Goal: Transaction & Acquisition: Book appointment/travel/reservation

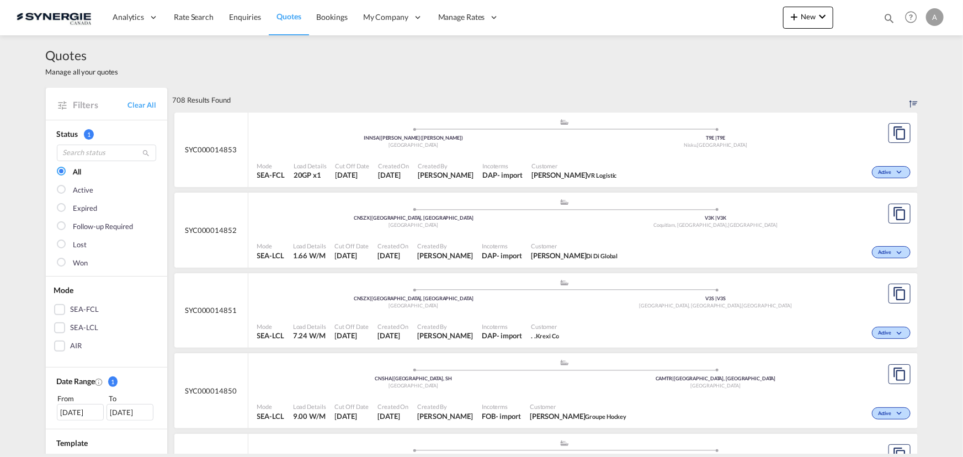
drag, startPoint x: 888, startPoint y: 19, endPoint x: 827, endPoint y: 28, distance: 60.8
click at [888, 19] on md-icon "icon-magnify" at bounding box center [889, 18] width 12 height 12
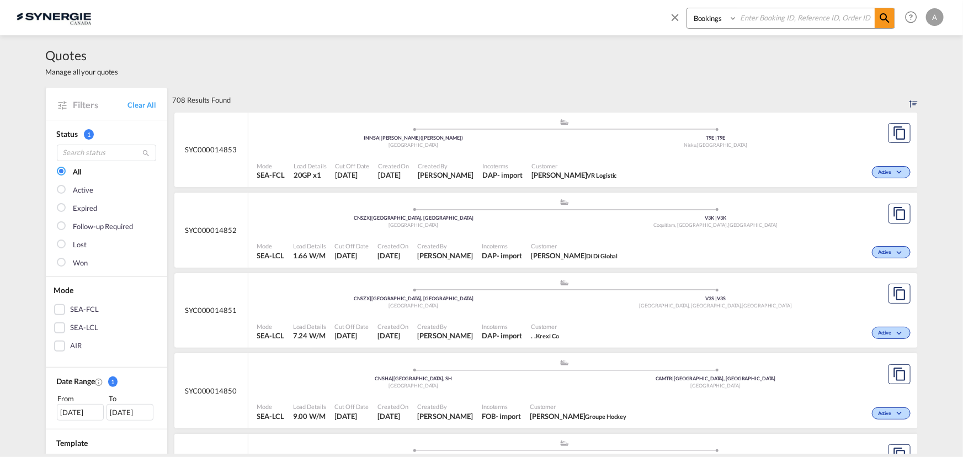
drag, startPoint x: 697, startPoint y: 16, endPoint x: 703, endPoint y: 28, distance: 13.1
click at [699, 17] on select "Bookings Quotes Enquiries" at bounding box center [713, 18] width 52 height 20
select select "Quotes"
click at [687, 8] on select "Bookings Quotes Enquiries" at bounding box center [713, 18] width 52 height 20
click at [738, 19] on select "Bookings Quotes Enquiries" at bounding box center [713, 18] width 52 height 20
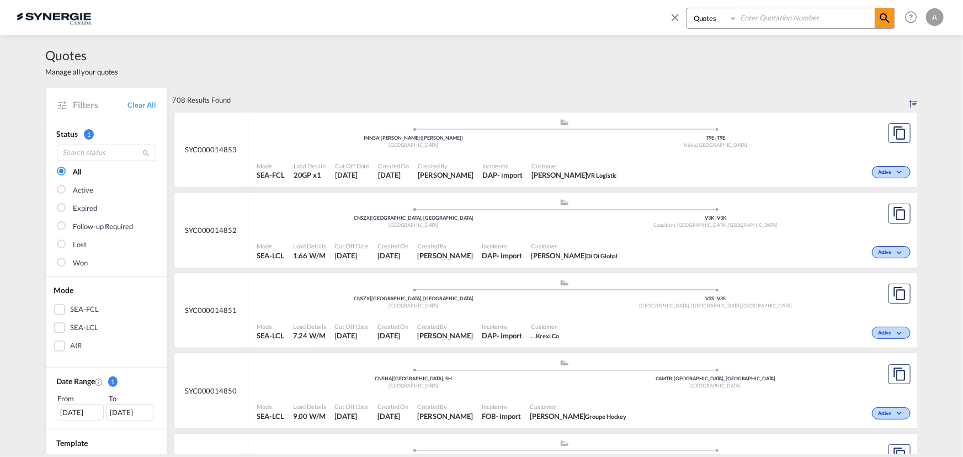
click at [766, 18] on input at bounding box center [805, 17] width 137 height 19
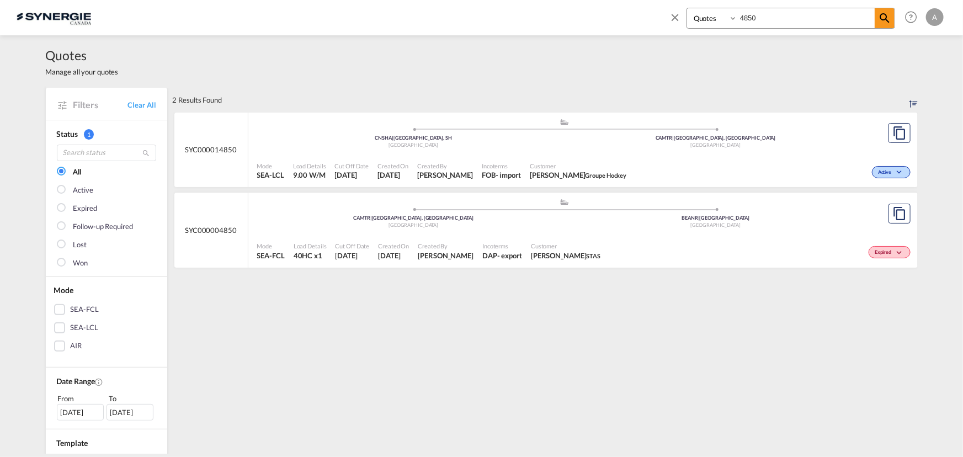
click at [450, 166] on span "Created By" at bounding box center [445, 166] width 56 height 8
drag, startPoint x: 786, startPoint y: 28, endPoint x: 736, endPoint y: 16, distance: 51.5
click at [736, 16] on div "Bookings Quotes Enquiries 4850" at bounding box center [791, 18] width 209 height 21
type input "14846"
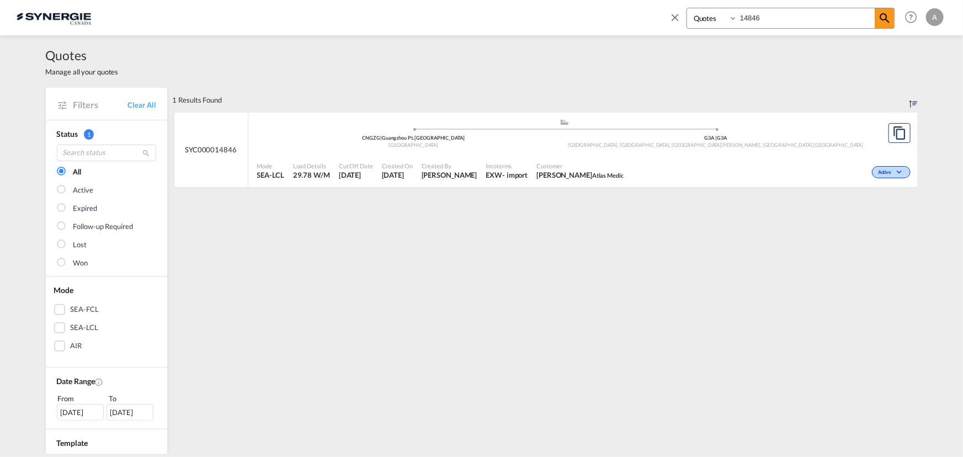
click at [557, 163] on span "Customer" at bounding box center [579, 166] width 87 height 8
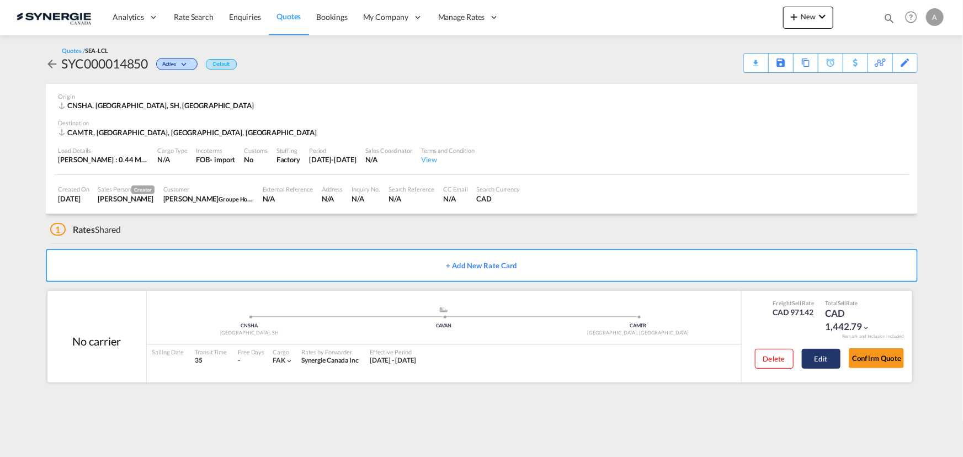
click at [823, 361] on button "Edit" at bounding box center [821, 359] width 39 height 20
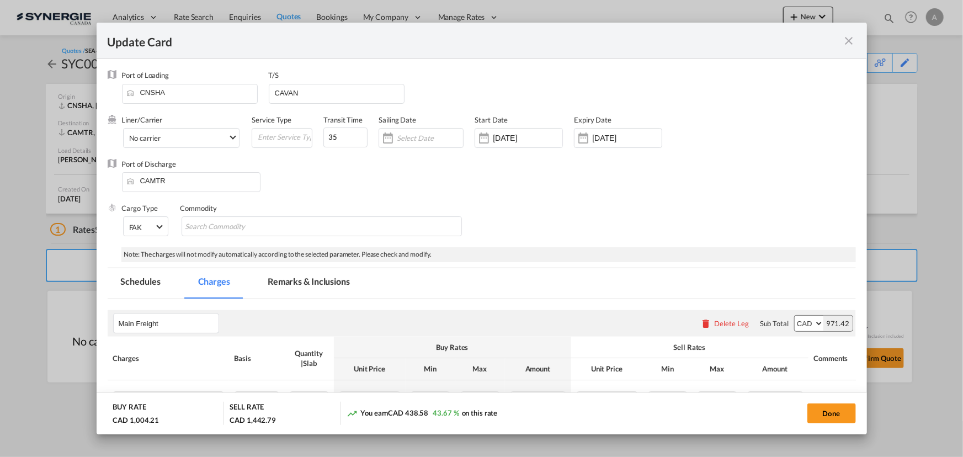
select select "per_w/m"
select select "per_hbl"
select select "flat"
select select "per_bl"
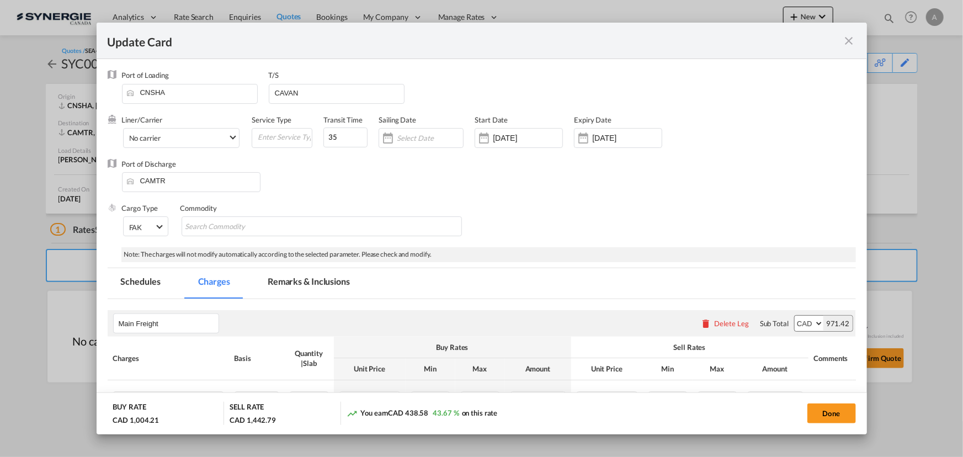
select select "per_bl"
select select "per_shipment"
click at [297, 285] on md-tab-item "Remarks & Inclusions" at bounding box center [308, 283] width 109 height 30
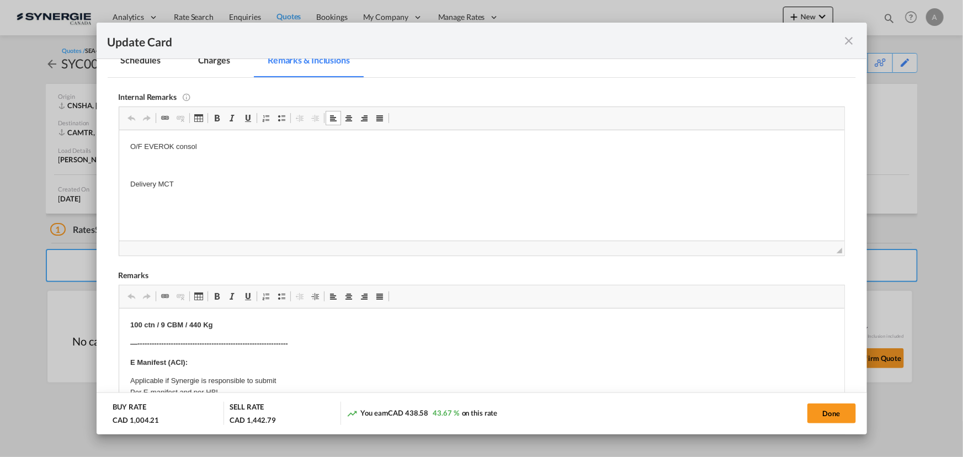
scroll to position [171, 0]
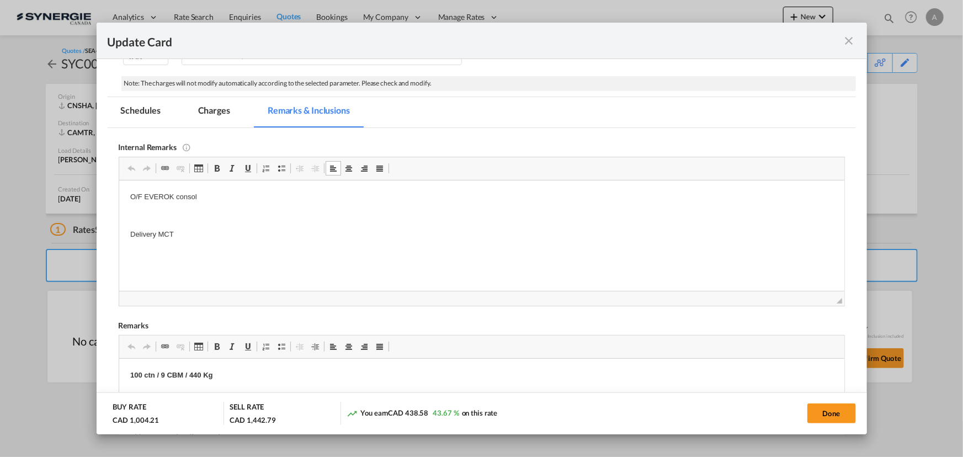
click at [183, 230] on p "Delivery MCT" at bounding box center [481, 235] width 703 height 12
drag, startPoint x: 213, startPoint y: 111, endPoint x: 239, endPoint y: 150, distance: 46.5
click at [213, 111] on md-tab-item "Charges" at bounding box center [214, 112] width 59 height 30
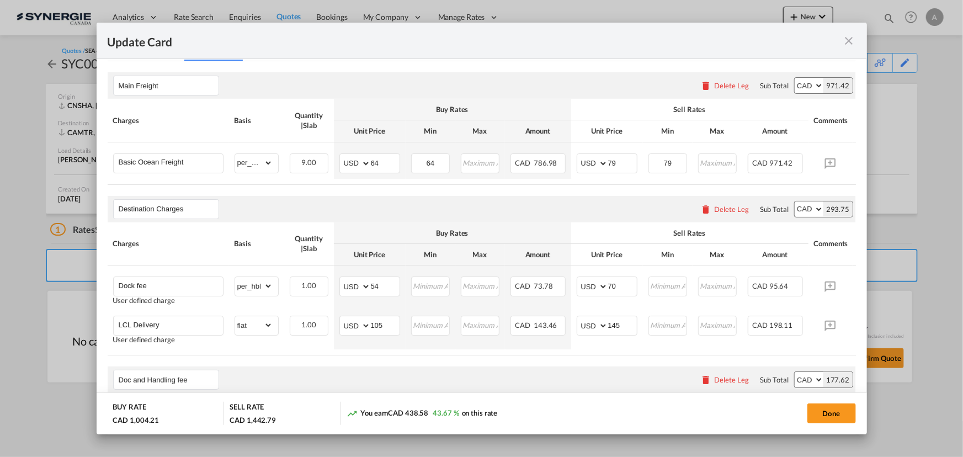
scroll to position [221, 0]
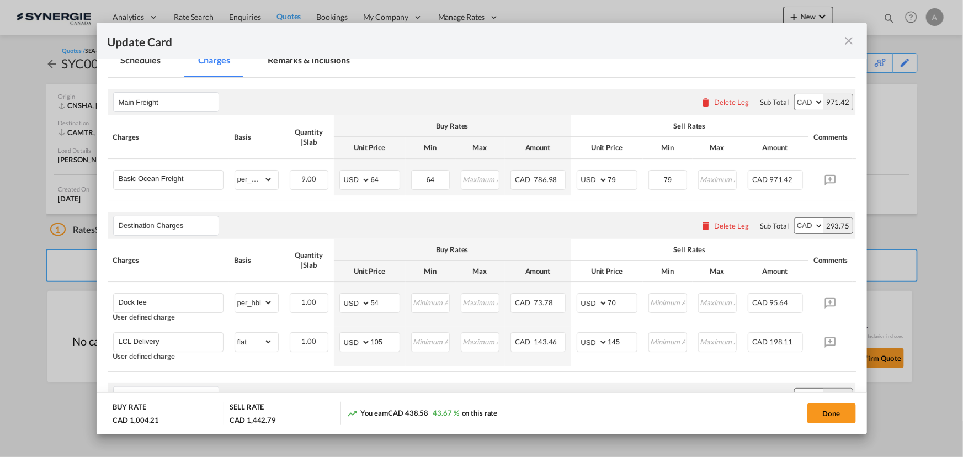
click at [304, 64] on md-tab-item "Remarks & Inclusions" at bounding box center [308, 62] width 109 height 30
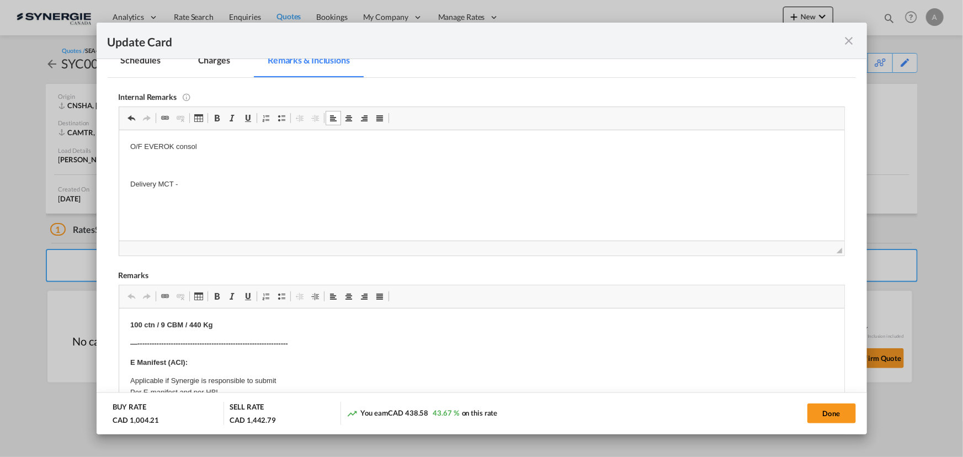
click at [214, 183] on p "Delivery MCT -" at bounding box center [481, 184] width 703 height 12
click at [215, 62] on md-tab-item "Charges" at bounding box center [214, 62] width 59 height 30
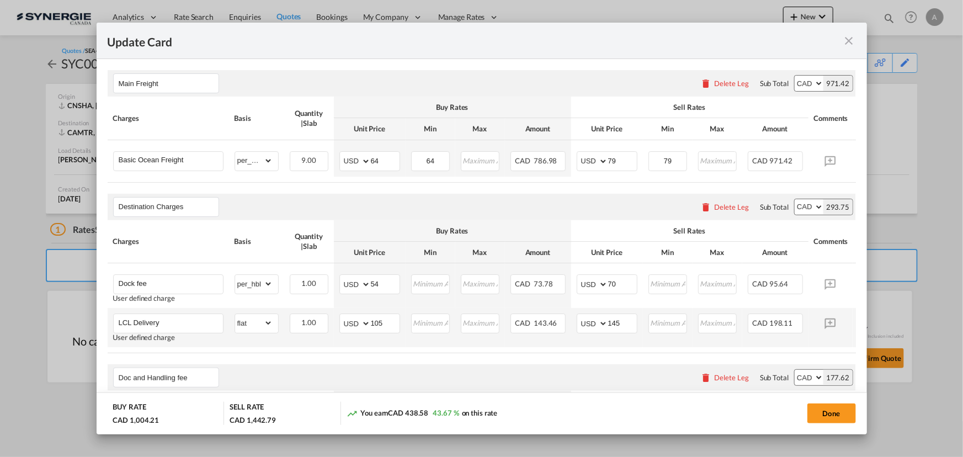
scroll to position [272, 0]
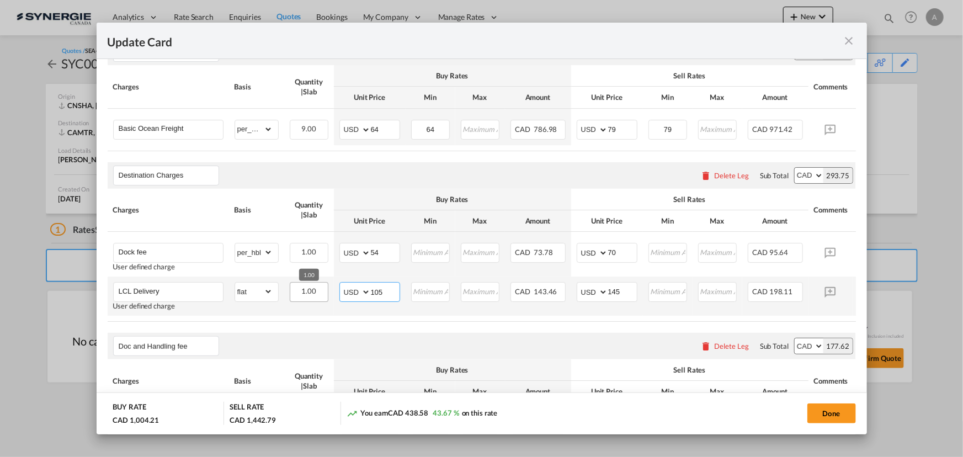
drag, startPoint x: 384, startPoint y: 288, endPoint x: 305, endPoint y: 289, distance: 78.9
click at [305, 289] on tr "LCL Delivery User defined charge Please Enter Already Exists gross_weight volum…" at bounding box center [499, 296] width 782 height 39
type input "114"
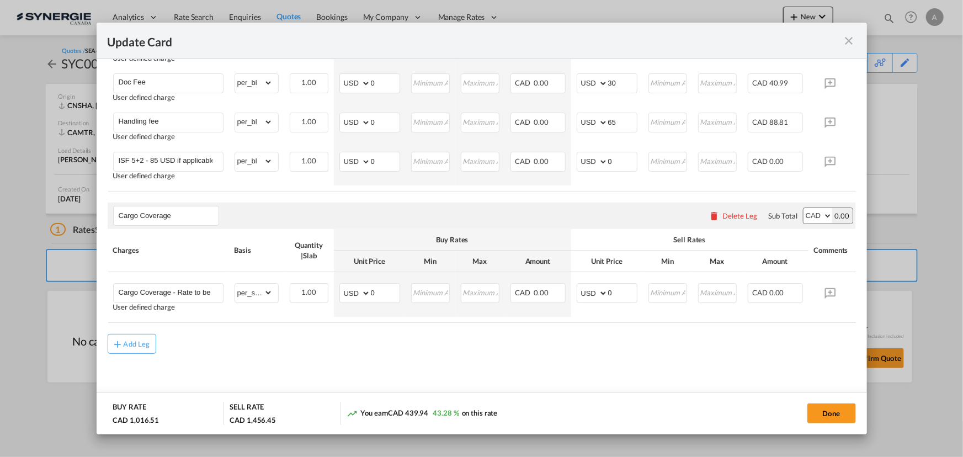
scroll to position [662, 0]
type input "155"
click at [822, 413] on button "Done" at bounding box center [831, 413] width 49 height 20
type input "16 Sep 2025"
type input "29 Sep 2025"
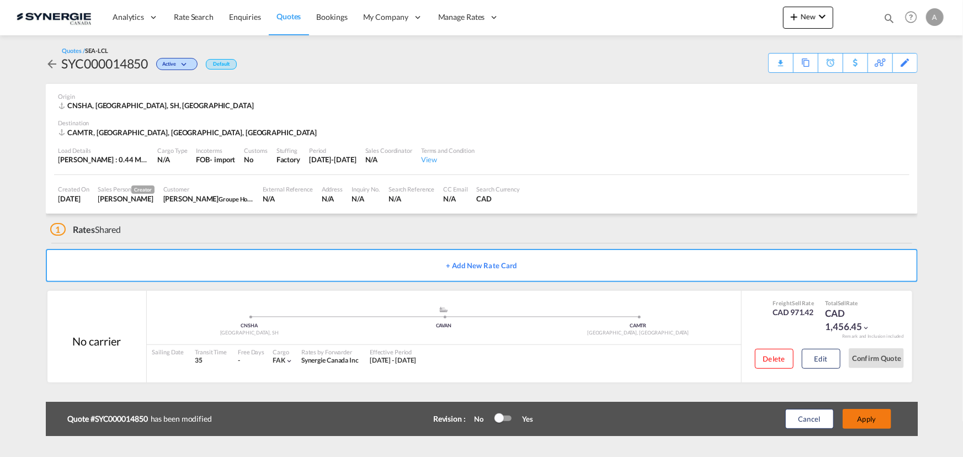
click at [868, 418] on button "Apply" at bounding box center [867, 419] width 49 height 20
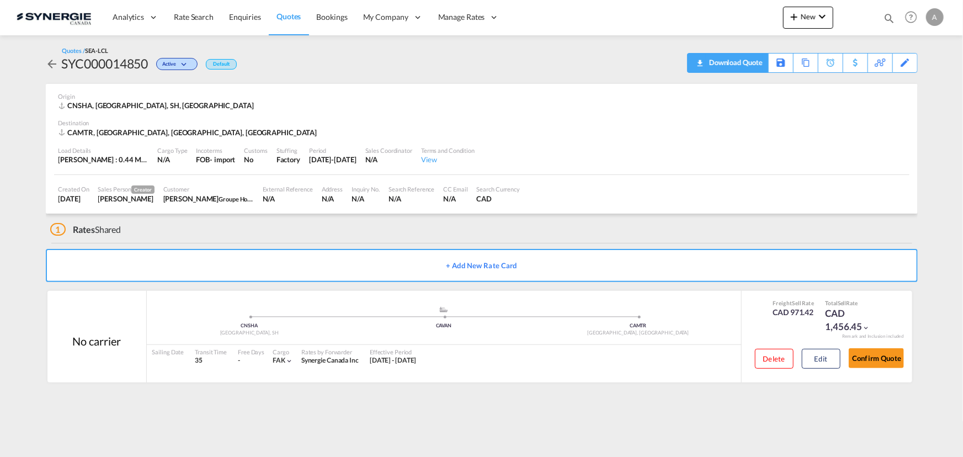
click at [745, 64] on div "Download Quote" at bounding box center [734, 63] width 56 height 18
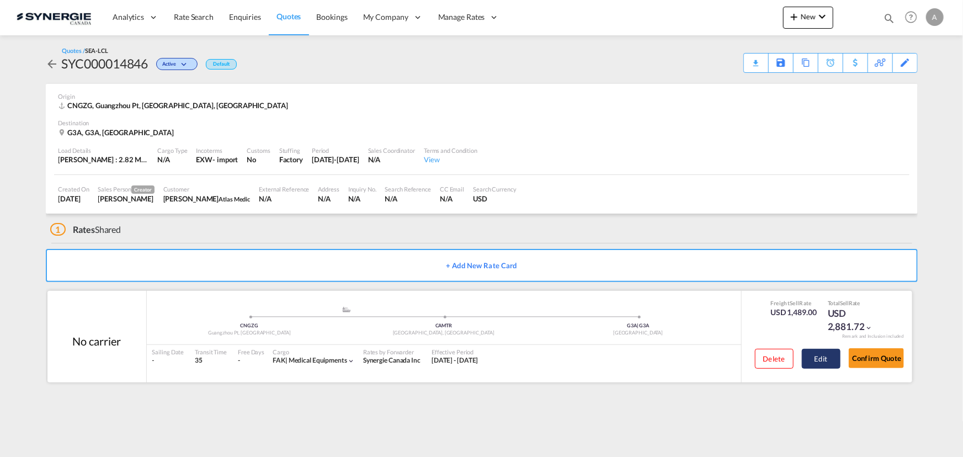
click at [819, 364] on button "Edit" at bounding box center [821, 359] width 39 height 20
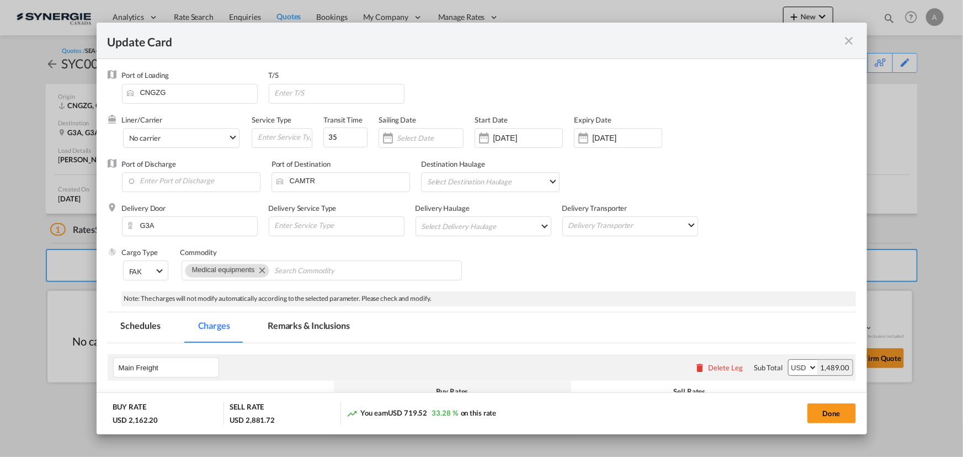
select select "per_w/m"
select select "flat"
select select "per_bl"
select select "per_shipment"
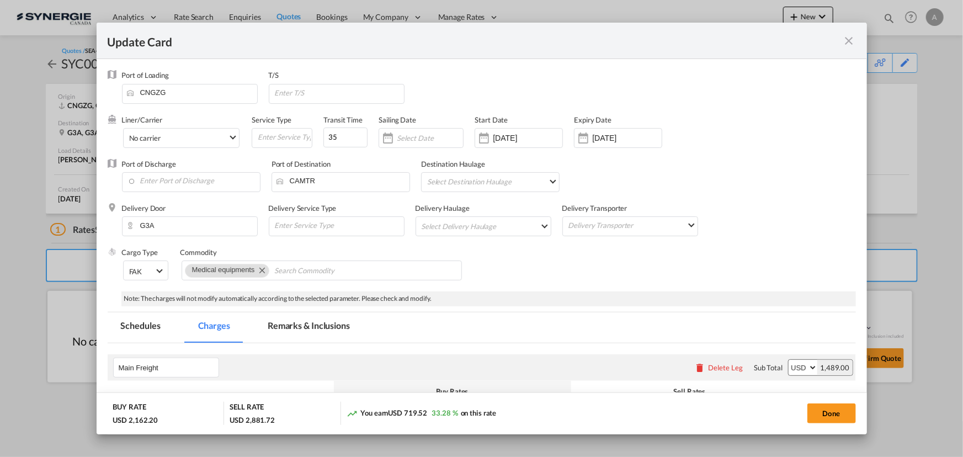
select select "per_shipment"
select select "per_hbl"
select select "per_bl"
select select "per_cbm"
select select "flat"
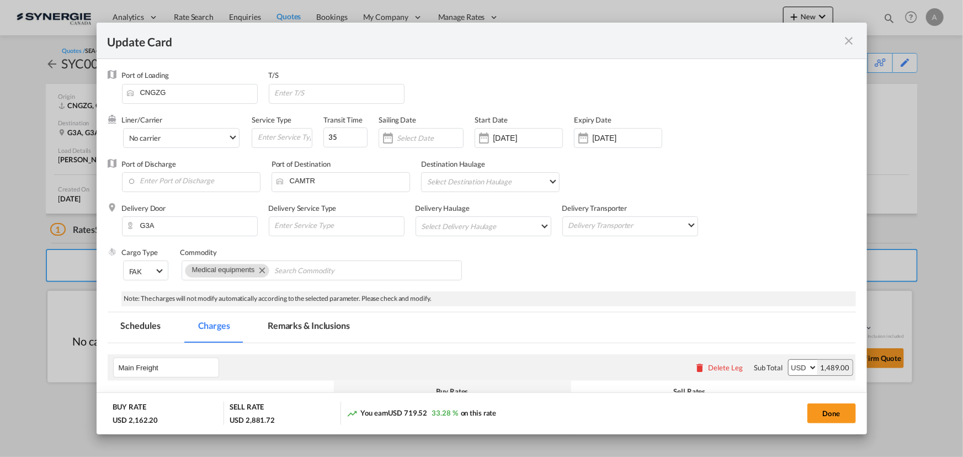
select select "per_bl"
select select "per_cbm"
select select "per_bl"
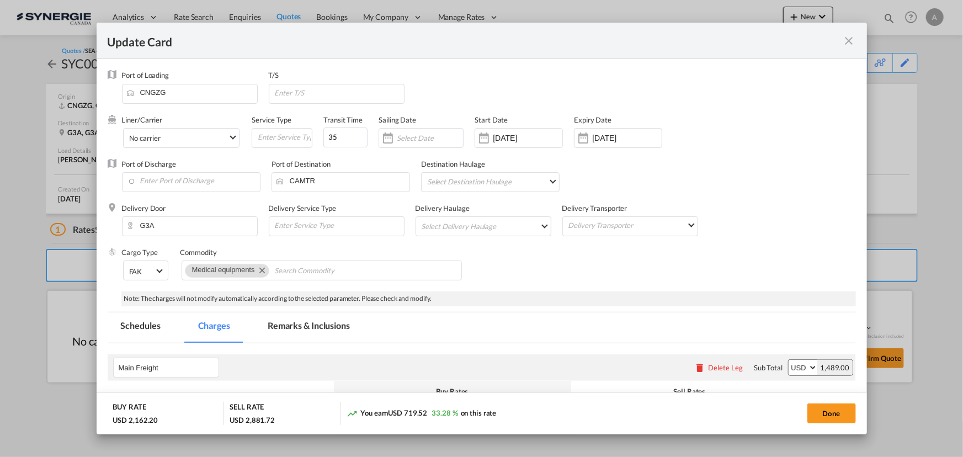
select select "per_bl"
select select "per_shipment"
click at [294, 332] on md-tab-item "Remarks & Inclusions" at bounding box center [308, 327] width 109 height 30
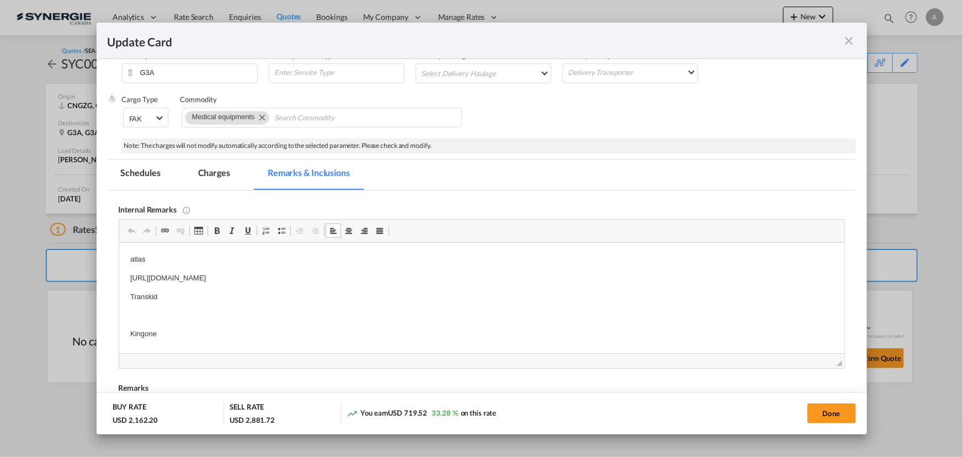
click at [153, 260] on p "atlas" at bounding box center [481, 260] width 703 height 12
drag, startPoint x: 134, startPoint y: 321, endPoint x: 169, endPoint y: 333, distance: 37.2
click at [169, 333] on body "atlas https://app.frontapp.com/open/cnv_qf3ht5b?key=pY0uy2LKFQR5XLv62WWzgCDHnRA…" at bounding box center [481, 306] width 703 height 105
click at [210, 178] on md-tab-item "Charges" at bounding box center [214, 175] width 59 height 30
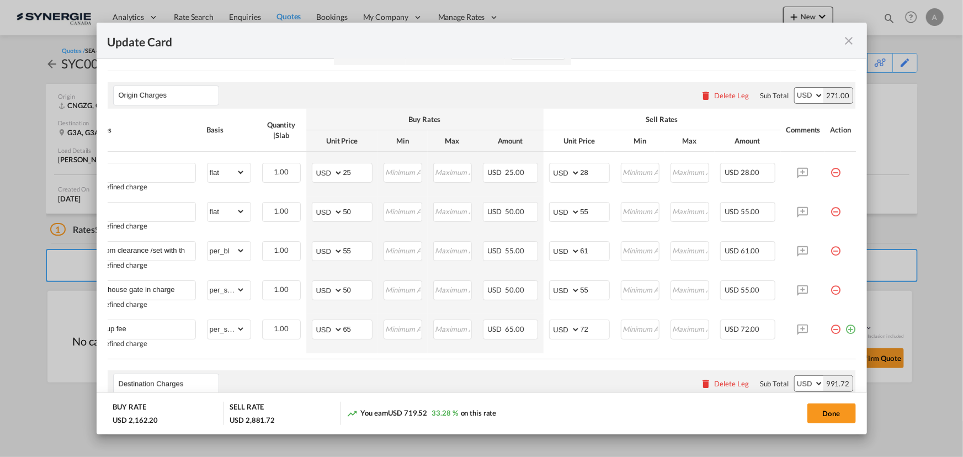
scroll to position [0, 39]
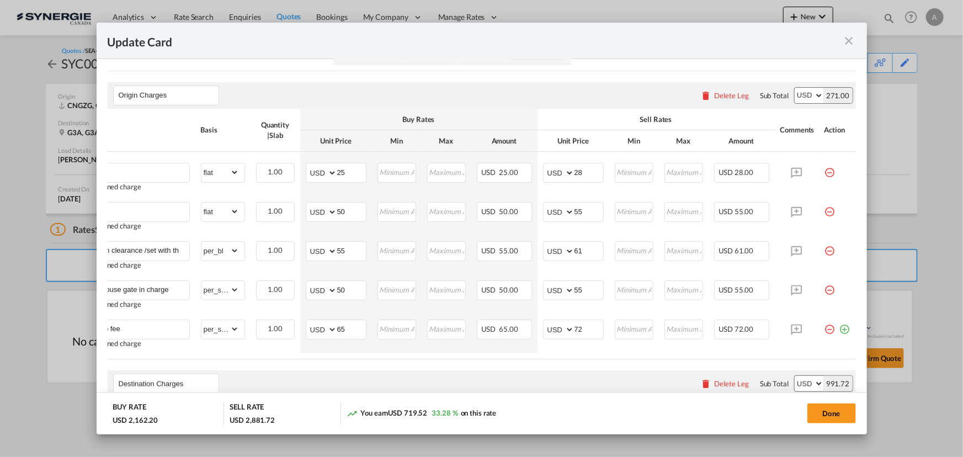
drag, startPoint x: 821, startPoint y: 284, endPoint x: 800, endPoint y: 266, distance: 27.0
click at [825, 284] on md-icon "icon-minus-circle-outline red-400-fg pt-7" at bounding box center [830, 285] width 11 height 11
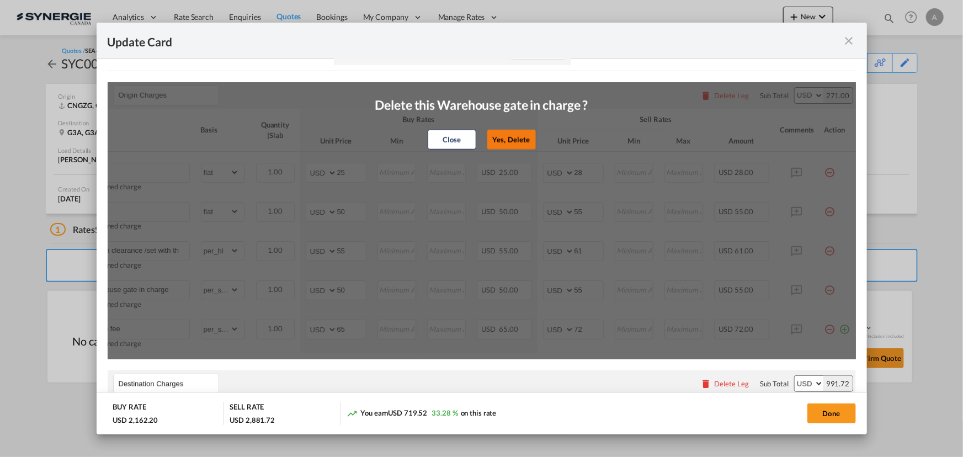
click at [503, 135] on button "Yes, Delete" at bounding box center [511, 140] width 49 height 20
type input "Pick up fee"
type input "65"
type input "72"
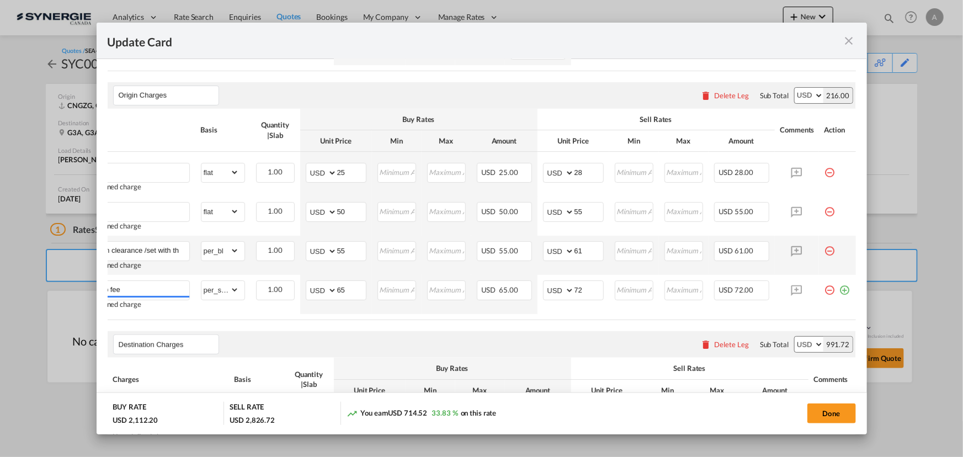
click at [831, 245] on div "Update CardPort of ..." at bounding box center [838, 246] width 26 height 11
click at [825, 243] on md-icon "icon-minus-circle-outline red-400-fg pt-7" at bounding box center [830, 246] width 11 height 11
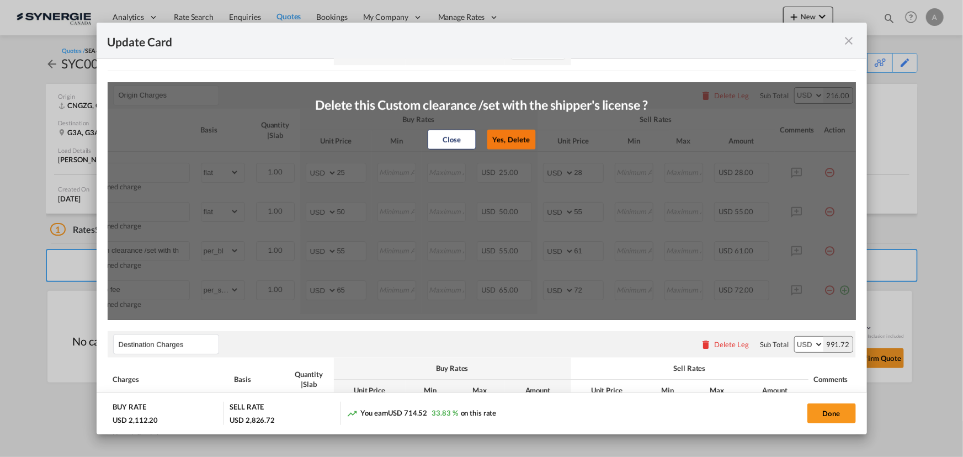
click at [505, 134] on button "Yes, Delete" at bounding box center [511, 140] width 49 height 20
type input "Pick up fee"
select select "per_shipment"
type input "65"
type input "72"
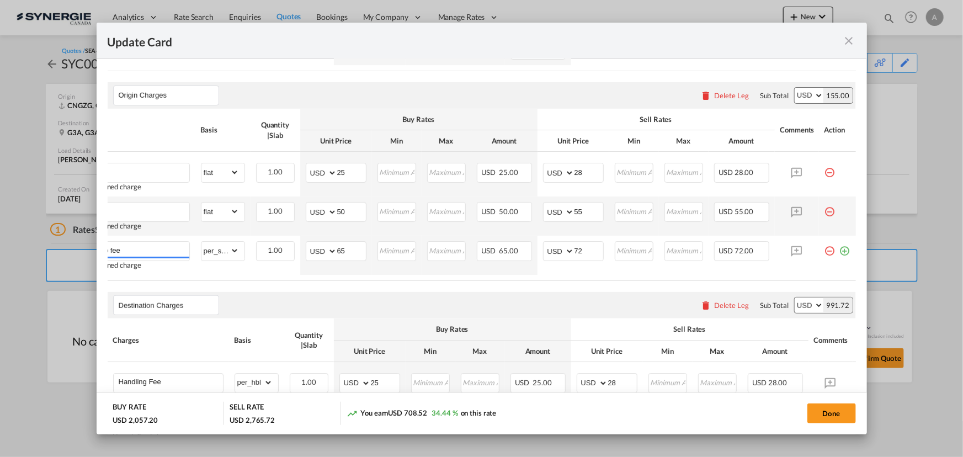
click at [827, 207] on md-icon "icon-minus-circle-outline red-400-fg pt-7" at bounding box center [830, 207] width 11 height 11
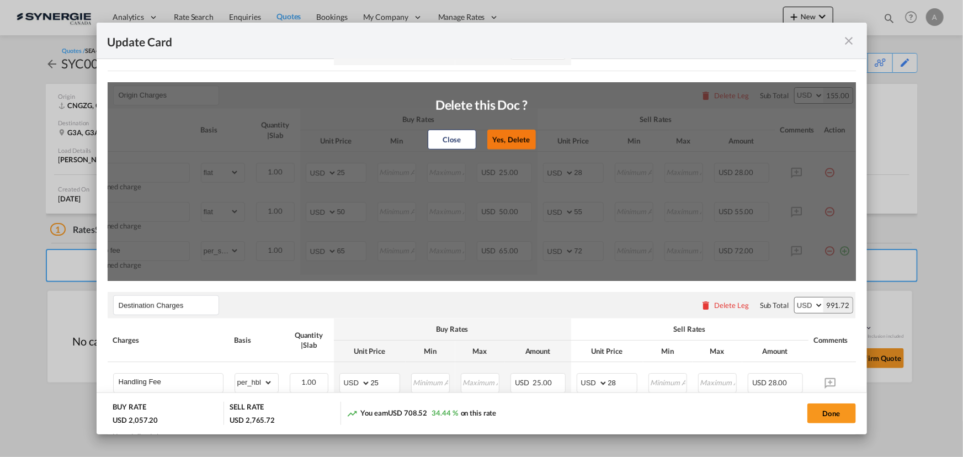
click at [516, 132] on button "Yes, Delete" at bounding box center [511, 140] width 49 height 20
type input "Pick up fee"
select select "per_shipment"
type input "65"
type input "72"
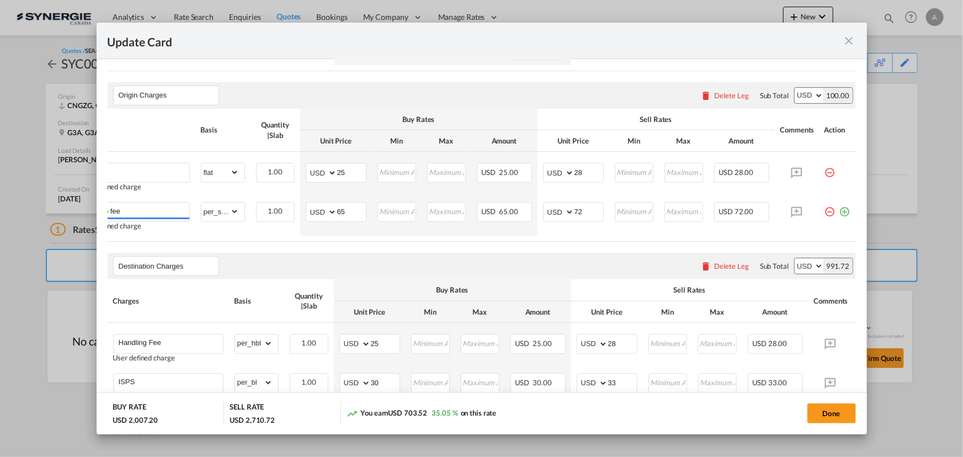
scroll to position [0, 0]
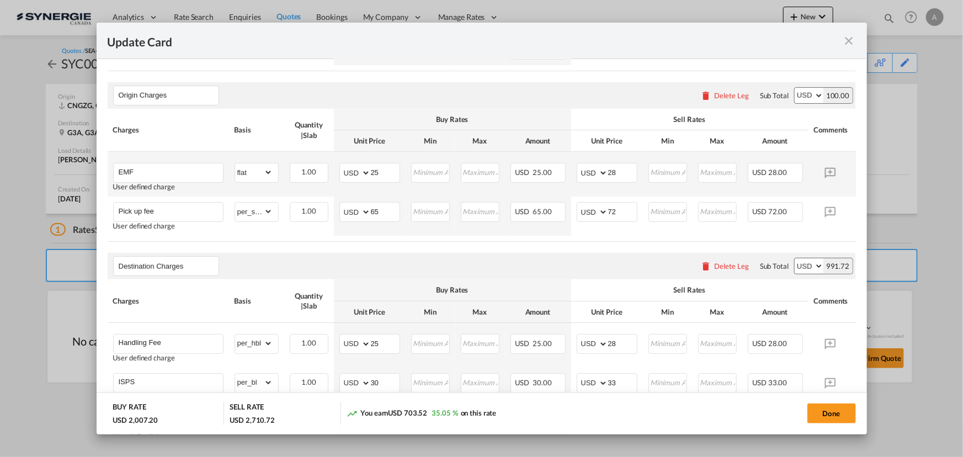
click at [162, 155] on td "EMF User defined charge Please Enter Already Exists" at bounding box center [168, 174] width 121 height 45
drag, startPoint x: 156, startPoint y: 161, endPoint x: 78, endPoint y: 165, distance: 78.5
click at [78, 165] on div "Update Card Port of Loading CNGZG T/S Liner/Carrier No carrier 2HM LOGISTICS D.…" at bounding box center [481, 228] width 963 height 457
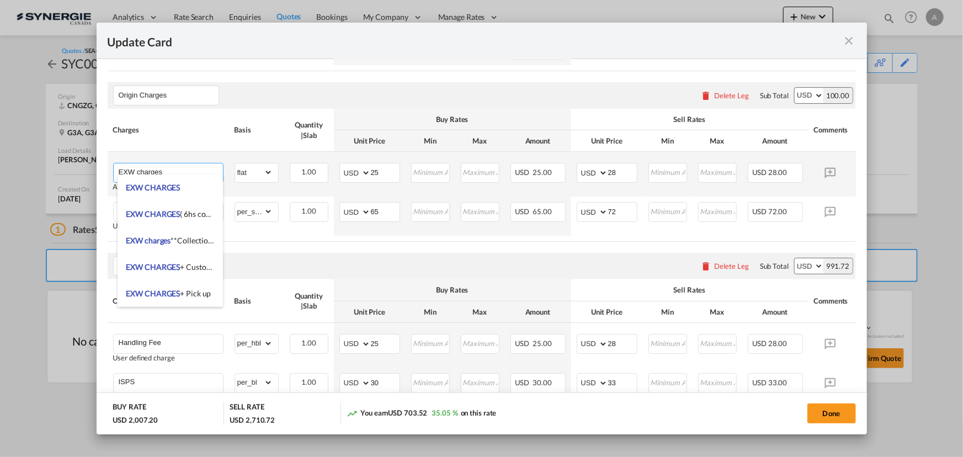
type input "EXW charges"
drag, startPoint x: 351, startPoint y: 184, endPoint x: 385, endPoint y: 177, distance: 34.5
click at [352, 184] on td "AED AFN ALL AMD ANG AOA ARS AUD AWG AZN BAM BBD BDT BGN BHD BIF BMD BND BOB BRL…" at bounding box center [370, 174] width 72 height 45
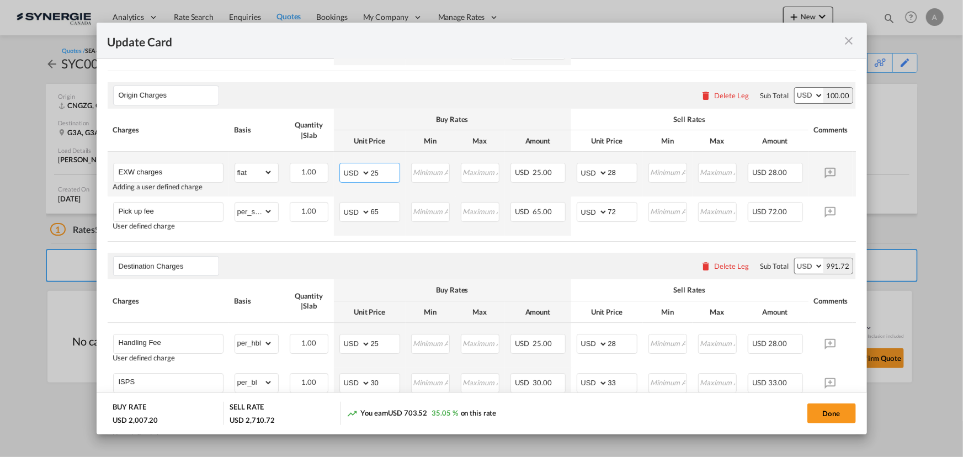
drag, startPoint x: 381, startPoint y: 165, endPoint x: 310, endPoint y: 152, distance: 73.0
click at [328, 157] on tr "EXW charges Adding a user defined charge Please Enter Already Exists gross_weig…" at bounding box center [499, 174] width 782 height 45
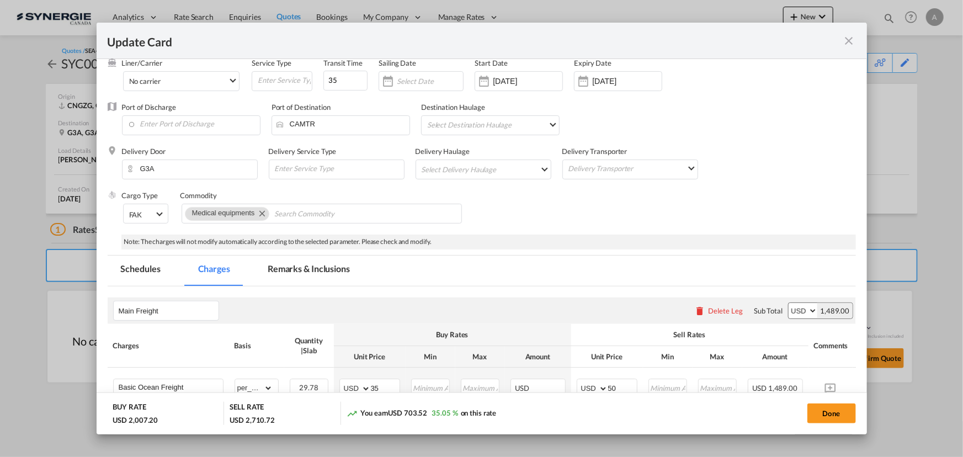
scroll to position [2, 0]
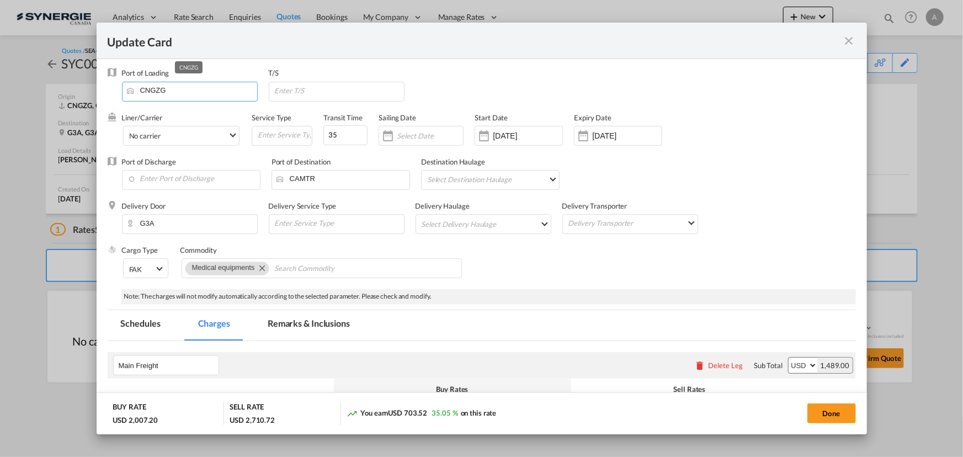
drag, startPoint x: 189, startPoint y: 88, endPoint x: 105, endPoint y: 88, distance: 83.9
click at [105, 88] on md-dialog-content "Port of Loading CNGZG T/S Liner/Carrier No carrier 2HM LOGISTICS D.O.O AAXL GLO…" at bounding box center [482, 246] width 771 height 375
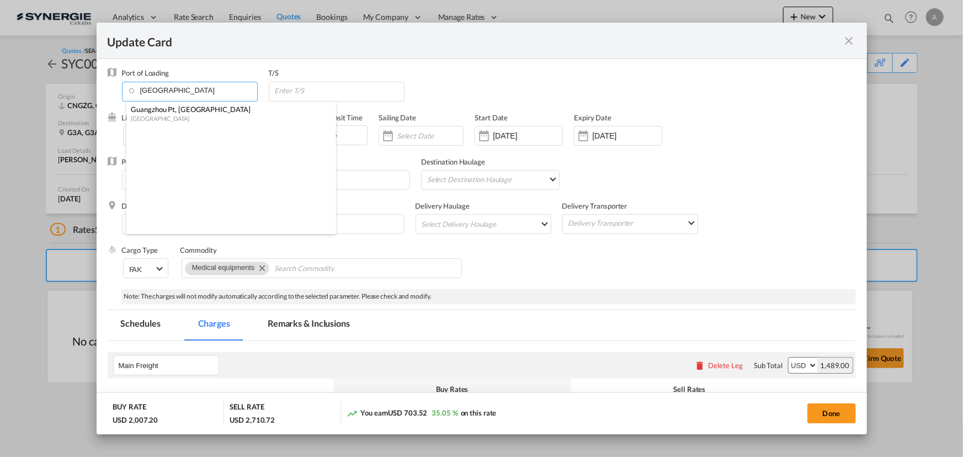
click at [177, 111] on div "Guangzhou Pt, [GEOGRAPHIC_DATA]" at bounding box center [228, 109] width 194 height 10
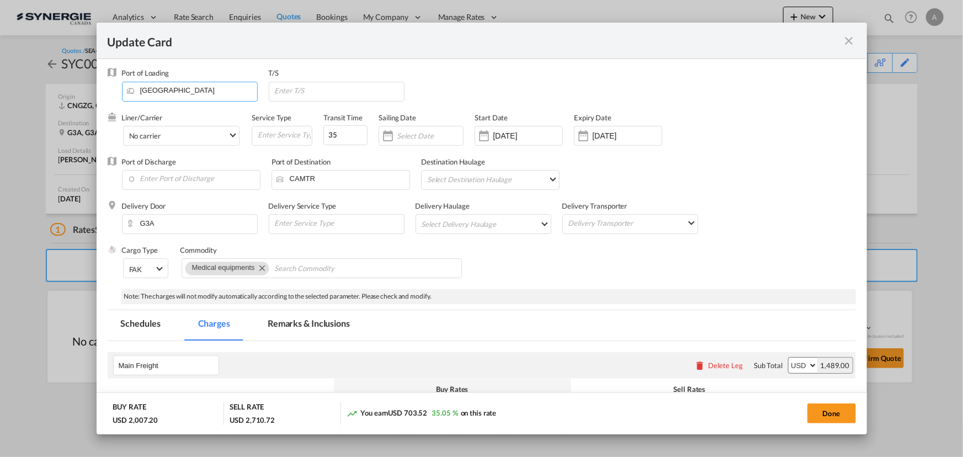
type input "Guangzhou Pt, GD, CNGZG"
click at [850, 45] on md-icon "icon-close fg-AAA8AD m-0 pointer" at bounding box center [849, 40] width 13 height 13
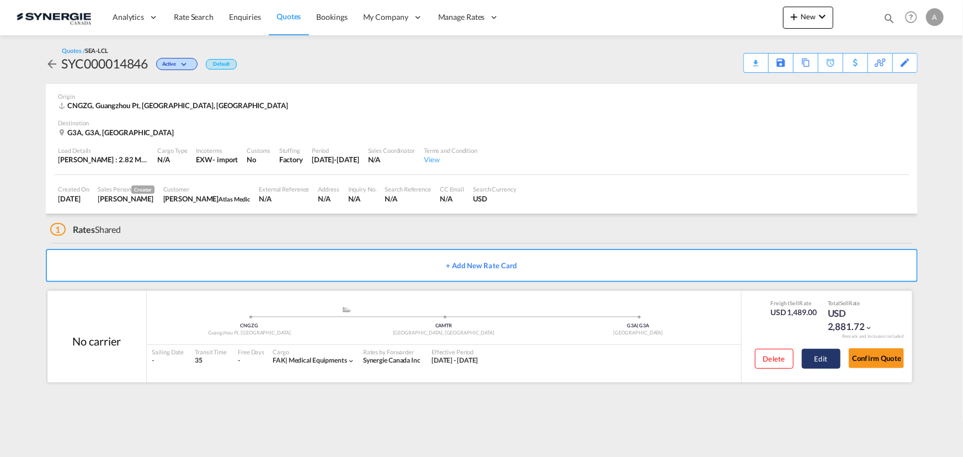
click at [826, 362] on button "Edit" at bounding box center [821, 359] width 39 height 20
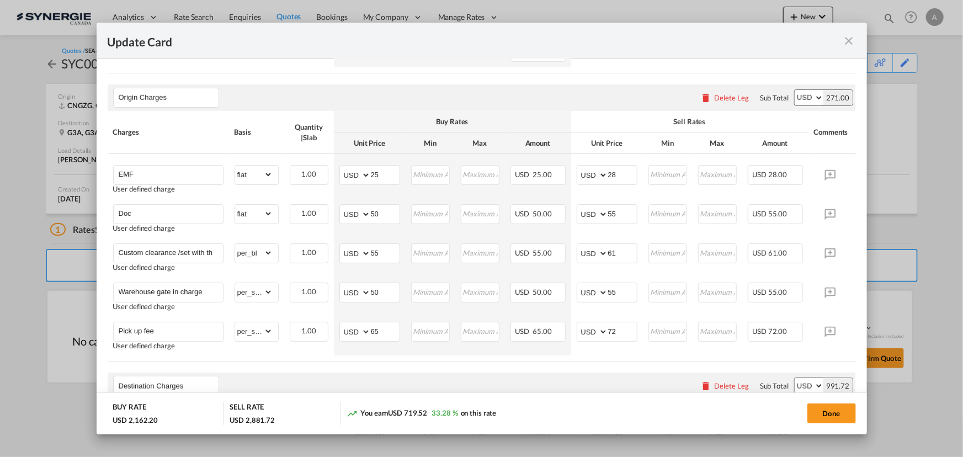
scroll to position [0, 41]
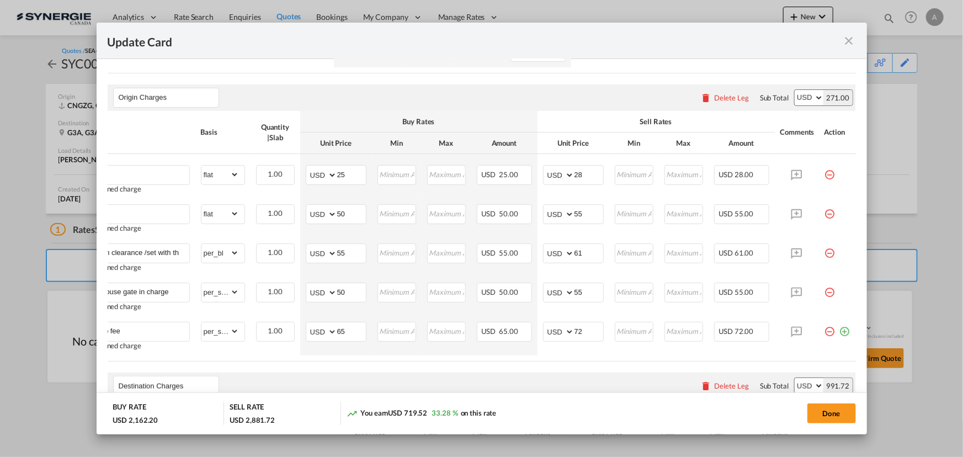
drag, startPoint x: 823, startPoint y: 208, endPoint x: 604, endPoint y: 172, distance: 222.6
click at [825, 208] on md-icon "icon-minus-circle-outline red-400-fg pt-7" at bounding box center [830, 209] width 11 height 11
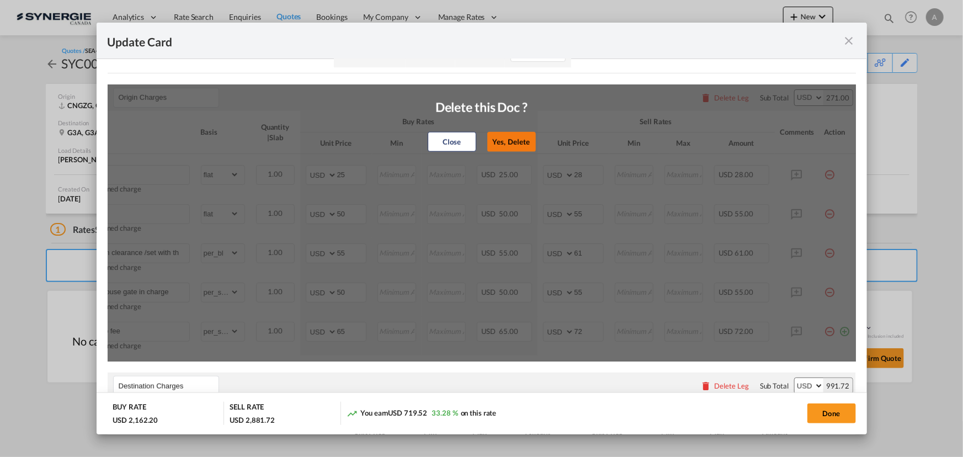
drag, startPoint x: 497, startPoint y: 135, endPoint x: 524, endPoint y: 139, distance: 26.7
click at [498, 136] on button "Yes, Delete" at bounding box center [511, 142] width 49 height 20
type input "Custom clearance /set with the shipper's license"
select select "per_bl"
type input "55"
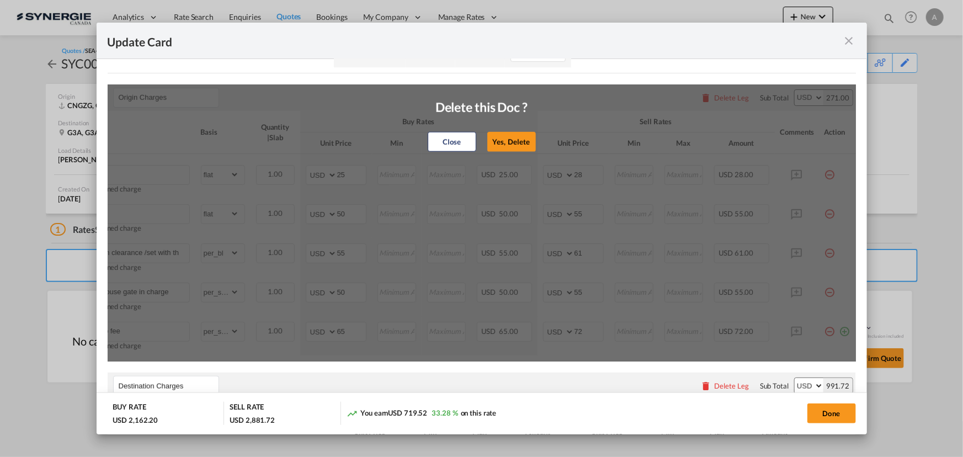
type input "61"
type input "Warehouse gate in charge"
select select "per_shipment"
type input "50"
type input "55"
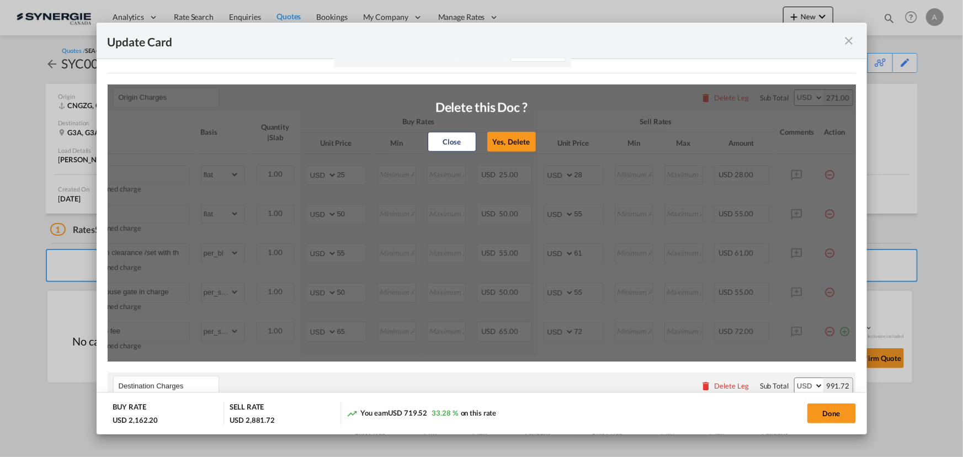
type input "Pick up fee"
type input "65"
type input "72"
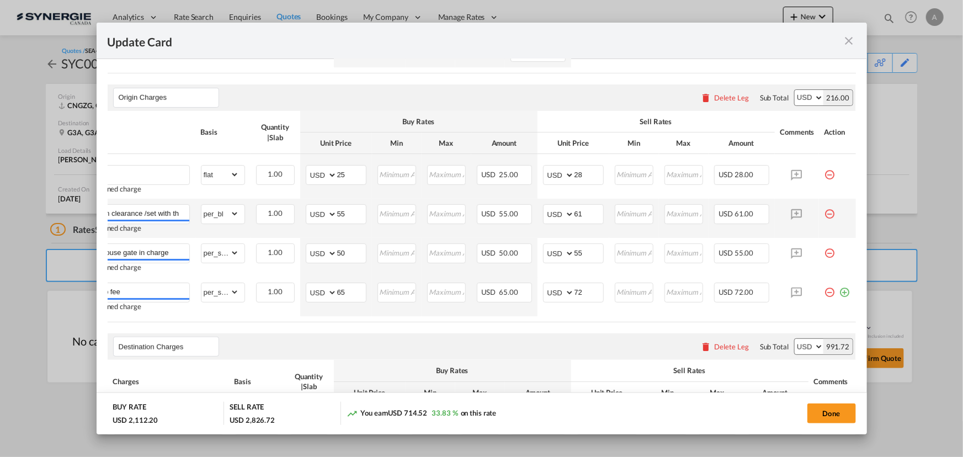
click at [825, 210] on md-icon "icon-minus-circle-outline red-400-fg pt-7" at bounding box center [830, 209] width 11 height 11
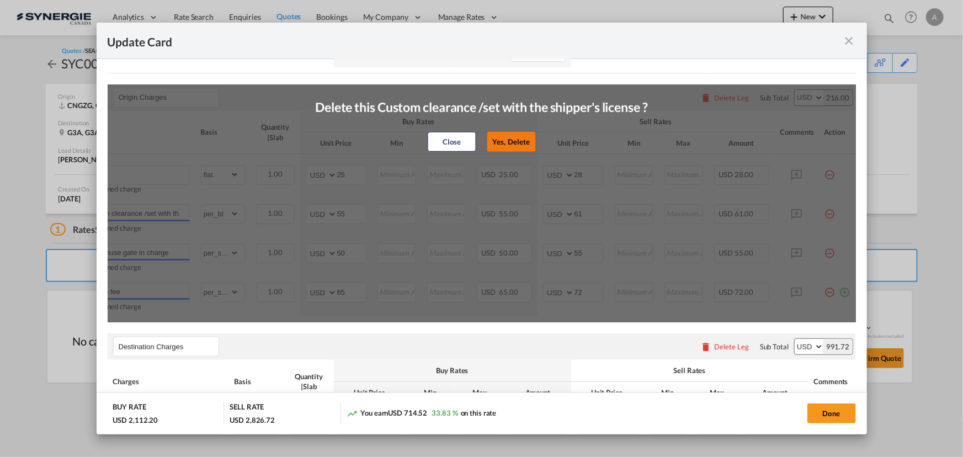
click at [504, 136] on button "Yes, Delete" at bounding box center [511, 142] width 49 height 20
type input "Warehouse gate in charge"
select select "per_shipment"
type input "50"
type input "55"
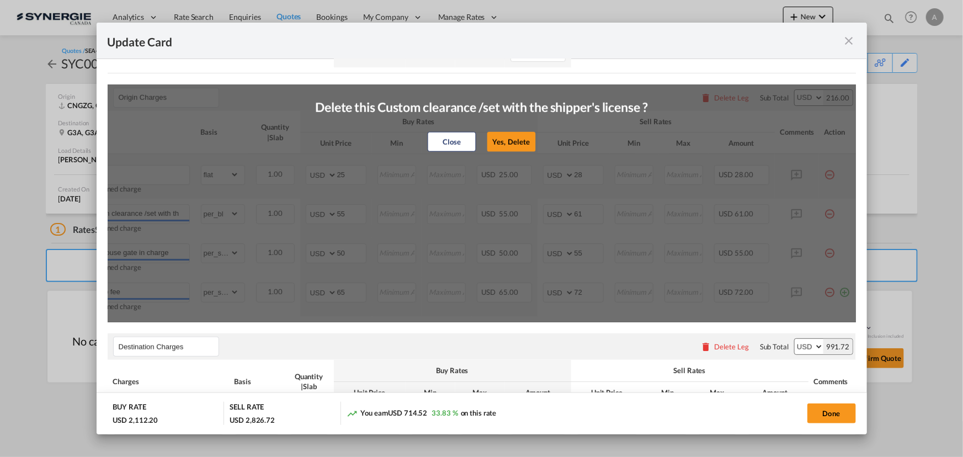
type input "Pick up fee"
type input "65"
type input "72"
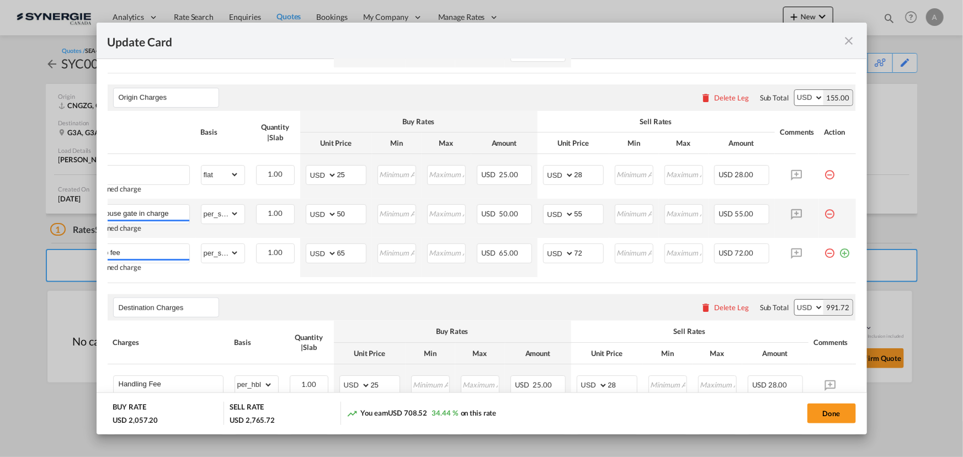
click at [825, 211] on md-icon "icon-minus-circle-outline red-400-fg pt-7" at bounding box center [830, 209] width 11 height 11
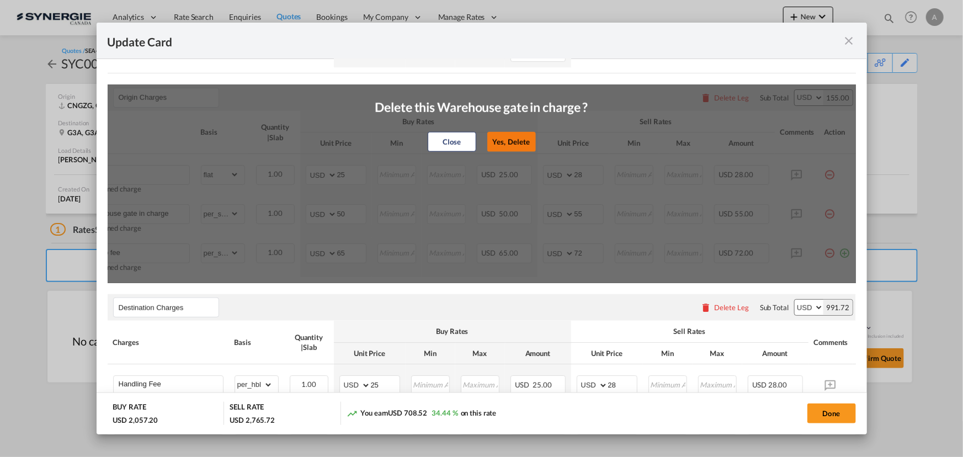
click at [513, 132] on button "Yes, Delete" at bounding box center [511, 142] width 49 height 20
type input "Pick up fee"
type input "65"
type input "72"
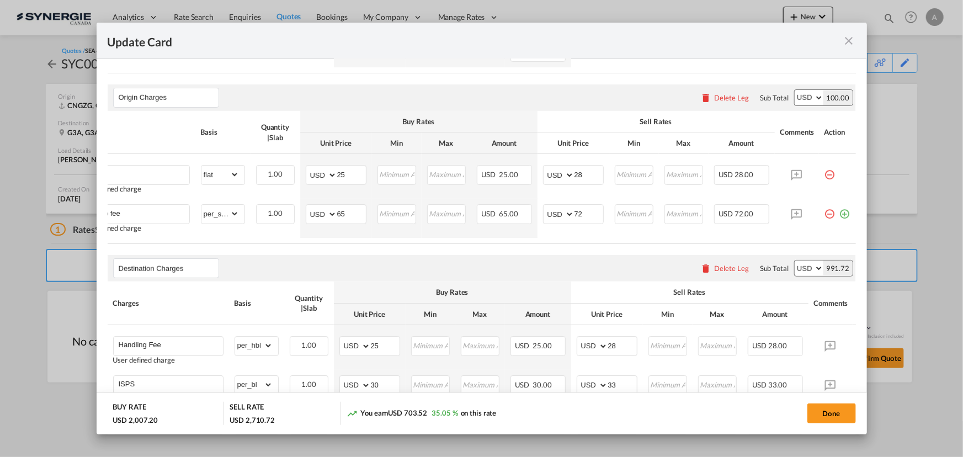
scroll to position [0, 0]
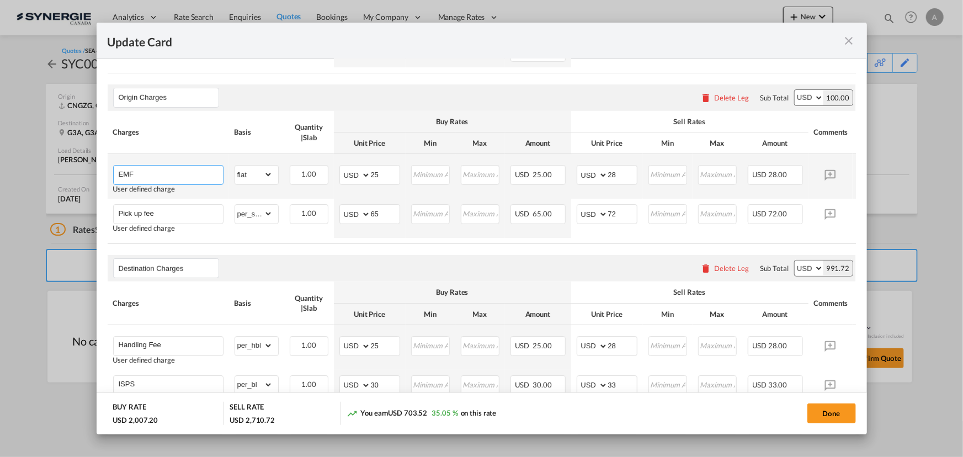
click at [160, 168] on input "EMF" at bounding box center [171, 174] width 104 height 17
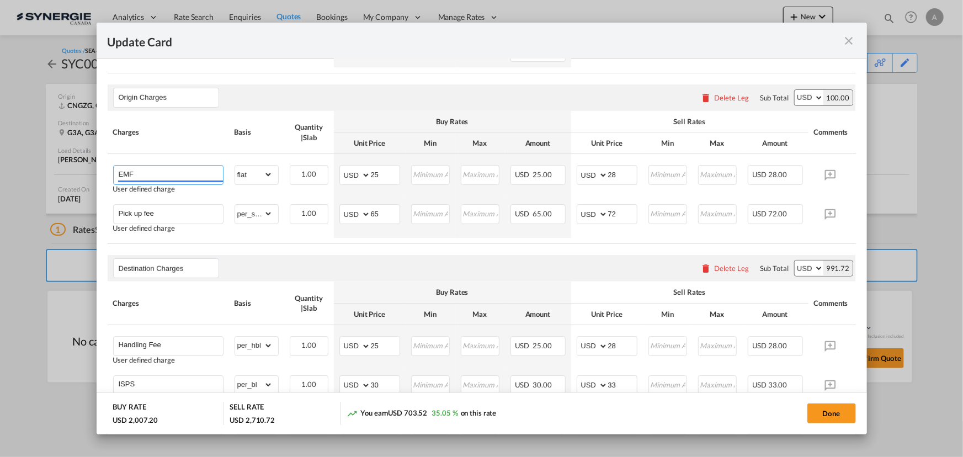
drag, startPoint x: 160, startPoint y: 168, endPoint x: 66, endPoint y: 171, distance: 93.9
click at [76, 171] on div "Update Card Port of Loading CNGZG T/S Liner/Carrier No carrier 2HM LOGISTICS D.…" at bounding box center [481, 228] width 963 height 457
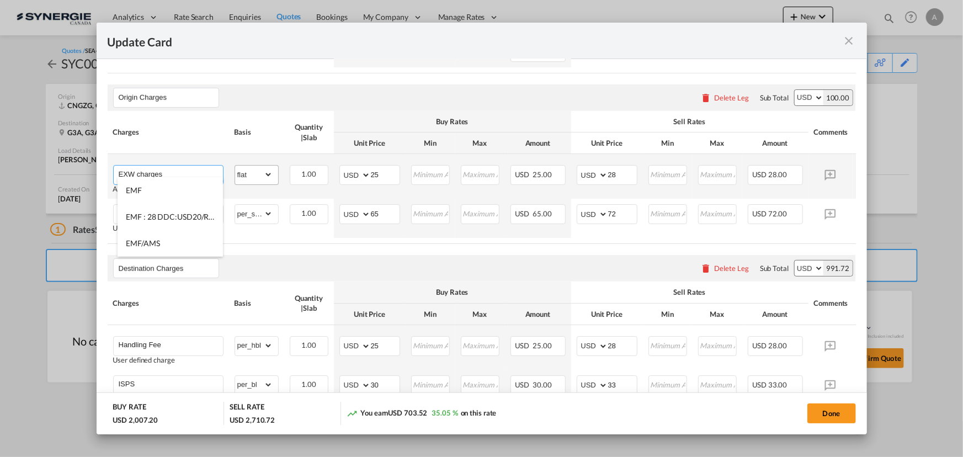
type input "EXW charges"
click at [256, 166] on select "gross_weight volumetric_weight per_shipment per_bl per_km per_hawb per_kg flat …" at bounding box center [254, 175] width 38 height 18
select select "per_shipment"
click at [235, 166] on select "gross_weight volumetric_weight per_shipment per_bl per_km per_hawb per_kg flat …" at bounding box center [254, 175] width 38 height 18
drag, startPoint x: 385, startPoint y: 170, endPoint x: 315, endPoint y: 162, distance: 70.0
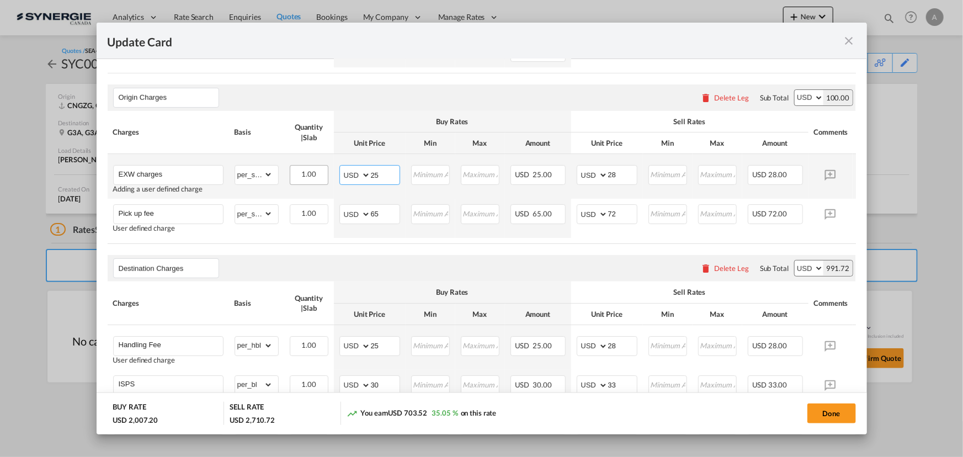
click at [315, 162] on tr "EXW charges Adding a user defined charge Please Enter Already Exists gross_weig…" at bounding box center [499, 176] width 782 height 45
type input "473"
click at [618, 168] on input "28" at bounding box center [622, 174] width 29 height 17
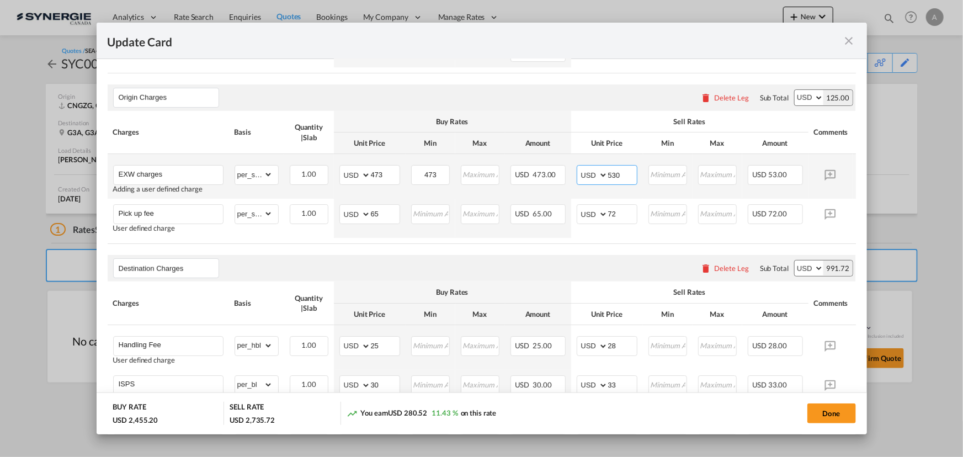
type input "530"
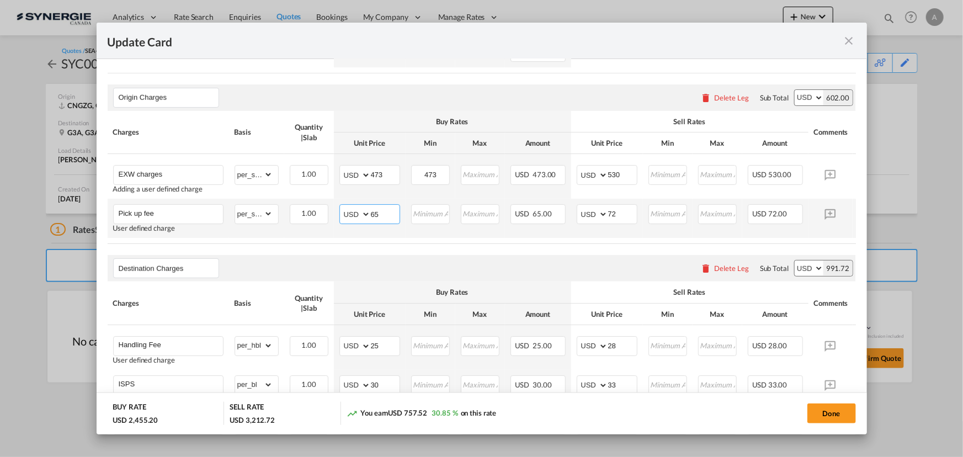
click at [364, 210] on md-input-container "AED AFN ALL AMD ANG AOA ARS AUD AWG AZN BAM BBD BDT BGN BHD BIF BMD BND BOB BRL…" at bounding box center [369, 214] width 61 height 20
type input "5"
type input "220"
type input "260"
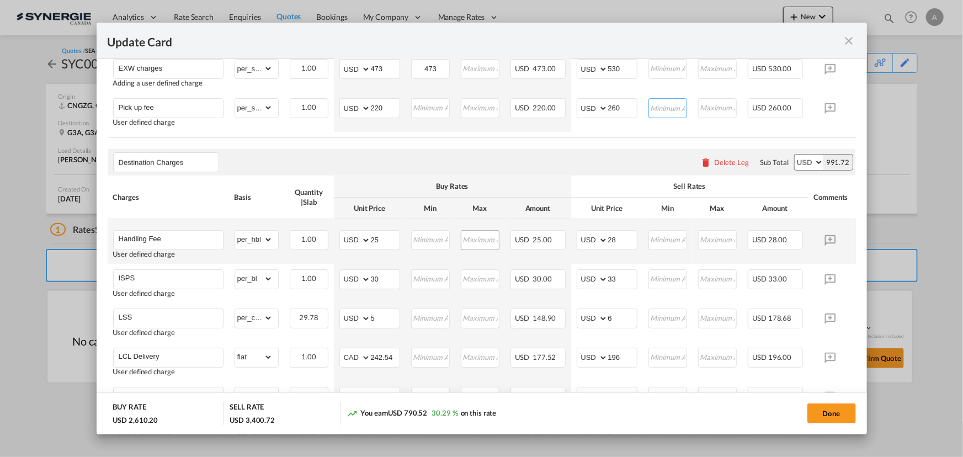
scroll to position [502, 0]
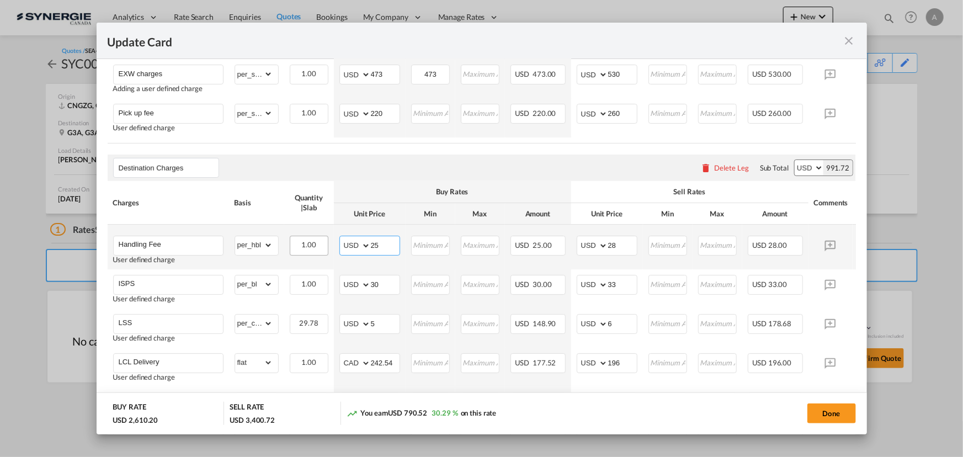
drag, startPoint x: 391, startPoint y: 247, endPoint x: 326, endPoint y: 245, distance: 65.2
click at [326, 245] on tr "Handling Fee User defined charge Please Enter Already Exists gross_weight volum…" at bounding box center [499, 247] width 782 height 45
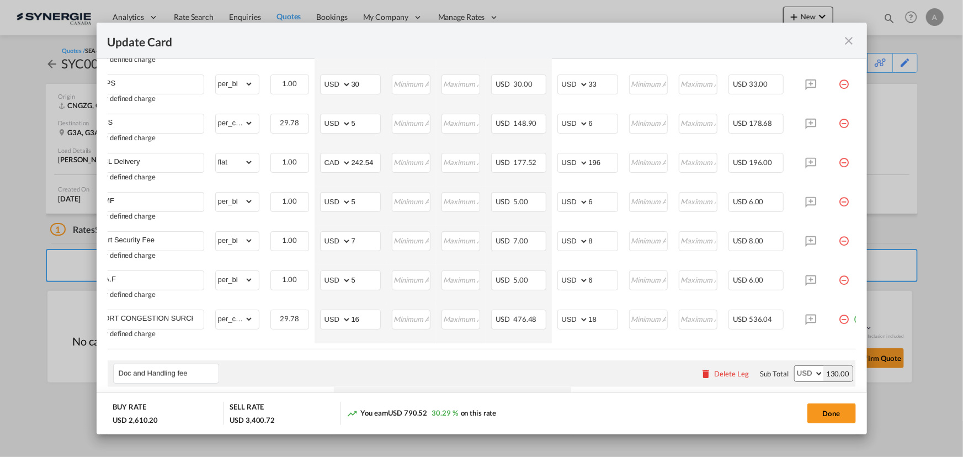
scroll to position [0, 41]
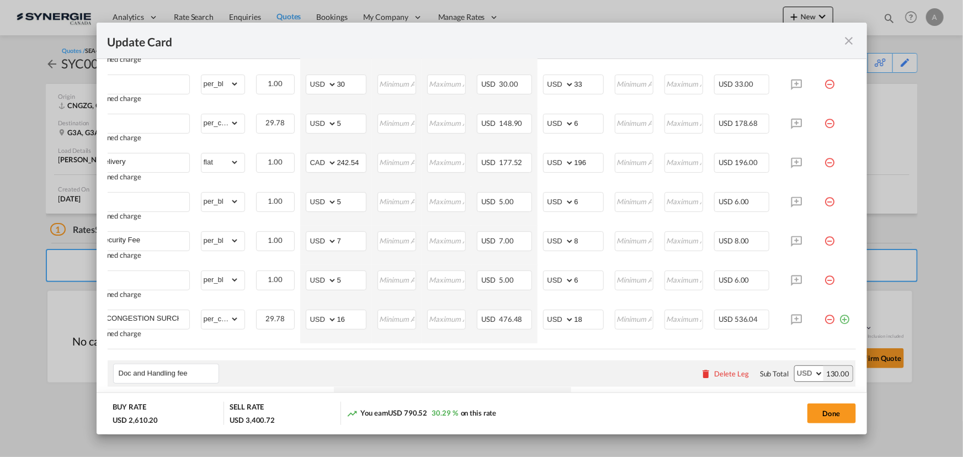
click at [825, 317] on md-icon "icon-minus-circle-outline red-400-fg pt-7" at bounding box center [830, 315] width 11 height 11
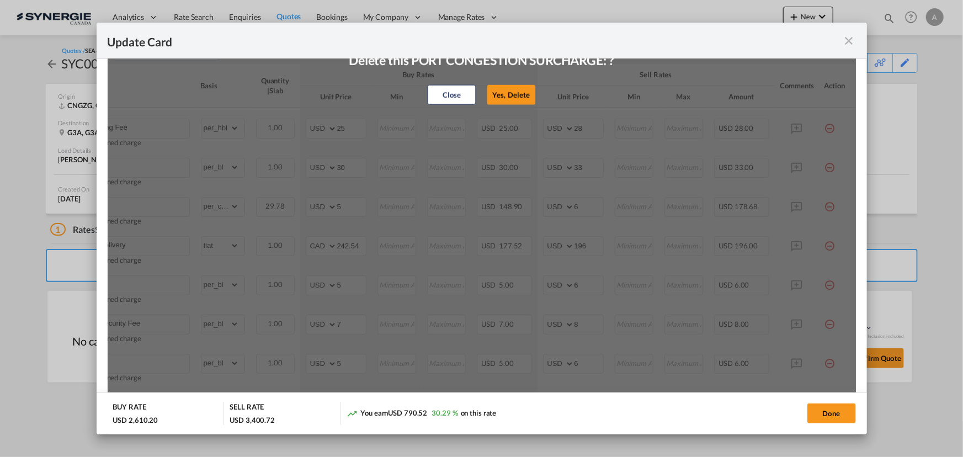
scroll to position [602, 0]
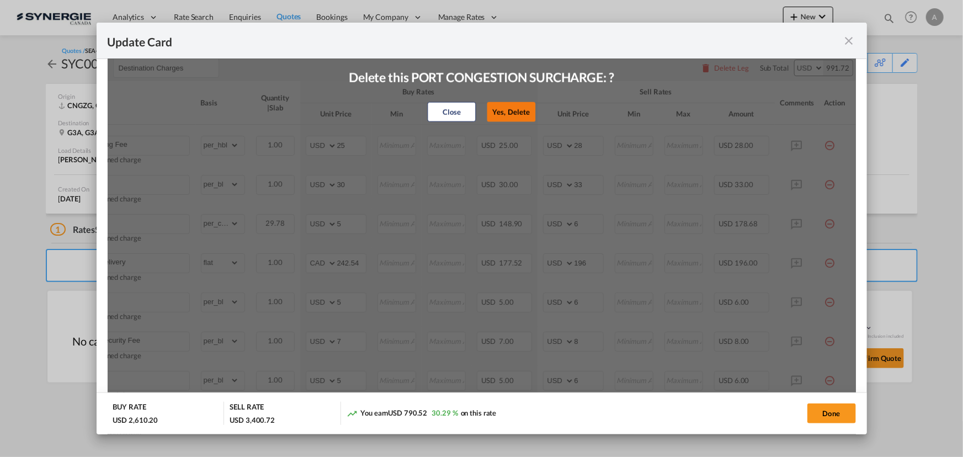
click at [515, 111] on button "Yes, Delete" at bounding box center [511, 112] width 49 height 20
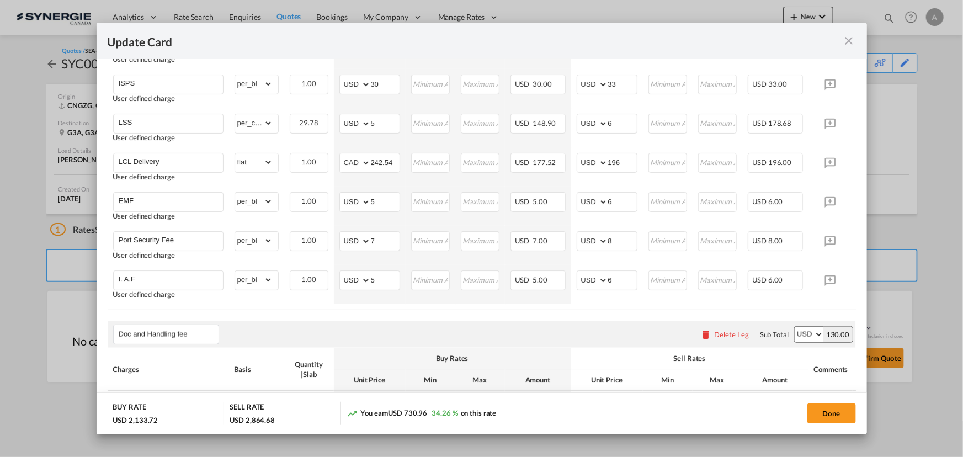
scroll to position [0, 41]
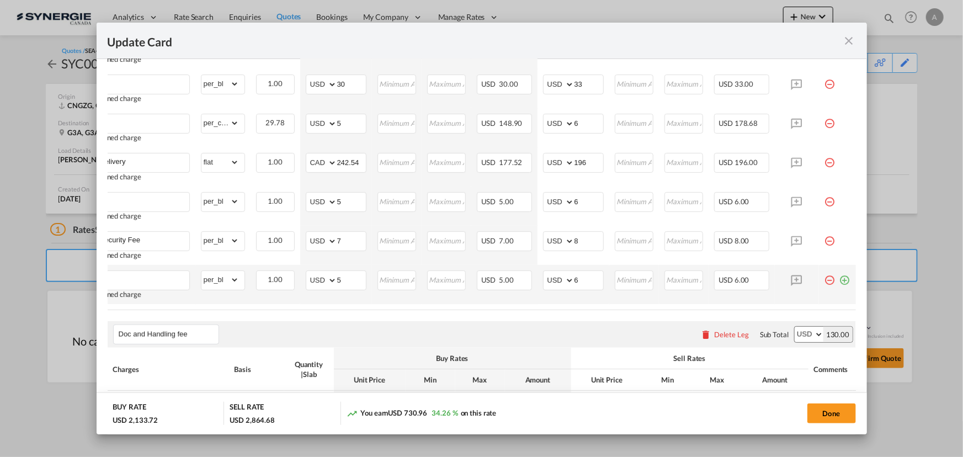
click at [825, 277] on md-icon "icon-minus-circle-outline red-400-fg pt-7" at bounding box center [830, 275] width 11 height 11
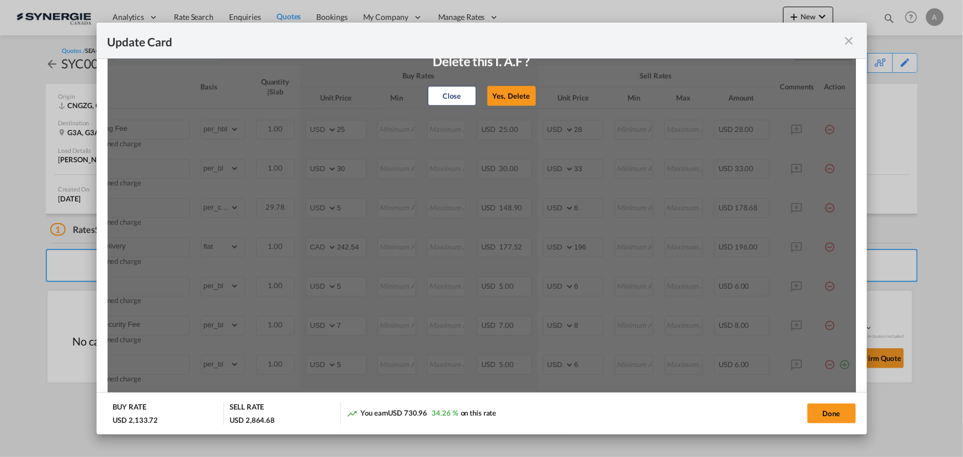
scroll to position [552, 0]
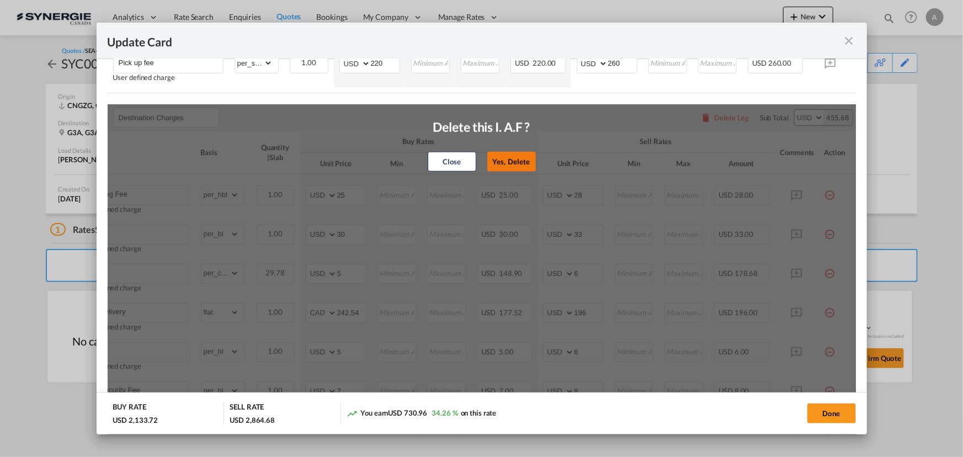
click at [509, 155] on button "Yes, Delete" at bounding box center [511, 162] width 49 height 20
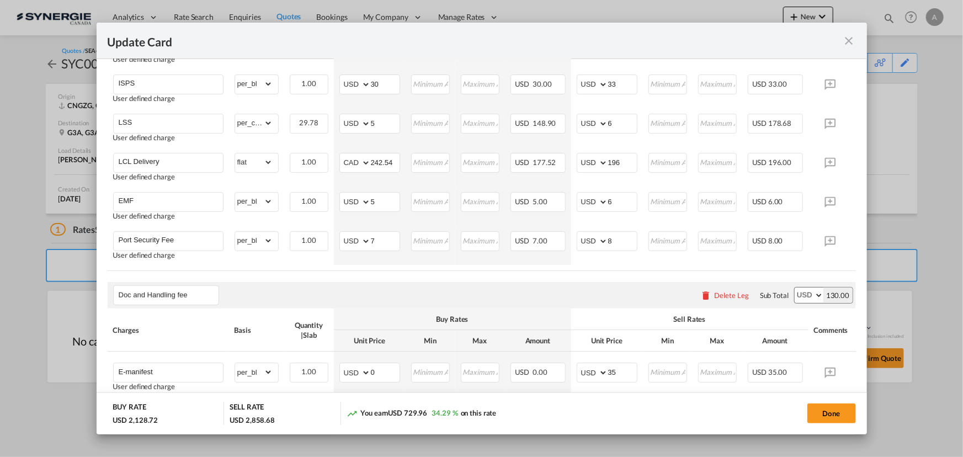
scroll to position [0, 41]
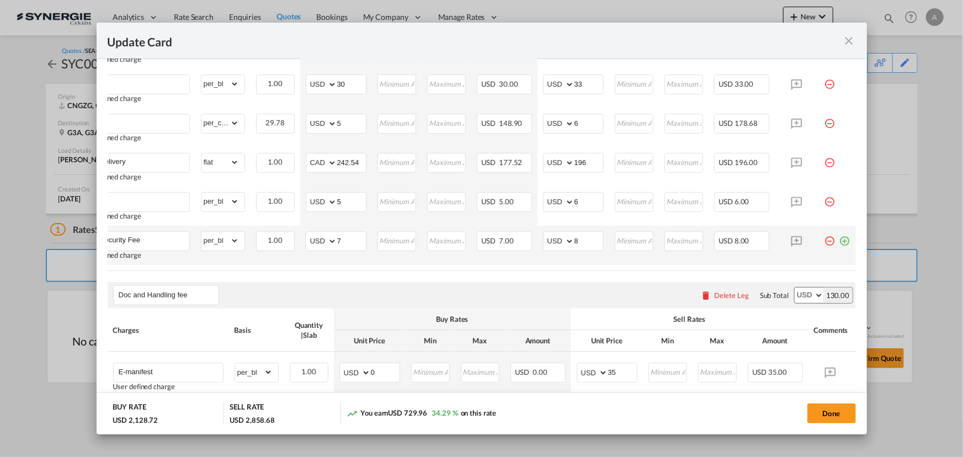
click at [825, 239] on md-icon "icon-minus-circle-outline red-400-fg pt-7" at bounding box center [830, 236] width 11 height 11
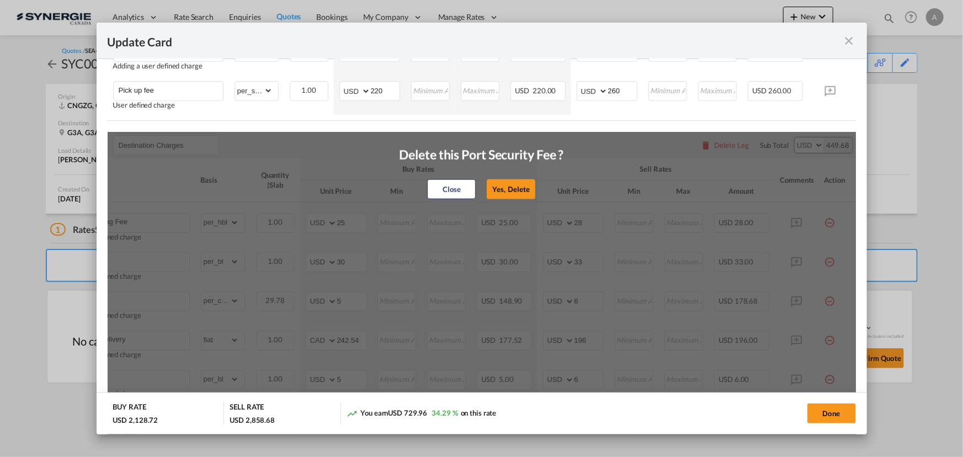
scroll to position [502, 0]
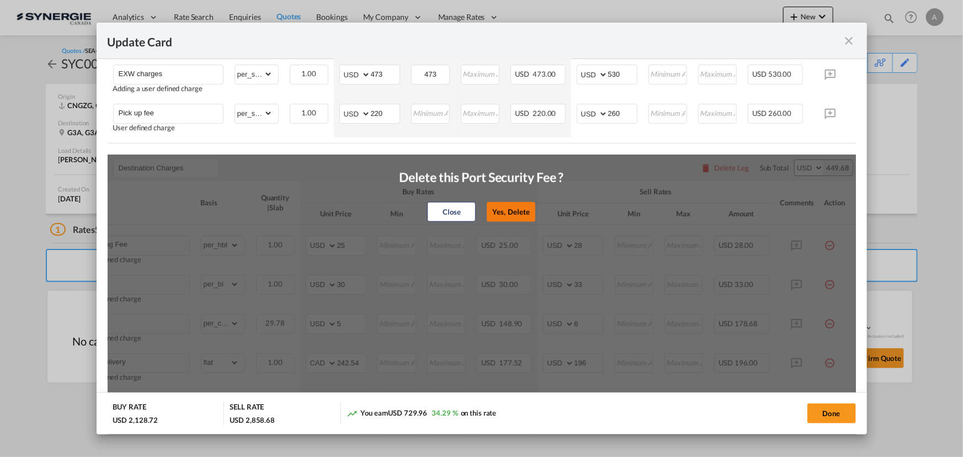
click at [524, 215] on button "Yes, Delete" at bounding box center [511, 212] width 49 height 20
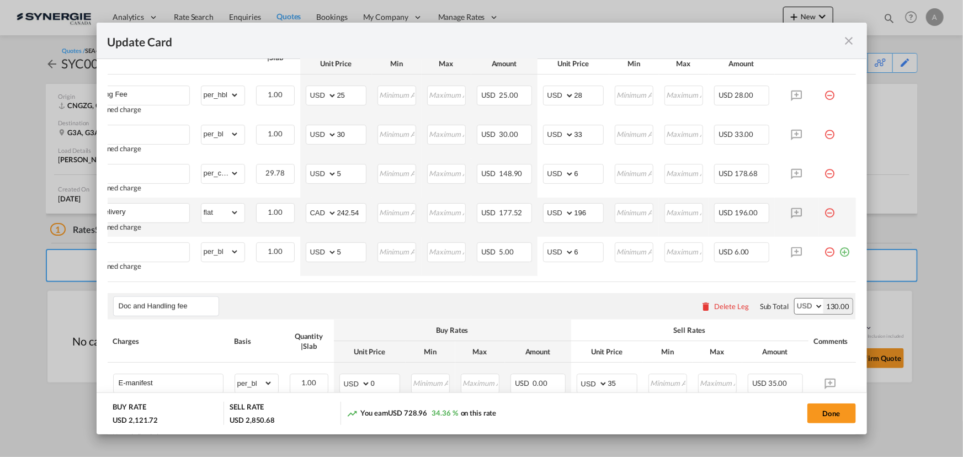
scroll to position [552, 0]
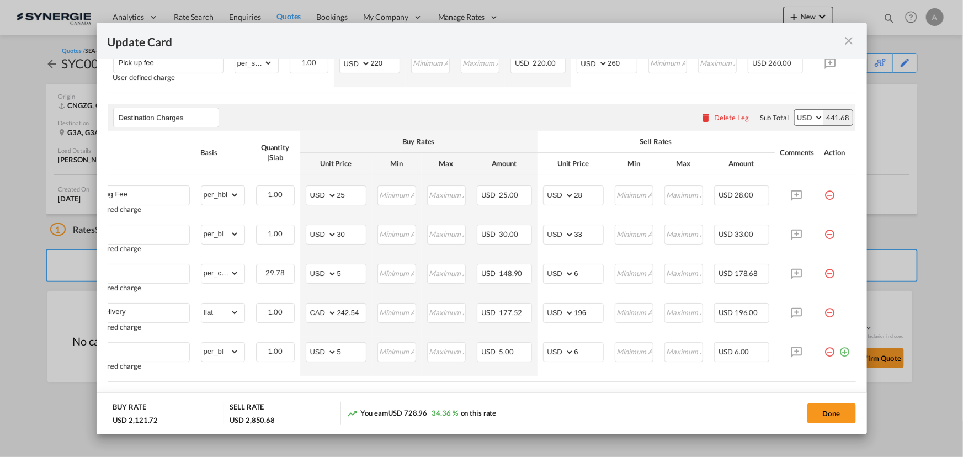
drag, startPoint x: 821, startPoint y: 234, endPoint x: 562, endPoint y: 132, distance: 278.3
click at [825, 233] on md-icon "icon-minus-circle-outline red-400-fg pt-7" at bounding box center [830, 230] width 11 height 11
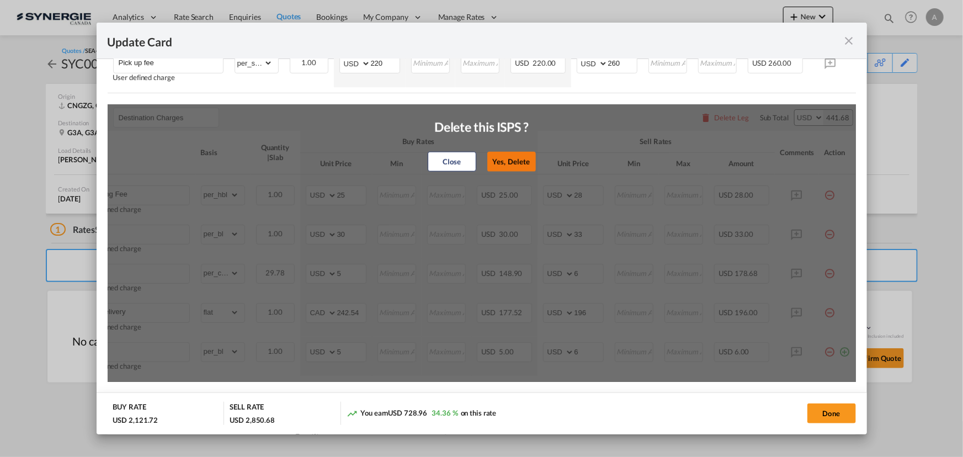
click at [507, 162] on button "Yes, Delete" at bounding box center [511, 162] width 49 height 20
type input "LSS"
select select "per_cbm"
type input "5"
type input "6"
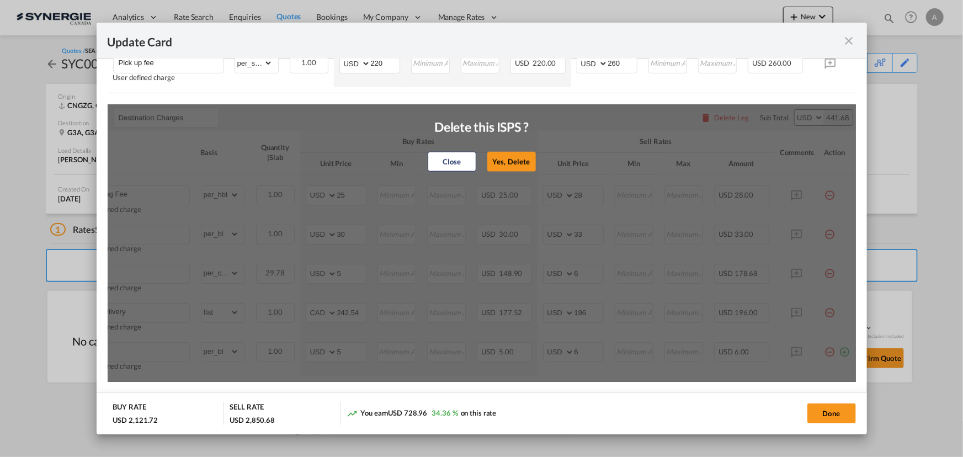
type input "LCL Delivery"
select select "flat"
select select "string:CAD"
type input "242.54"
type input "196"
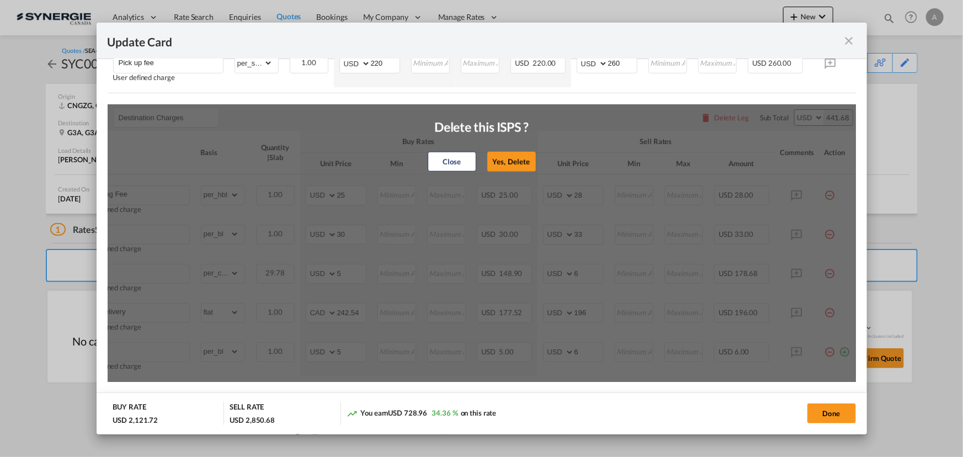
type input "EMF"
select select "per_bl"
select select "string:USD"
type input "5"
type input "6"
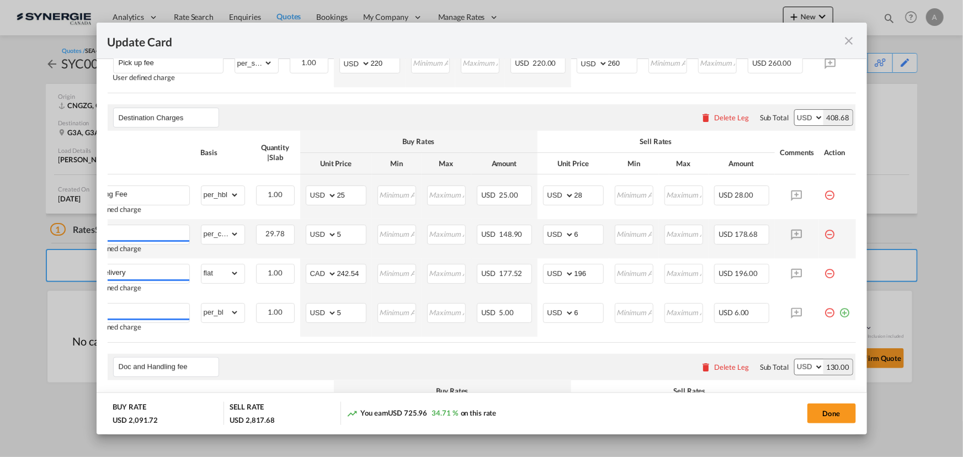
click at [825, 231] on md-icon "icon-minus-circle-outline red-400-fg pt-7" at bounding box center [830, 230] width 11 height 11
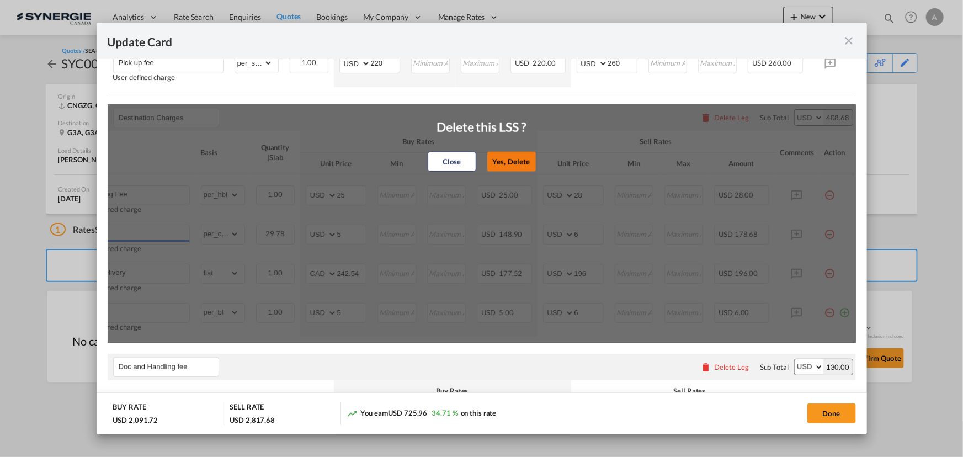
click at [507, 161] on button "Yes, Delete" at bounding box center [511, 162] width 49 height 20
type input "LCL Delivery"
select select "flat"
select select "string:CAD"
type input "242.54"
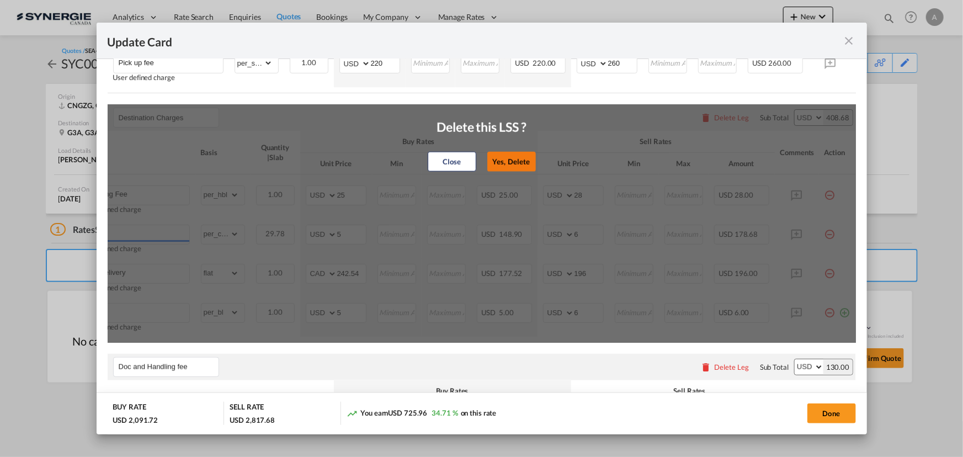
type input "196"
type input "EMF"
select select "per_bl"
select select "string:USD"
type input "5"
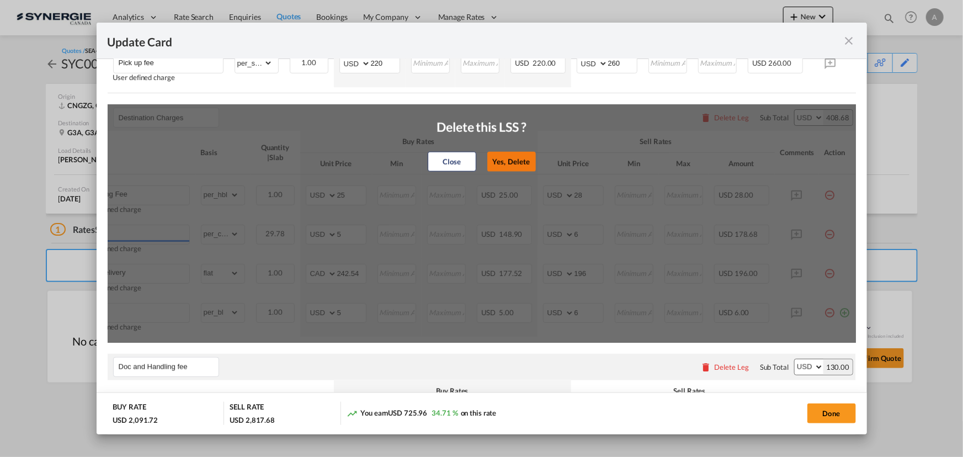
type input "6"
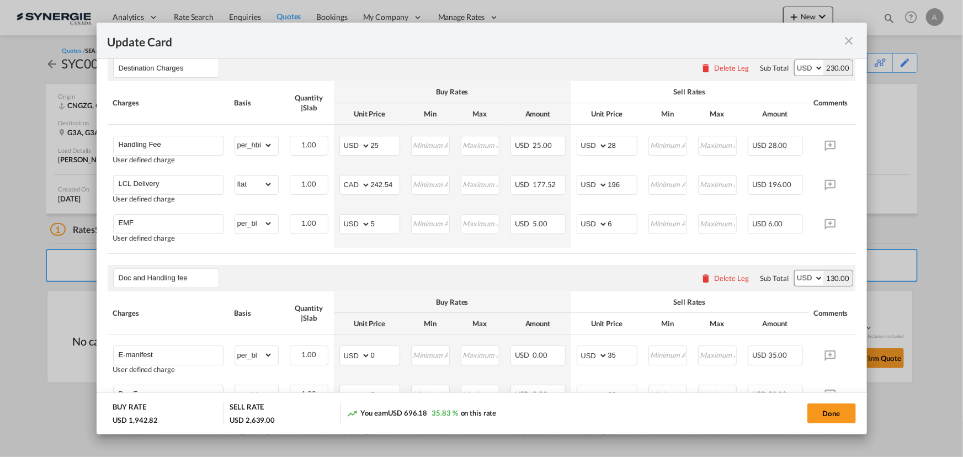
scroll to position [0, 41]
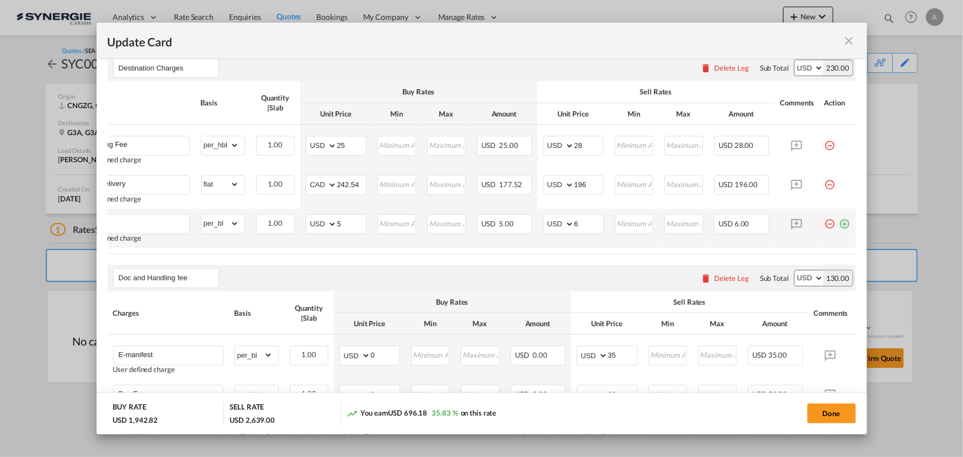
click at [825, 222] on md-icon "icon-minus-circle-outline red-400-fg pt-7" at bounding box center [830, 219] width 11 height 11
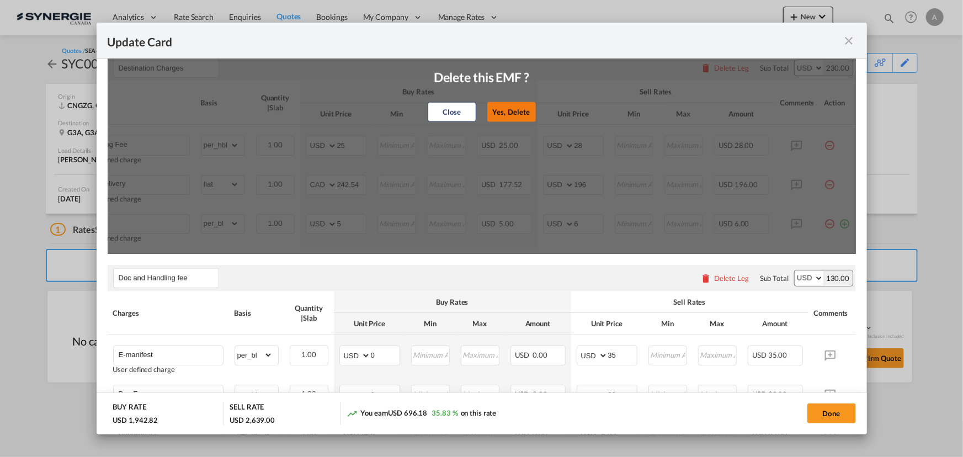
click at [521, 114] on button "Yes, Delete" at bounding box center [511, 112] width 49 height 20
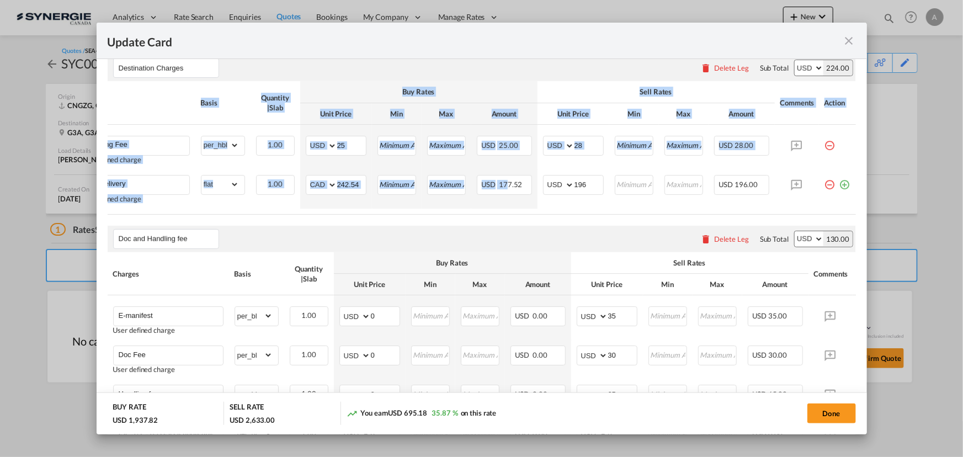
drag, startPoint x: 501, startPoint y: 211, endPoint x: 314, endPoint y: 208, distance: 187.1
click at [336, 214] on div "Charges Basis Quantity | Slab Buy Rates Sell Rates Comments Action Unit Price M…" at bounding box center [482, 147] width 748 height 133
click at [269, 214] on div "Charges Basis Quantity | Slab Buy Rates Sell Rates Comments Action Unit Price M…" at bounding box center [482, 147] width 748 height 133
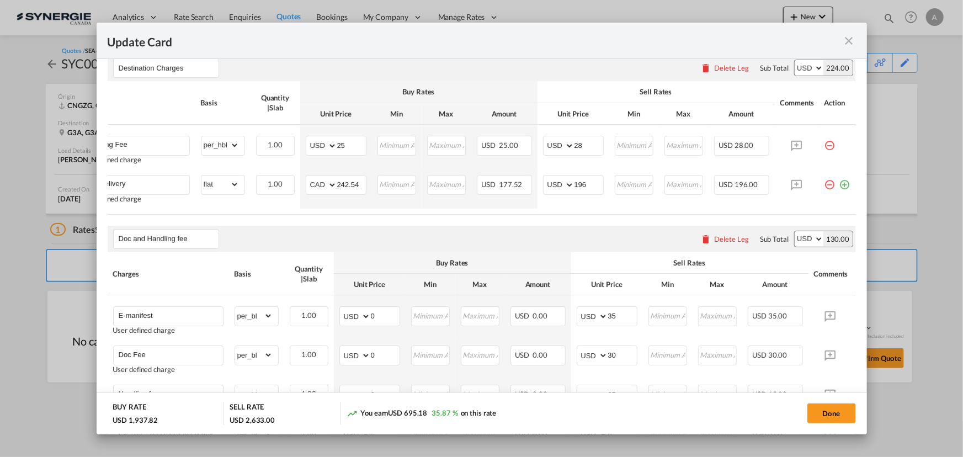
scroll to position [0, 0]
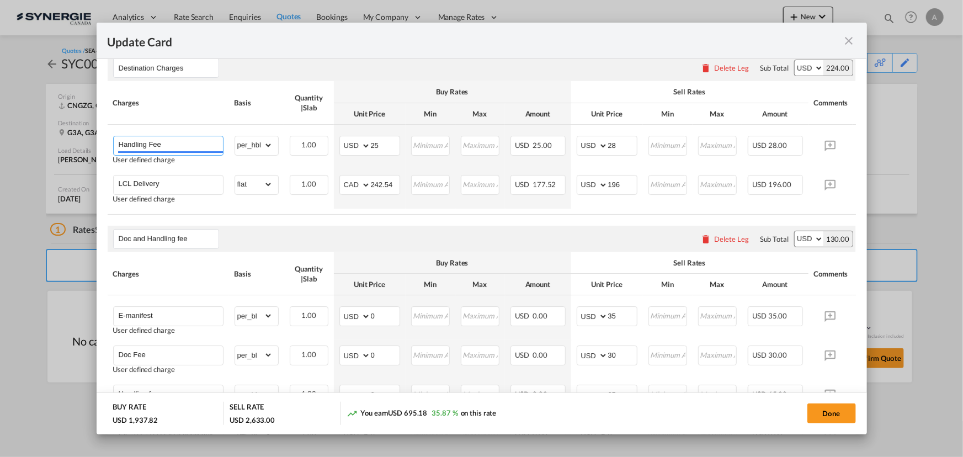
drag, startPoint x: 181, startPoint y: 142, endPoint x: 1, endPoint y: 149, distance: 180.1
click at [2, 149] on div "Update Card Port of Loading CNGZG T/S Liner/Carrier No carrier 2HM LOGISTICS D.…" at bounding box center [481, 228] width 963 height 457
type input "Dock fee"
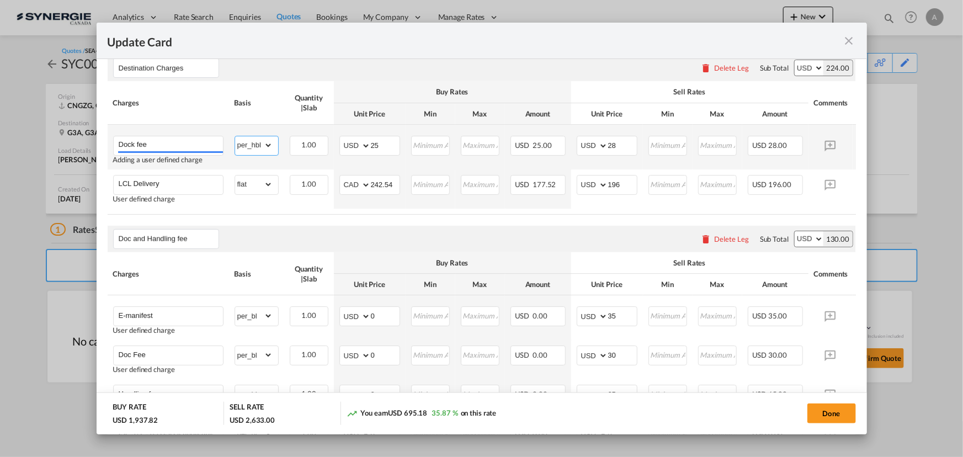
click at [237, 140] on select "gross_weight volumetric_weight per_shipment per_bl per_km per_hawb per_kg flat …" at bounding box center [254, 145] width 38 height 18
click at [334, 139] on td "AED AFN ALL AMD ANG AOA ARS AUD AWG AZN BAM BBD BDT BGN BHD BIF BMD BND BOB BRL…" at bounding box center [370, 147] width 72 height 45
click at [374, 140] on input "25" at bounding box center [385, 144] width 29 height 17
drag, startPoint x: 391, startPoint y: 144, endPoint x: 343, endPoint y: 145, distance: 48.6
click at [343, 145] on md-input-container "AED AFN ALL AMD ANG AOA ARS AUD AWG AZN BAM BBD BDT BGN BHD BIF BMD BND BOB BRL…" at bounding box center [369, 146] width 61 height 20
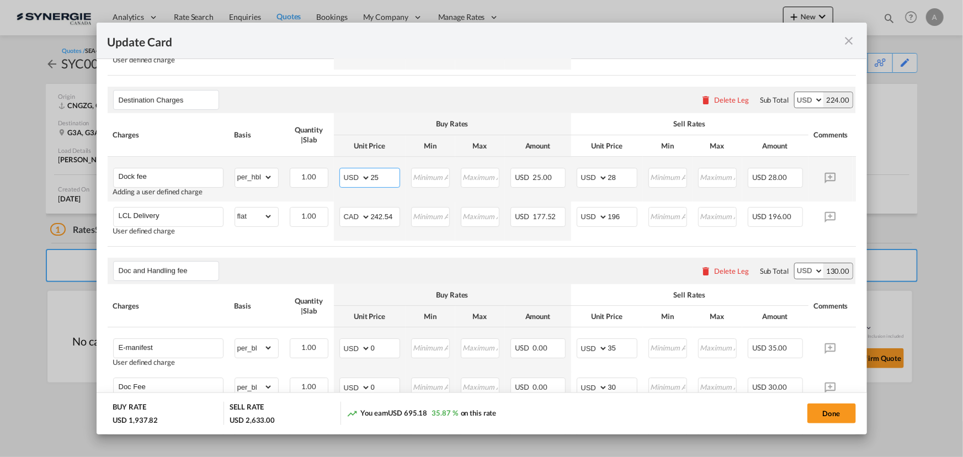
scroll to position [552, 0]
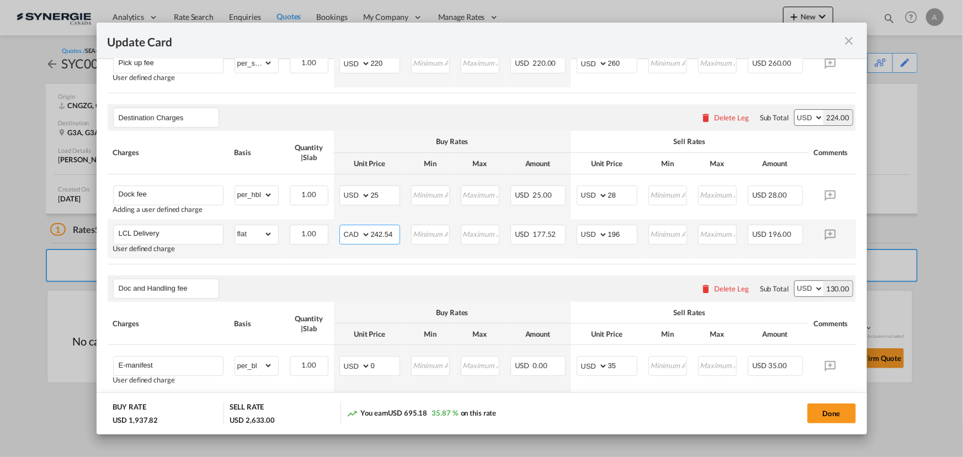
click at [353, 233] on select "AED AFN ALL AMD ANG AOA ARS AUD AWG AZN BAM BBD BDT BGN BHD BIF BMD BND BOB BRL…" at bounding box center [356, 234] width 29 height 15
select select "string:USD"
click at [342, 227] on select "AED AFN ALL AMD ANG AOA ARS AUD AWG AZN BAM BBD BDT BGN BHD BIF BMD BND BOB BRL…" at bounding box center [356, 234] width 29 height 15
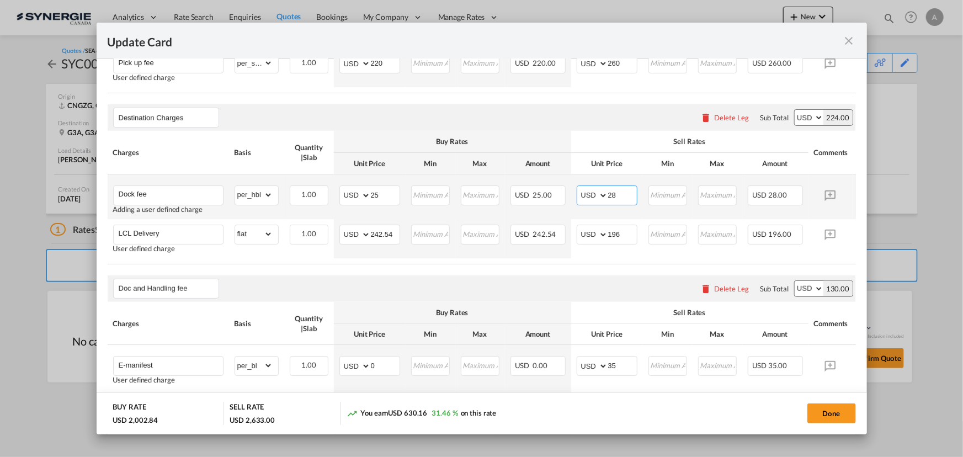
drag, startPoint x: 615, startPoint y: 200, endPoint x: 574, endPoint y: 191, distance: 41.8
click at [577, 193] on md-input-container "AED AFN ALL AMD ANG AOA ARS AUD AWG AZN BAM BBD BDT BGN BHD BIF BMD BND BOB BRL…" at bounding box center [607, 195] width 61 height 20
type input "170"
drag, startPoint x: 363, startPoint y: 190, endPoint x: 334, endPoint y: 193, distance: 28.8
click at [339, 193] on md-input-container "AED AFN ALL AMD ANG AOA ARS AUD AWG AZN BAM BBD BDT BGN BHD BIF BMD BND BOB BRL…" at bounding box center [369, 195] width 61 height 20
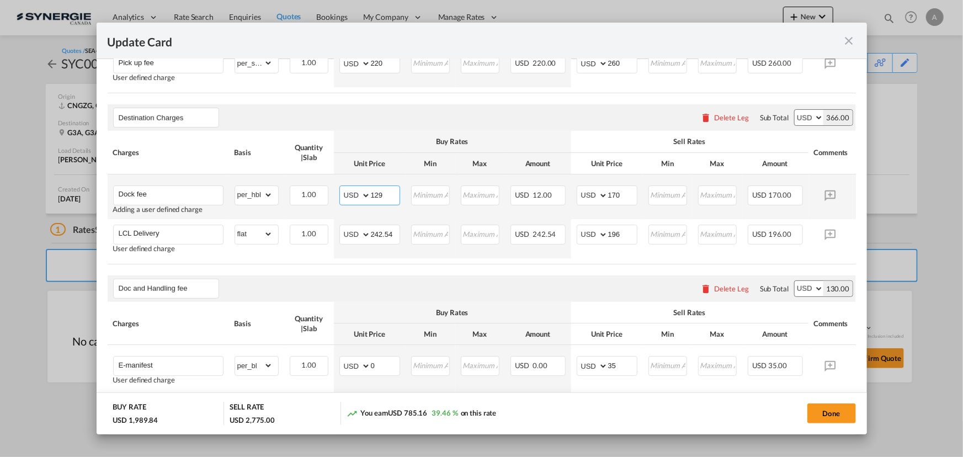
type input "129"
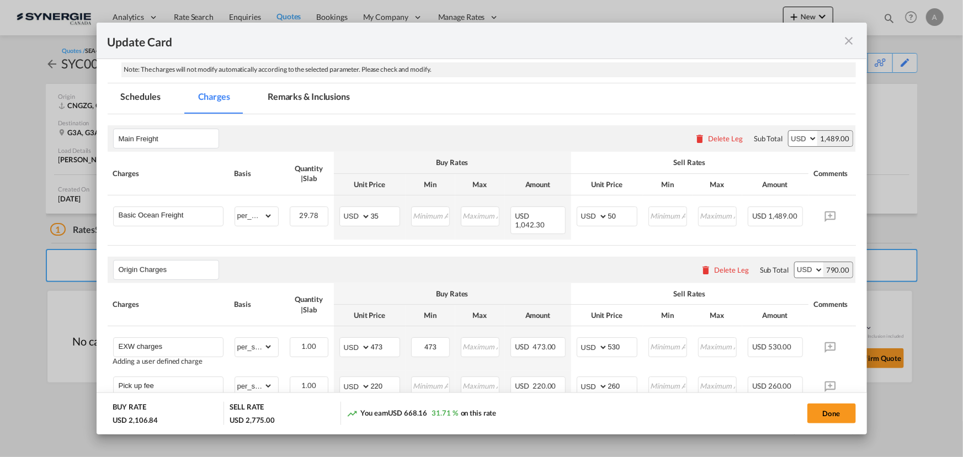
scroll to position [150, 0]
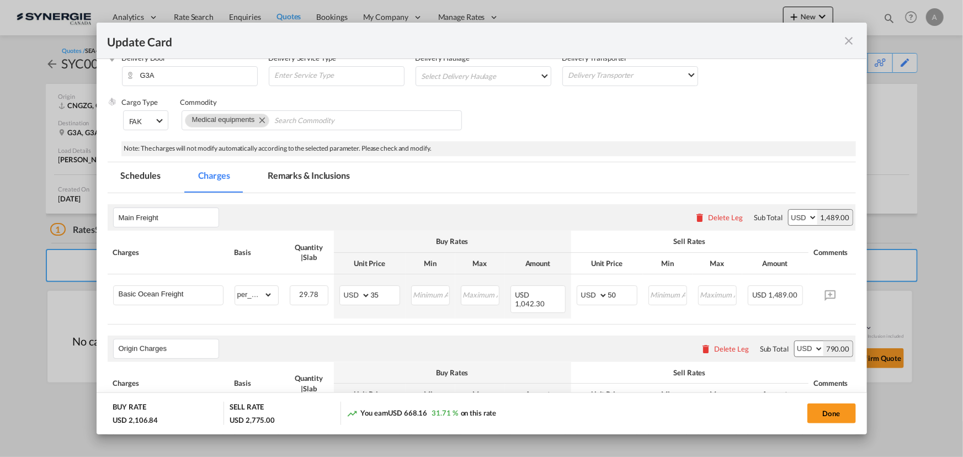
click at [314, 172] on md-tab-item "Remarks & Inclusions" at bounding box center [308, 177] width 109 height 30
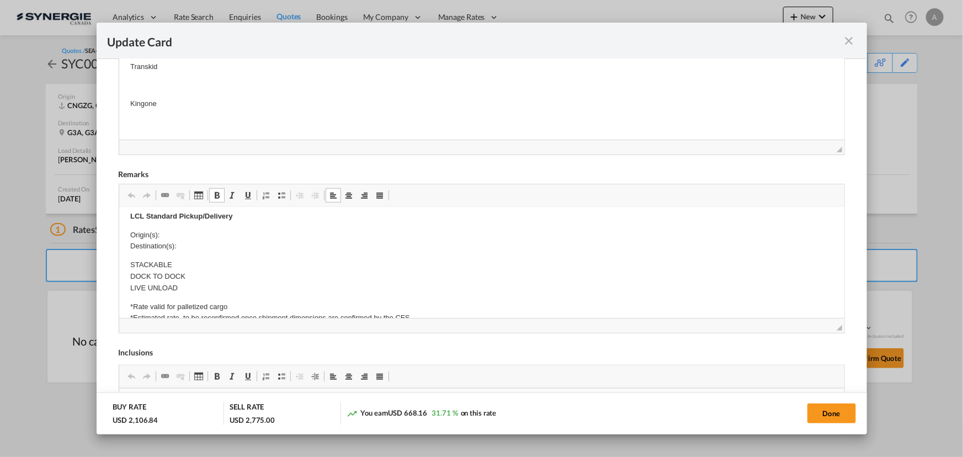
scroll to position [351, 0]
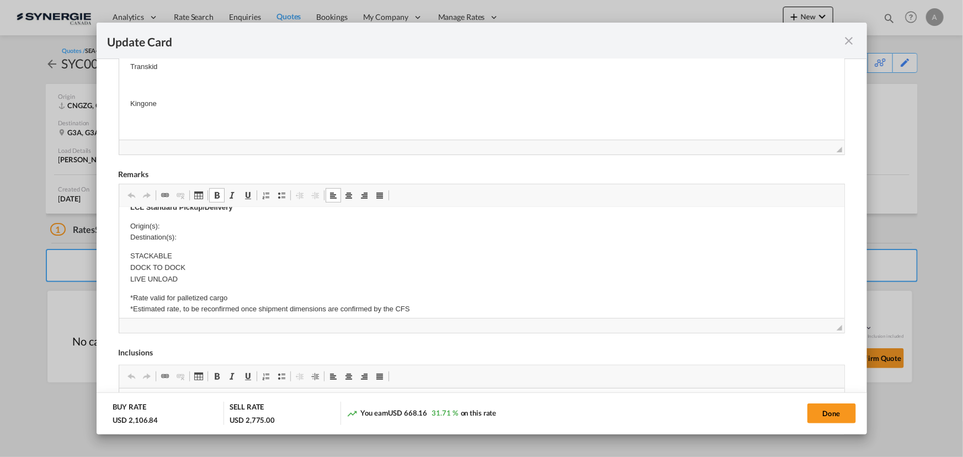
click at [172, 217] on body "Origin Charges: Pick-up location : GUANGZHOU LONGEST SCIENCE&TECHNOLOGY CO.LTDR…" at bounding box center [481, 216] width 703 height 696
click at [189, 237] on p "Origin(s): MONTREAL, QC Destination(s):" at bounding box center [481, 232] width 703 height 23
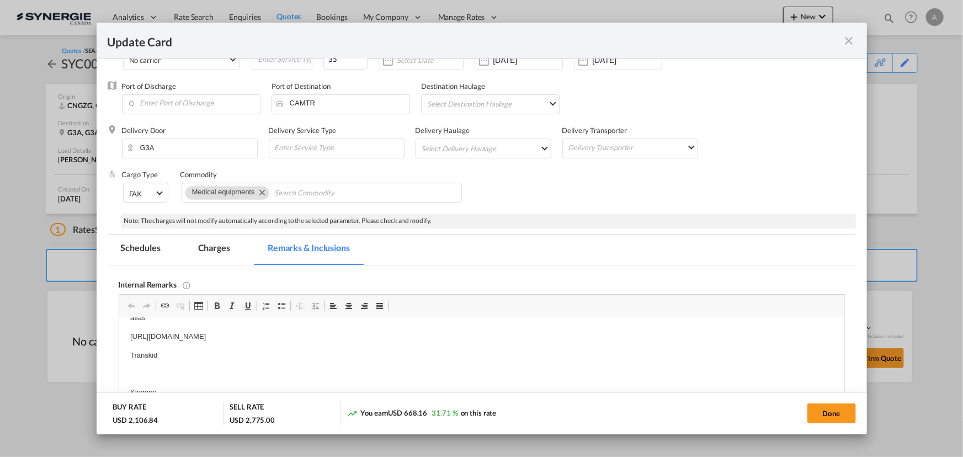
scroll to position [0, 0]
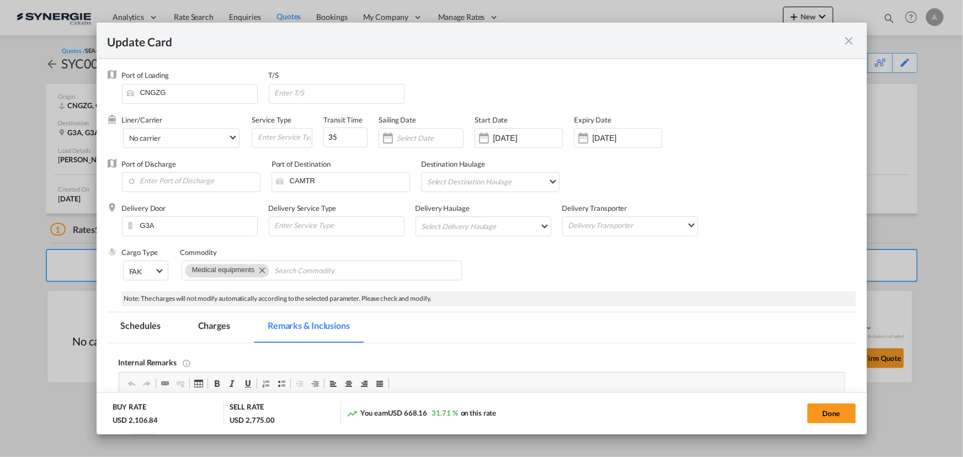
click at [205, 326] on md-tab-item "Charges" at bounding box center [214, 327] width 59 height 30
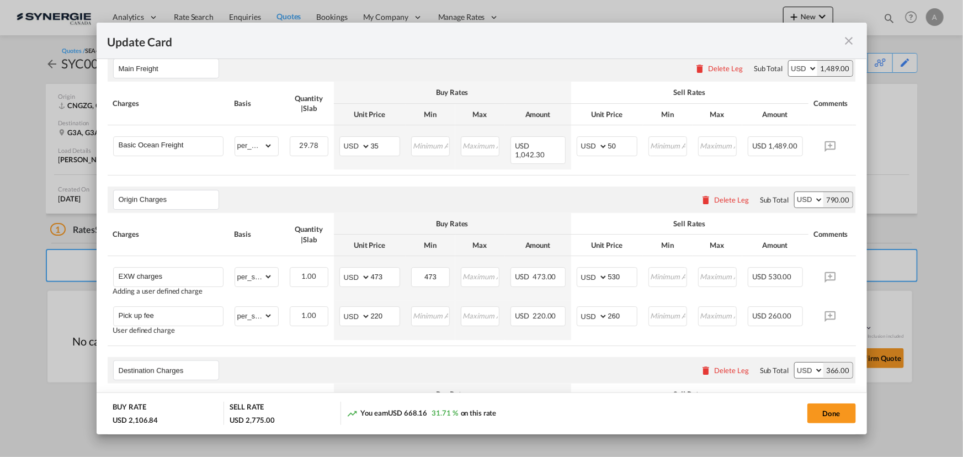
scroll to position [293, 0]
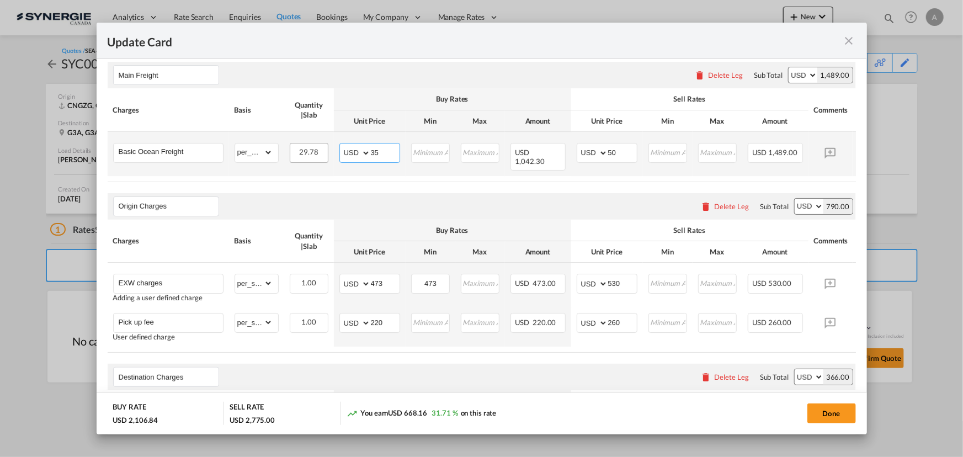
click at [331, 148] on tr "Basic Ocean Freight Please Enter Already Exists gross_weight volumetric_weight …" at bounding box center [499, 154] width 782 height 44
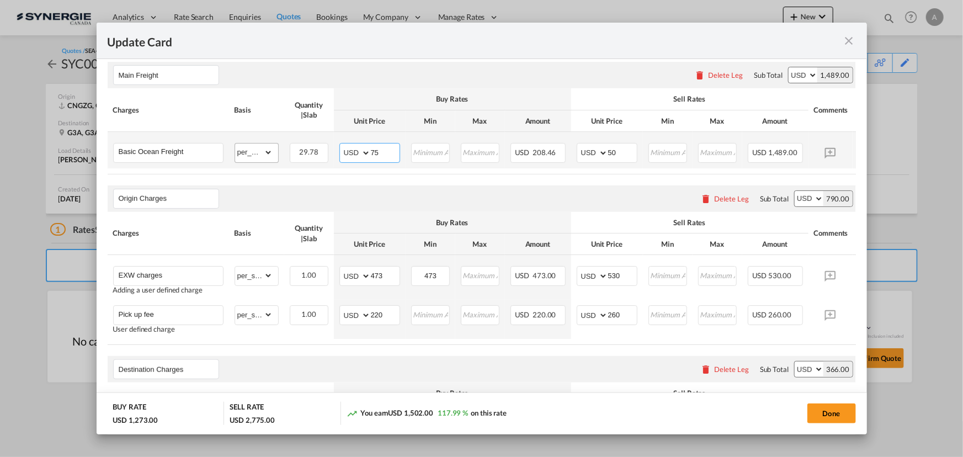
type input "75"
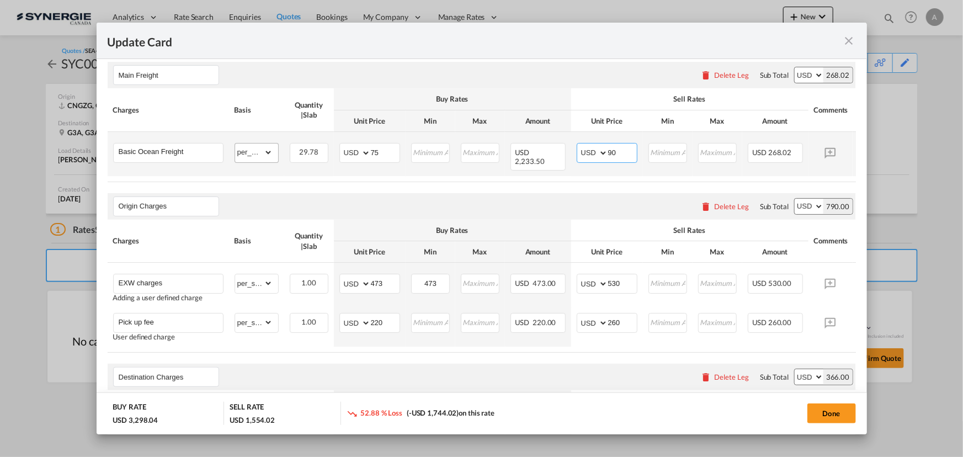
type input "90"
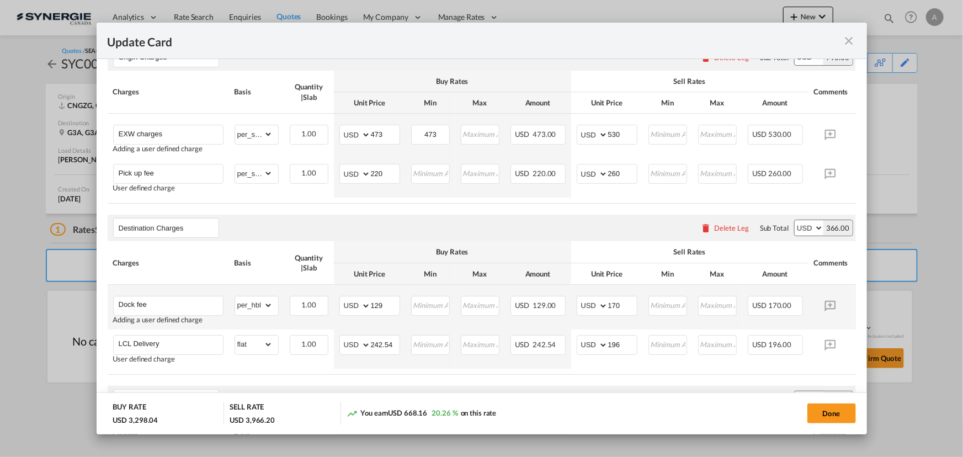
scroll to position [443, 0]
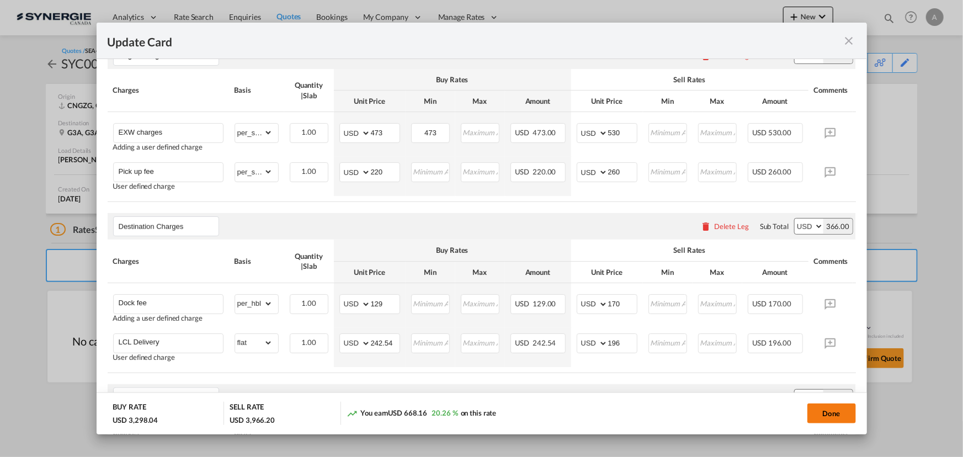
click at [821, 413] on button "Done" at bounding box center [831, 413] width 49 height 20
type input "09 Sep 2025"
type input "29 Sep 2025"
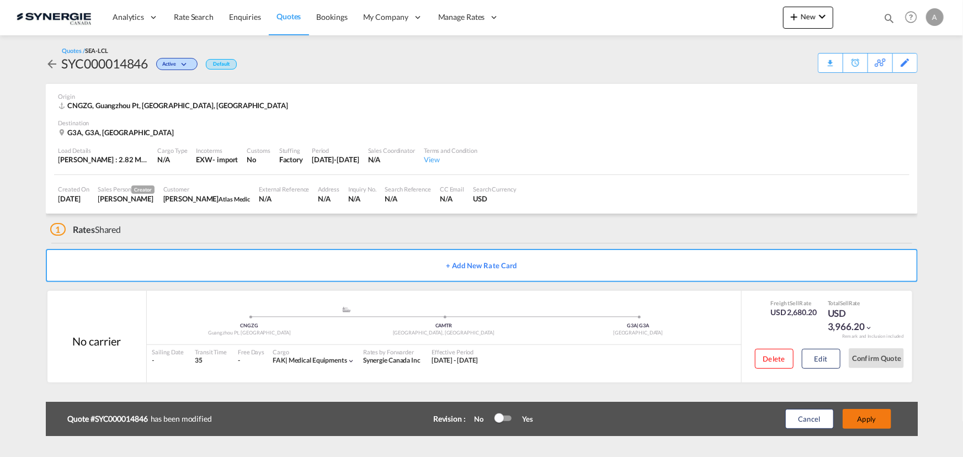
click at [854, 413] on button "Apply" at bounding box center [867, 419] width 49 height 20
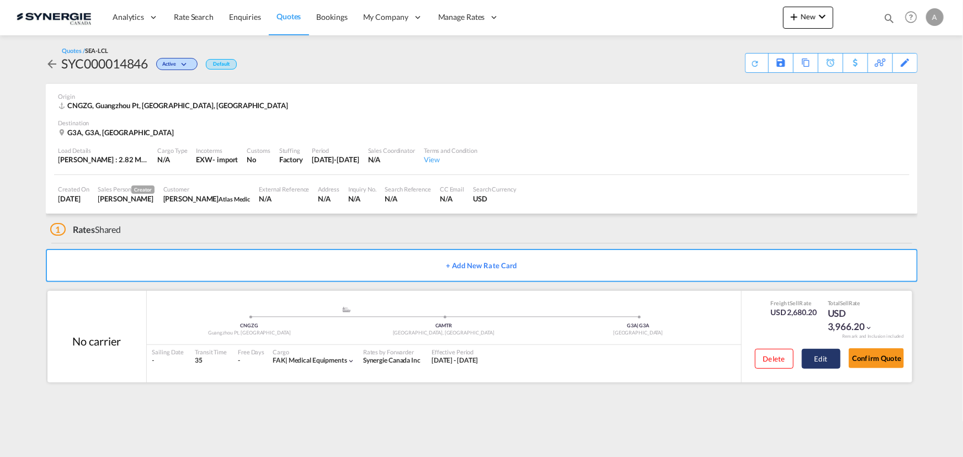
click at [802, 357] on button "Edit" at bounding box center [821, 359] width 39 height 20
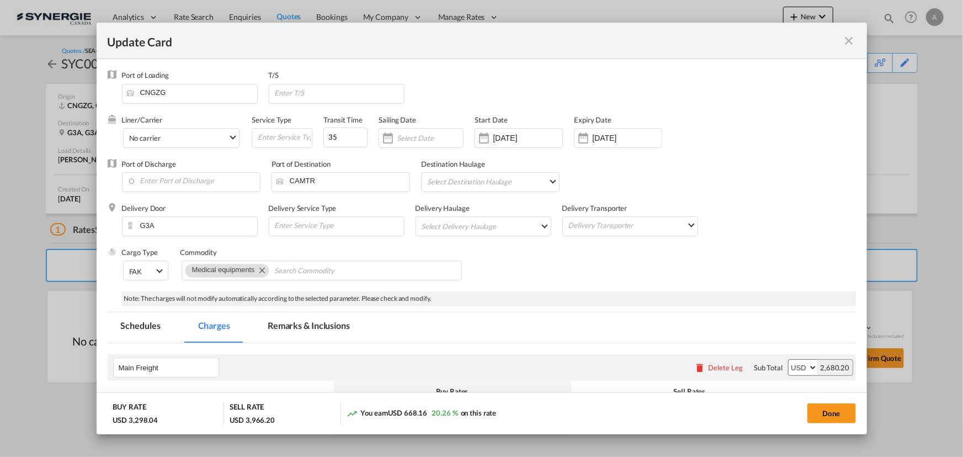
click at [322, 319] on md-tab-item "Remarks & Inclusions" at bounding box center [308, 327] width 109 height 30
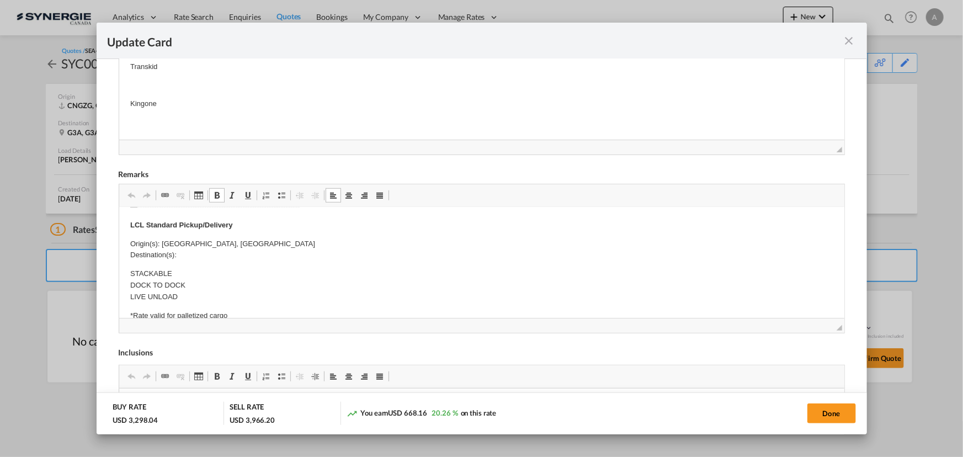
scroll to position [351, 0]
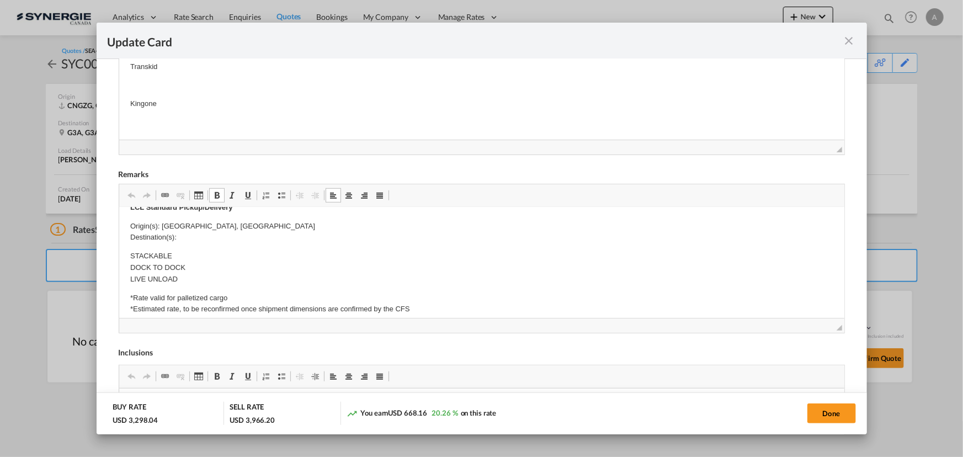
click at [196, 238] on p "Origin(s): MONTREAL, QC Destination(s):" at bounding box center [481, 232] width 703 height 23
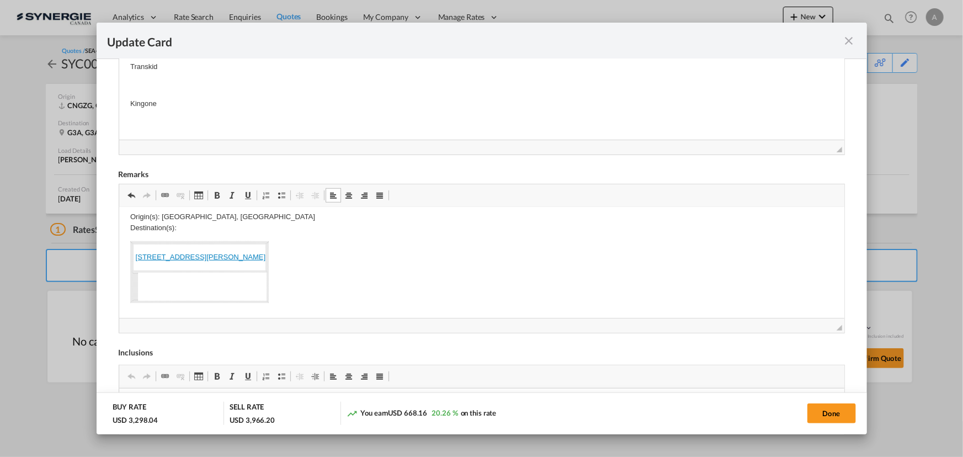
scroll to position [344, 0]
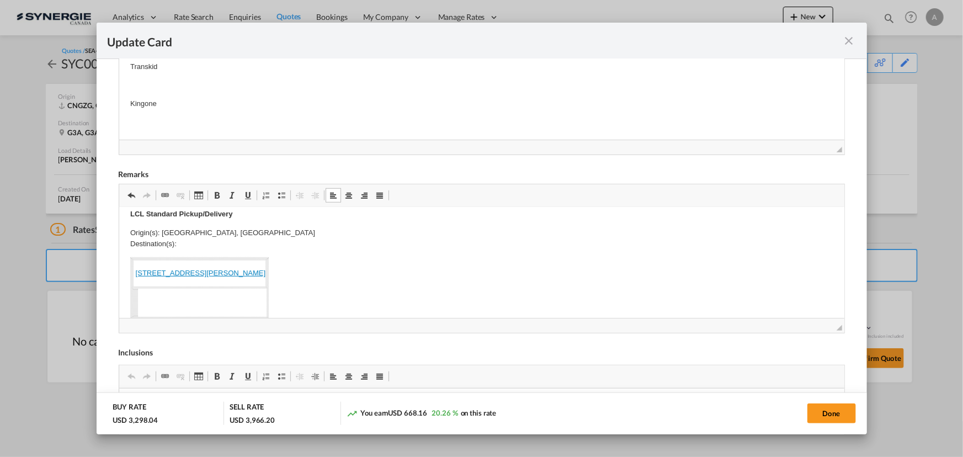
drag, startPoint x: 135, startPoint y: 273, endPoint x: 369, endPoint y: 270, distance: 234.6
click at [265, 270] on link "80, rue de Sydney St-Augustin-de-Desmaures Québec, Canada, G3A 0P3" at bounding box center [200, 273] width 130 height 8
copy link "80, rue de Sydney St-Augustin-de-Desmaures Québec, Canada, G3A 0P3"
click at [219, 243] on p "Origin(s): MONTREAL, QC Destination(s):" at bounding box center [481, 238] width 703 height 23
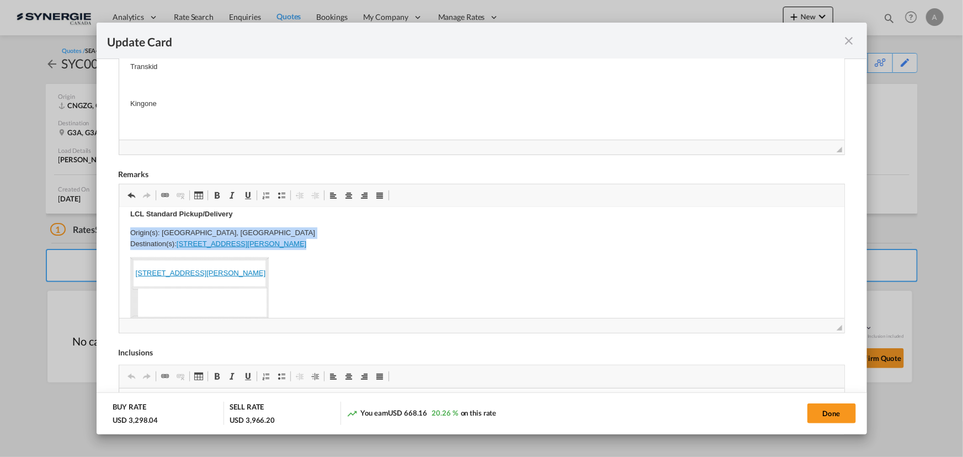
drag, startPoint x: 129, startPoint y: 257, endPoint x: 396, endPoint y: 302, distance: 270.9
click at [396, 302] on html "Origin Charges: Pick-up location : GUANGZHOU LONGEST SCIENCE&TECHNOLOGY CO.LTDR…" at bounding box center [481, 312] width 725 height 899
drag, startPoint x: 129, startPoint y: 257, endPoint x: 396, endPoint y: 277, distance: 267.9
click at [396, 277] on html "Origin Charges: Pick-up location : GUANGZHOU LONGEST SCIENCE&TECHNOLOGY CO.LTDR…" at bounding box center [481, 268] width 725 height 811
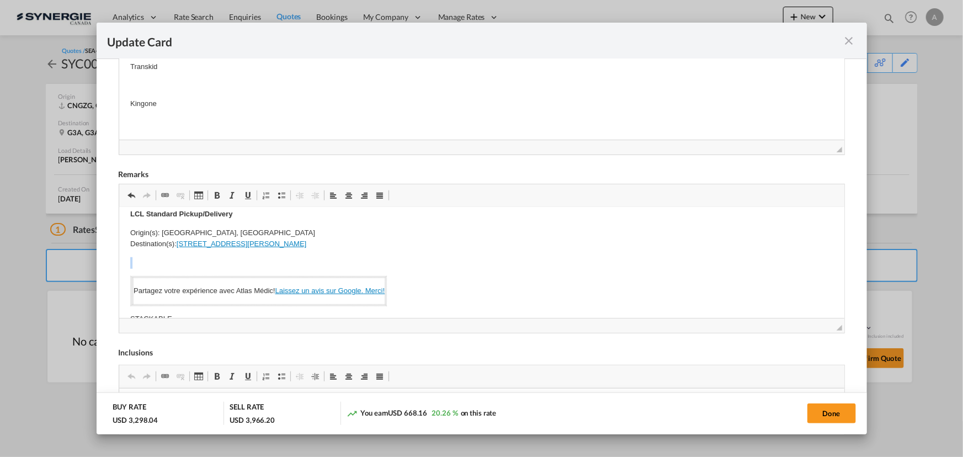
drag, startPoint x: 131, startPoint y: 277, endPoint x: 412, endPoint y: 289, distance: 281.2
click at [412, 289] on html "Origin Charges: Pick-up location : GUANGZHOU LONGEST SCIENCE&TECHNOLOGY CO.LTDR…" at bounding box center [481, 250] width 725 height 774
click at [241, 257] on p "Editor, editor17" at bounding box center [481, 263] width 703 height 12
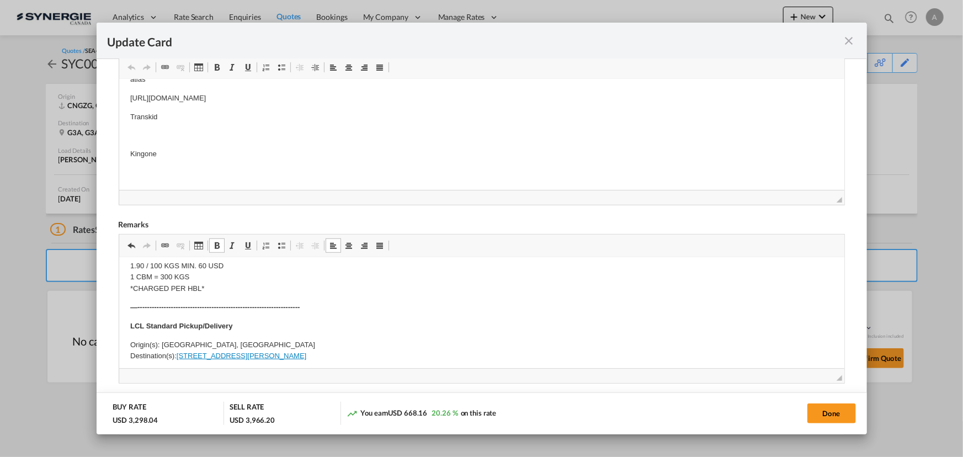
scroll to position [301, 0]
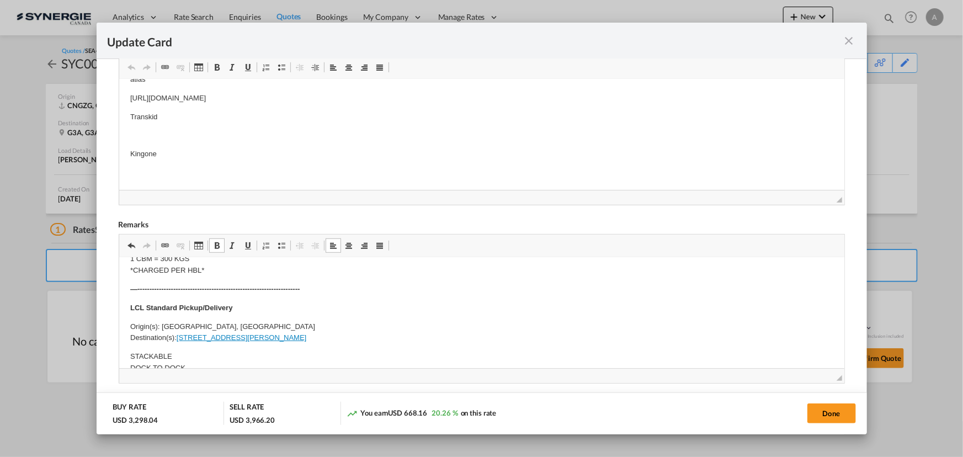
click at [263, 331] on p "Origin(s): MONTREAL, QC Destination(s): 80, rue de Sydney St-Augustin-de-Desmau…" at bounding box center [481, 332] width 703 height 23
drag, startPoint x: 427, startPoint y: 338, endPoint x: 178, endPoint y: 339, distance: 248.9
click at [178, 339] on p "Origin(s): MONTREAL, QC Destination(s): 80, rue de Sydney St-Augustin-de-Desmau…" at bounding box center [481, 332] width 703 height 23
copy link "[STREET_ADDRESS][PERSON_NAME]"
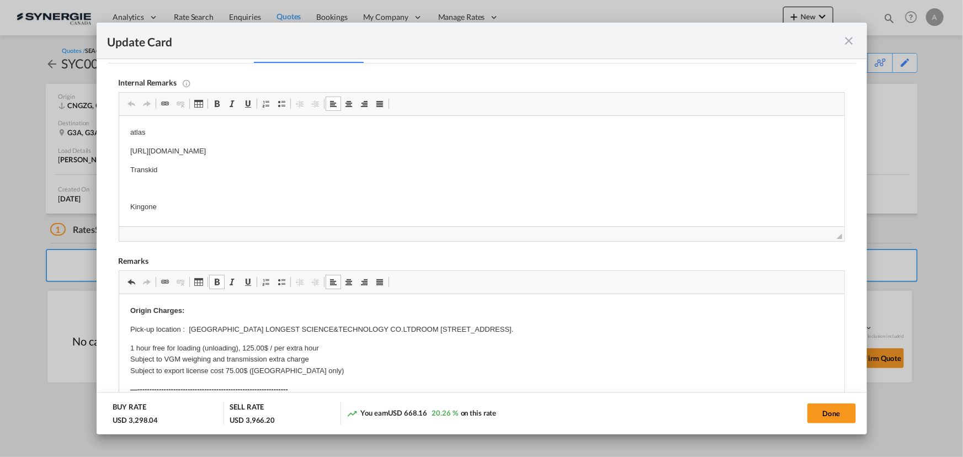
scroll to position [266, 0]
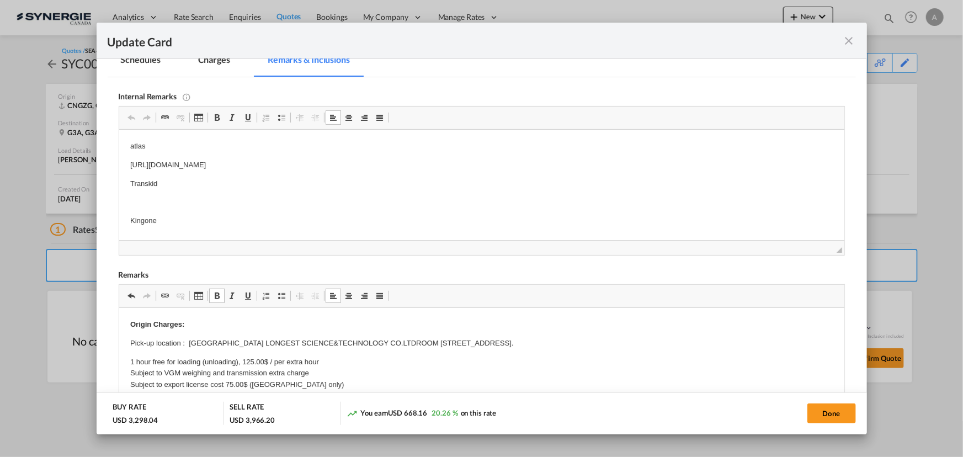
click at [157, 214] on body "atlas https://app.frontapp.com/open/cnv_qf3ht5b?key=pY0uy2LKFQR5XLv62WWzgCDHnRA…" at bounding box center [481, 193] width 703 height 105
drag, startPoint x: 152, startPoint y: 219, endPoint x: 122, endPoint y: 216, distance: 30.0
click at [122, 216] on html "atlas https://app.frontapp.com/open/cnv_qf3ht5b?key=pY0uy2LKFQR5XLv62WWzgCDHnRA…" at bounding box center [481, 193] width 725 height 127
click at [199, 210] on body "atlas https://app.frontapp.com/open/cnv_qf3ht5b?key=pY0uy2LKFQR5XLv62WWzgCDHnRA…" at bounding box center [481, 184] width 703 height 86
click at [201, 221] on p "EVEROK -" at bounding box center [481, 221] width 703 height 12
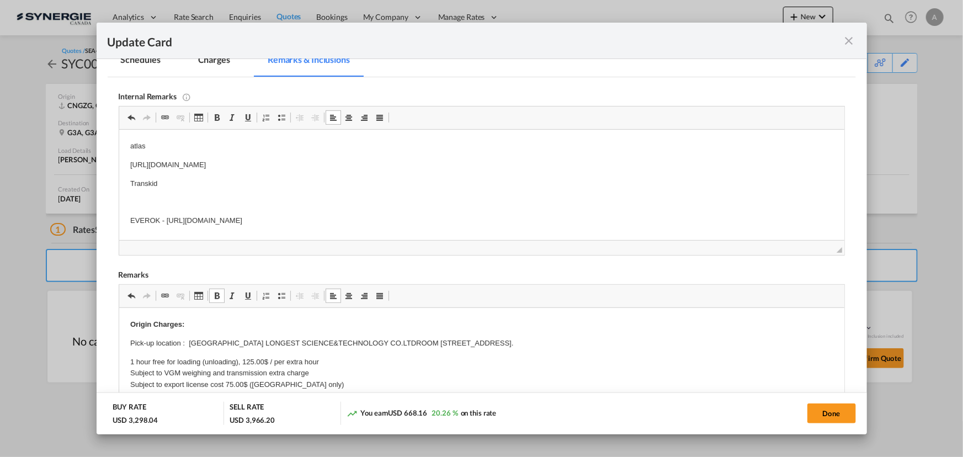
click at [184, 198] on p "Editor, editor16" at bounding box center [481, 202] width 703 height 12
drag, startPoint x: 126, startPoint y: 217, endPoint x: 474, endPoint y: 220, distance: 347.2
click at [474, 220] on html "atlas https://app.frontapp.com/open/cnv_qf3ht5b?key=pY0uy2LKFQR5XLv62WWzgCDHnRA…" at bounding box center [481, 184] width 725 height 108
click at [122, 147] on html "atlas https://app.frontapp.com/open/cnv_qf3ht5b?key=pY0uy2LKFQR5XLv62WWzgCDHnRA…" at bounding box center [481, 184] width 725 height 108
paste body "Editor, editor16"
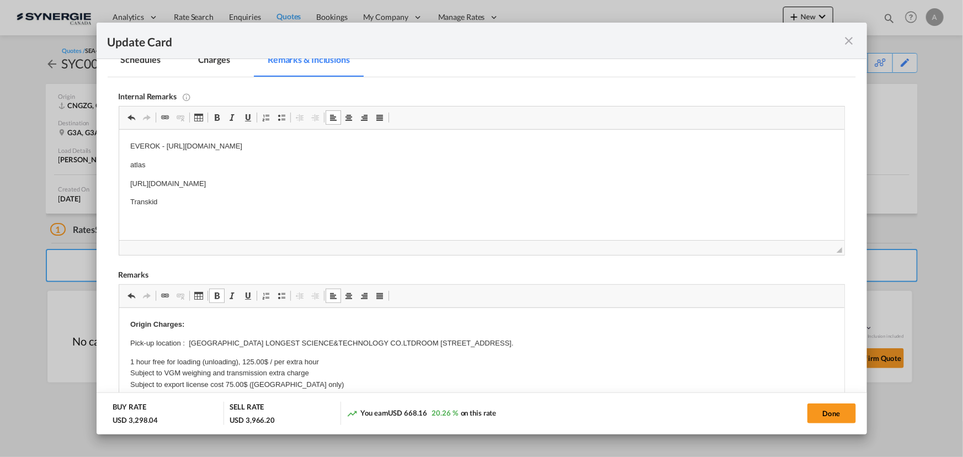
click at [179, 163] on p "atlas" at bounding box center [481, 166] width 703 height 12
click at [178, 179] on p "Transkid" at bounding box center [481, 184] width 703 height 12
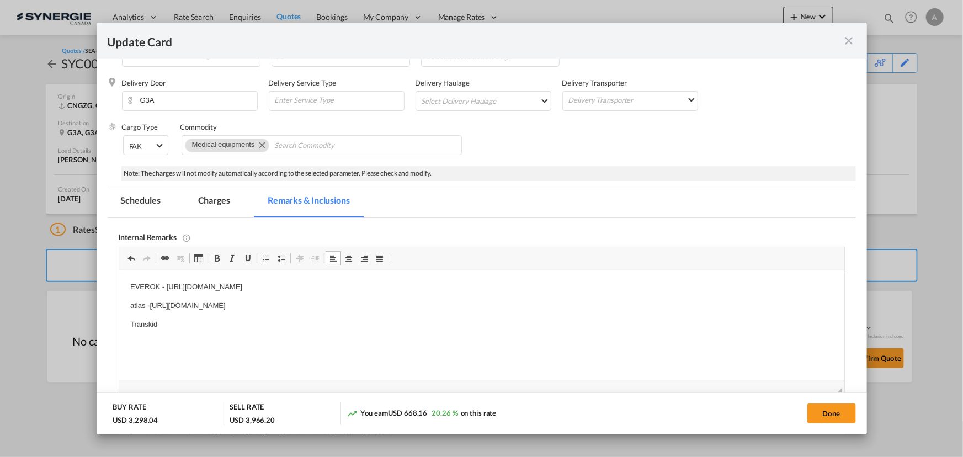
scroll to position [116, 0]
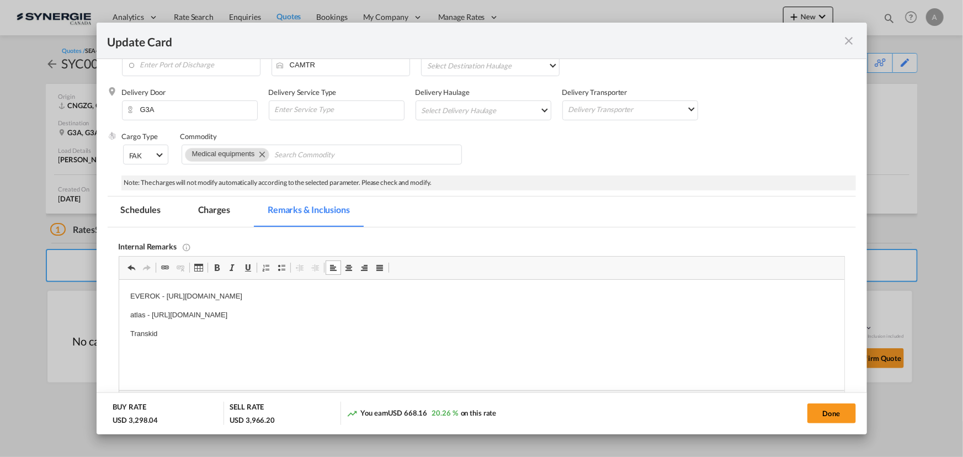
click at [187, 328] on p "Transkid" at bounding box center [481, 334] width 703 height 12
drag, startPoint x: 173, startPoint y: 333, endPoint x: 25, endPoint y: 325, distance: 147.6
click at [119, 325] on html "EVEROK - https://app.frontapp.com/open/cnv_qfltn7z?key=Ad9smJU49rOwXy8gwWuuJuJk…" at bounding box center [481, 334] width 725 height 108
click at [190, 204] on md-tab-item "Charges" at bounding box center [214, 211] width 59 height 30
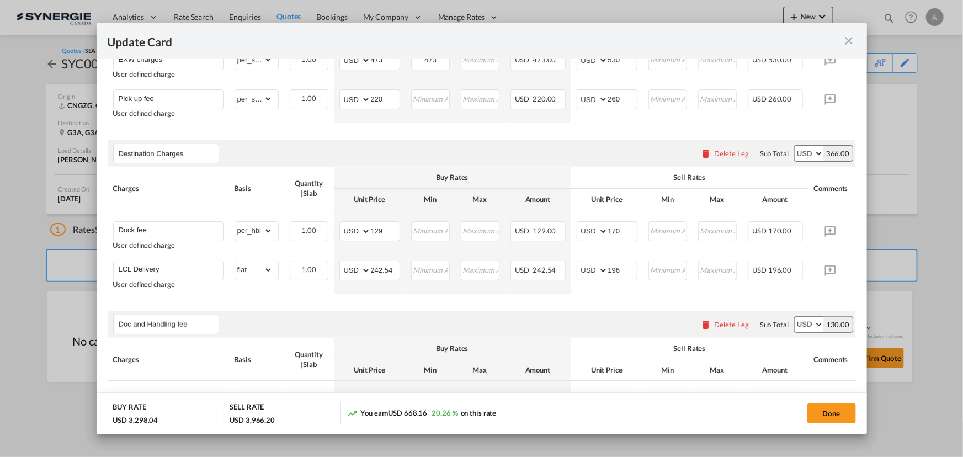
scroll to position [517, 0]
drag, startPoint x: 392, startPoint y: 267, endPoint x: 298, endPoint y: 260, distance: 94.1
click at [315, 263] on tr "LCL Delivery User defined charge Please Enter Already Exists gross_weight volum…" at bounding box center [499, 273] width 782 height 39
type input "902"
type input "950"
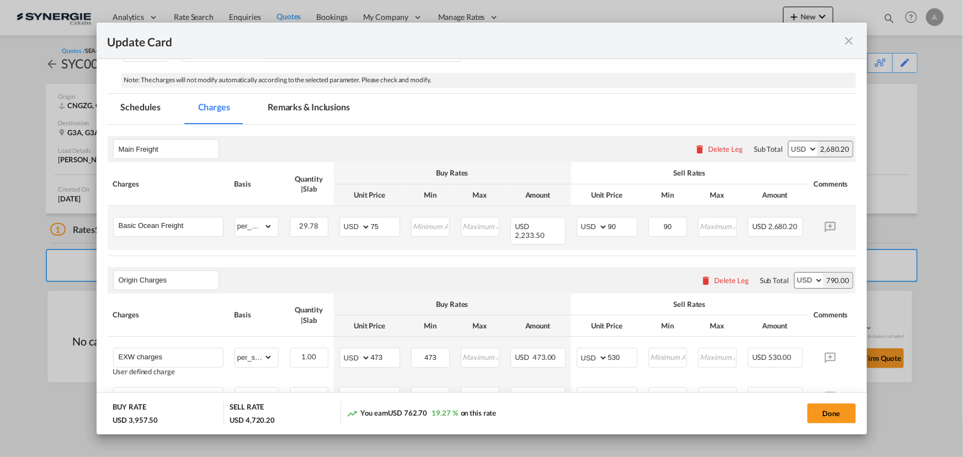
scroll to position [216, 0]
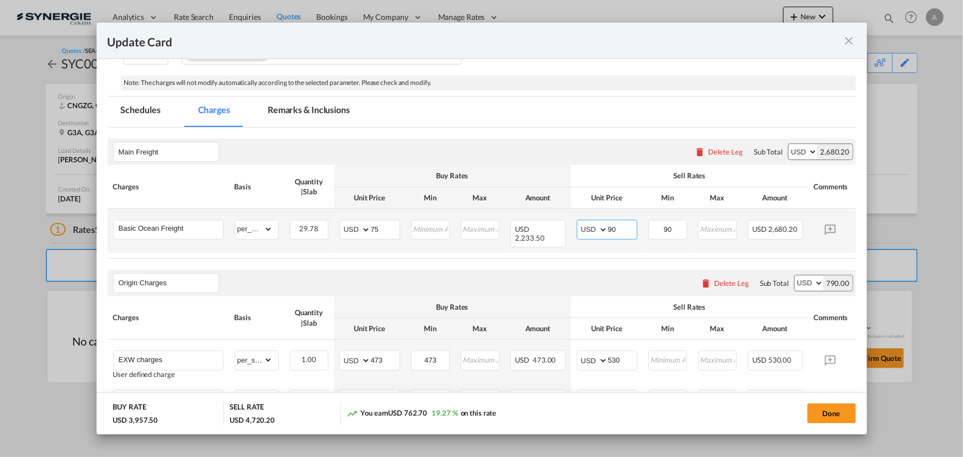
drag, startPoint x: 616, startPoint y: 226, endPoint x: 588, endPoint y: 220, distance: 28.4
click at [591, 220] on md-input-container "AED AFN ALL AMD ANG AOA ARS AUD AWG AZN BAM BBD BDT BGN BHD BIF BMD BND BOB BRL…" at bounding box center [607, 230] width 61 height 20
type input "85"
click at [673, 227] on input "8" at bounding box center [668, 228] width 37 height 17
type input "85"
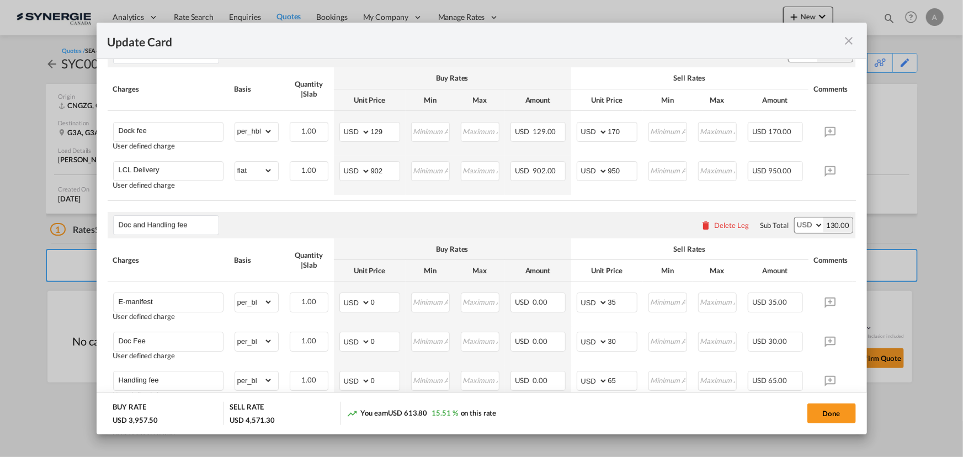
scroll to position [668, 0]
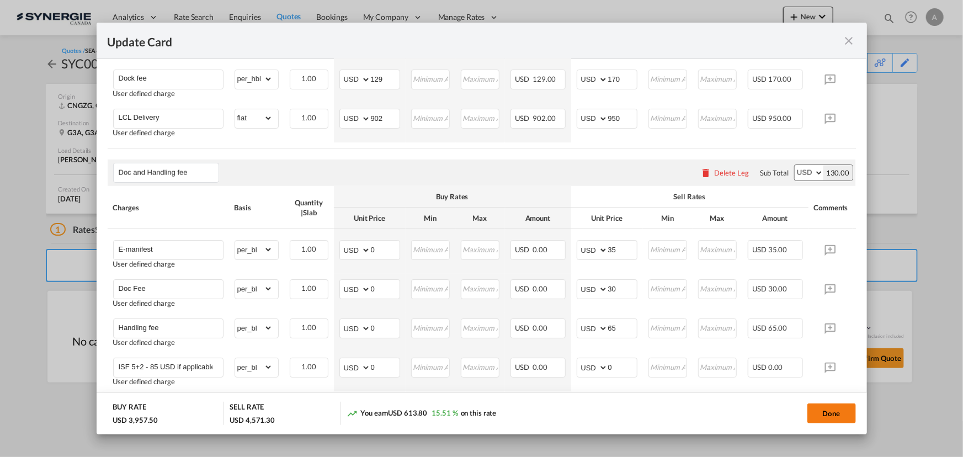
click at [820, 403] on button "Done" at bounding box center [831, 413] width 49 height 20
type input "09 Sep 2025"
type input "29 Sep 2025"
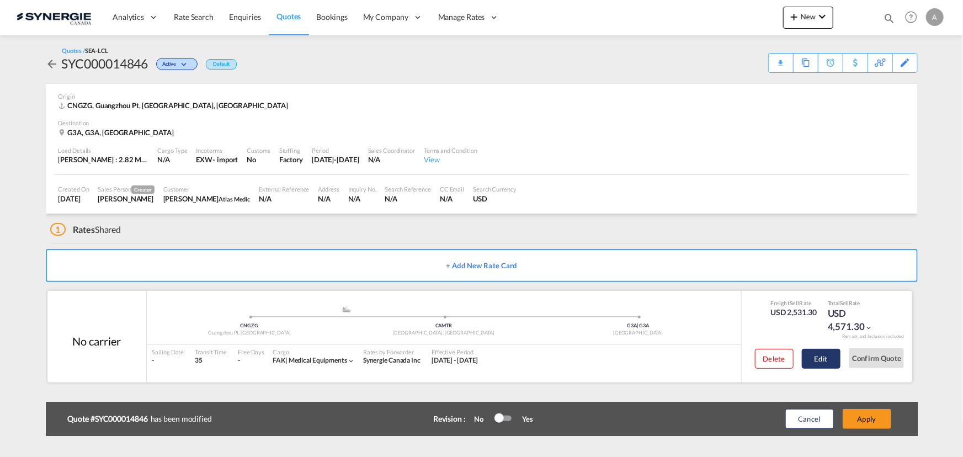
click at [825, 360] on button "Edit" at bounding box center [821, 359] width 39 height 20
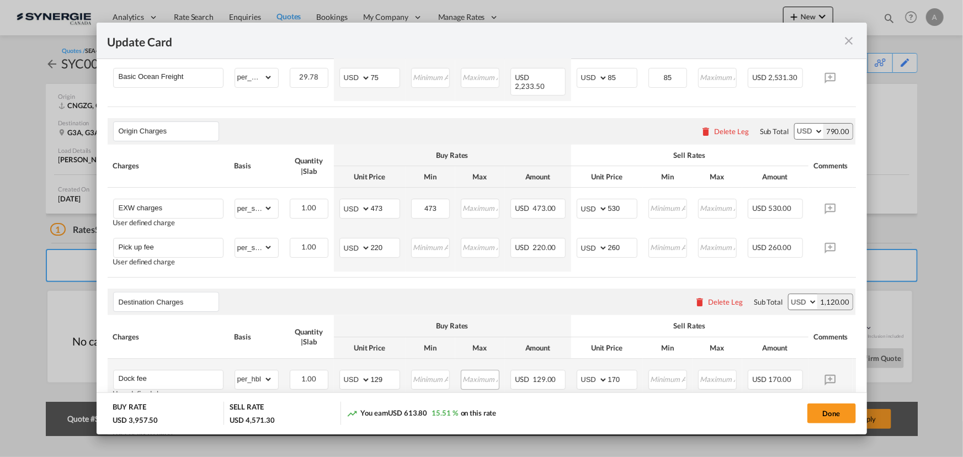
scroll to position [351, 0]
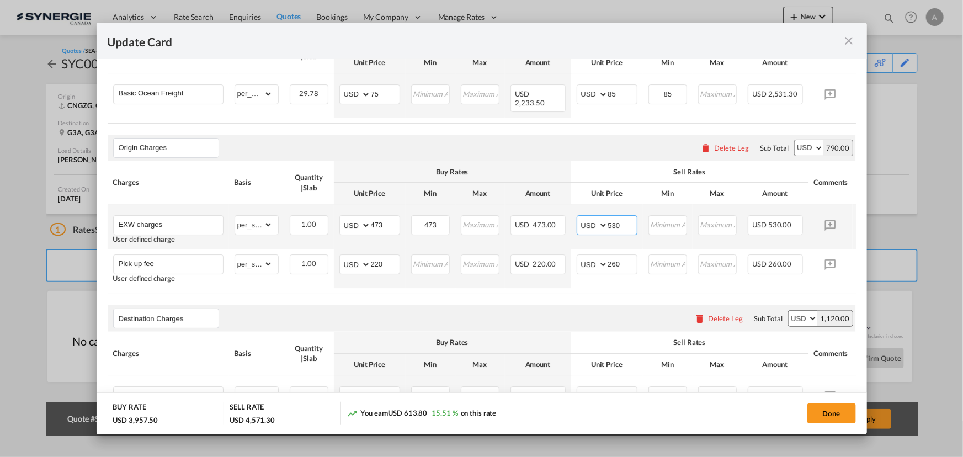
drag, startPoint x: 622, startPoint y: 222, endPoint x: 540, endPoint y: 205, distance: 83.6
click at [564, 217] on tr "EXW charges User defined charge Please Enter Already Exists gross_weight volume…" at bounding box center [499, 226] width 782 height 45
type input "520"
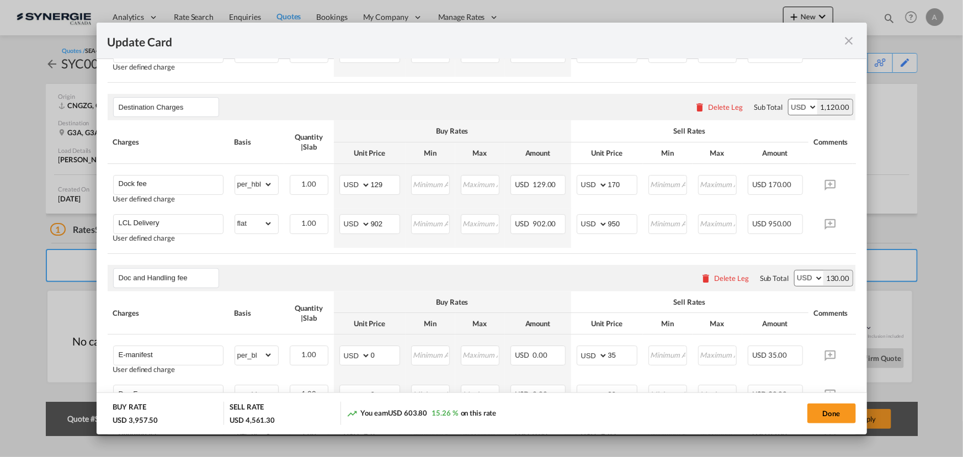
scroll to position [652, 0]
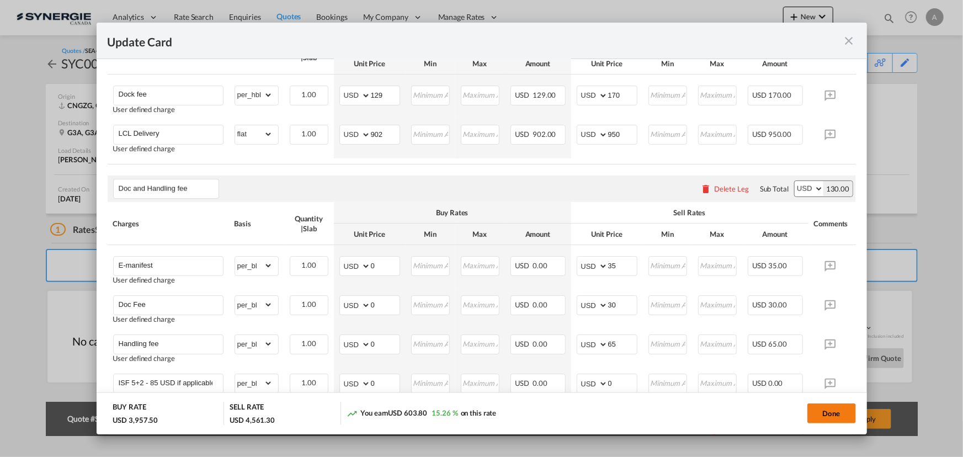
click at [828, 413] on button "Done" at bounding box center [831, 413] width 49 height 20
type input "09 Sep 2025"
type input "29 Sep 2025"
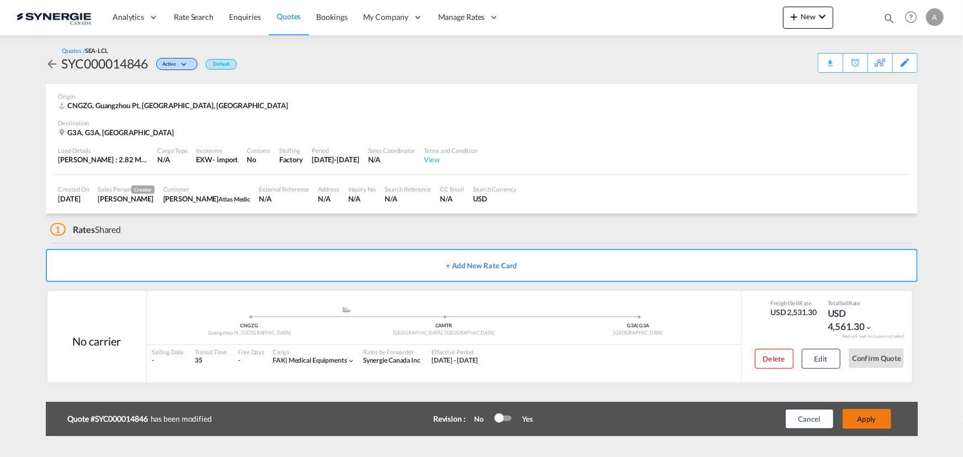
click at [875, 419] on button "Apply" at bounding box center [867, 419] width 49 height 20
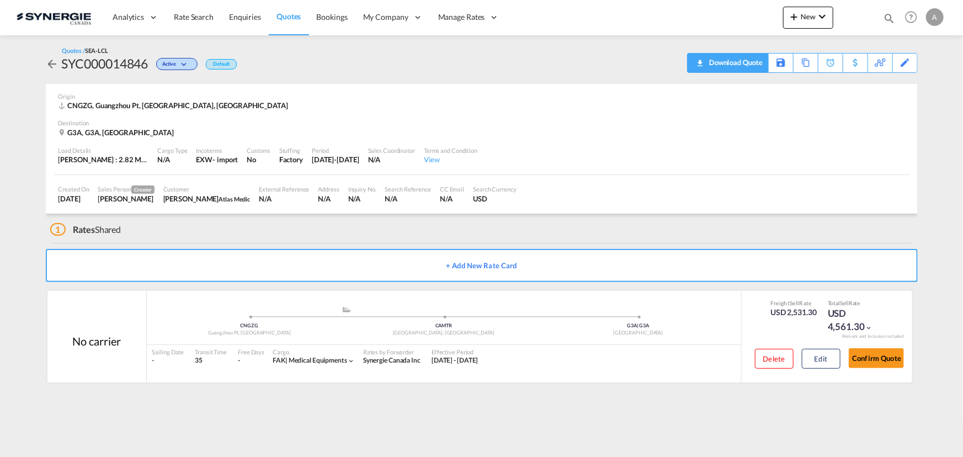
click at [746, 65] on div "Download Quote" at bounding box center [734, 63] width 56 height 18
click at [833, 357] on button "Edit" at bounding box center [821, 359] width 39 height 20
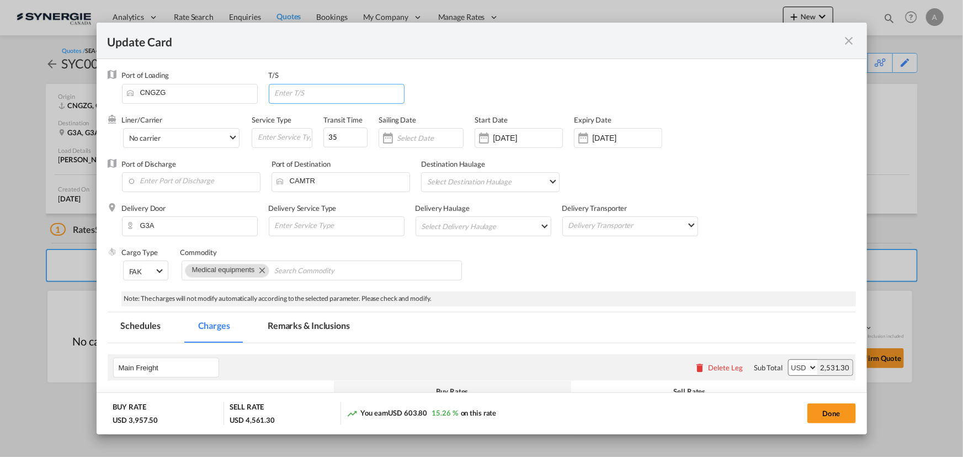
click at [325, 91] on input "Update Card Port ..." at bounding box center [339, 92] width 130 height 17
type input "S"
type input "YANTIAN, VANCOUVER"
click at [823, 409] on button "Done" at bounding box center [831, 413] width 49 height 20
type input "09 Sep 2025"
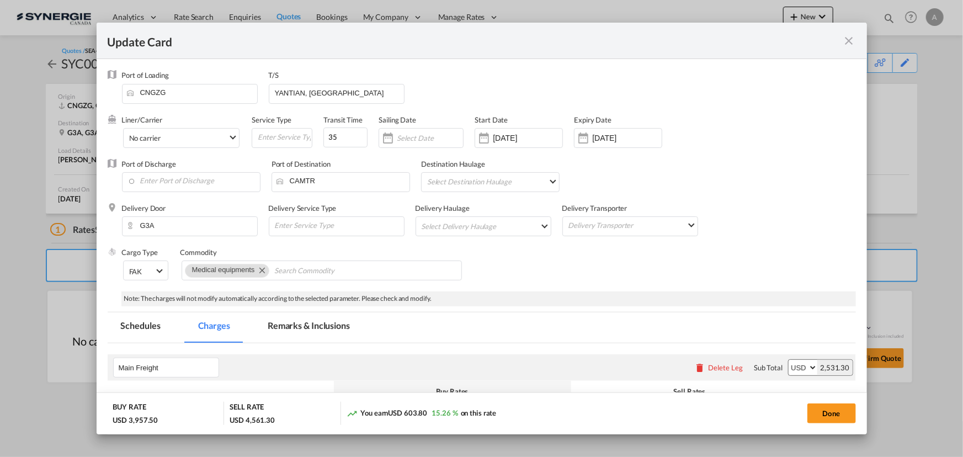
type input "29 Sep 2025"
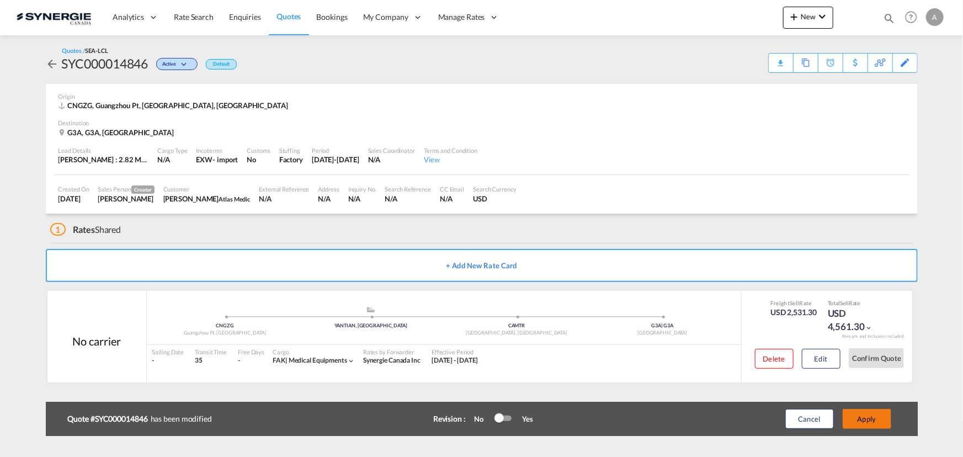
click at [865, 417] on button "Apply" at bounding box center [867, 419] width 49 height 20
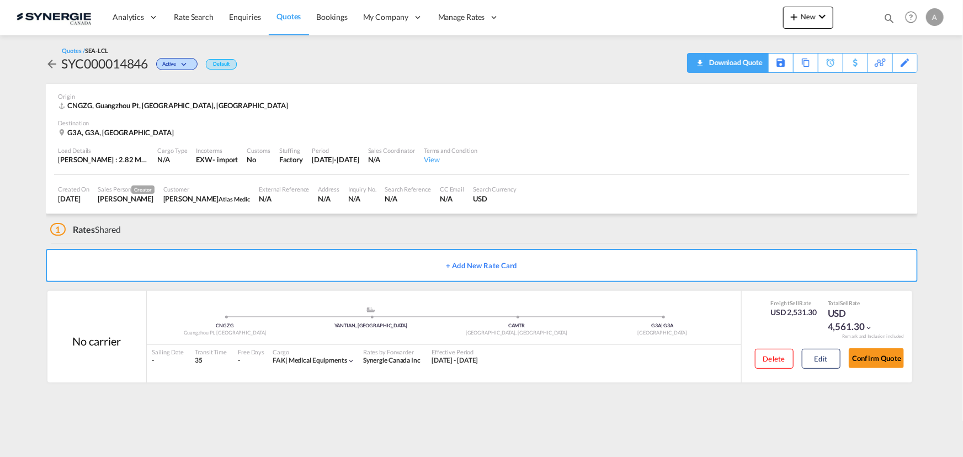
click at [741, 63] on div "Download Quote" at bounding box center [734, 63] width 56 height 18
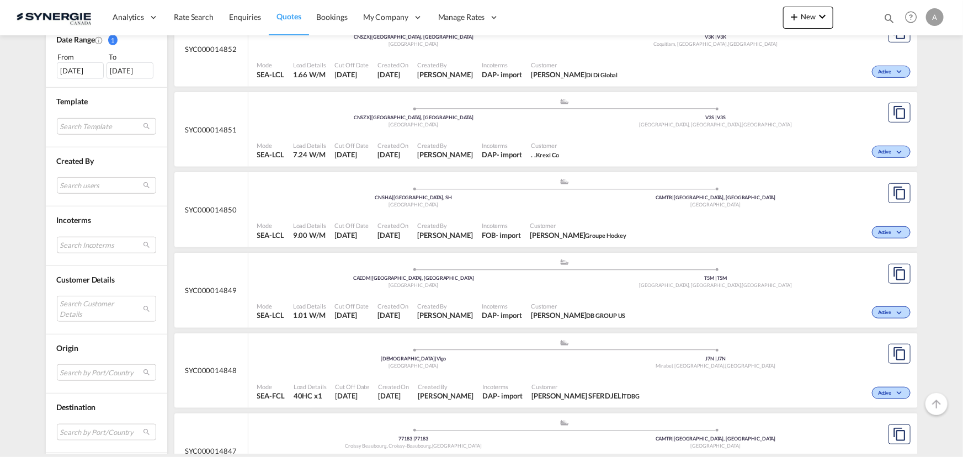
scroll to position [351, 0]
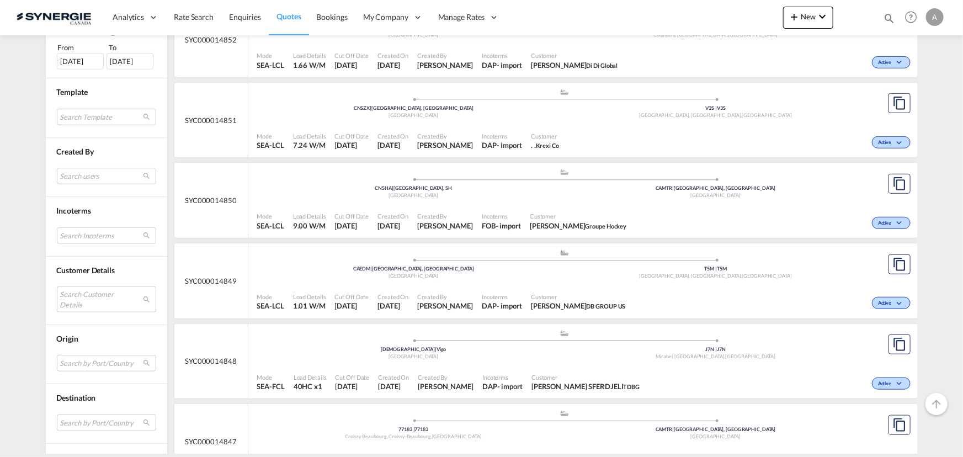
click at [89, 294] on md-select "Search Customer Details user name user mohit Tripathi air@vrlogistic.com | vr l…" at bounding box center [106, 298] width 99 height 25
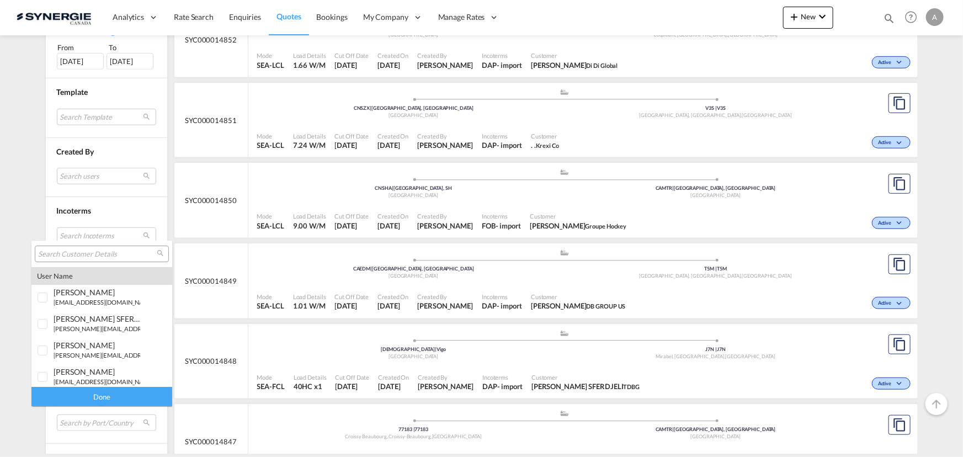
drag, startPoint x: 81, startPoint y: 251, endPoint x: 76, endPoint y: 252, distance: 5.6
click at [79, 251] on input "search" at bounding box center [97, 254] width 119 height 10
type input "CDVI"
click at [68, 376] on md-option "company cdvi electronics" at bounding box center [101, 368] width 141 height 26
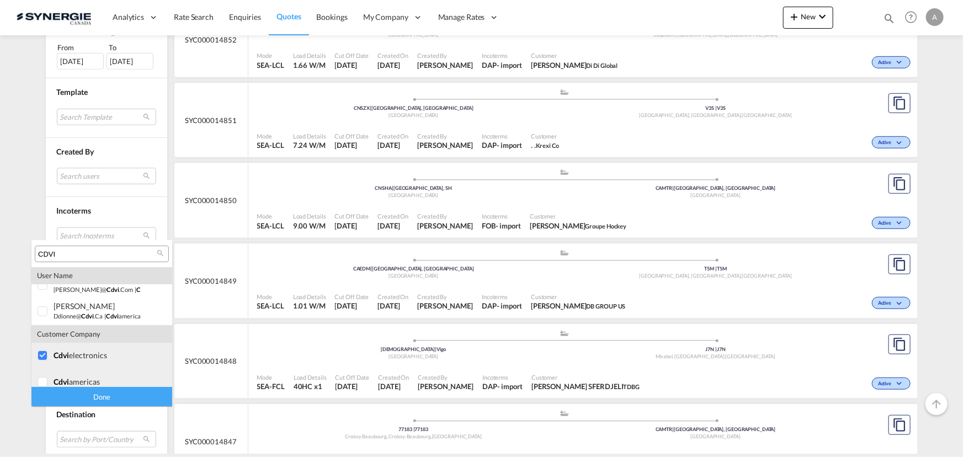
scroll to position [22, 0]
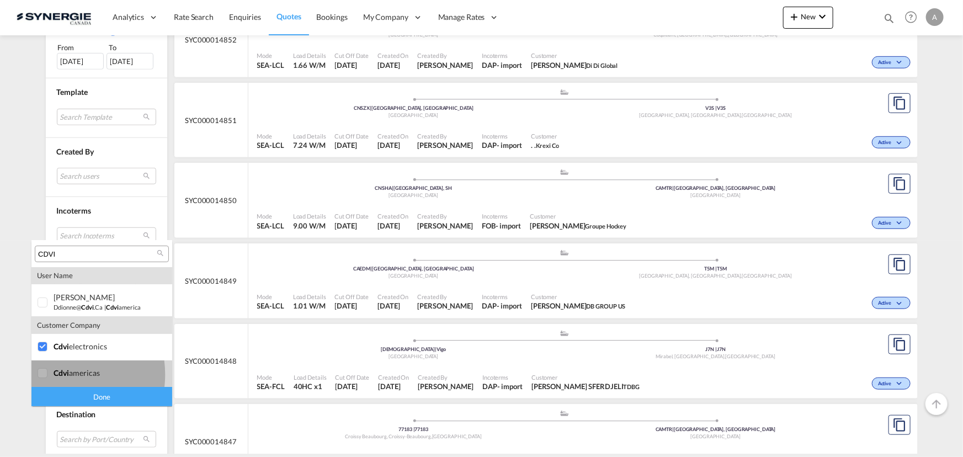
click at [55, 375] on span "cdvi" at bounding box center [61, 372] width 15 height 9
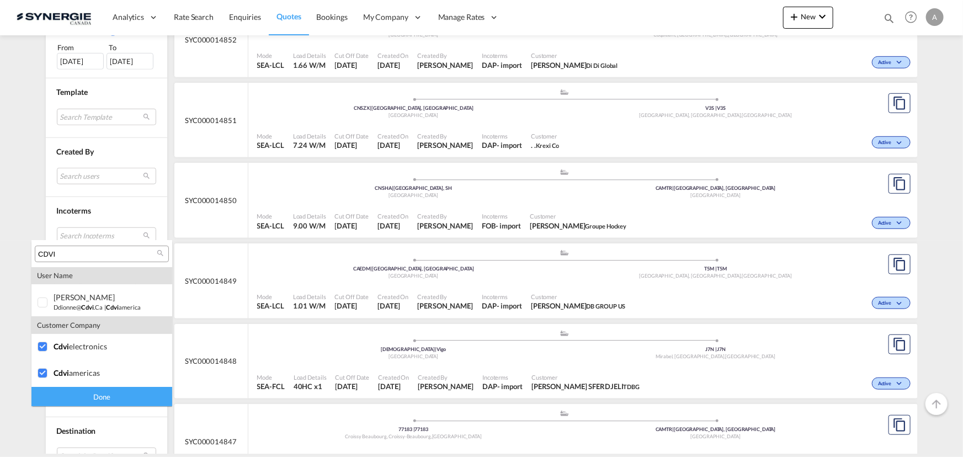
click at [66, 396] on div "Done" at bounding box center [101, 396] width 141 height 19
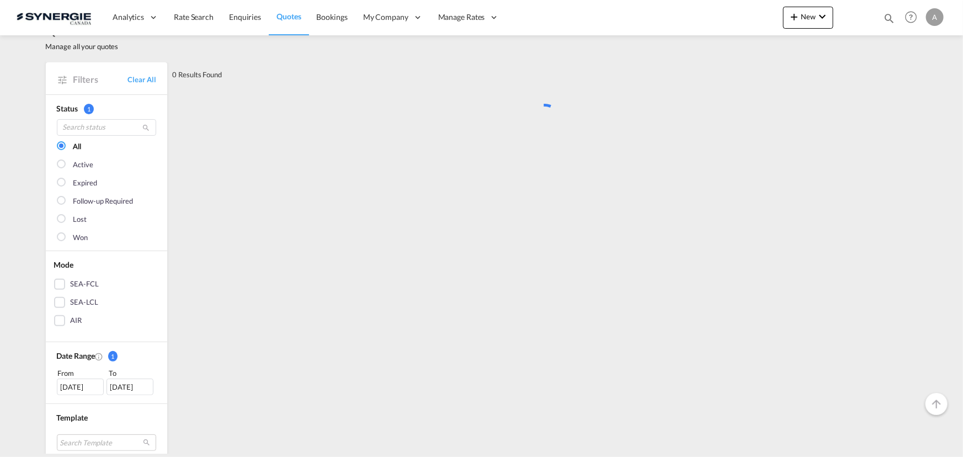
scroll to position [0, 0]
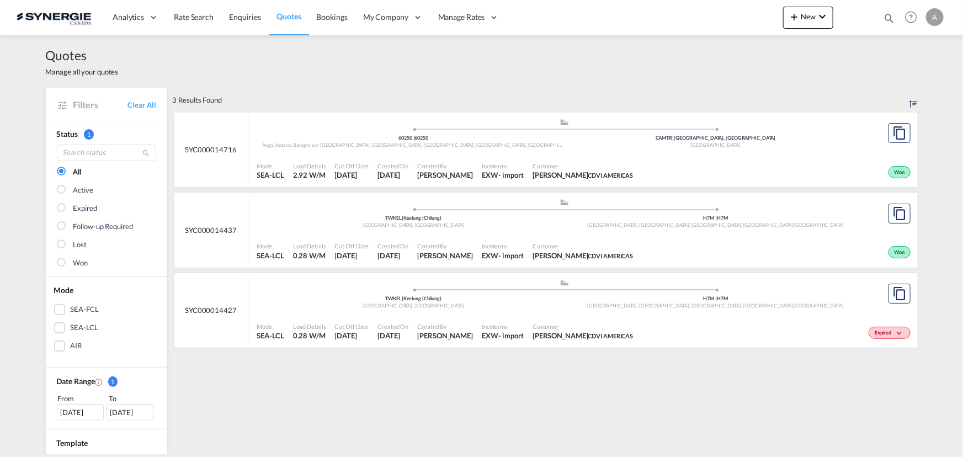
click at [534, 146] on span "Angy, Ansacq, Balagny sur Thérain, Balagny-sur-Thérain, Bury, Foulangues, Heill…" at bounding box center [569, 145] width 612 height 6
click at [514, 152] on div ".a{fill:#aaa8ad;} .a{fill:#aaa8ad;} 60250 | 60250 Angy, Ansacq, Balagny sur Thé…" at bounding box center [564, 136] width 615 height 36
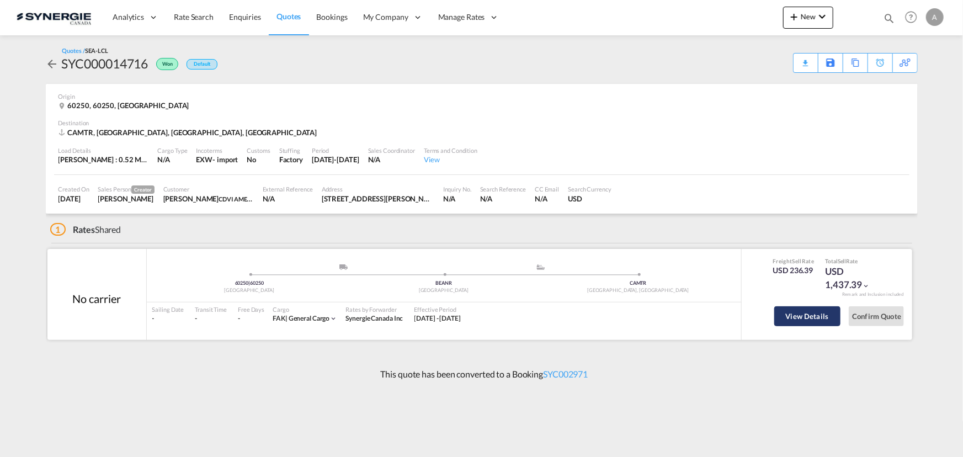
click at [785, 317] on button "View Details" at bounding box center [807, 316] width 66 height 20
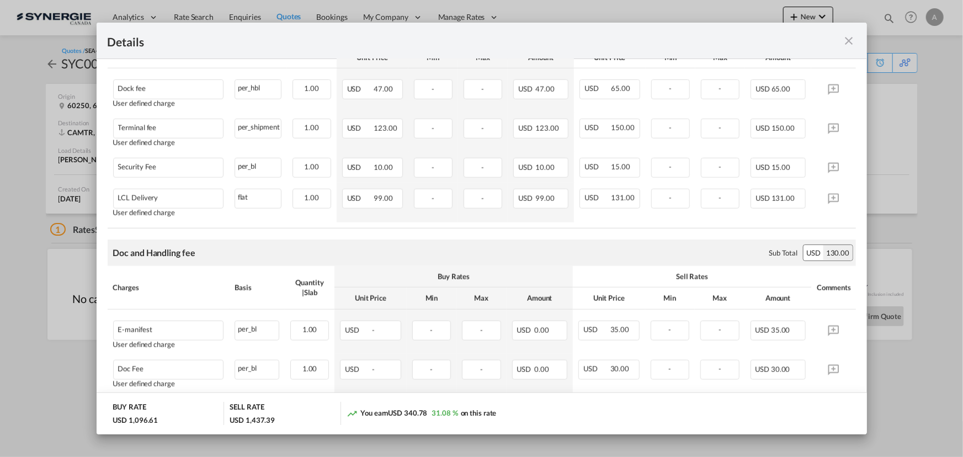
scroll to position [552, 0]
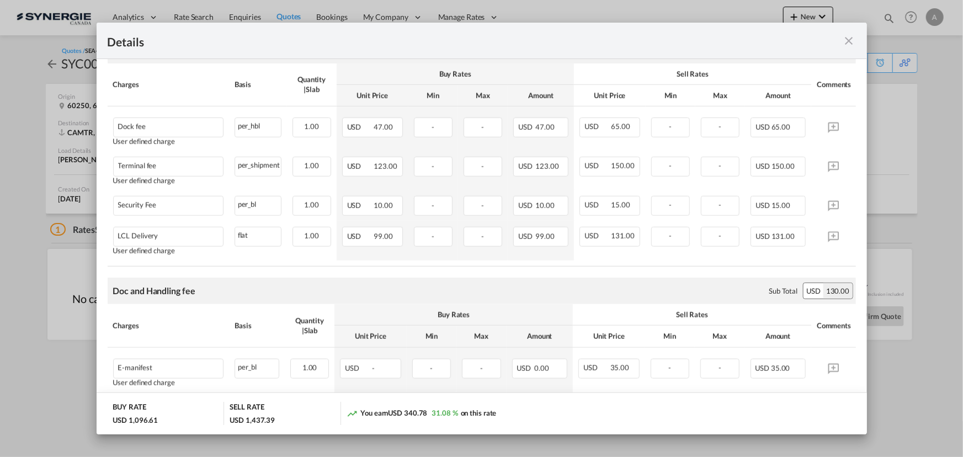
click at [846, 42] on md-icon "icon-close fg-AAA8AD m-0 cursor" at bounding box center [849, 40] width 13 height 13
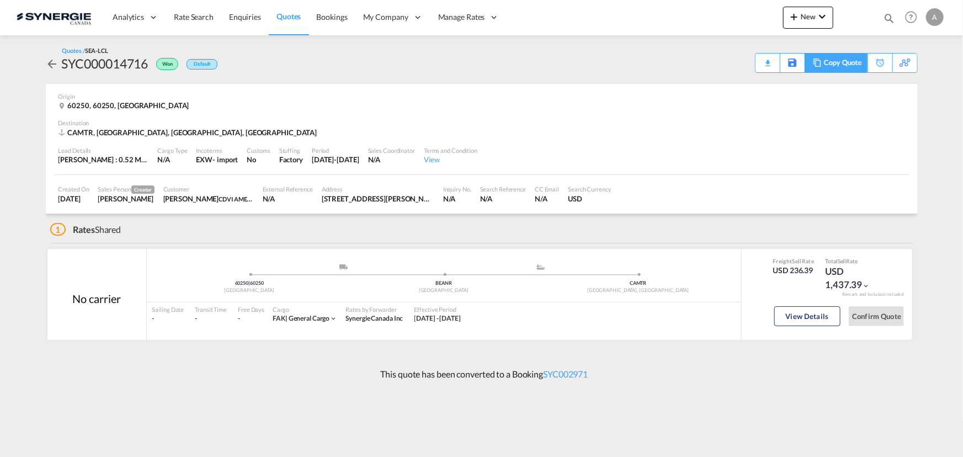
click at [848, 68] on div "Copy Quote" at bounding box center [843, 63] width 38 height 19
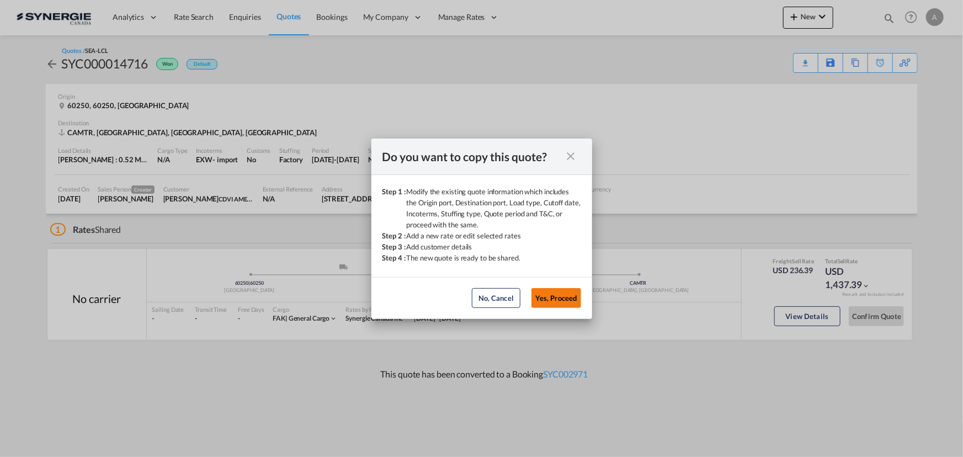
click at [567, 294] on button "Yes, Proceed" at bounding box center [557, 298] width 50 height 20
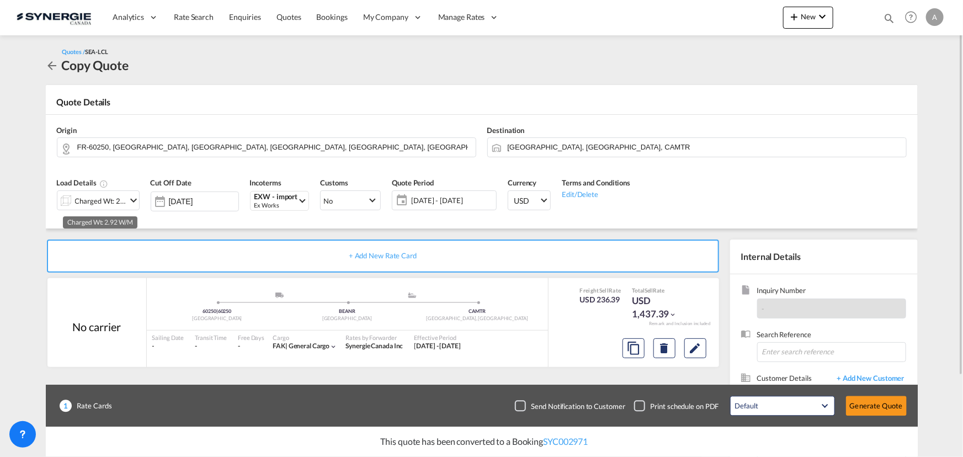
click at [107, 200] on div "Charged Wt: 2.92 W/M" at bounding box center [101, 200] width 52 height 15
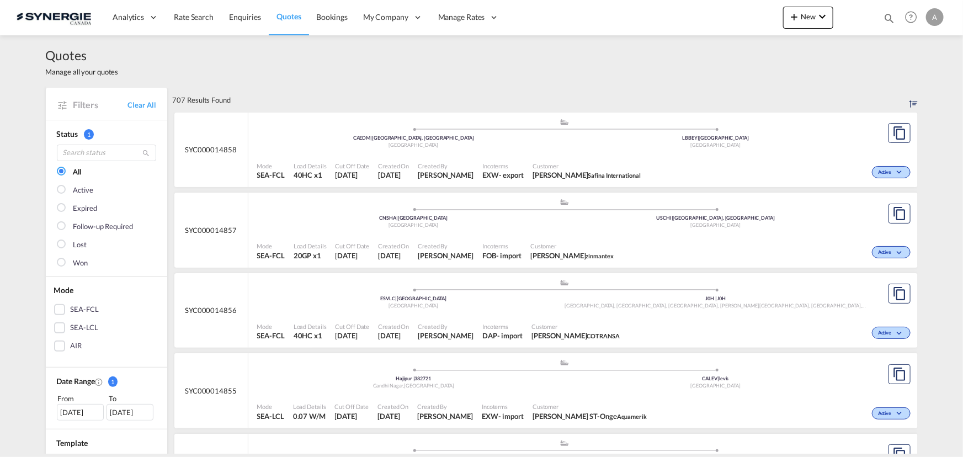
click at [888, 16] on md-icon "icon-magnify" at bounding box center [889, 18] width 12 height 12
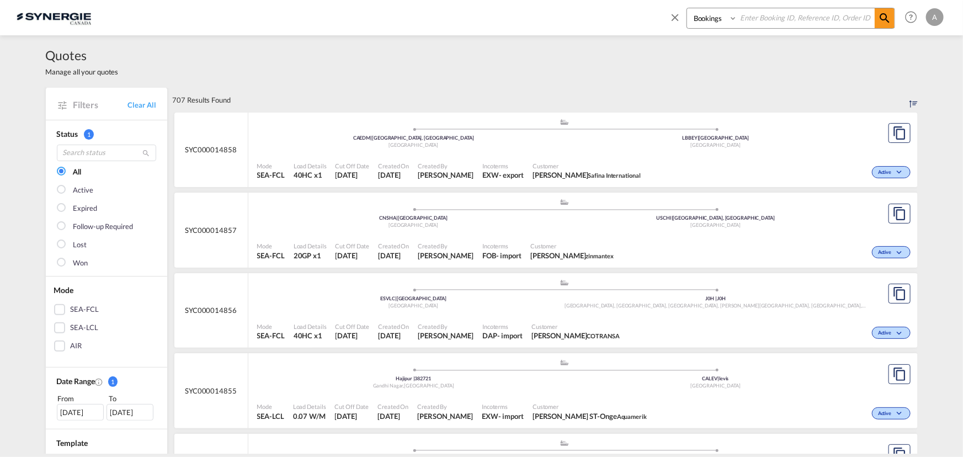
click at [704, 18] on select "Bookings Quotes Enquiries" at bounding box center [713, 18] width 52 height 20
select select "Quotes"
click at [687, 8] on select "Bookings Quotes Enquiries" at bounding box center [713, 18] width 52 height 20
click at [769, 20] on input at bounding box center [805, 17] width 137 height 19
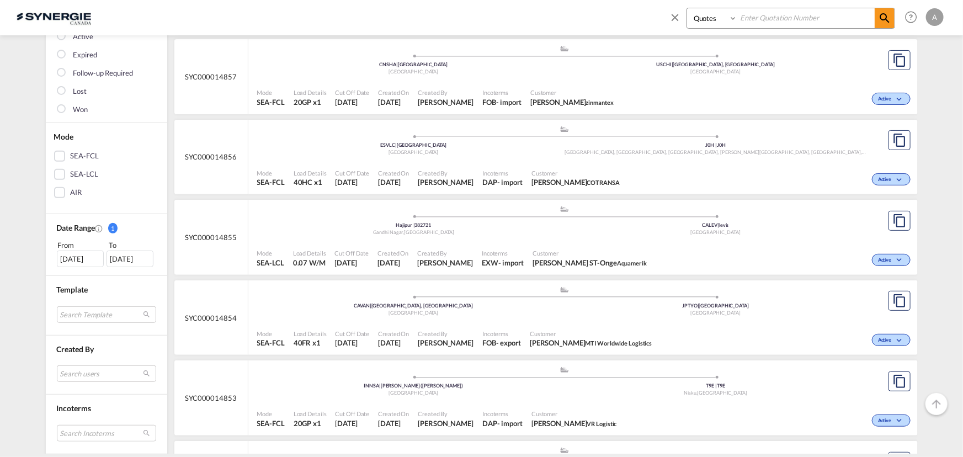
scroll to position [200, 0]
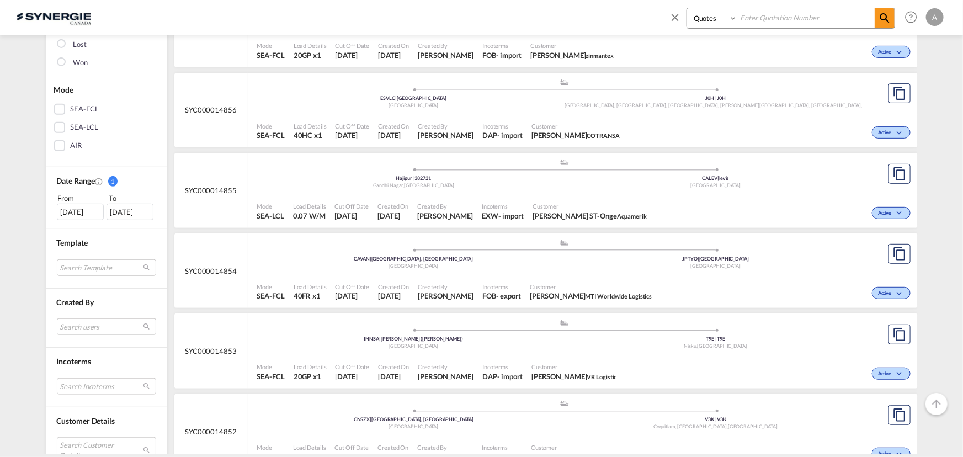
click at [71, 320] on md-select "Search users [PERSON_NAME] [PERSON_NAME][EMAIL_ADDRESS][DOMAIN_NAME] [PERSON_NA…" at bounding box center [106, 326] width 99 height 17
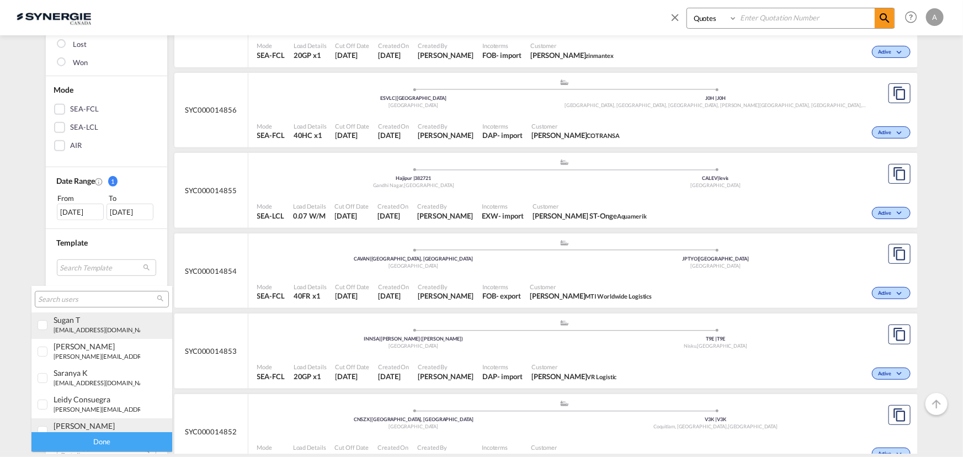
scroll to position [50, 0]
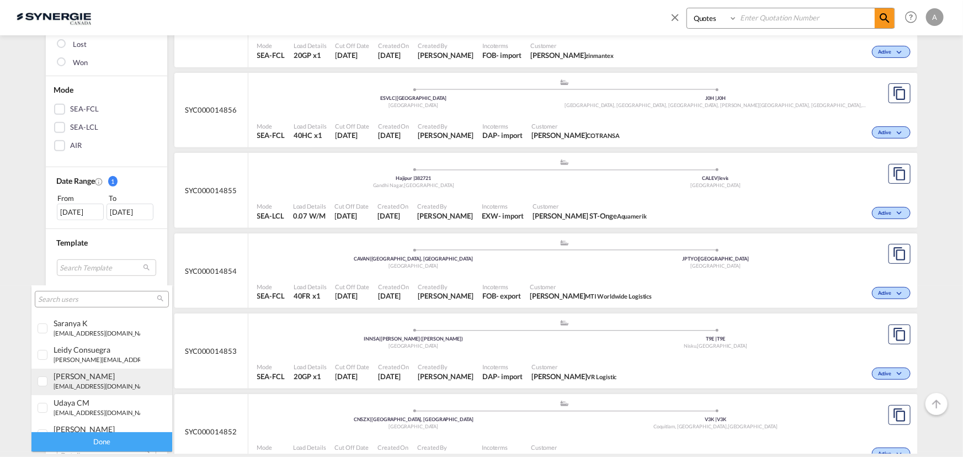
click at [71, 387] on small "[EMAIL_ADDRESS][DOMAIN_NAME]" at bounding box center [104, 385] width 101 height 7
click at [100, 443] on div "Done" at bounding box center [101, 441] width 141 height 19
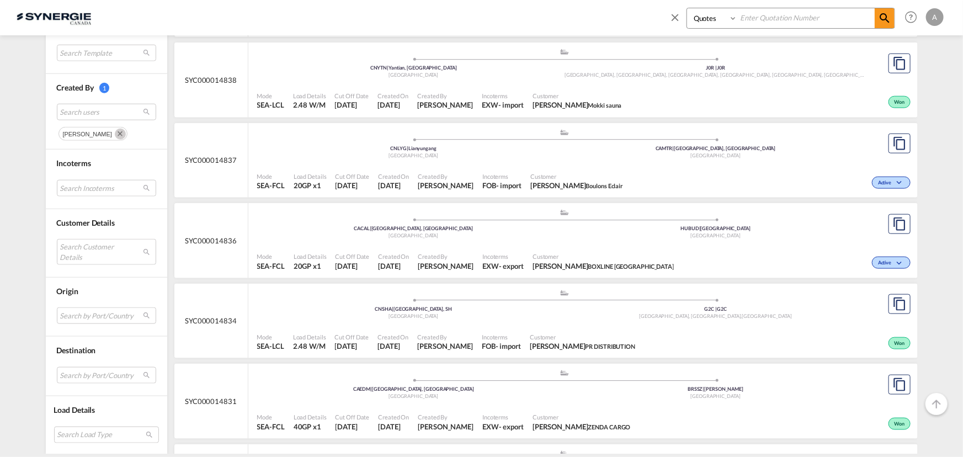
scroll to position [602, 0]
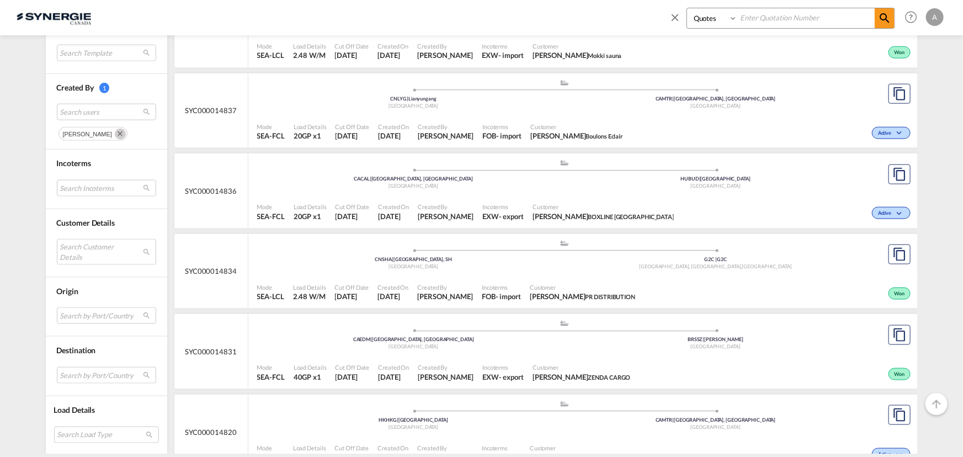
click at [474, 369] on span "Created By" at bounding box center [446, 367] width 56 height 8
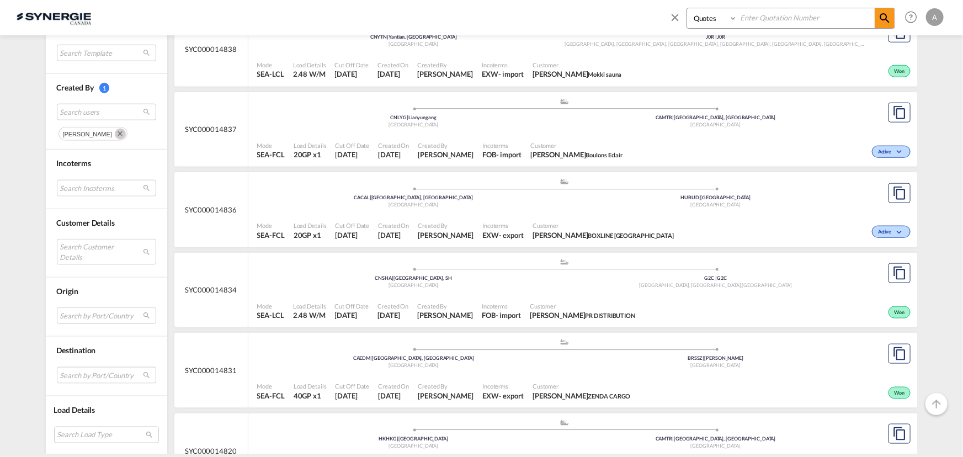
scroll to position [652, 0]
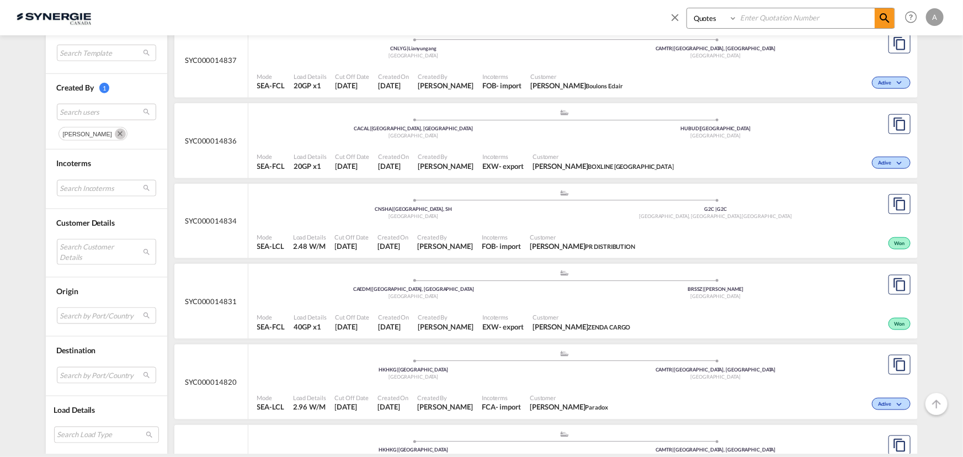
click at [464, 300] on div ".a{fill:#aaa8ad;} .a{fill:#aaa8ad;} CAEDM | [GEOGRAPHIC_DATA], AB Canada BRSSZ …" at bounding box center [564, 285] width 615 height 33
click at [766, 13] on input at bounding box center [805, 17] width 137 height 19
type input "14843"
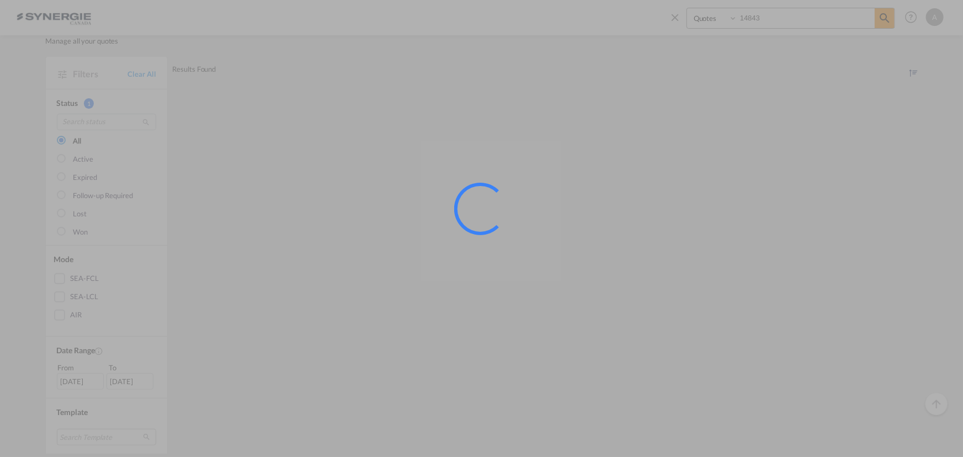
scroll to position [0, 0]
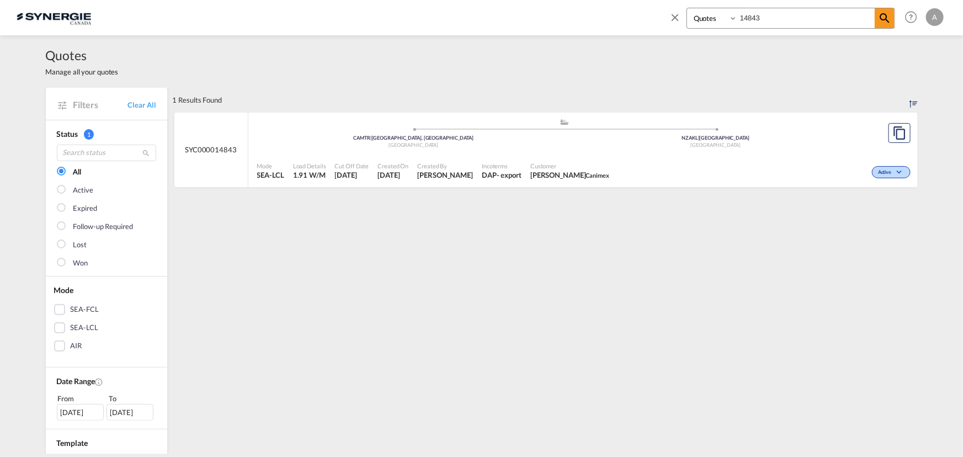
click at [743, 162] on div "Active" at bounding box center [763, 171] width 299 height 28
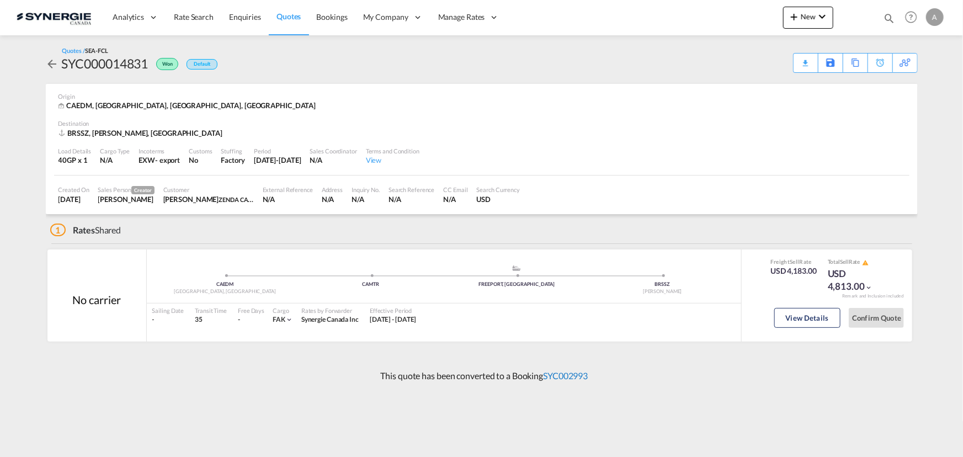
click at [561, 379] on link "SYC002993" at bounding box center [565, 375] width 45 height 10
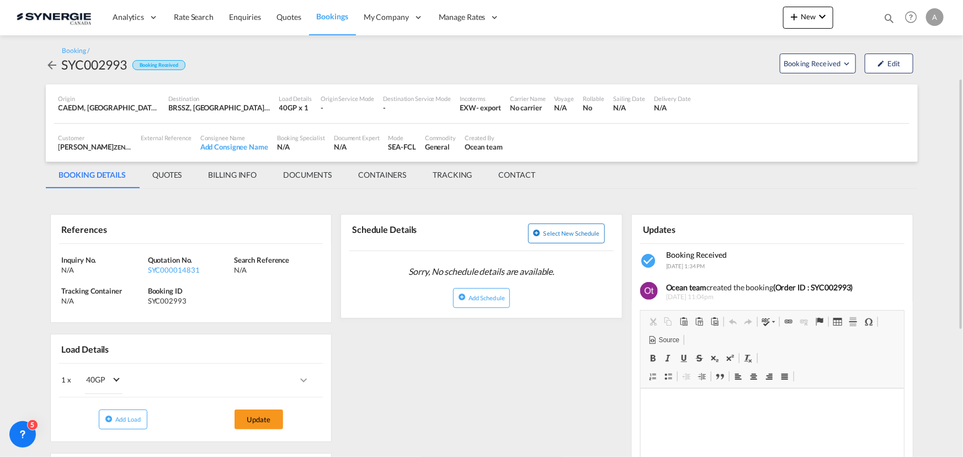
scroll to position [50, 0]
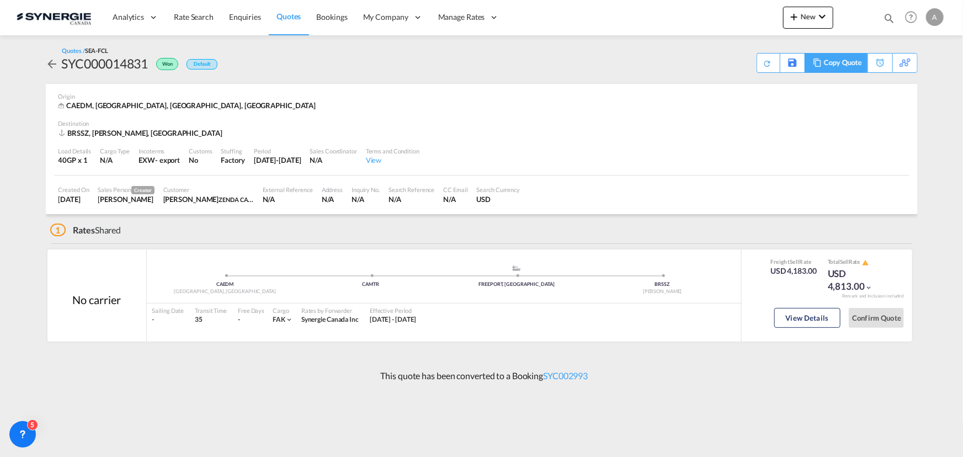
click at [846, 63] on div "Copy Quote" at bounding box center [843, 63] width 38 height 19
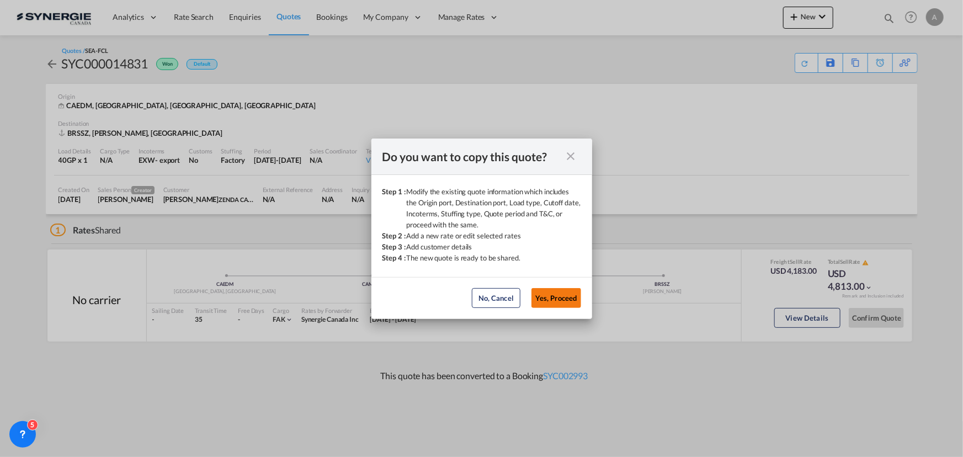
click at [555, 299] on button "Yes, Proceed" at bounding box center [557, 298] width 50 height 20
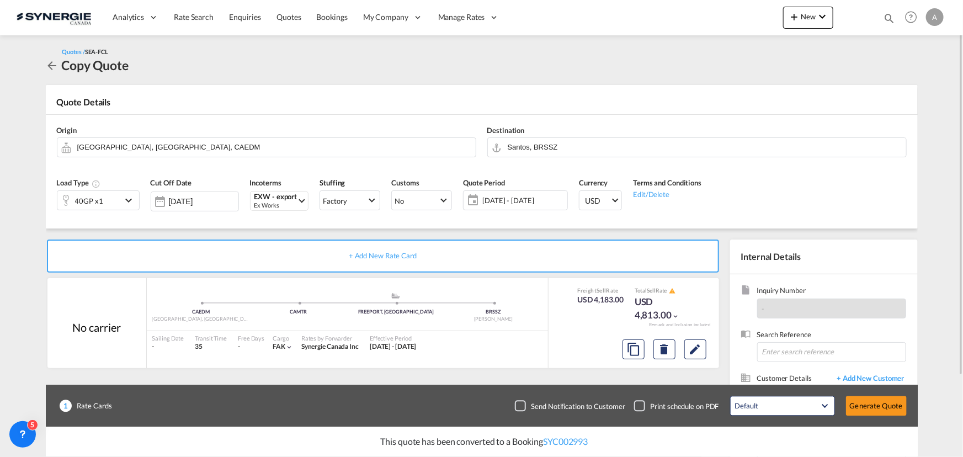
scroll to position [99, 0]
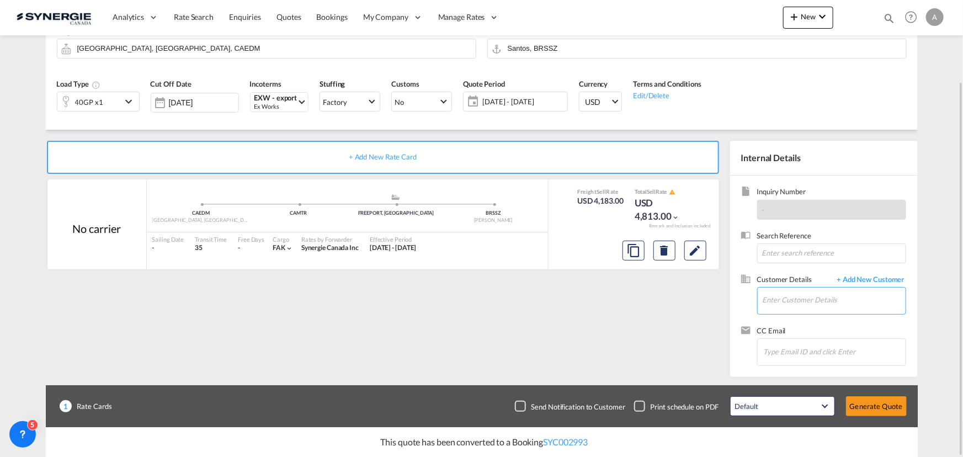
click at [819, 298] on input "Enter Customer Details" at bounding box center [834, 300] width 143 height 25
click at [822, 348] on div "[PERSON_NAME] [PERSON_NAME] .[PERSON_NAME][EMAIL_ADDRESS][DOMAIN_NAME]" at bounding box center [834, 348] width 144 height 30
type input "ZENDA CARGO, [PERSON_NAME], [PERSON_NAME][EMAIL_ADDRESS][PERSON_NAME][DOMAIN_NA…"
click at [689, 254] on md-icon "Edit" at bounding box center [695, 250] width 13 height 13
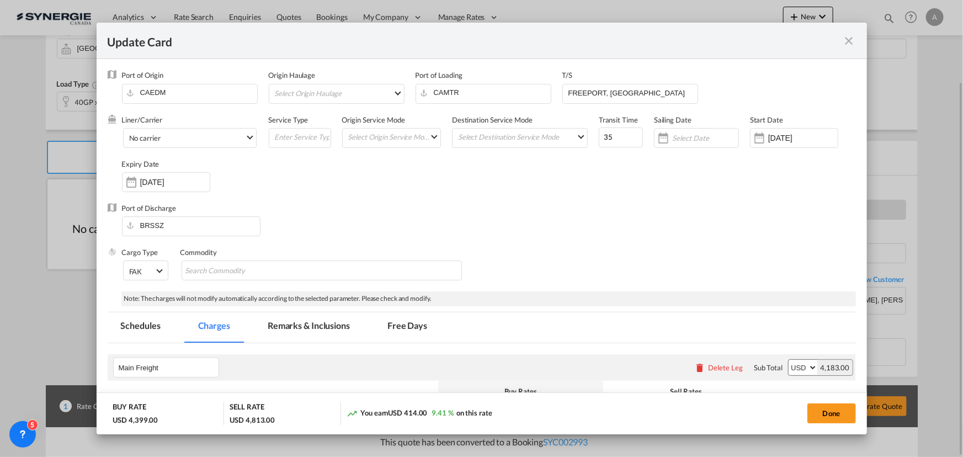
select select "per container"
select select "per B/L"
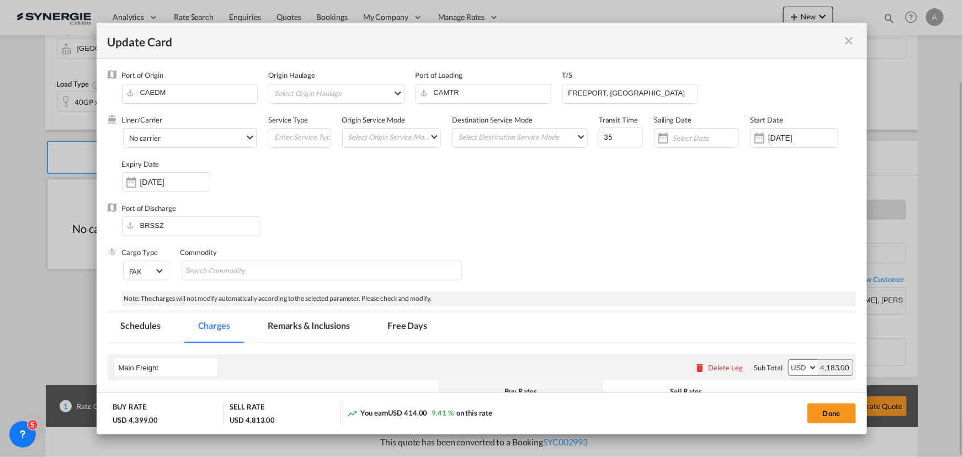
select select "per B/L"
select select "per container"
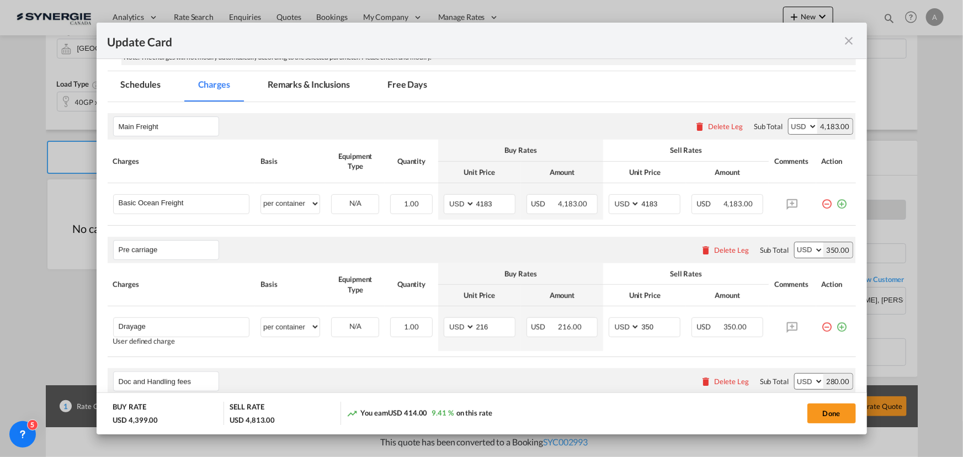
scroll to position [200, 0]
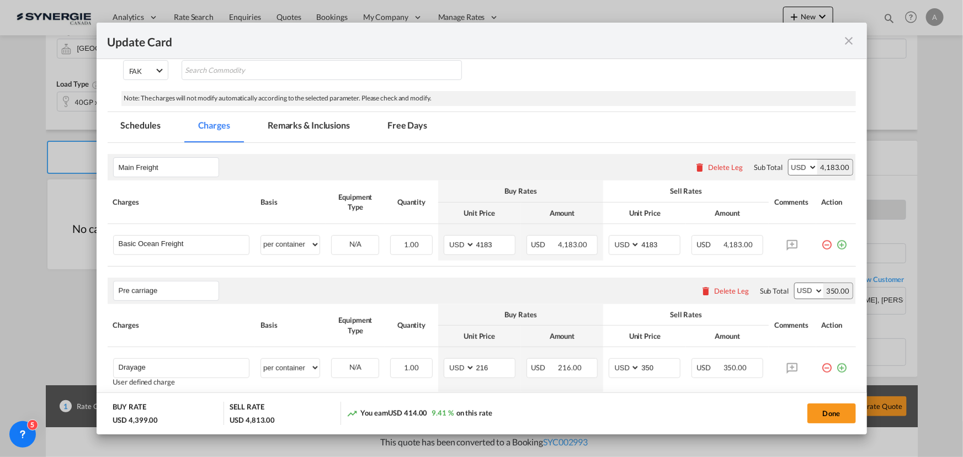
drag, startPoint x: 845, startPoint y: 44, endPoint x: 833, endPoint y: 2, distance: 43.5
click at [845, 44] on md-icon "icon-close fg-AAA8AD m-0 pointer" at bounding box center [849, 40] width 13 height 13
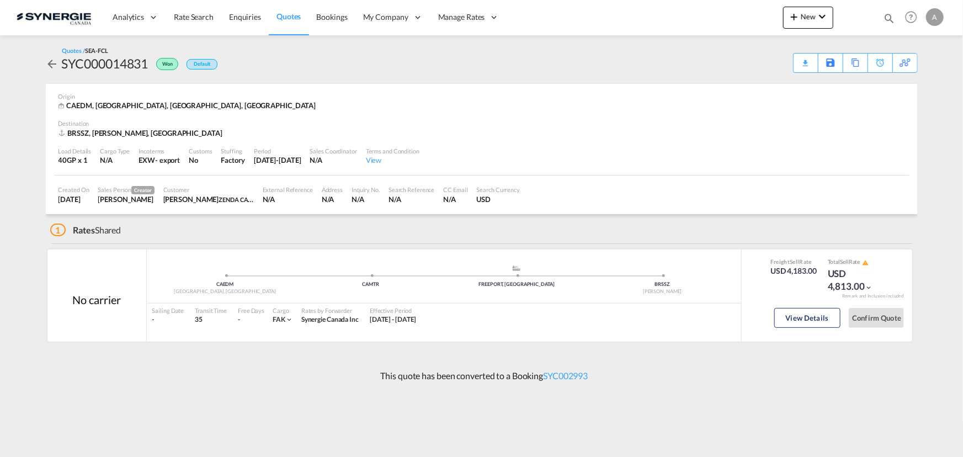
click at [926, 379] on md-content "Analytics Reports Dashboard Rate Search Enquiries Quotes Bookings" at bounding box center [481, 228] width 963 height 457
click at [791, 60] on div "Download Quote" at bounding box center [784, 63] width 56 height 18
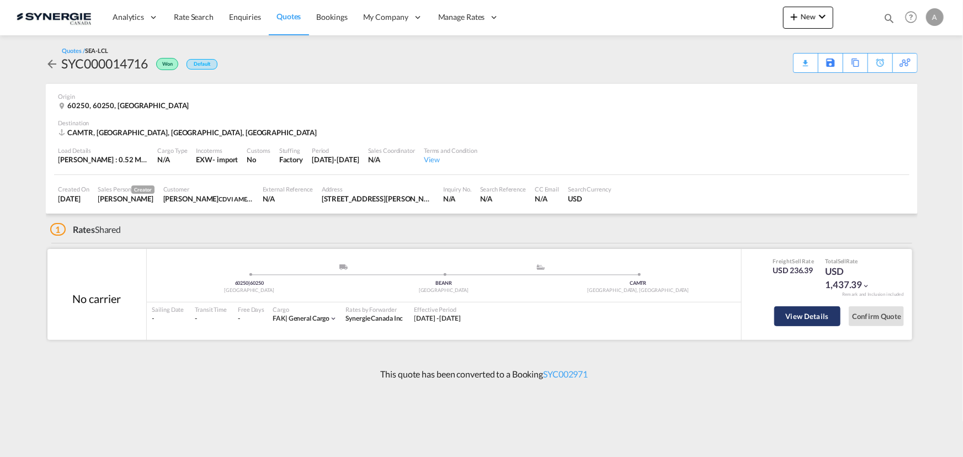
click at [806, 317] on button "View Details" at bounding box center [807, 316] width 66 height 20
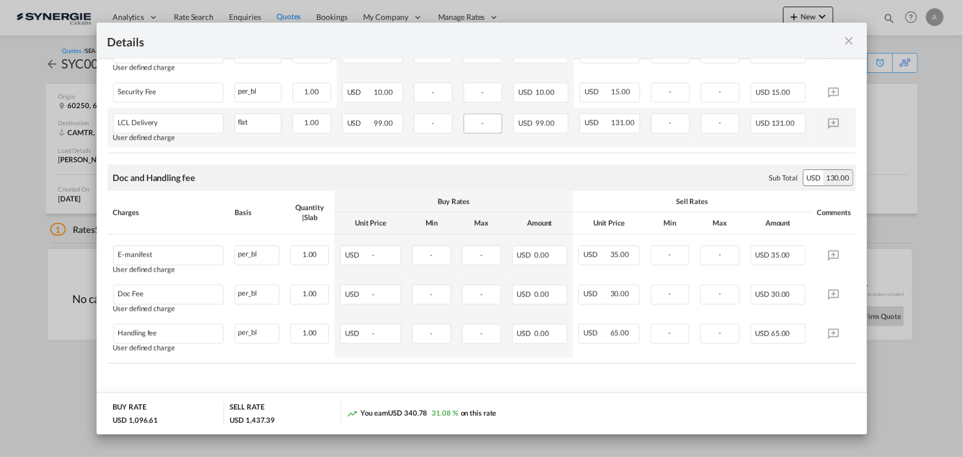
scroll to position [676, 0]
click at [844, 42] on md-icon "icon-close fg-AAA8AD m-0 cursor" at bounding box center [849, 40] width 13 height 13
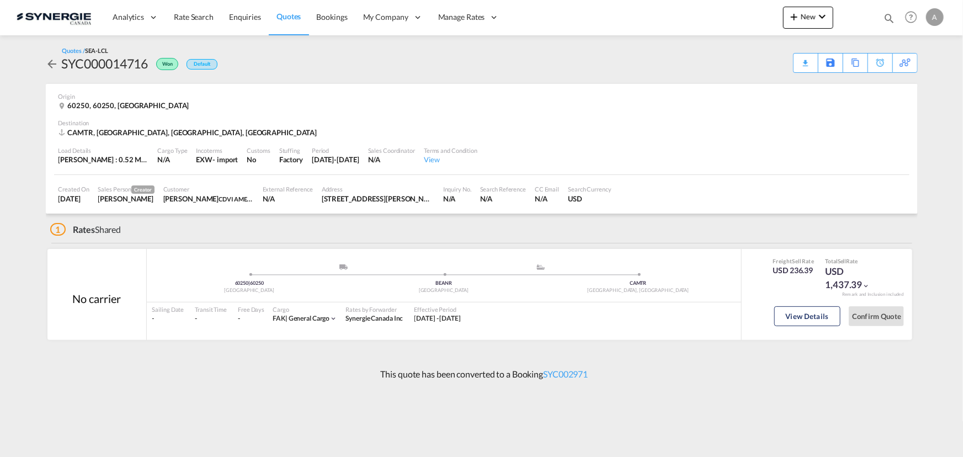
click at [355, 373] on div "This quote has been converted to a Booking SYC002971" at bounding box center [482, 374] width 872 height 30
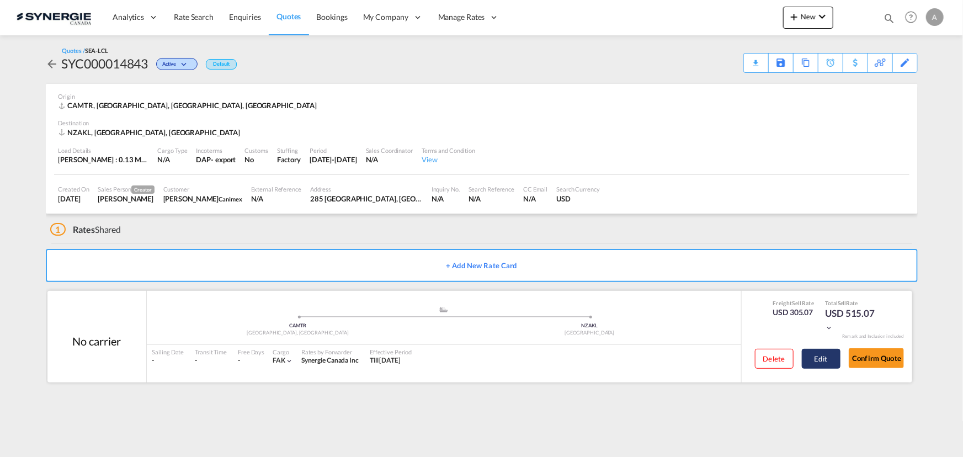
click at [820, 359] on button "Edit" at bounding box center [821, 359] width 39 height 20
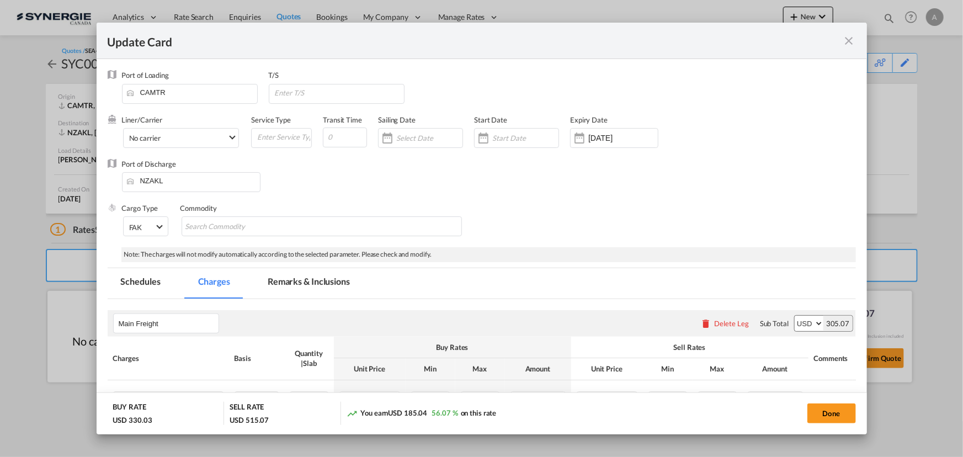
select select "per_w/m"
select select "per_bl"
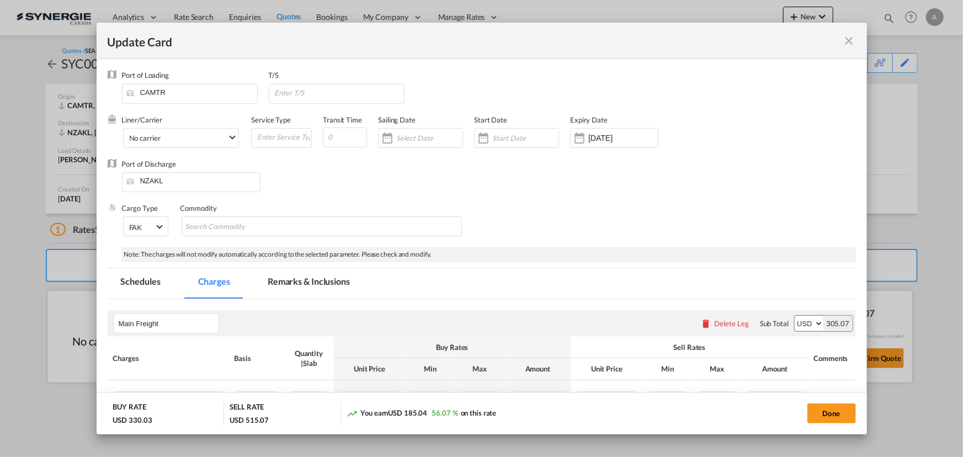
select select "per_bl"
select select "per_shipment"
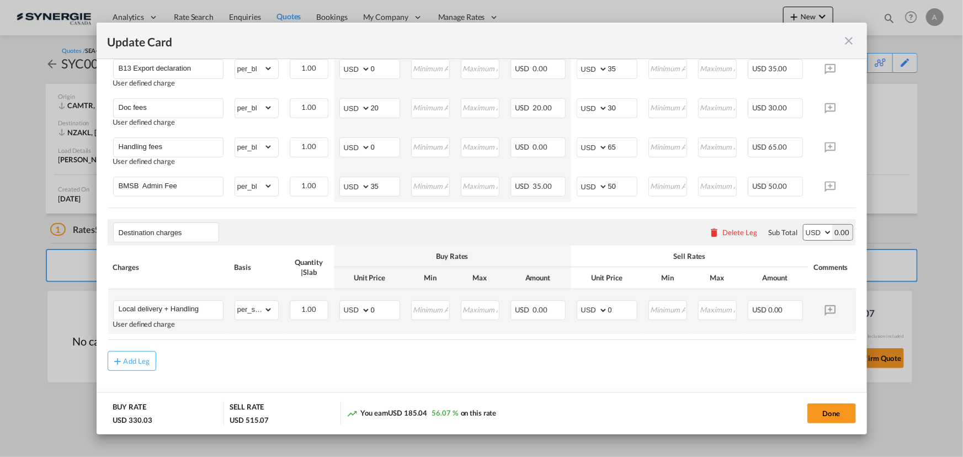
scroll to position [502, 0]
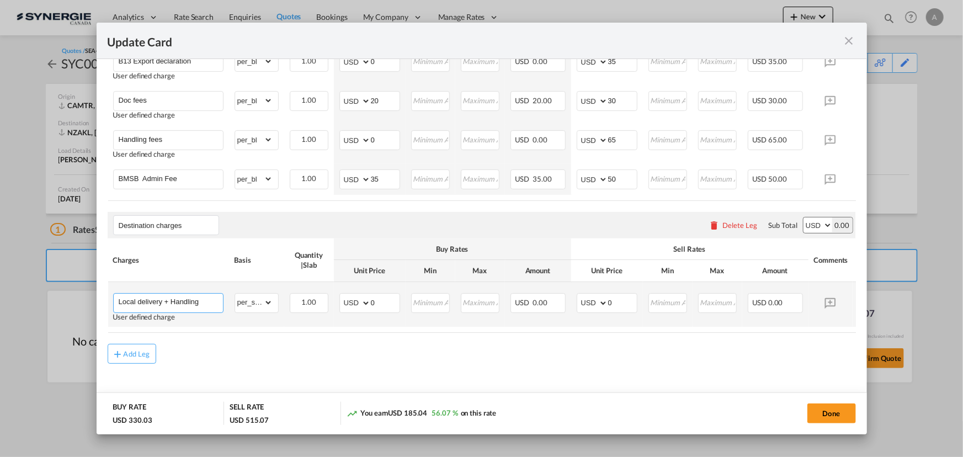
click at [205, 310] on input "Local delivery + Handling" at bounding box center [171, 302] width 104 height 17
type input "Local delivery + Handling + DTHC"
drag, startPoint x: 372, startPoint y: 312, endPoint x: 341, endPoint y: 311, distance: 30.9
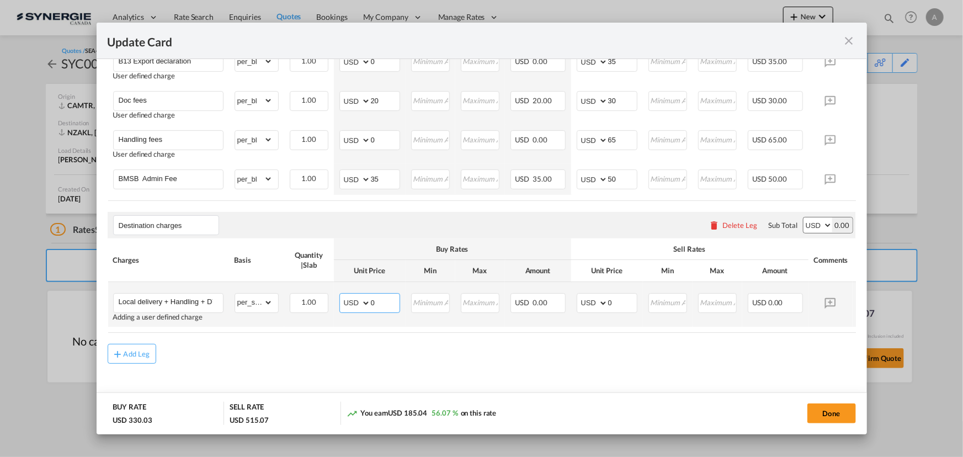
click at [342, 311] on md-input-container "AED AFN ALL AMD ANG AOA ARS AUD AWG AZN BAM BBD BDT BGN BHD BIF BMD BND BOB BRL…" at bounding box center [369, 303] width 61 height 20
type input "245"
type input "300"
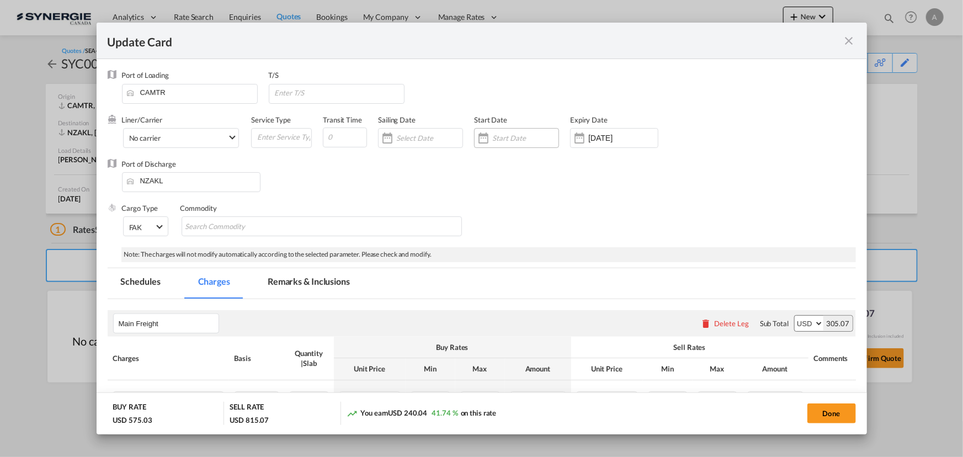
click at [507, 136] on input "Update CardPort of ..." at bounding box center [525, 138] width 66 height 9
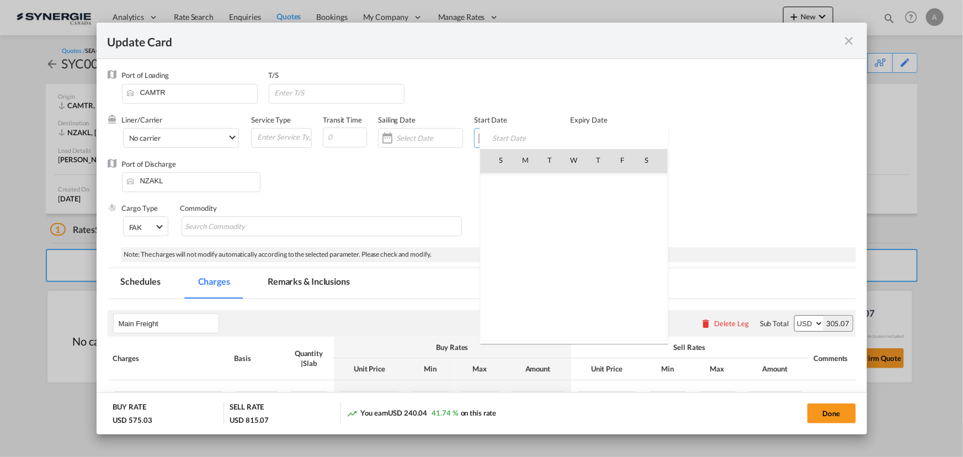
scroll to position [255671, 0]
drag, startPoint x: 596, startPoint y: 253, endPoint x: 474, endPoint y: 140, distance: 166.4
click at [594, 250] on span "18" at bounding box center [598, 256] width 23 height 23
type input "[DATE]"
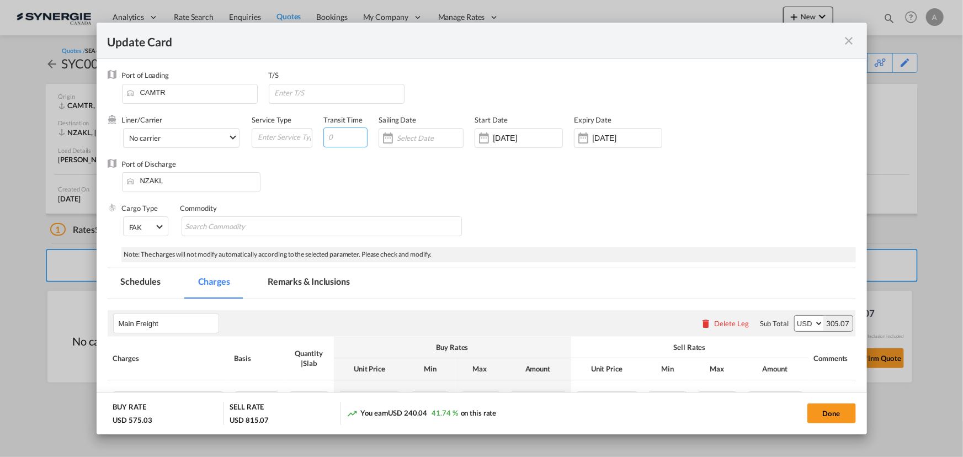
click at [342, 135] on input "Update CardPort of ..." at bounding box center [345, 137] width 44 height 20
type input "37"
click at [316, 95] on input "Update CardPort of ..." at bounding box center [339, 92] width 130 height 17
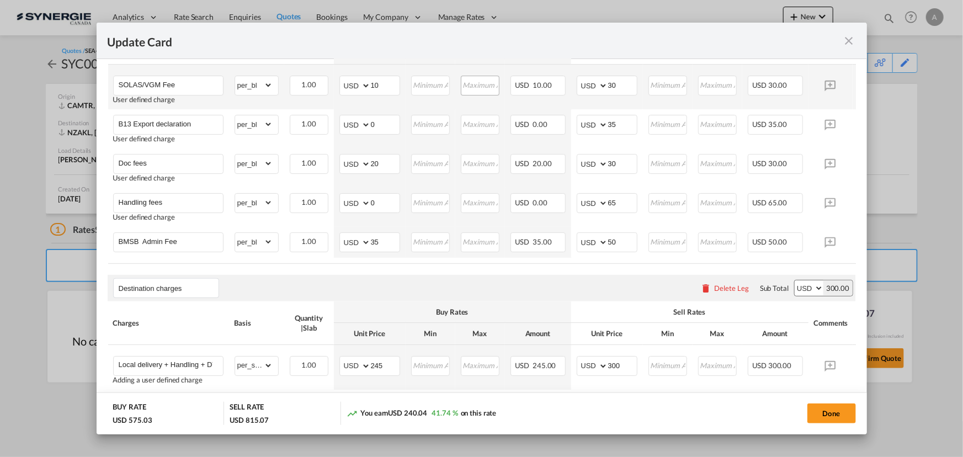
scroll to position [451, 0]
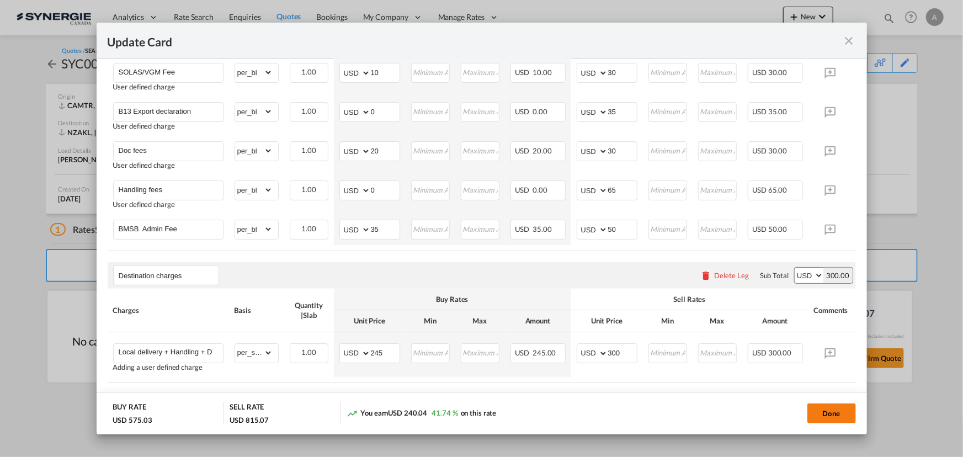
type input "[GEOGRAPHIC_DATA]"
click at [841, 407] on button "Done" at bounding box center [831, 413] width 49 height 20
type input "[DATE]"
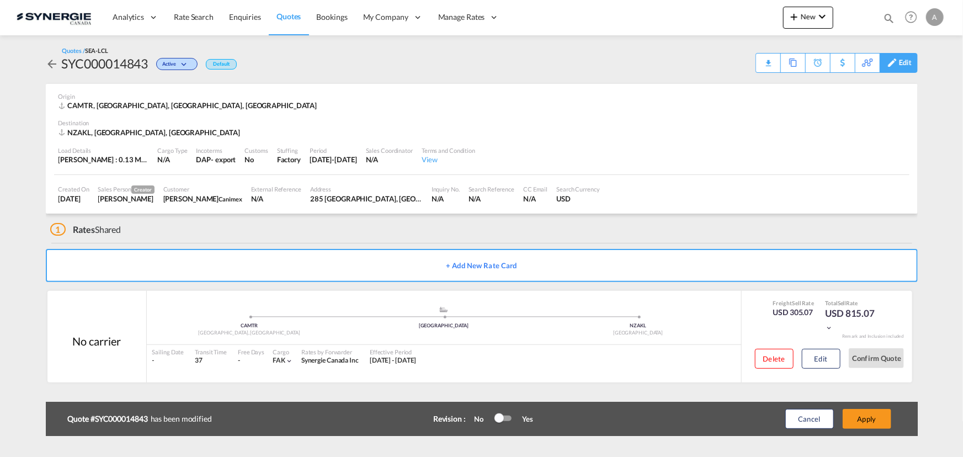
click at [911, 63] on div "Edit" at bounding box center [905, 63] width 13 height 19
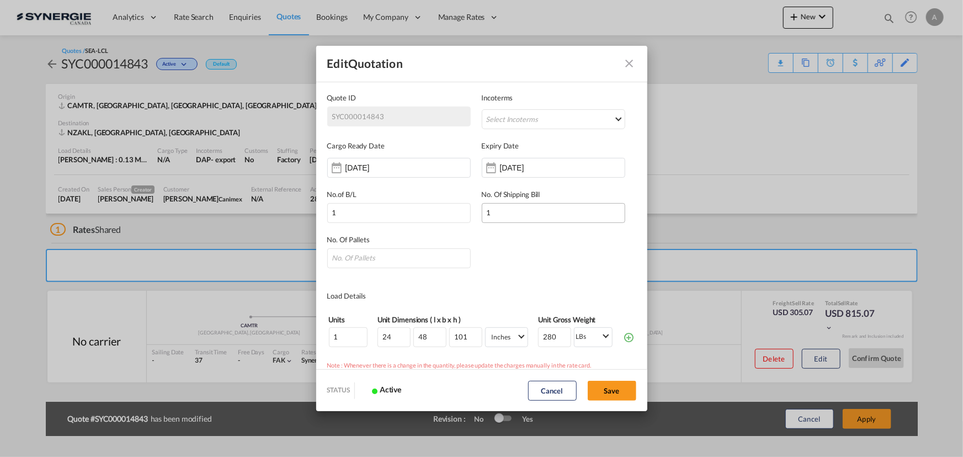
scroll to position [0, 0]
click at [400, 175] on div "[DATE]" at bounding box center [399, 168] width 144 height 20
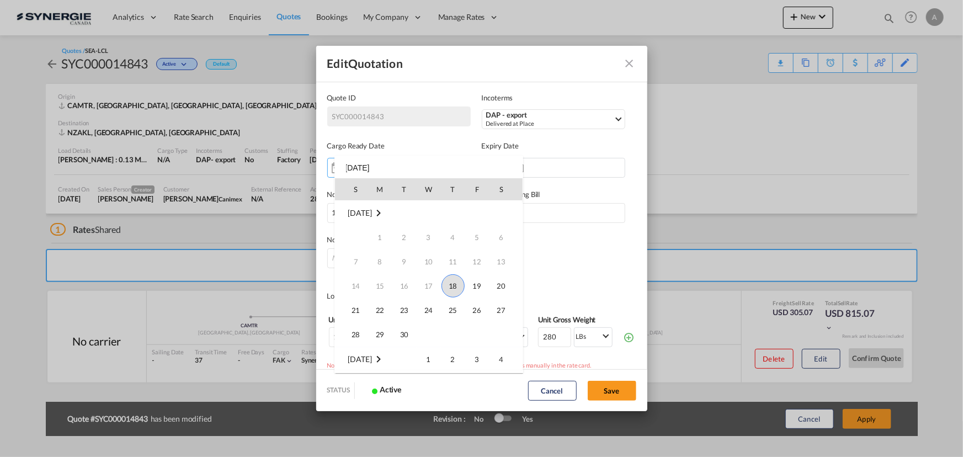
click at [456, 288] on span "18" at bounding box center [453, 285] width 23 height 23
type input "[DATE]"
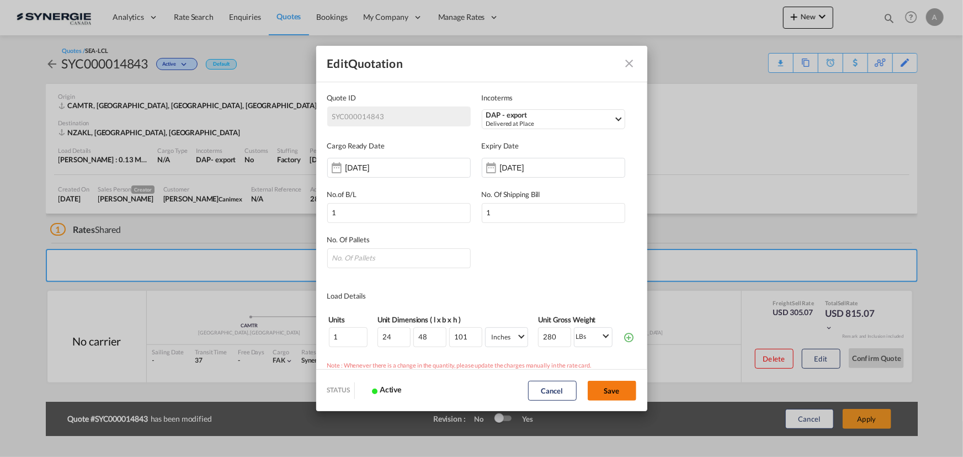
click at [601, 394] on button "Save" at bounding box center [612, 391] width 49 height 20
click at [358, 259] on input "Quote ID IncotermsSelect ..." at bounding box center [399, 258] width 144 height 20
type input "1"
click at [626, 391] on button "Save" at bounding box center [612, 391] width 49 height 20
type input "[DATE]"
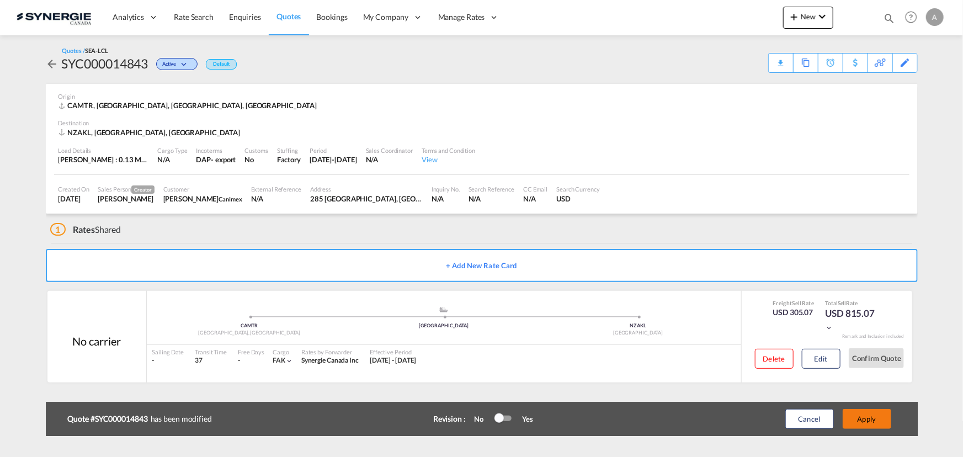
click at [883, 420] on button "Apply" at bounding box center [867, 419] width 49 height 20
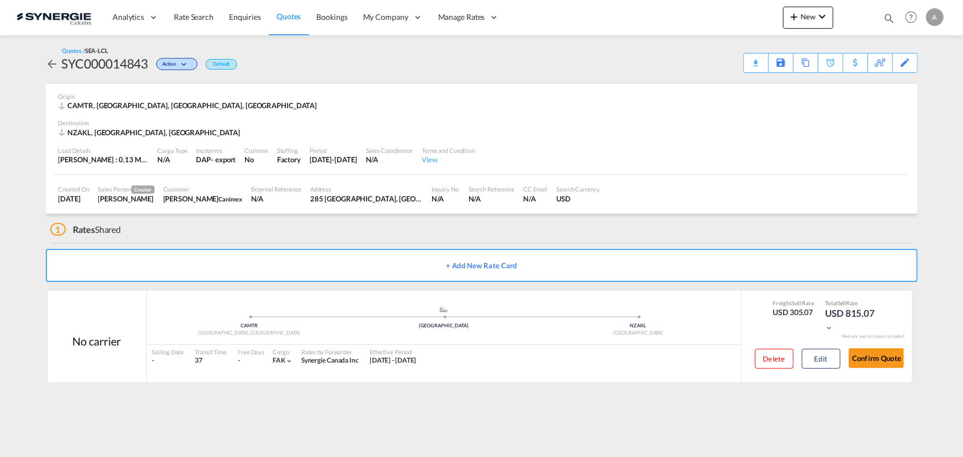
click at [766, 49] on div "Quotes / SEA-LCL SYC000014843 Active Default Download Quote Save As Template Co…" at bounding box center [482, 59] width 872 height 26
click at [743, 57] on div "Download Quote" at bounding box center [734, 63] width 56 height 18
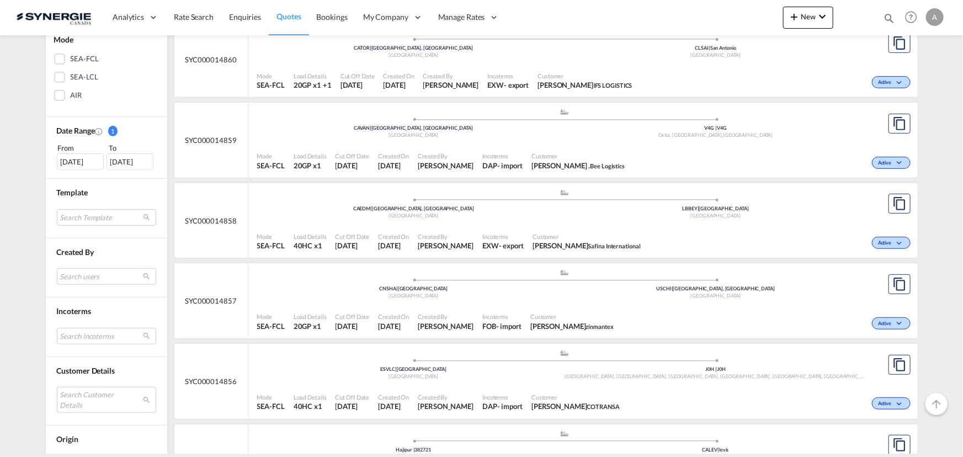
scroll to position [451, 0]
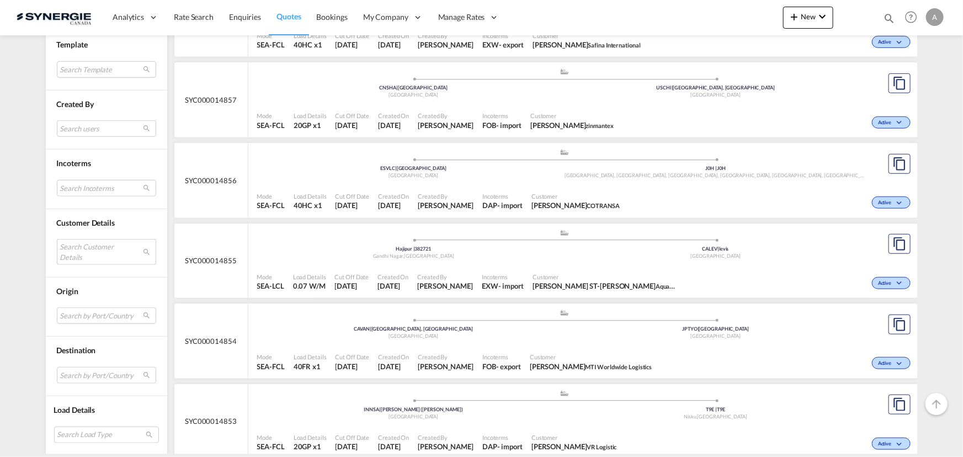
click at [98, 257] on md-select "Search Customer Details user name user [PERSON_NAME] [PERSON_NAME][EMAIL_ADDRES…" at bounding box center [106, 251] width 99 height 25
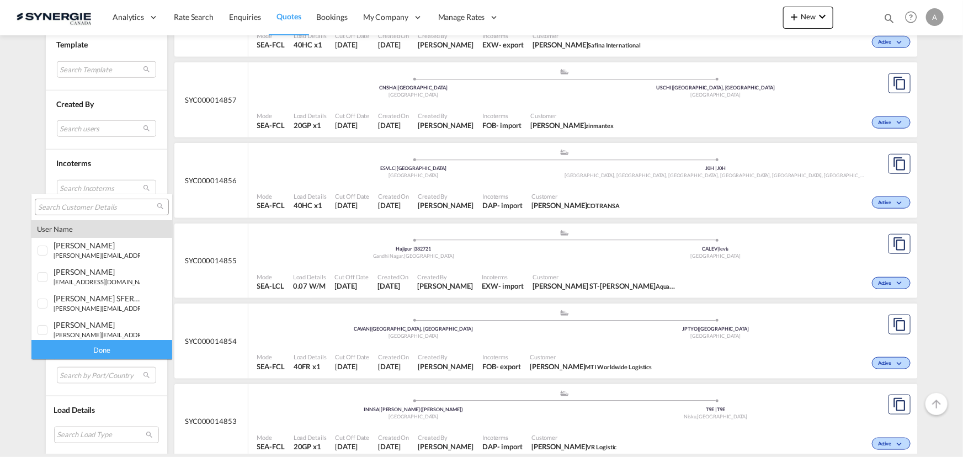
click at [104, 209] on input "search" at bounding box center [97, 208] width 119 height 10
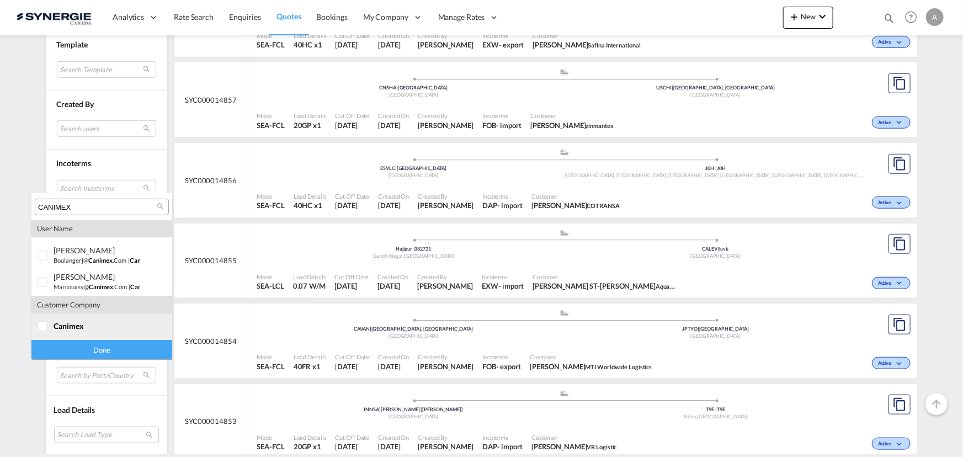
type input "CANIMEX"
drag, startPoint x: 48, startPoint y: 323, endPoint x: 70, endPoint y: 346, distance: 31.2
click at [49, 324] on div at bounding box center [43, 326] width 11 height 11
click at [70, 347] on div "Done" at bounding box center [101, 349] width 141 height 19
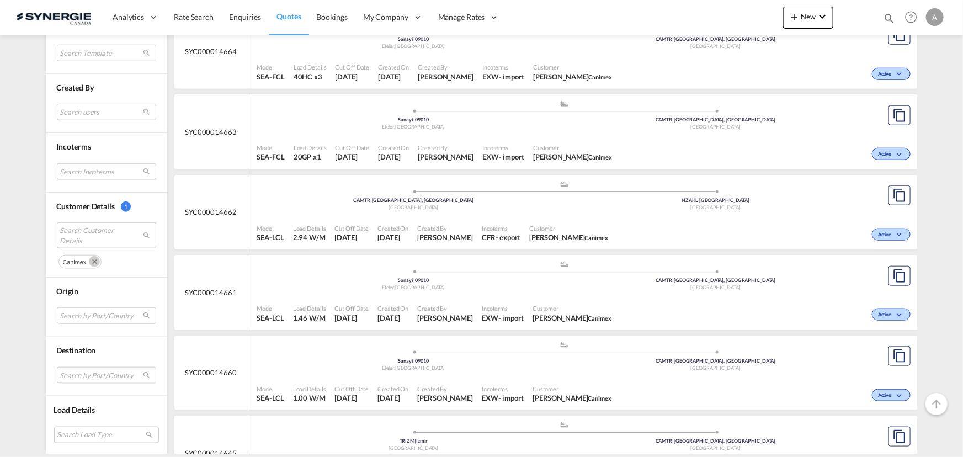
scroll to position [502, 0]
click at [77, 377] on md-select "Search by Port/Country JPNIC nichinan [GEOGRAPHIC_DATA] AEAMF mussafah [GEOGRAP…" at bounding box center [106, 375] width 99 height 17
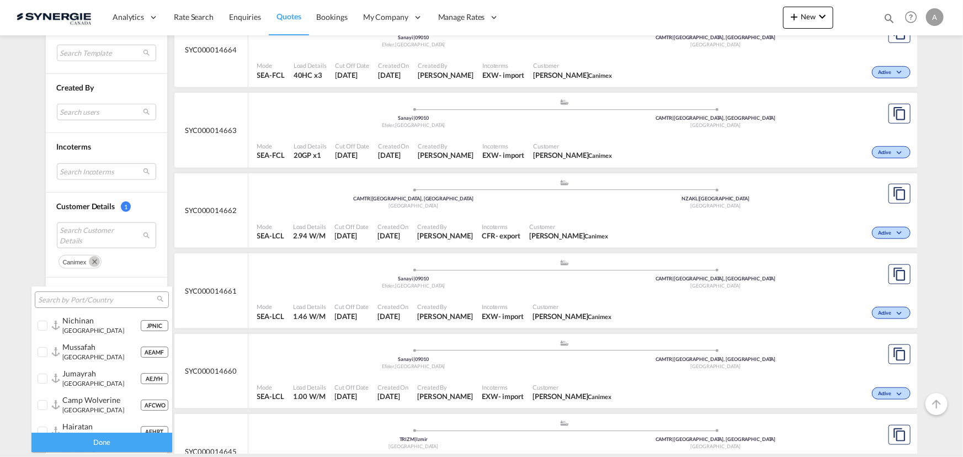
click at [90, 303] on input "search" at bounding box center [97, 300] width 119 height 10
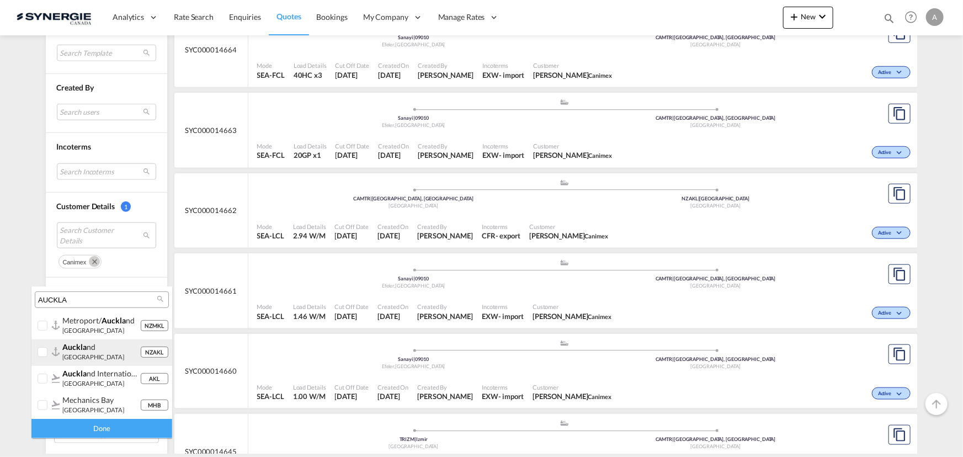
type input "AUCKLA"
drag, startPoint x: 55, startPoint y: 352, endPoint x: 60, endPoint y: 362, distance: 11.1
click at [55, 352] on div at bounding box center [56, 351] width 8 height 9
click at [82, 425] on div "Done" at bounding box center [101, 428] width 141 height 19
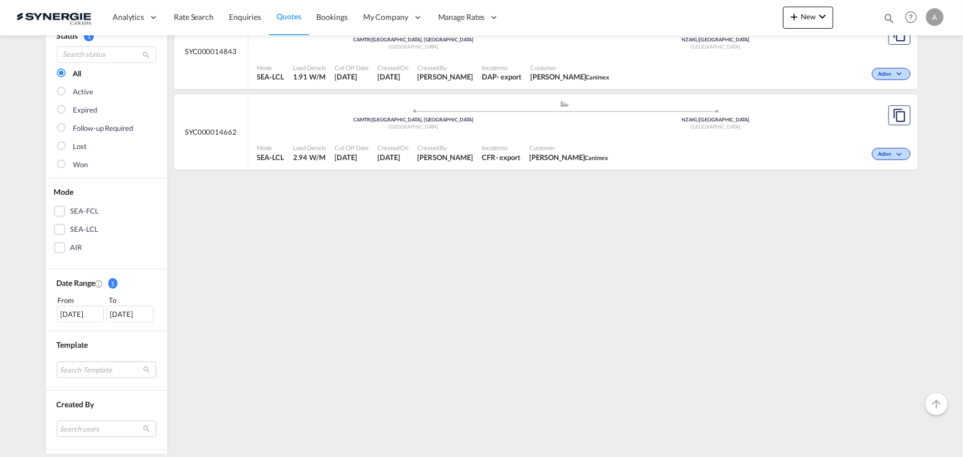
scroll to position [100, 0]
click at [87, 310] on div "[DATE]" at bounding box center [80, 312] width 47 height 17
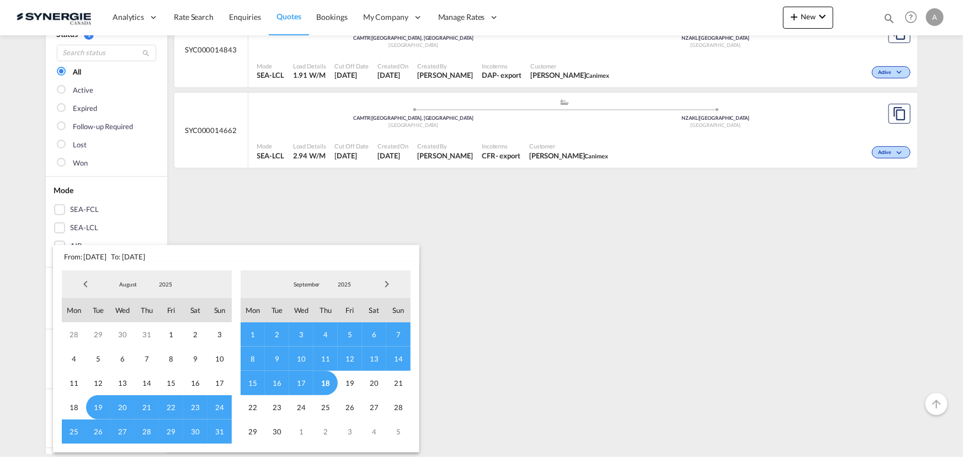
drag, startPoint x: 163, startPoint y: 284, endPoint x: 167, endPoint y: 280, distance: 5.9
click at [163, 284] on span "2025" at bounding box center [165, 284] width 35 height 8
click at [168, 222] on md-option "2023" at bounding box center [176, 232] width 75 height 26
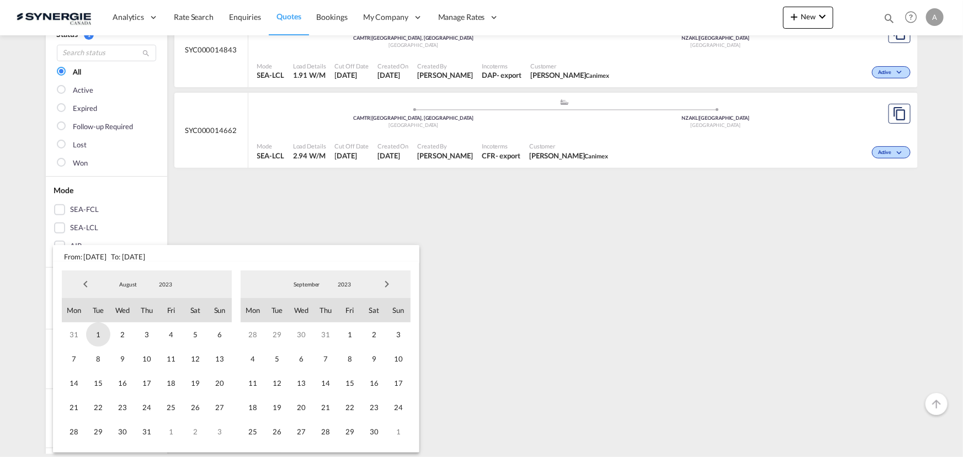
click at [102, 334] on span "1" at bounding box center [98, 334] width 24 height 24
drag, startPoint x: 339, startPoint y: 280, endPoint x: 341, endPoint y: 285, distance: 5.8
click at [339, 281] on span "2023" at bounding box center [344, 284] width 35 height 8
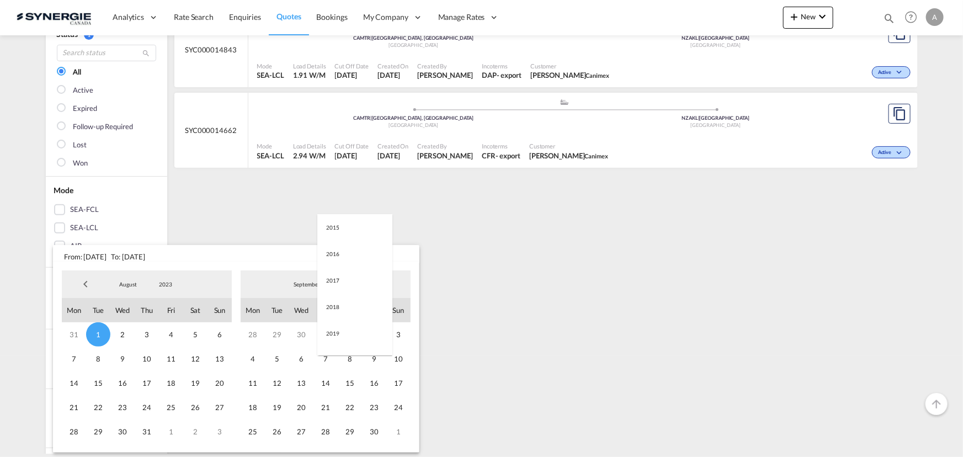
scroll to position [155, 0]
click at [341, 336] on md-option "2025" at bounding box center [354, 338] width 75 height 26
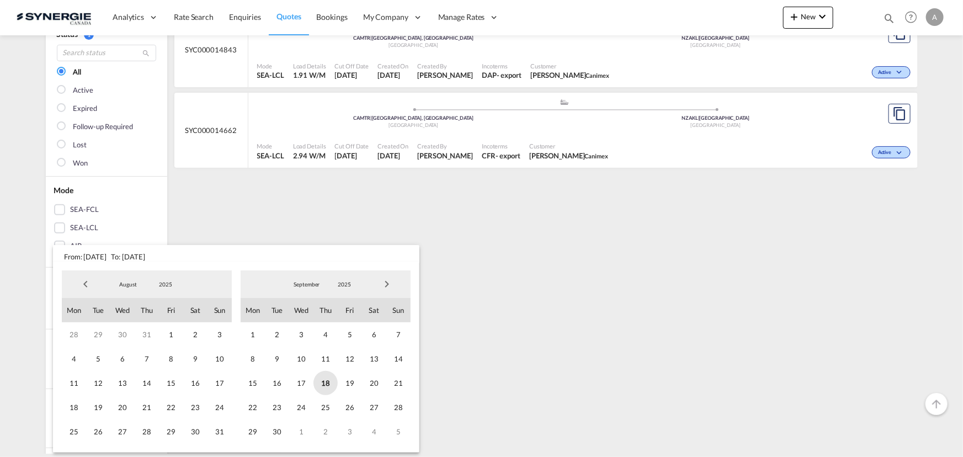
click at [328, 387] on span "18" at bounding box center [326, 383] width 24 height 24
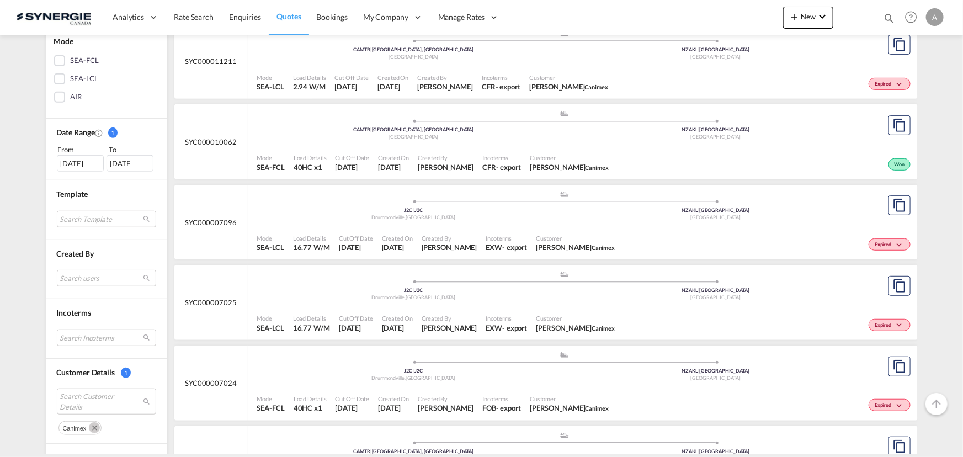
scroll to position [251, 0]
drag, startPoint x: 884, startPoint y: 20, endPoint x: 756, endPoint y: 22, distance: 128.1
click at [884, 20] on md-icon "icon-magnify" at bounding box center [889, 18] width 12 height 12
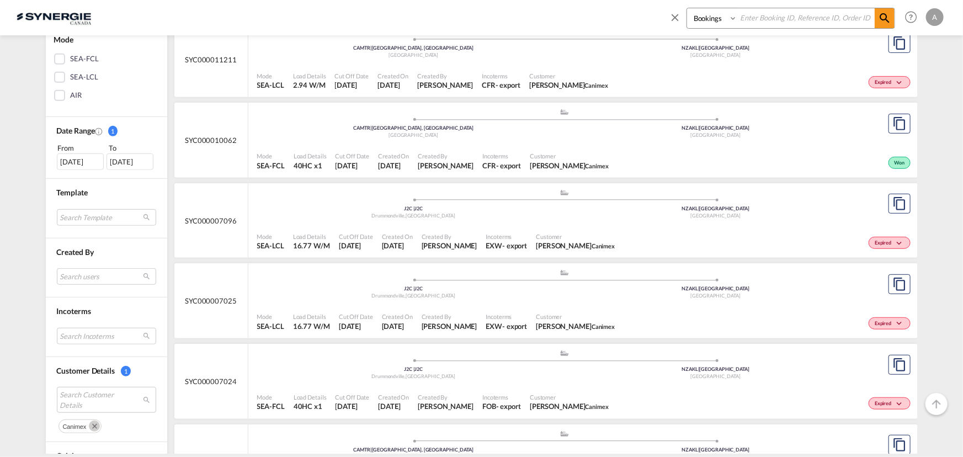
click at [706, 22] on select "Bookings Quotes Enquiries" at bounding box center [713, 18] width 52 height 20
select select "Quotes"
click at [687, 8] on select "Bookings Quotes Enquiries" at bounding box center [713, 18] width 52 height 20
click at [762, 22] on input at bounding box center [805, 17] width 137 height 19
type input "14842"
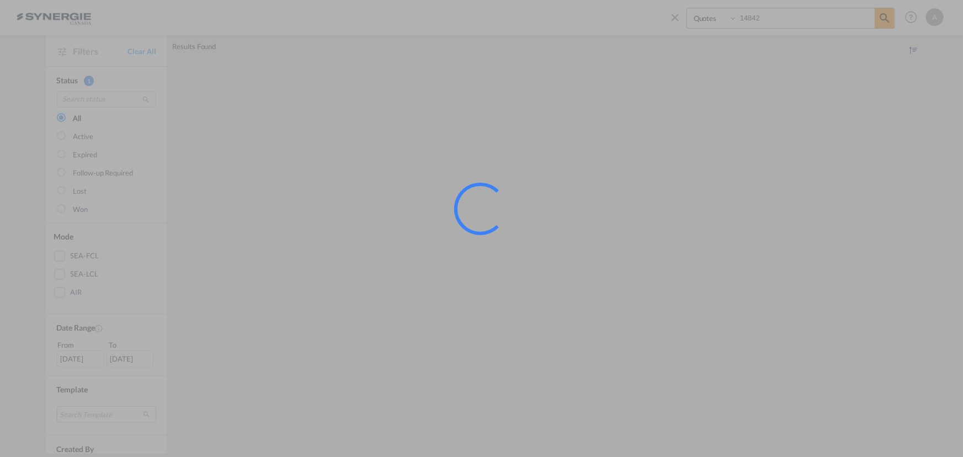
scroll to position [0, 0]
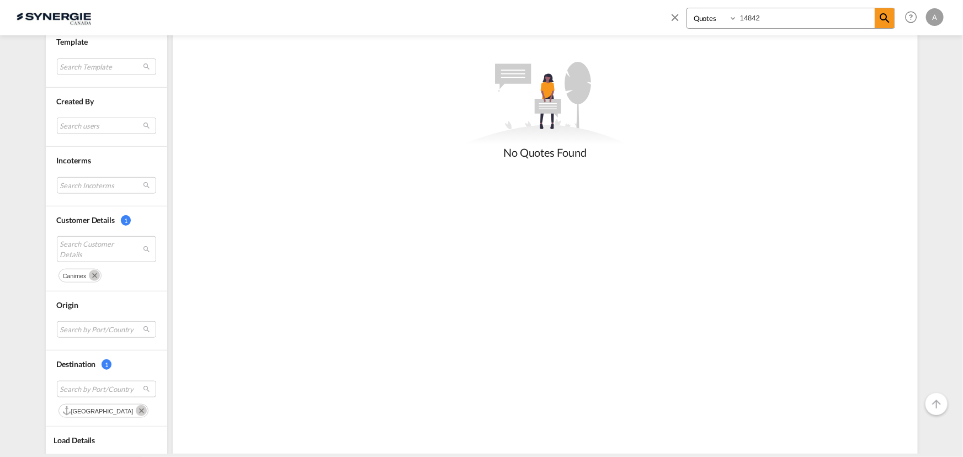
drag, startPoint x: 85, startPoint y: 270, endPoint x: 91, endPoint y: 271, distance: 5.6
click at [86, 270] on button "Remove" at bounding box center [92, 274] width 17 height 11
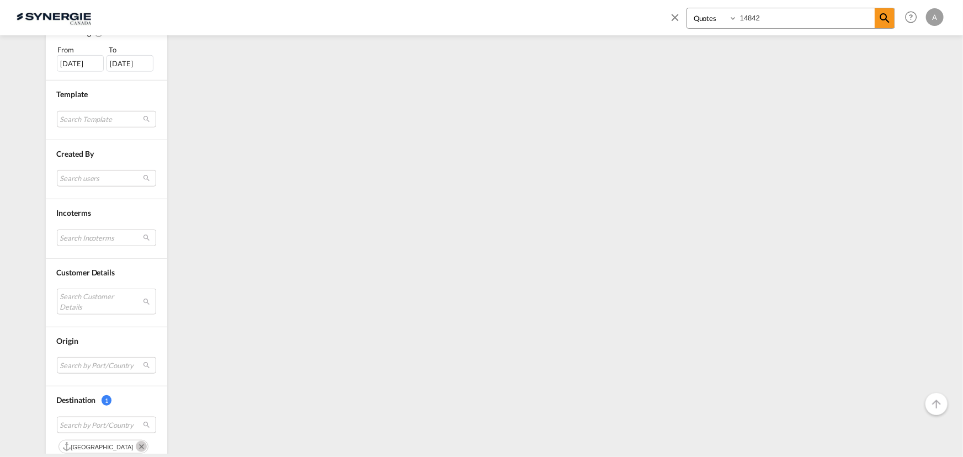
scroll to position [415, 0]
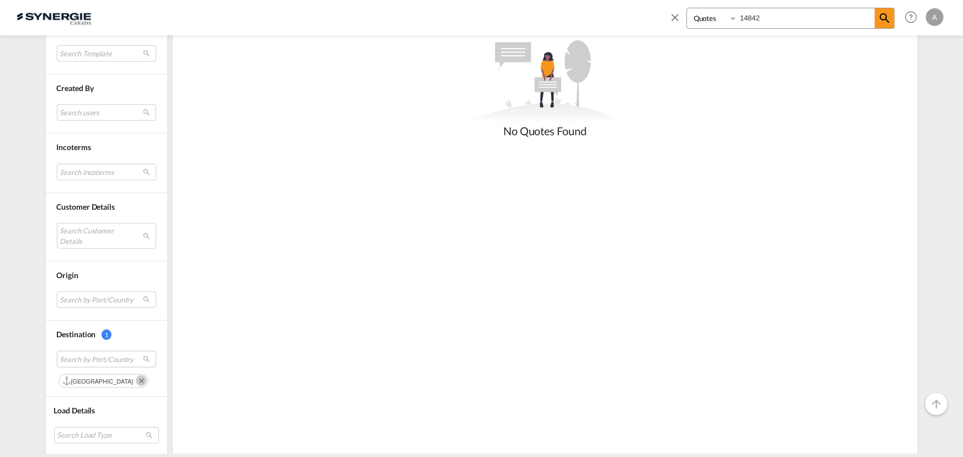
drag, startPoint x: 104, startPoint y: 384, endPoint x: 110, endPoint y: 376, distance: 9.8
click at [131, 384] on div "Chips container. Use arrow keys to select chips." at bounding box center [139, 381] width 17 height 12
click at [136, 381] on md-icon "Remove" at bounding box center [141, 380] width 11 height 11
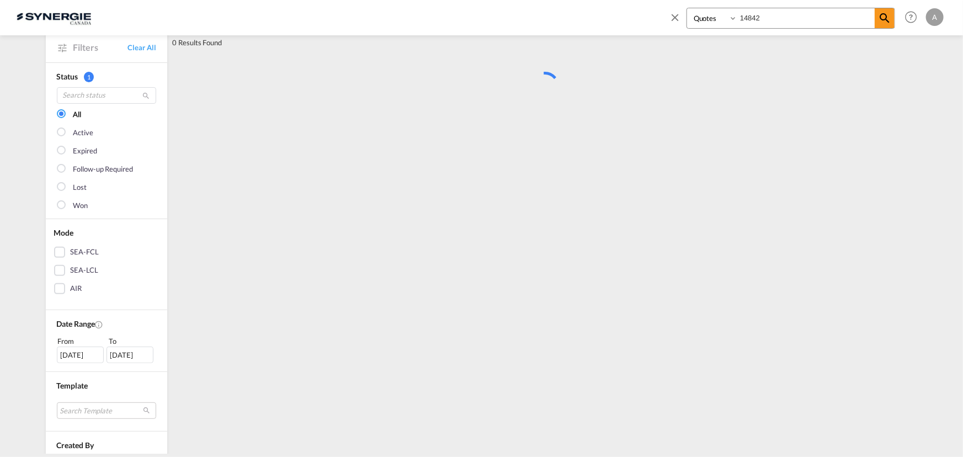
scroll to position [0, 0]
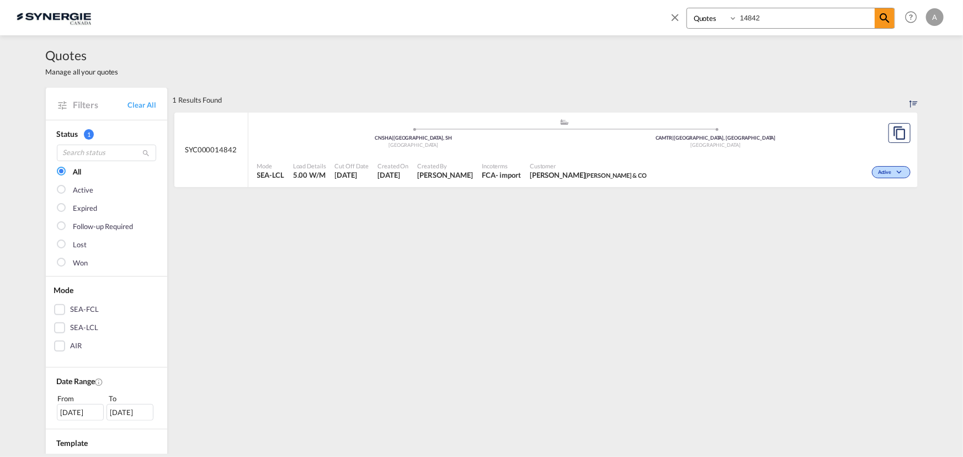
click at [557, 180] on div "Customer JACKIE MORIN JACKIE & CO" at bounding box center [588, 171] width 126 height 28
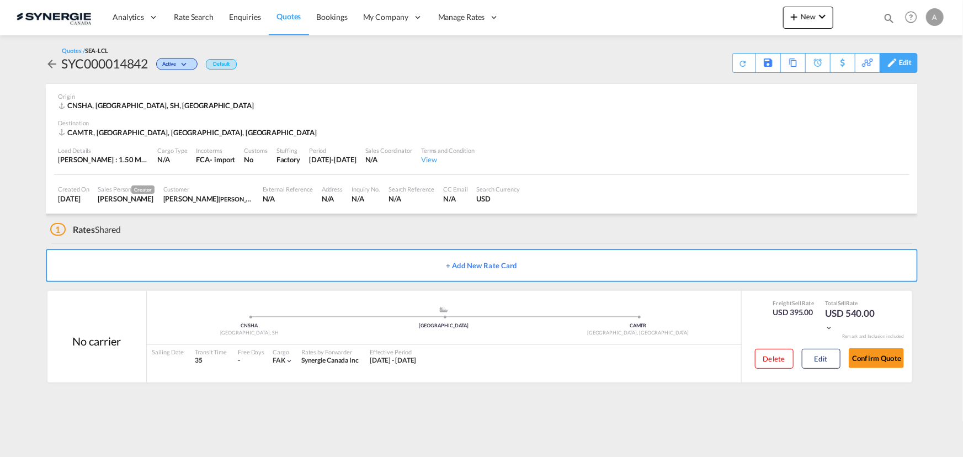
click at [900, 69] on div "Edit" at bounding box center [905, 63] width 13 height 19
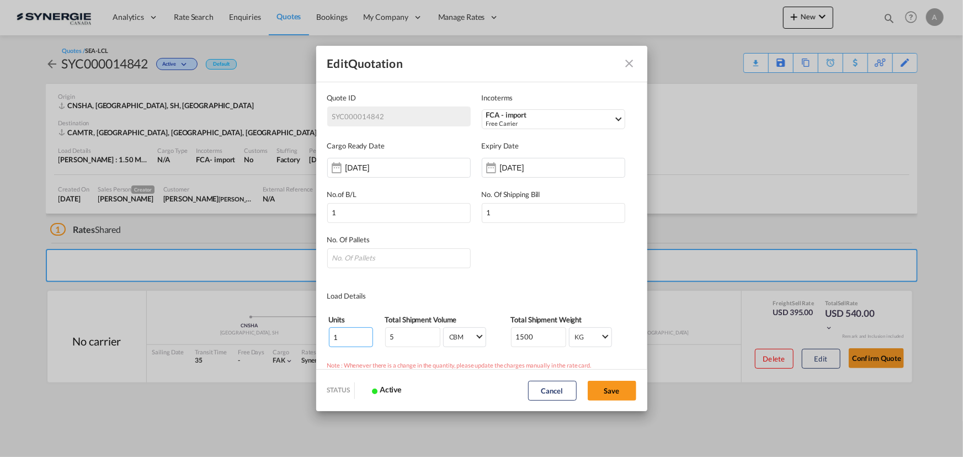
drag, startPoint x: 341, startPoint y: 335, endPoint x: 279, endPoint y: 331, distance: 61.9
click at [279, 331] on div "Edit Quotation Quote ID SYC000014842 Incoterms FCA - import Free Carrier FCA - …" at bounding box center [481, 228] width 963 height 457
type input "85"
type input "10"
type input "1480"
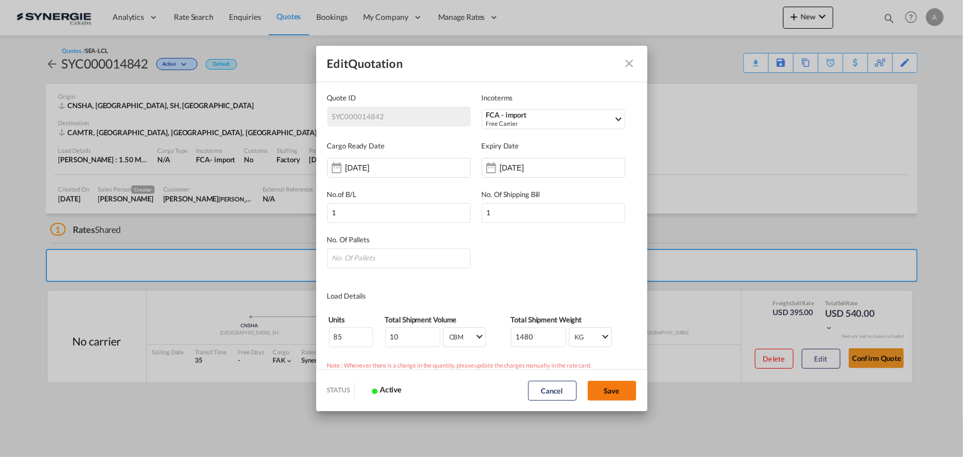
click at [622, 387] on button "Save" at bounding box center [612, 391] width 49 height 20
click at [370, 263] on input "Quote ID IncotermsSelect ..." at bounding box center [399, 258] width 144 height 20
type input "6"
drag, startPoint x: 615, startPoint y: 390, endPoint x: 620, endPoint y: 386, distance: 5.9
click at [617, 391] on button "Save" at bounding box center [612, 391] width 49 height 20
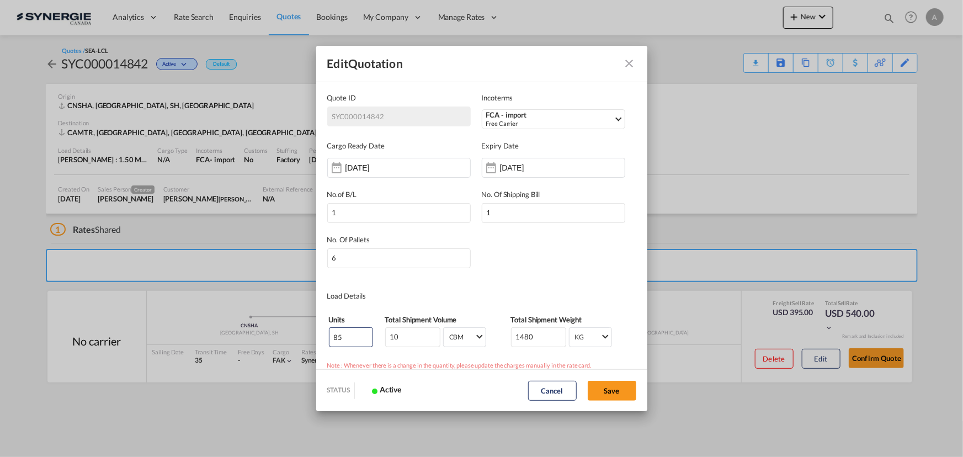
type input "[DATE]"
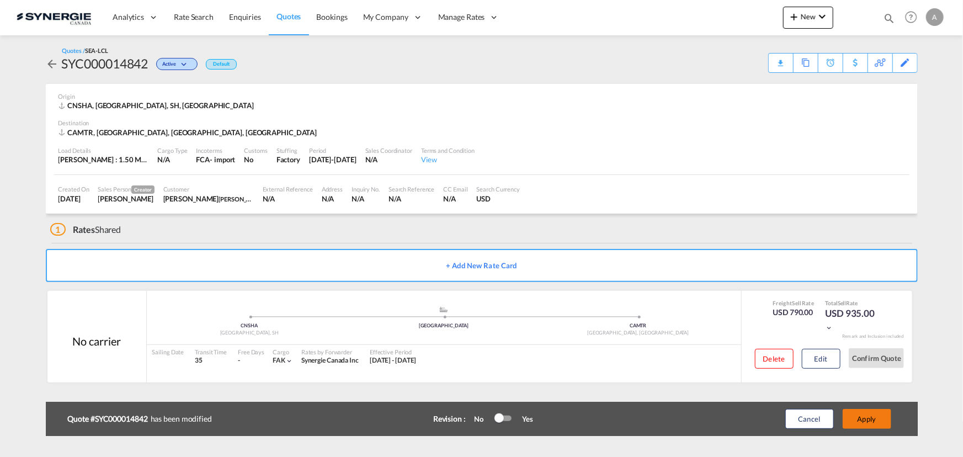
click at [880, 419] on button "Apply" at bounding box center [867, 419] width 49 height 20
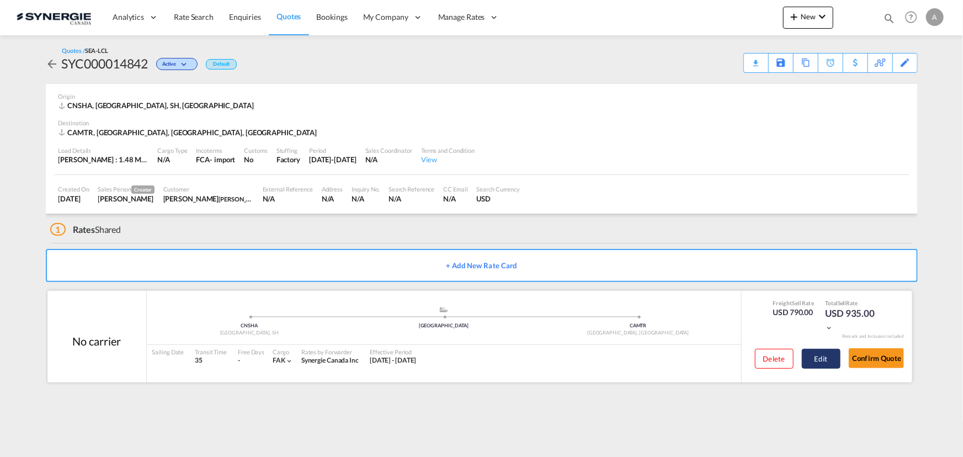
click at [815, 363] on button "Edit" at bounding box center [821, 359] width 39 height 20
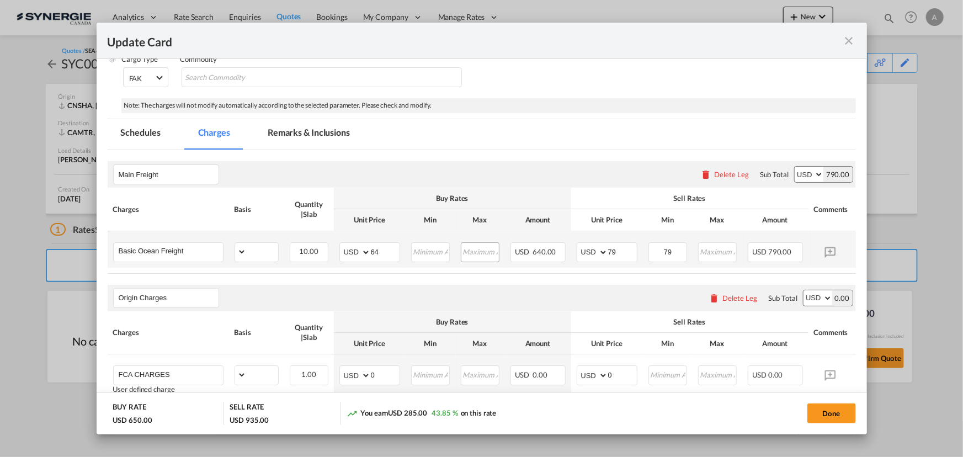
select select "per_w/m"
select select "flat"
select select "per_hbl"
select select "per_w/m"
select select "per_bl"
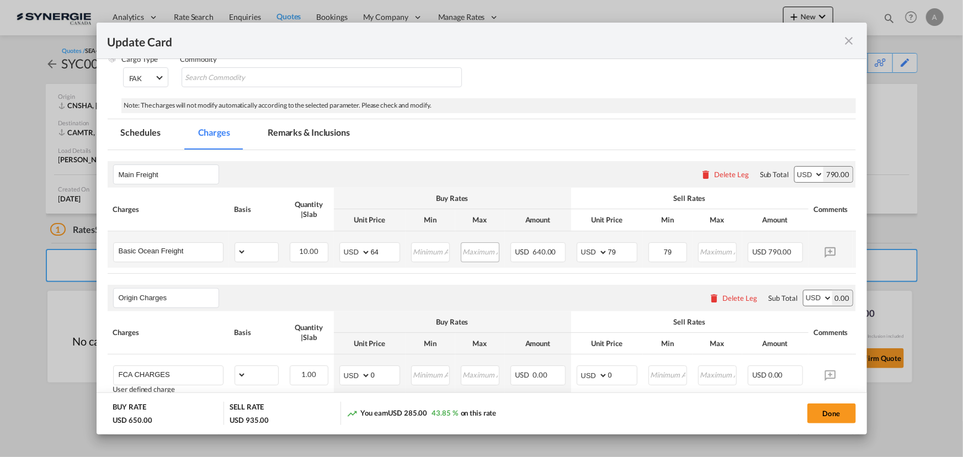
select select "flat"
select select "per_bl"
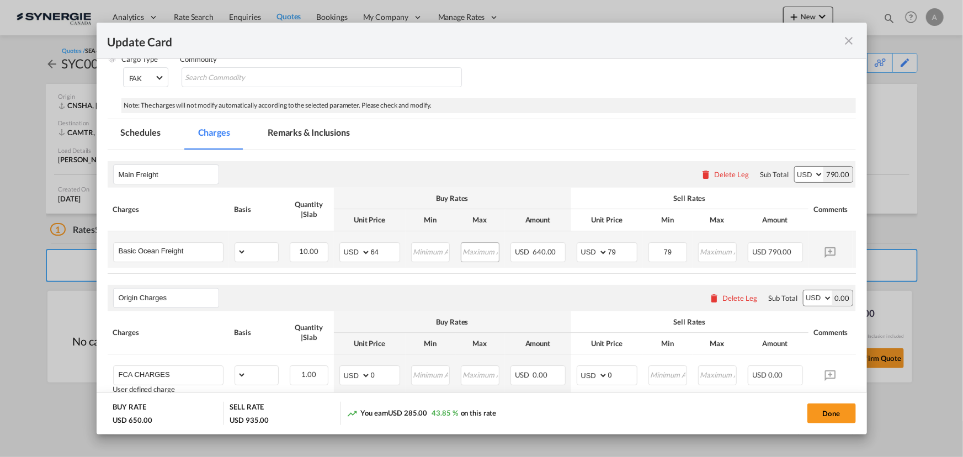
select select "per_shipment"
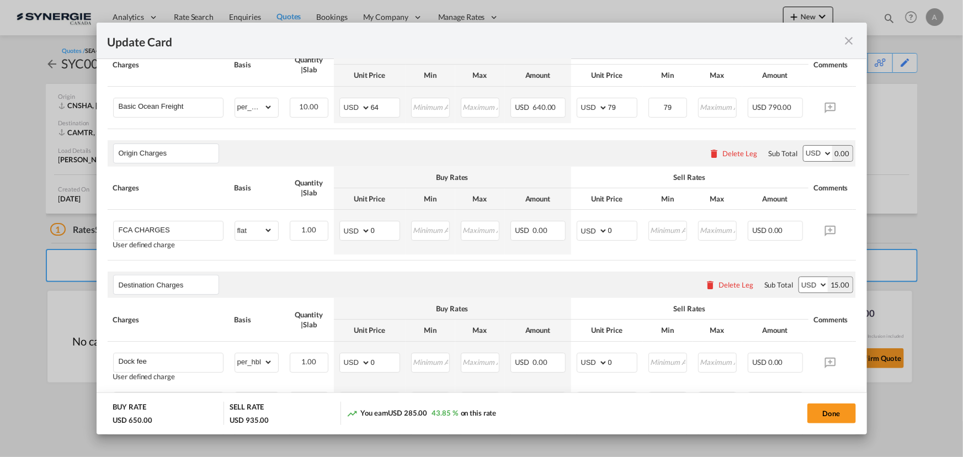
scroll to position [301, 0]
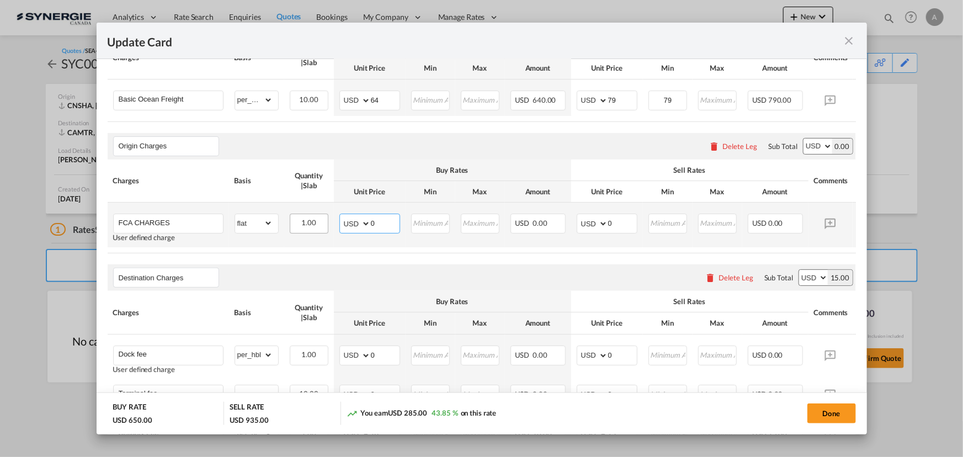
click at [312, 232] on tr "FCA CHARGES User defined charge Please Enter Already Exists gross_weight volume…" at bounding box center [499, 225] width 782 height 45
click at [380, 224] on input "23" at bounding box center [385, 222] width 29 height 17
type input "233"
type input "3"
type input "290"
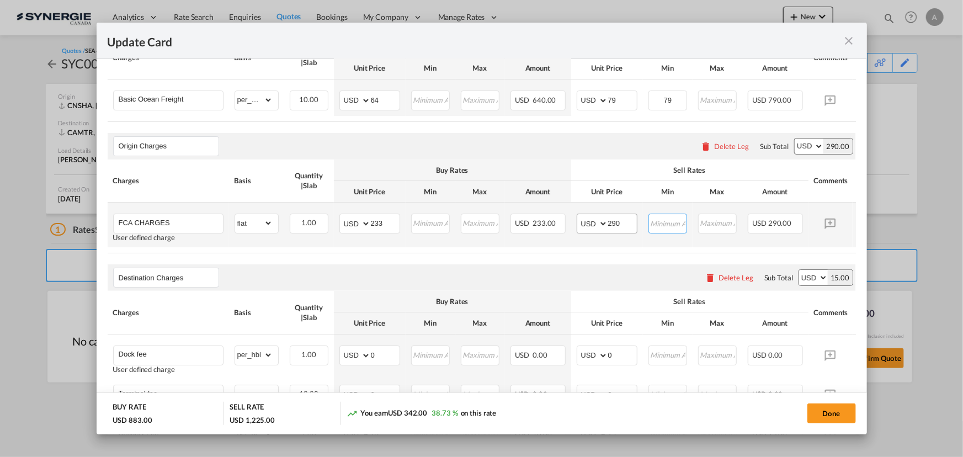
scroll to position [401, 0]
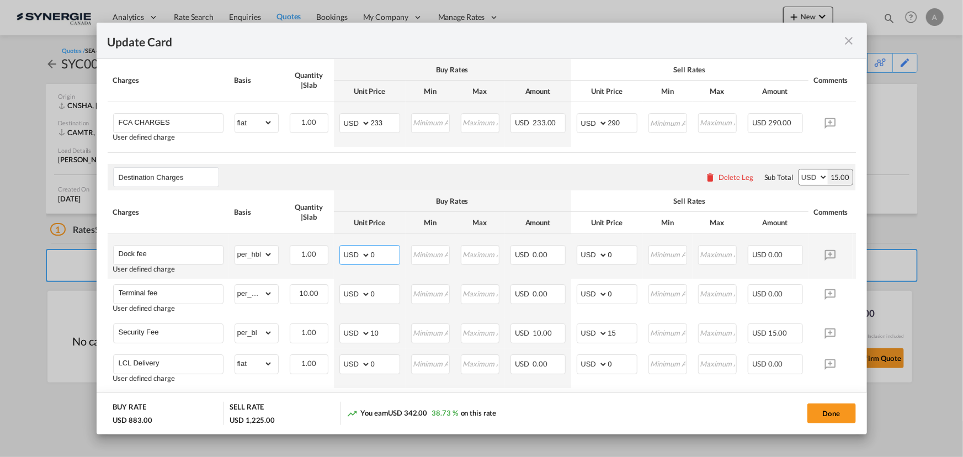
drag, startPoint x: 377, startPoint y: 258, endPoint x: 301, endPoint y: 248, distance: 76.8
click at [307, 248] on tr "Dock fee User defined charge Please Enter Already Exists gross_weight volumetri…" at bounding box center [499, 256] width 782 height 45
type input "54"
type input "70"
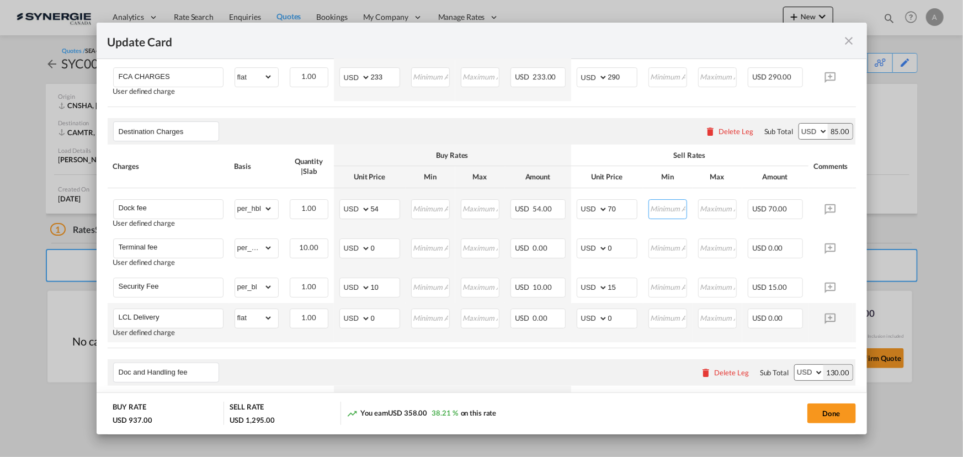
scroll to position [502, 0]
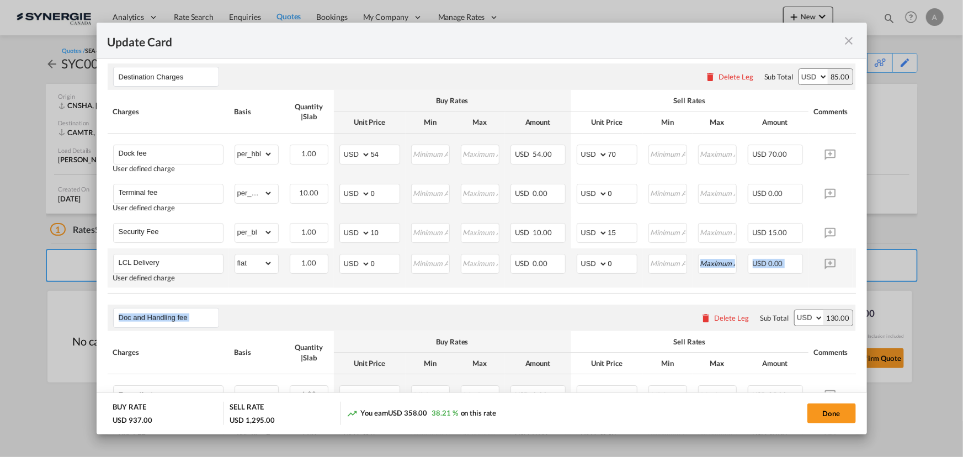
drag, startPoint x: 596, startPoint y: 302, endPoint x: 696, endPoint y: 288, distance: 101.4
click at [684, 295] on air-lcl-rate-modification "Main Freight Please enter leg name Leg Name Already Exists Delete Leg Sub Total…" at bounding box center [482, 251] width 748 height 908
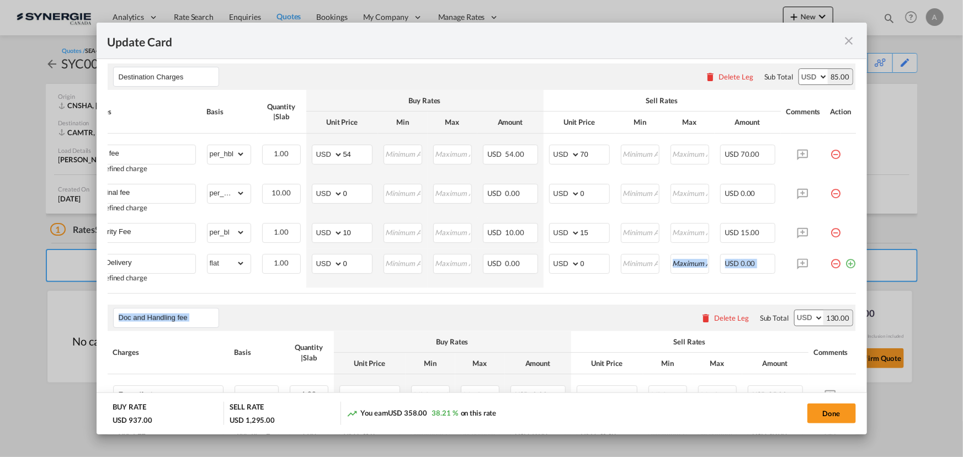
scroll to position [0, 41]
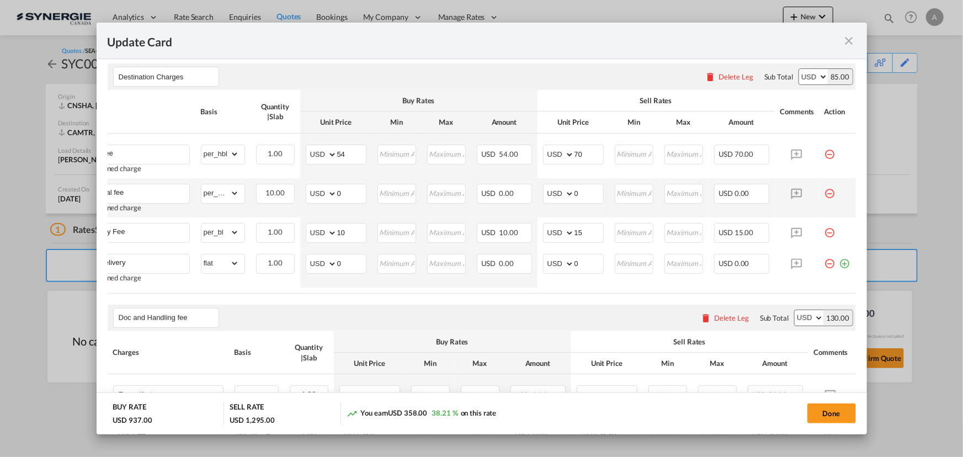
click at [825, 195] on md-icon "icon-minus-circle-outline red-400-fg pt-7" at bounding box center [830, 189] width 11 height 11
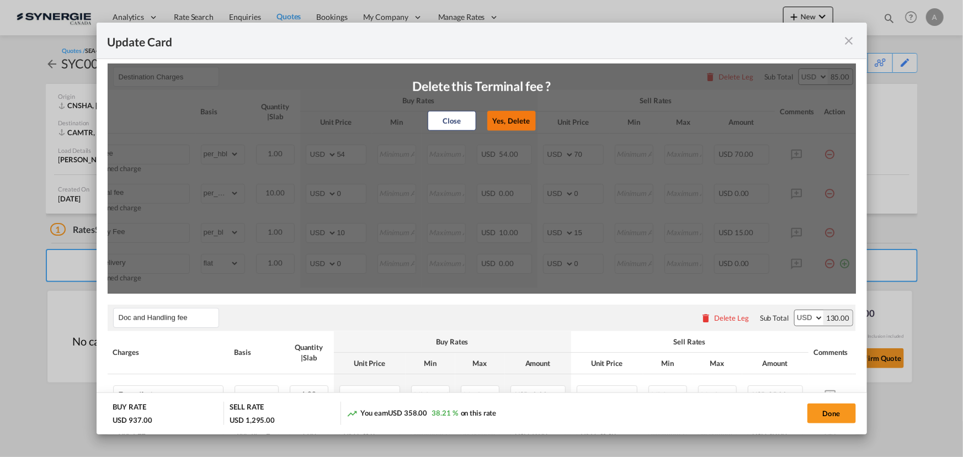
click at [509, 131] on button "Yes, Delete" at bounding box center [511, 121] width 49 height 20
type input "Security Fee"
select select "per_bl"
type input "10"
type input "15"
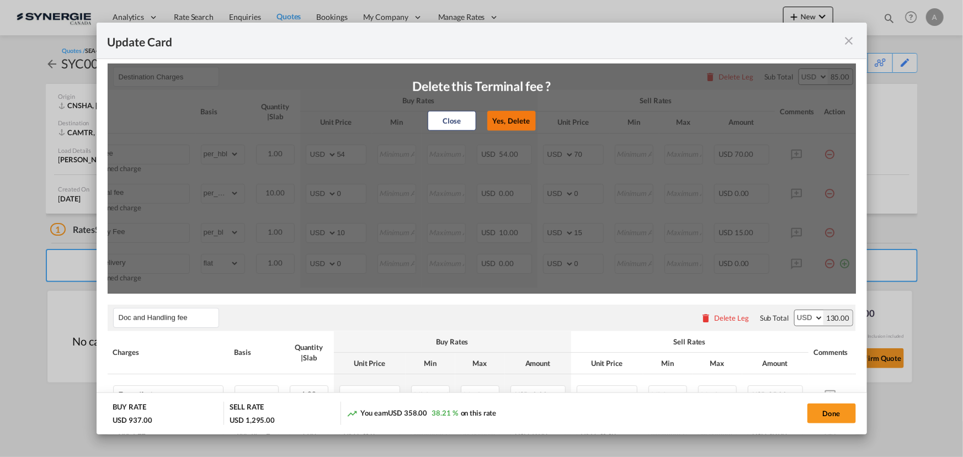
type input "LCL Delivery"
select select "flat"
type input "0"
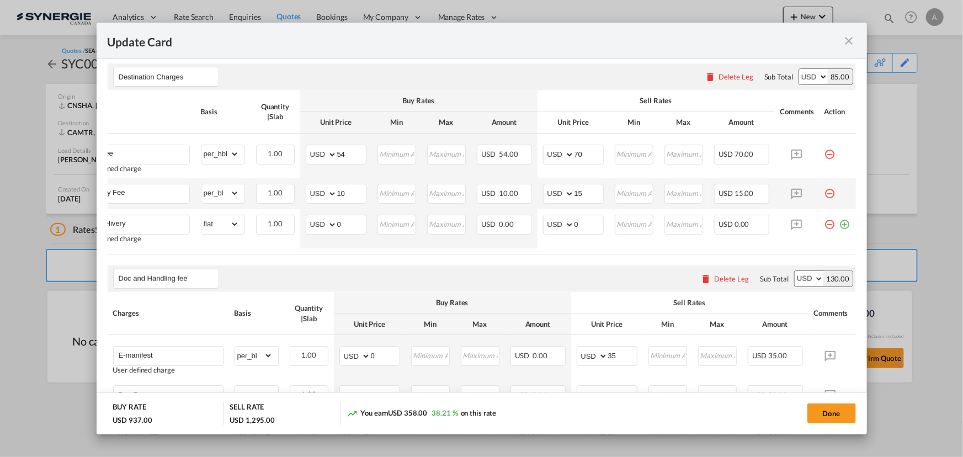
click at [825, 195] on md-icon "icon-minus-circle-outline red-400-fg pt-7" at bounding box center [830, 189] width 11 height 11
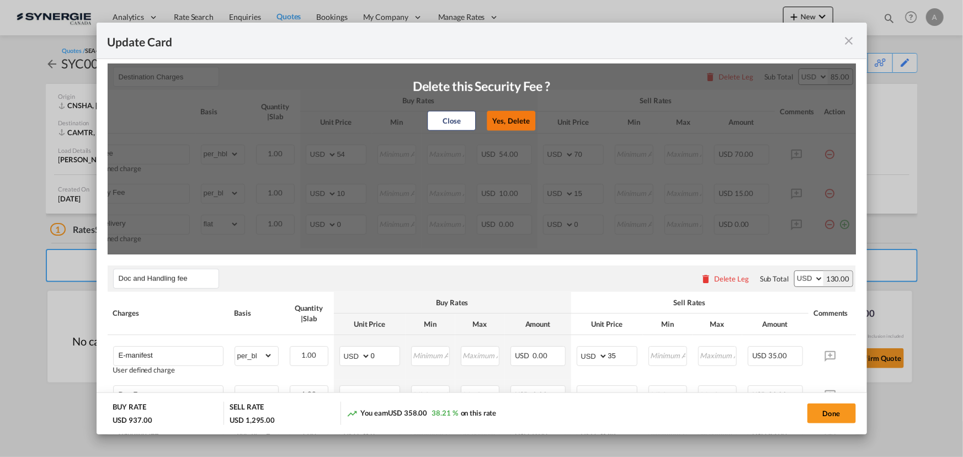
click at [518, 129] on button "Yes, Delete" at bounding box center [511, 121] width 49 height 20
type input "LCL Delivery"
select select "flat"
type input "0"
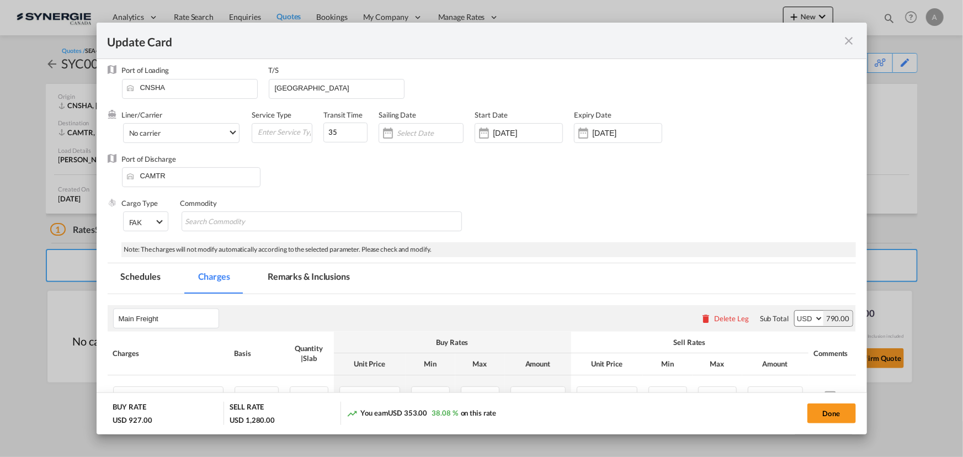
scroll to position [0, 0]
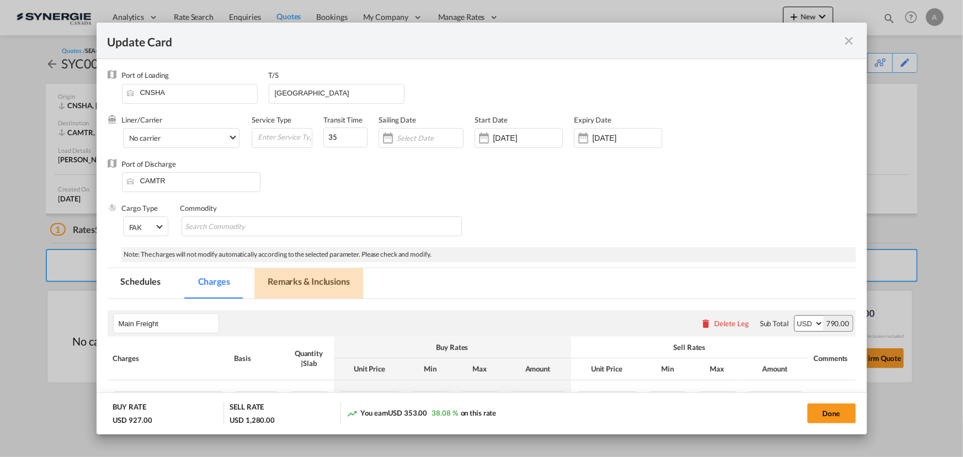
click at [288, 284] on md-tab-item "Remarks & Inclusions" at bounding box center [308, 283] width 109 height 30
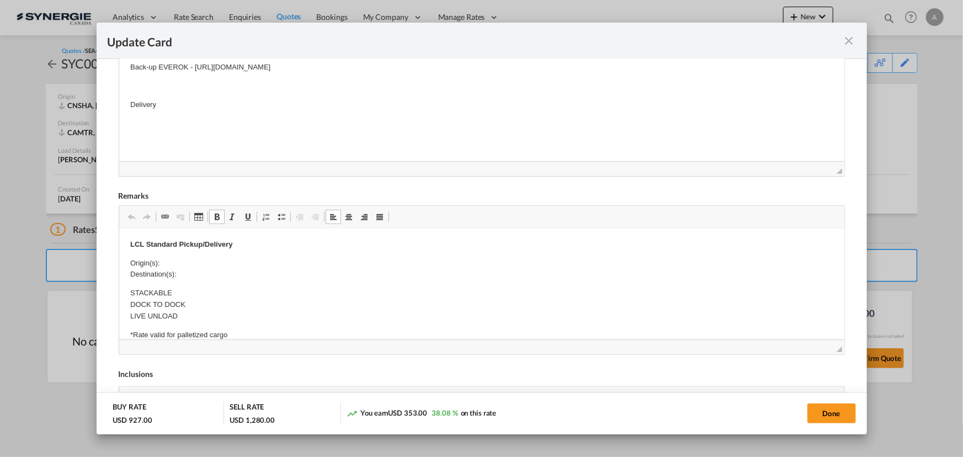
scroll to position [351, 0]
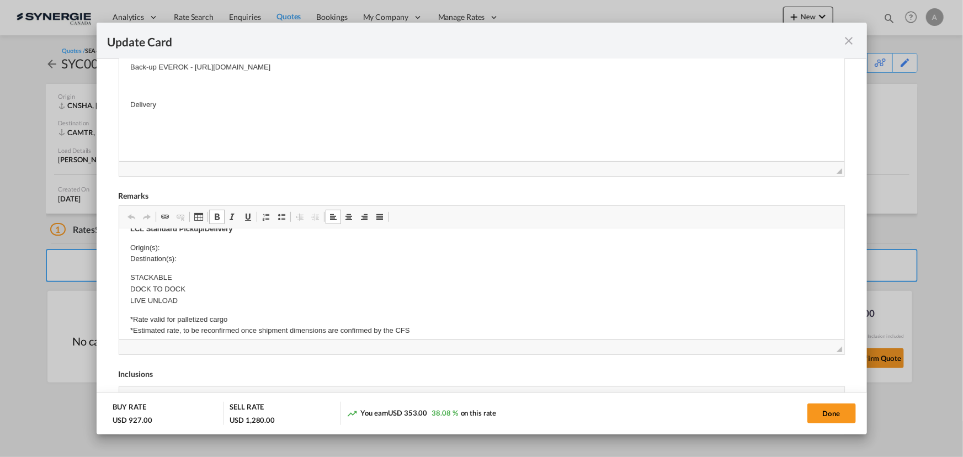
click at [192, 245] on p "Origin(s): Destination(s):" at bounding box center [481, 253] width 703 height 23
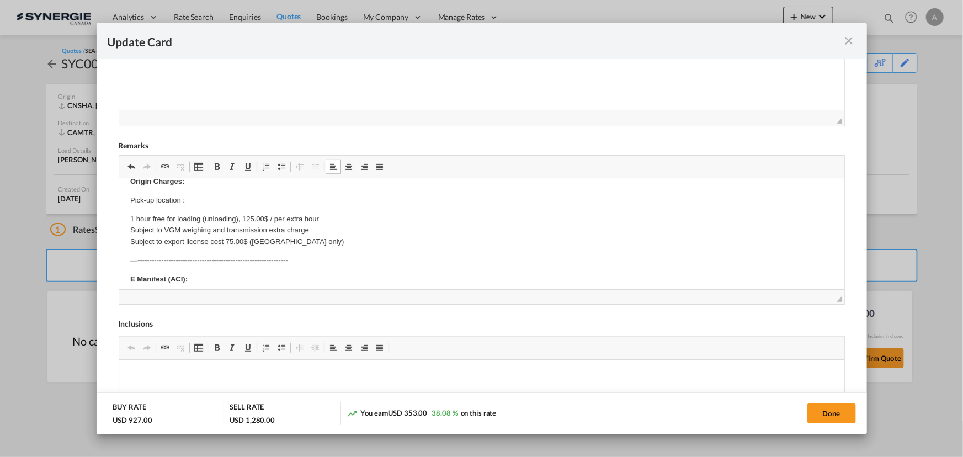
scroll to position [0, 0]
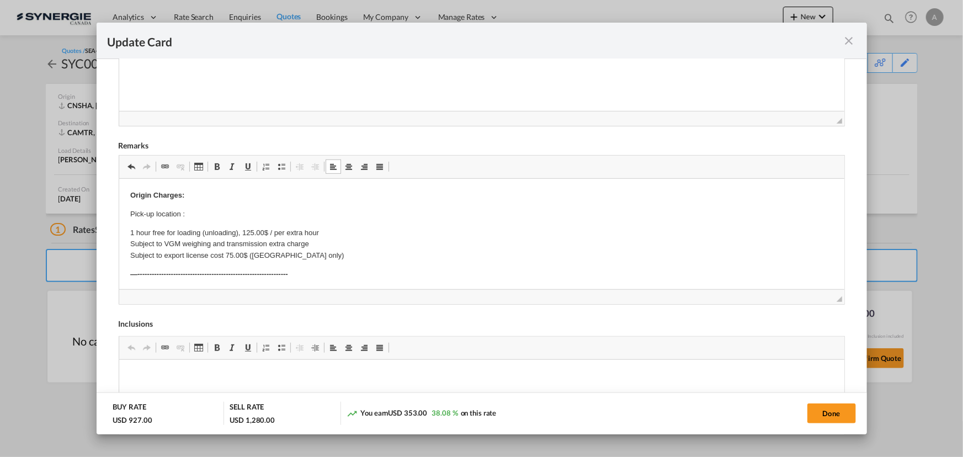
click at [135, 199] on p "Origin Charges:" at bounding box center [481, 195] width 703 height 12
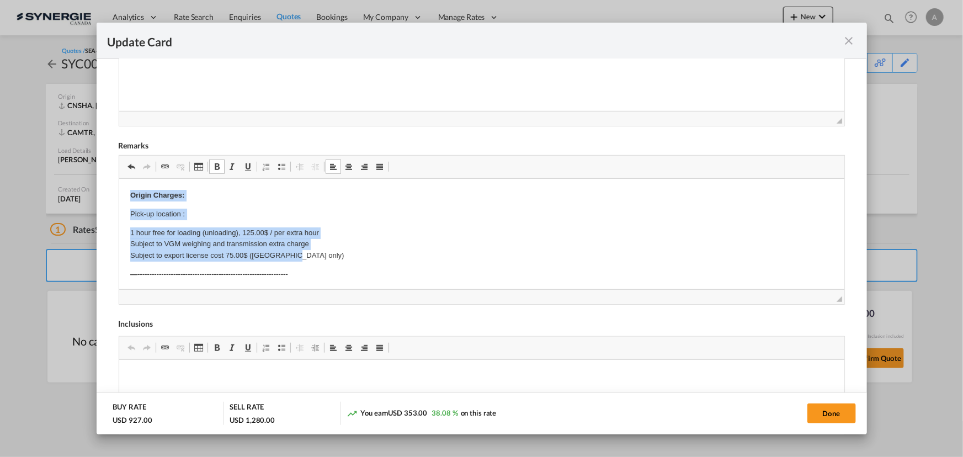
drag, startPoint x: 124, startPoint y: 193, endPoint x: 370, endPoint y: 255, distance: 253.3
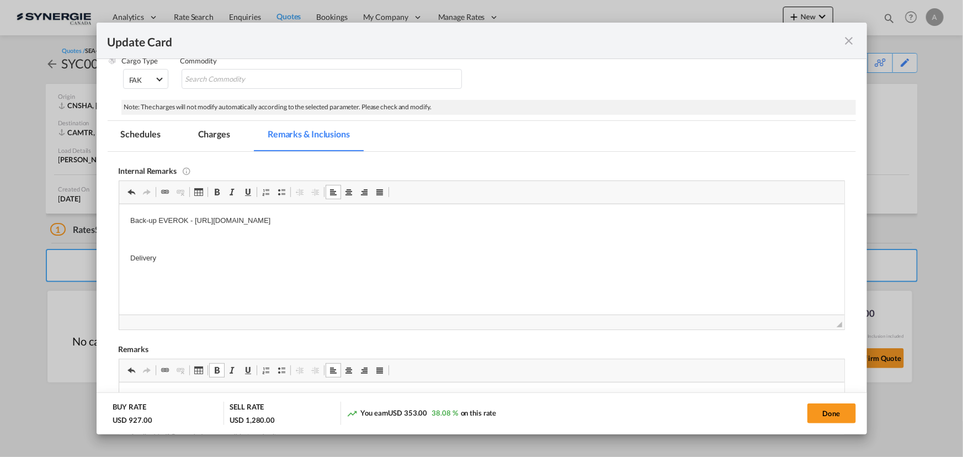
scroll to position [200, 0]
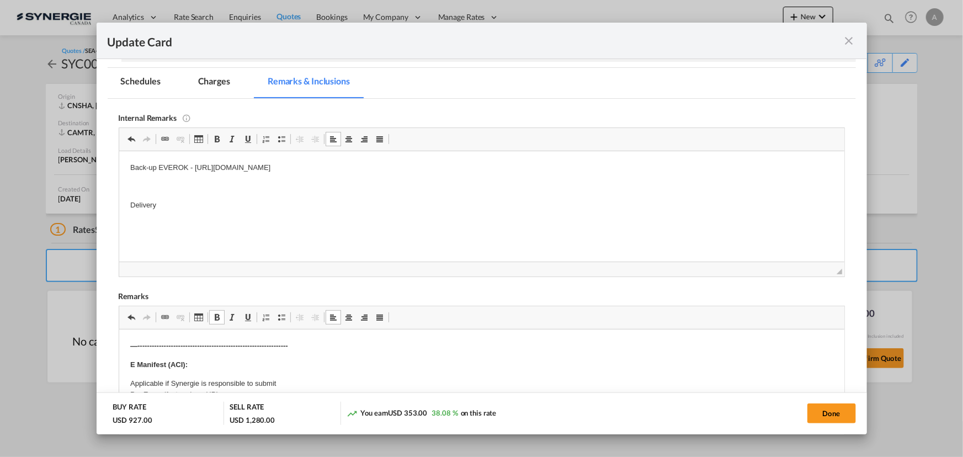
drag, startPoint x: 151, startPoint y: 205, endPoint x: 163, endPoint y: 204, distance: 12.2
click at [163, 204] on p "Delivery" at bounding box center [481, 205] width 703 height 12
click at [838, 410] on button "Done" at bounding box center [831, 413] width 49 height 20
type input "16 Sep 2025"
type input "29 Sep 2025"
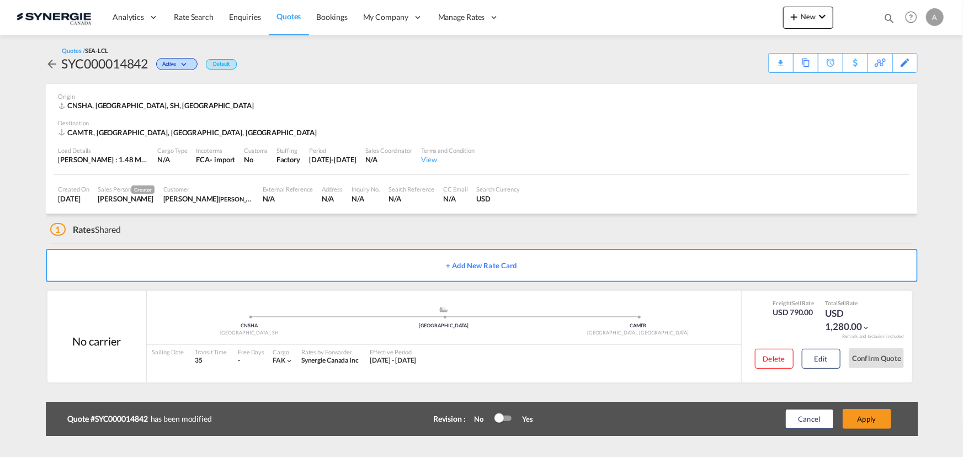
scroll to position [121, 0]
click at [861, 418] on button "Apply" at bounding box center [867, 419] width 49 height 20
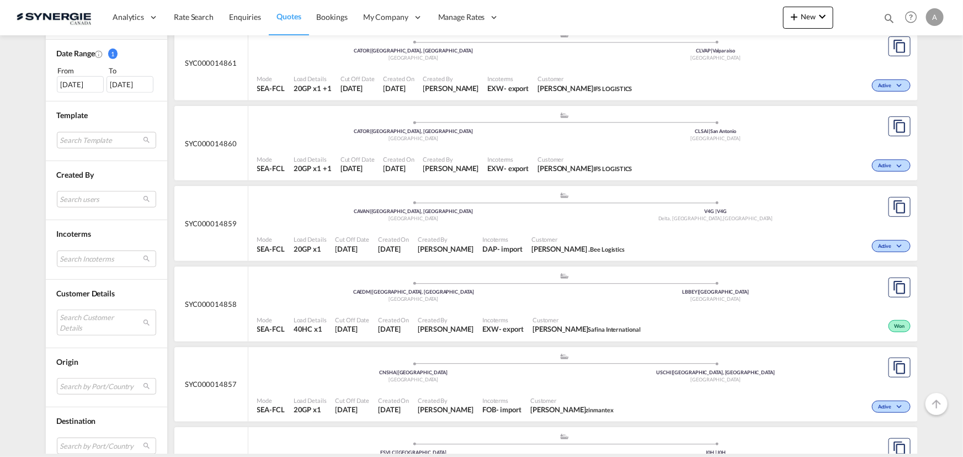
scroll to position [351, 0]
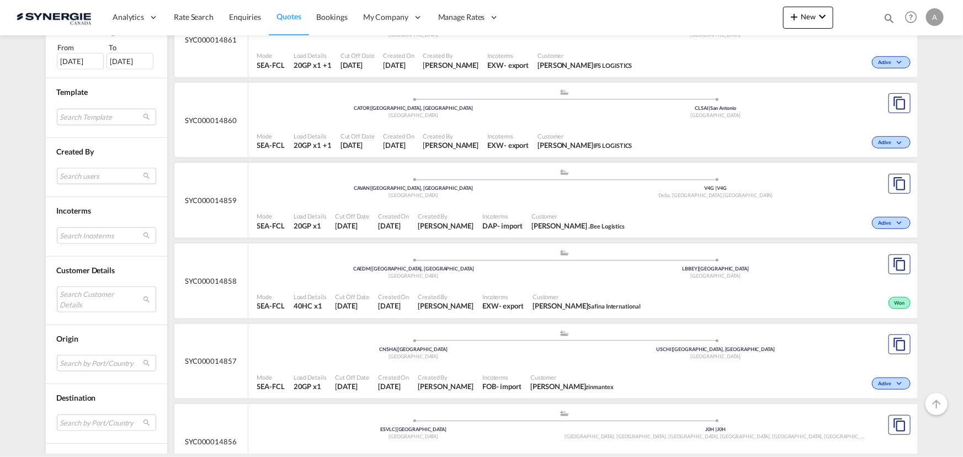
click at [81, 172] on md-select "Search users [PERSON_NAME] [PERSON_NAME][EMAIL_ADDRESS][DOMAIN_NAME] [PERSON_NA…" at bounding box center [106, 176] width 99 height 17
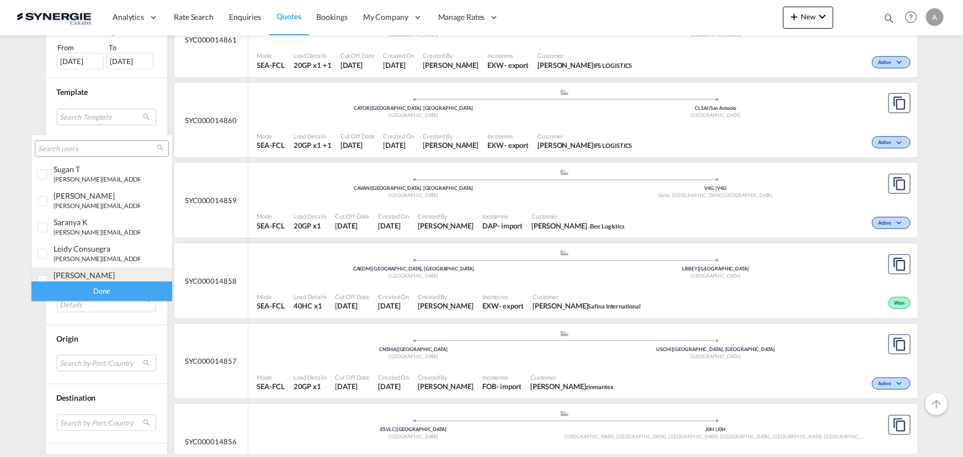
click at [79, 270] on md-option "[PERSON_NAME] [EMAIL_ADDRESS][DOMAIN_NAME]" at bounding box center [101, 281] width 141 height 26
click at [96, 295] on div "Done" at bounding box center [101, 290] width 141 height 19
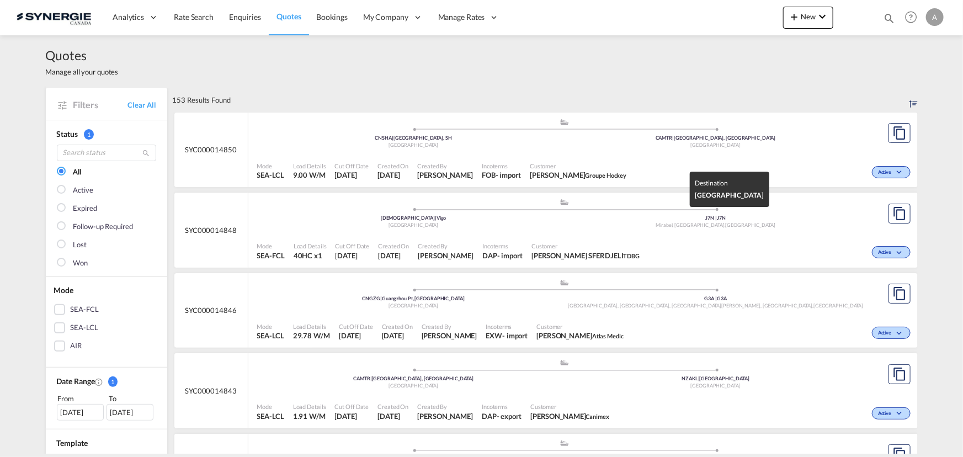
scroll to position [50, 0]
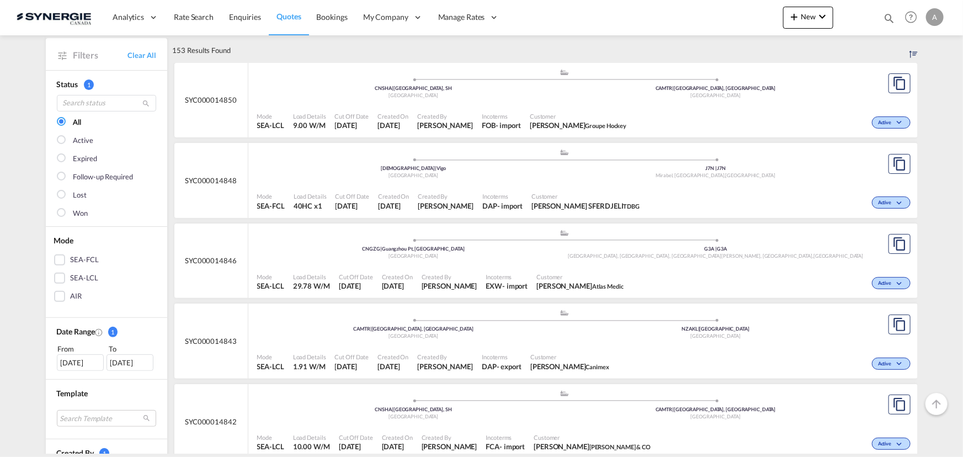
click at [610, 113] on span "Customer" at bounding box center [578, 116] width 97 height 8
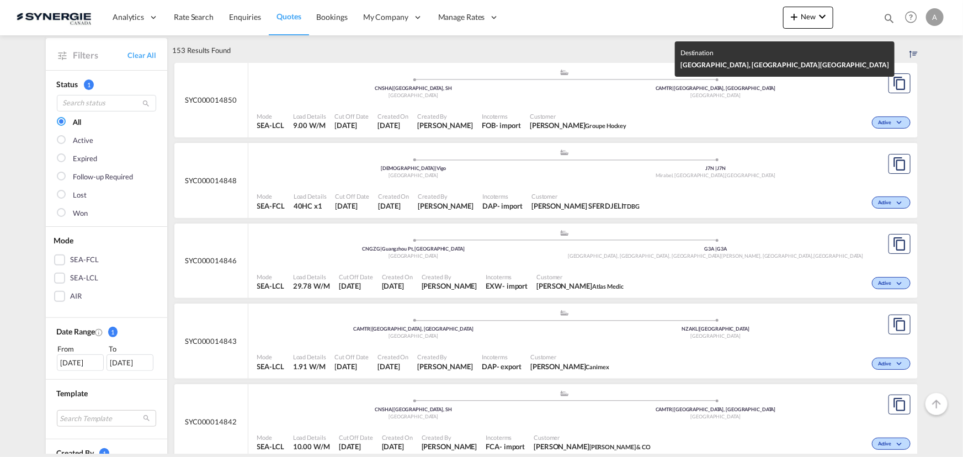
click at [567, 98] on div "[GEOGRAPHIC_DATA]" at bounding box center [716, 95] width 302 height 7
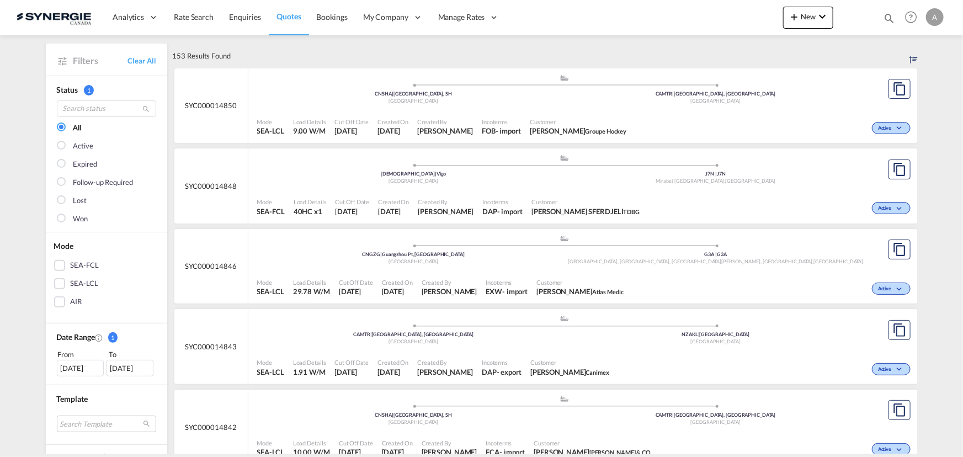
scroll to position [0, 0]
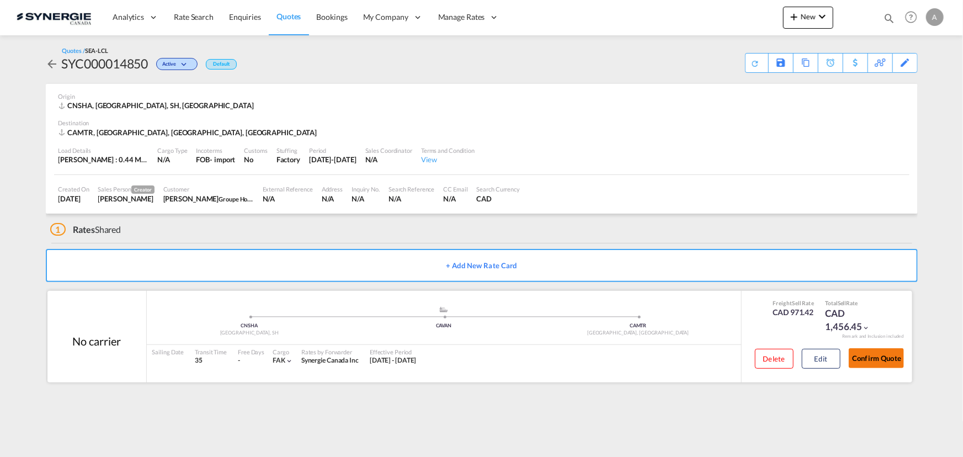
click at [870, 362] on button "Confirm Quote" at bounding box center [876, 358] width 55 height 20
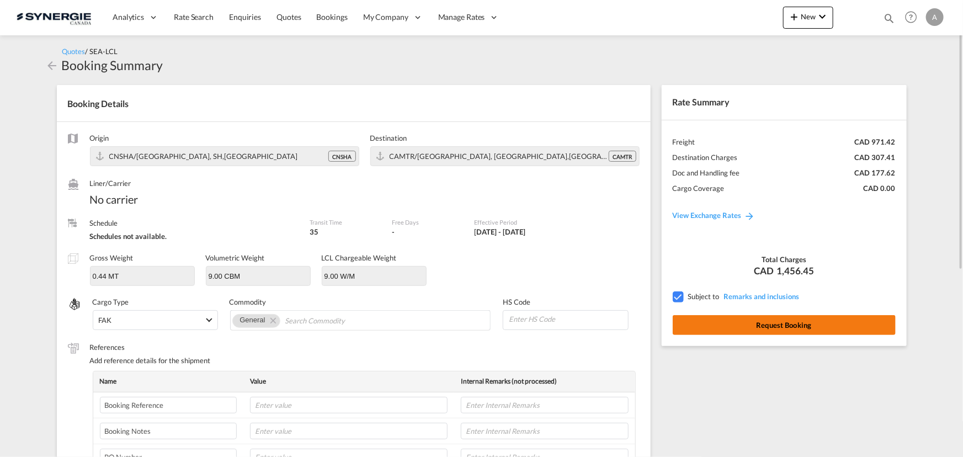
click at [739, 326] on button "Request Booking" at bounding box center [784, 325] width 223 height 20
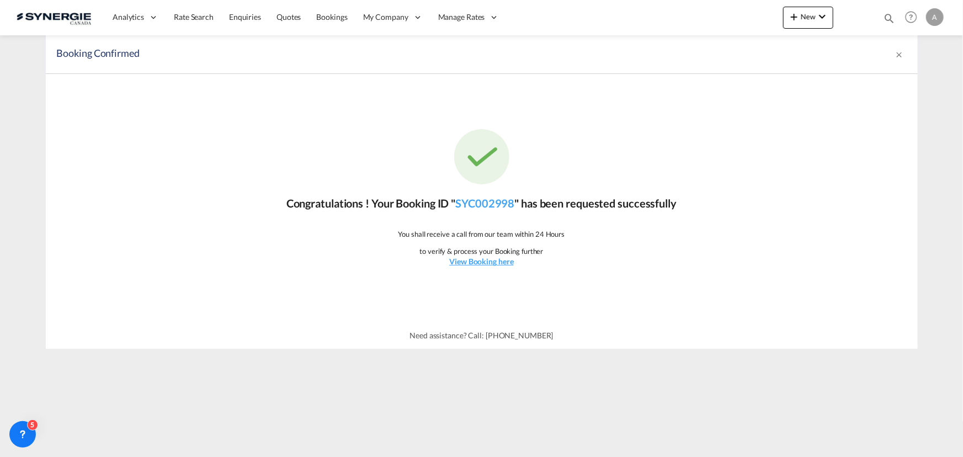
click at [689, 127] on div "Congratulations ! Your Booking ID " SYC002998 " has been requested successfully…" at bounding box center [482, 198] width 872 height 248
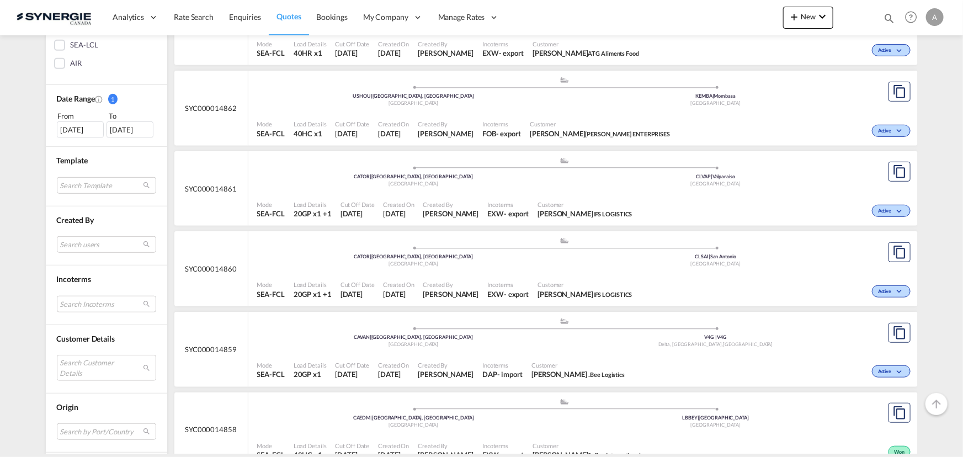
scroll to position [401, 0]
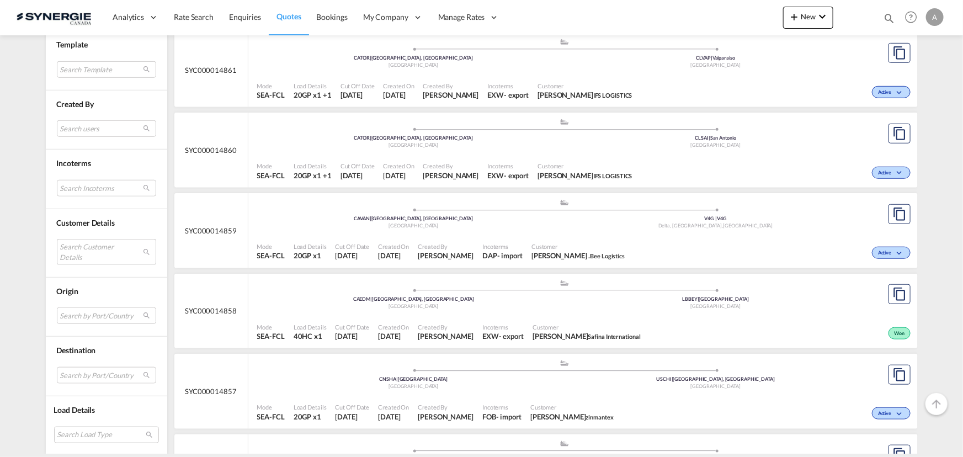
click at [100, 243] on md-select "Search Customer Details user name user yanick Desormeaux ydesormeaux@lhgfoods.c…" at bounding box center [106, 251] width 99 height 25
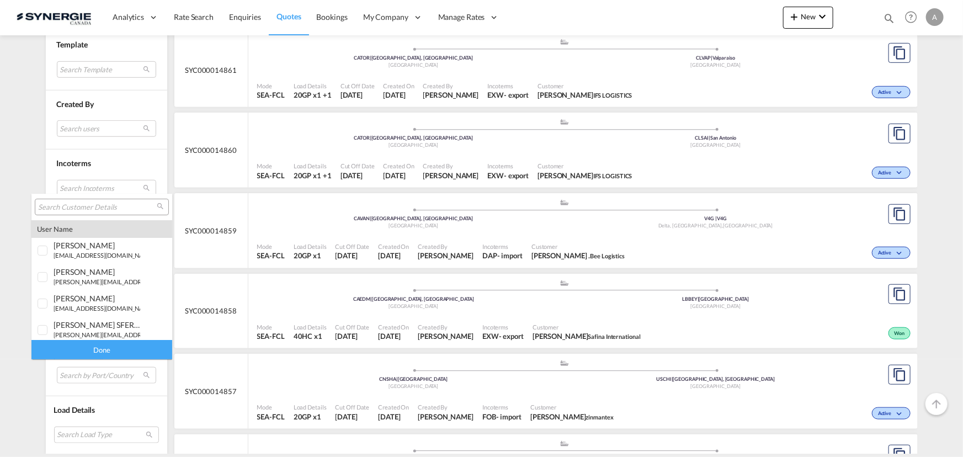
click at [104, 131] on md-backdrop at bounding box center [481, 228] width 963 height 457
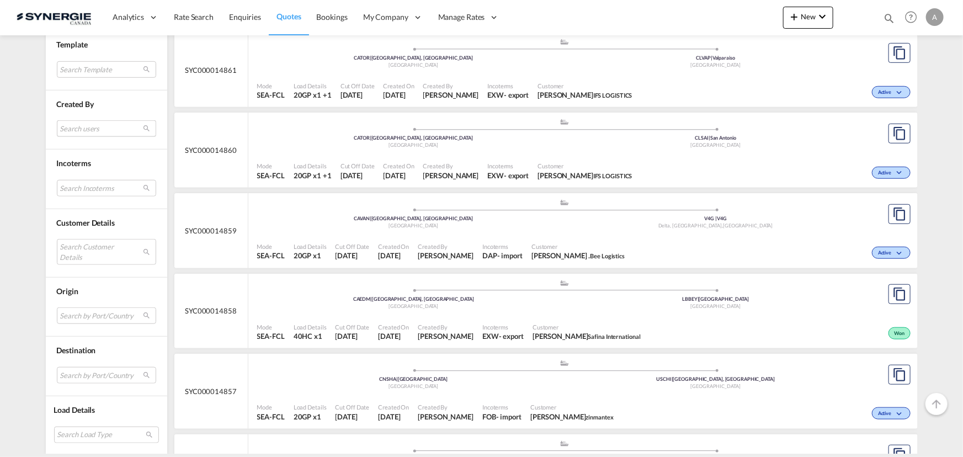
click at [105, 125] on md-select "Search users sugan T sugantha.rajan@freightfy.com raquel Jimenez raquel.jimenez…" at bounding box center [106, 128] width 99 height 17
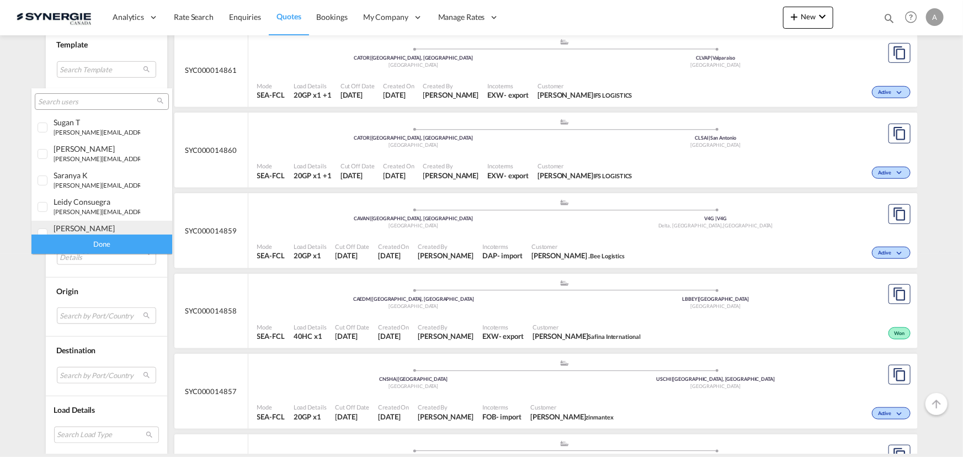
click at [98, 230] on div "adriana Groposila" at bounding box center [97, 228] width 87 height 9
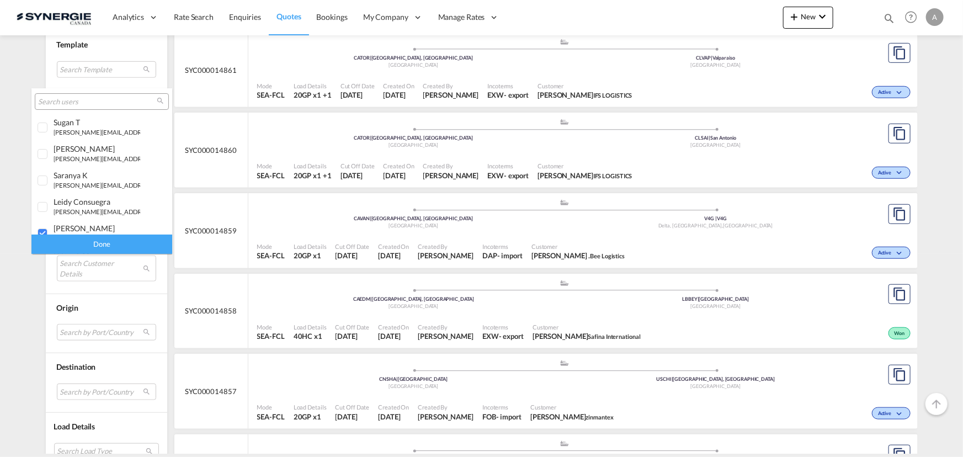
click at [102, 243] on div "Done" at bounding box center [101, 244] width 141 height 19
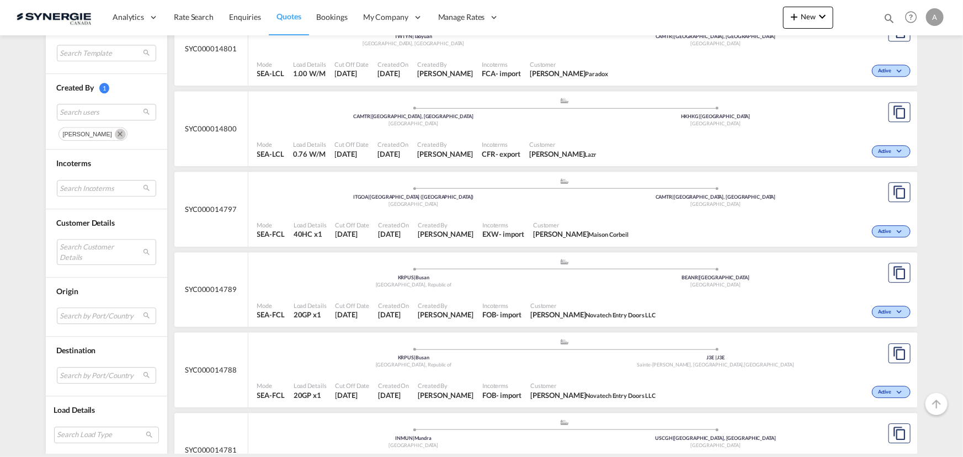
scroll to position [1405, 0]
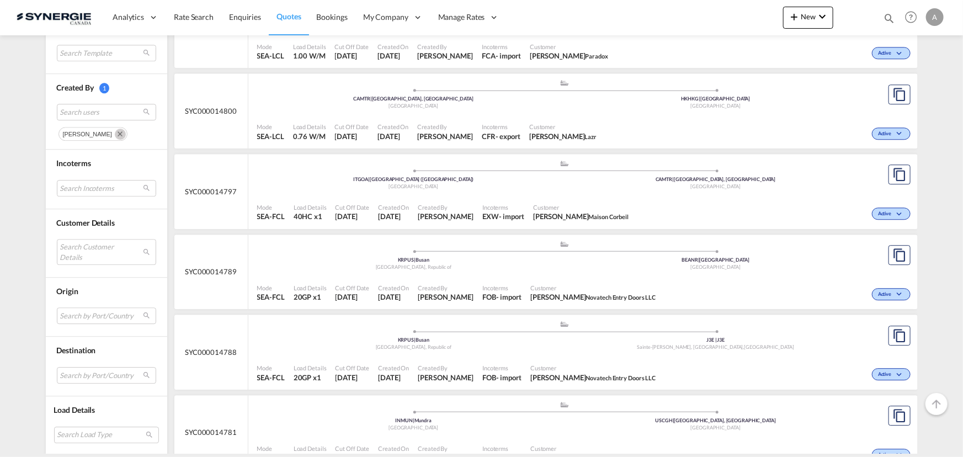
click at [523, 193] on div ".a{fill:#aaa8ad;} .a{fill:#aaa8ad;} ITGOA | Genova (Genoa) Italy CAMTR | Montre…" at bounding box center [564, 178] width 615 height 36
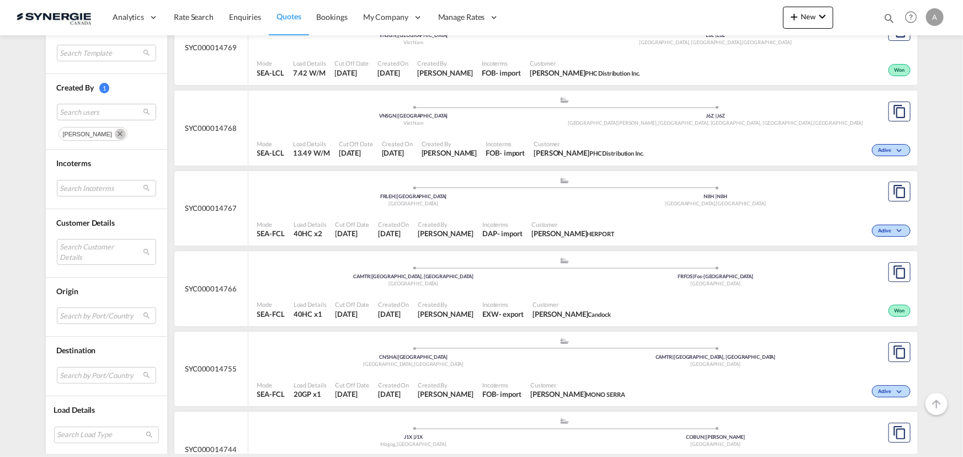
scroll to position [2057, 0]
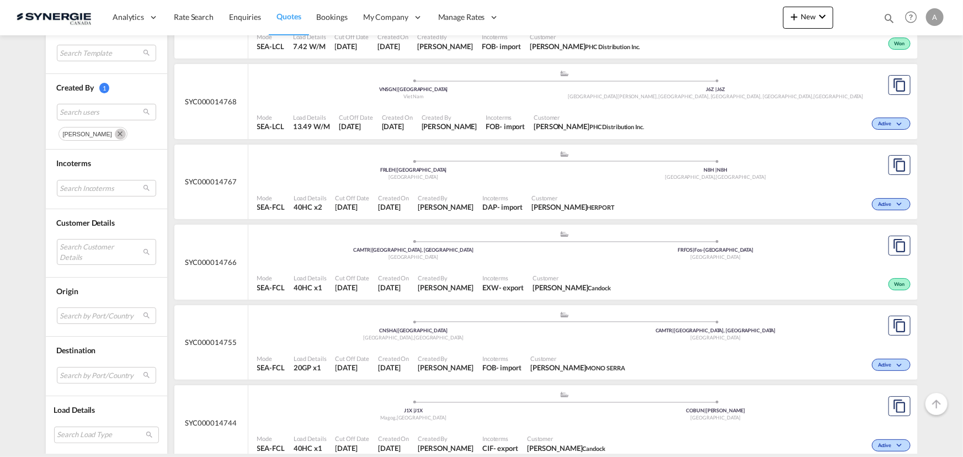
click at [609, 347] on div "Mode SEA-FCL Load Details 20GP x1 Cut Off Date 15 Sep 2025 Created On 15 Sep 20…" at bounding box center [583, 363] width 670 height 33
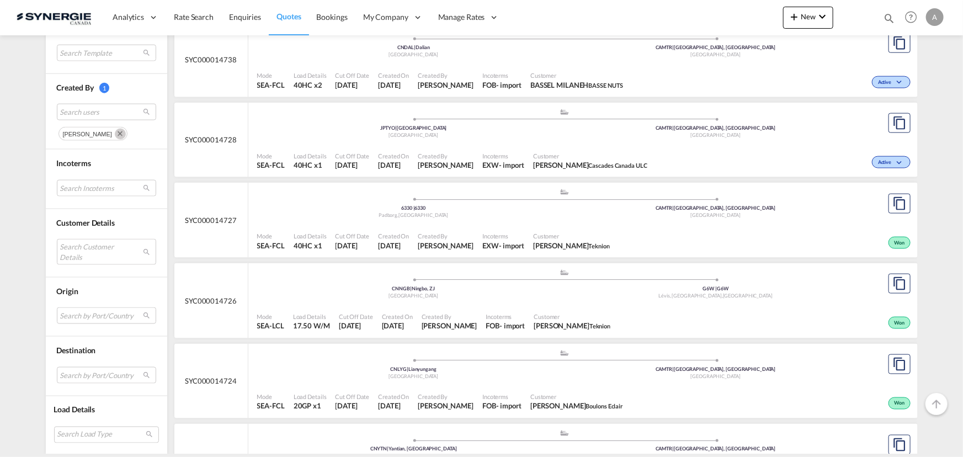
scroll to position [2772, 0]
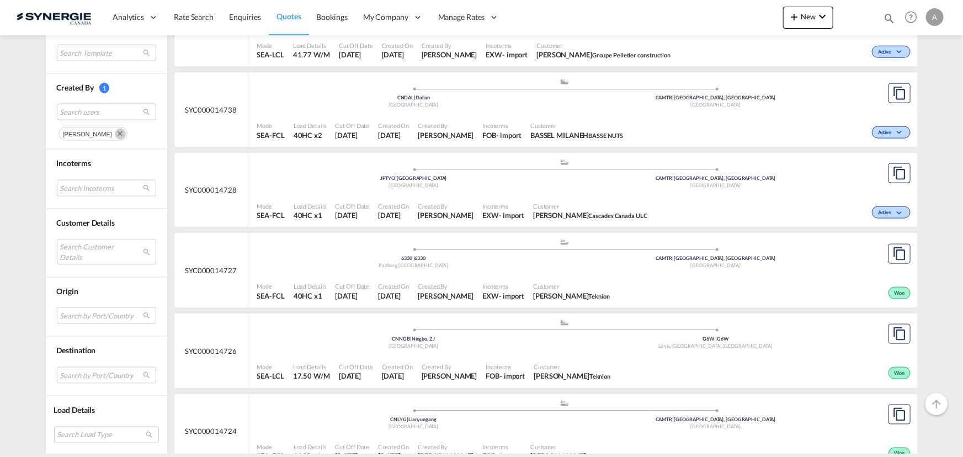
click at [573, 124] on span "Customer" at bounding box center [576, 125] width 93 height 8
click at [518, 130] on div "- import" at bounding box center [508, 135] width 25 height 10
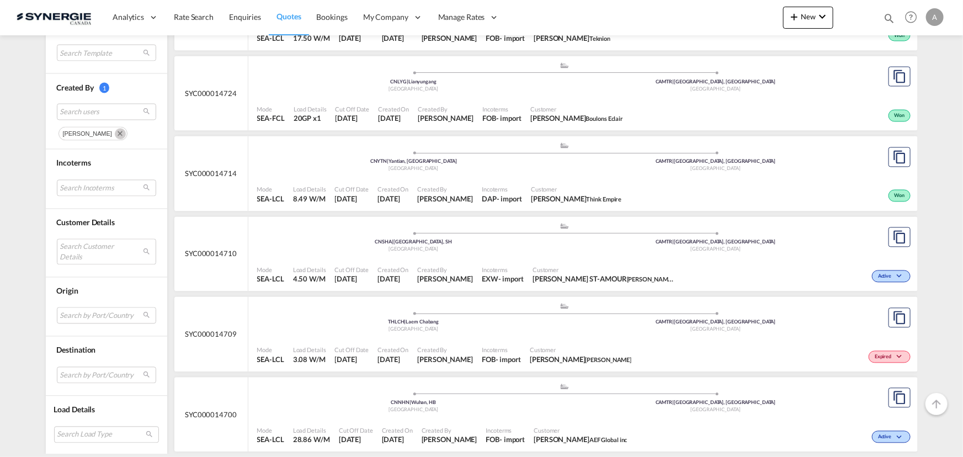
scroll to position [3123, 0]
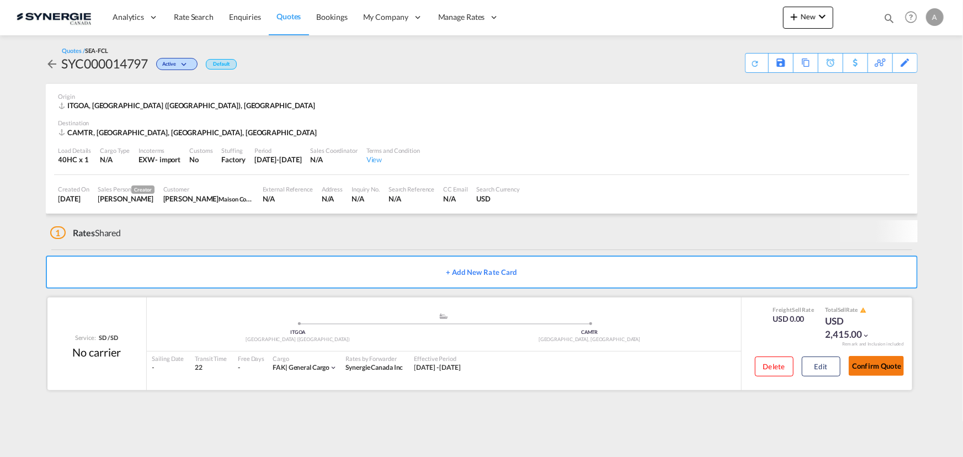
click at [886, 366] on button "Confirm Quote" at bounding box center [876, 366] width 55 height 20
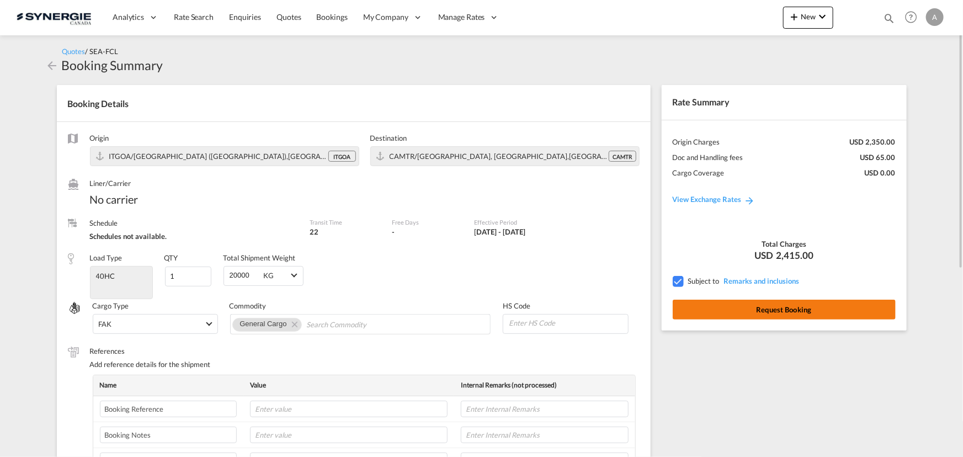
click at [756, 307] on button "Request Booking" at bounding box center [784, 310] width 223 height 20
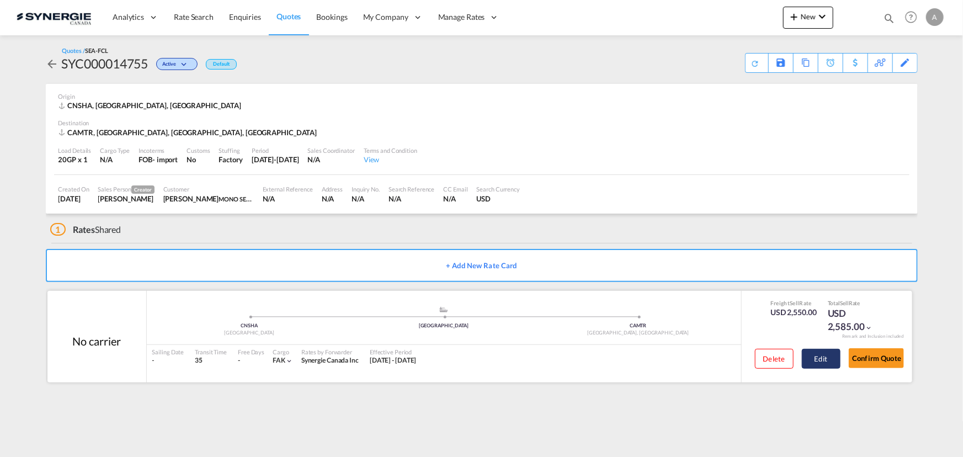
click at [818, 363] on button "Edit" at bounding box center [821, 359] width 39 height 20
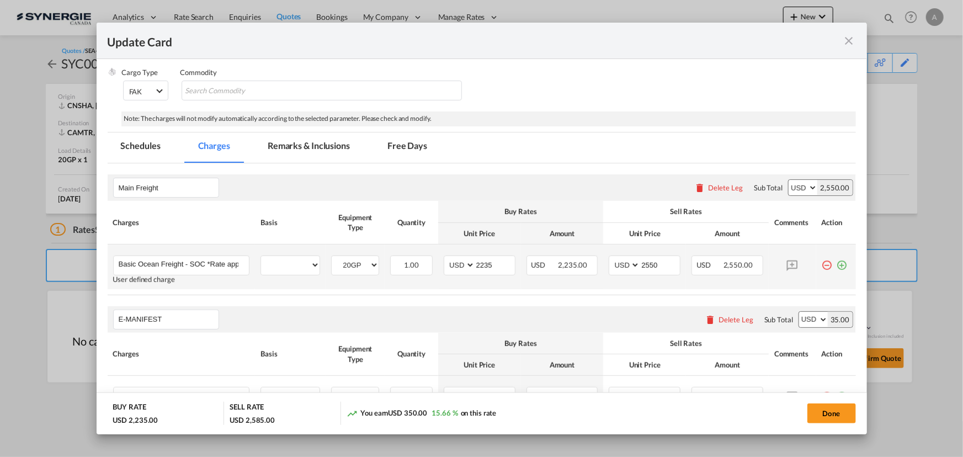
scroll to position [200, 0]
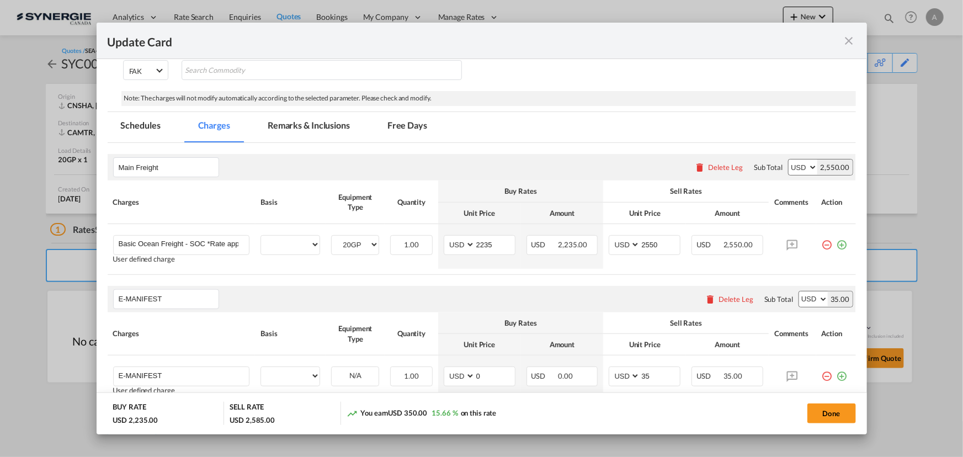
select select "per equipment"
select select "per B/L"
click at [850, 41] on md-icon "icon-close fg-AAA8AD m-0 pointer" at bounding box center [849, 40] width 13 height 13
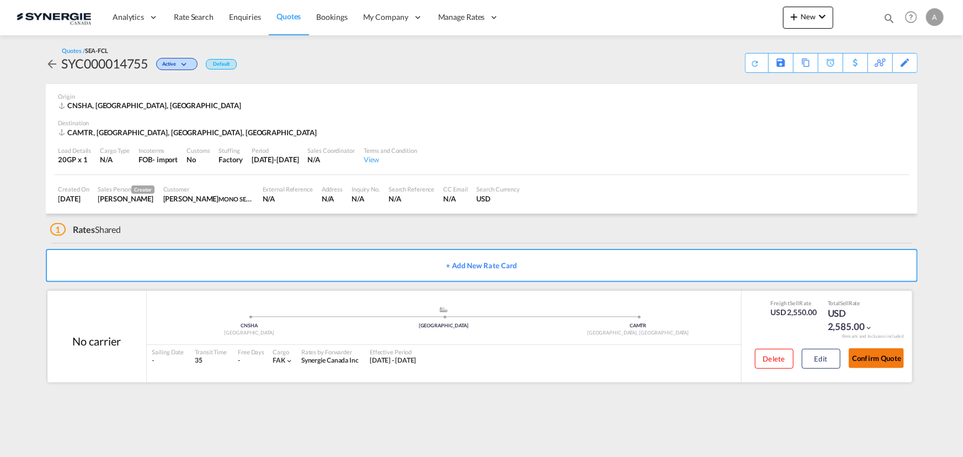
click at [874, 365] on button "Confirm Quote" at bounding box center [876, 358] width 55 height 20
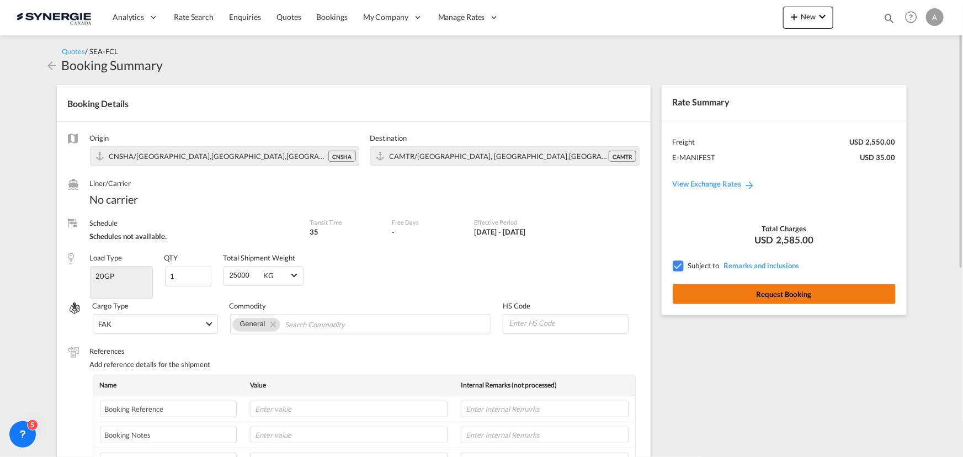
click at [825, 293] on button "Request Booking" at bounding box center [784, 294] width 223 height 20
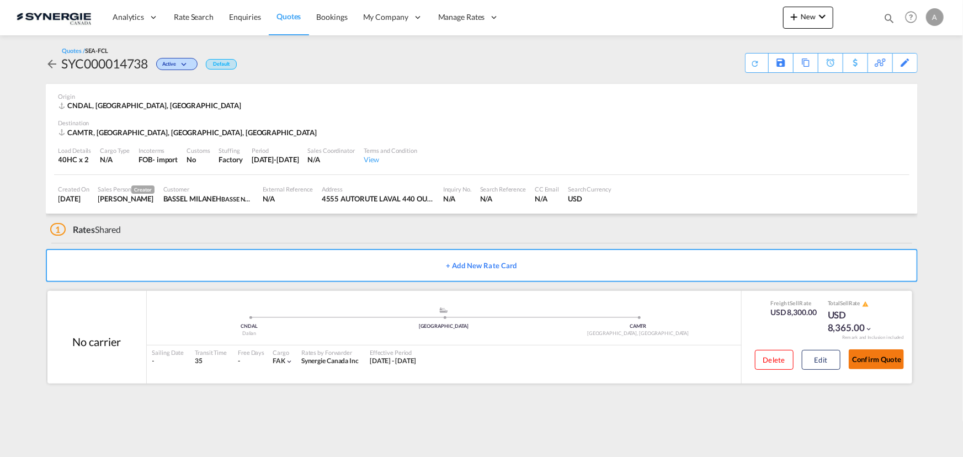
click at [883, 369] on button "Confirm Quote" at bounding box center [876, 359] width 55 height 20
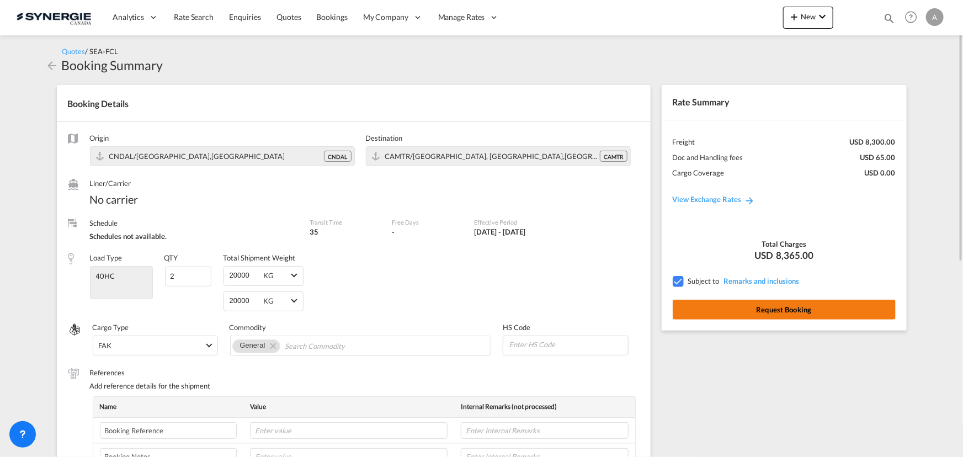
click at [788, 304] on button "Request Booking" at bounding box center [784, 310] width 223 height 20
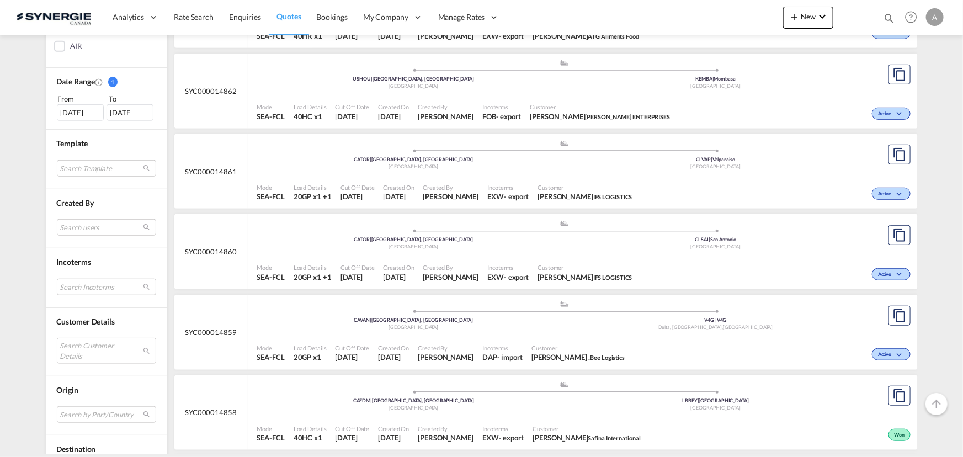
scroll to position [301, 0]
click at [89, 357] on md-select "Search Customer Details user name user [PERSON_NAME] [EMAIL_ADDRESS][DOMAIN_NAM…" at bounding box center [106, 349] width 99 height 25
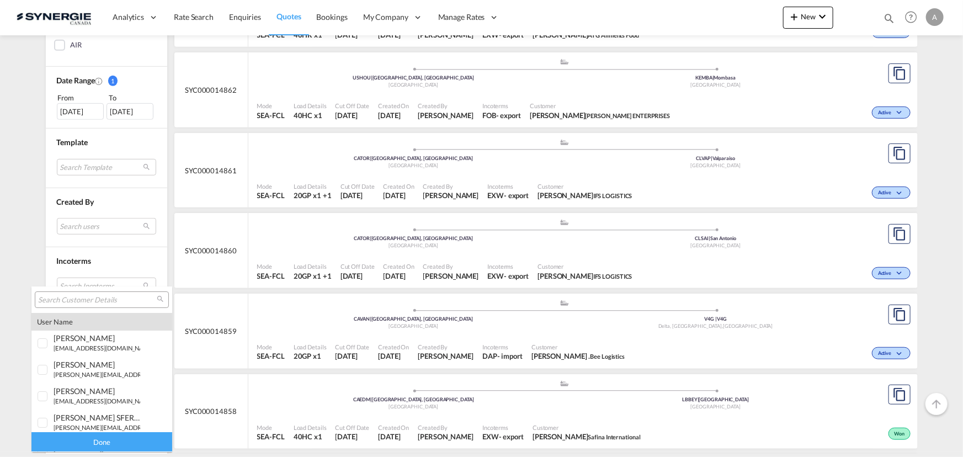
click at [943, 99] on md-backdrop at bounding box center [481, 228] width 963 height 457
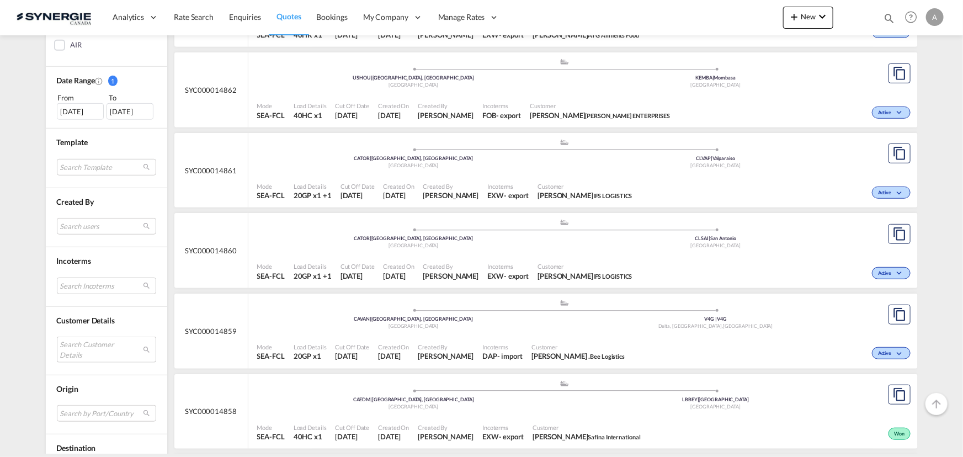
click at [87, 340] on md-select "Search Customer Details" at bounding box center [106, 349] width 99 height 25
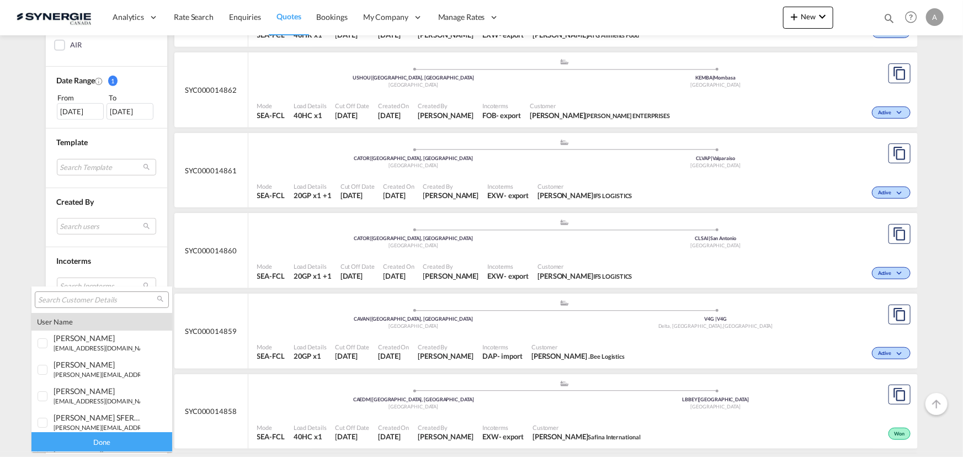
click at [84, 300] on input "search" at bounding box center [97, 300] width 119 height 10
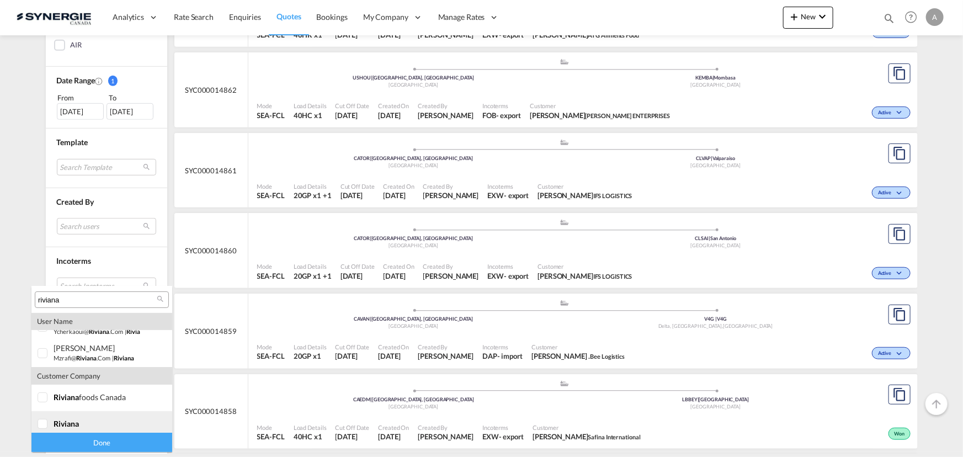
scroll to position [154, 0]
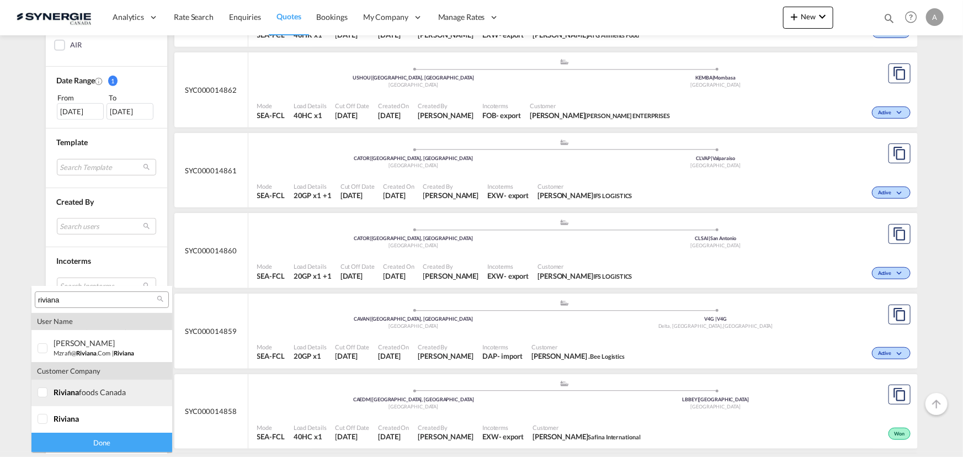
type input "riviana"
click at [70, 399] on md-option "company riviana foods canada" at bounding box center [101, 393] width 141 height 26
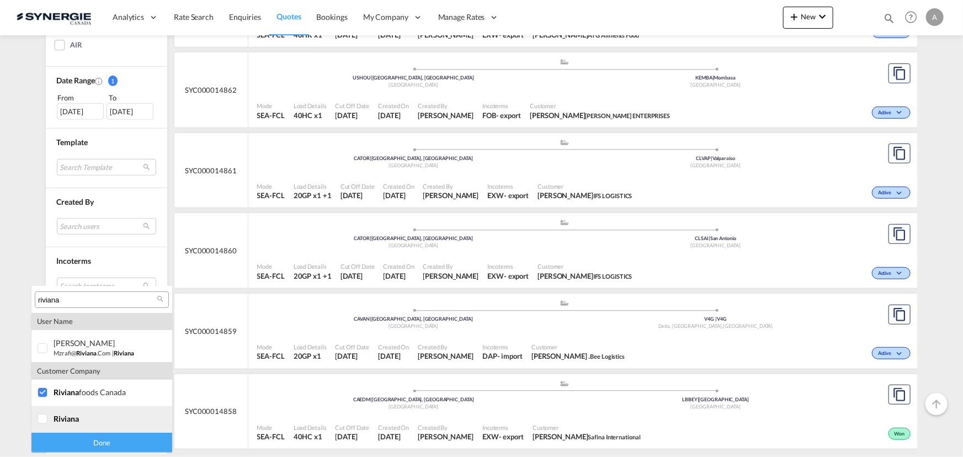
click at [67, 420] on span "riviana" at bounding box center [66, 418] width 25 height 9
click at [93, 444] on div "Done" at bounding box center [101, 442] width 141 height 19
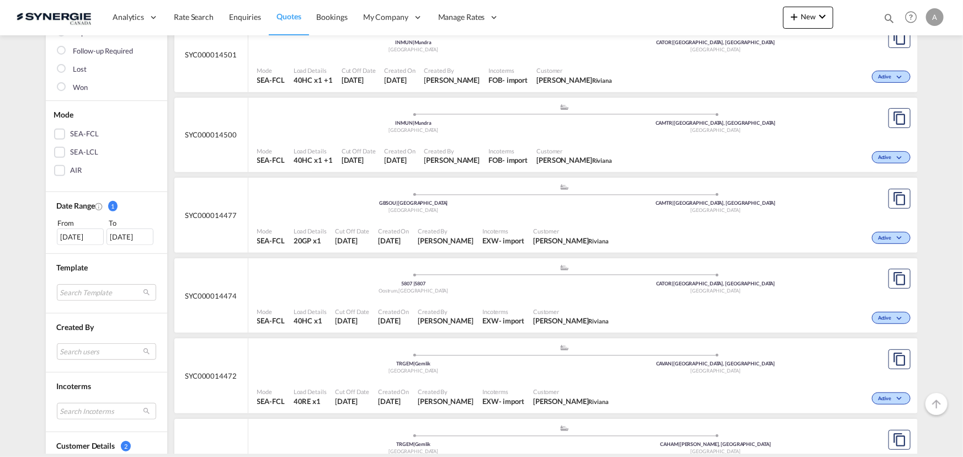
scroll to position [173, 0]
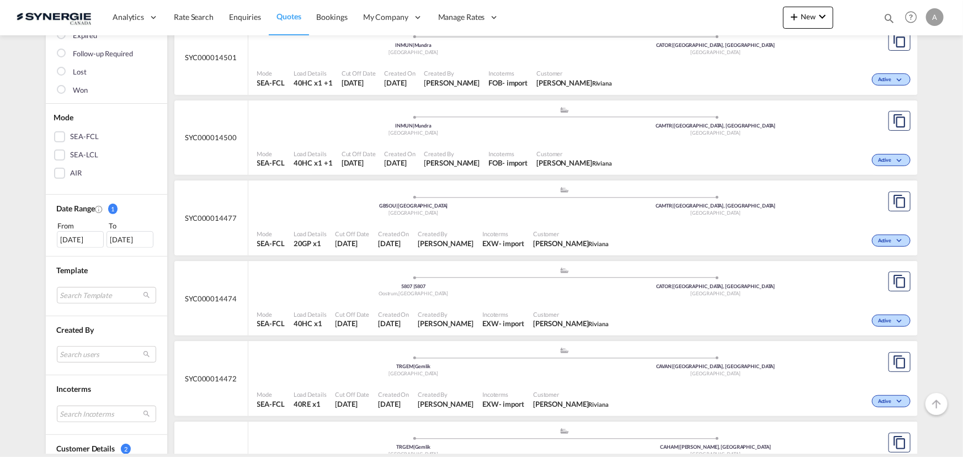
click at [89, 237] on div "19 Aug 2025" at bounding box center [80, 239] width 47 height 17
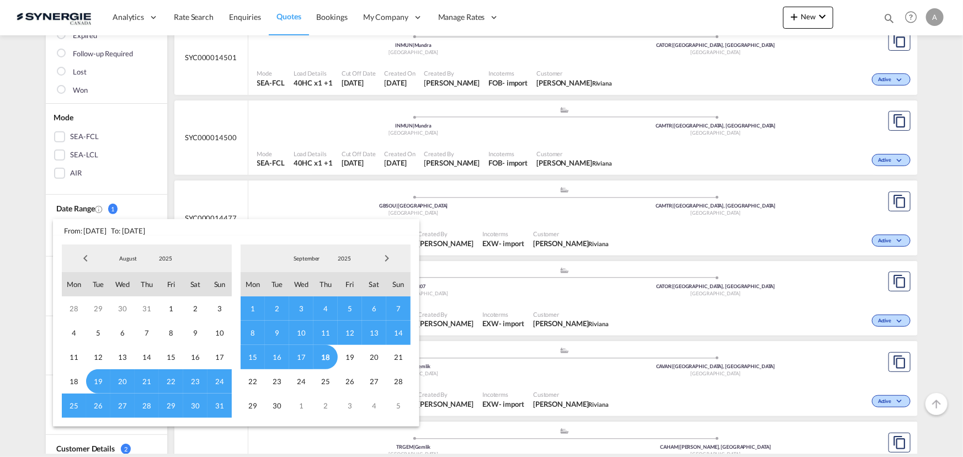
click at [161, 259] on span "2025" at bounding box center [165, 258] width 35 height 8
click at [167, 206] on md-option "2023" at bounding box center [176, 206] width 75 height 26
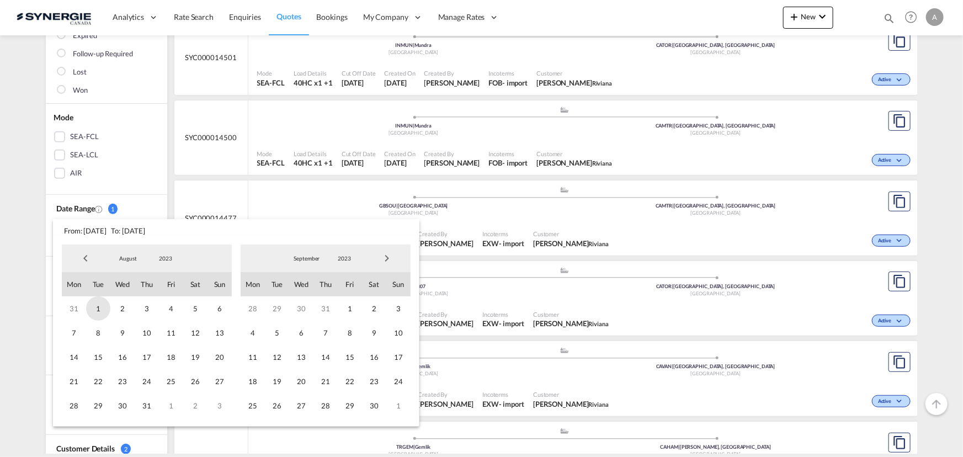
click at [96, 310] on span "1" at bounding box center [98, 308] width 24 height 24
click at [341, 261] on span "2023" at bounding box center [344, 258] width 35 height 8
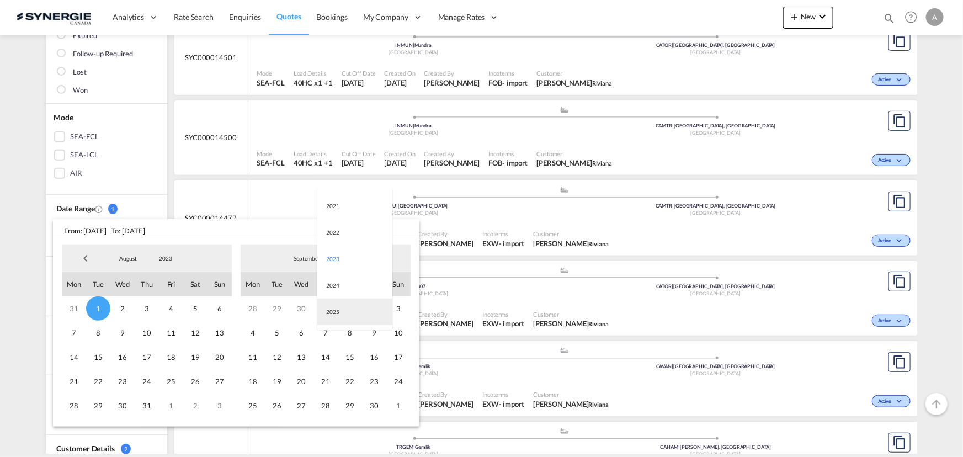
click at [341, 312] on md-option "2025" at bounding box center [354, 312] width 75 height 26
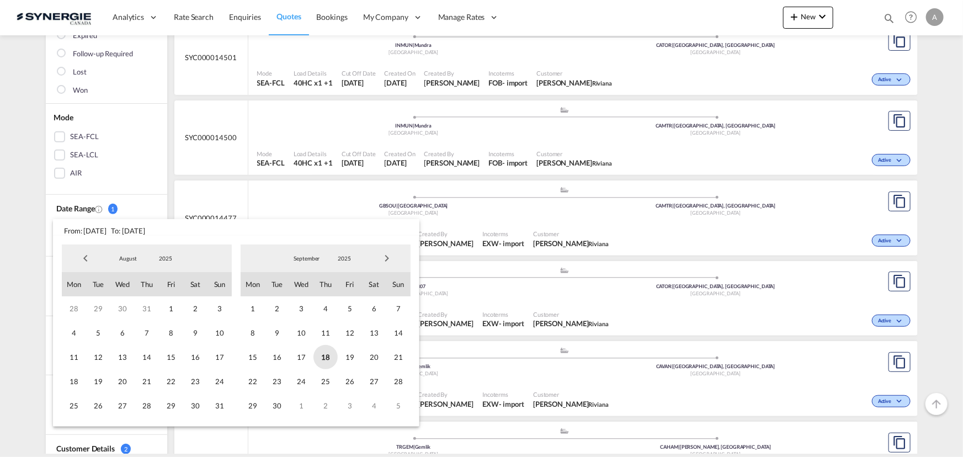
click at [322, 358] on span "18" at bounding box center [326, 357] width 24 height 24
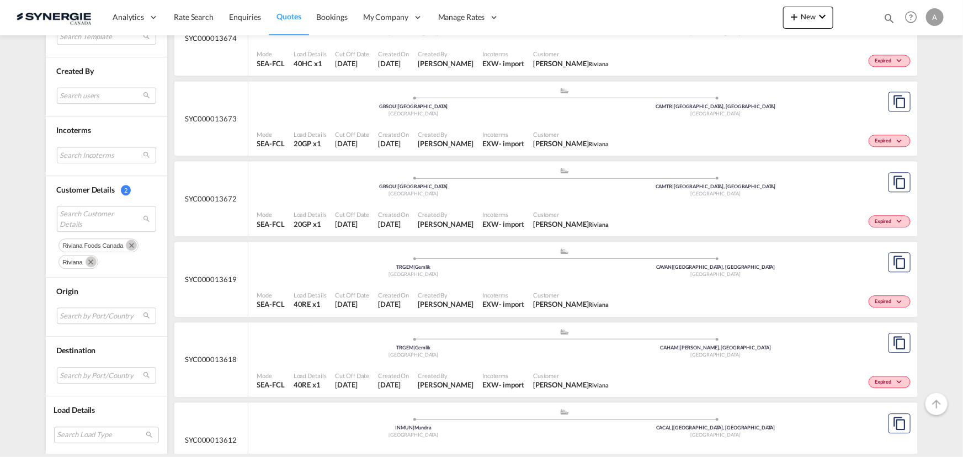
scroll to position [1335, 0]
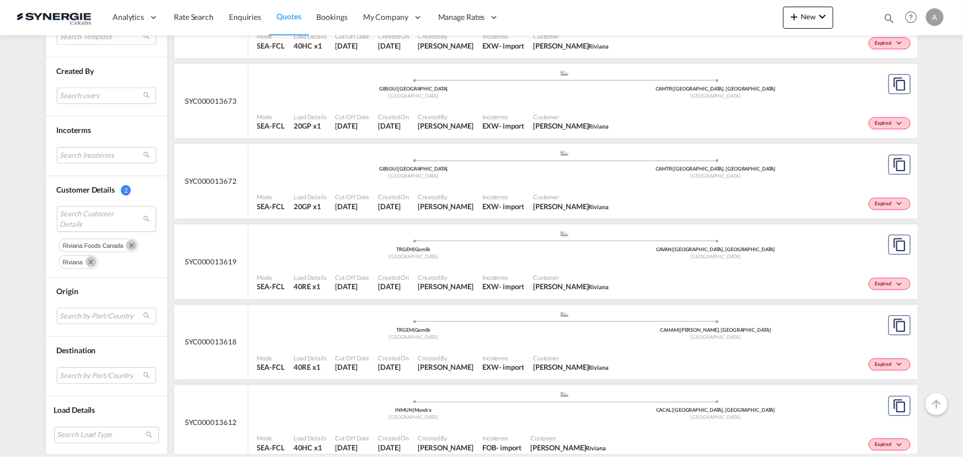
click at [438, 346] on div "Mode SEA-FCL Load Details 40RE x1 Cut Off Date 29 Jul 2025 Created On 29 Jul 20…" at bounding box center [583, 363] width 670 height 34
click at [126, 243] on md-icon "Remove" at bounding box center [131, 245] width 11 height 11
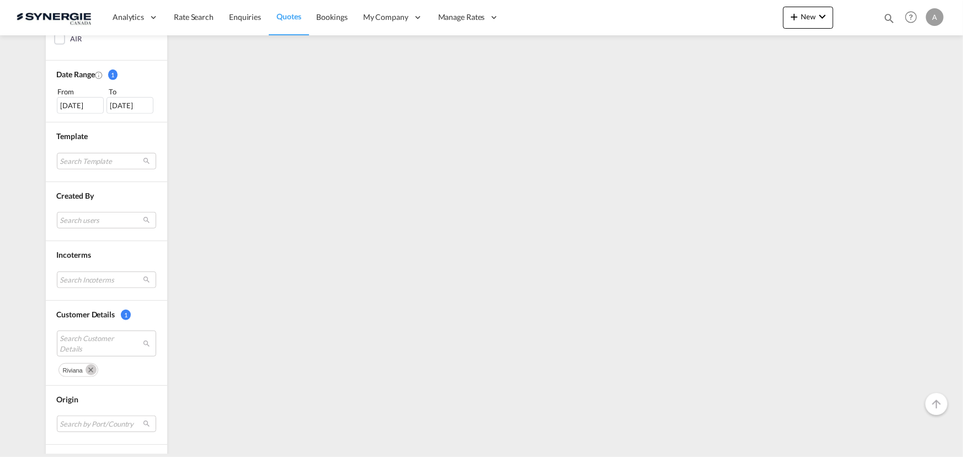
scroll to position [415, 0]
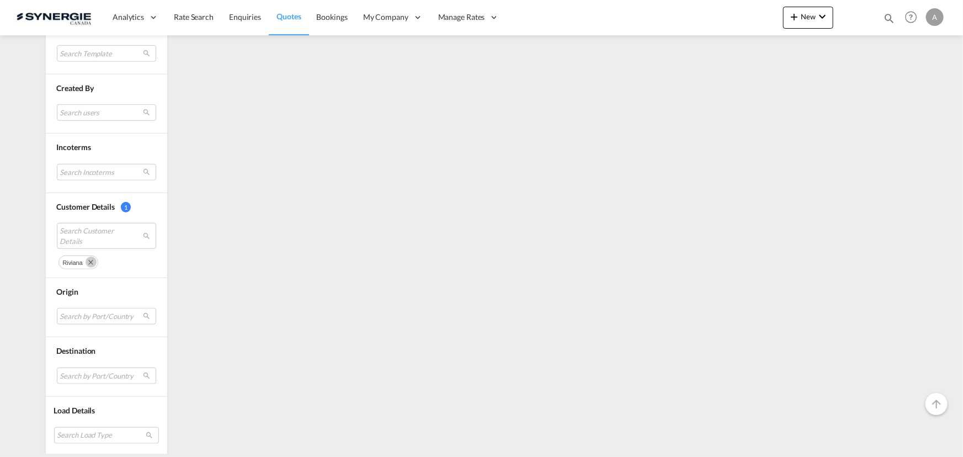
click at [81, 259] on button "Remove" at bounding box center [89, 261] width 17 height 11
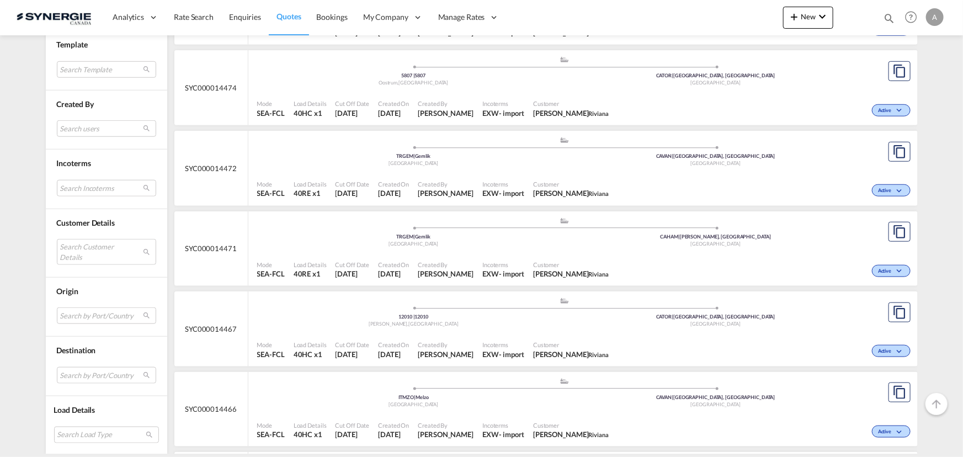
scroll to position [585, 0]
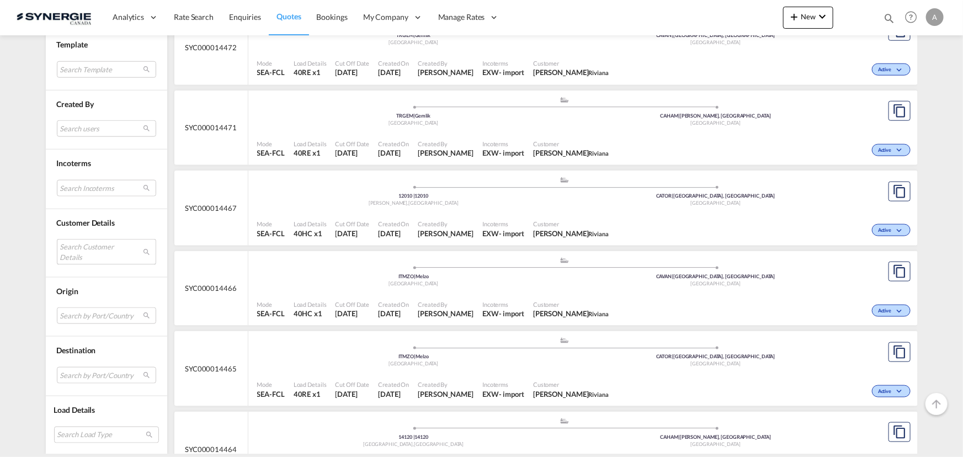
click at [89, 250] on md-select "Search Customer Details" at bounding box center [106, 251] width 99 height 25
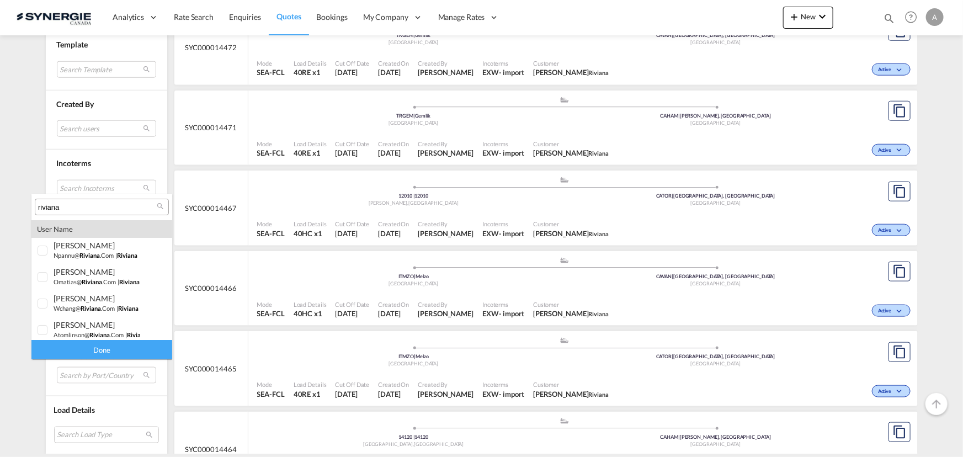
type md-option "[object Object]"
click at [99, 203] on input "riviana" at bounding box center [97, 208] width 119 height 10
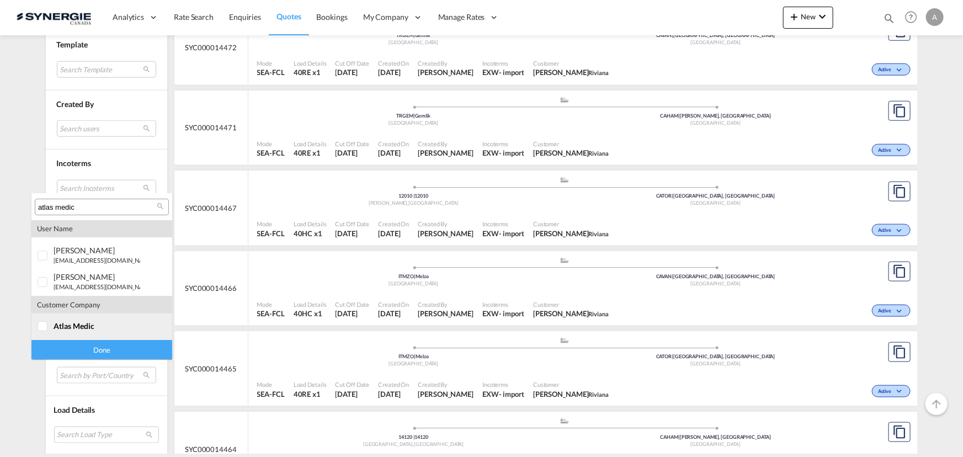
type input "atlas medic"
click at [56, 319] on md-option "company atlas medic" at bounding box center [101, 327] width 141 height 26
click at [78, 343] on div "Done" at bounding box center [101, 349] width 141 height 19
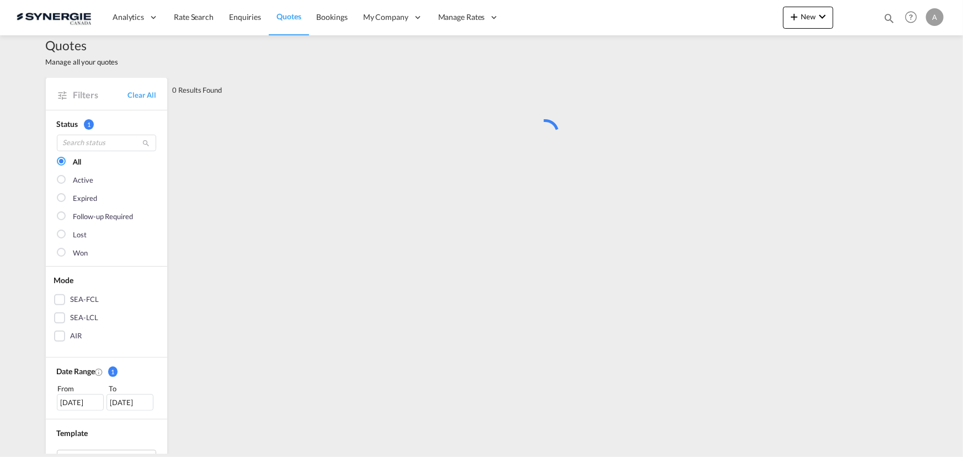
scroll to position [0, 0]
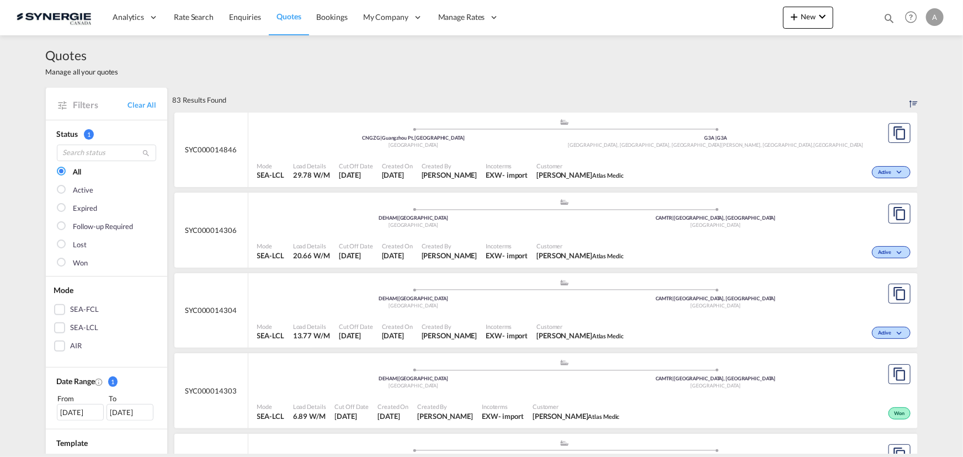
click at [569, 157] on div "Customer Jessie Vigneau Atlas Medic" at bounding box center [580, 171] width 96 height 28
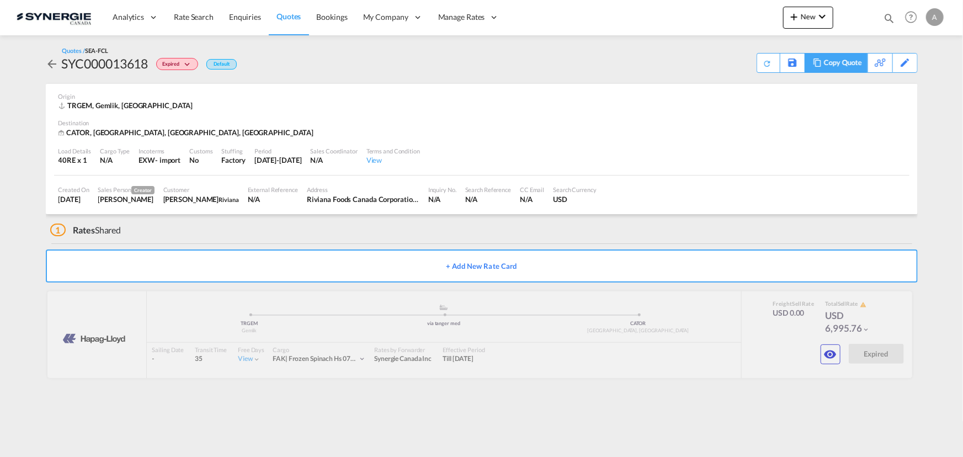
click at [847, 67] on div "Copy Quote" at bounding box center [843, 63] width 38 height 19
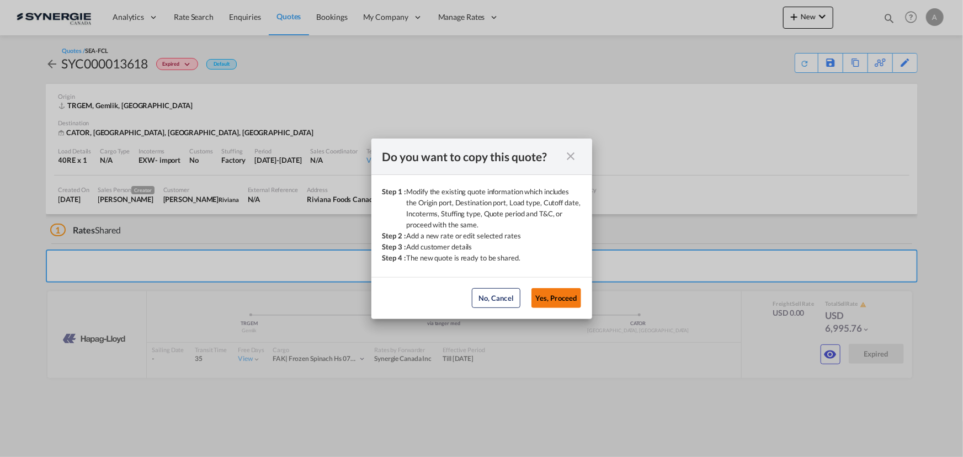
click at [571, 294] on button "Yes, Proceed" at bounding box center [557, 298] width 50 height 20
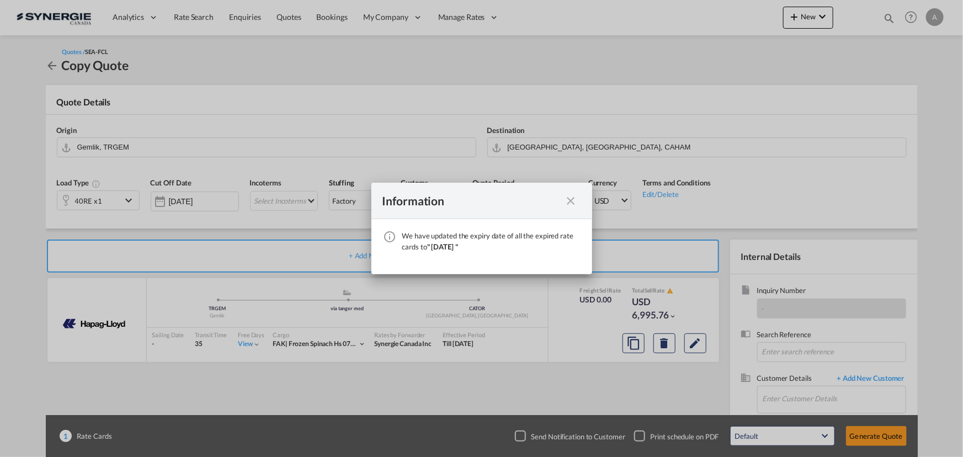
click at [572, 199] on md-icon "icon-close fg-AAA8AD cursor" at bounding box center [571, 200] width 13 height 13
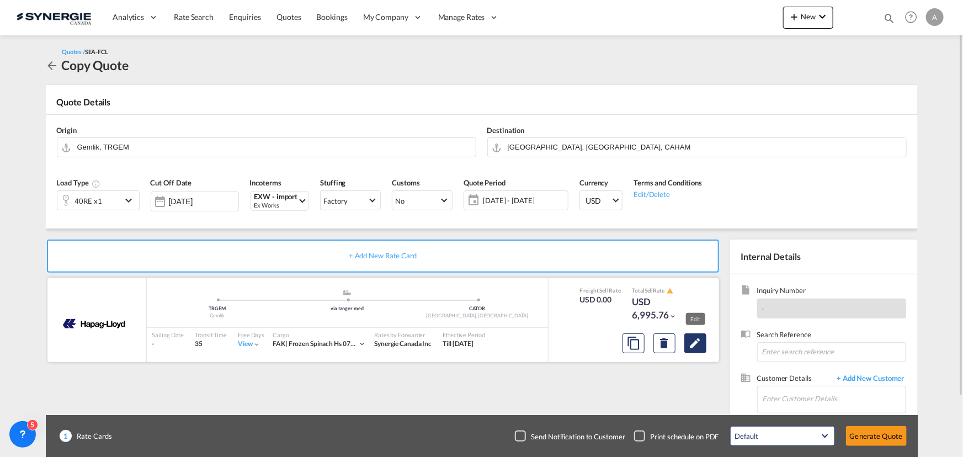
click at [699, 342] on md-icon "Edit" at bounding box center [695, 343] width 13 height 13
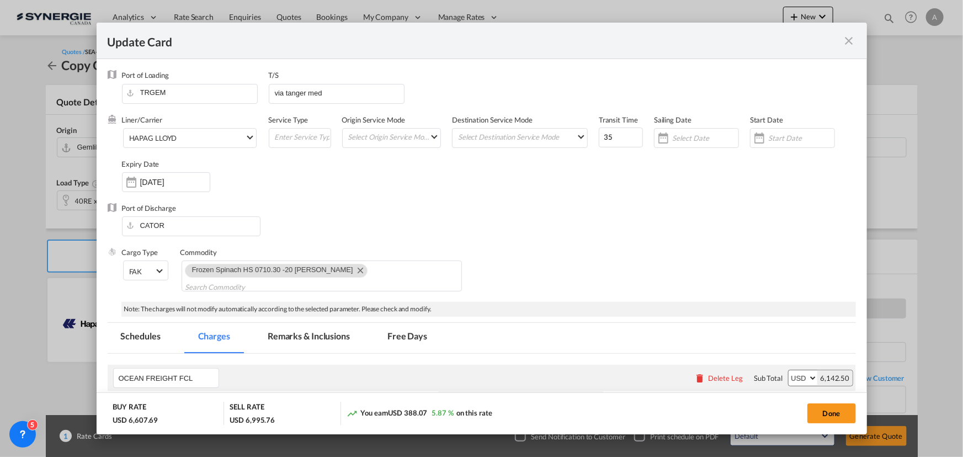
select select "per container"
select select "per B/L"
select select "per equipment"
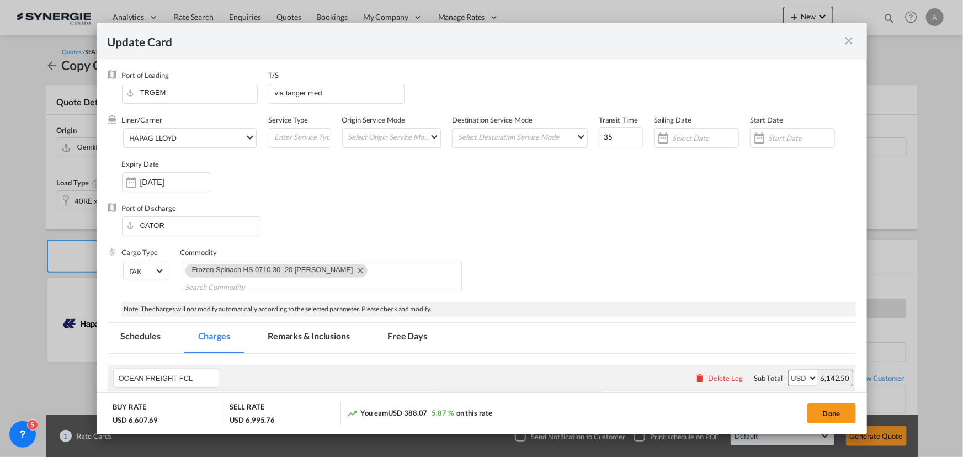
select select "per equipment"
select select "per day"
select select "per hour"
select select "per day"
select select "per container"
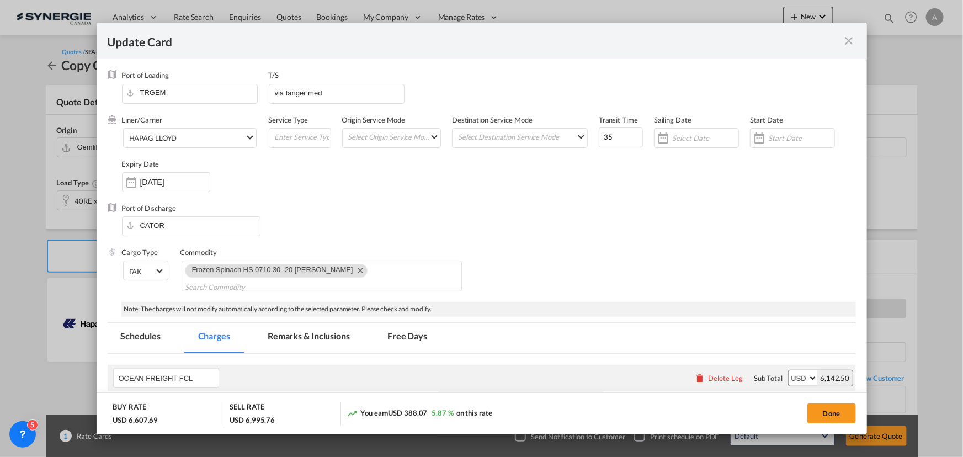
select select "per B/L"
select select "per shipment"
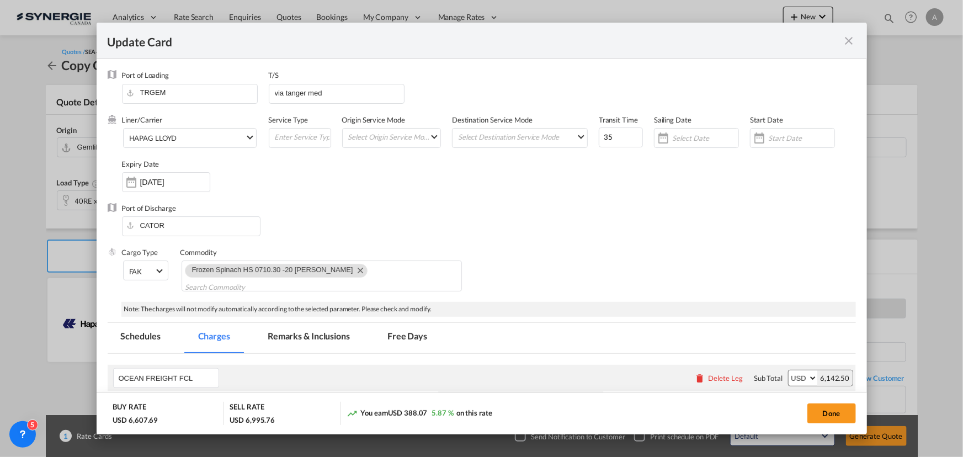
select select "per shipment"
select select "per container"
click at [190, 140] on span "HAPAG LLOYD" at bounding box center [187, 139] width 116 height 10
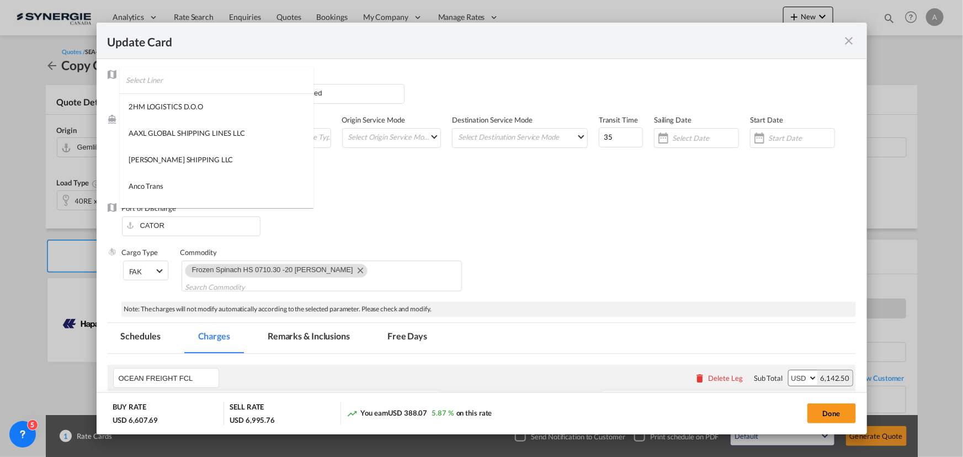
click at [183, 82] on input "search" at bounding box center [220, 80] width 188 height 26
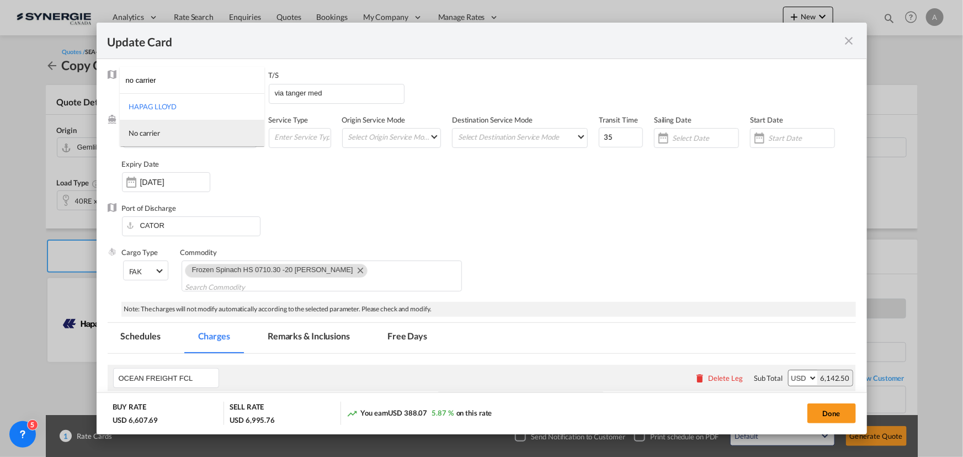
type input "no carrier"
click at [169, 127] on md-option "No carrier" at bounding box center [192, 133] width 145 height 26
click at [781, 134] on input "Update CardPort of ..." at bounding box center [801, 138] width 66 height 9
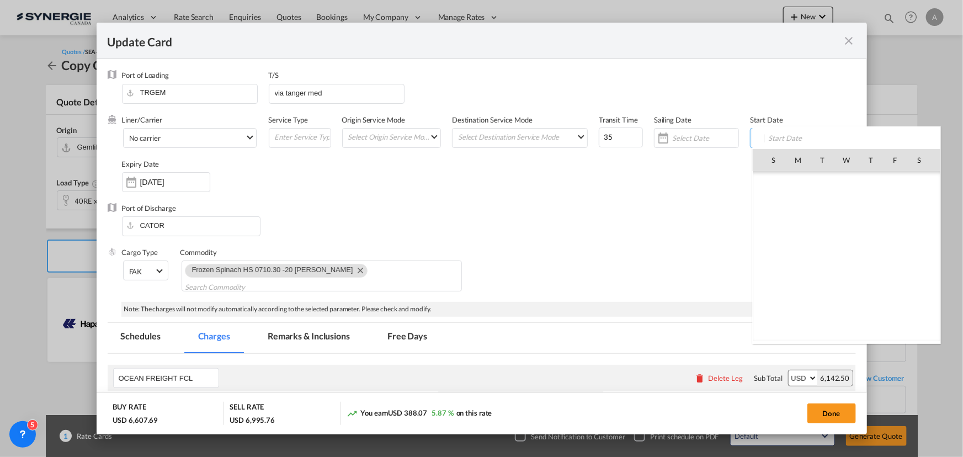
scroll to position [255671, 0]
click at [865, 259] on span "18" at bounding box center [870, 256] width 23 height 23
type input "18 Sep 2025"
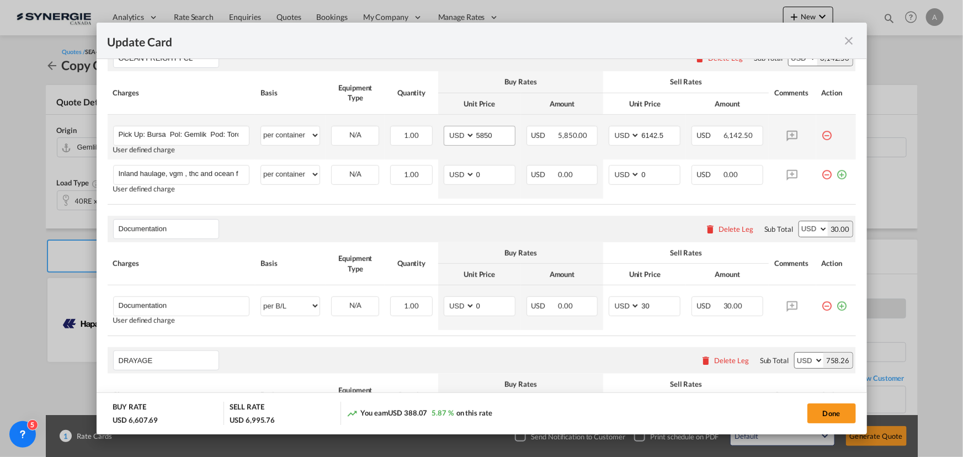
scroll to position [270, 0]
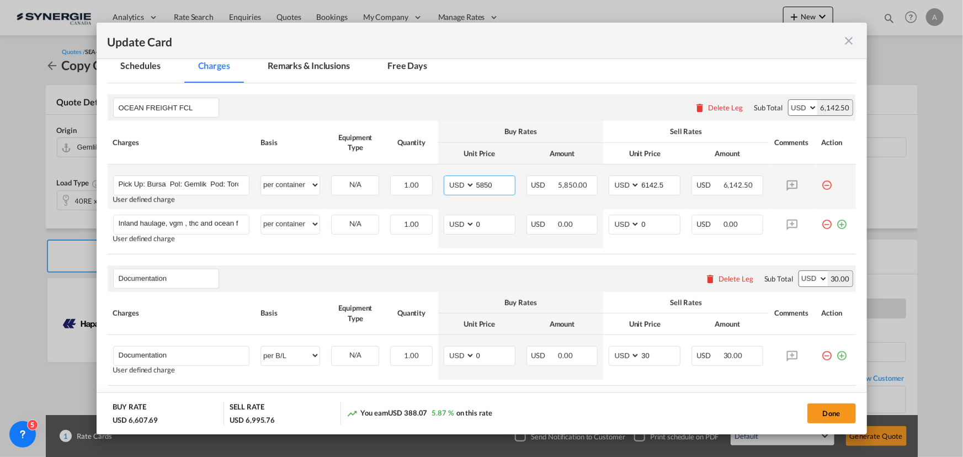
drag, startPoint x: 494, startPoint y: 176, endPoint x: 464, endPoint y: 175, distance: 30.4
click at [464, 176] on md-input-container "AED AFN ALL AMD ANG AOA ARS AUD AWG AZN BAM BBD BDT BGN BHD BIF BMD BND BOB BRL…" at bounding box center [480, 186] width 72 height 20
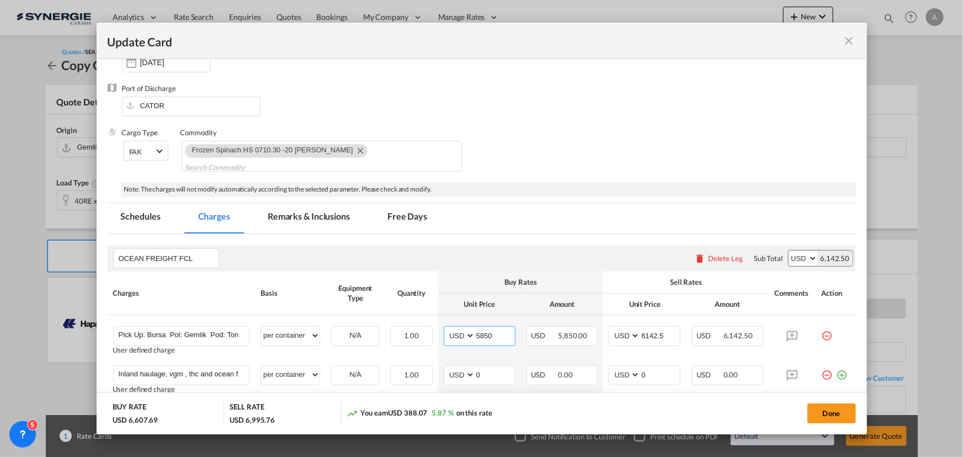
scroll to position [220, 0]
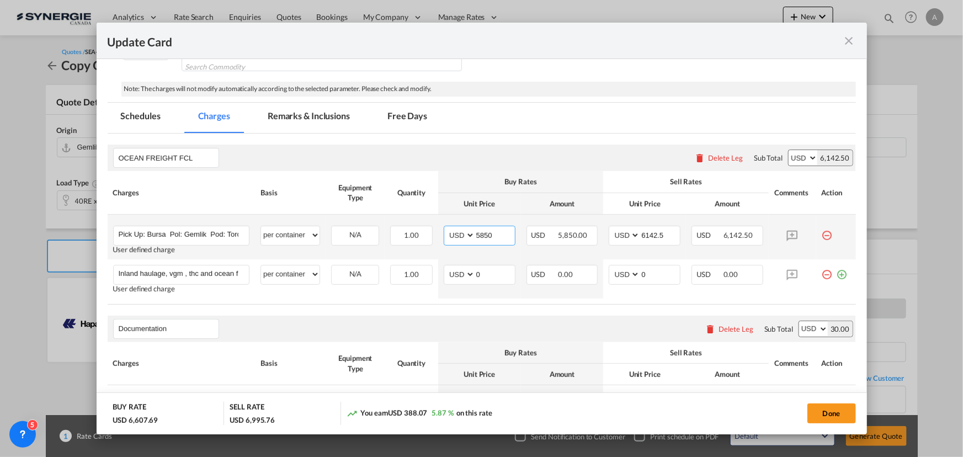
click at [476, 226] on input "5850" at bounding box center [495, 234] width 40 height 17
type input "6663"
click at [640, 226] on input "6142.5" at bounding box center [660, 234] width 40 height 17
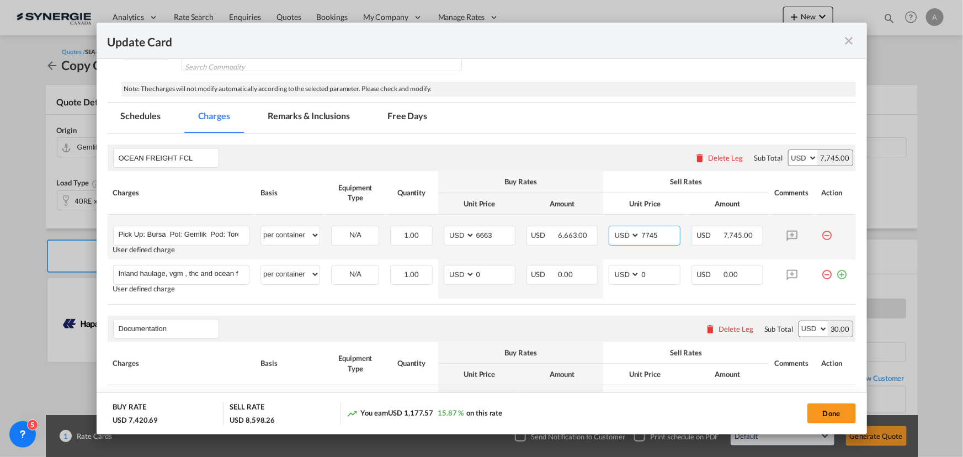
type input "7745"
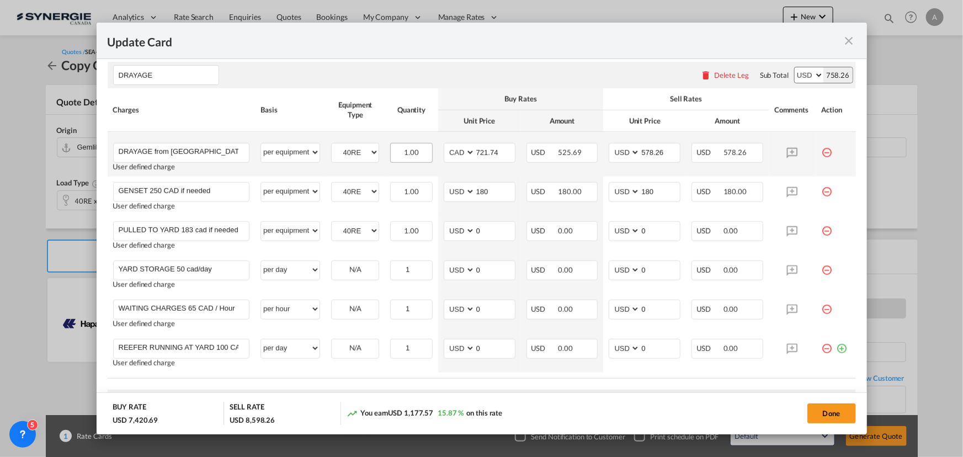
scroll to position [621, 0]
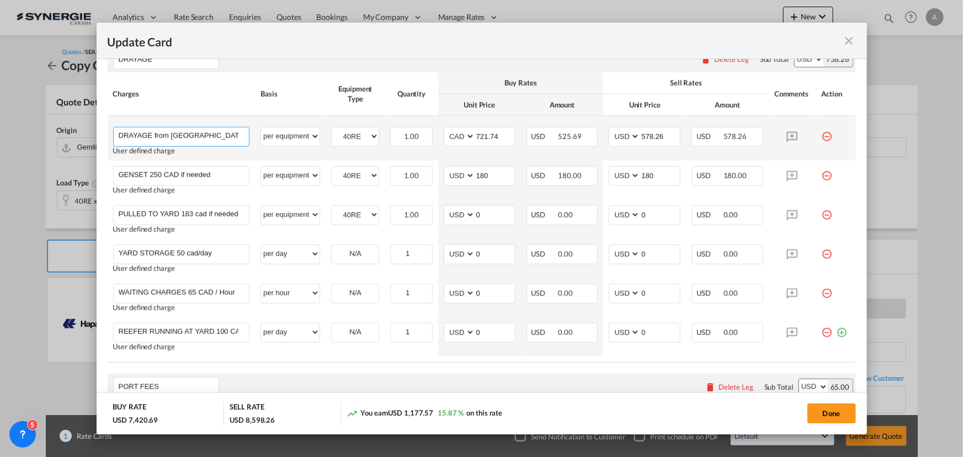
click at [172, 127] on input "DRAYAGE from toronto to Hamilton" at bounding box center [184, 135] width 131 height 17
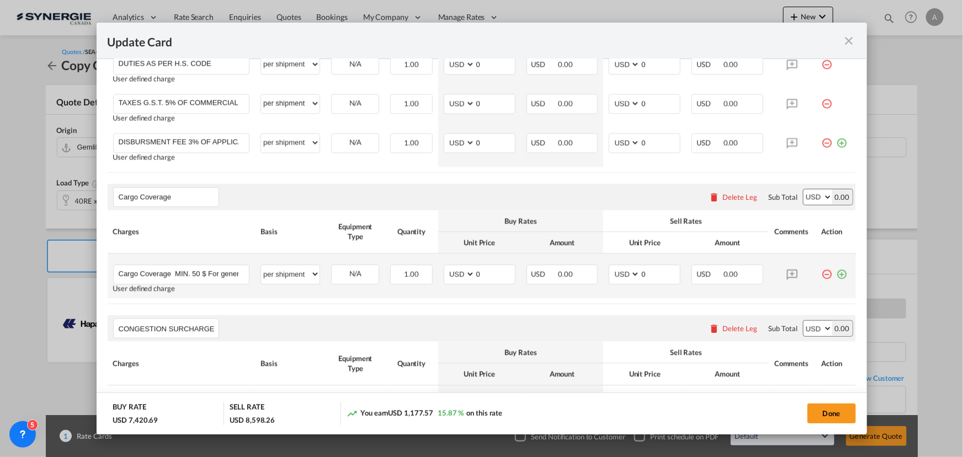
scroll to position [1424, 0]
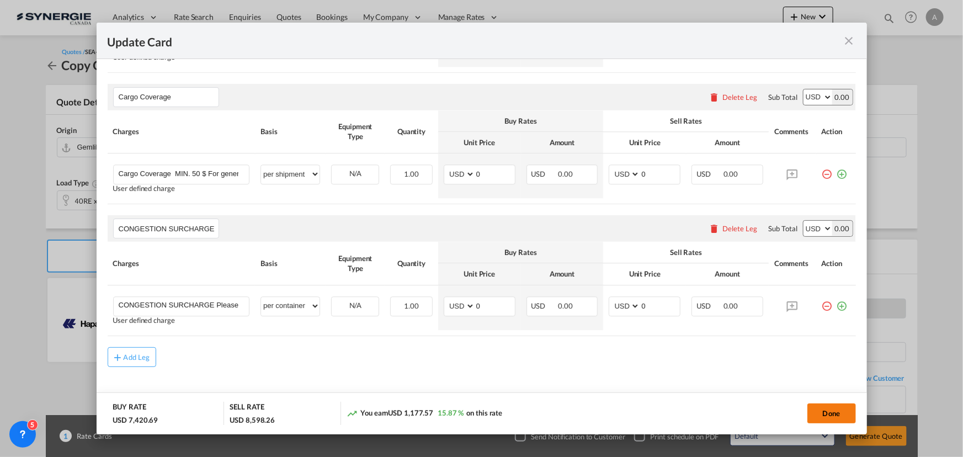
type input "DRAYAGE from Toronto to Hamilton"
click at [830, 414] on button "Done" at bounding box center [831, 413] width 49 height 20
type input "[DATE]"
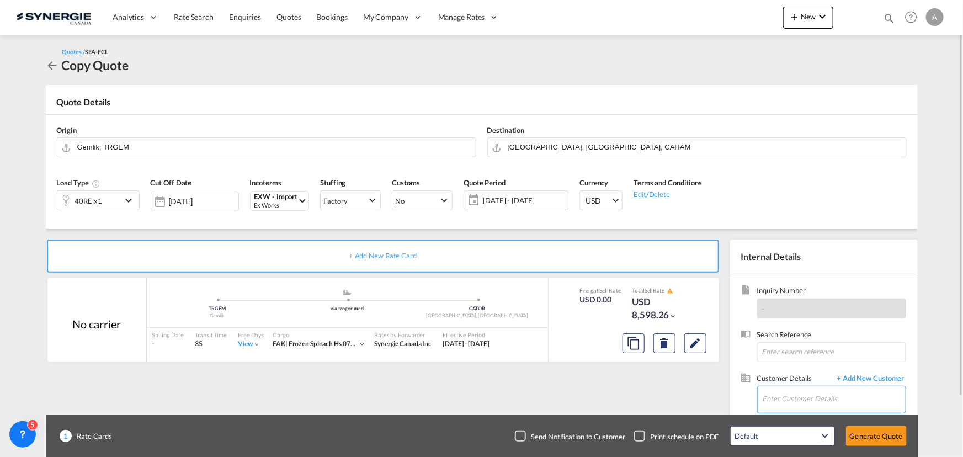
click at [796, 400] on input "Enter Customer Details" at bounding box center [834, 398] width 143 height 25
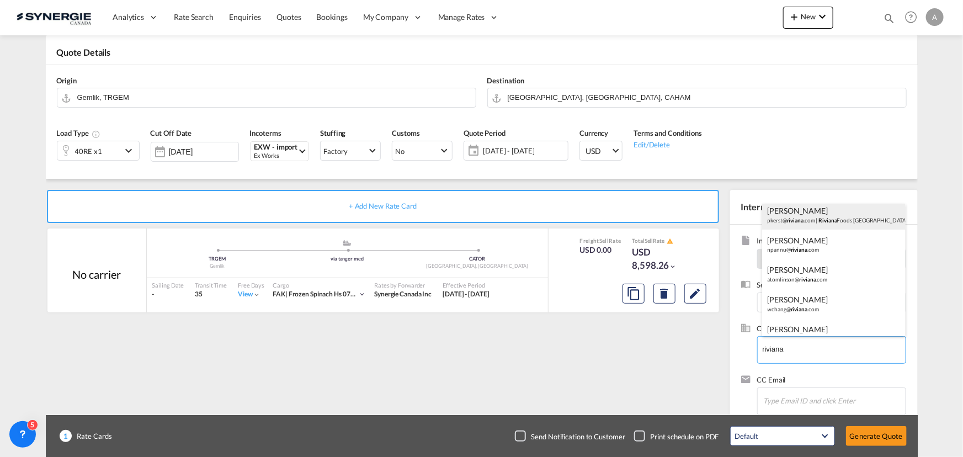
scroll to position [50, 0]
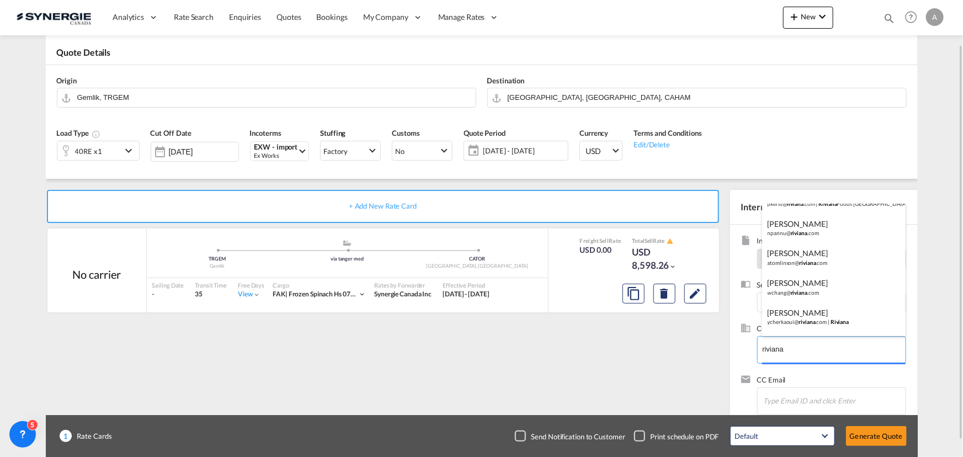
click at [804, 348] on body "Analytics Reports Dashboard Rate Search Enquiries Quotes Bookings" at bounding box center [481, 228] width 963 height 457
click at [802, 318] on div "Yassine Cherkaoui ycherkaoui@ riviana .com | Riviana" at bounding box center [834, 317] width 144 height 30
type input "Riviana, Yassine Cherkaoui, ycherkaoui@riviana.com"
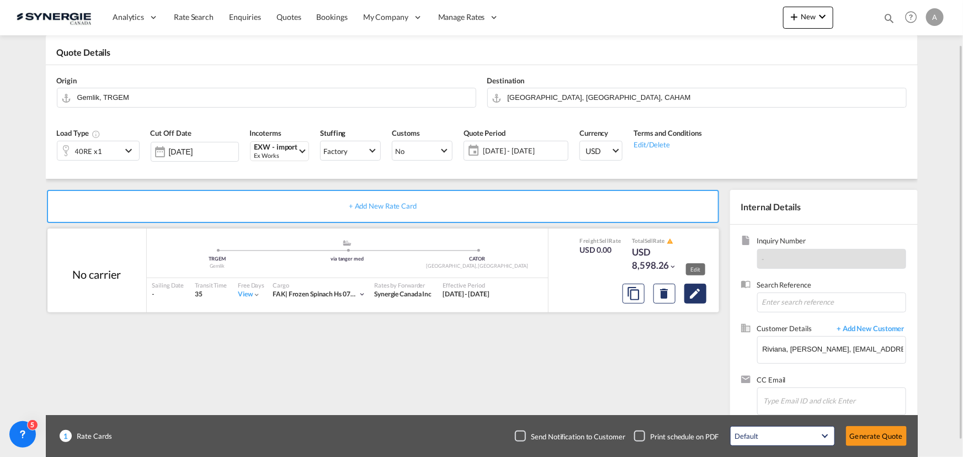
click at [689, 293] on md-icon "Edit" at bounding box center [695, 293] width 13 height 13
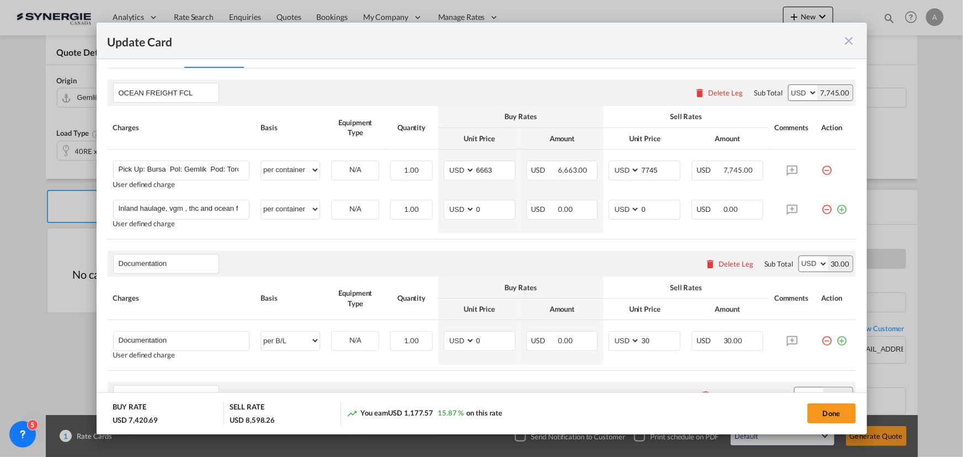
scroll to position [301, 0]
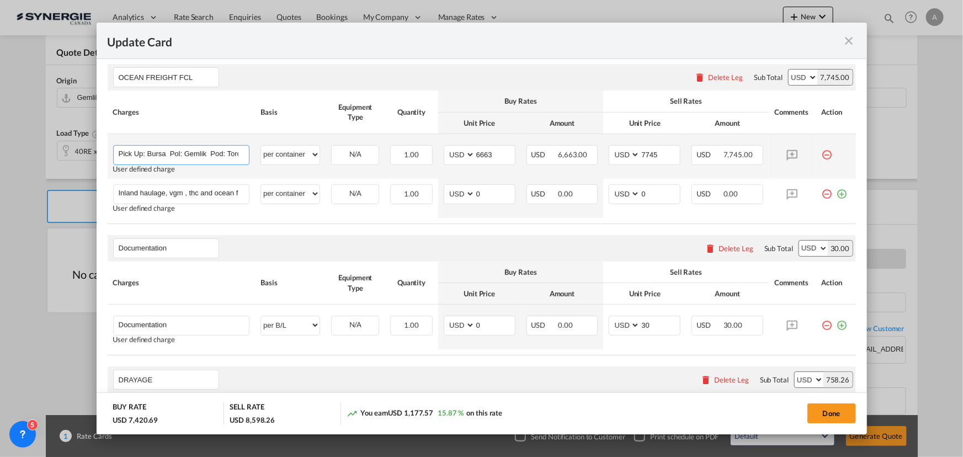
click at [192, 146] on input "Pick Up: Bursa Pol: Gemlik Pod: Toronto Via Montreal *Ocean Freight All in ( TH…" at bounding box center [184, 154] width 131 height 17
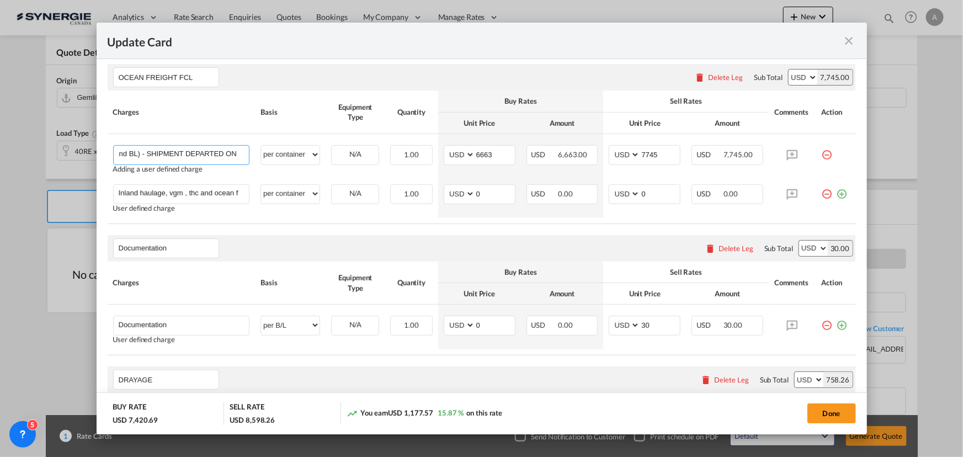
type input "Pick Up: Bursa Pol: Gemlik Pod: Toronto Via Montreal *Ocean Freight All in ( TH…"
click at [818, 405] on button "Done" at bounding box center [831, 413] width 49 height 20
type input "[DATE]"
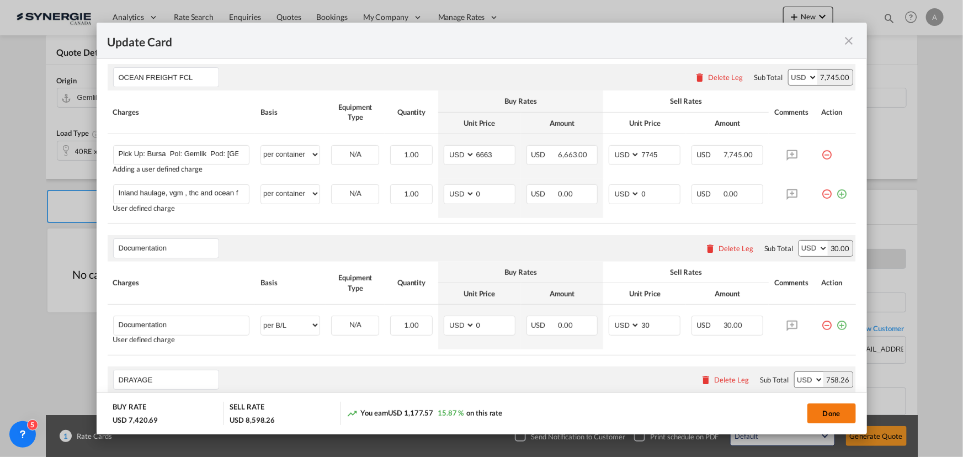
type input "[DATE]"
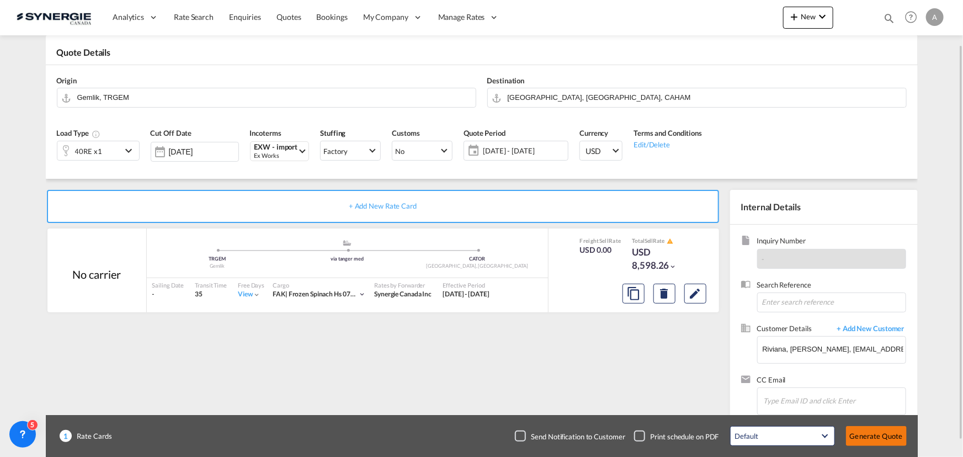
click at [875, 438] on button "Generate Quote" at bounding box center [876, 436] width 61 height 20
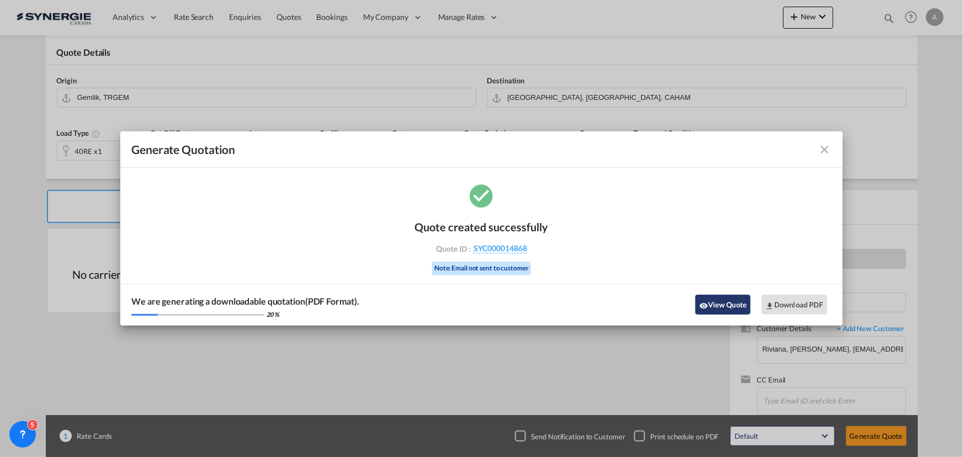
click at [720, 307] on button "View Quote" at bounding box center [722, 305] width 55 height 20
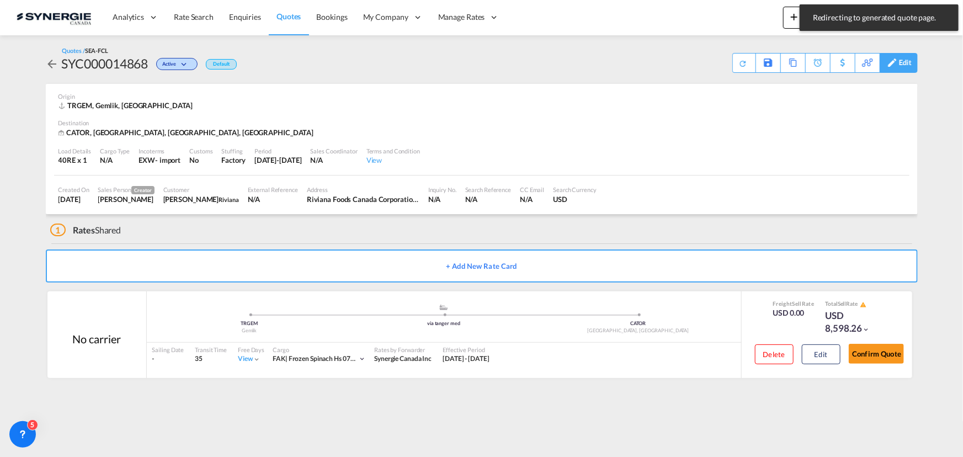
click at [897, 68] on div "Edit" at bounding box center [899, 63] width 38 height 20
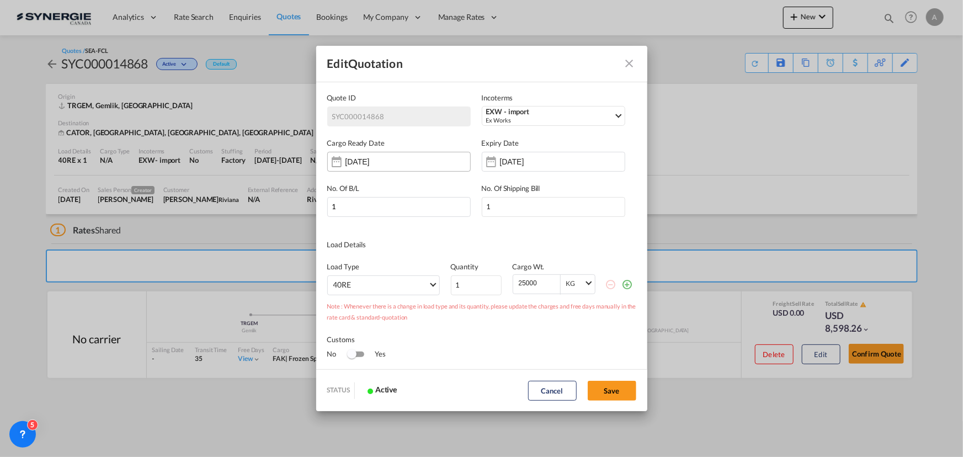
click at [394, 161] on input "[DATE]" at bounding box center [381, 161] width 70 height 9
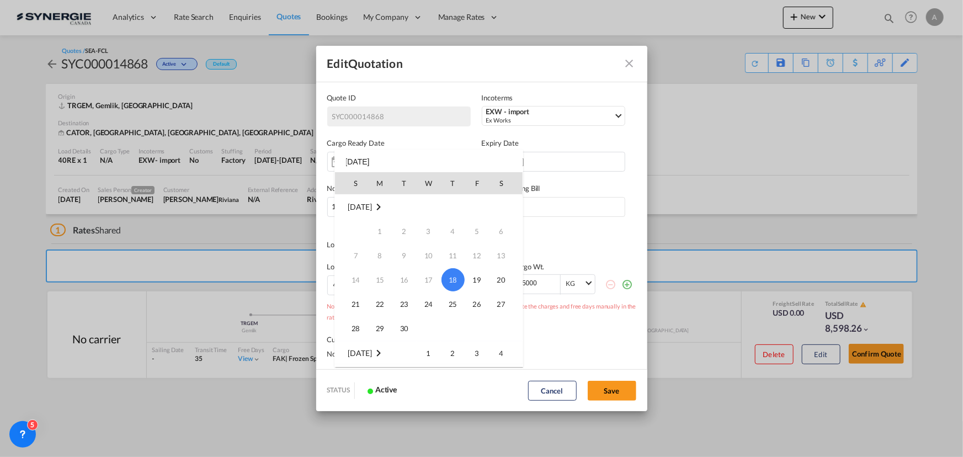
click at [536, 160] on div at bounding box center [481, 228] width 963 height 457
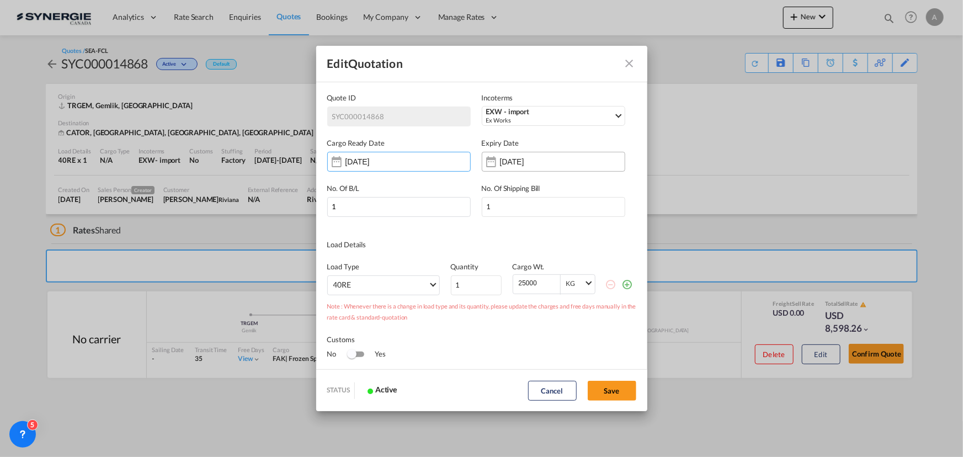
click at [540, 161] on input "[DATE]" at bounding box center [535, 161] width 70 height 9
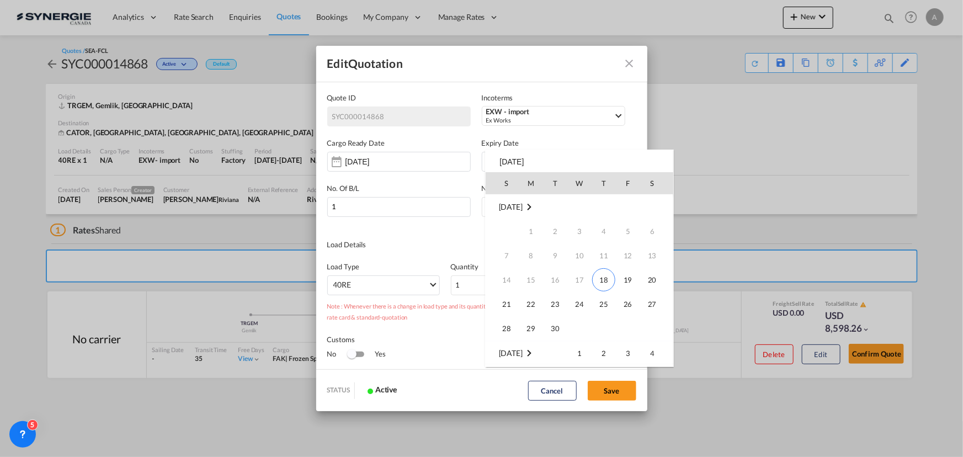
scroll to position [146, 0]
click at [532, 281] on span "20" at bounding box center [531, 280] width 22 height 22
type input "20 Oct 2025"
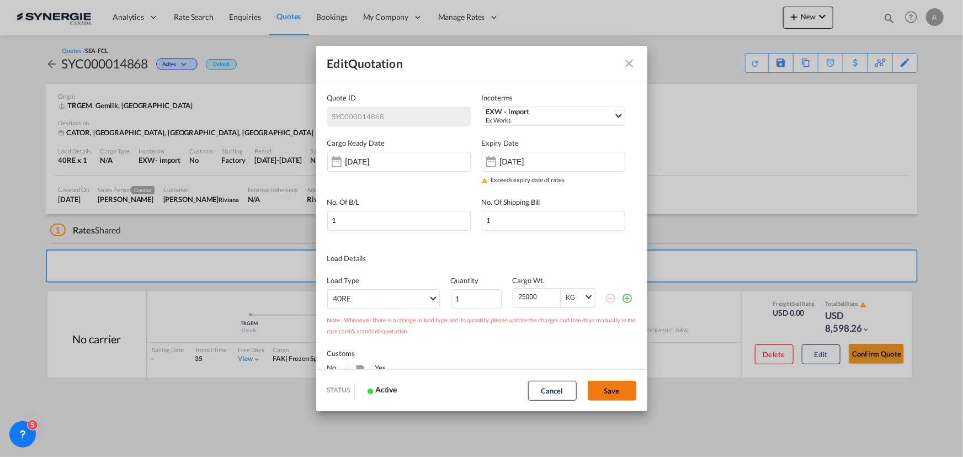
click at [614, 392] on button "Save" at bounding box center [612, 391] width 49 height 20
type input "[DATE]"
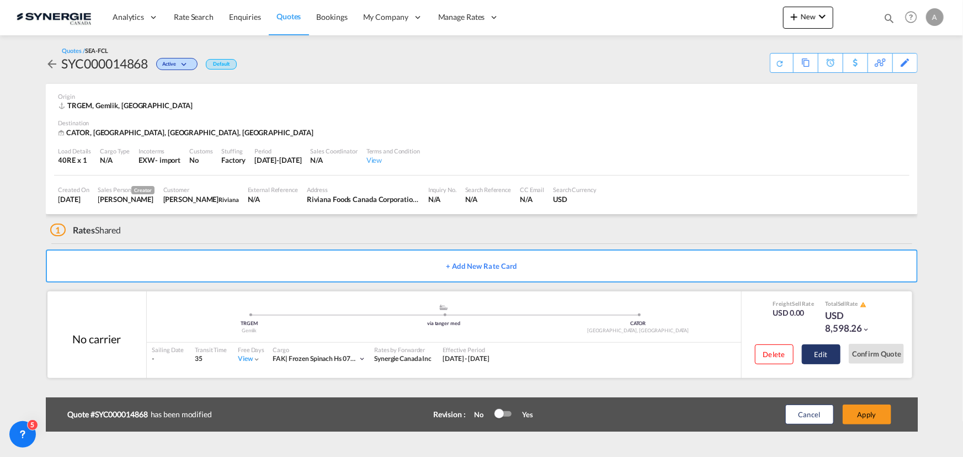
click at [821, 350] on button "Edit" at bounding box center [821, 354] width 39 height 20
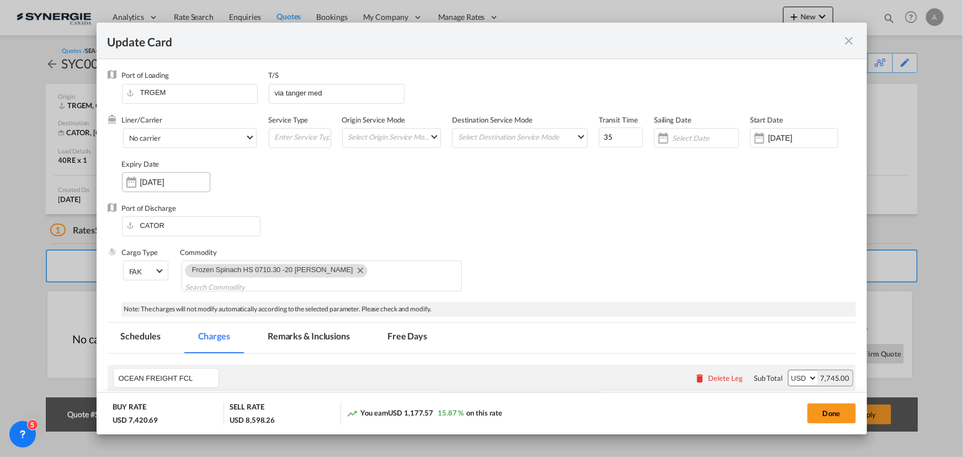
click at [165, 184] on input "[DATE]" at bounding box center [175, 182] width 70 height 9
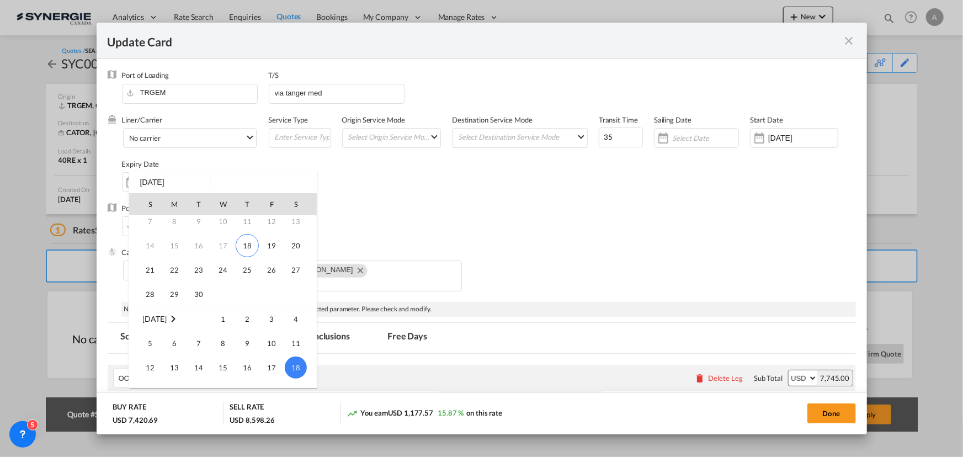
scroll to position [46, 0]
click at [291, 256] on span "20" at bounding box center [296, 255] width 22 height 22
type input "20 Sep 2025"
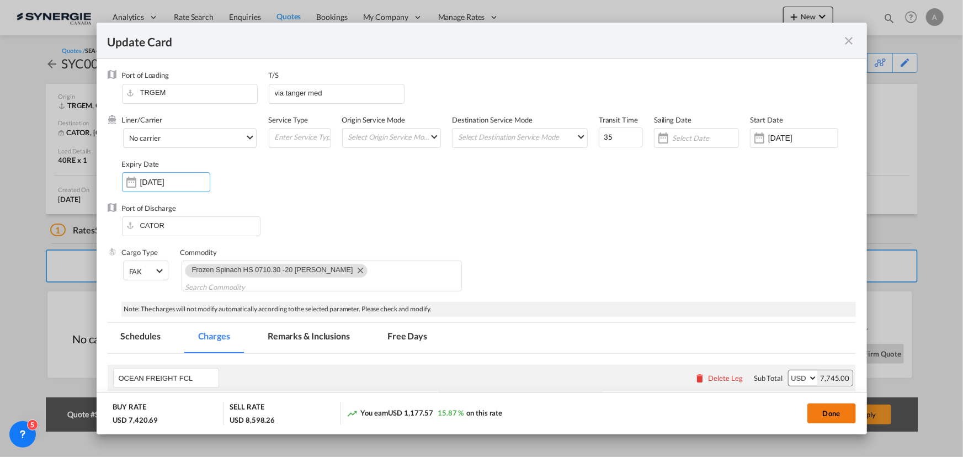
click at [832, 418] on button "Done" at bounding box center [831, 413] width 49 height 20
type input "[DATE]"
type input "19 Sep 2025"
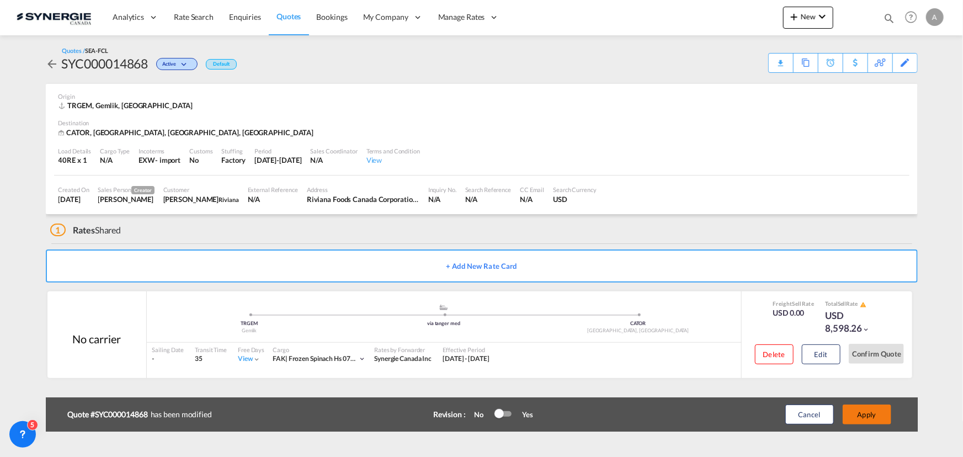
click at [865, 414] on button "Apply" at bounding box center [867, 415] width 49 height 20
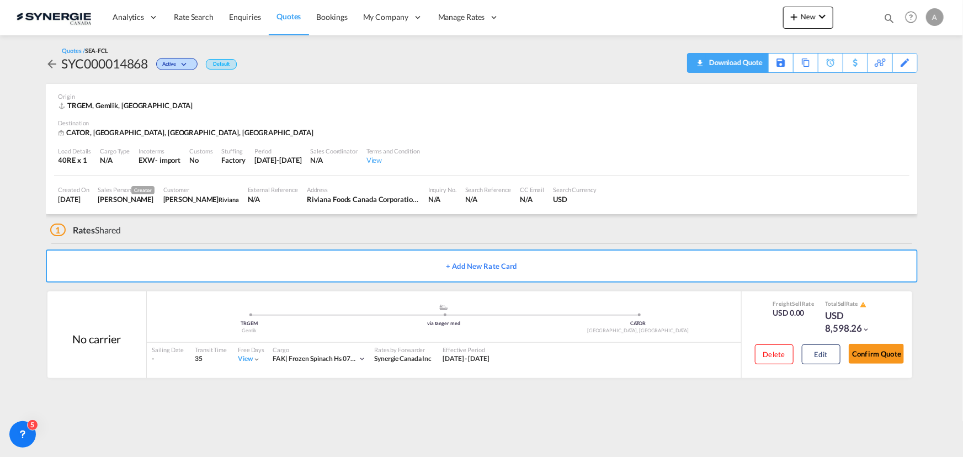
click at [710, 61] on div "Download Quote" at bounding box center [734, 63] width 56 height 18
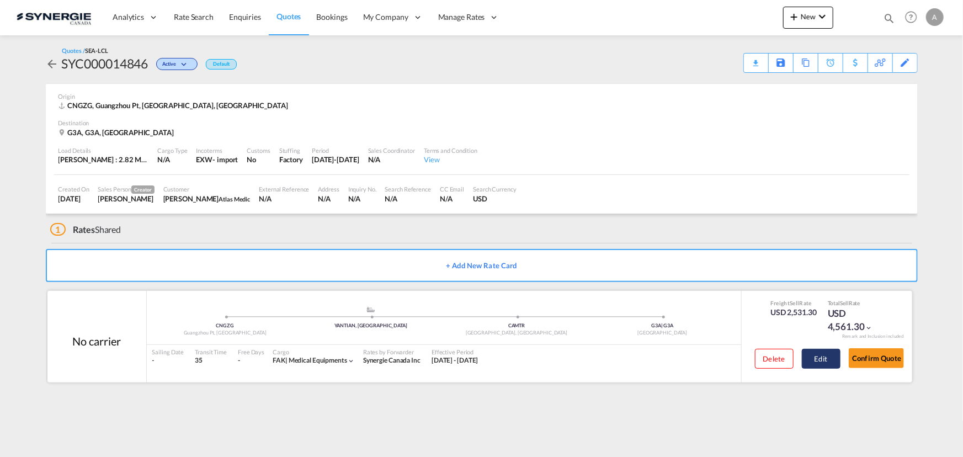
click at [832, 364] on button "Edit" at bounding box center [821, 359] width 39 height 20
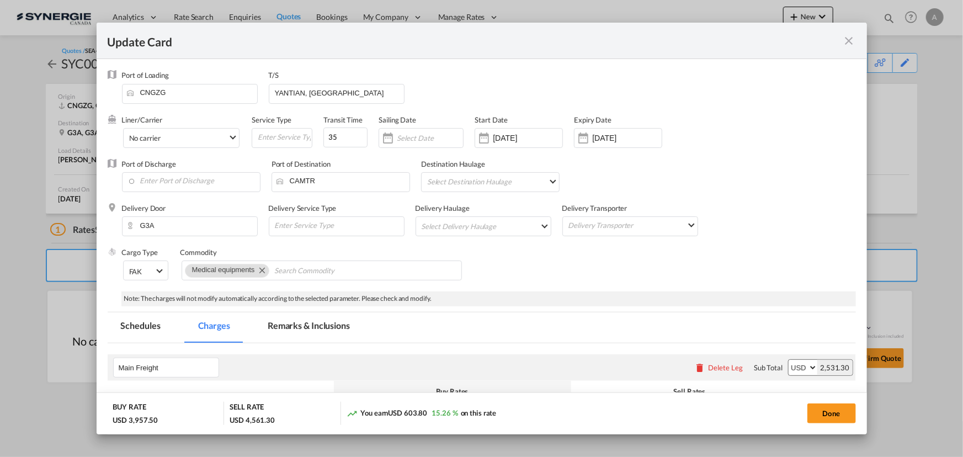
select select "per_w/m"
select select "per_shipment"
select select "per_hbl"
select select "flat"
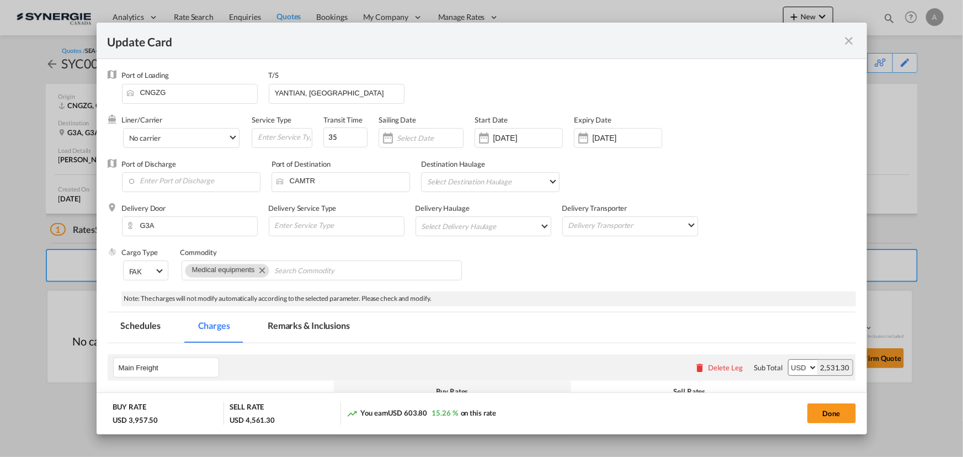
select select "per_bl"
select select "per_shipment"
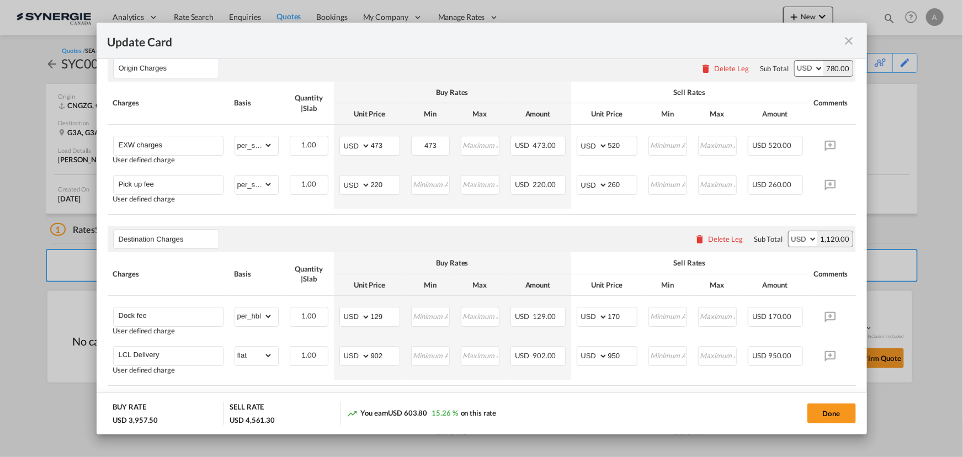
scroll to position [502, 0]
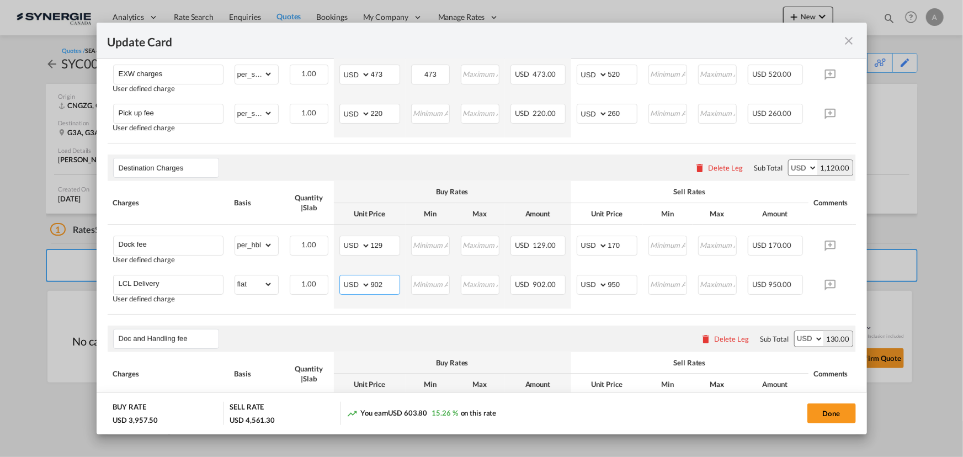
drag, startPoint x: 388, startPoint y: 281, endPoint x: 251, endPoint y: 171, distance: 176.3
click at [289, 262] on tbody "Dock fee User defined charge Please Enter Already Exists gross_weight volumetri…" at bounding box center [499, 267] width 782 height 84
type input "677"
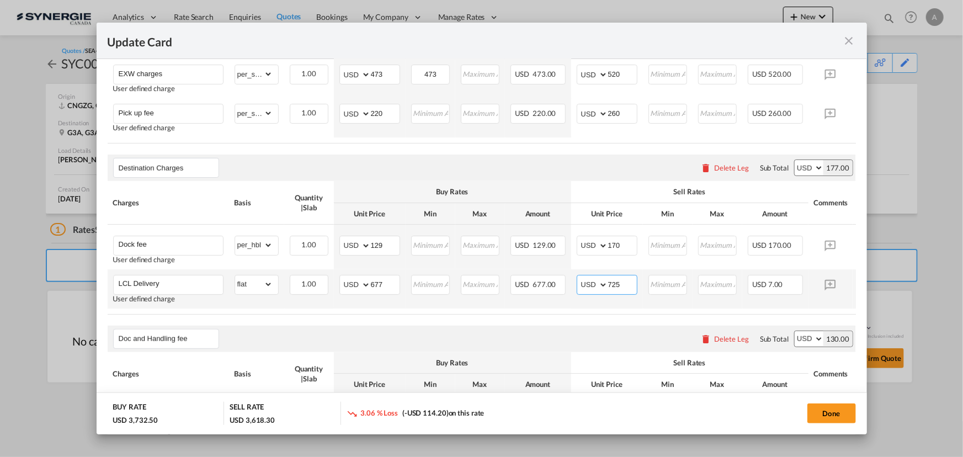
type input "725"
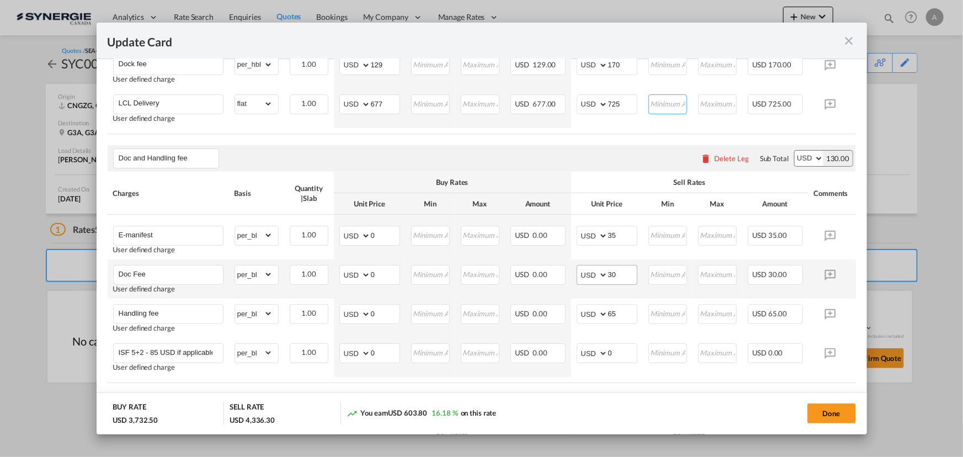
scroll to position [752, 0]
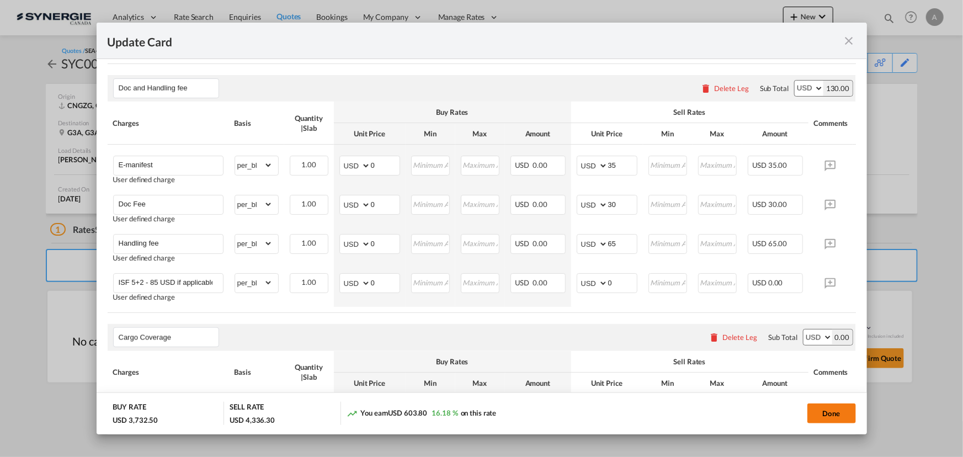
click at [828, 415] on button "Done" at bounding box center [831, 413] width 49 height 20
type input "[DATE]"
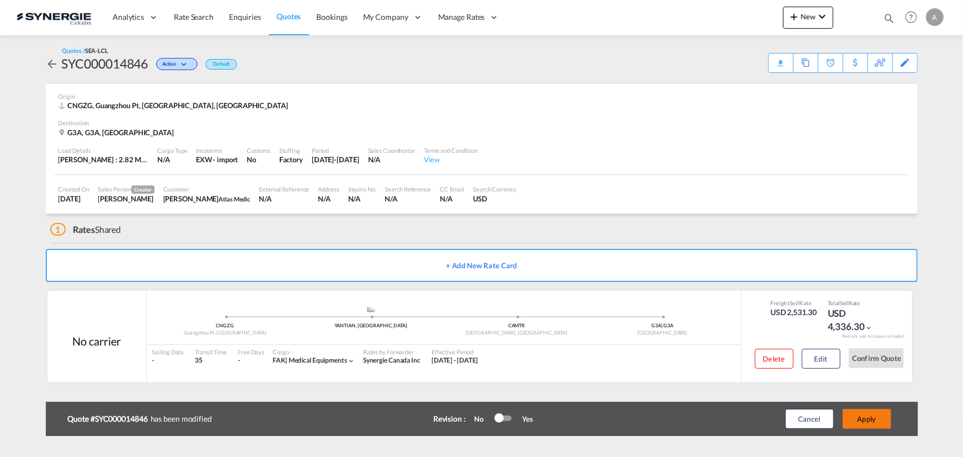
click at [858, 417] on button "Apply" at bounding box center [867, 419] width 49 height 20
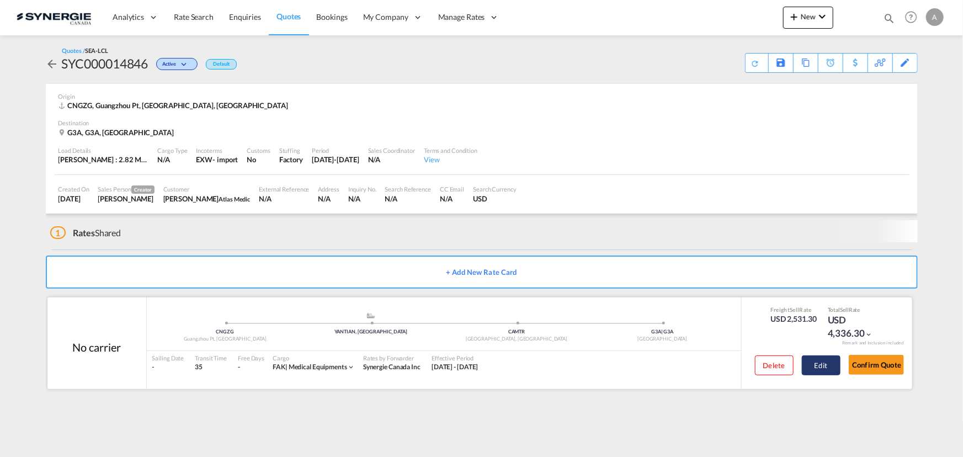
click at [826, 366] on button "Edit" at bounding box center [821, 365] width 39 height 20
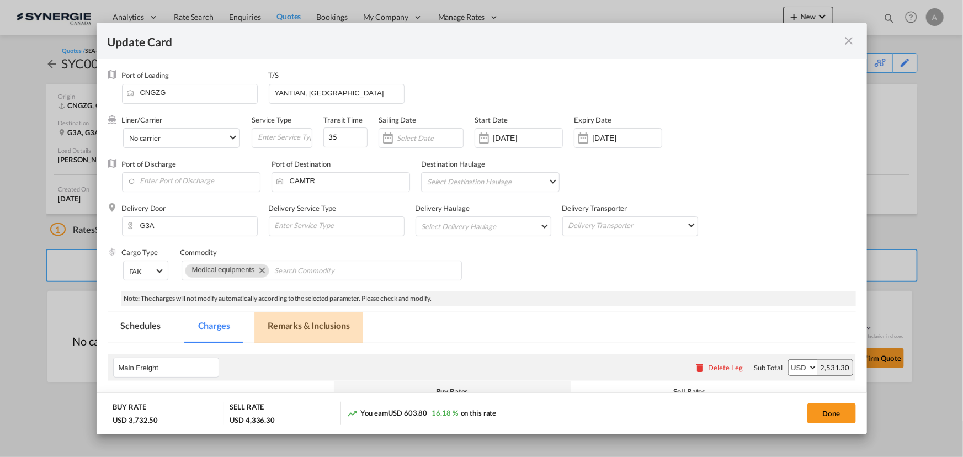
click at [331, 331] on md-tab-item "Remarks & Inclusions" at bounding box center [308, 327] width 109 height 30
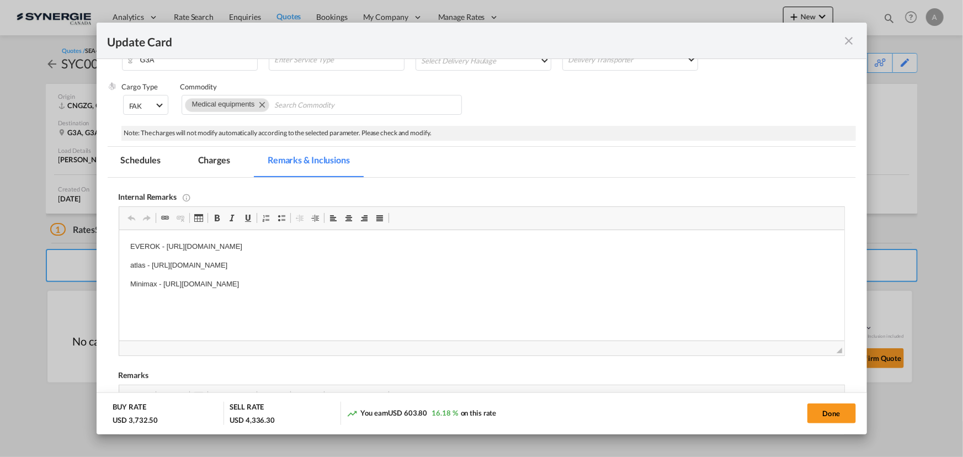
scroll to position [0, 0]
click at [479, 280] on p "Minimax - [URL][DOMAIN_NAME]" at bounding box center [481, 285] width 703 height 12
drag, startPoint x: 467, startPoint y: 282, endPoint x: 115, endPoint y: 285, distance: 352.2
click at [119, 285] on html "EVEROK - [URL][DOMAIN_NAME] atlas - [URL][DOMAIN_NAME] Minimax - [URL][DOMAIN_N…" at bounding box center [481, 284] width 725 height 108
click at [226, 160] on md-tab-item "Charges" at bounding box center [214, 162] width 59 height 30
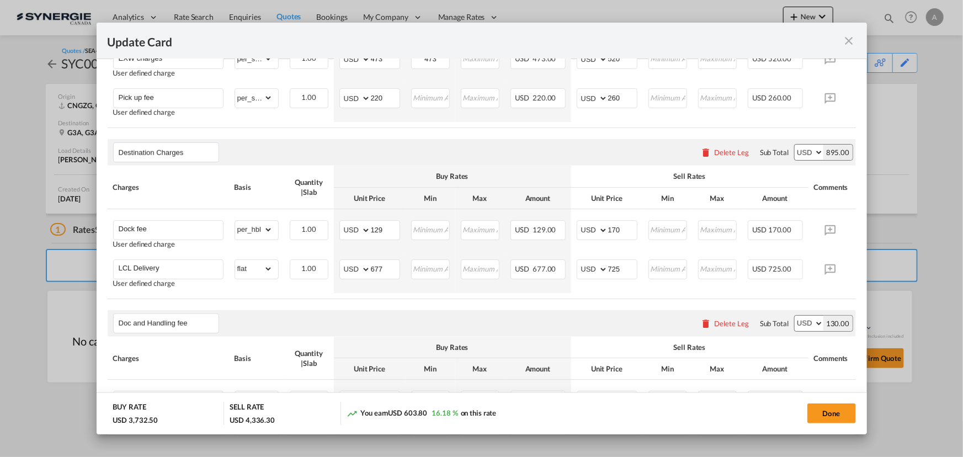
scroll to position [567, 0]
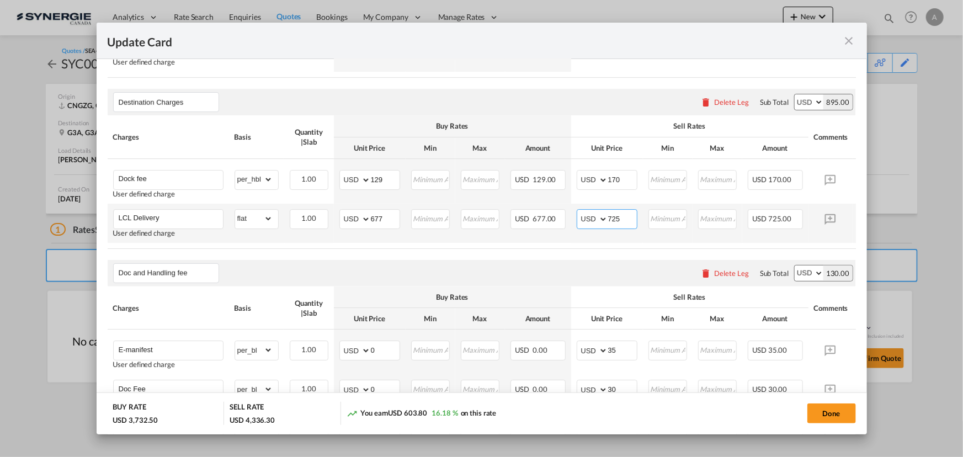
drag, startPoint x: 623, startPoint y: 217, endPoint x: 571, endPoint y: 215, distance: 52.5
click at [572, 215] on td "AED AFN ALL AMD ANG AOA ARS AUD AWG AZN BAM BBD BDT BGN BHD BIF BMD BND BOB BRL…" at bounding box center [607, 223] width 72 height 39
type input "735"
click at [821, 413] on button "Done" at bounding box center [831, 413] width 49 height 20
type input "09 Sep 2025"
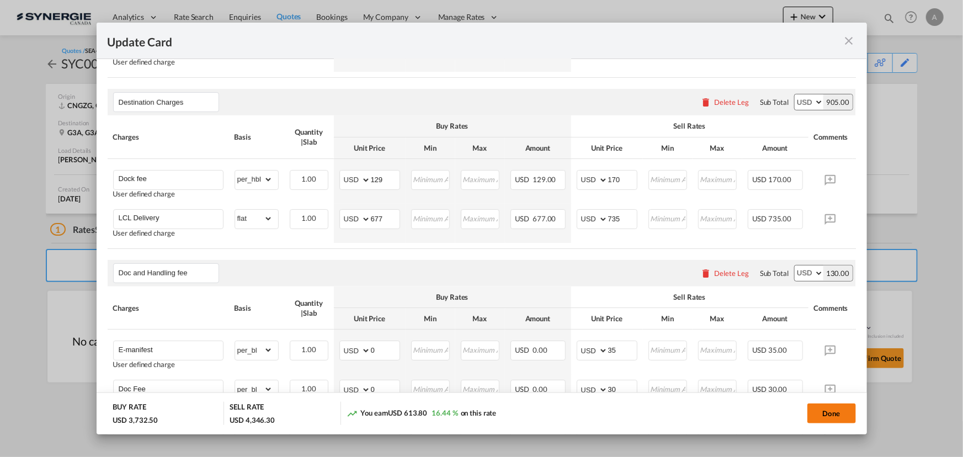
type input "29 Sep 2025"
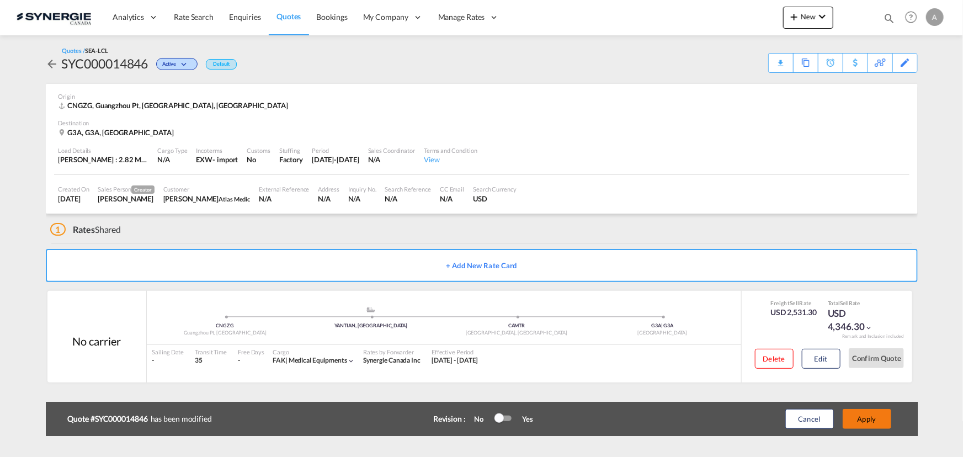
click at [863, 418] on button "Apply" at bounding box center [867, 419] width 49 height 20
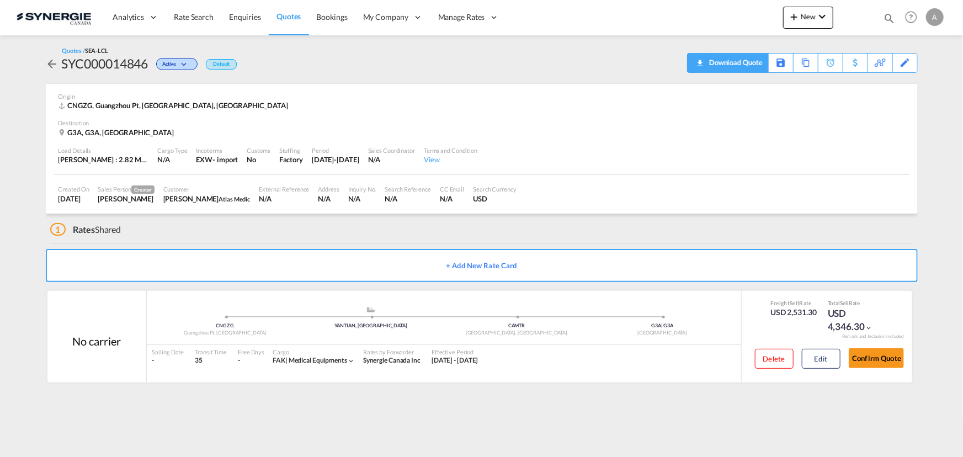
click at [758, 63] on div "Download Quote" at bounding box center [734, 63] width 56 height 18
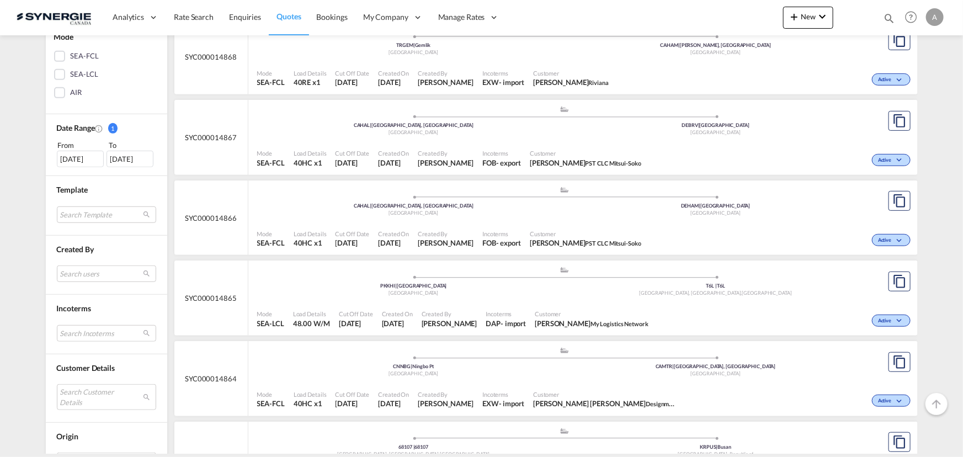
scroll to position [301, 0]
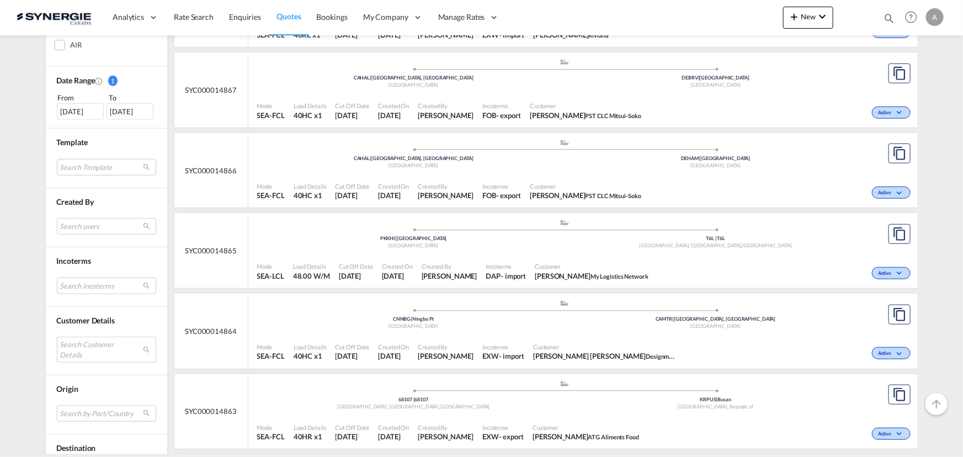
click at [77, 360] on md-select "Search Customer Details user name user [PERSON_NAME] [EMAIL_ADDRESS][DOMAIN_NAM…" at bounding box center [106, 349] width 99 height 25
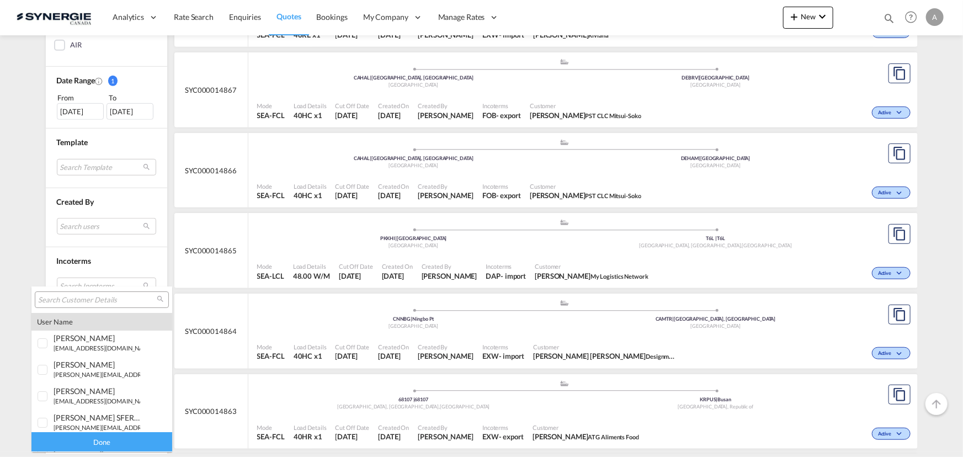
click at [89, 287] on md-select-header at bounding box center [101, 299] width 141 height 26
click at [89, 298] on input "search" at bounding box center [97, 300] width 119 height 10
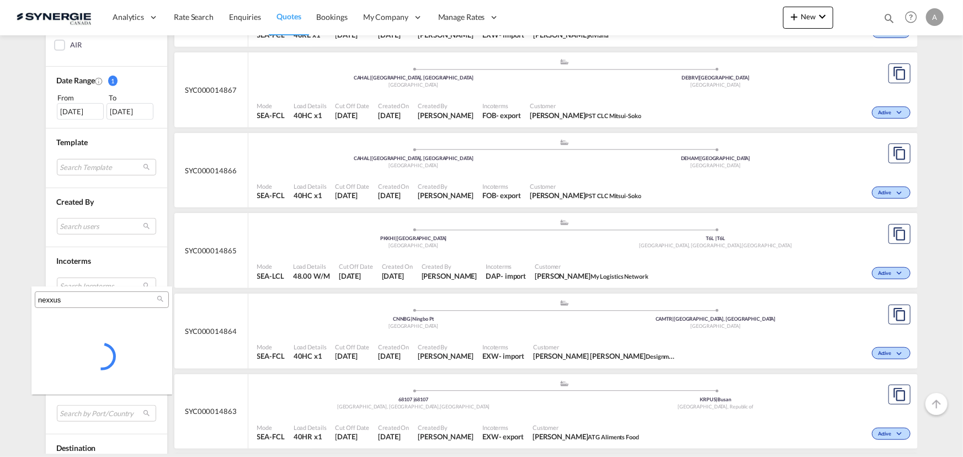
type input "nexxus"
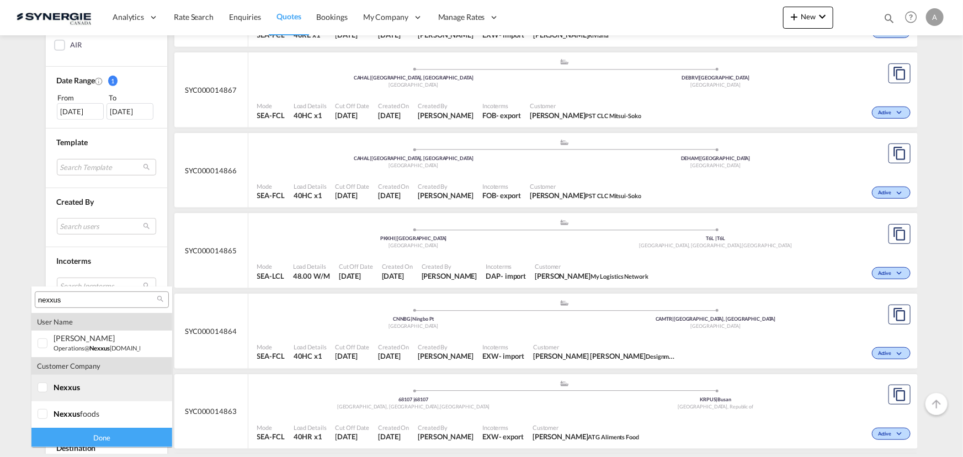
click at [60, 393] on md-option "company nexxus" at bounding box center [101, 388] width 141 height 26
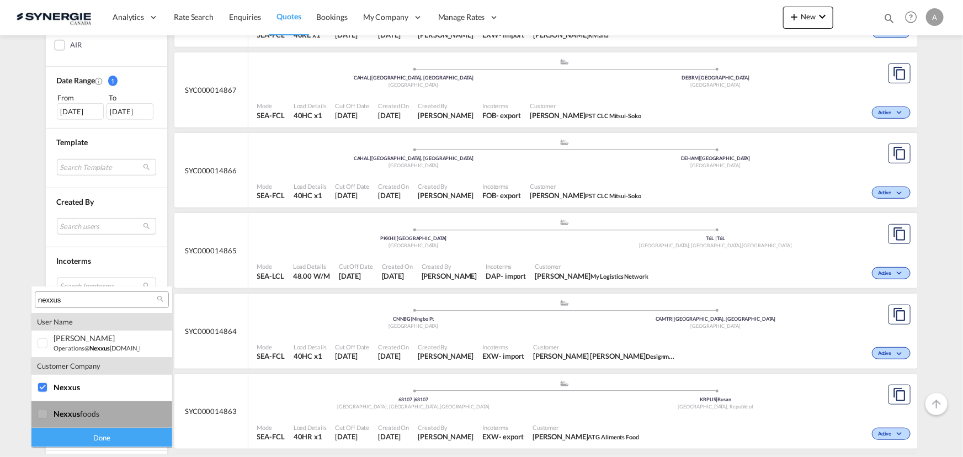
drag, startPoint x: 62, startPoint y: 419, endPoint x: 101, endPoint y: 439, distance: 43.9
click at [62, 420] on md-option "company nexxus foods" at bounding box center [101, 414] width 141 height 26
click at [102, 440] on div "Done" at bounding box center [101, 437] width 141 height 19
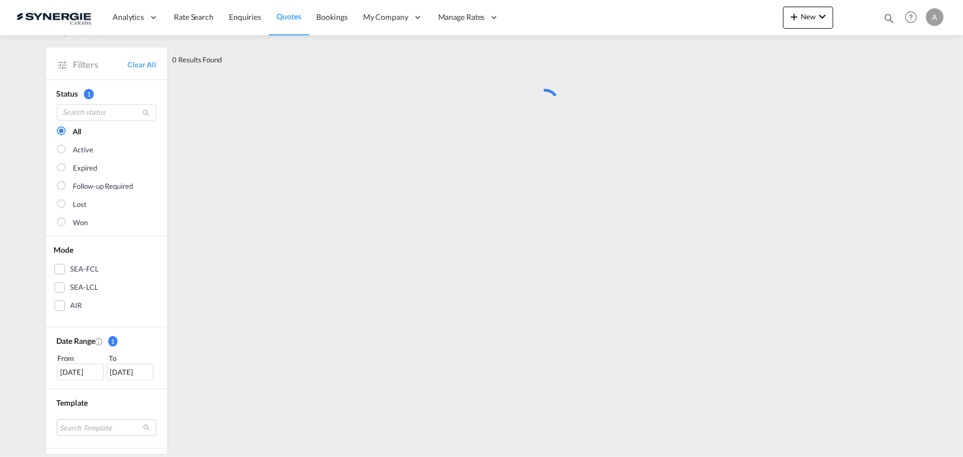
scroll to position [0, 0]
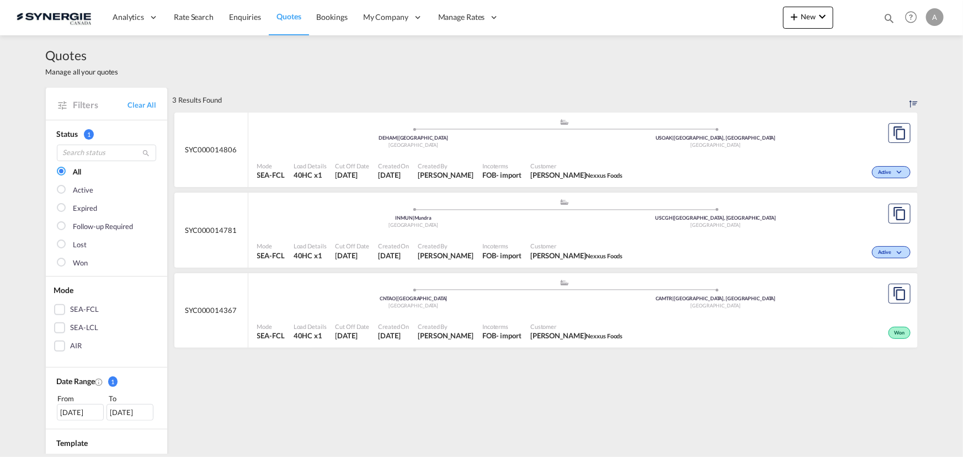
click at [478, 238] on div "Created By Adriana Groposila" at bounding box center [445, 251] width 65 height 28
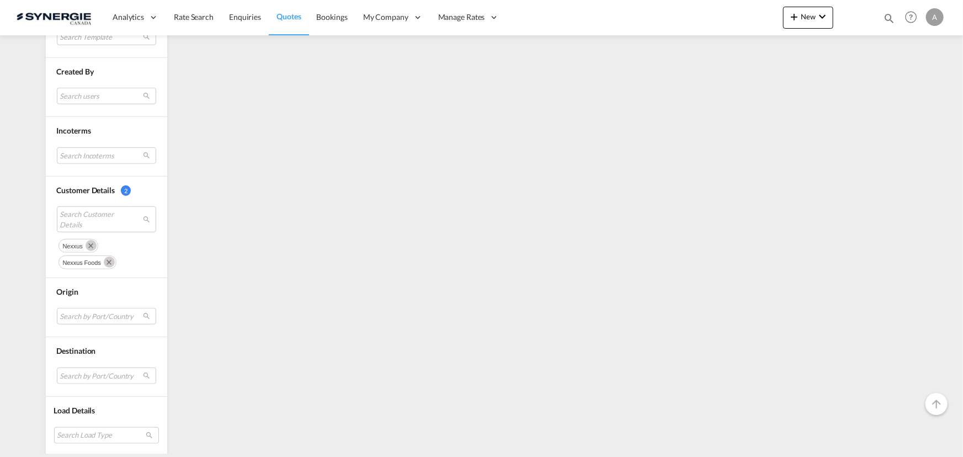
click at [86, 241] on md-icon "Remove" at bounding box center [91, 245] width 11 height 11
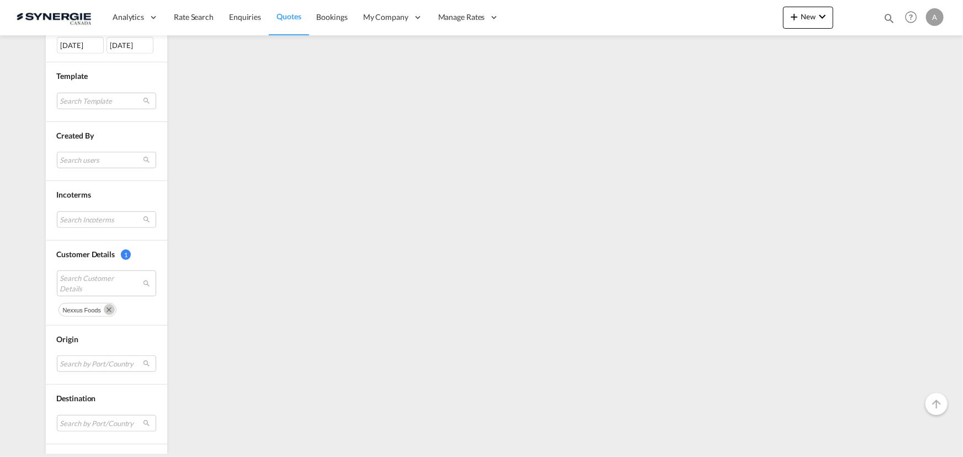
click at [104, 306] on md-icon "Remove" at bounding box center [109, 309] width 11 height 11
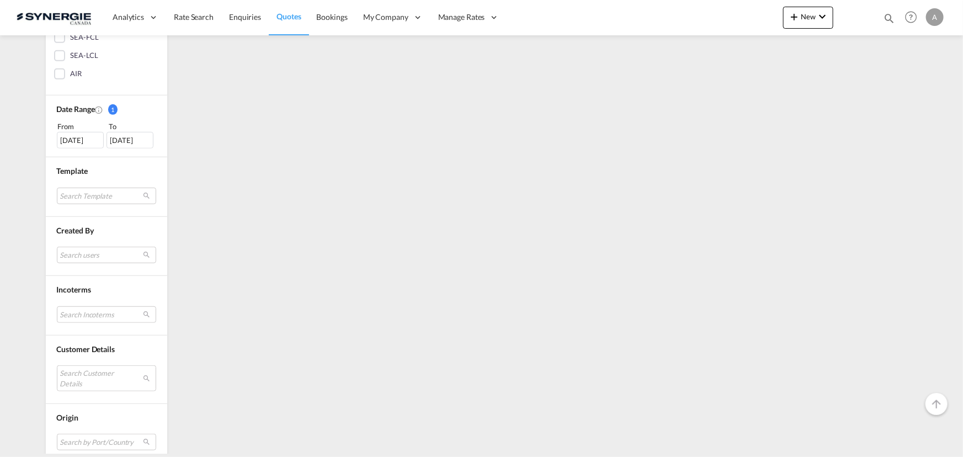
scroll to position [398, 0]
click at [101, 254] on md-select "Search Customer Details" at bounding box center [106, 252] width 99 height 25
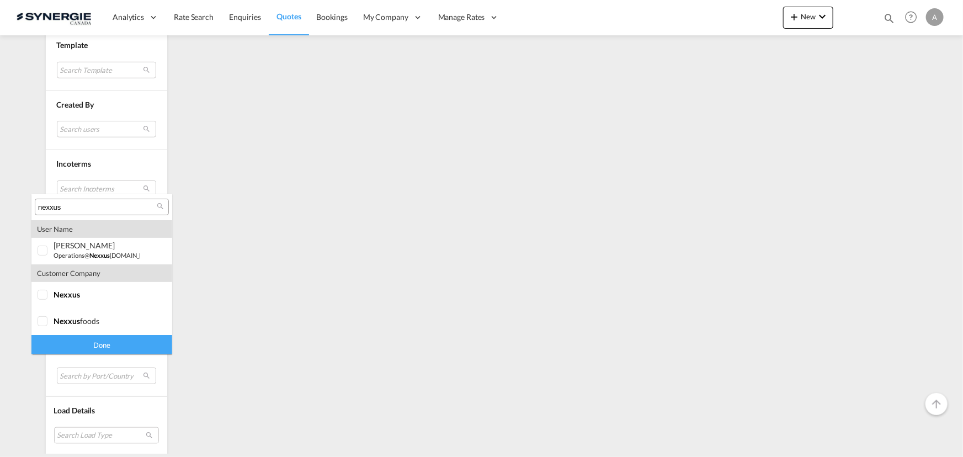
click at [118, 206] on input "nexxus" at bounding box center [97, 208] width 119 height 10
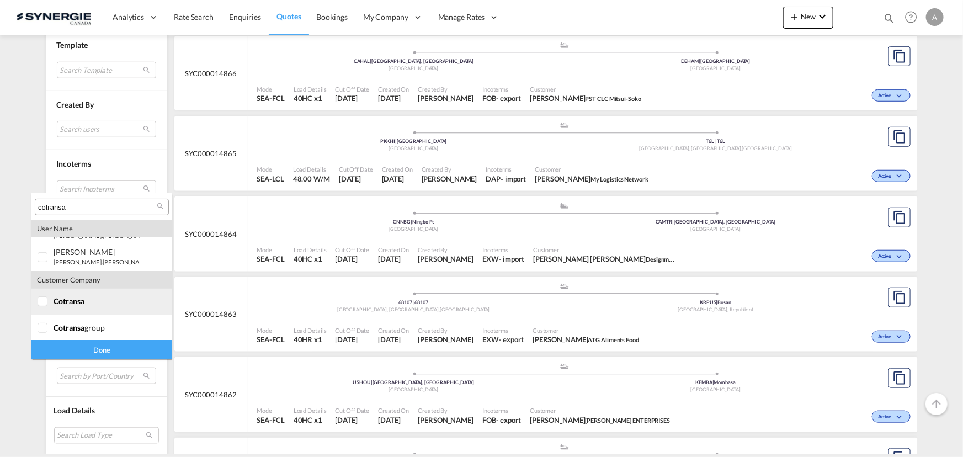
scroll to position [154, 0]
type input "cotransa"
click at [55, 302] on span "cotransa" at bounding box center [69, 299] width 31 height 9
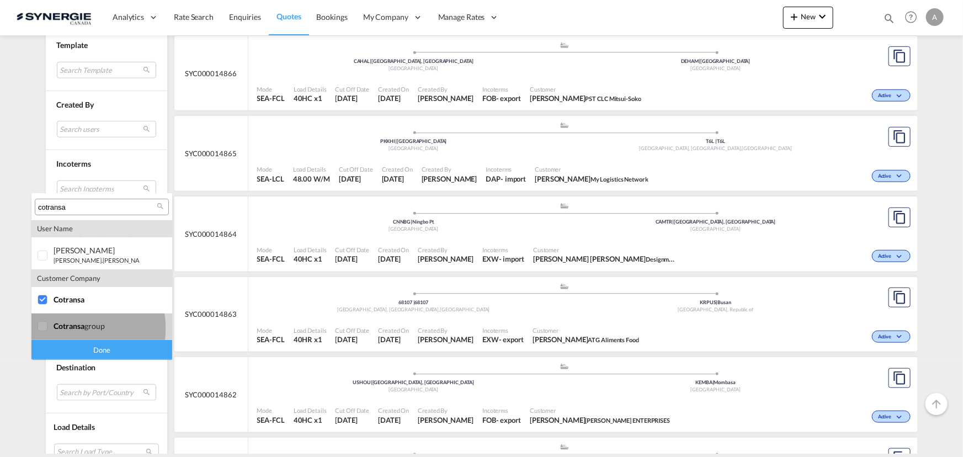
click at [56, 328] on span "cotransa" at bounding box center [69, 325] width 31 height 9
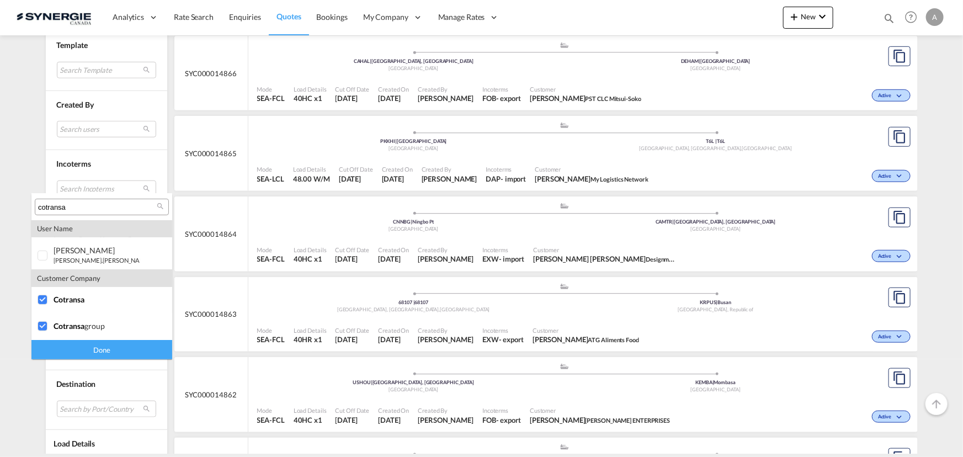
click at [104, 354] on div "Done" at bounding box center [101, 349] width 141 height 19
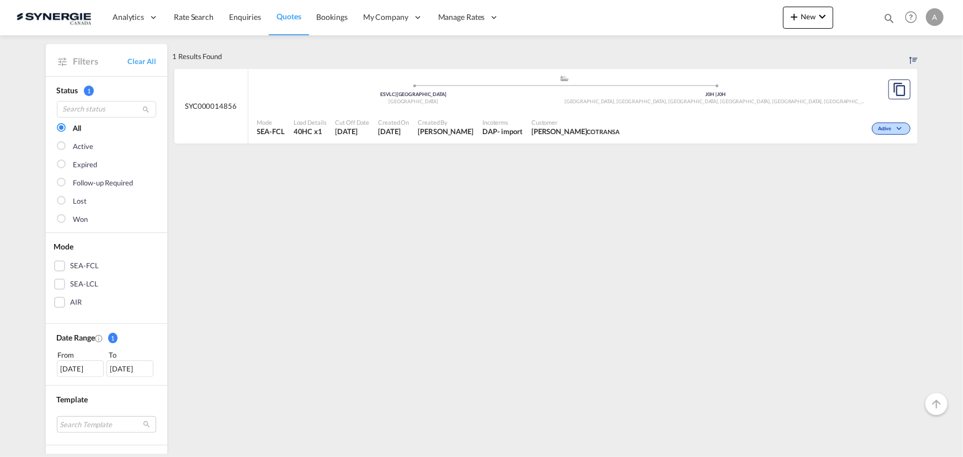
scroll to position [100, 0]
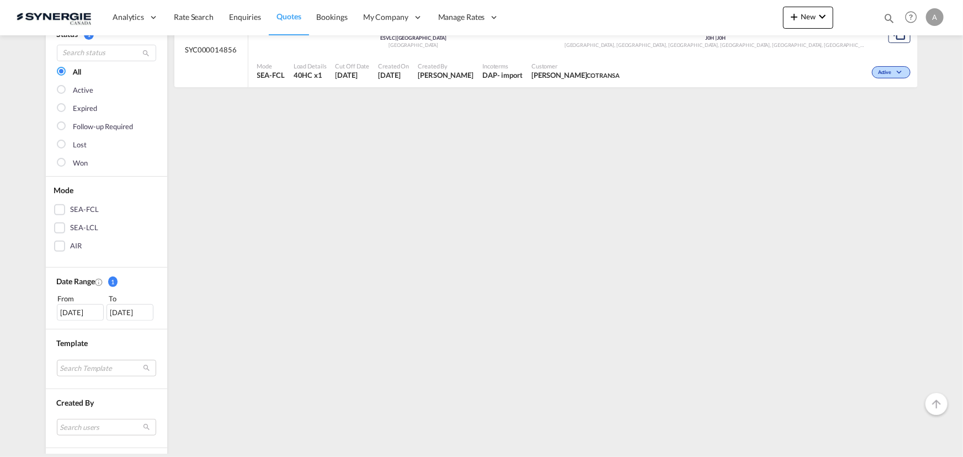
click at [70, 311] on div "19 Aug 2025" at bounding box center [80, 312] width 47 height 17
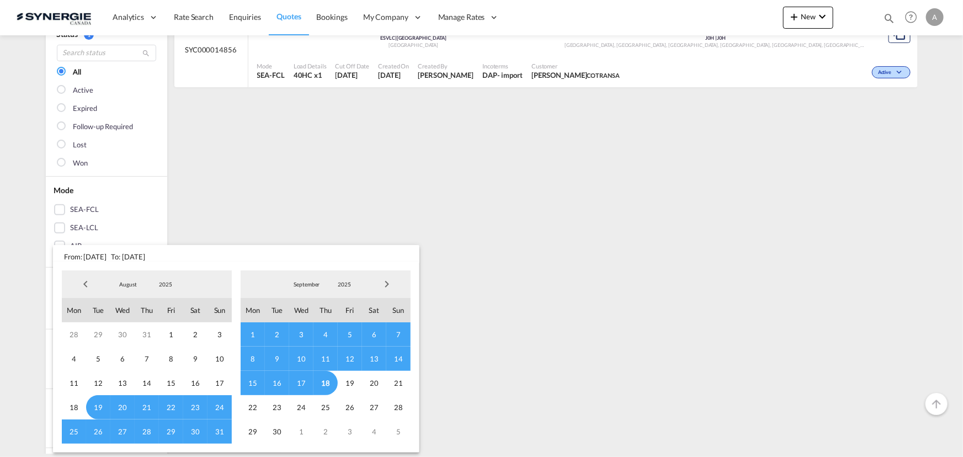
click at [169, 285] on span "2025" at bounding box center [165, 284] width 35 height 8
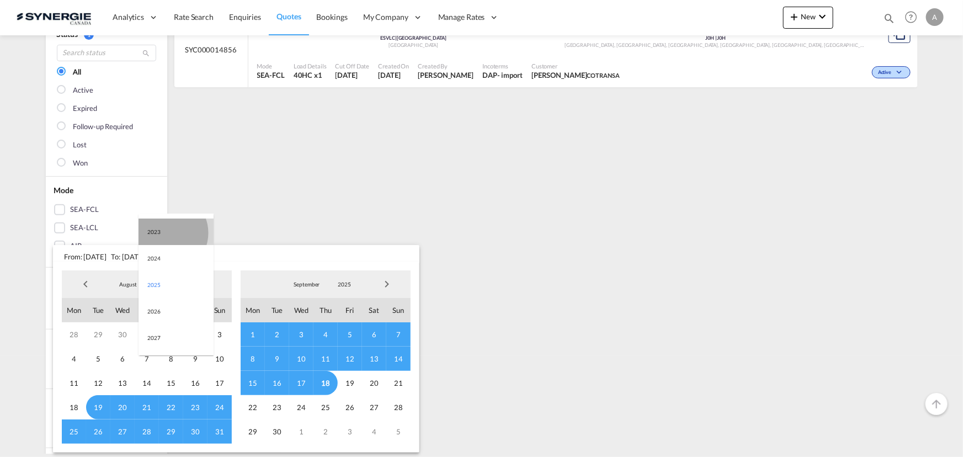
click at [166, 232] on md-option "2023" at bounding box center [176, 232] width 75 height 26
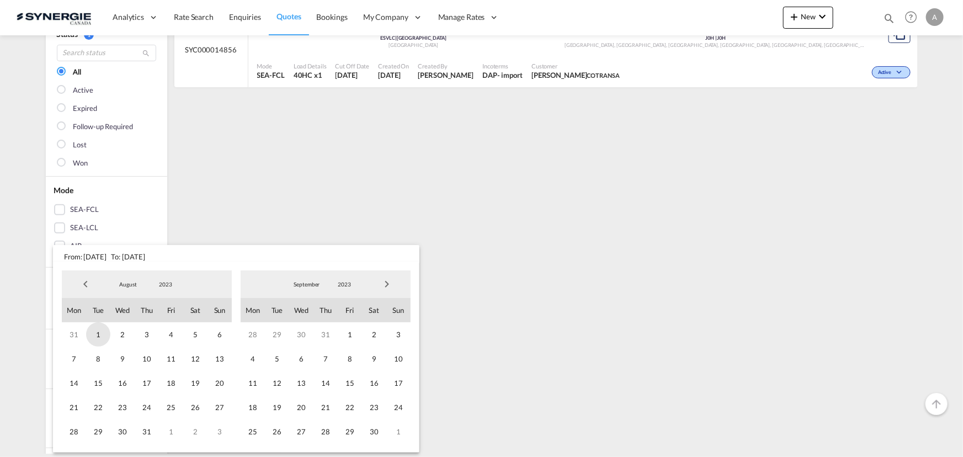
click at [99, 334] on span "1" at bounding box center [98, 334] width 24 height 24
click at [337, 284] on span "2023" at bounding box center [344, 284] width 35 height 8
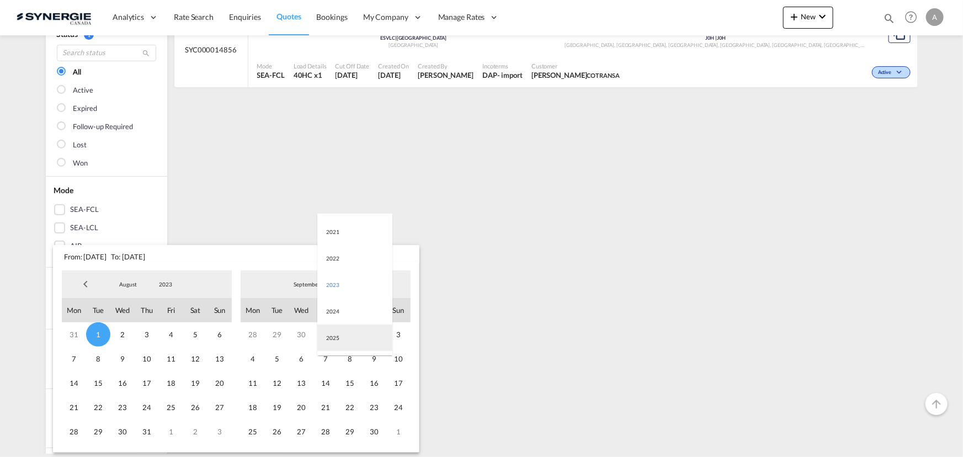
click at [331, 337] on md-option "2025" at bounding box center [354, 338] width 75 height 26
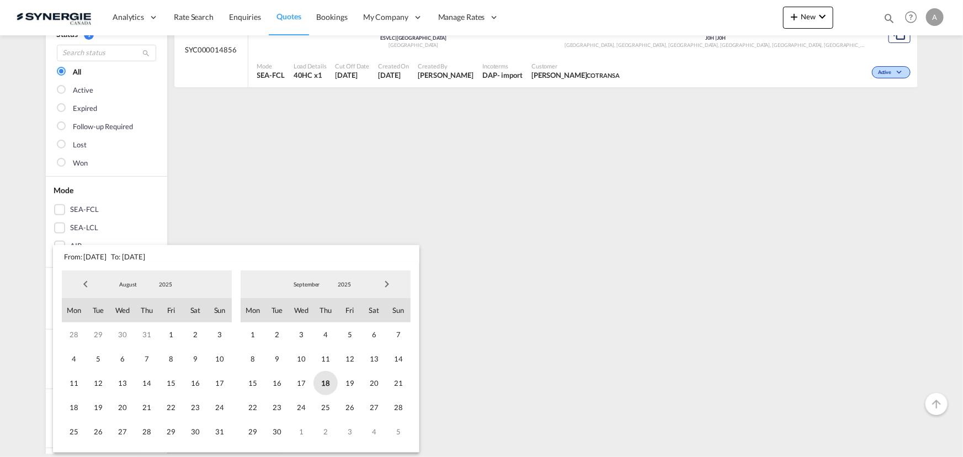
click at [326, 386] on span "18" at bounding box center [326, 383] width 24 height 24
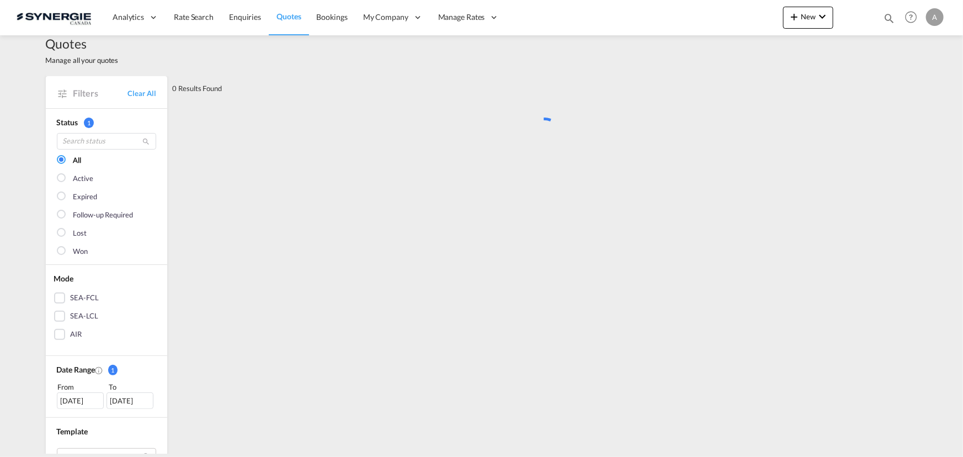
scroll to position [0, 0]
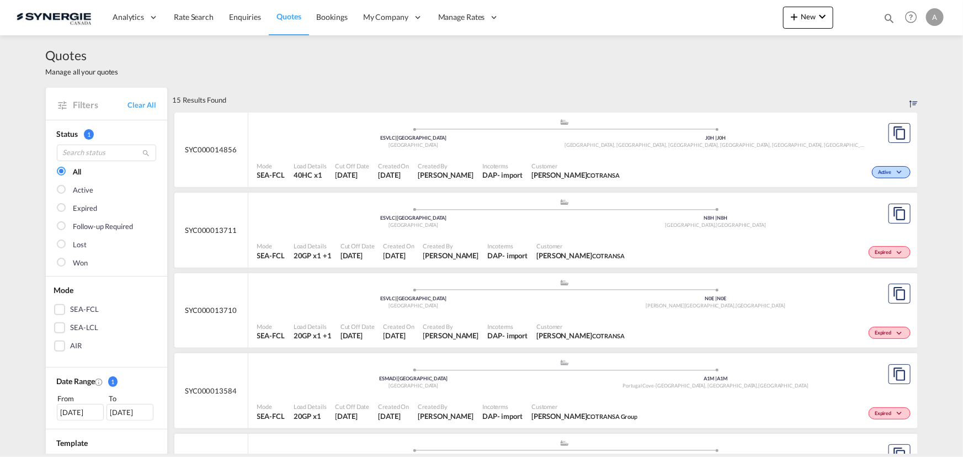
click at [478, 167] on div "Incoterms DAP - import" at bounding box center [502, 171] width 49 height 28
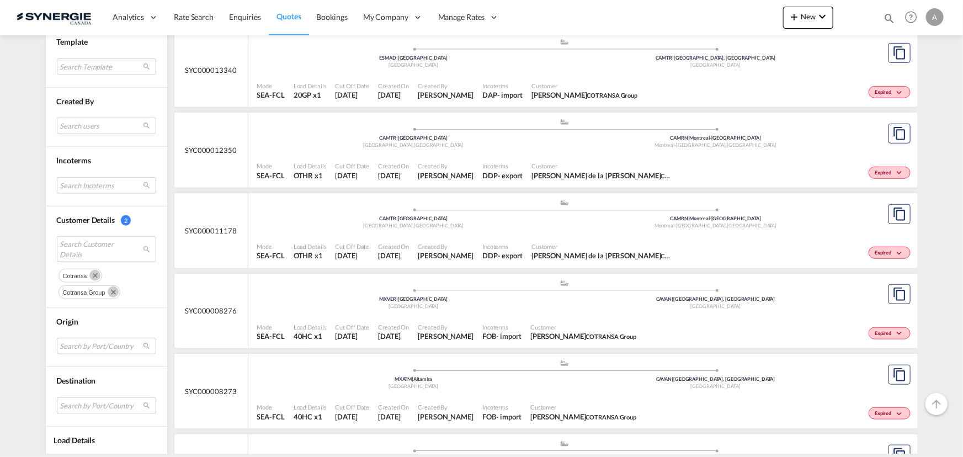
click at [92, 274] on md-icon "Remove" at bounding box center [94, 275] width 11 height 11
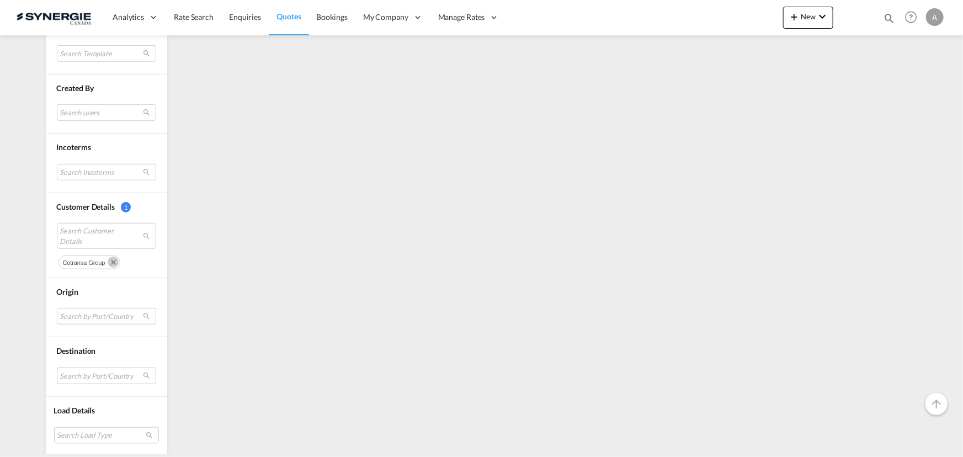
click at [108, 263] on md-icon "Remove" at bounding box center [113, 262] width 11 height 11
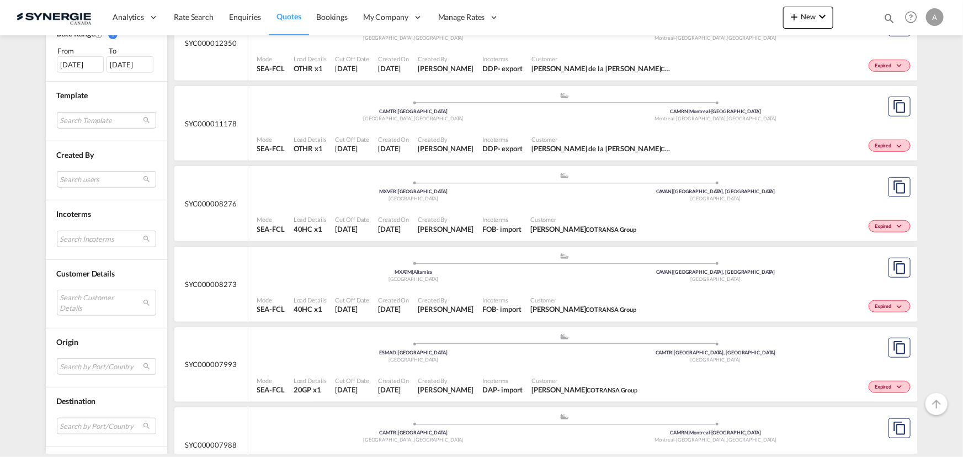
scroll to position [351, 0]
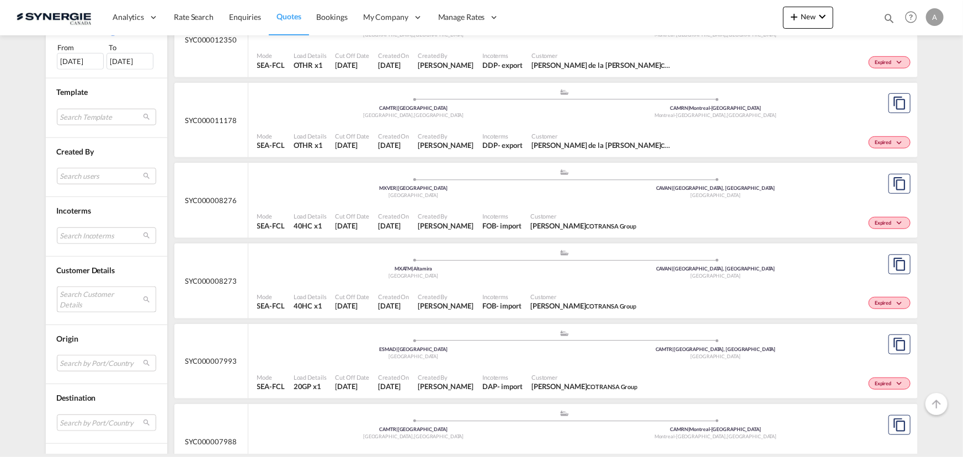
click at [88, 292] on md-select "Search Customer Details" at bounding box center [106, 298] width 99 height 25
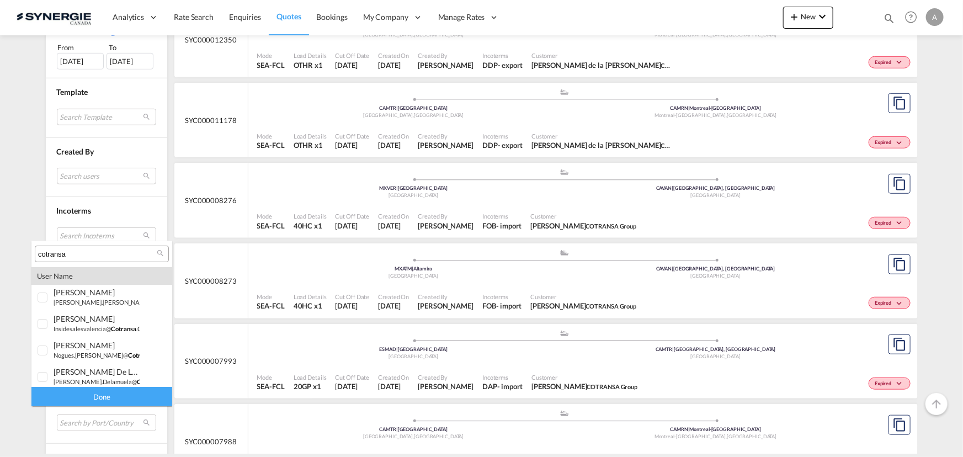
click at [88, 250] on input "cotransa" at bounding box center [97, 254] width 119 height 10
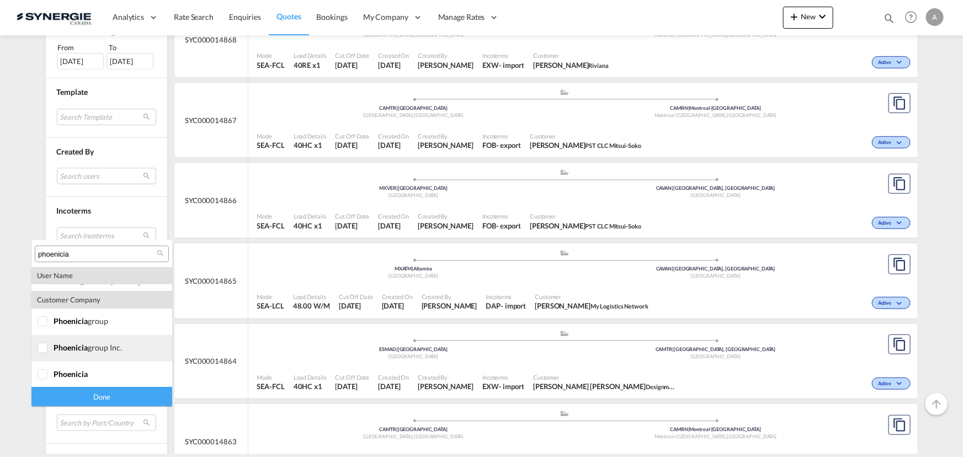
scroll to position [100, 0]
type input "phoenicia"
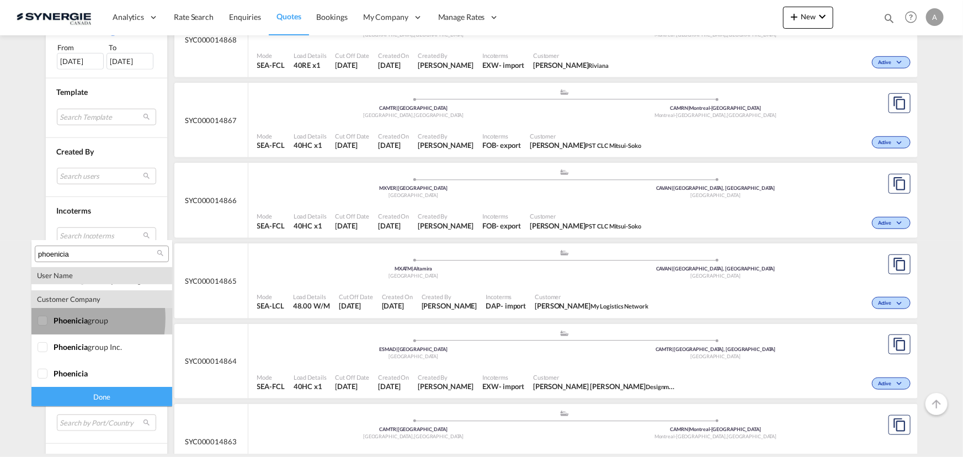
click at [49, 318] on div at bounding box center [43, 321] width 11 height 11
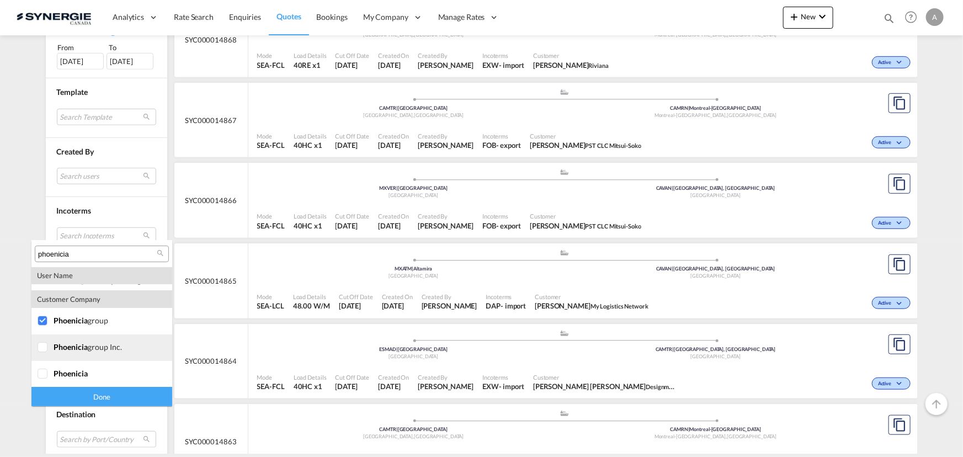
click at [56, 350] on span "phoenicia" at bounding box center [71, 346] width 34 height 9
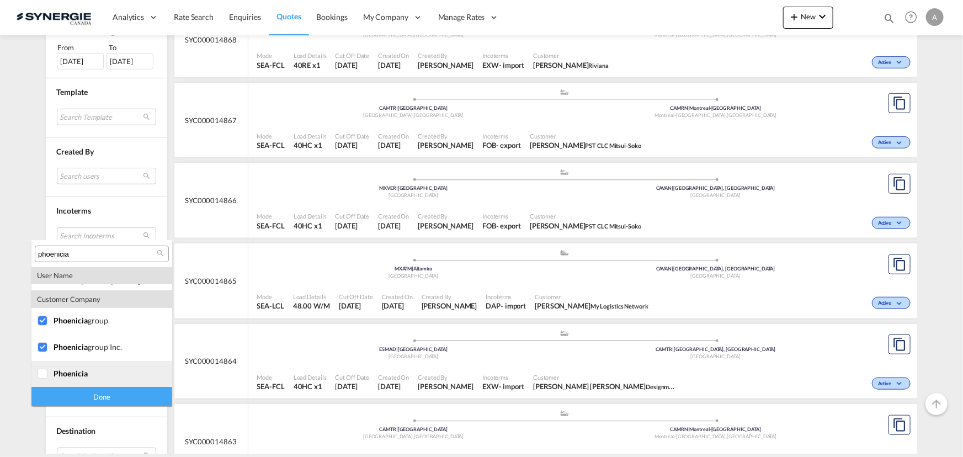
click at [49, 370] on div at bounding box center [43, 374] width 11 height 11
click at [120, 396] on div "Done" at bounding box center [101, 396] width 141 height 19
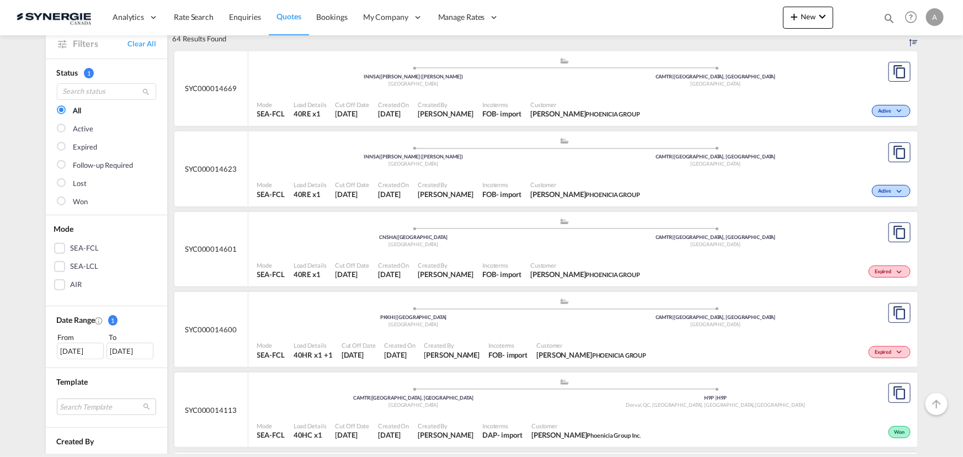
scroll to position [100, 0]
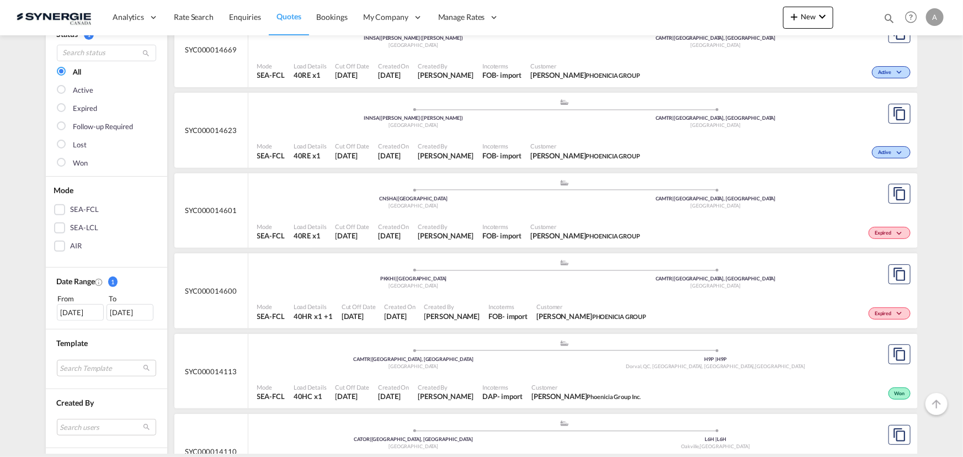
click at [486, 193] on ul ".a{fill:#aaa8ad;} .a{fill:#aaa8ad;} CNSHA | Shanghai China CAMTR | Montreal, QC…" at bounding box center [565, 193] width 604 height 6
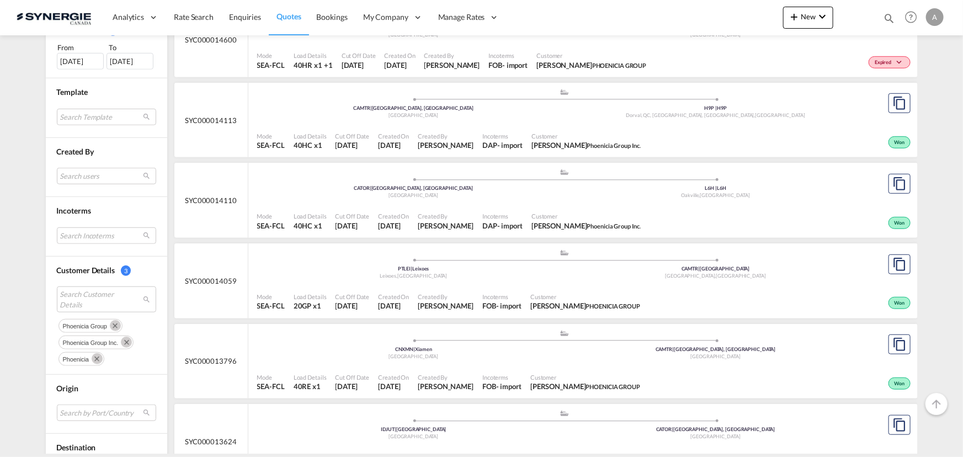
scroll to position [401, 0]
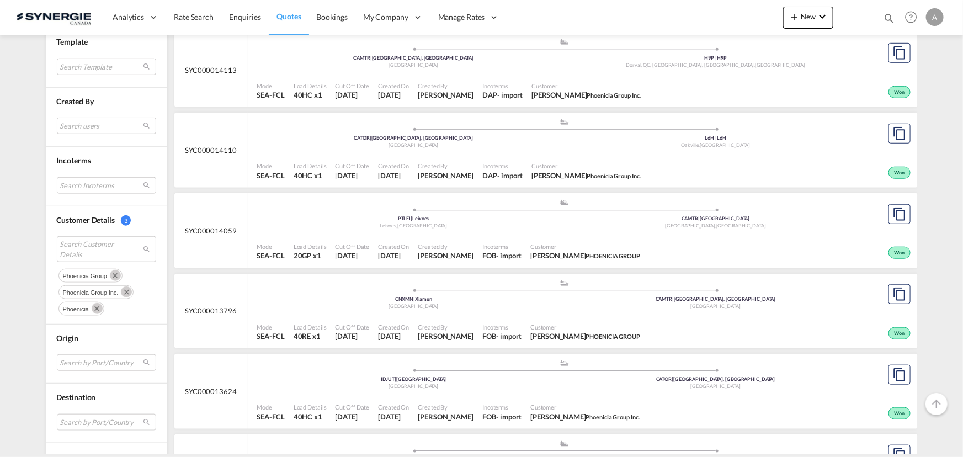
click at [453, 325] on span "Created By" at bounding box center [446, 327] width 56 height 8
click at [113, 275] on md-icon "Remove" at bounding box center [115, 275] width 11 height 11
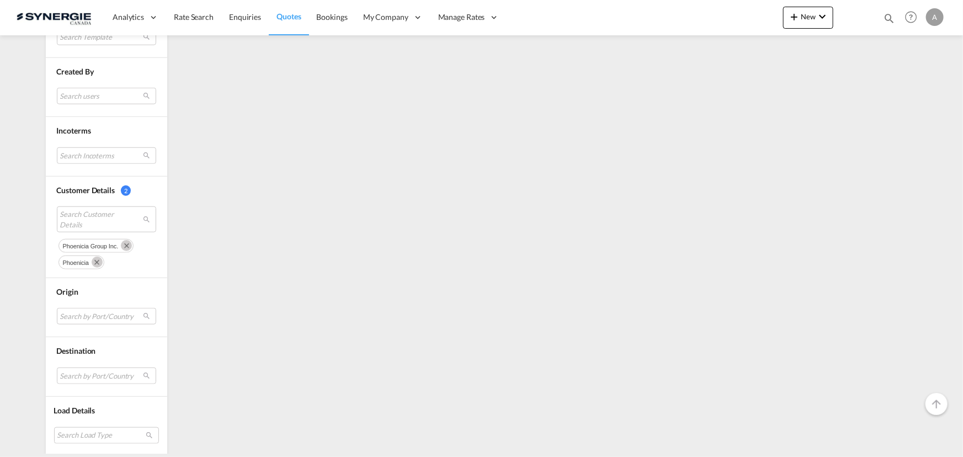
click at [121, 244] on md-icon "Remove" at bounding box center [126, 245] width 11 height 11
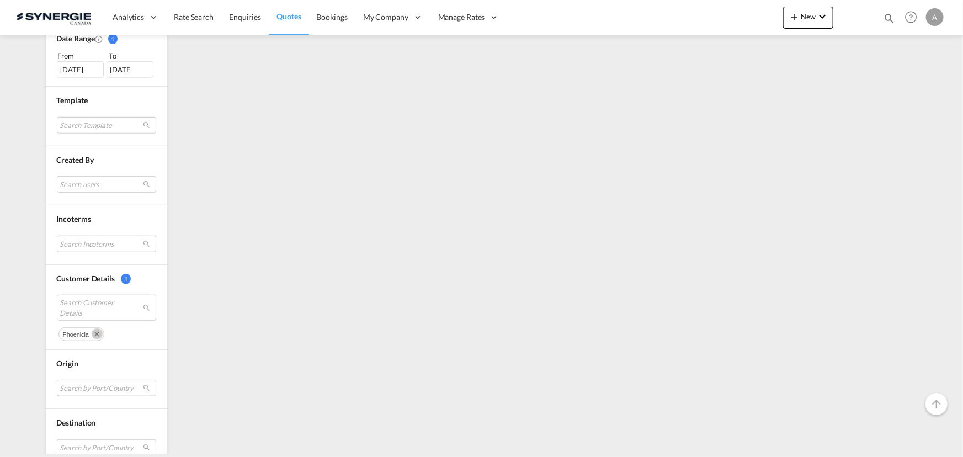
scroll to position [415, 0]
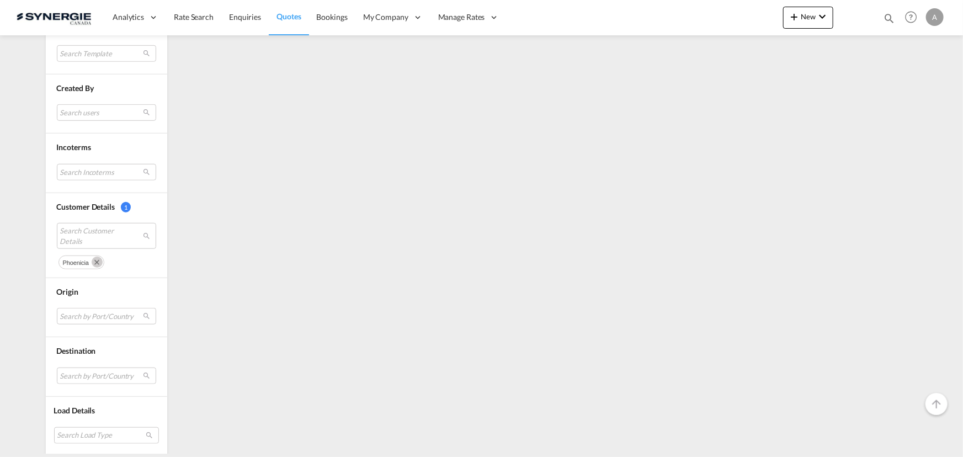
click at [92, 264] on md-icon "Remove" at bounding box center [97, 262] width 11 height 11
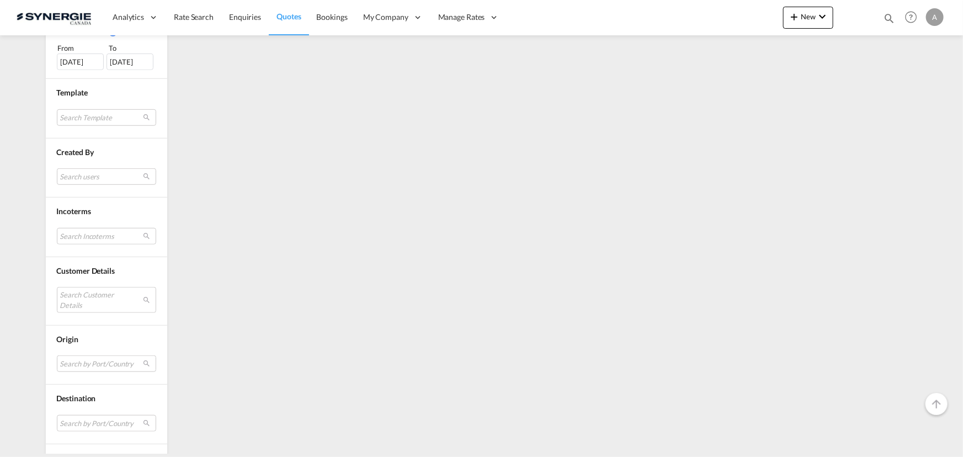
scroll to position [398, 0]
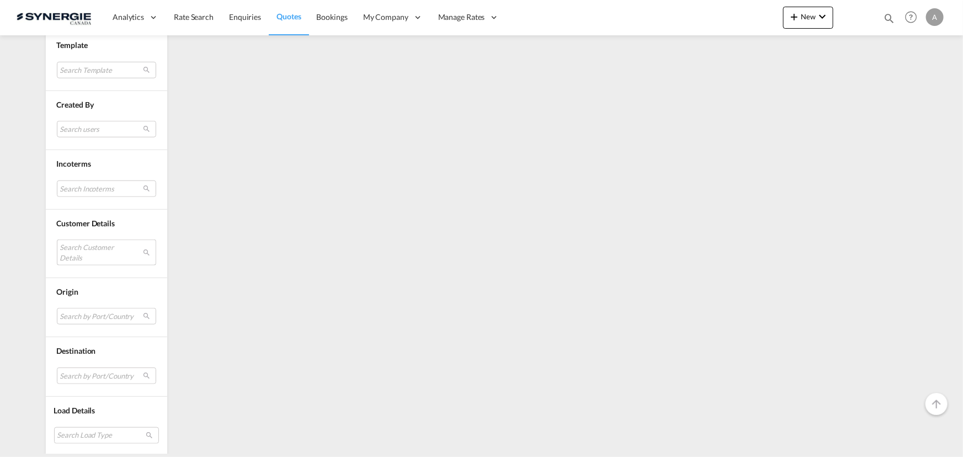
click at [93, 251] on md-select "Search Customer Details" at bounding box center [106, 252] width 99 height 25
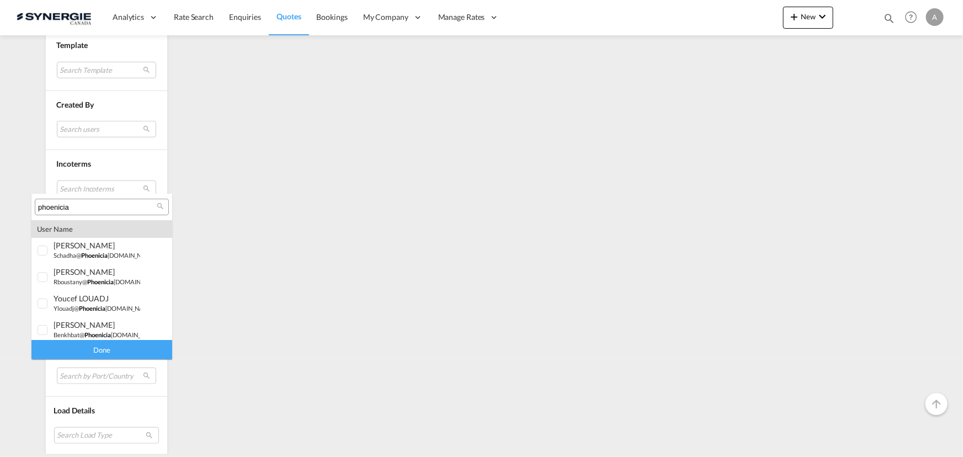
click at [106, 207] on input "phoenicia" at bounding box center [97, 208] width 119 height 10
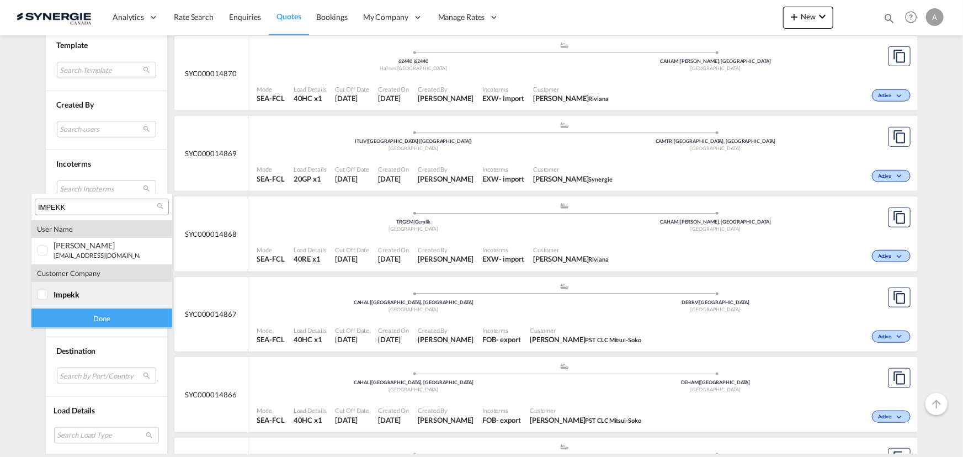
type input "IMPEKK"
drag, startPoint x: 77, startPoint y: 297, endPoint x: 83, endPoint y: 305, distance: 9.5
click at [77, 297] on span "impekk" at bounding box center [67, 294] width 26 height 9
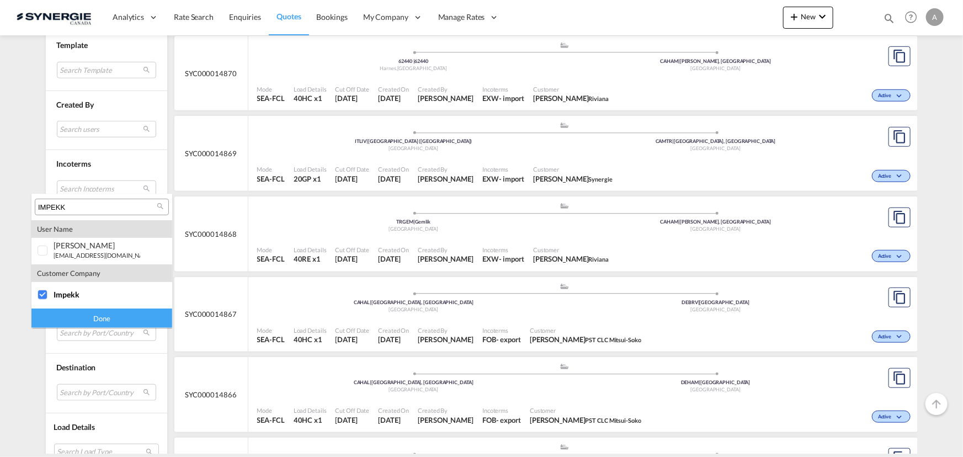
click at [91, 328] on md-backdrop at bounding box center [481, 228] width 963 height 457
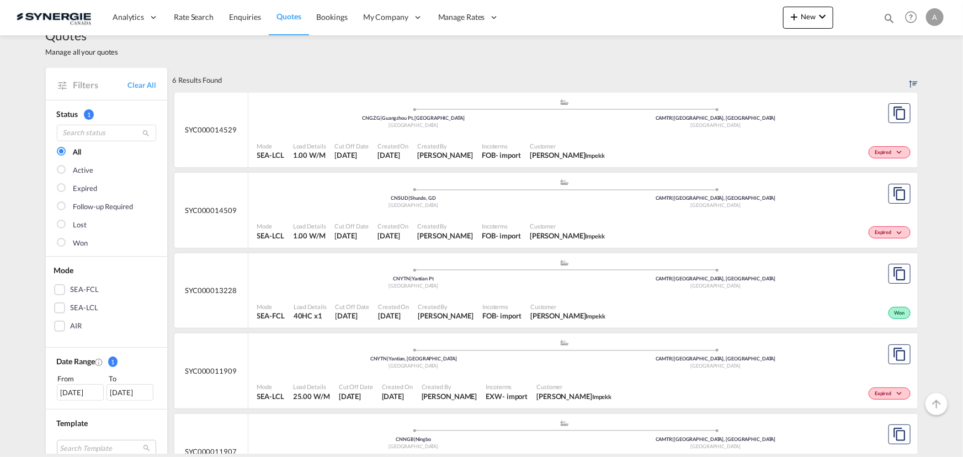
scroll to position [0, 0]
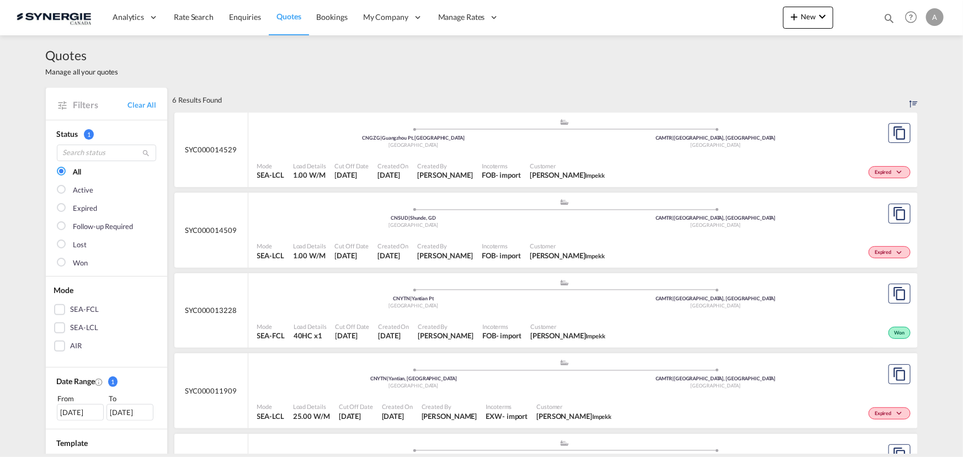
click at [413, 321] on div "Created On 14 Jul 2025" at bounding box center [394, 332] width 40 height 28
click at [502, 314] on div ".a{fill:#aaa8ad;} .a{fill:#aaa8ad;} CNYTN | Yantian Pt China CAMTR | Montreal, …" at bounding box center [564, 297] width 615 height 36
click at [888, 20] on md-icon "icon-magnify" at bounding box center [889, 18] width 12 height 12
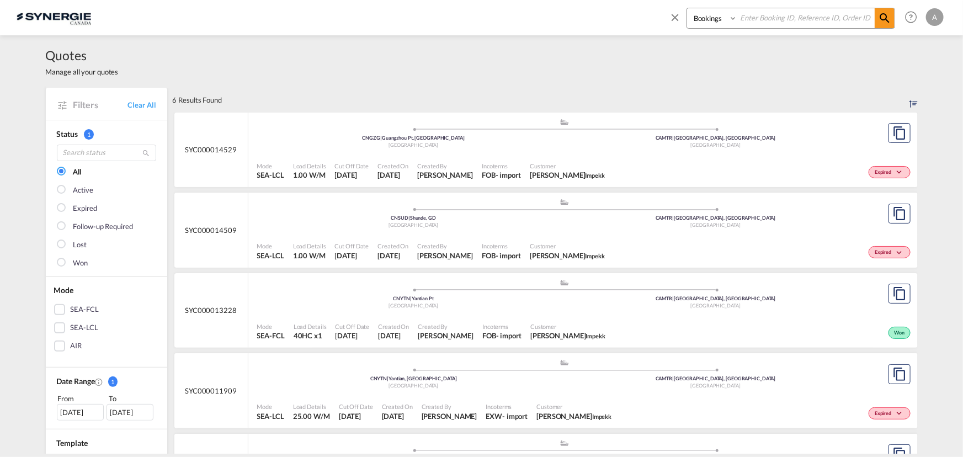
click at [708, 26] on select "Bookings Quotes Enquiries" at bounding box center [713, 18] width 52 height 20
click at [687, 8] on select "Bookings Quotes Enquiries" at bounding box center [713, 18] width 52 height 20
click at [706, 24] on select "Bookings Quotes Enquiries" at bounding box center [713, 18] width 52 height 20
select select "Quotes"
click at [687, 8] on select "Bookings Quotes Enquiries" at bounding box center [713, 18] width 52 height 20
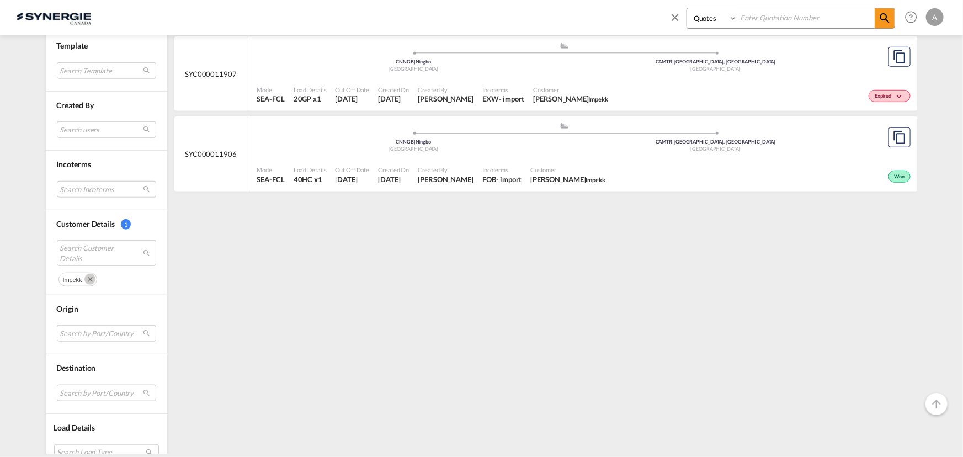
scroll to position [415, 0]
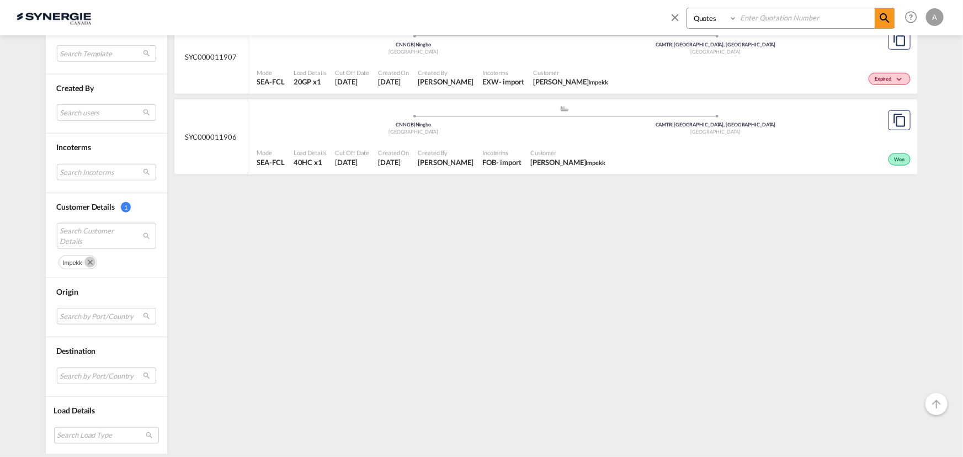
click at [85, 260] on md-icon "Remove" at bounding box center [89, 262] width 11 height 11
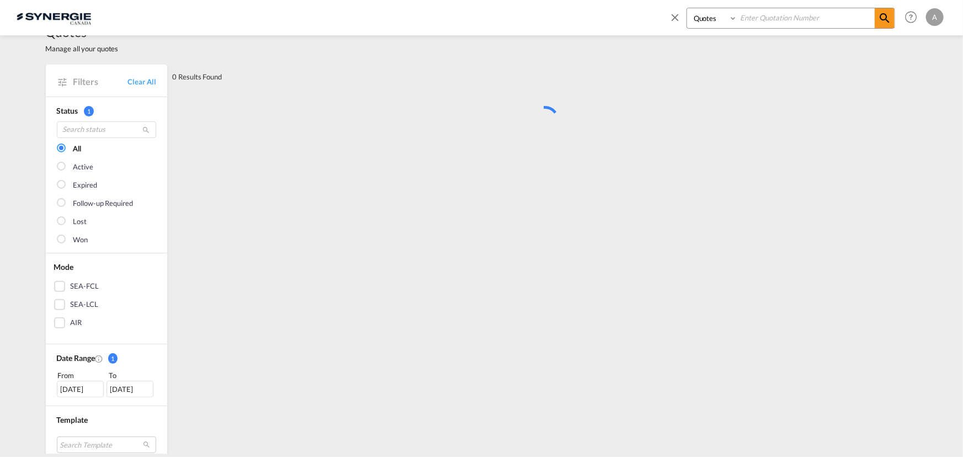
scroll to position [0, 0]
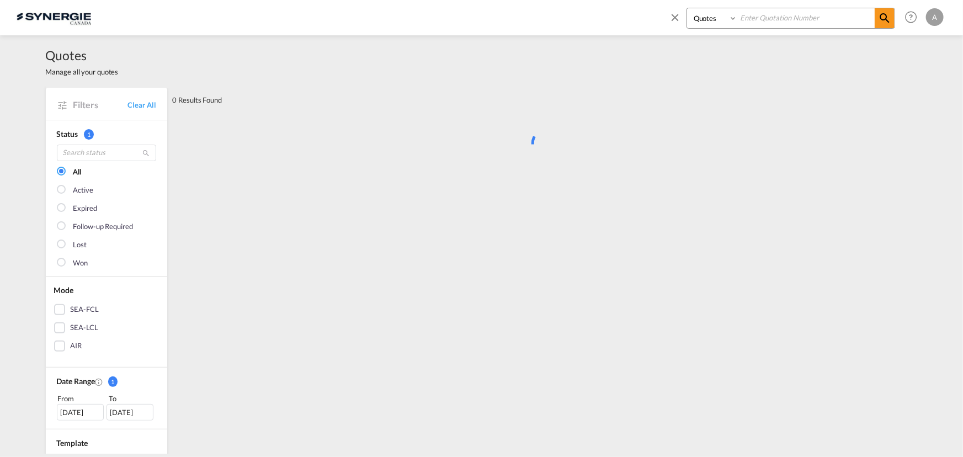
click at [753, 20] on input at bounding box center [805, 17] width 137 height 19
type input "14846"
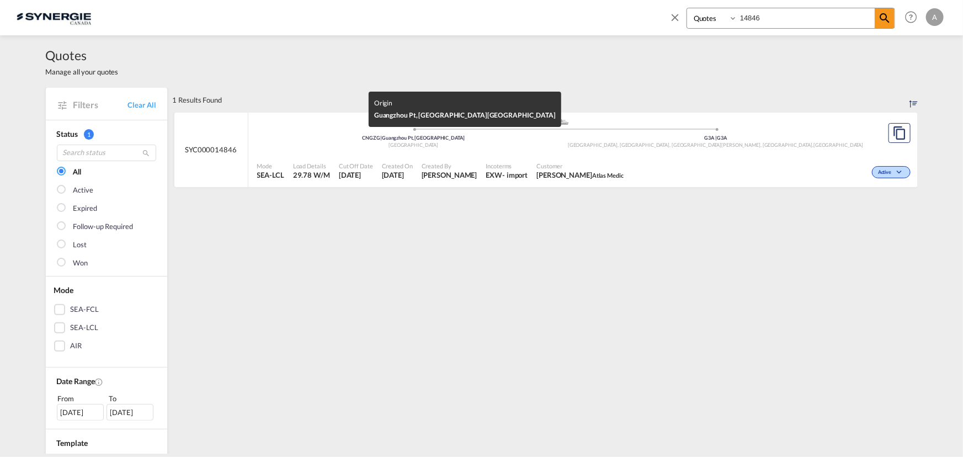
click at [540, 145] on div "China" at bounding box center [414, 145] width 302 height 7
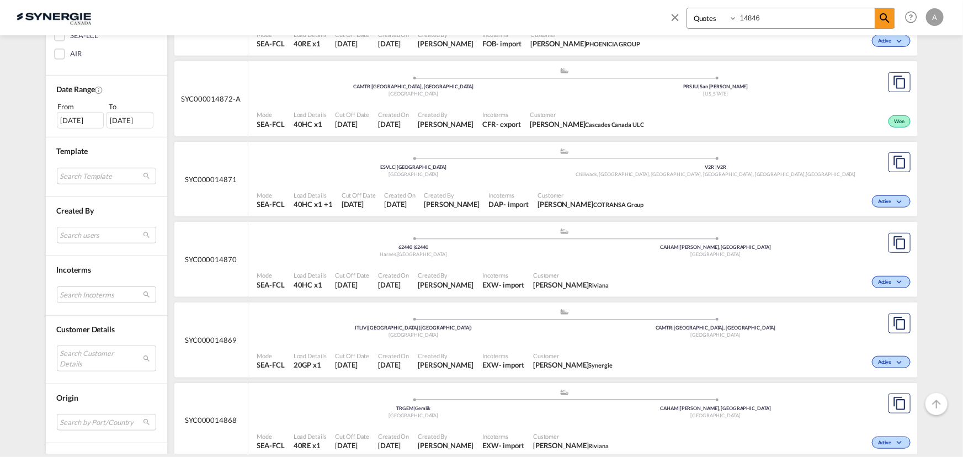
scroll to position [401, 0]
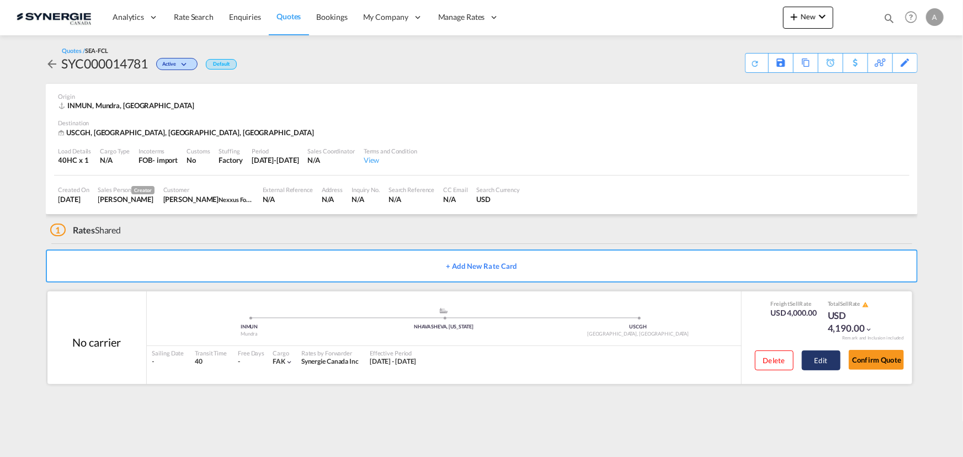
click at [814, 366] on button "Edit" at bounding box center [821, 360] width 39 height 20
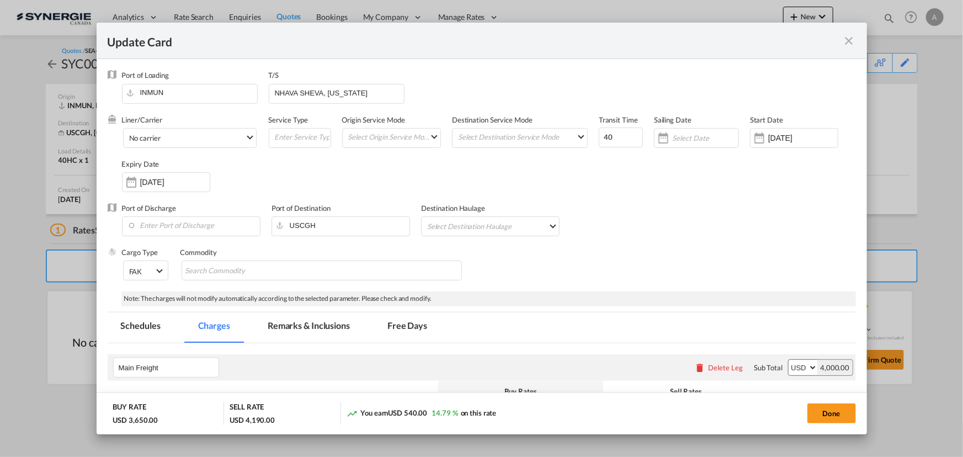
select select "per container"
select select "per B/L"
select select "per shipment"
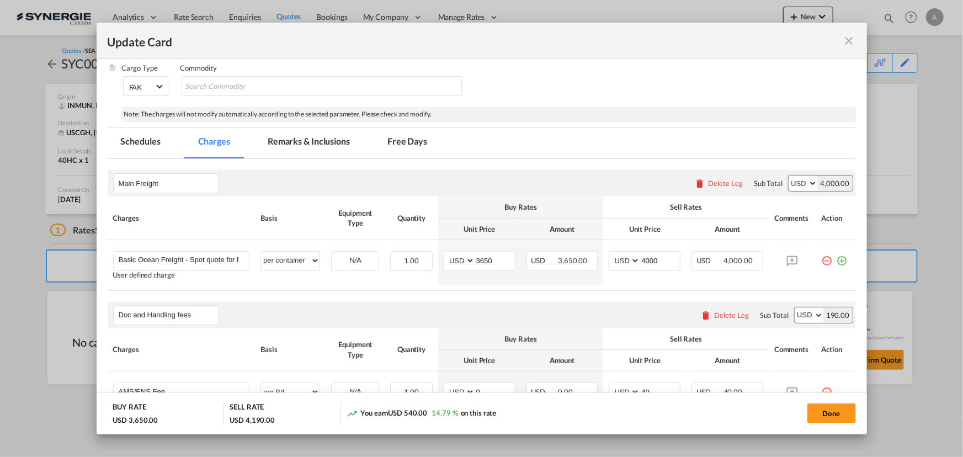
scroll to position [200, 0]
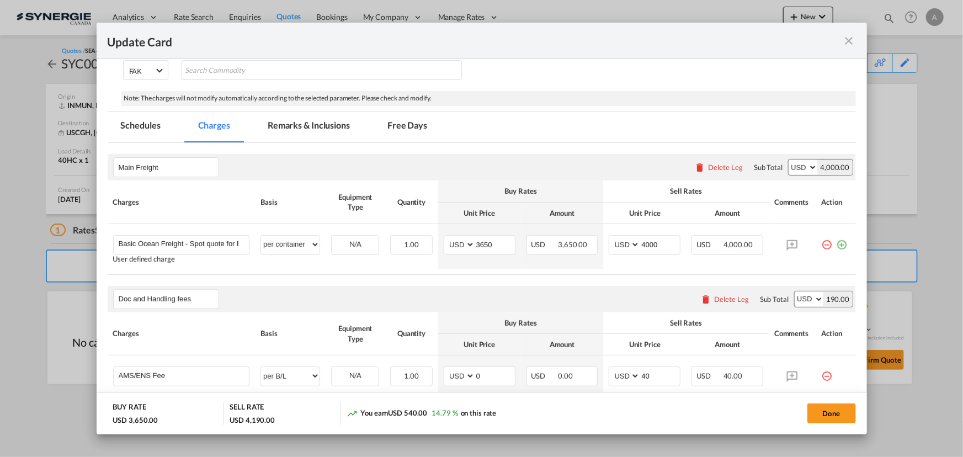
drag, startPoint x: 848, startPoint y: 36, endPoint x: 867, endPoint y: 59, distance: 29.0
click at [848, 39] on md-icon "icon-close fg-AAA8AD m-0 pointer" at bounding box center [849, 40] width 13 height 13
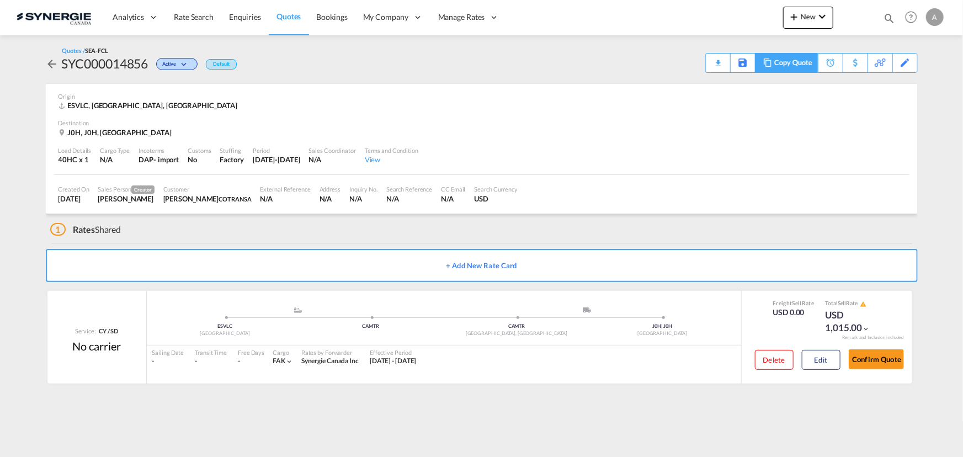
click at [803, 62] on div "Copy Quote" at bounding box center [793, 63] width 38 height 19
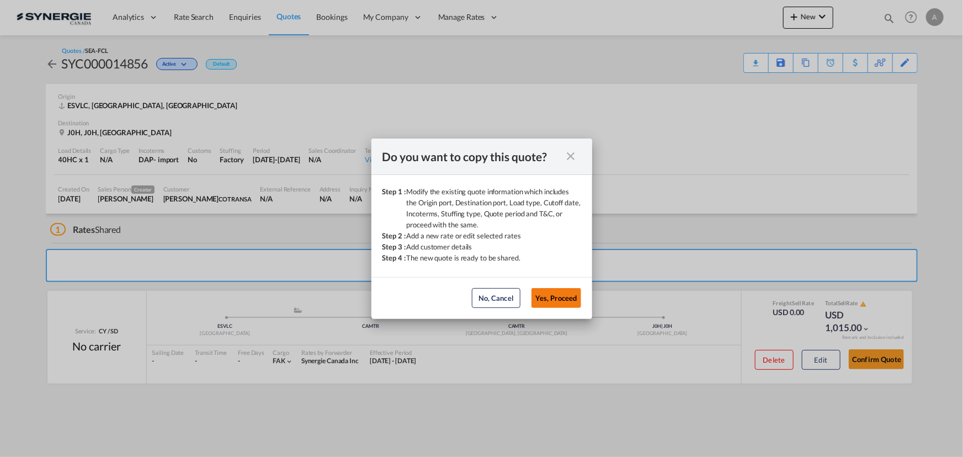
click at [562, 295] on button "Yes, Proceed" at bounding box center [557, 298] width 50 height 20
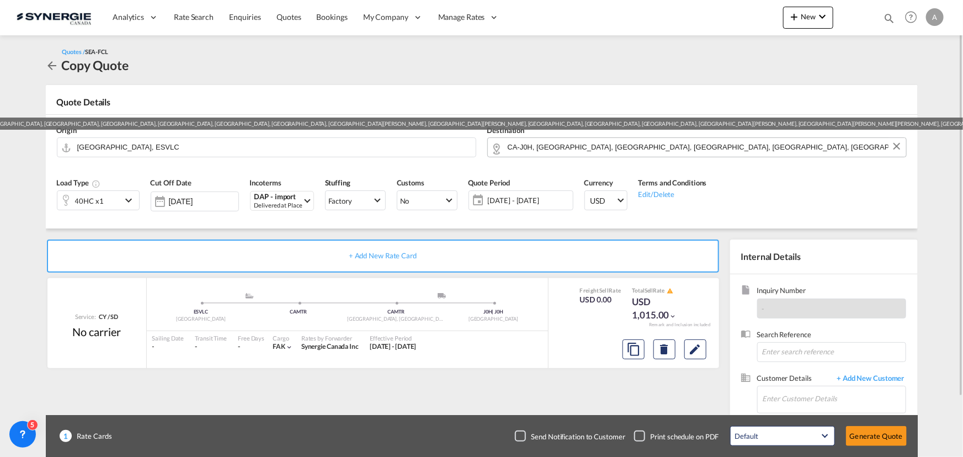
click at [587, 141] on input "CA-J0H, [GEOGRAPHIC_DATA], [GEOGRAPHIC_DATA], [GEOGRAPHIC_DATA], [GEOGRAPHIC_DA…" at bounding box center [704, 146] width 393 height 19
click at [588, 146] on input "CA-J0H, [GEOGRAPHIC_DATA], [GEOGRAPHIC_DATA], [GEOGRAPHIC_DATA], [GEOGRAPHIC_DA…" at bounding box center [704, 146] width 393 height 19
click at [589, 146] on input "CA-J0H, [GEOGRAPHIC_DATA], [GEOGRAPHIC_DATA], [GEOGRAPHIC_DATA], [GEOGRAPHIC_DA…" at bounding box center [704, 146] width 393 height 19
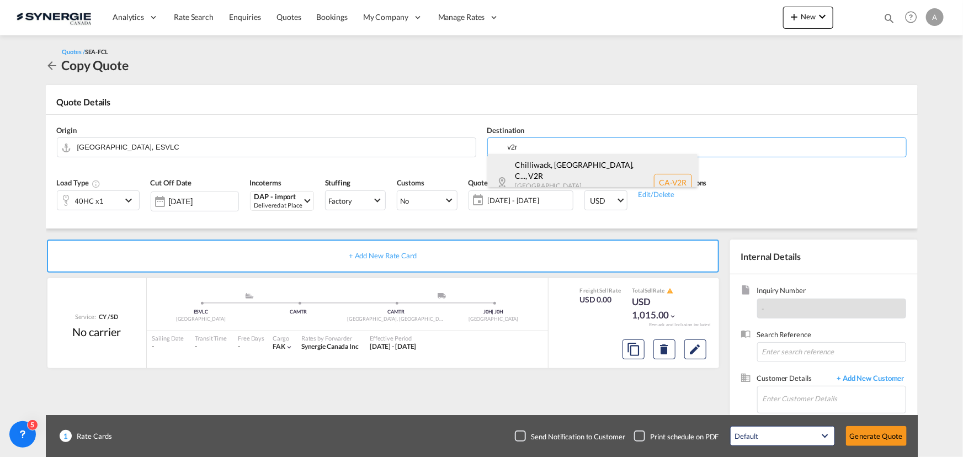
click at [562, 168] on div "Chilliwack, [GEOGRAPHIC_DATA], C... , V2R [GEOGRAPHIC_DATA] ... [GEOGRAPHIC_DAT…" at bounding box center [593, 182] width 210 height 57
type input "CA-V2R, Chilliwack, [GEOGRAPHIC_DATA], [GEOGRAPHIC_DATA], [GEOGRAPHIC_DATA], [G…"
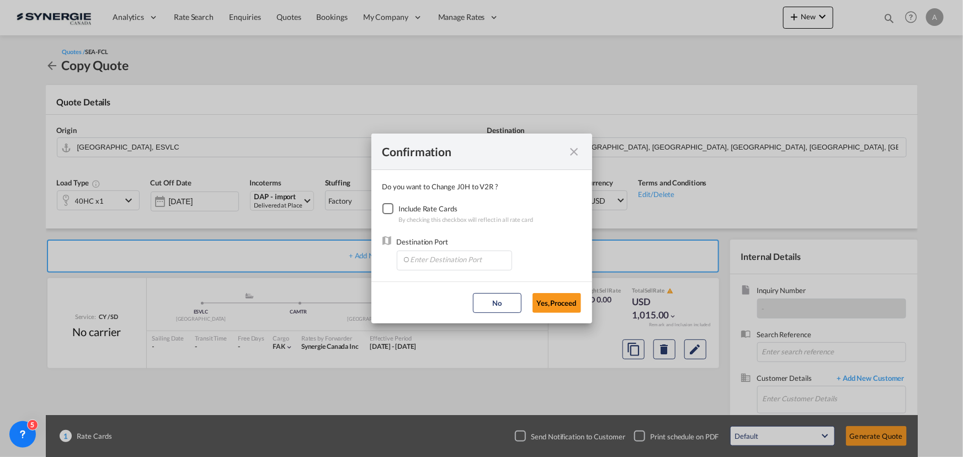
click at [389, 210] on div "Checkbox No Ink" at bounding box center [387, 208] width 11 height 11
click at [420, 257] on input "Enter Destination Port" at bounding box center [456, 259] width 109 height 17
click at [451, 309] on span "CAVAN, [GEOGRAPHIC_DATA], [GEOGRAPHIC_DATA], [GEOGRAPHIC_DATA], [GEOGRAPHIC_DAT…" at bounding box center [626, 310] width 433 height 9
type input "CAVAN, [GEOGRAPHIC_DATA], [GEOGRAPHIC_DATA], [GEOGRAPHIC_DATA], [GEOGRAPHIC_DAT…"
click at [552, 294] on button "Yes,Proceed" at bounding box center [557, 303] width 49 height 20
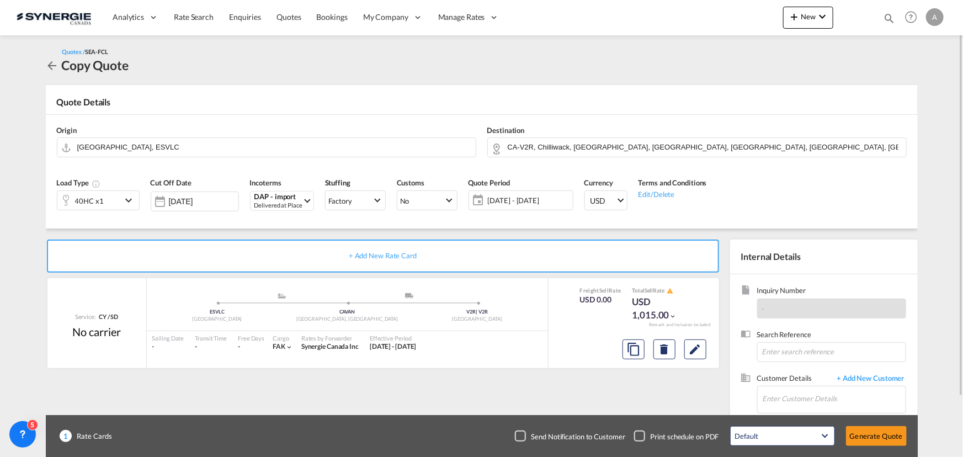
click at [105, 201] on div "40HC x1" at bounding box center [89, 200] width 64 height 19
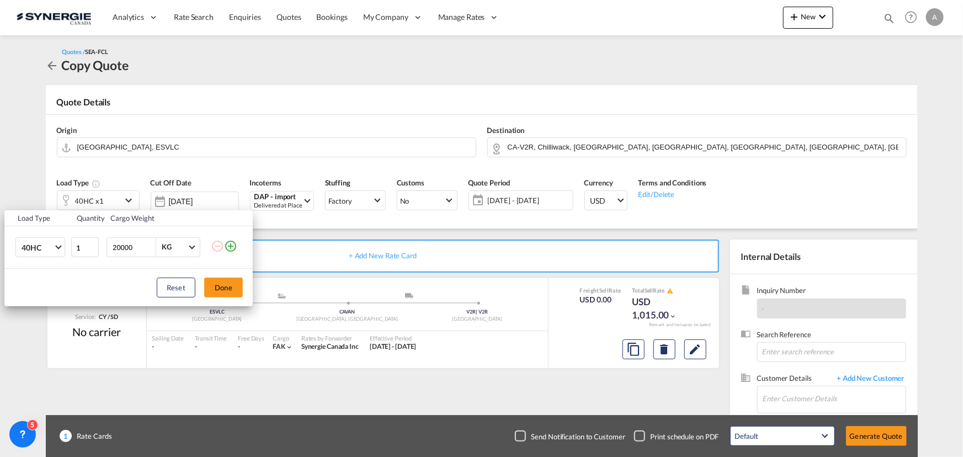
click at [229, 247] on md-icon "icon-plus-circle-outline" at bounding box center [230, 246] width 13 height 13
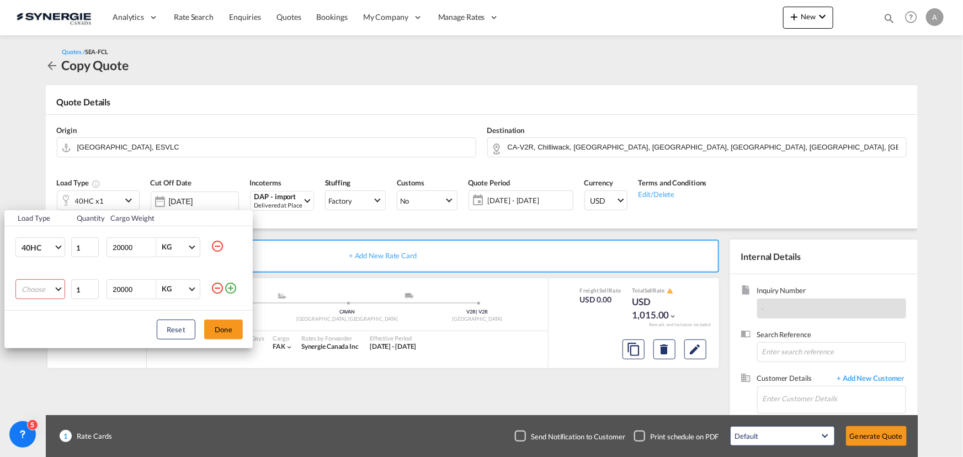
click at [40, 290] on md-select "Choose 20GP 40GP 40HC 45HC 20RE 40RE 40HR 20OT 40OT 20FR 40FR 40NR 20NR 45S 20T…" at bounding box center [40, 289] width 50 height 20
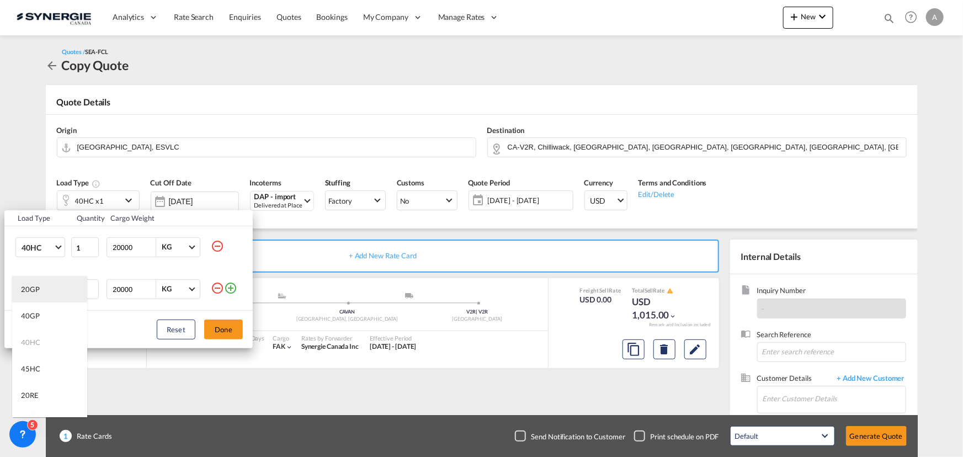
click at [37, 295] on md-option "20GP" at bounding box center [49, 289] width 75 height 26
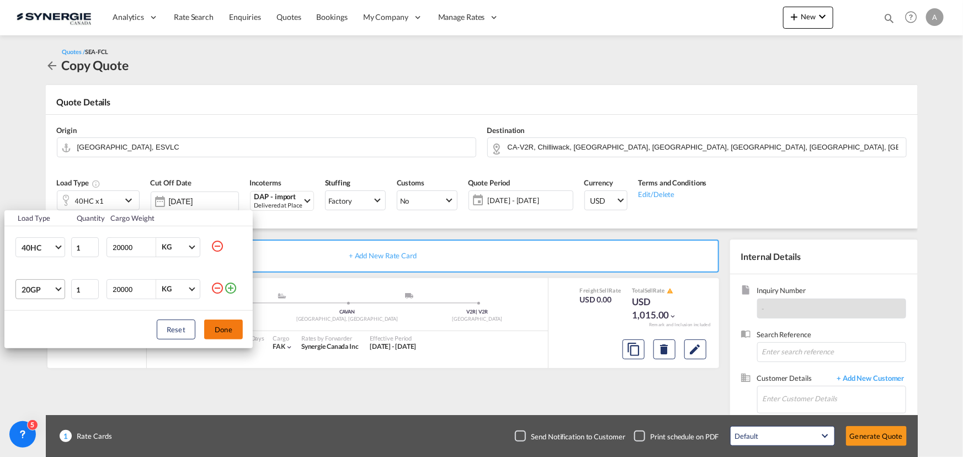
click at [230, 330] on button "Done" at bounding box center [223, 330] width 39 height 20
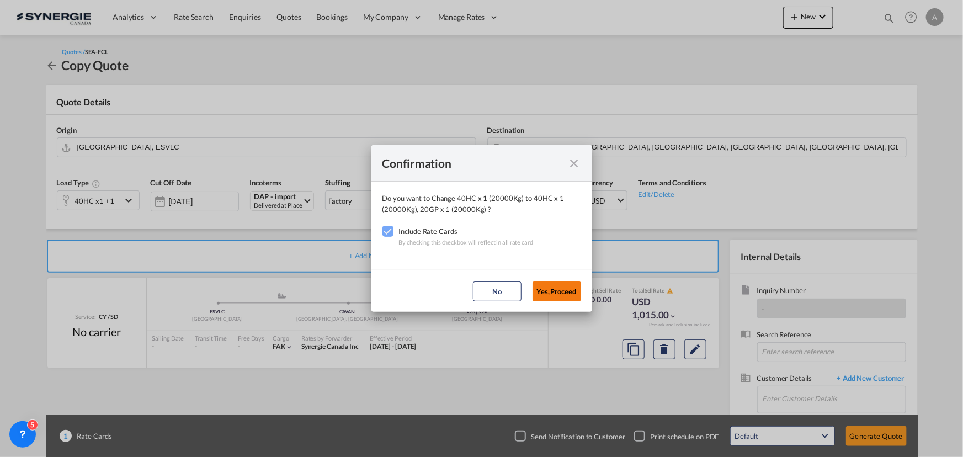
click at [562, 291] on button "Yes,Proceed" at bounding box center [557, 291] width 49 height 20
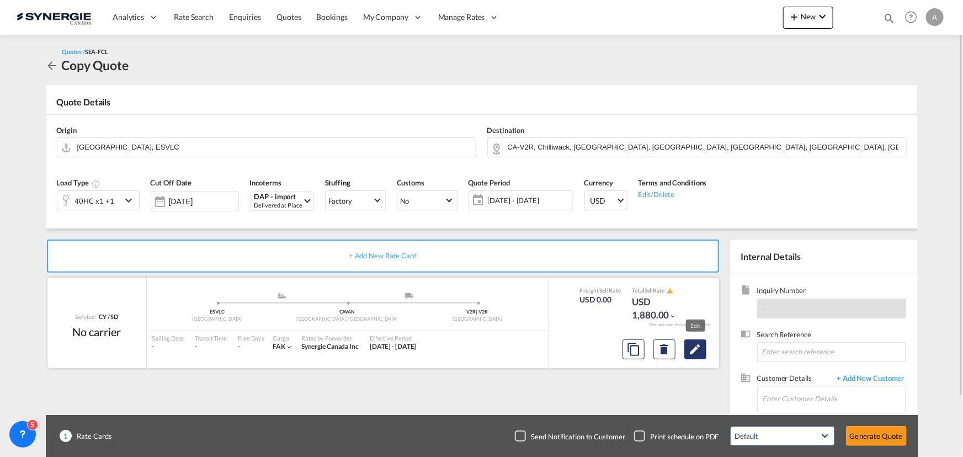
click at [699, 350] on md-icon "Edit" at bounding box center [695, 349] width 13 height 13
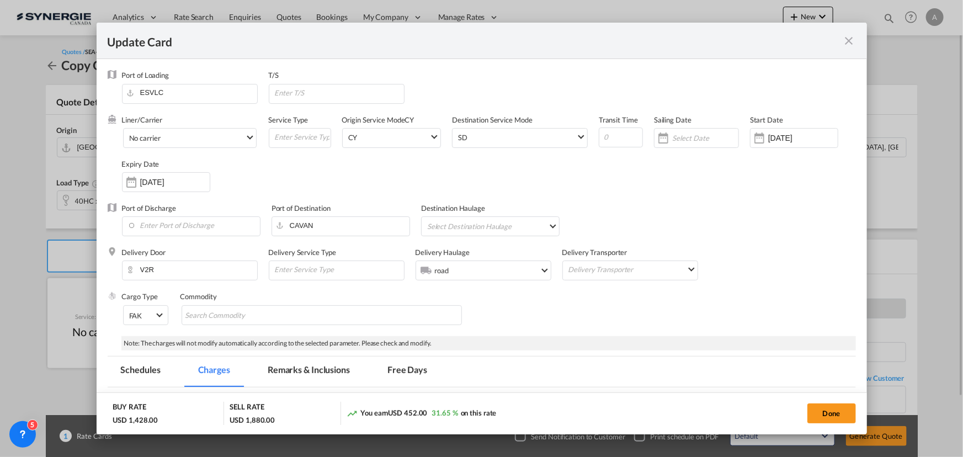
select select "per container"
select select "per B/L"
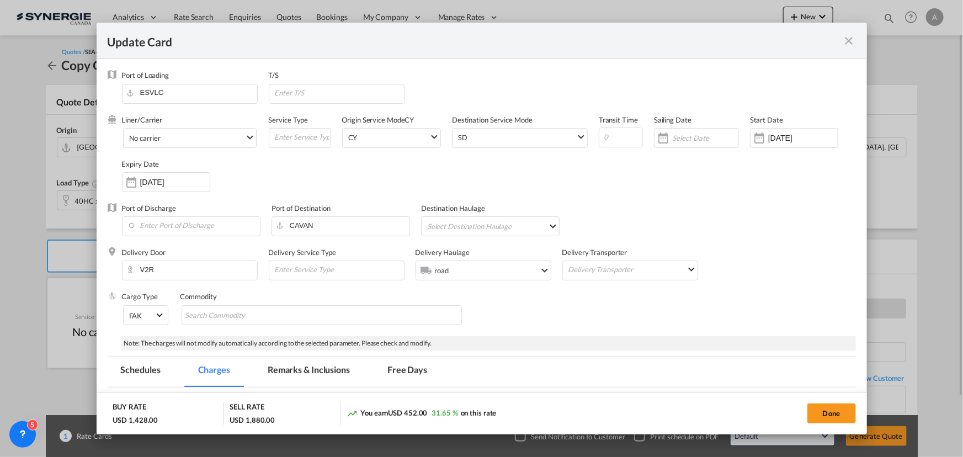
select select "per B/L"
select select "per shipment"
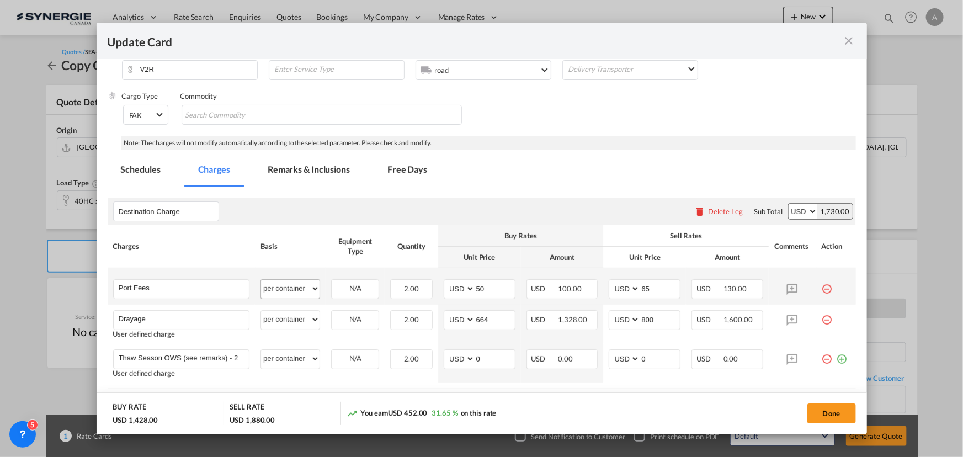
drag, startPoint x: 311, startPoint y: 174, endPoint x: 281, endPoint y: 286, distance: 116.1
click at [311, 174] on md-tab-item "Remarks & Inclusions" at bounding box center [308, 171] width 109 height 30
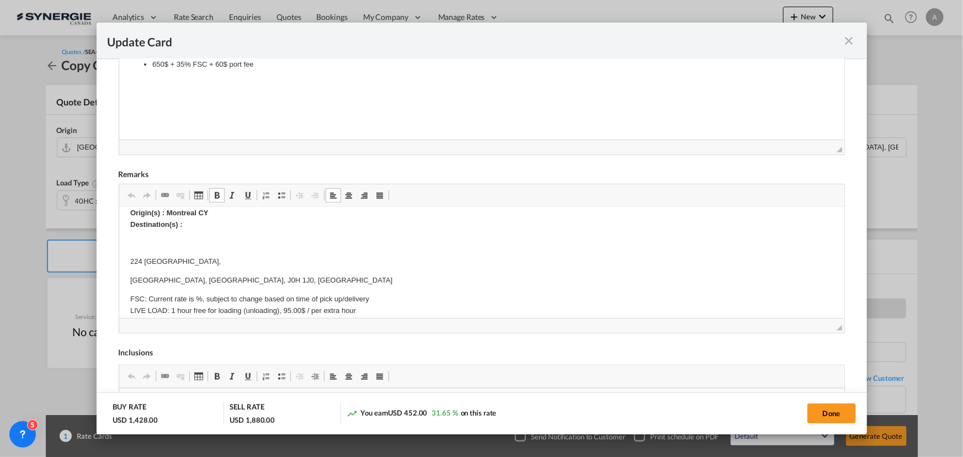
scroll to position [150, 0]
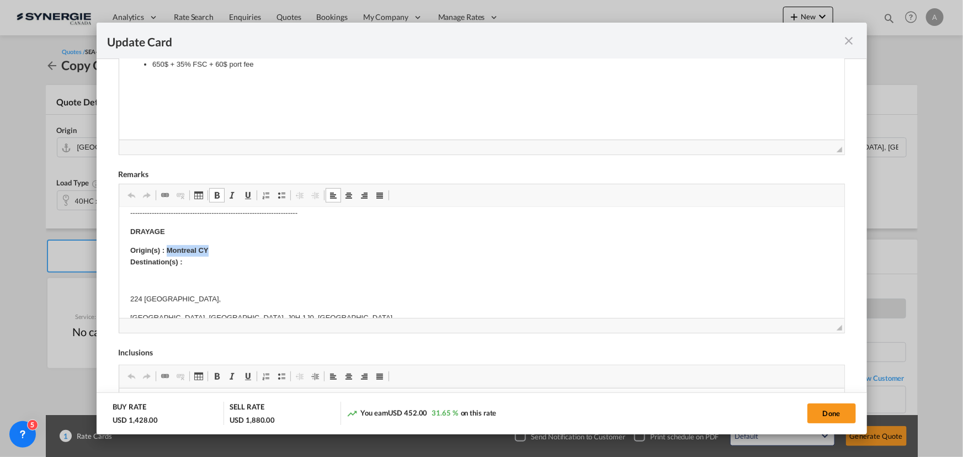
drag, startPoint x: 214, startPoint y: 248, endPoint x: 167, endPoint y: 249, distance: 46.9
click at [167, 249] on p "Origin(s) : Montreal CY Destination(s) :" at bounding box center [481, 256] width 703 height 23
click at [204, 256] on p "Origin(s) : VANCOUVER RAMP, [GEOGRAPHIC_DATA] Destination(s) :" at bounding box center [481, 256] width 703 height 23
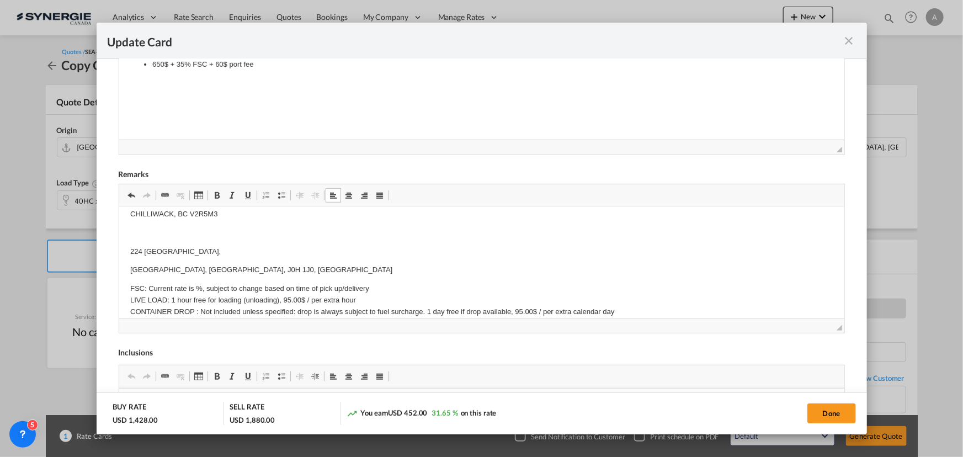
scroll to position [254, 0]
drag, startPoint x: 185, startPoint y: 255, endPoint x: 295, endPoint y: 265, distance: 110.3
click at [295, 265] on html "E Manifest (ACI): Applicable if Synergie is responsible to submit Per E-manifes…" at bounding box center [481, 306] width 725 height 706
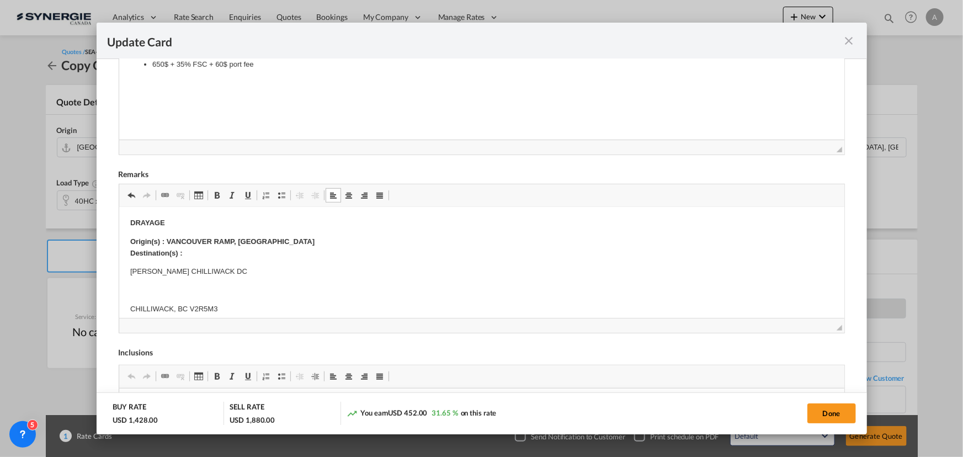
scroll to position [155, 0]
click at [171, 288] on body "E Manifest (ACI): Applicable if Synergie is responsible to submit Per E-manifes…" at bounding box center [481, 397] width 703 height 666
click at [256, 272] on p "[PERSON_NAME] CHILLIWACK DC" at bounding box center [481, 276] width 703 height 12
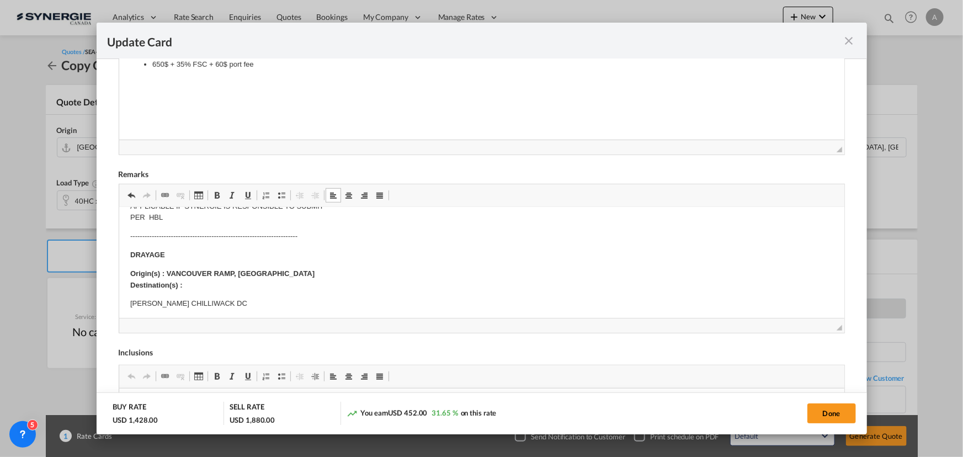
scroll to position [104, 0]
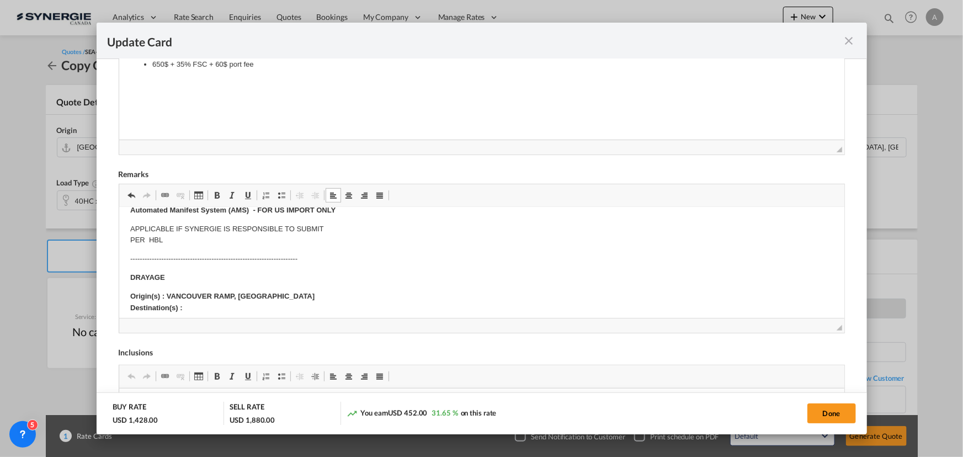
click at [193, 310] on p "Origin(s) : VANCOUVER RAMP, [GEOGRAPHIC_DATA] Destination(s) :" at bounding box center [481, 302] width 703 height 23
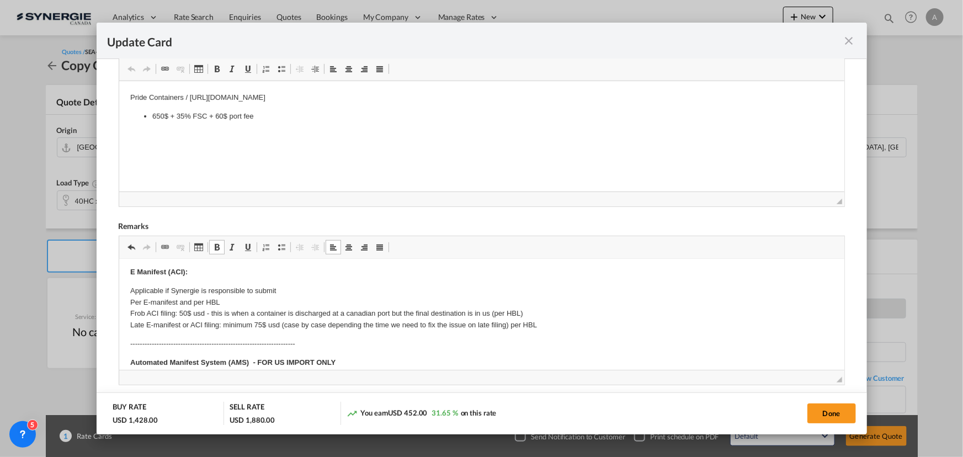
scroll to position [260, 0]
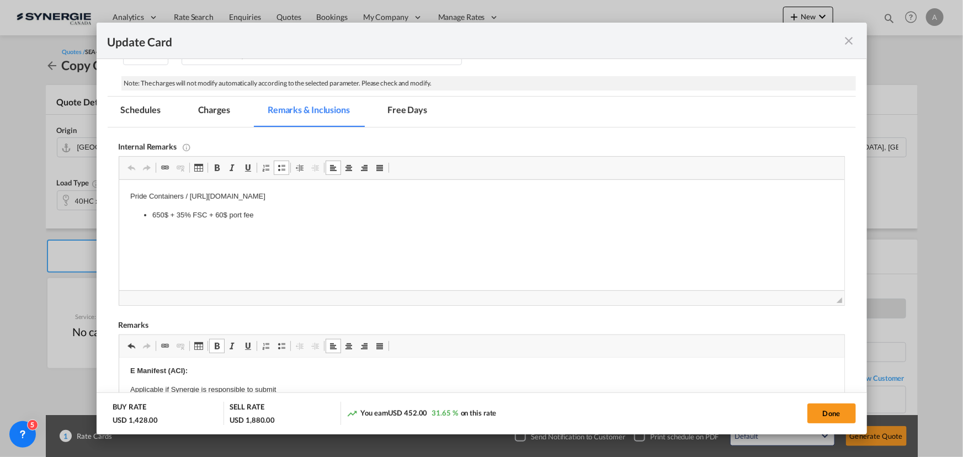
click at [264, 220] on html "Pride Containers / [URL][DOMAIN_NAME] 650$ + 35% FSC + 60$ port fee" at bounding box center [481, 206] width 725 height 52
drag, startPoint x: 263, startPoint y: 216, endPoint x: 224, endPoint y: 357, distance: 146.1
click at [119, 180] on html "Pride Containers / [URL][DOMAIN_NAME] 650$ + 35% FSC + 60$ port fee" at bounding box center [481, 206] width 725 height 52
click at [219, 196] on p "[PERSON_NAME] -" at bounding box center [481, 197] width 703 height 12
click at [231, 106] on md-tab-item "Charges" at bounding box center [214, 112] width 59 height 30
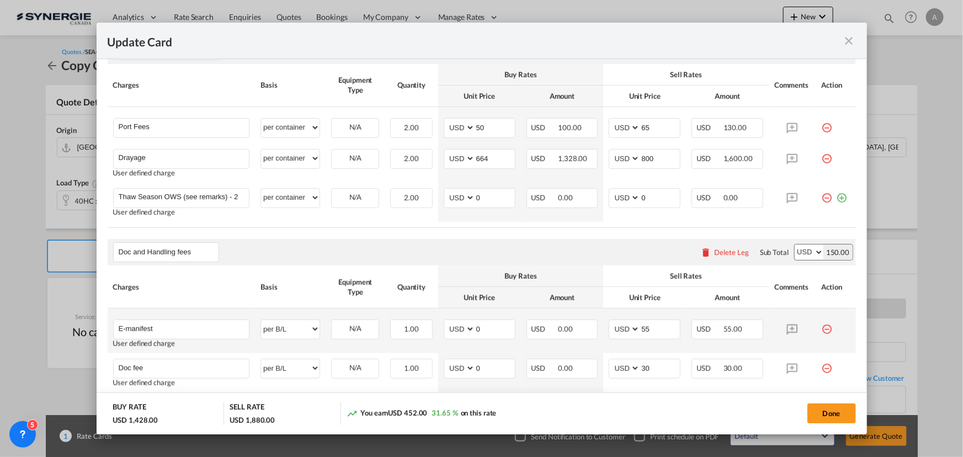
scroll to position [360, 0]
click at [822, 199] on md-icon "icon-minus-circle-outline red-400-fg" at bounding box center [827, 194] width 11 height 11
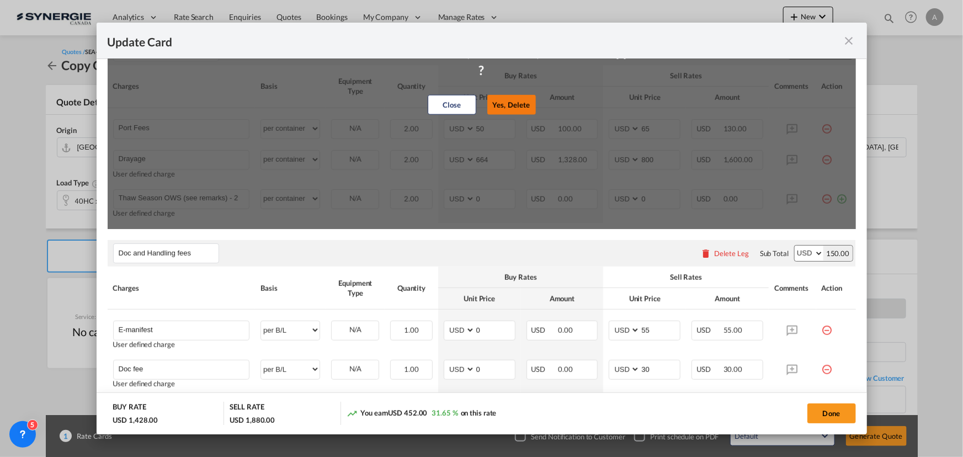
click at [506, 103] on button "Yes, Delete" at bounding box center [511, 105] width 49 height 20
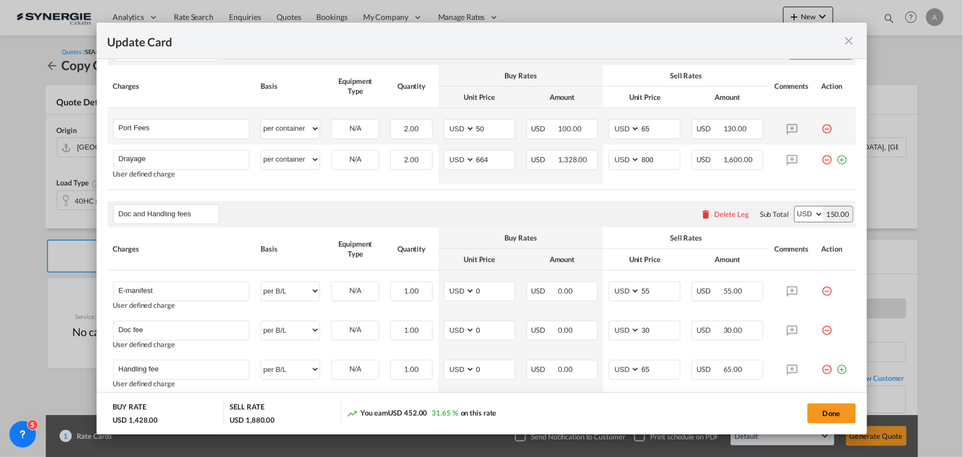
click at [822, 130] on md-icon "icon-minus-circle-outline red-400-fg" at bounding box center [827, 124] width 11 height 11
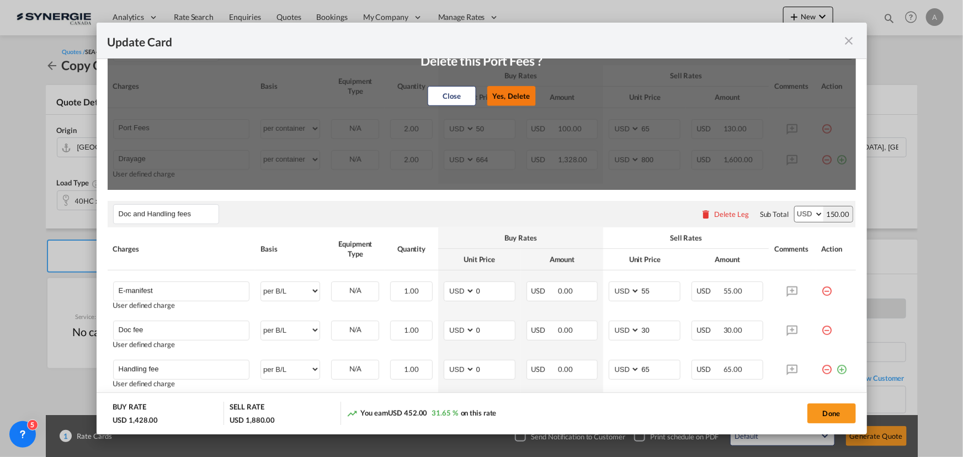
click at [507, 97] on button "Yes, Delete" at bounding box center [511, 96] width 49 height 20
type input "Drayage"
type input "664"
type input "800"
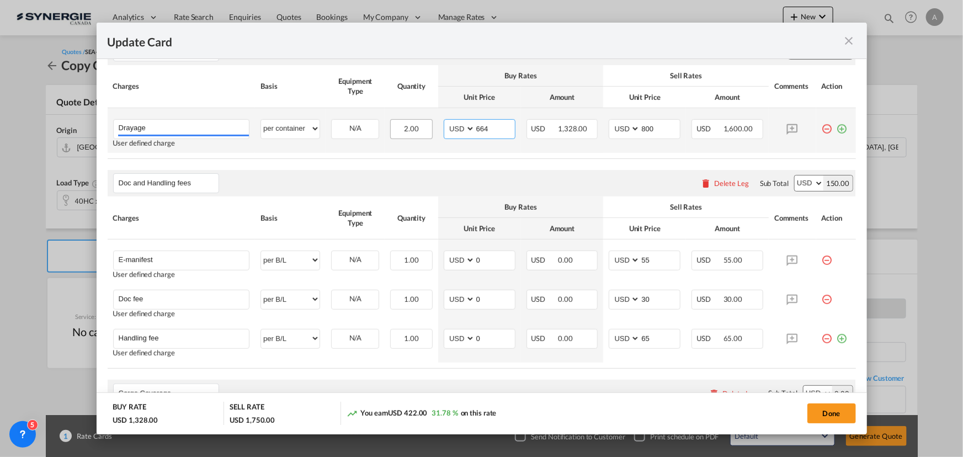
drag, startPoint x: 495, startPoint y: 123, endPoint x: 411, endPoint y: 124, distance: 83.9
click at [412, 124] on tr "Drayage Please Enter User Defined Charges Cannot Be Published User defined char…" at bounding box center [482, 130] width 748 height 45
type input "803"
click at [656, 119] on md-input-container "AED AFN ALL AMD ANG AOA ARS AUD AWG AZN BAM BBD BDT BGN BHD BIF BMD BND BOB BRL…" at bounding box center [645, 129] width 72 height 20
drag, startPoint x: 655, startPoint y: 124, endPoint x: 612, endPoint y: 129, distance: 43.8
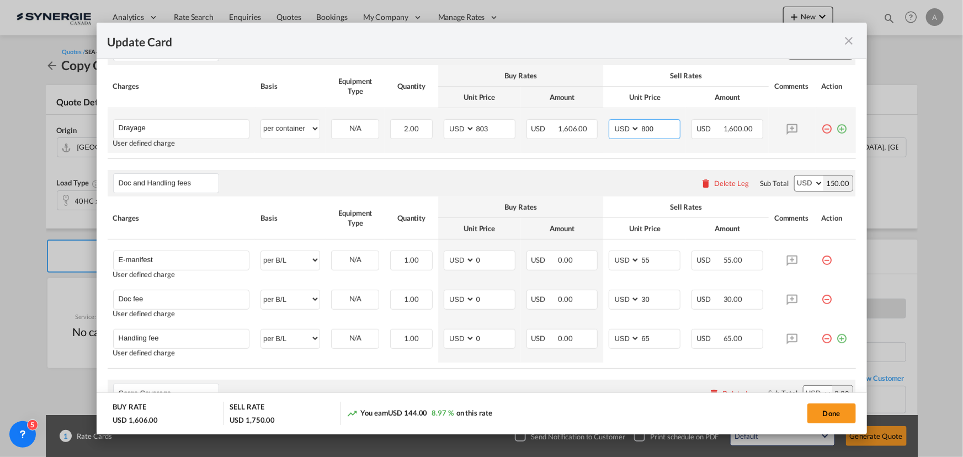
click at [612, 129] on md-input-container "AED AFN ALL AMD ANG AOA ARS AUD AWG AZN BAM BBD BDT BGN BHD BIF BMD BND BOB BRL…" at bounding box center [645, 129] width 72 height 20
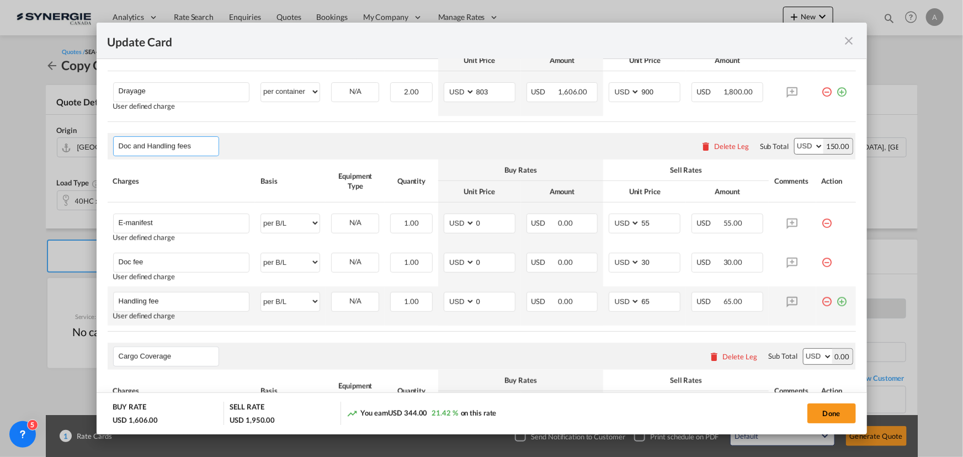
scroll to position [336, 0]
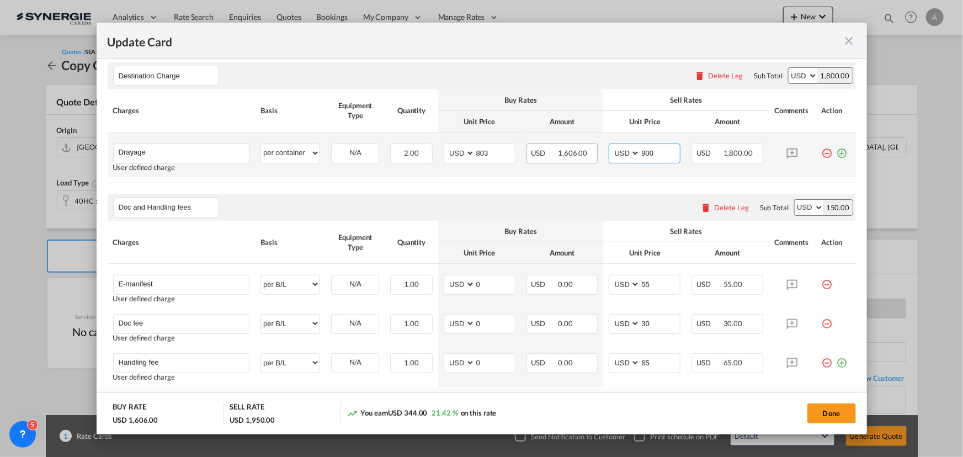
drag, startPoint x: 650, startPoint y: 152, endPoint x: 587, endPoint y: 155, distance: 63.0
click at [611, 151] on md-input-container "AED AFN ALL AMD ANG AOA ARS AUD AWG AZN BAM BBD BDT BGN BHD BIF BMD BND BOB BRL…" at bounding box center [645, 154] width 72 height 20
type input "920"
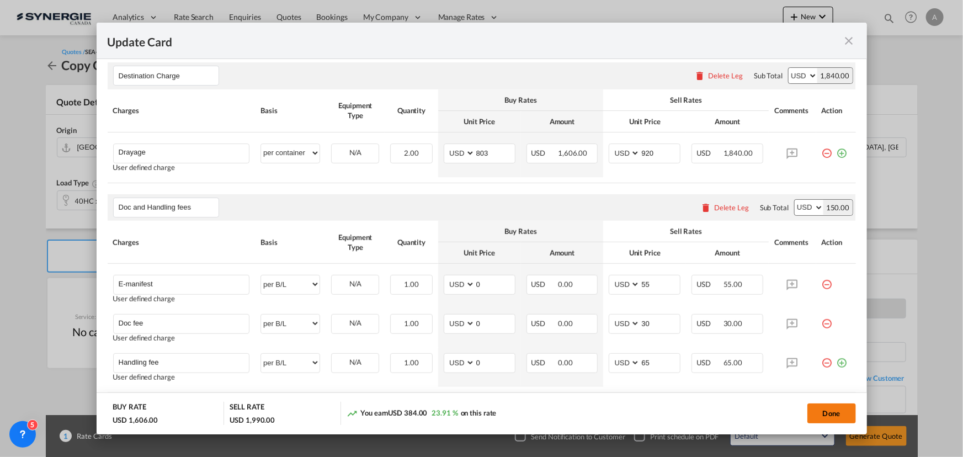
click at [824, 418] on button "Done" at bounding box center [831, 413] width 49 height 20
type input "17 Sep 2025"
type input "17 Oct 2025"
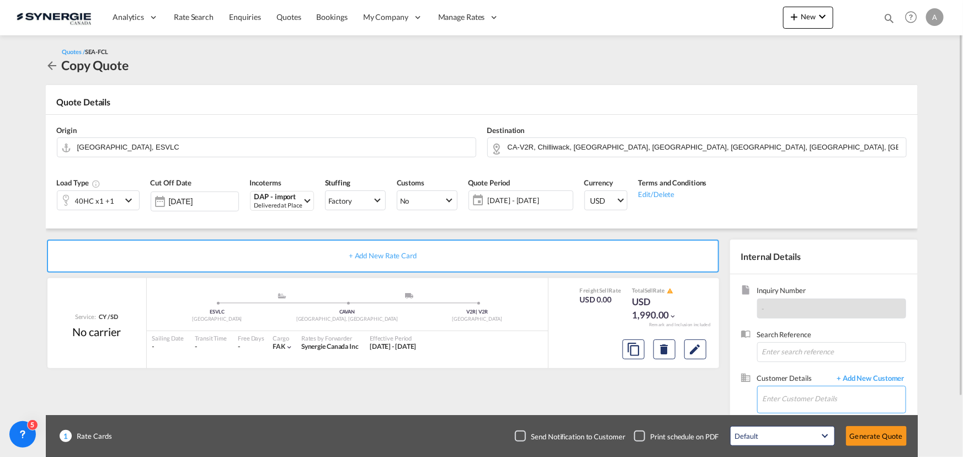
click at [800, 393] on input "Enter Customer Details" at bounding box center [834, 398] width 143 height 25
paste input "nogues.eduardo@cotransa.com"
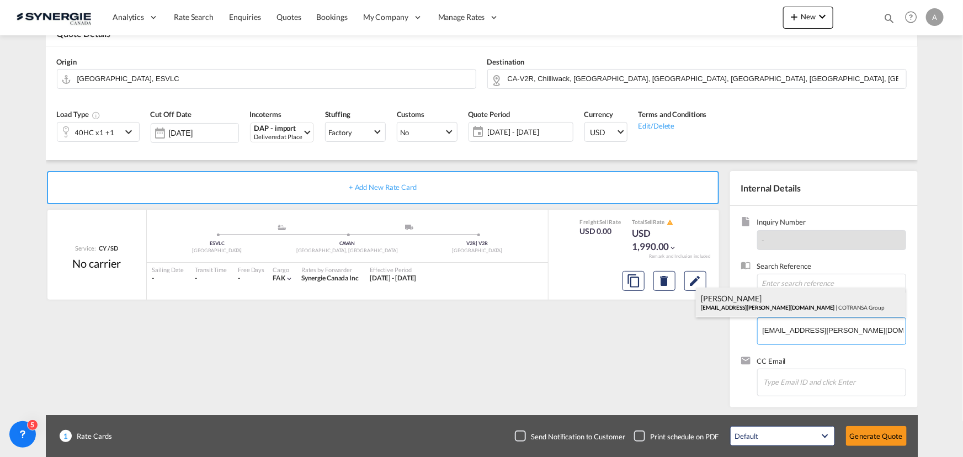
click at [767, 298] on div "Eduardo Nogués nogues.eduardo@cotransa.com | COTRANSA Group" at bounding box center [801, 303] width 210 height 30
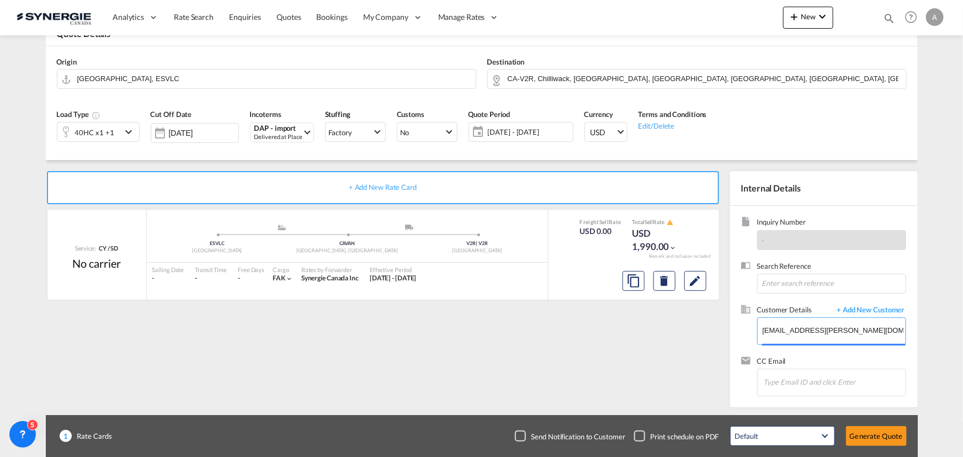
type input "COTRANSA Group, Eduardo Nogués, nogues.eduardo@cotransa.com"
click at [849, 431] on button "Generate Quote" at bounding box center [876, 436] width 61 height 20
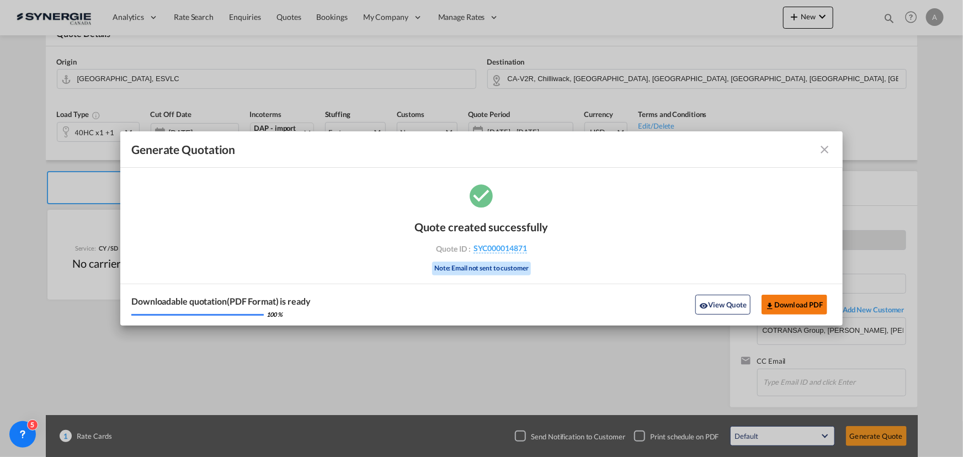
click at [789, 299] on button "Download PDF" at bounding box center [795, 305] width 66 height 20
click at [734, 291] on div "Downloadable quotation(PDF Format) is ready 100 % View Quote Download PDF" at bounding box center [481, 305] width 722 height 42
click at [728, 302] on button "View Quote" at bounding box center [722, 305] width 55 height 20
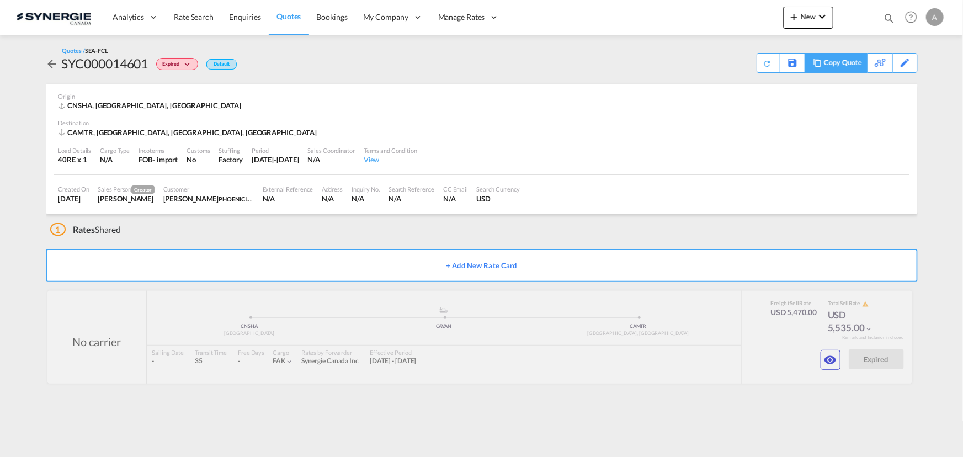
click at [849, 59] on div "Copy Quote" at bounding box center [843, 63] width 38 height 19
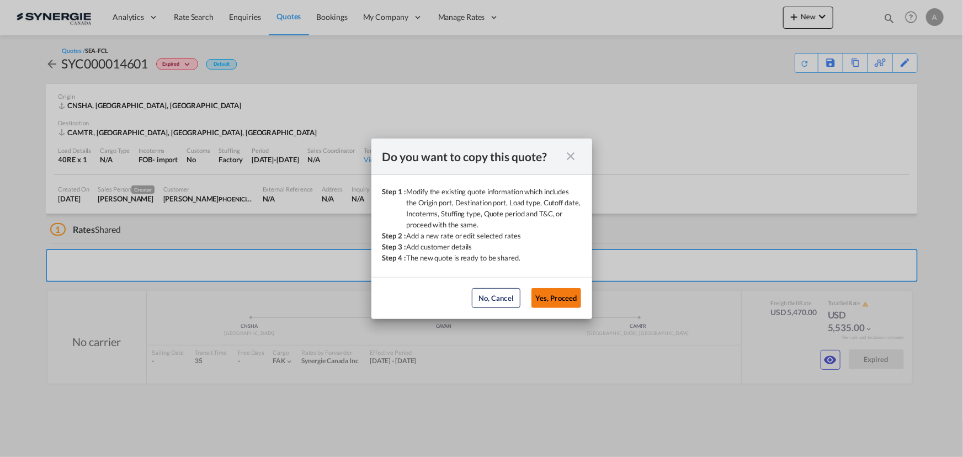
click at [557, 295] on button "Yes, Proceed" at bounding box center [557, 298] width 50 height 20
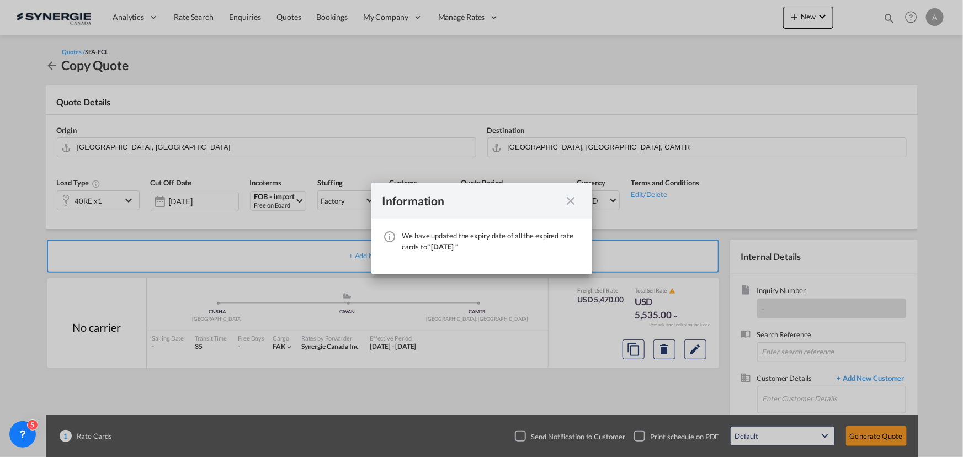
click at [573, 201] on md-icon "icon-close fg-AAA8AD cursor" at bounding box center [571, 200] width 13 height 13
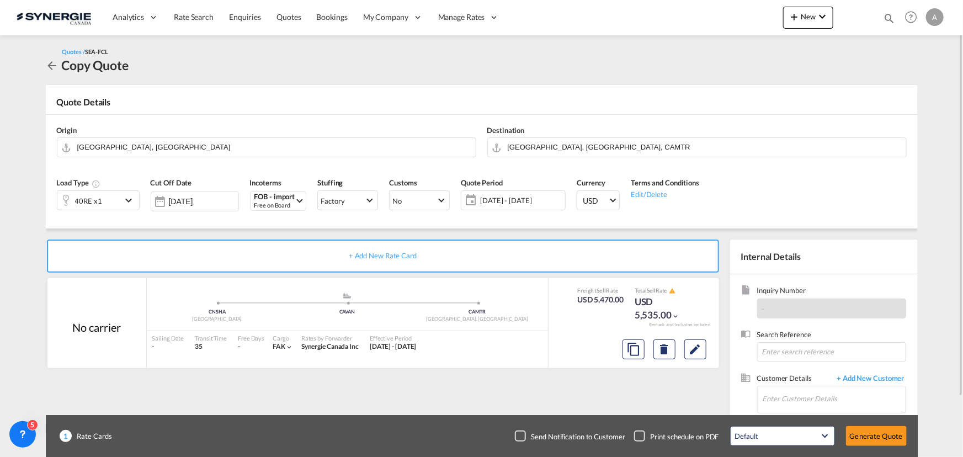
click at [518, 201] on span "[DATE] - [DATE]" at bounding box center [521, 200] width 82 height 10
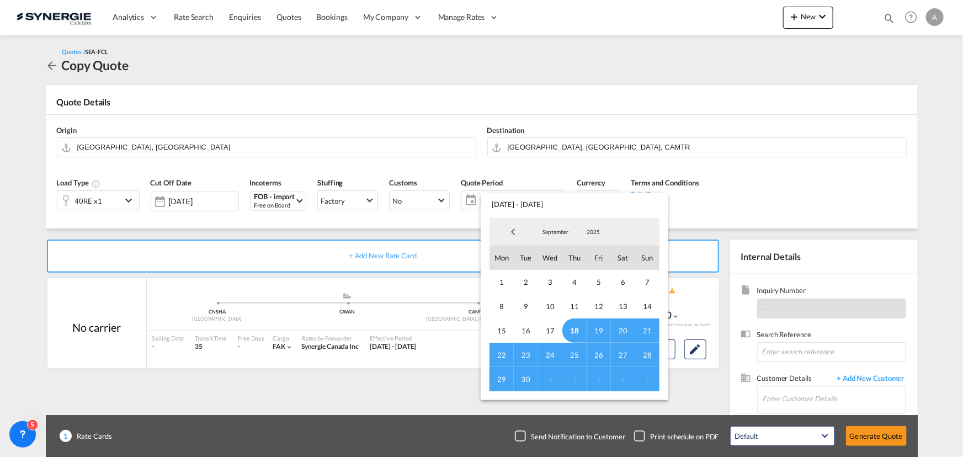
drag, startPoint x: 574, startPoint y: 325, endPoint x: 561, endPoint y: 345, distance: 23.6
click at [575, 325] on span "18" at bounding box center [574, 330] width 24 height 24
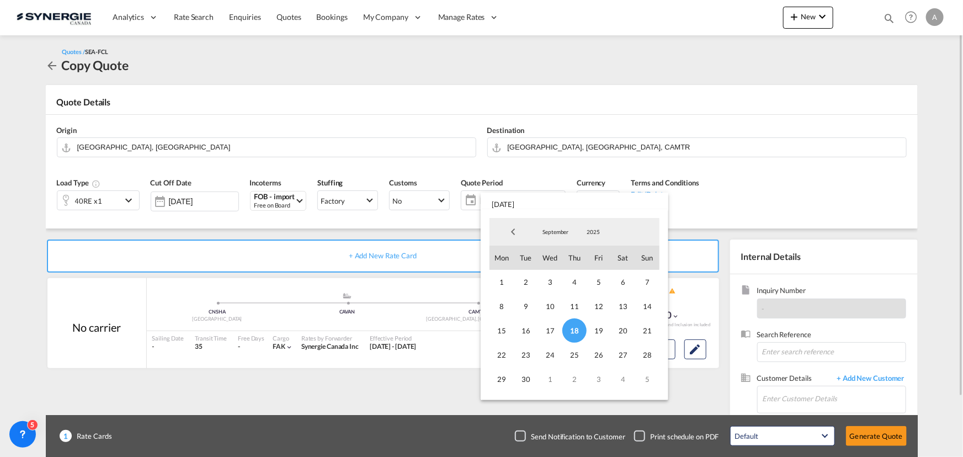
drag, startPoint x: 523, startPoint y: 381, endPoint x: 585, endPoint y: 376, distance: 61.4
click at [524, 381] on span "30" at bounding box center [526, 379] width 24 height 24
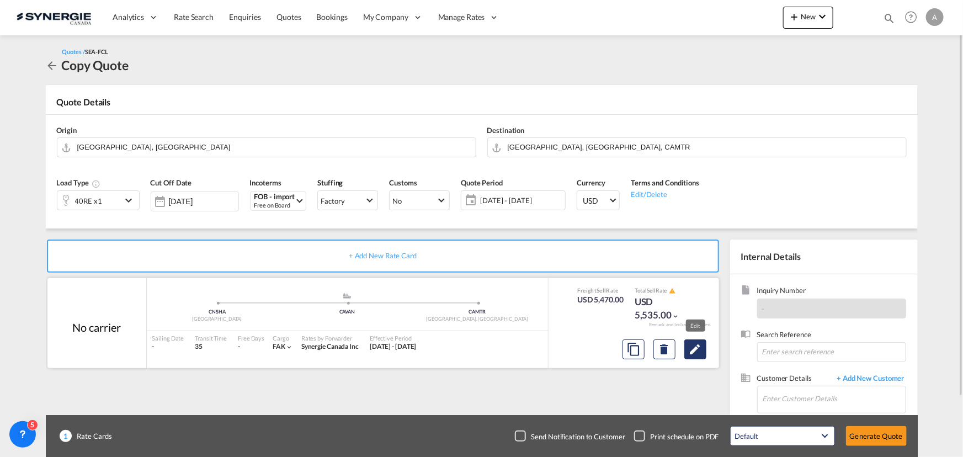
click at [687, 349] on button "Edit" at bounding box center [695, 349] width 22 height 20
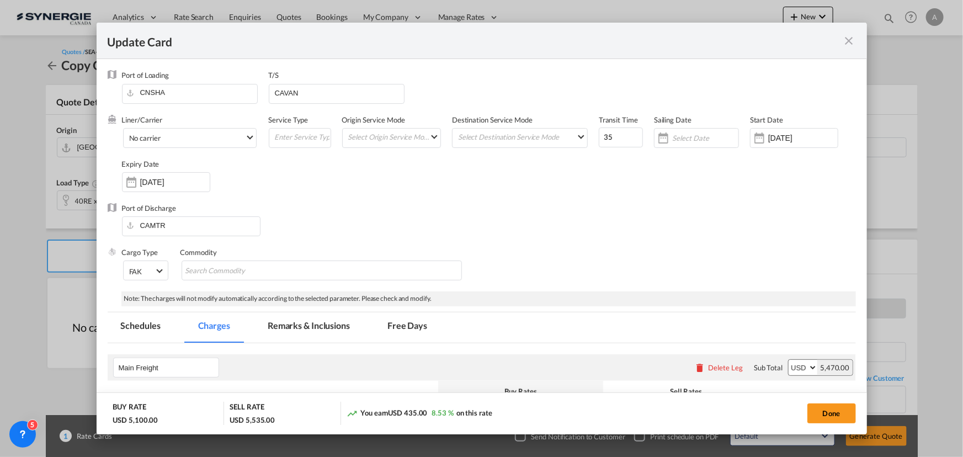
click at [311, 326] on md-tab-item "Remarks & Inclusions" at bounding box center [308, 327] width 109 height 30
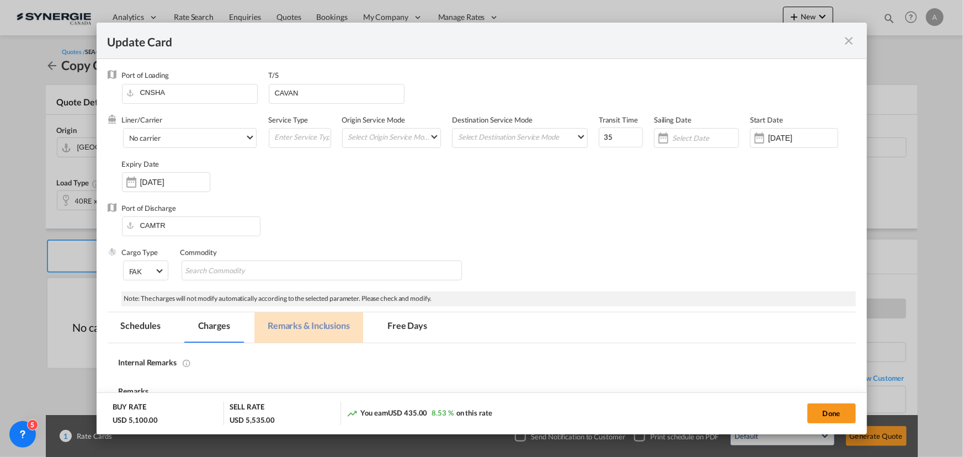
select select "per container"
select select "per B/L"
select select "per shipment"
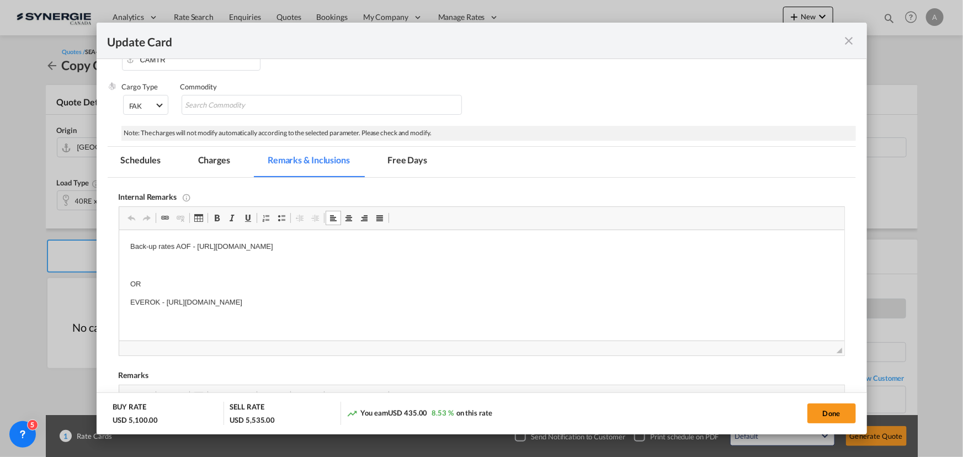
click at [127, 302] on html "Back-up rates AOF - https://app.frontapp.com/open/cnv_qc4js7j?key=Mj2veTSa6dfOy…" at bounding box center [481, 274] width 725 height 89
drag, startPoint x: 165, startPoint y: 303, endPoint x: 500, endPoint y: 303, distance: 334.5
click at [500, 303] on p "EVEROK - https://app.frontapp.com/open/cnv_qc4i30v?key=aRFpF_lpBUz_z8442j7o8fsq…" at bounding box center [481, 303] width 703 height 12
paste body "Editor, editor4"
click at [487, 244] on p "Back-up rates AOF - https://app.frontapp.com/open/cnv_qc4js7j?key=Mj2veTSa6dfOy…" at bounding box center [481, 247] width 703 height 12
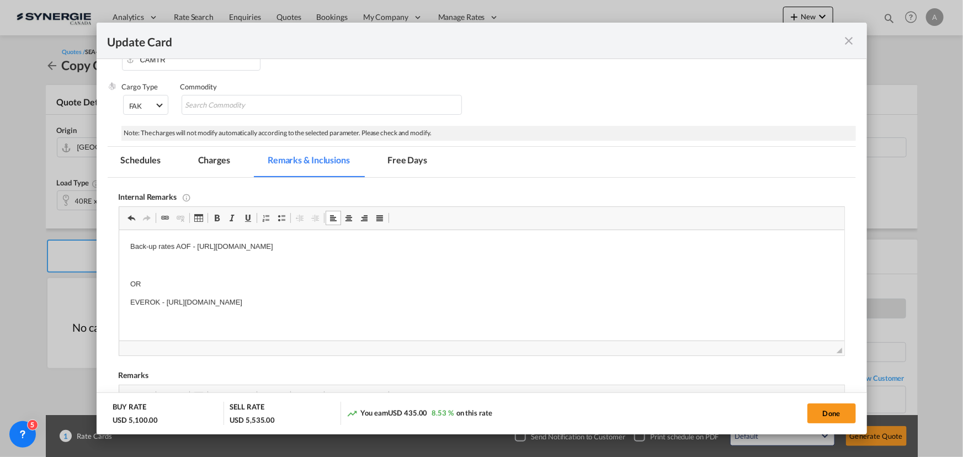
drag, startPoint x: 476, startPoint y: 246, endPoint x: 154, endPoint y: 461, distance: 387.9
click at [119, 233] on html "Back-up rates AOF - https://app.frontapp.com/open/cnv_qc4js7j?key=Mj2veTSa6dfOy…" at bounding box center [481, 274] width 725 height 89
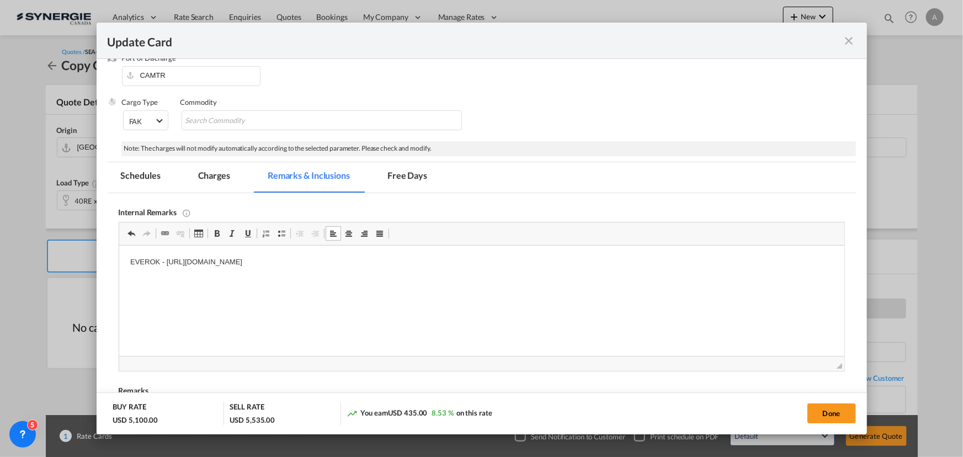
scroll to position [150, 0]
click at [234, 171] on md-tab-item "Charges" at bounding box center [214, 178] width 59 height 30
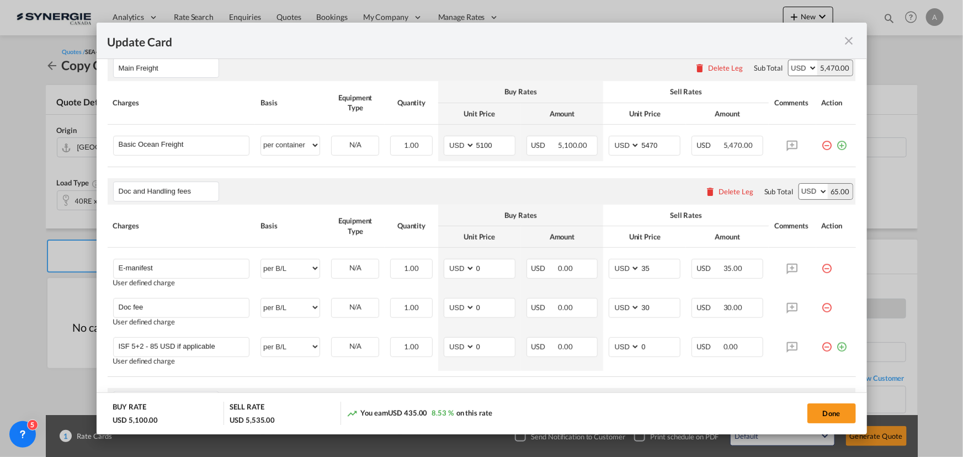
scroll to position [300, 0]
click at [478, 145] on input "5100" at bounding box center [495, 144] width 40 height 17
type input "4278"
click at [650, 144] on input "5470" at bounding box center [660, 144] width 40 height 17
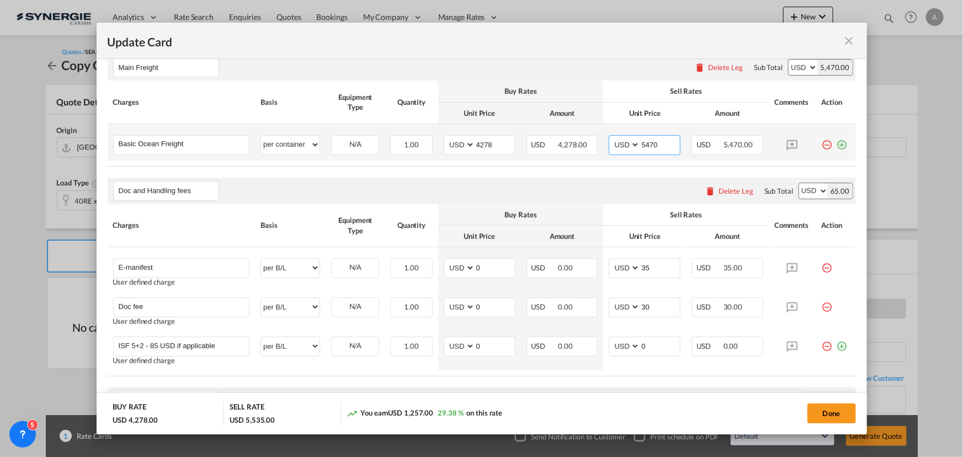
click at [650, 144] on input "5470" at bounding box center [660, 144] width 40 height 17
type input "4650"
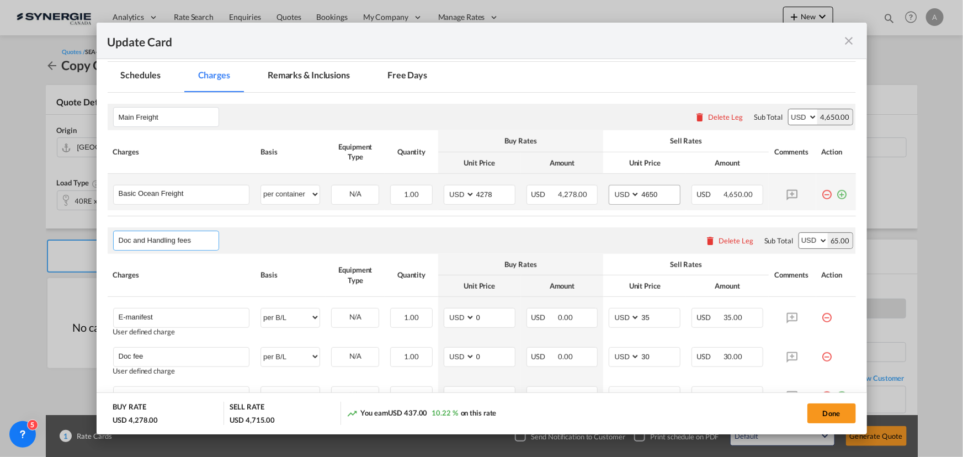
scroll to position [233, 0]
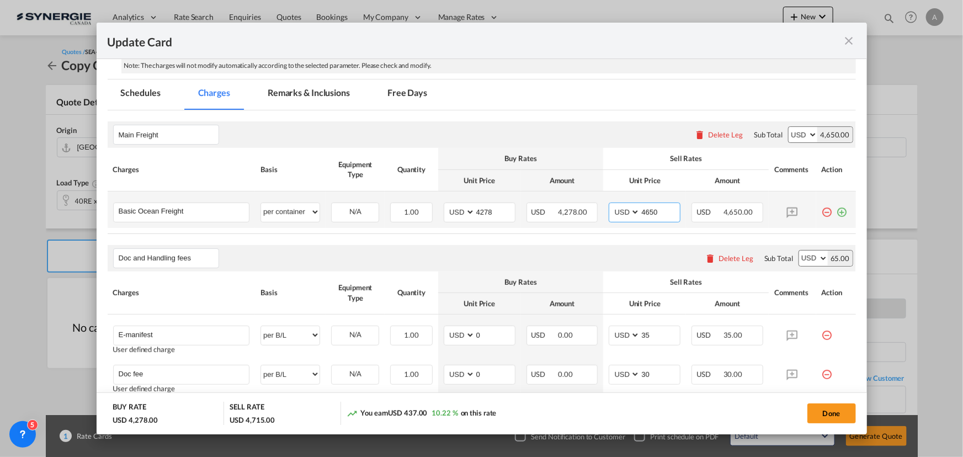
drag, startPoint x: 655, startPoint y: 212, endPoint x: 610, endPoint y: 208, distance: 45.0
click at [611, 208] on md-input-container "AED AFN ALL AMD ANG AOA ARS AUD AWG AZN BAM BBD BDT BGN BHD BIF BMD BND BOB BRL…" at bounding box center [645, 213] width 72 height 20
drag, startPoint x: 837, startPoint y: 417, endPoint x: 843, endPoint y: 410, distance: 9.8
click at [837, 417] on button "Done" at bounding box center [831, 413] width 49 height 20
type input "04 Sep 2025"
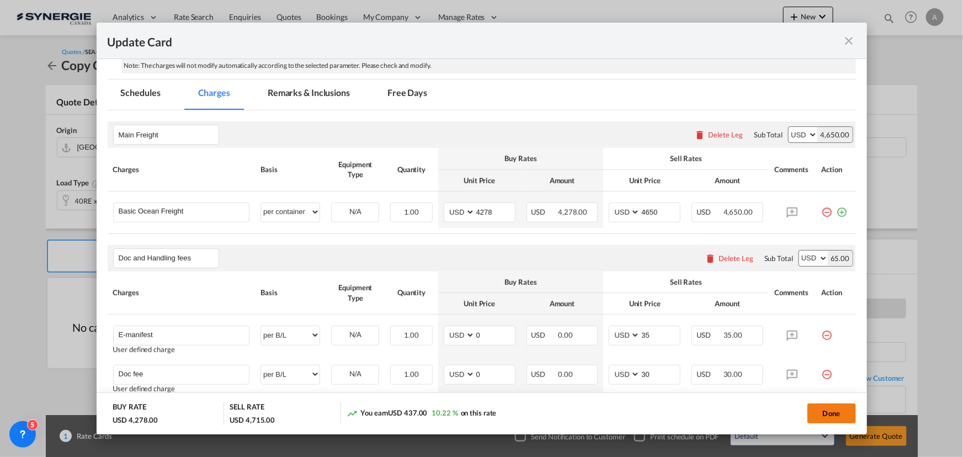
type input "17 Oct 2025"
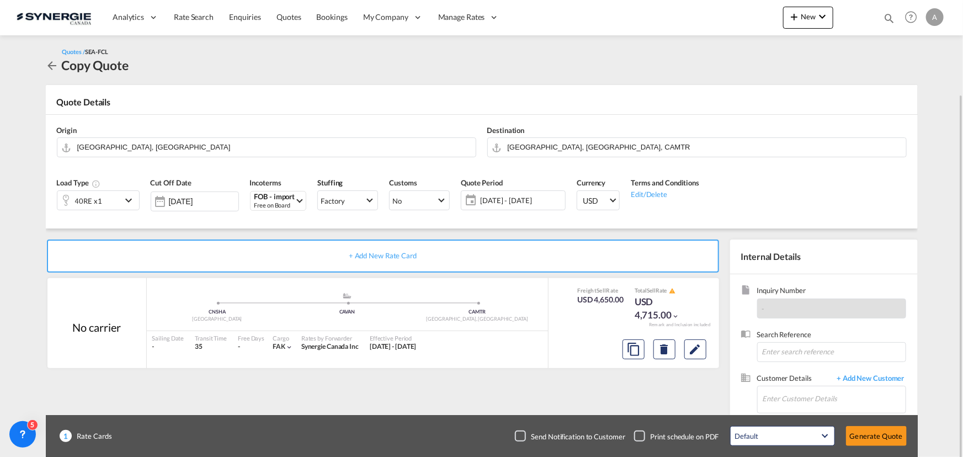
scroll to position [50, 0]
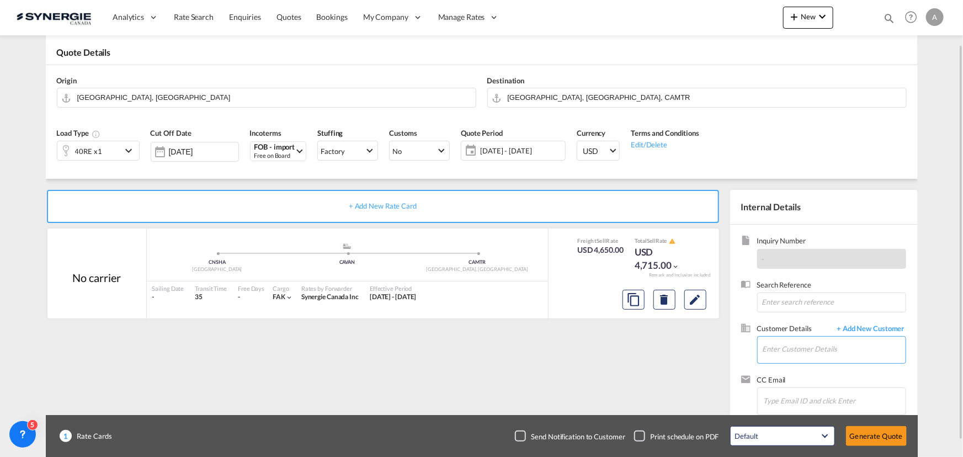
click at [823, 357] on input "Enter Customer Details" at bounding box center [834, 349] width 143 height 25
click at [800, 317] on div "Sahil Chadha schadha@phoeniciagroup.com | PHOENICIA GROUP" at bounding box center [834, 321] width 144 height 30
type input "PHOENICIA GROUP, Sahil Chadha, schadha@phoeniciagroup.com"
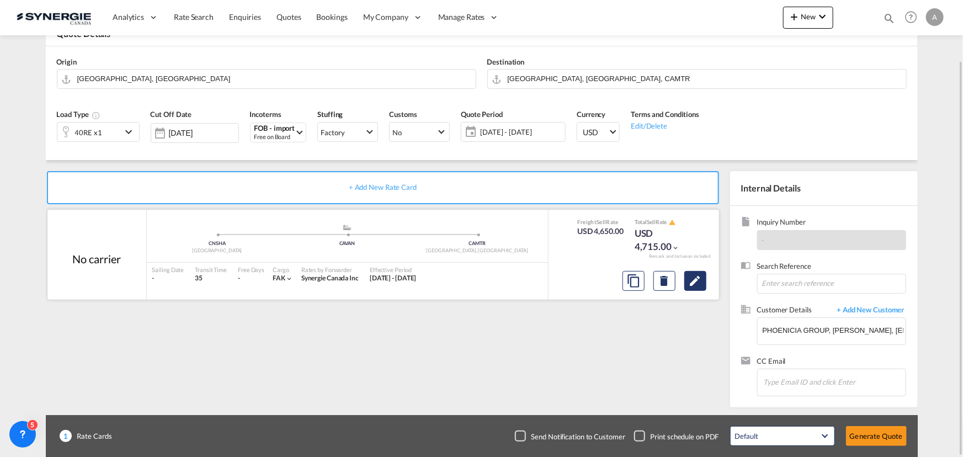
click at [700, 284] on md-icon "Edit" at bounding box center [695, 280] width 13 height 13
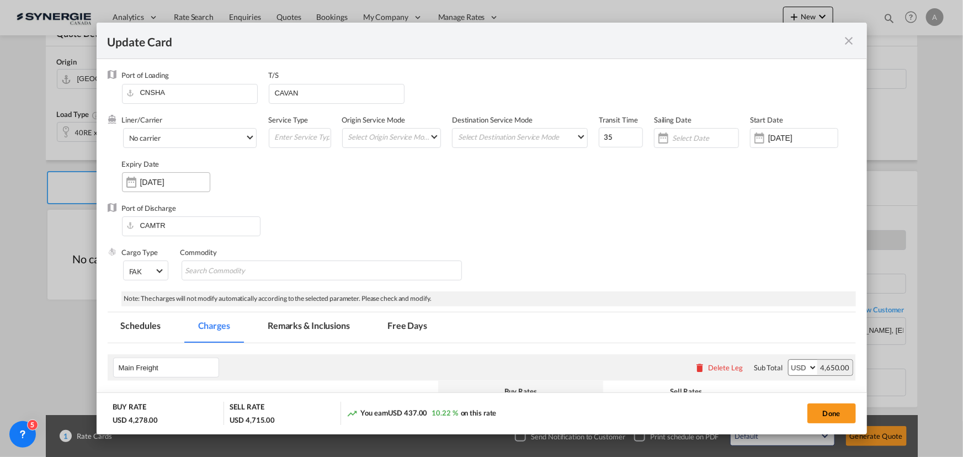
click at [180, 182] on input "18 Oct 2025" at bounding box center [175, 182] width 70 height 9
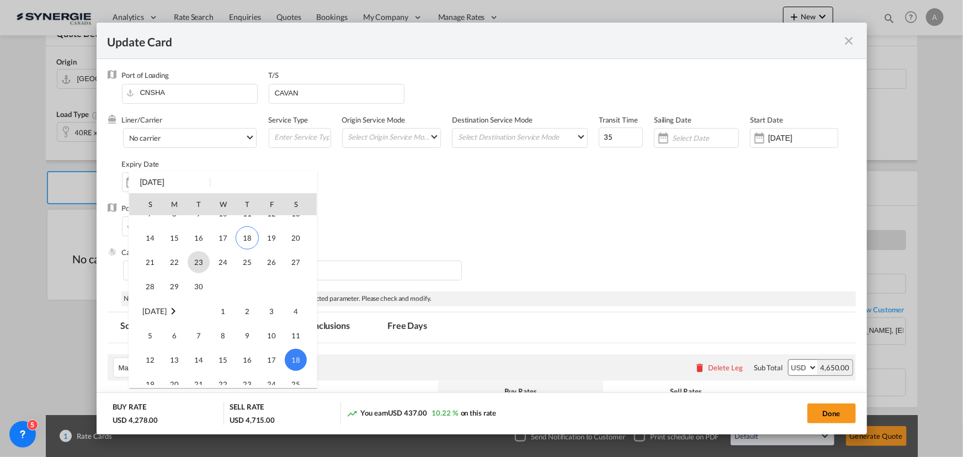
scroll to position [46, 0]
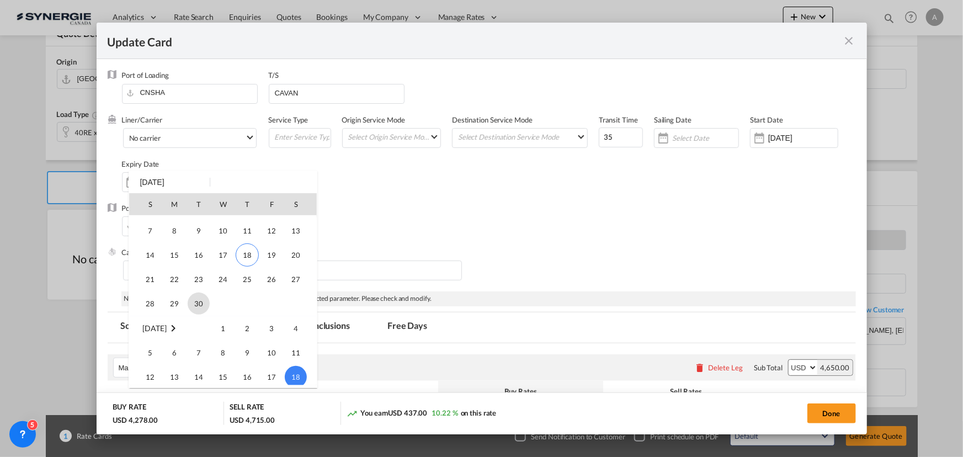
click at [206, 299] on span "30" at bounding box center [199, 304] width 22 height 22
type input "[DATE]"
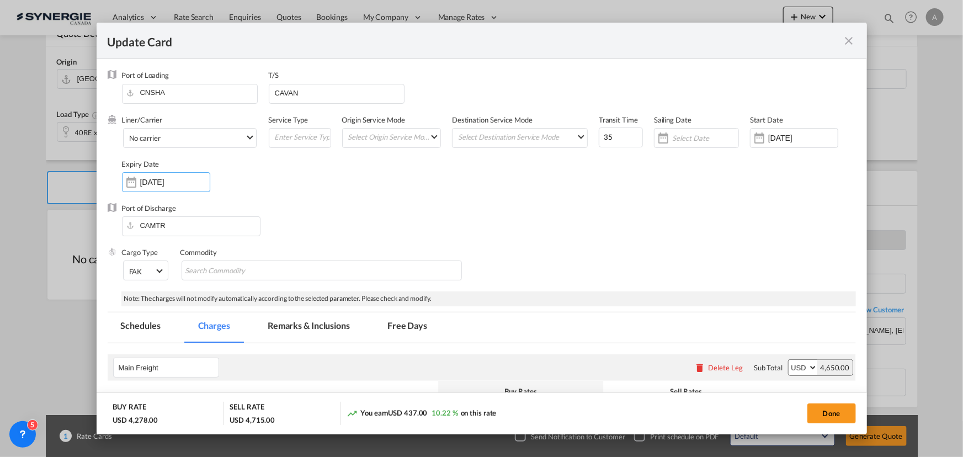
click at [774, 139] on input "05 Sep 2025" at bounding box center [803, 138] width 70 height 9
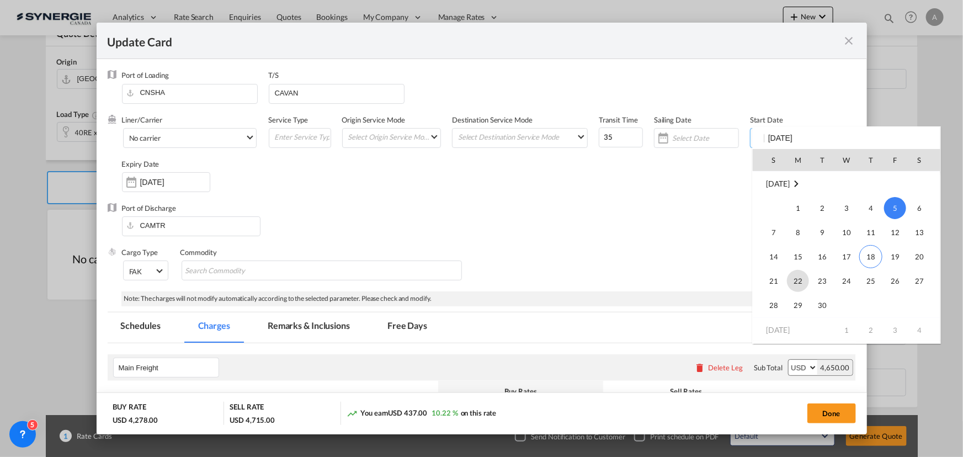
scroll to position [255672, 0]
click at [872, 253] on span "18" at bounding box center [870, 256] width 23 height 23
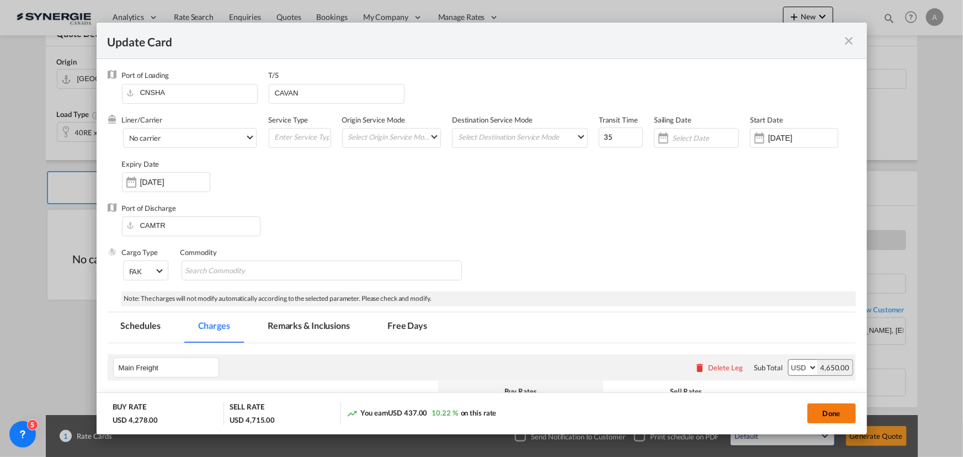
click at [839, 408] on button "Done" at bounding box center [831, 413] width 49 height 20
type input "[DATE]"
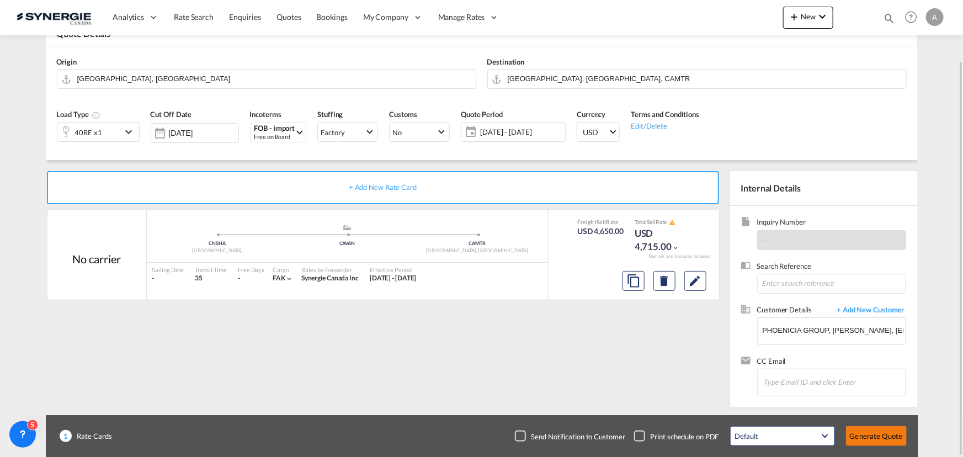
click at [888, 436] on button "Generate Quote" at bounding box center [876, 436] width 61 height 20
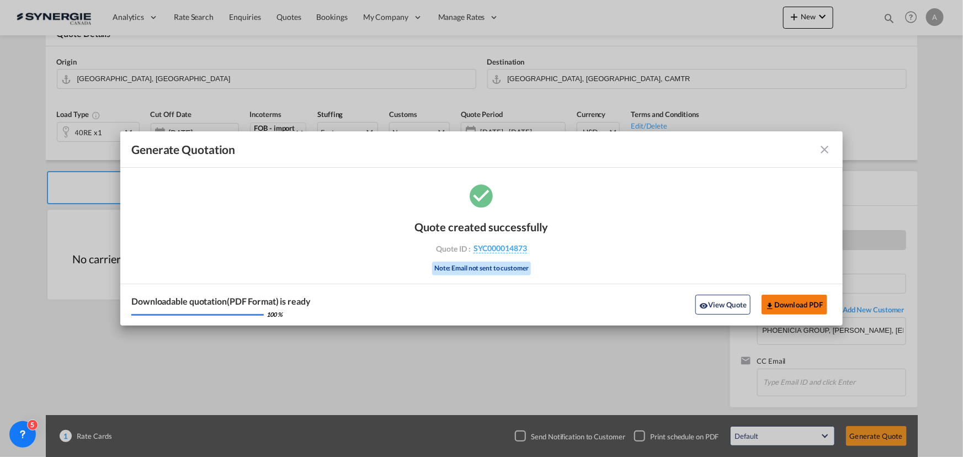
click at [798, 301] on button "Download PDF" at bounding box center [795, 305] width 66 height 20
click at [733, 301] on button "View Quote" at bounding box center [722, 305] width 55 height 20
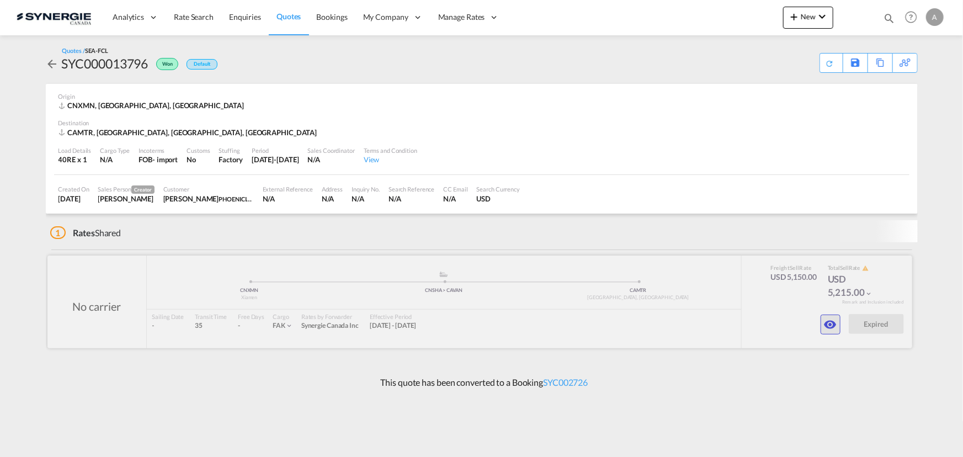
click at [828, 326] on md-icon "icon-eye" at bounding box center [830, 324] width 13 height 13
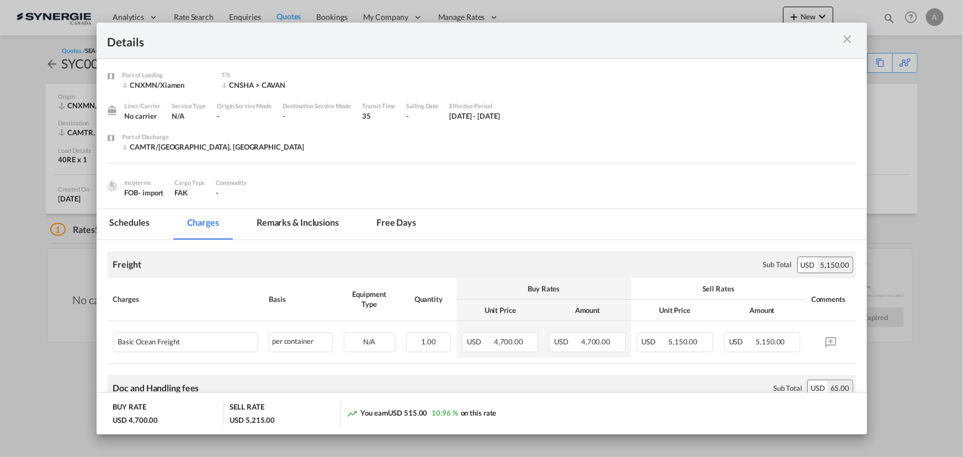
scroll to position [100, 0]
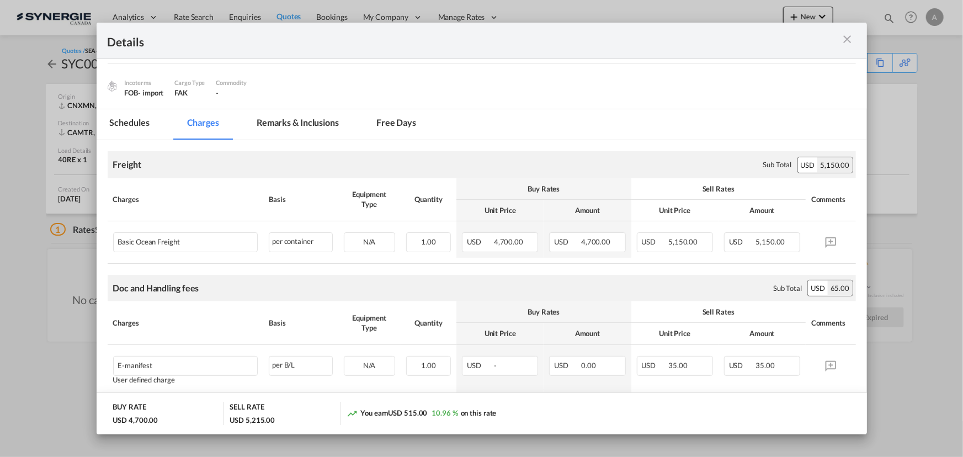
click at [859, 41] on div "Details" at bounding box center [482, 41] width 771 height 36
click at [851, 41] on md-icon "icon-close m-3 fg-AAA8AD cursor" at bounding box center [847, 39] width 13 height 13
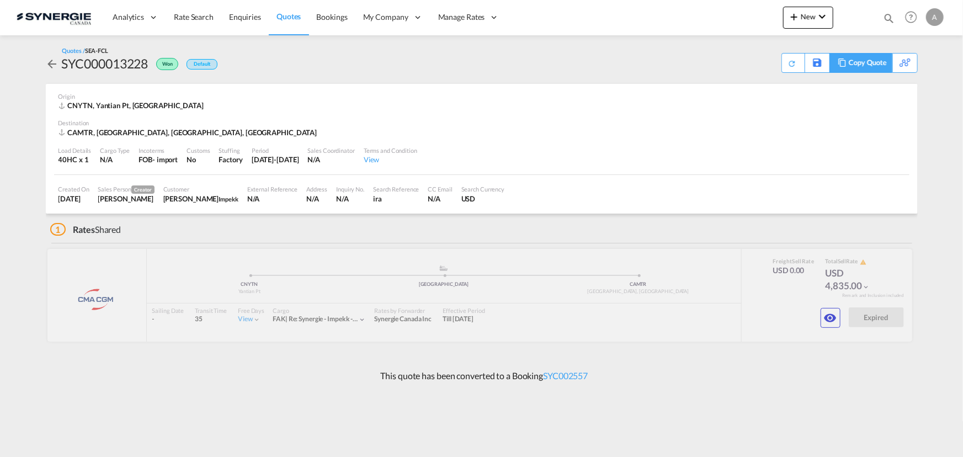
click at [869, 65] on div "Copy Quote" at bounding box center [868, 63] width 38 height 19
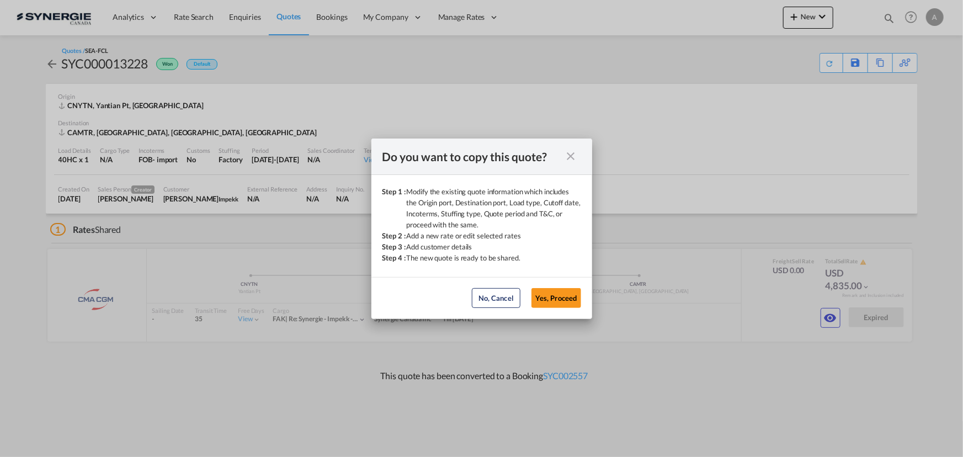
click at [578, 298] on button "Yes, Proceed" at bounding box center [557, 298] width 50 height 20
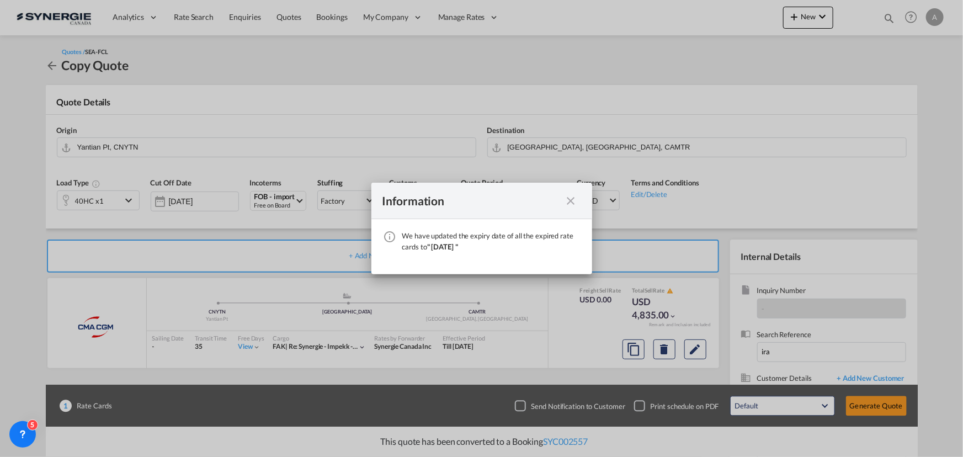
click at [576, 195] on md-icon "icon-close fg-AAA8AD cursor" at bounding box center [571, 200] width 13 height 13
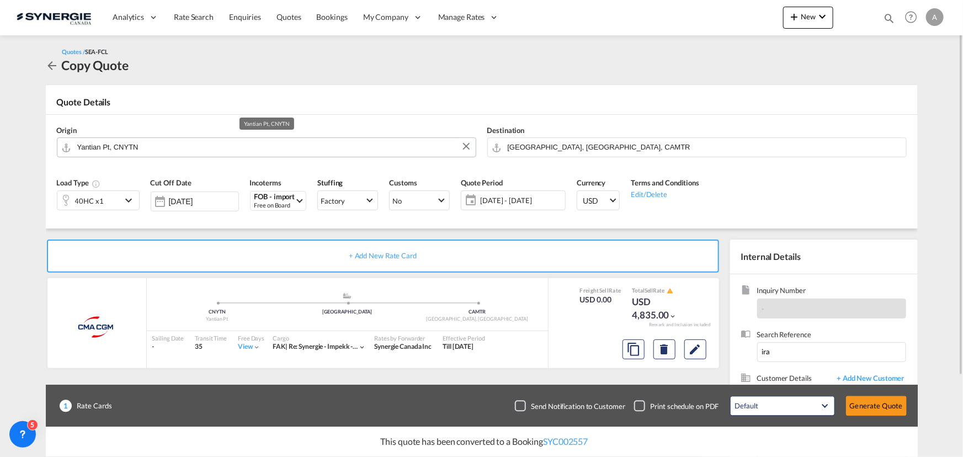
click at [172, 153] on input "Yantian Pt, CNYTN" at bounding box center [273, 146] width 393 height 19
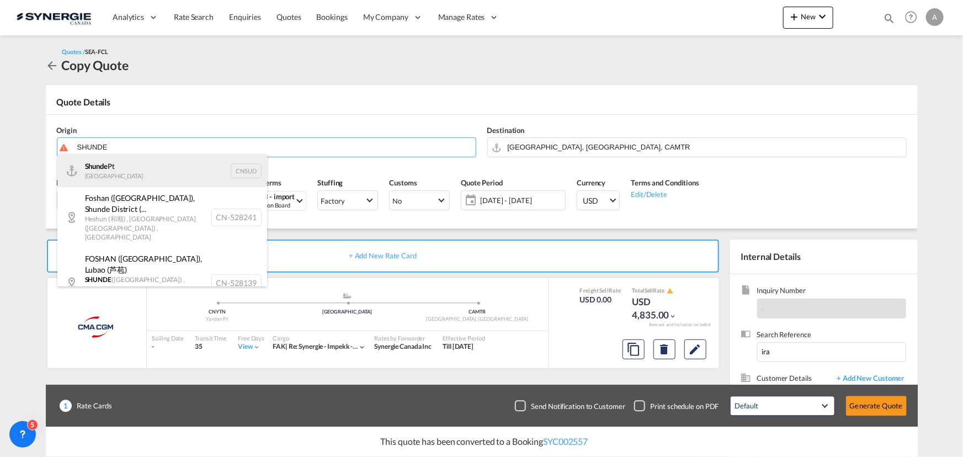
click at [156, 175] on div "Shunde Pt China CNSUD" at bounding box center [162, 170] width 210 height 33
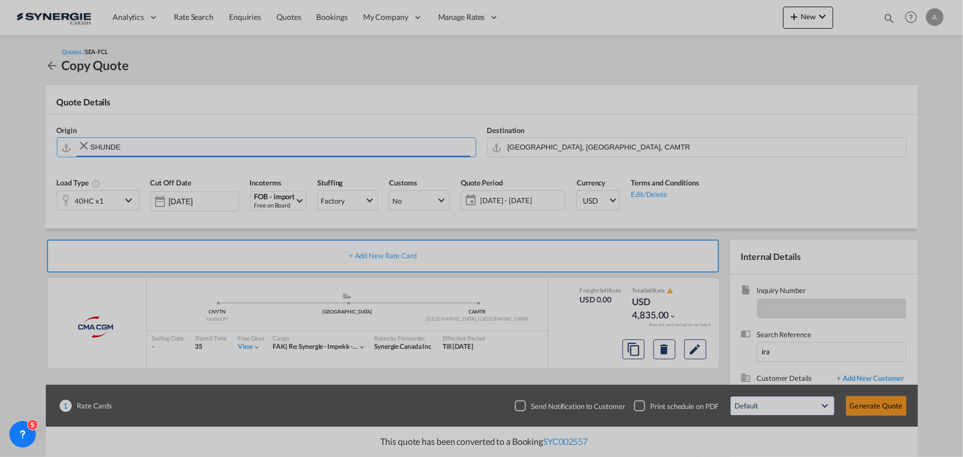
type input "Shunde Pt, CNSUD"
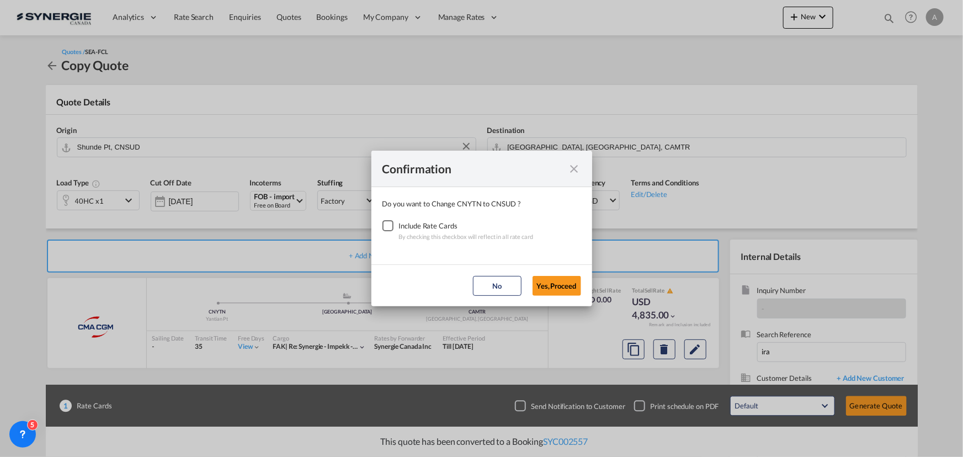
click at [387, 230] on div "Checkbox No Ink" at bounding box center [387, 225] width 11 height 11
click at [575, 292] on button "Yes,Proceed" at bounding box center [557, 286] width 49 height 20
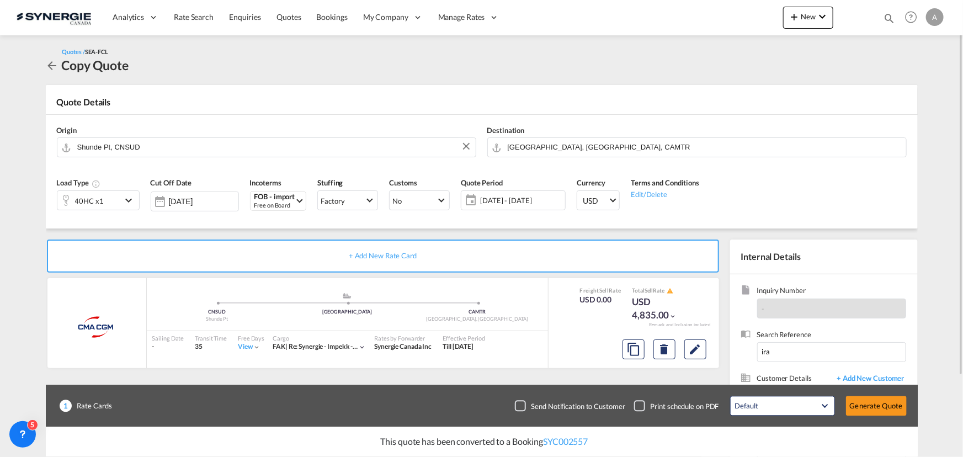
click at [532, 203] on span "[DATE] - [DATE]" at bounding box center [521, 200] width 82 height 10
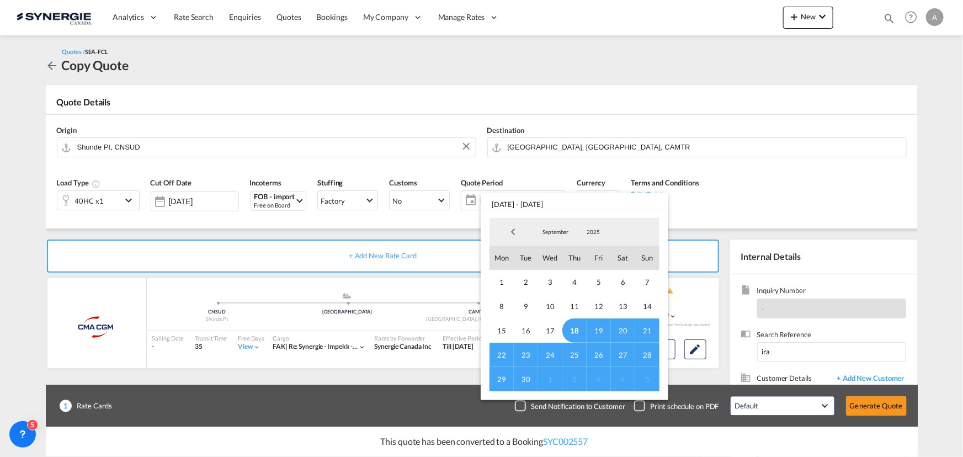
click at [571, 329] on span "18" at bounding box center [574, 330] width 24 height 24
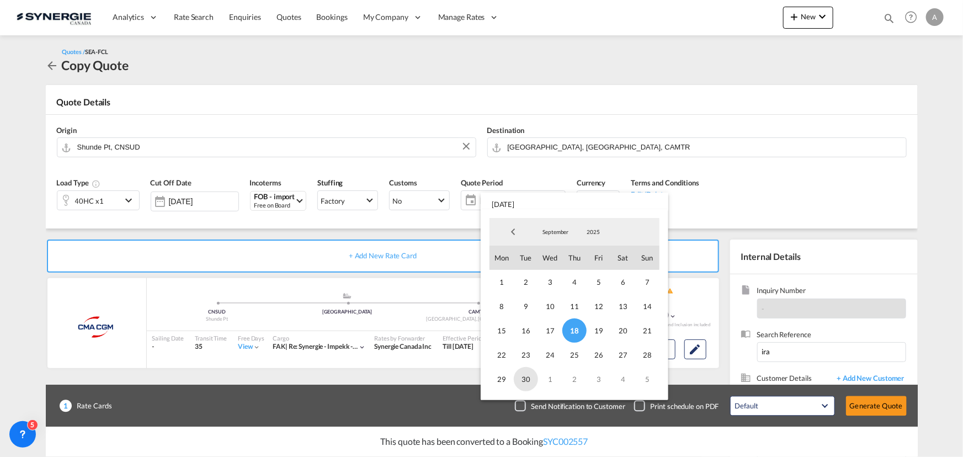
click at [522, 384] on span "30" at bounding box center [526, 379] width 24 height 24
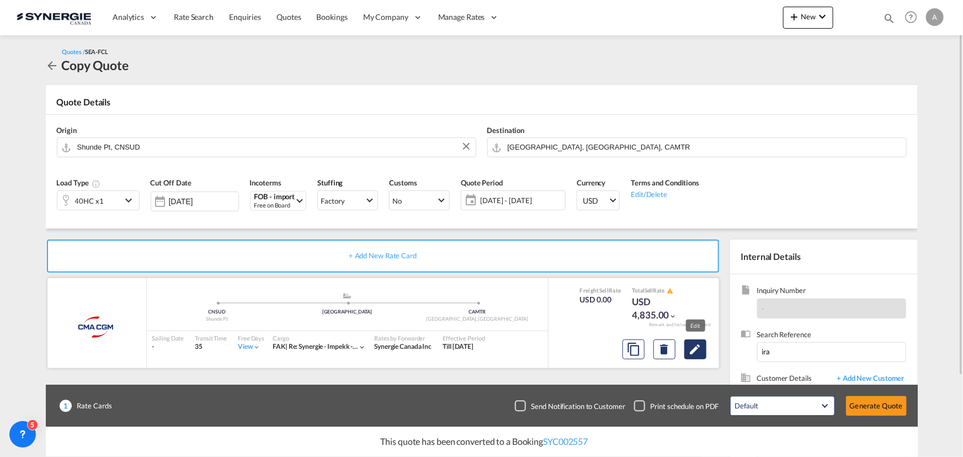
click at [700, 347] on md-icon "Edit" at bounding box center [695, 349] width 13 height 13
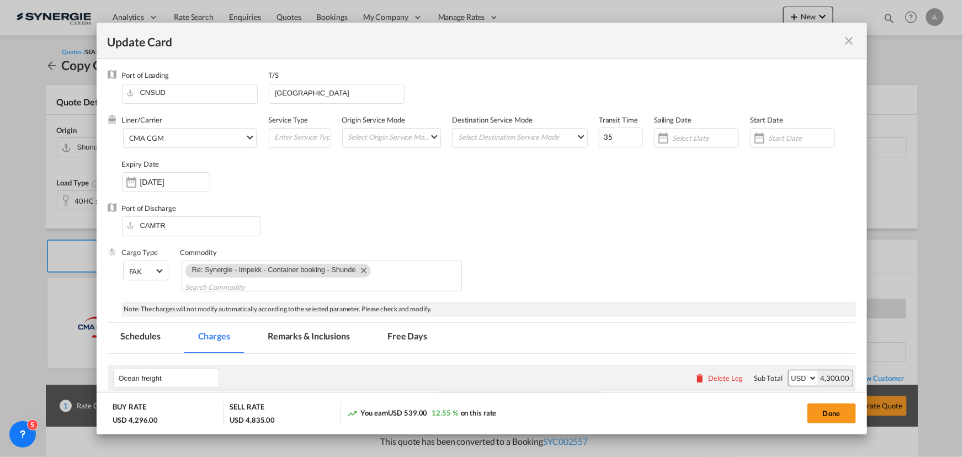
select select "per container"
select select "per B/L"
select select "per shipment"
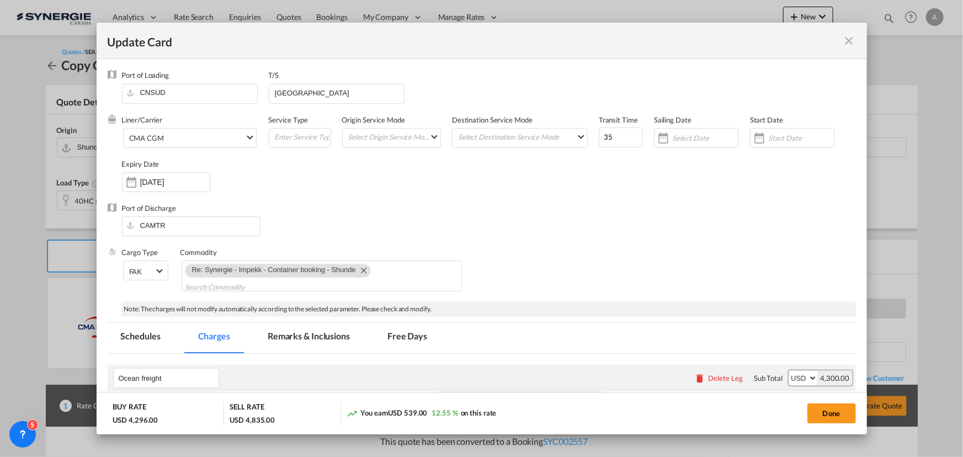
select select "per shipment"
select select "per container"
click at [276, 93] on input "vancouver" at bounding box center [339, 92] width 130 height 17
type input "Vancouver"
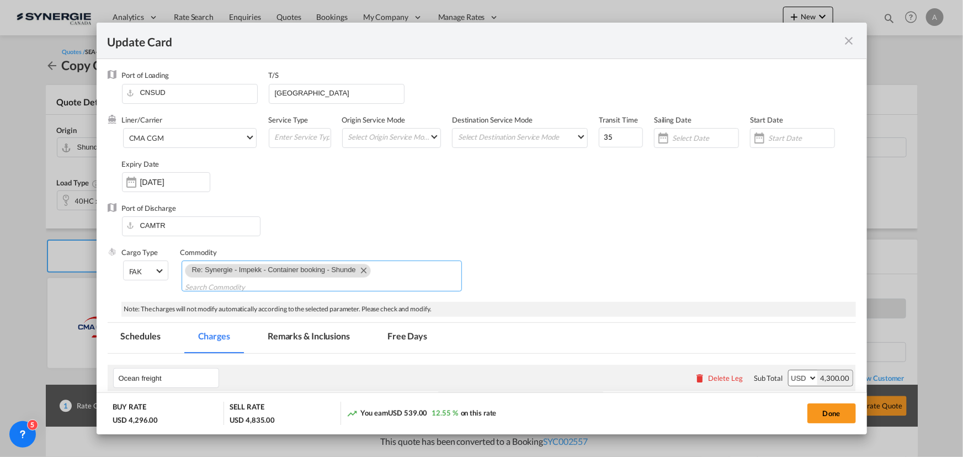
click at [362, 268] on md-icon "Remove Re: Synergie - Impekk - Container booking - Shunde" at bounding box center [363, 269] width 13 height 13
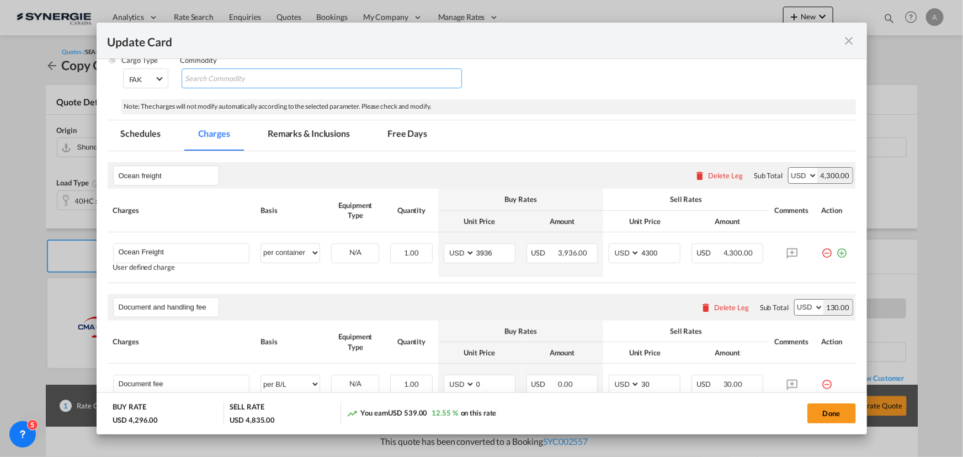
scroll to position [251, 0]
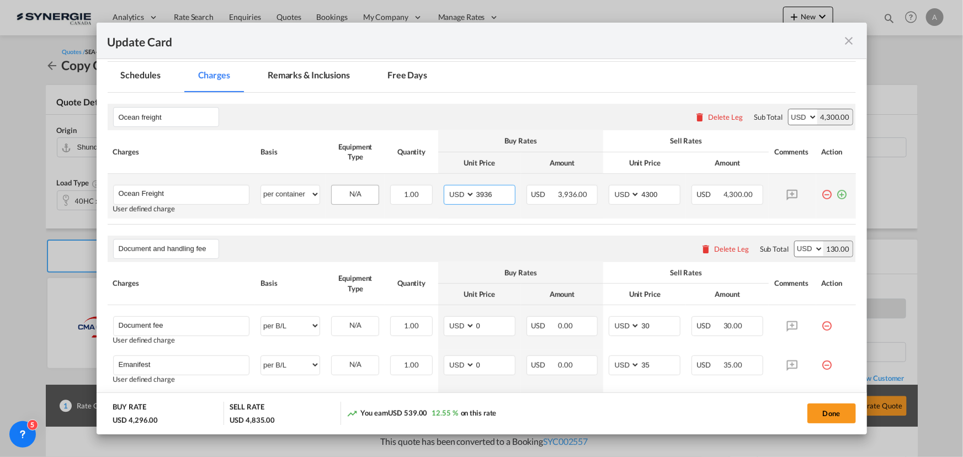
drag, startPoint x: 491, startPoint y: 193, endPoint x: 371, endPoint y: 194, distance: 119.2
click at [388, 195] on tr "Ocean Freight Please Enter User Defined Charges Cannot Be Published User define…" at bounding box center [482, 196] width 748 height 45
click at [640, 195] on input "4300" at bounding box center [660, 193] width 40 height 17
type input "4290"
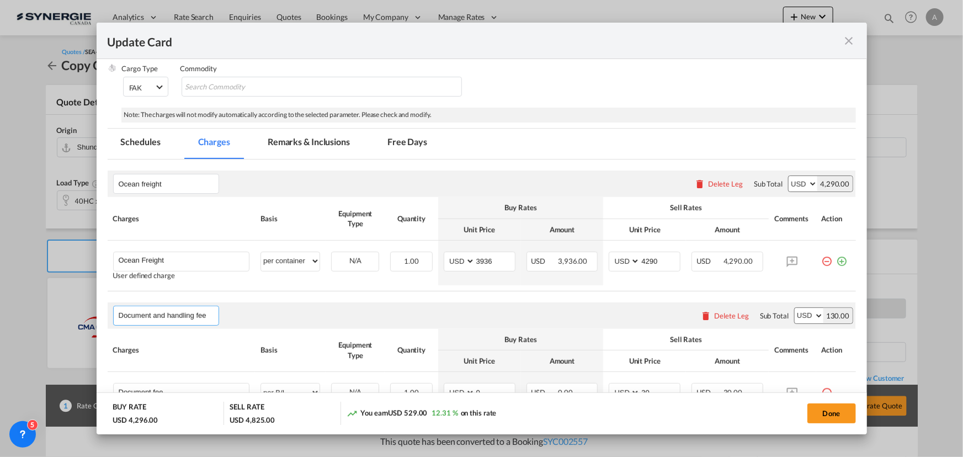
scroll to position [100, 0]
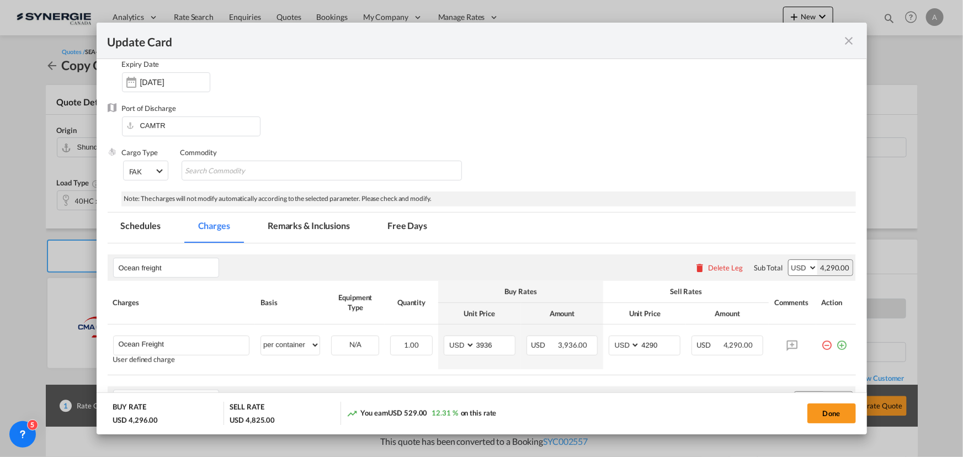
click at [313, 226] on md-tab-item "Remarks & Inclusions" at bounding box center [308, 227] width 109 height 30
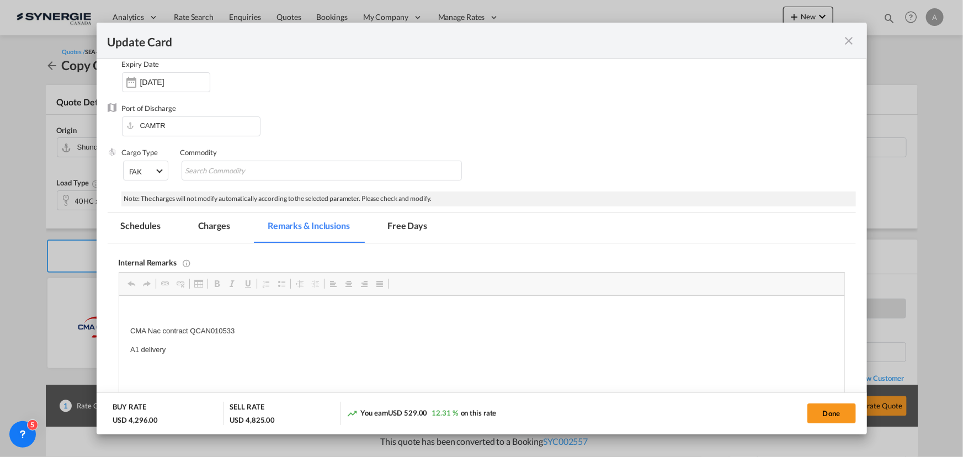
scroll to position [0, 0]
drag, startPoint x: 258, startPoint y: 329, endPoint x: 87, endPoint y: 306, distance: 172.7
click at [119, 306] on html "CMA Nac contract QCAN010533 A1 delivery" at bounding box center [481, 331] width 725 height 71
click at [174, 331] on p "A1 delivery" at bounding box center [481, 332] width 703 height 12
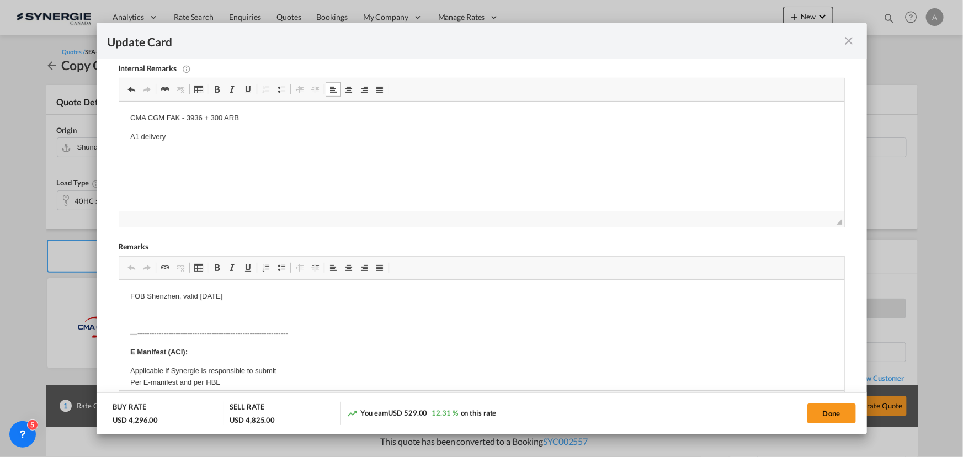
scroll to position [301, 0]
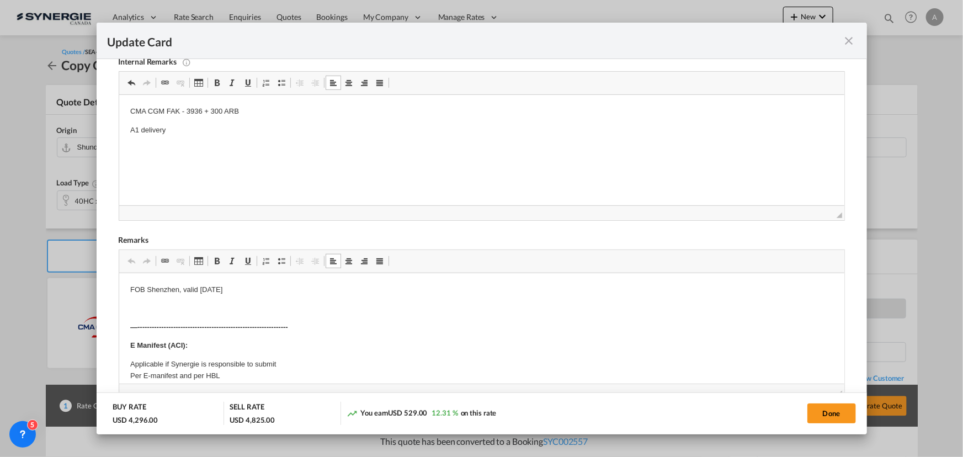
click at [151, 289] on p "FOB Shenzhen, valid 31 Jul" at bounding box center [481, 290] width 703 height 12
click at [136, 291] on p "FOB Shenzhen, valid 31 Jul" at bounding box center [481, 290] width 703 height 12
drag, startPoint x: 129, startPoint y: 289, endPoint x: 256, endPoint y: 290, distance: 127.5
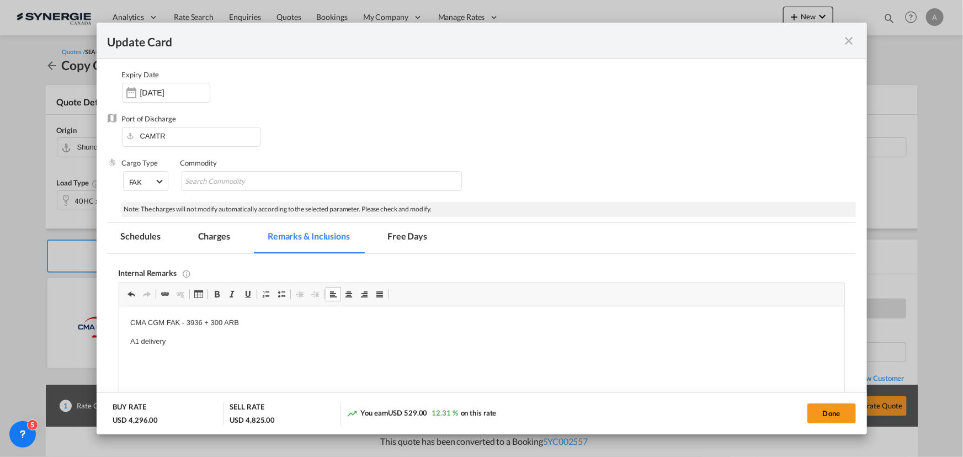
scroll to position [150, 0]
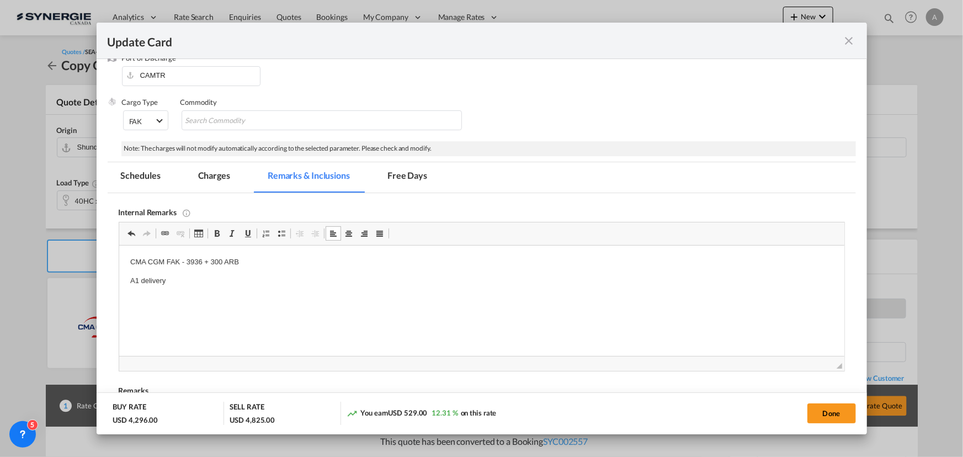
click at [184, 282] on p "A1 delivery" at bounding box center [481, 281] width 703 height 12
click at [202, 176] on md-tab-item "Charges" at bounding box center [214, 177] width 59 height 30
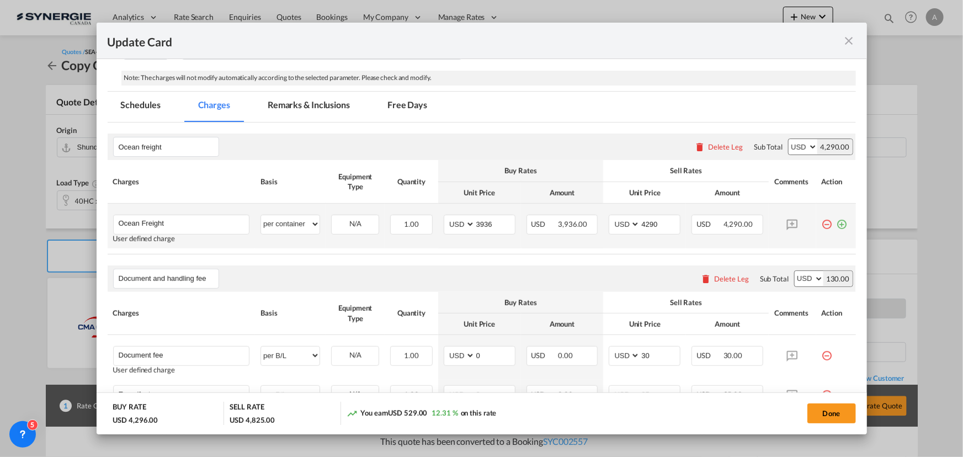
scroll to position [200, 0]
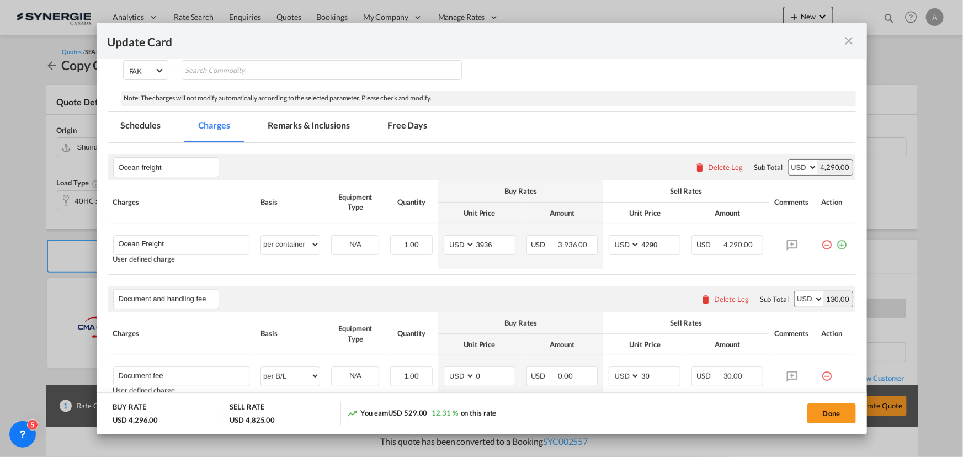
click at [325, 127] on md-tab-item "Remarks & Inclusions" at bounding box center [308, 127] width 109 height 30
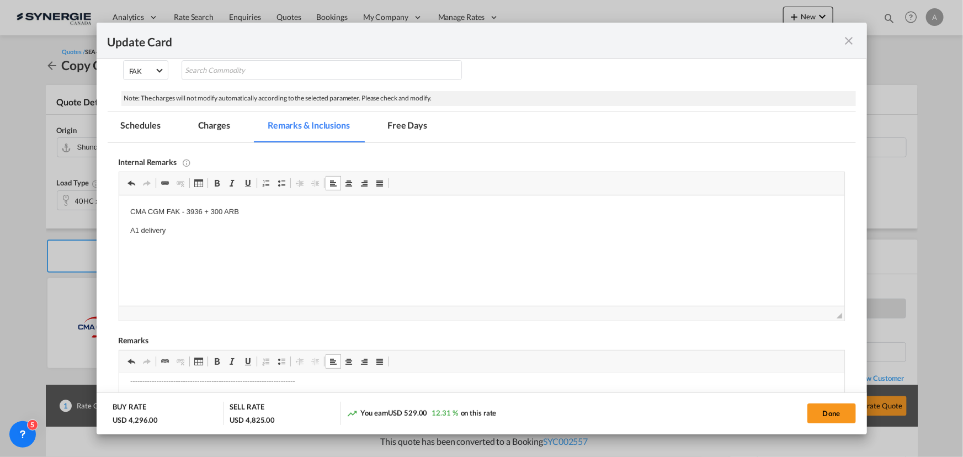
click at [187, 231] on p "A1 delivery" at bounding box center [481, 231] width 703 height 12
drag, startPoint x: 215, startPoint y: 125, endPoint x: 224, endPoint y: 127, distance: 9.0
click at [215, 125] on md-tab-item "Charges" at bounding box center [214, 127] width 59 height 30
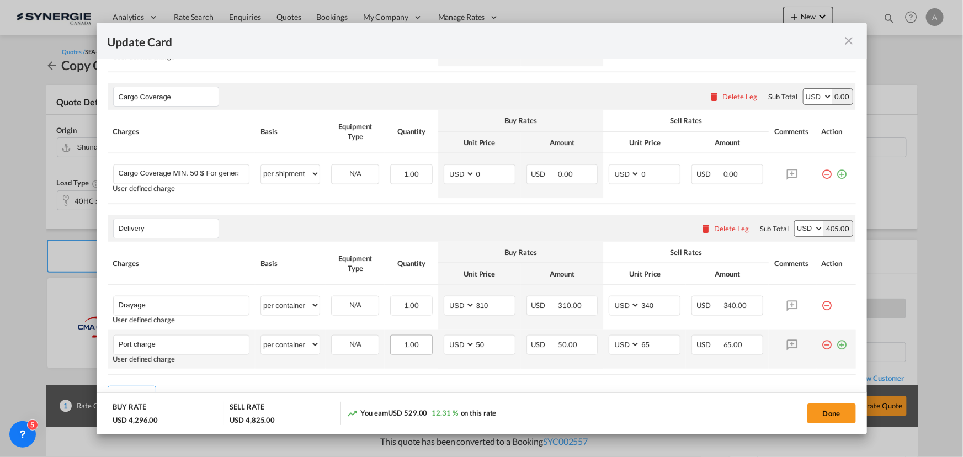
scroll to position [702, 0]
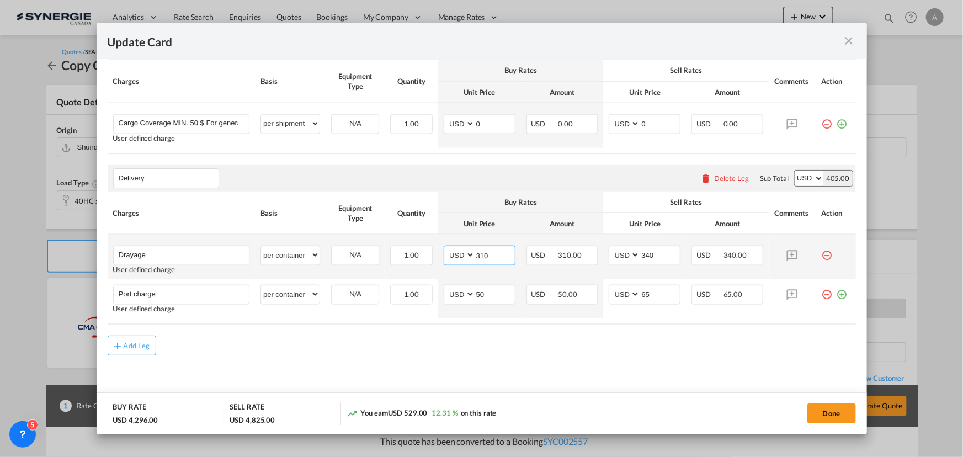
drag, startPoint x: 447, startPoint y: 253, endPoint x: 429, endPoint y: 251, distance: 17.2
click at [439, 252] on td "AED AFN ALL AMD ANG AOA ARS AUD AWG AZN BAM BBD BDT BGN BHD BIF BMD BND BOB BRL…" at bounding box center [479, 257] width 83 height 45
type input "318"
type input "350"
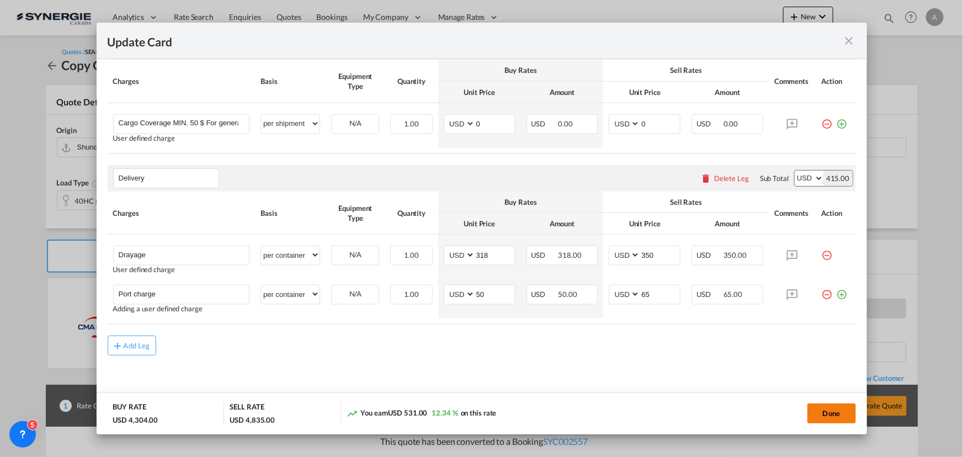
click at [822, 417] on button "Done" at bounding box center [831, 413] width 49 height 20
type input "17 Oct 2025"
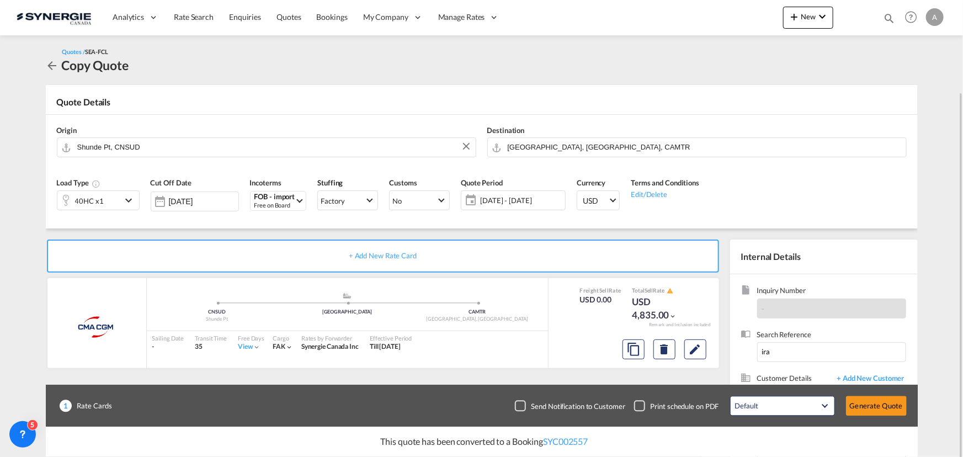
scroll to position [99, 0]
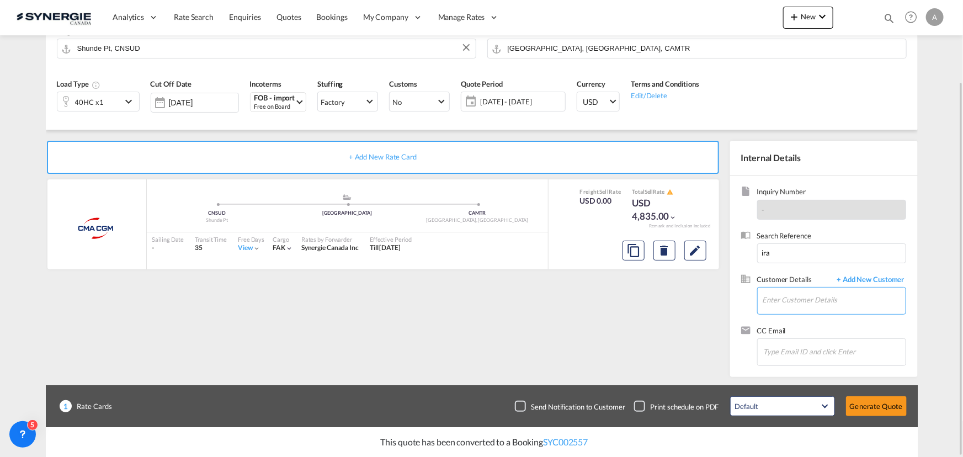
click at [803, 298] on input "Enter Customer Details" at bounding box center [834, 300] width 143 height 25
drag, startPoint x: 789, startPoint y: 248, endPoint x: 638, endPoint y: 256, distance: 151.4
click at [651, 255] on div "+ Add New Rate Card CMA CGM added by you .a{fill:#aaa8ad;} .a{fill:#aaa8ad;} CN…" at bounding box center [482, 253] width 872 height 247
click at [768, 298] on input "Enter Customer Details" at bounding box center [834, 300] width 143 height 25
paste input "irakroo@gmail.com"
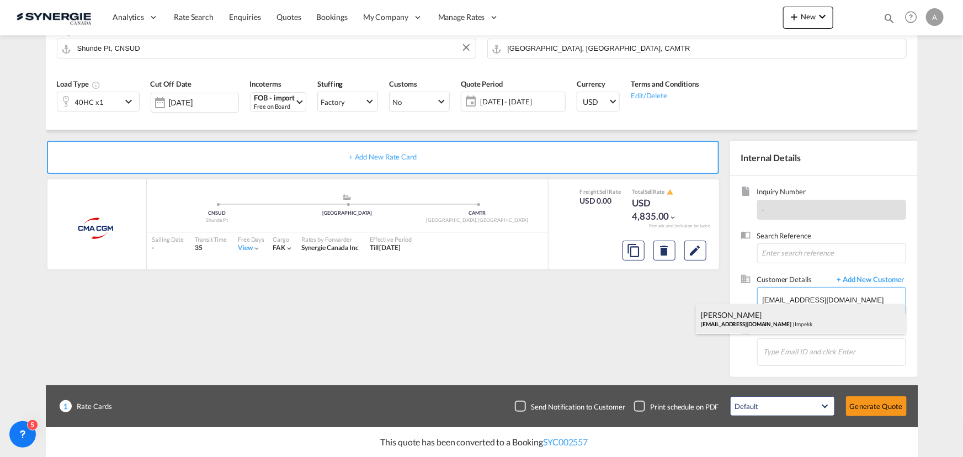
click at [759, 322] on div "Ira Kroo irakroo@gmail.com | Impekk" at bounding box center [801, 319] width 210 height 30
type input "Impekk, Ira Kroo, irakroo@gmail.com"
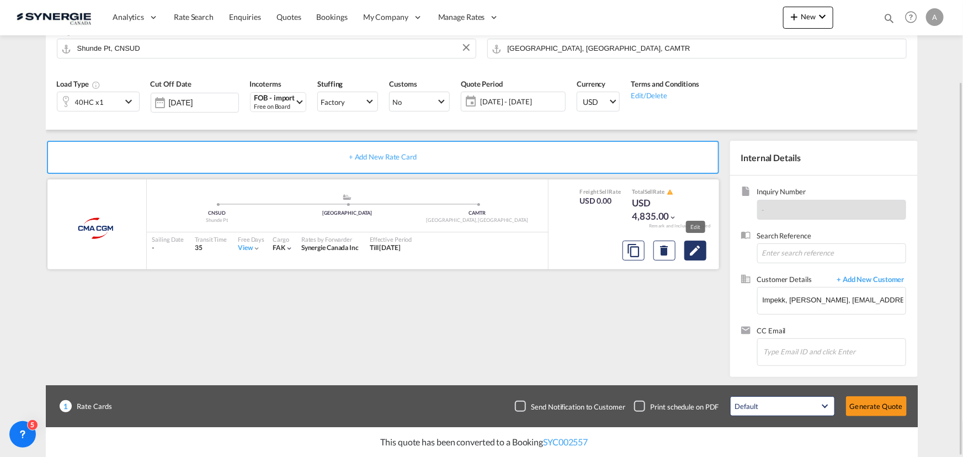
click at [698, 248] on md-icon "Edit" at bounding box center [695, 250] width 13 height 13
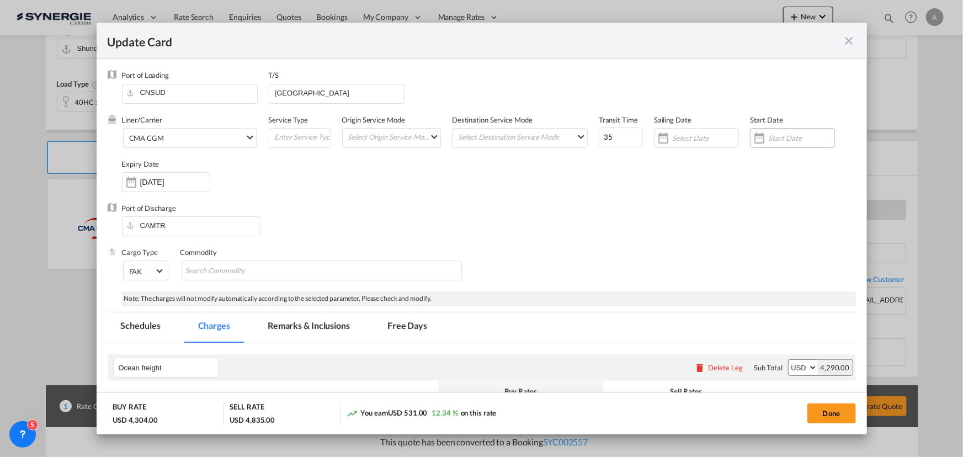
click at [777, 142] on input "Update Card Port ..." at bounding box center [801, 138] width 66 height 9
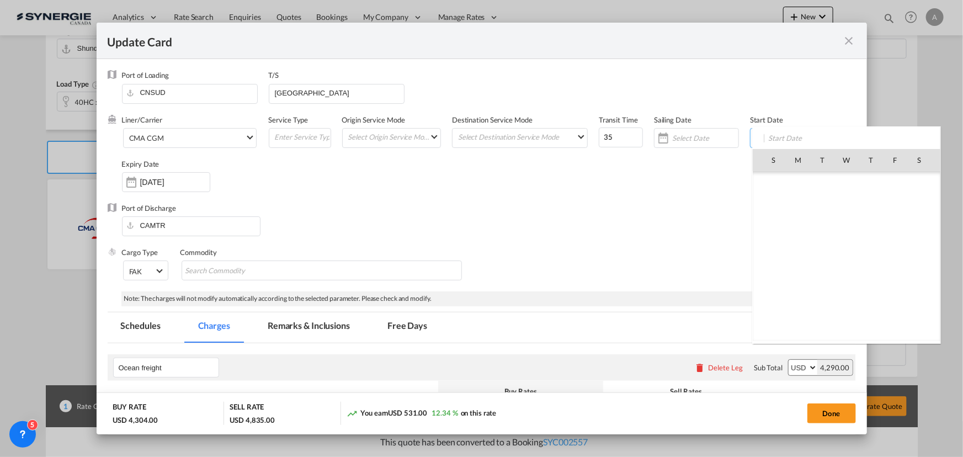
scroll to position [255671, 0]
click at [869, 254] on span "18" at bounding box center [870, 256] width 23 height 23
type input "[DATE]"
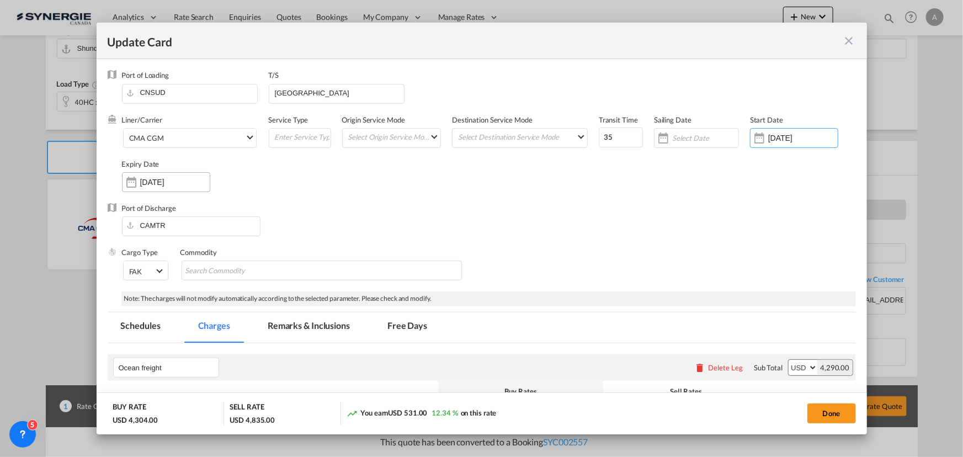
click at [178, 184] on input "18 Oct 2025" at bounding box center [175, 182] width 70 height 9
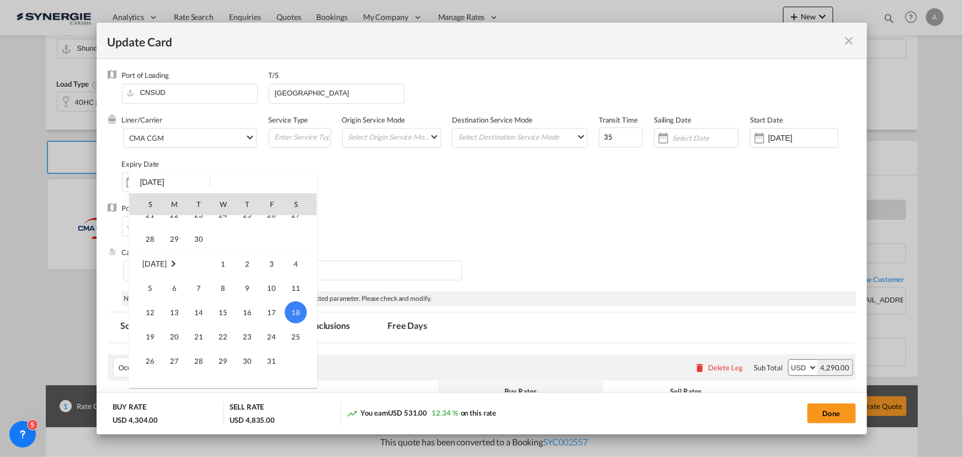
scroll to position [96, 0]
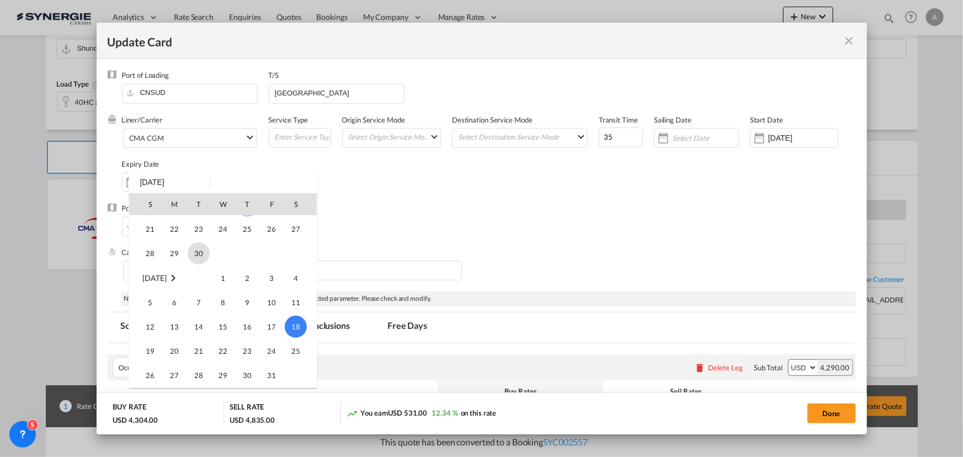
click at [196, 251] on span "30" at bounding box center [199, 253] width 22 height 22
type input "30 Sep 2025"
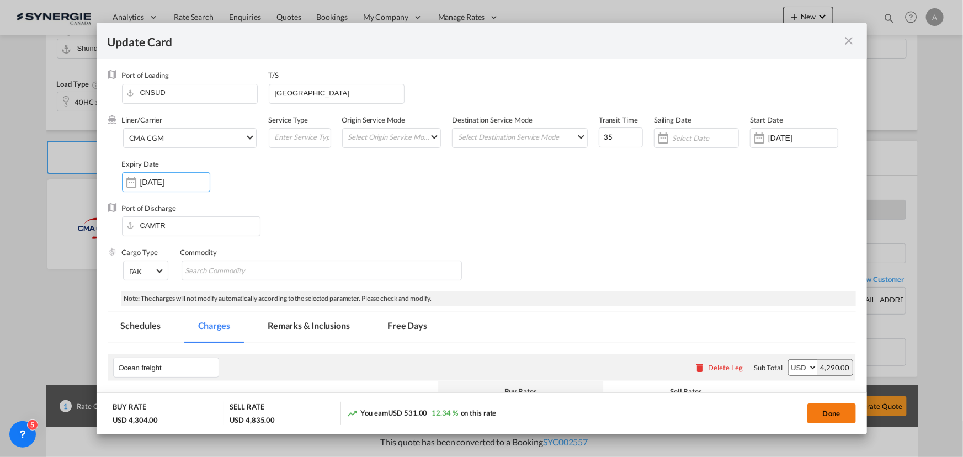
click at [817, 417] on button "Done" at bounding box center [831, 413] width 49 height 20
type input "17 Sep 2025"
type input "29 Sep 2025"
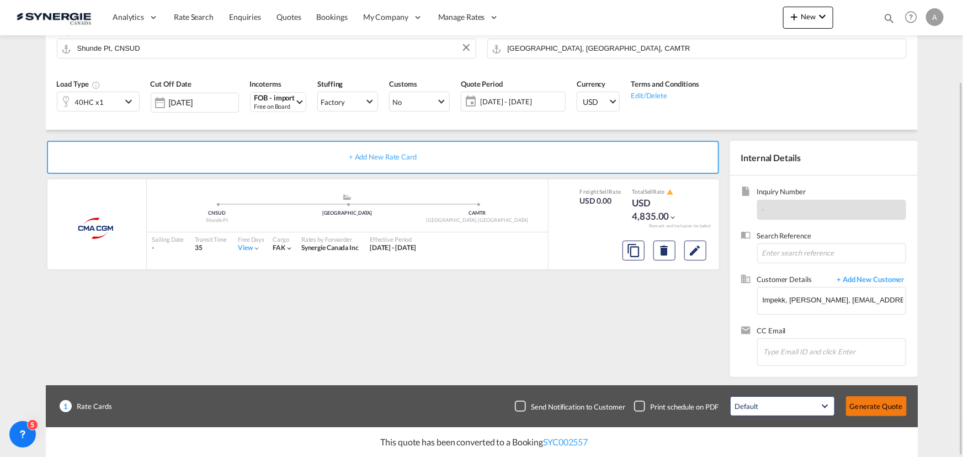
click at [885, 408] on button "Generate Quote" at bounding box center [876, 406] width 61 height 20
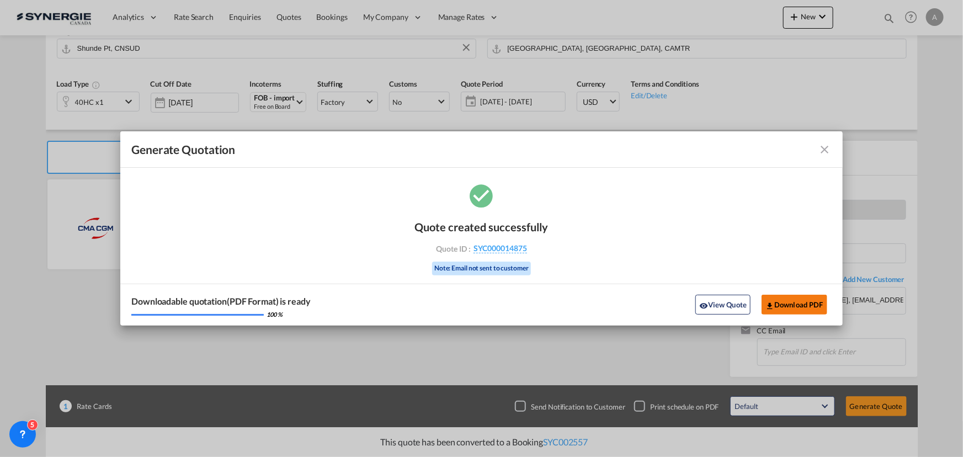
click at [787, 298] on button "Download PDF" at bounding box center [795, 305] width 66 height 20
click at [796, 300] on button "Download PDF" at bounding box center [795, 305] width 66 height 20
click at [718, 310] on button "View Quote" at bounding box center [722, 305] width 55 height 20
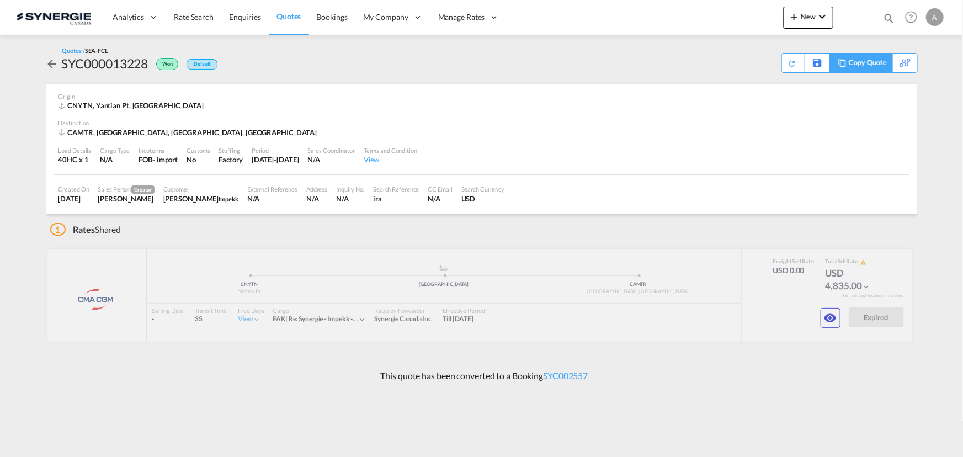
click at [869, 60] on div "Copy Quote" at bounding box center [868, 63] width 38 height 19
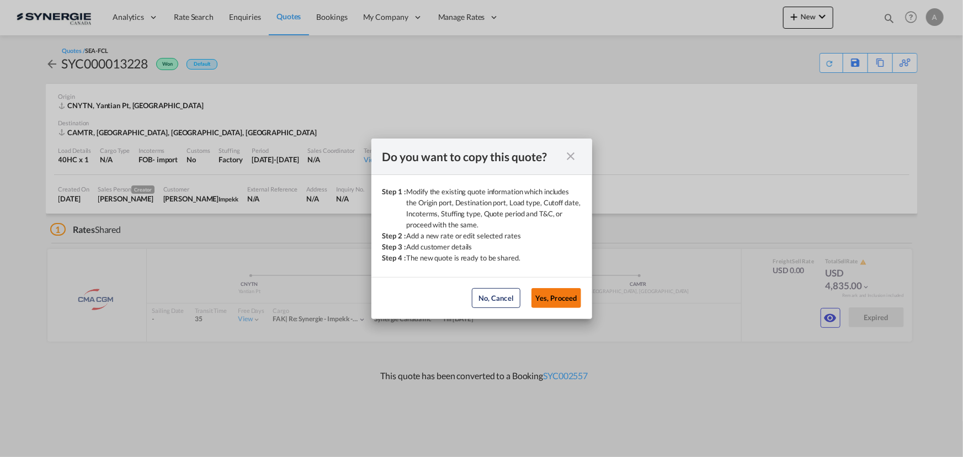
click at [542, 300] on button "Yes, Proceed" at bounding box center [557, 298] width 50 height 20
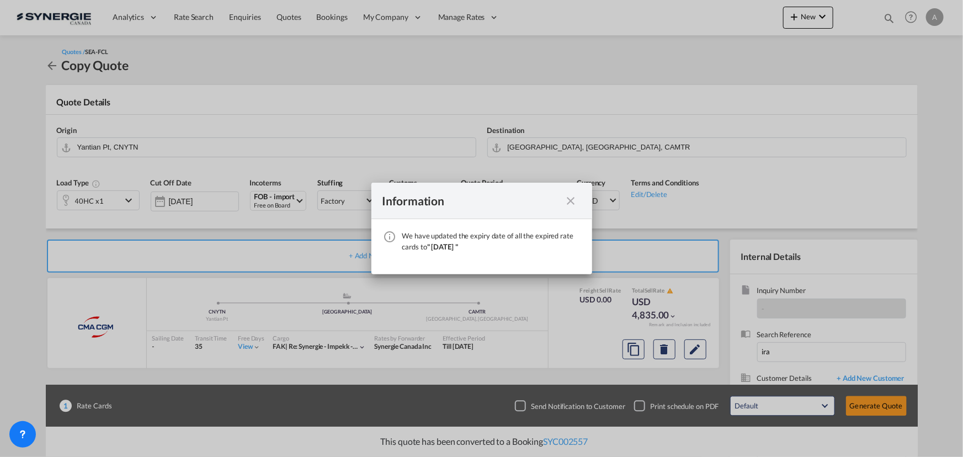
click at [572, 201] on md-icon "icon-close fg-AAA8AD cursor" at bounding box center [571, 200] width 13 height 13
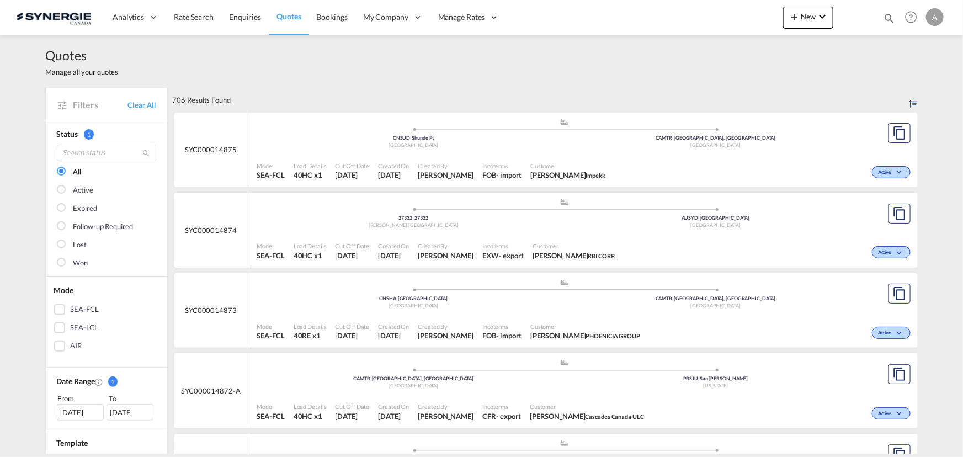
click at [894, 15] on md-icon "icon-magnify" at bounding box center [889, 18] width 12 height 12
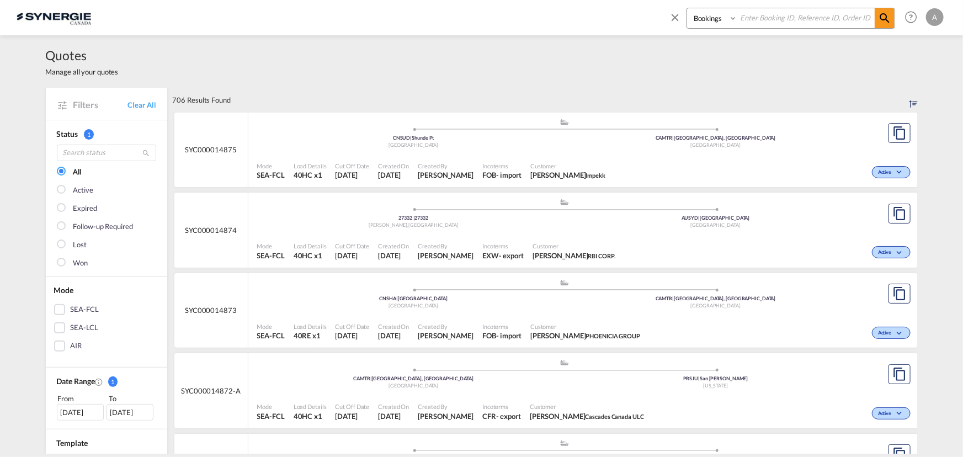
click at [706, 24] on select "Bookings Quotes Enquiries" at bounding box center [713, 18] width 52 height 20
select select "Quotes"
click at [687, 8] on select "Bookings Quotes Enquiries" at bounding box center [713, 18] width 52 height 20
click at [751, 22] on input at bounding box center [805, 17] width 137 height 19
type input "14831"
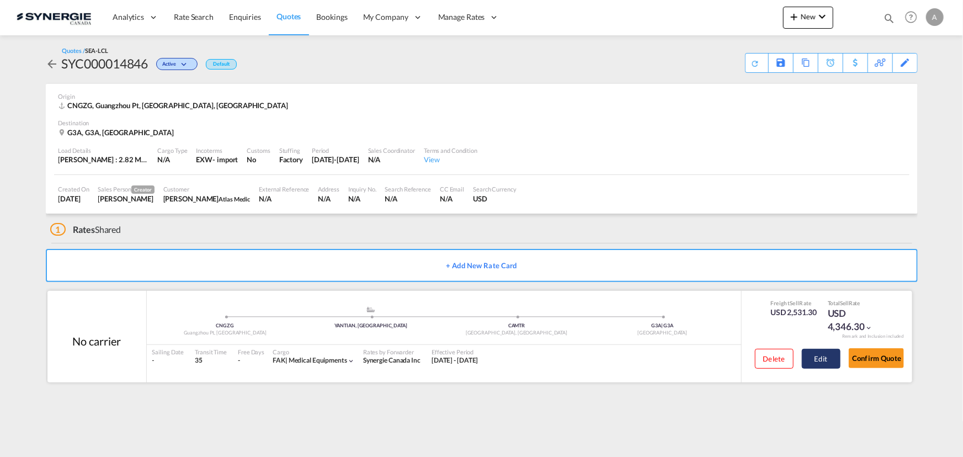
click at [822, 355] on button "Edit" at bounding box center [821, 359] width 39 height 20
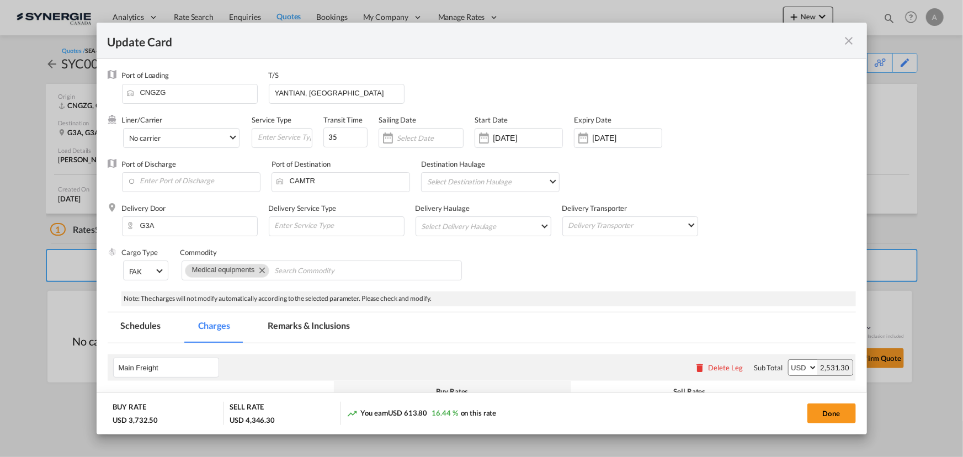
select select "per_w/m"
select select "per_shipment"
select select "per_hbl"
select select "flat"
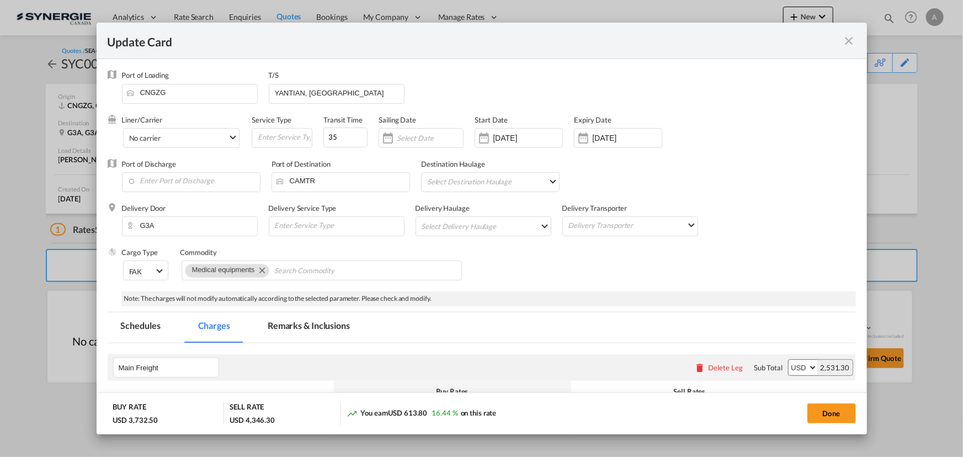
select select "per_bl"
select select "per_shipment"
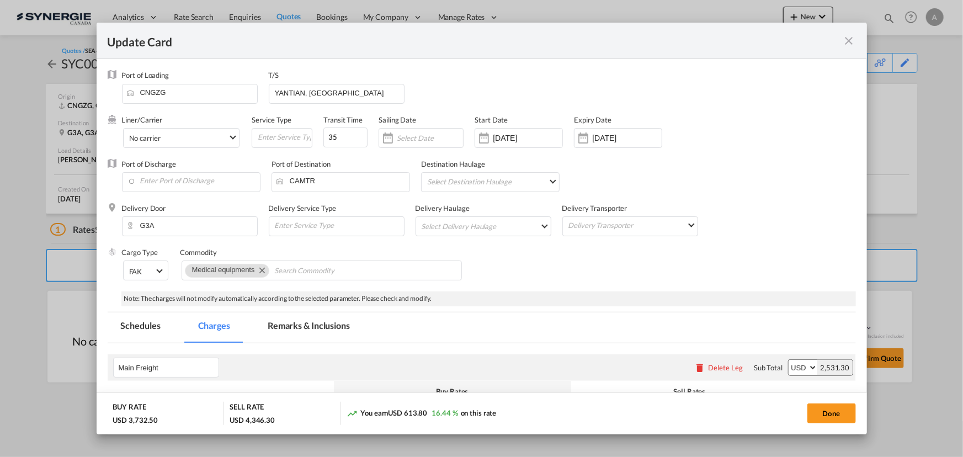
click at [851, 36] on md-icon "icon-close fg-AAA8AD m-0 pointer" at bounding box center [849, 40] width 13 height 13
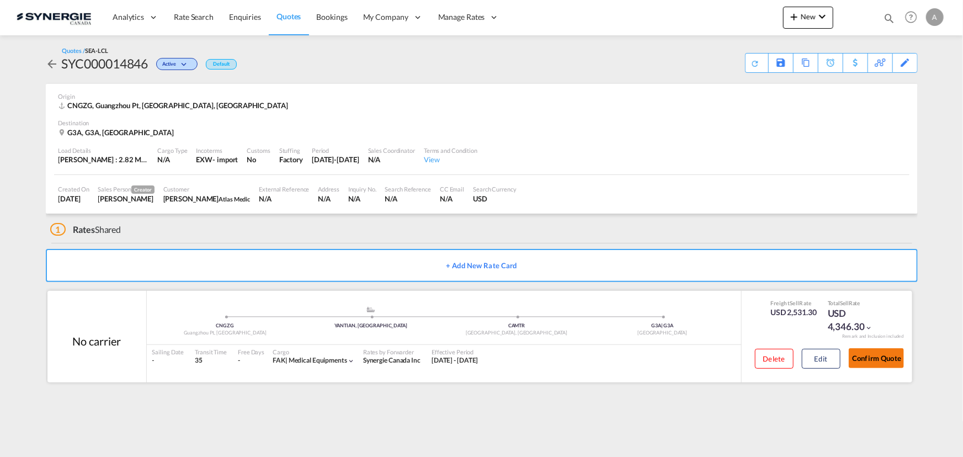
click at [873, 364] on button "Confirm Quote" at bounding box center [876, 358] width 55 height 20
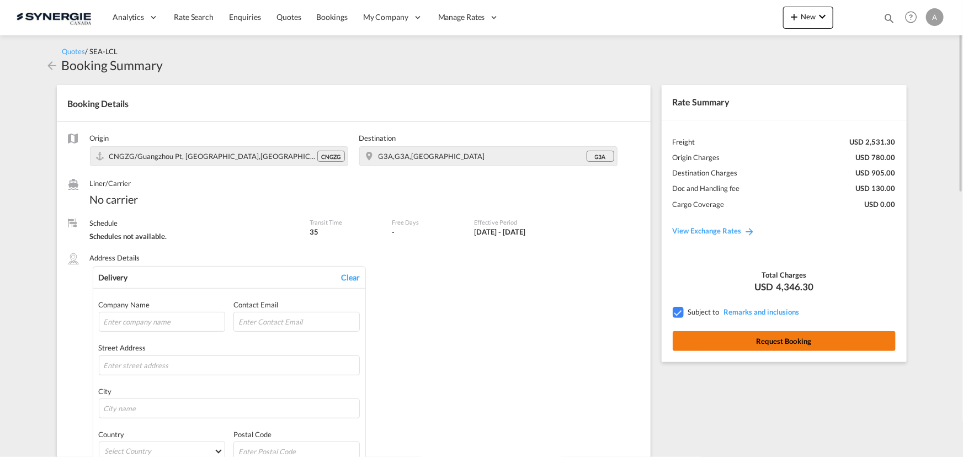
click at [811, 333] on button "Request Booking" at bounding box center [784, 341] width 223 height 20
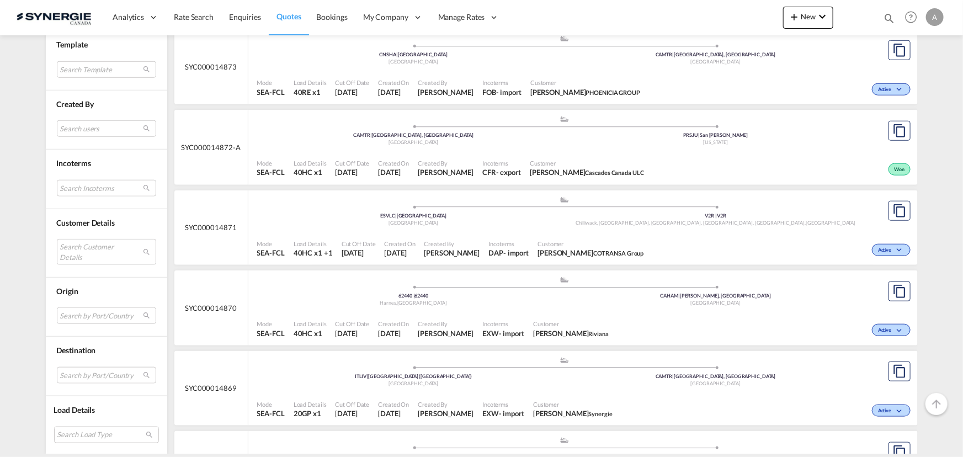
scroll to position [502, 0]
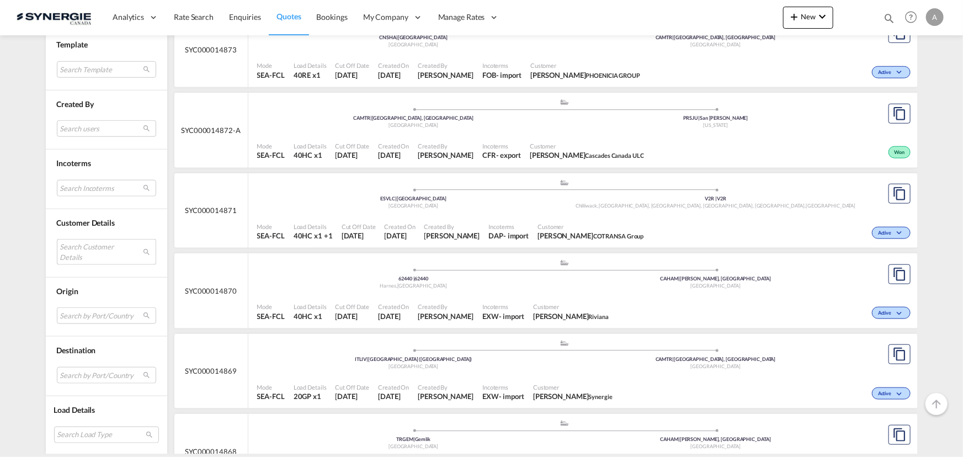
click at [94, 254] on md-select "Search Customer Details user name user yanick Desormeaux ydesormeaux@lhgfoods.c…" at bounding box center [106, 251] width 99 height 25
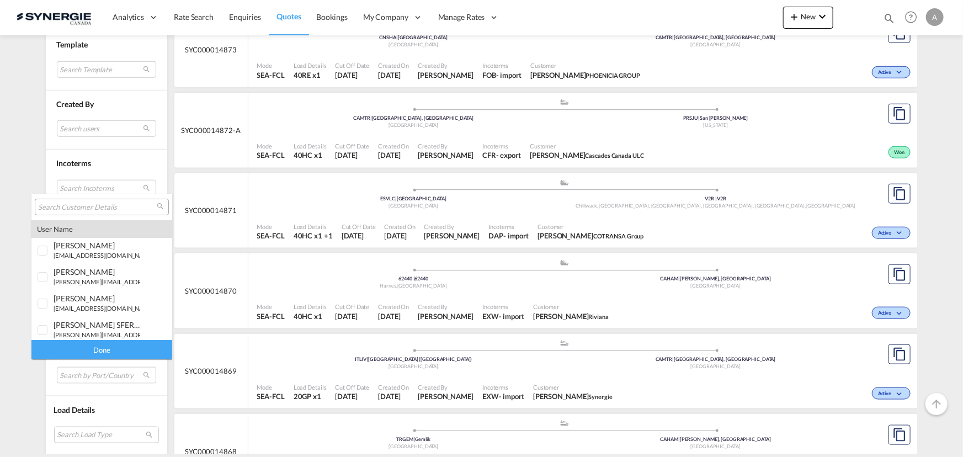
click at [103, 203] on input "search" at bounding box center [97, 208] width 119 height 10
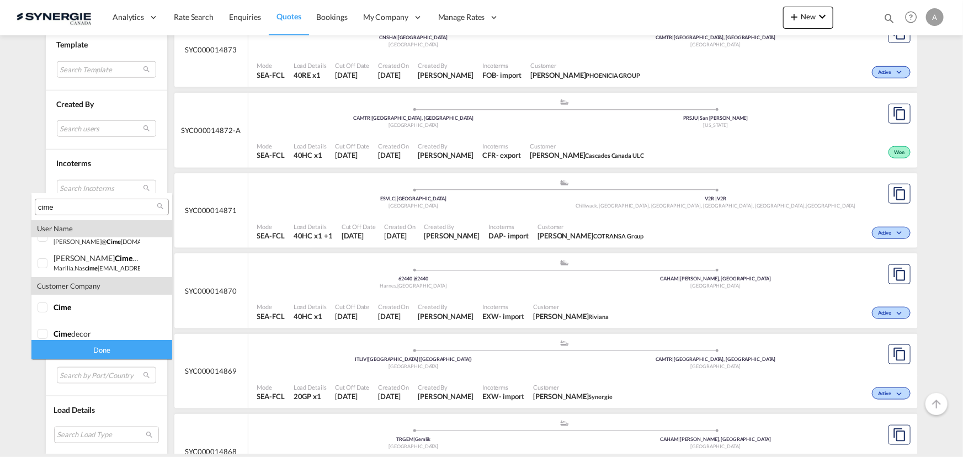
scroll to position [48, 0]
type input "cime"
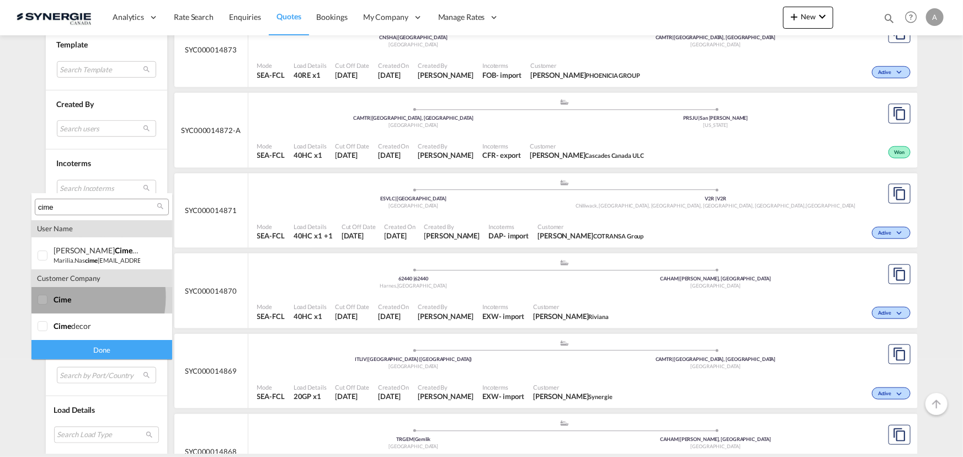
click at [63, 297] on span "cime" at bounding box center [63, 299] width 18 height 9
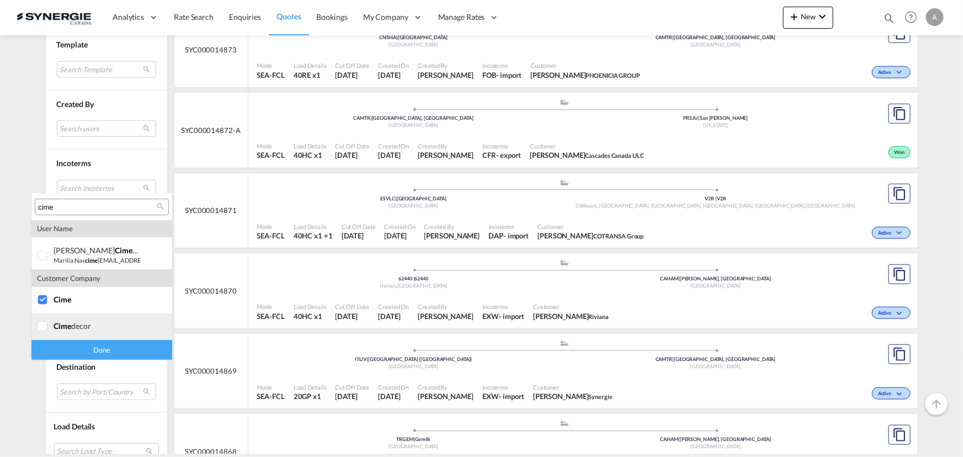
click at [62, 330] on span "cime" at bounding box center [63, 325] width 18 height 9
click at [80, 348] on div "Done" at bounding box center [101, 349] width 141 height 19
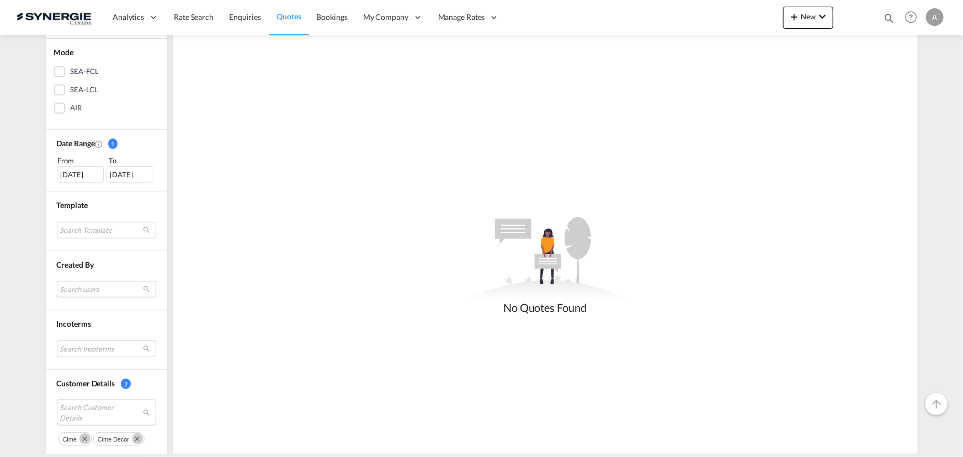
scroll to position [200, 0]
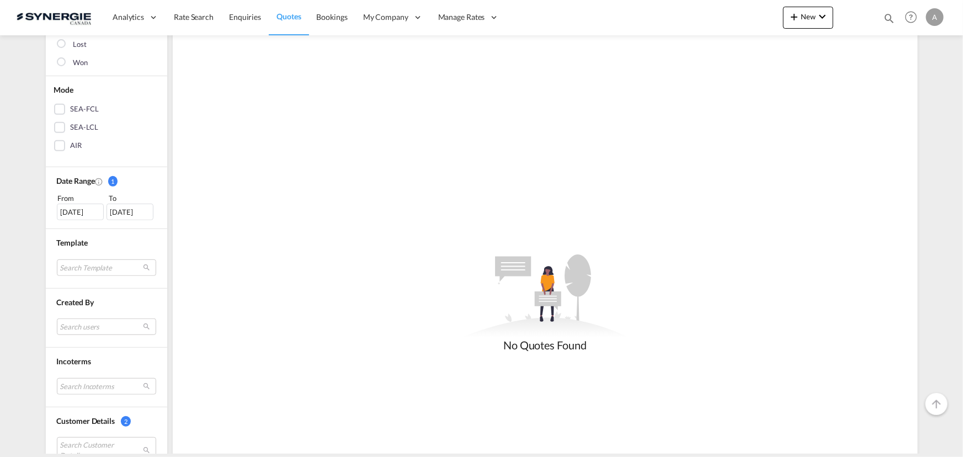
click at [82, 204] on div "19 Aug 2025" at bounding box center [80, 212] width 47 height 17
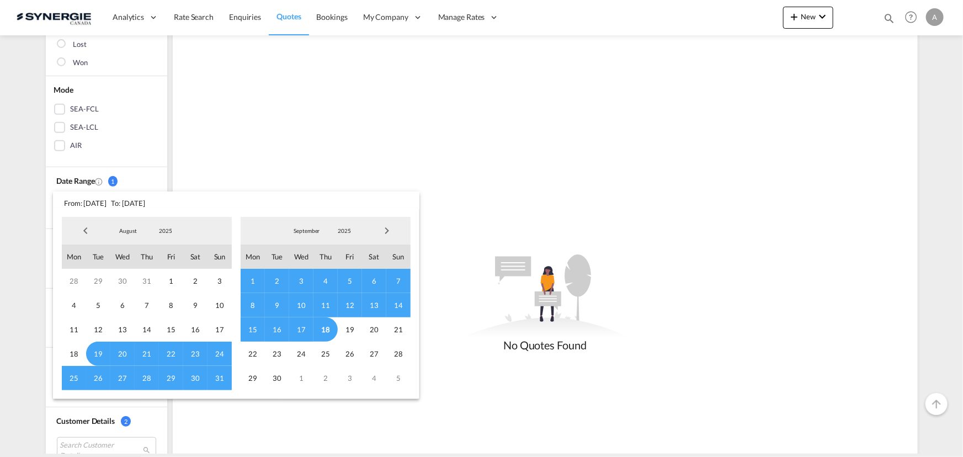
click at [166, 226] on md-select-value "2025" at bounding box center [166, 230] width 38 height 17
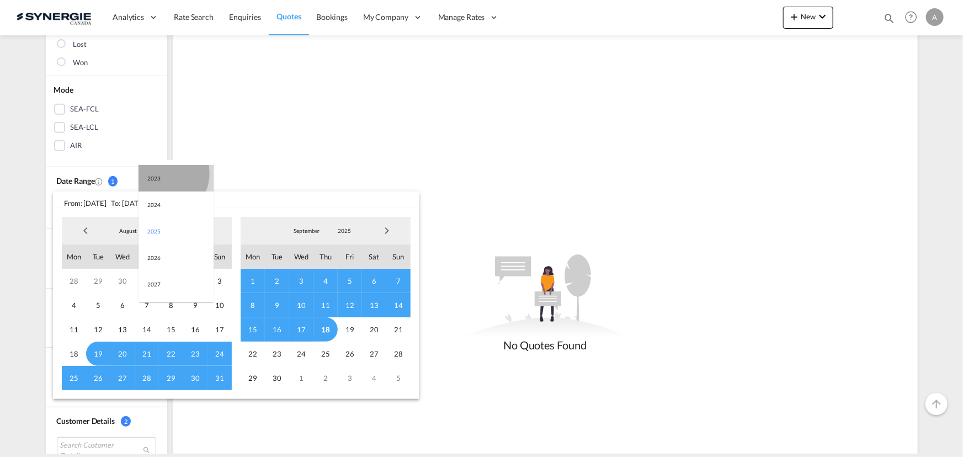
click at [160, 173] on md-option "2023" at bounding box center [176, 178] width 75 height 26
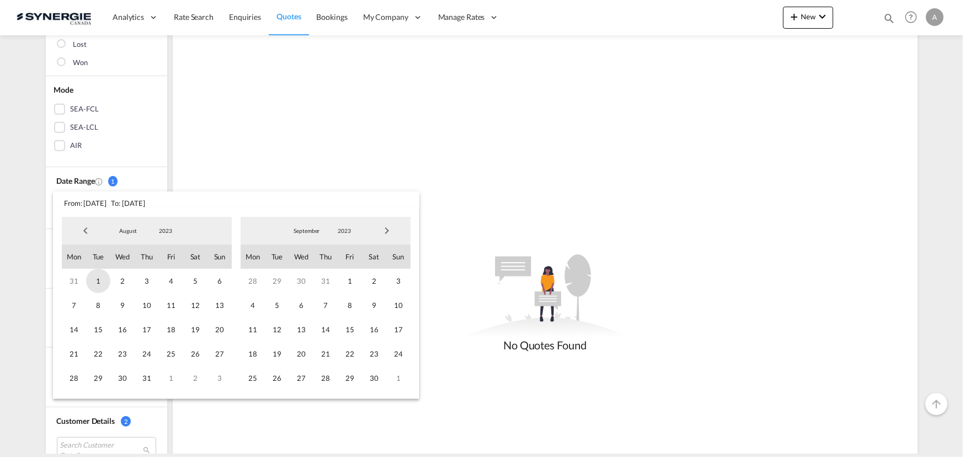
drag, startPoint x: 101, startPoint y: 281, endPoint x: 127, endPoint y: 278, distance: 26.6
click at [102, 280] on span "1" at bounding box center [98, 281] width 24 height 24
click at [341, 230] on span "2023" at bounding box center [344, 231] width 35 height 8
click at [346, 281] on md-option "2025" at bounding box center [354, 284] width 75 height 26
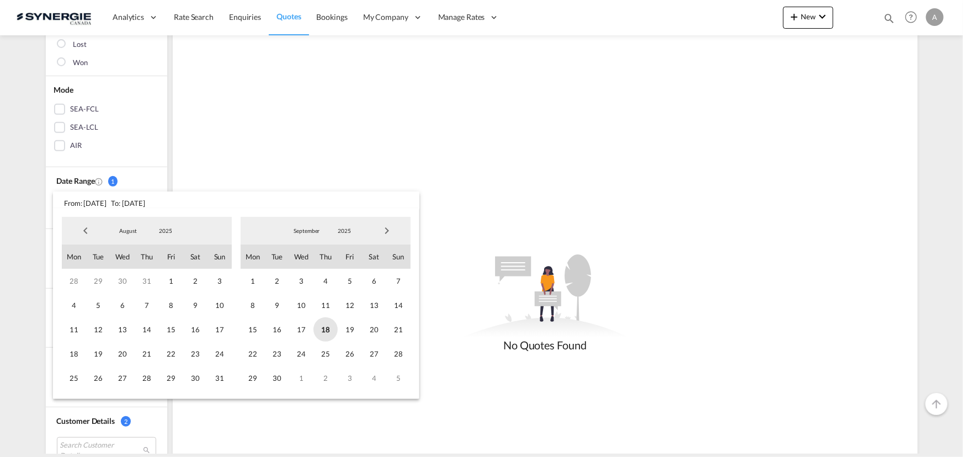
click at [328, 331] on span "18" at bounding box center [326, 329] width 24 height 24
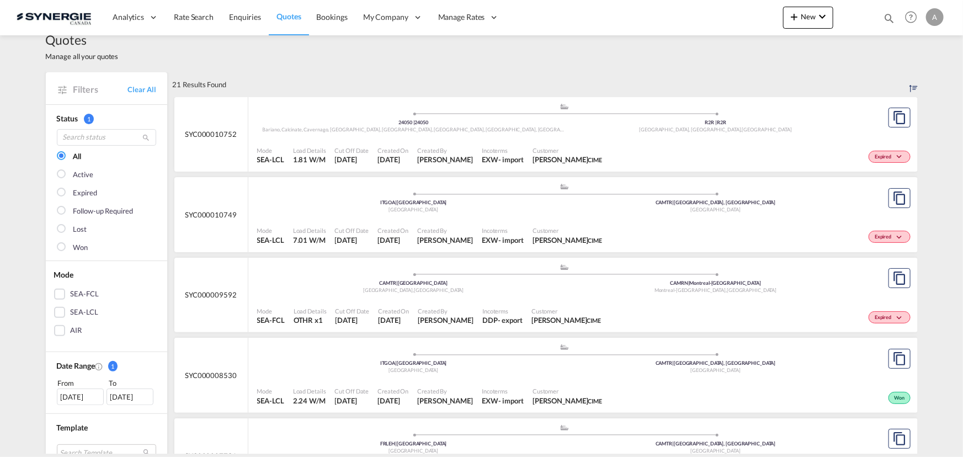
scroll to position [0, 0]
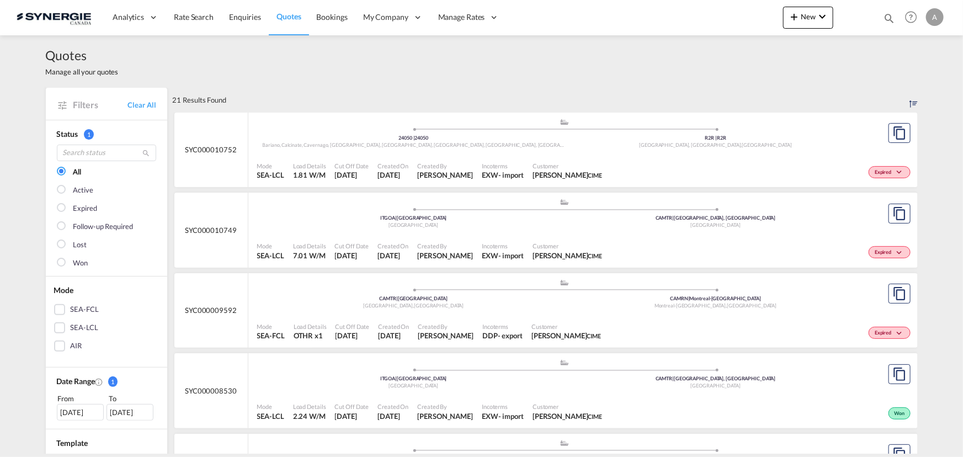
click at [438, 157] on div "Created By Rosa Ho" at bounding box center [445, 171] width 65 height 28
click at [588, 172] on span "CIME" at bounding box center [595, 175] width 14 height 7
click at [533, 246] on span "Customer" at bounding box center [568, 246] width 70 height 8
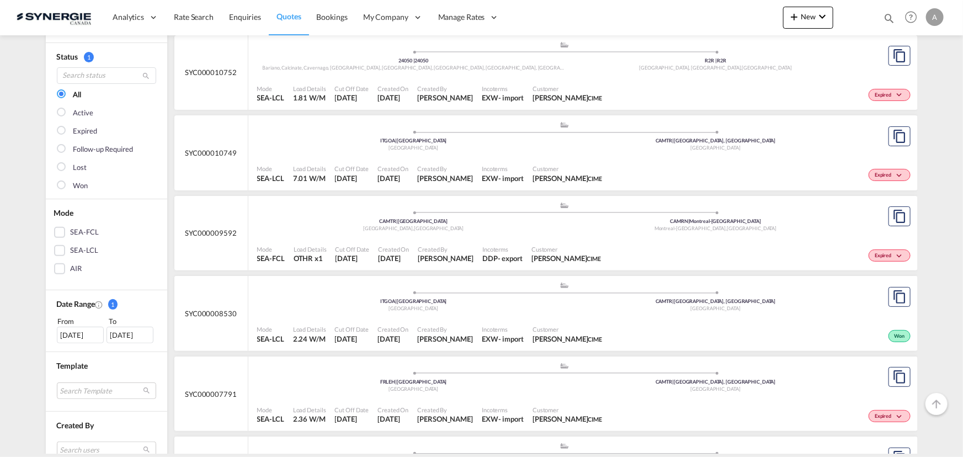
scroll to position [100, 0]
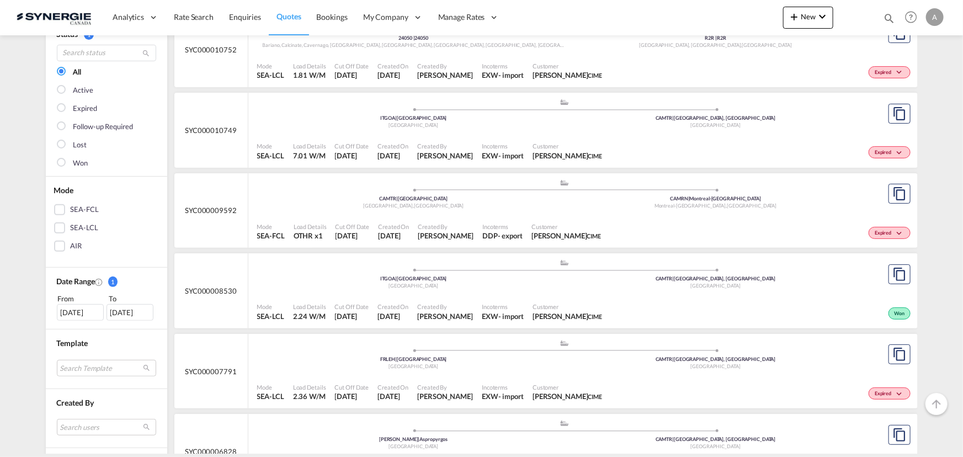
click at [427, 291] on div ".a{fill:#aaa8ad;} .a{fill:#aaa8ad;} ITGOA | Genova Italy CAMTR | Montreal, QC C…" at bounding box center [564, 275] width 615 height 33
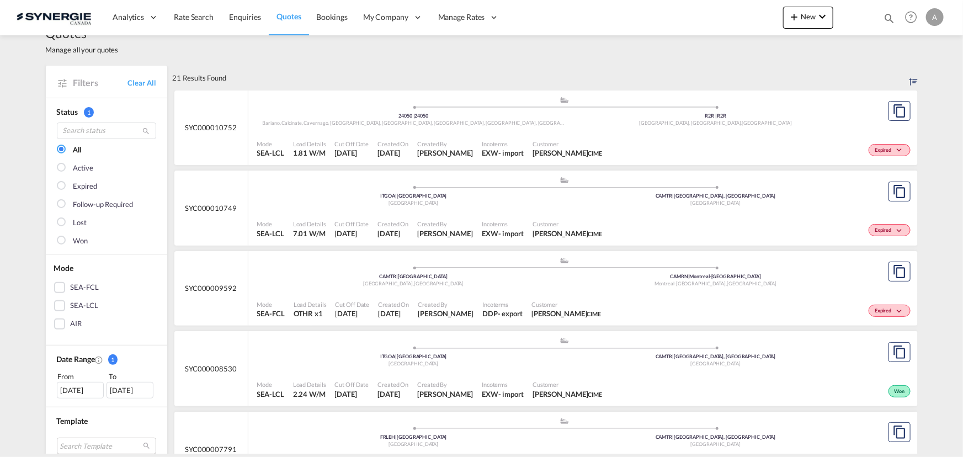
scroll to position [0, 0]
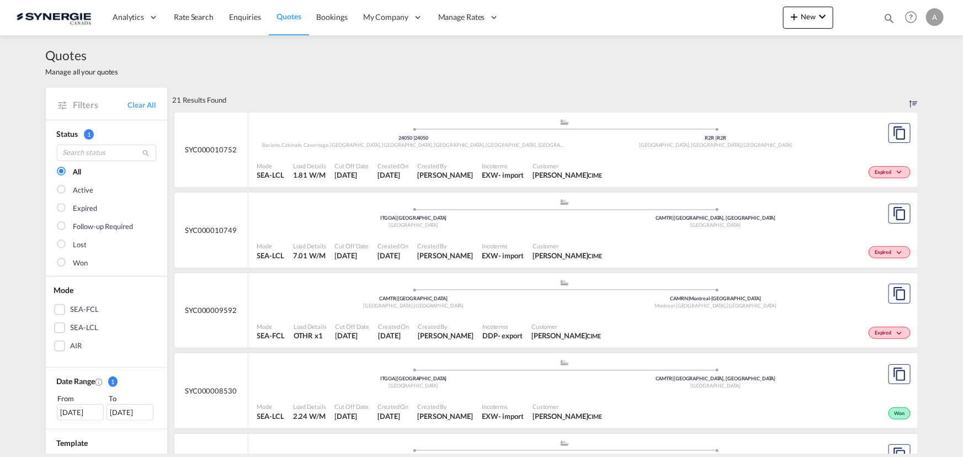
click at [450, 246] on span "Created By" at bounding box center [445, 246] width 56 height 8
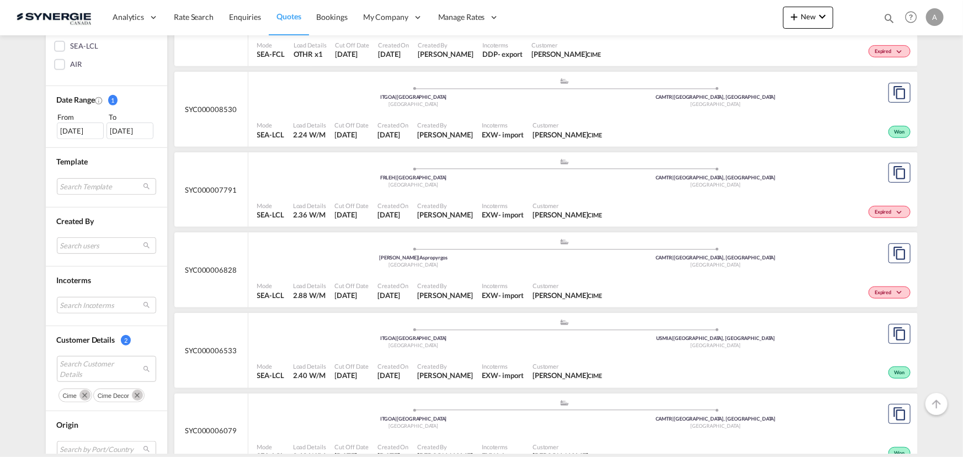
scroll to position [301, 0]
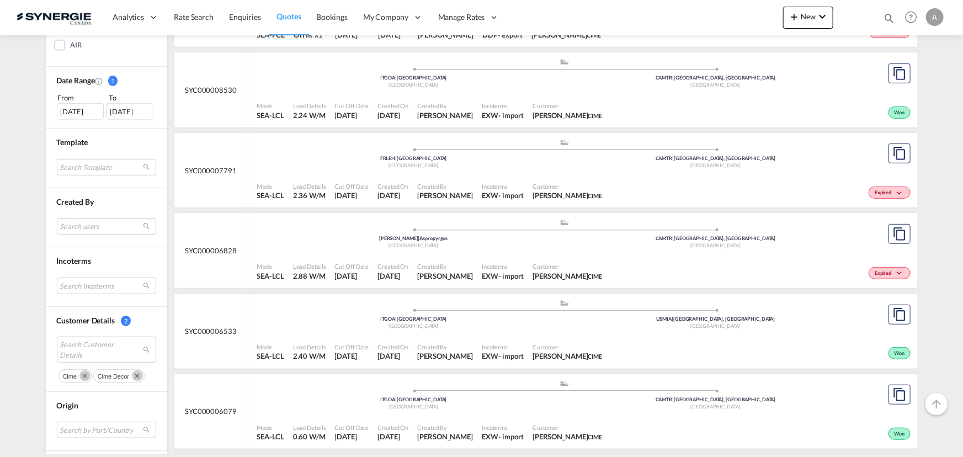
click at [79, 375] on md-icon "Remove" at bounding box center [84, 375] width 11 height 11
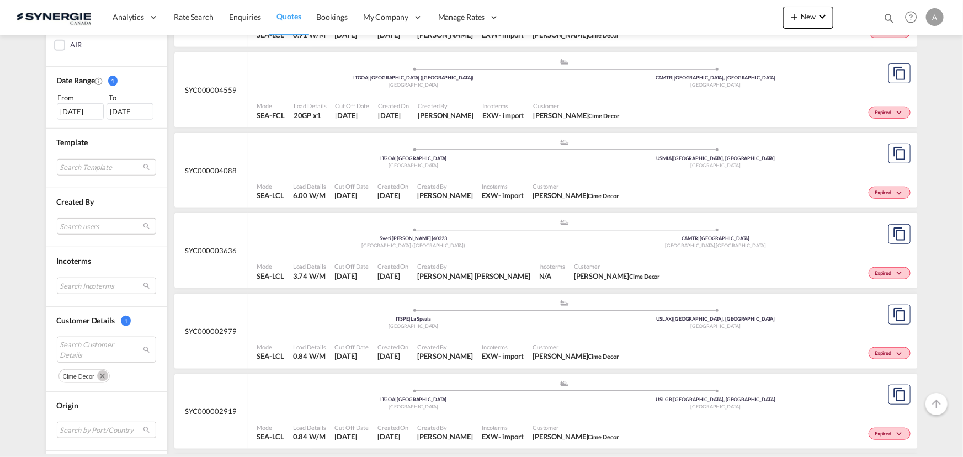
click at [97, 375] on md-icon "Remove" at bounding box center [102, 375] width 11 height 11
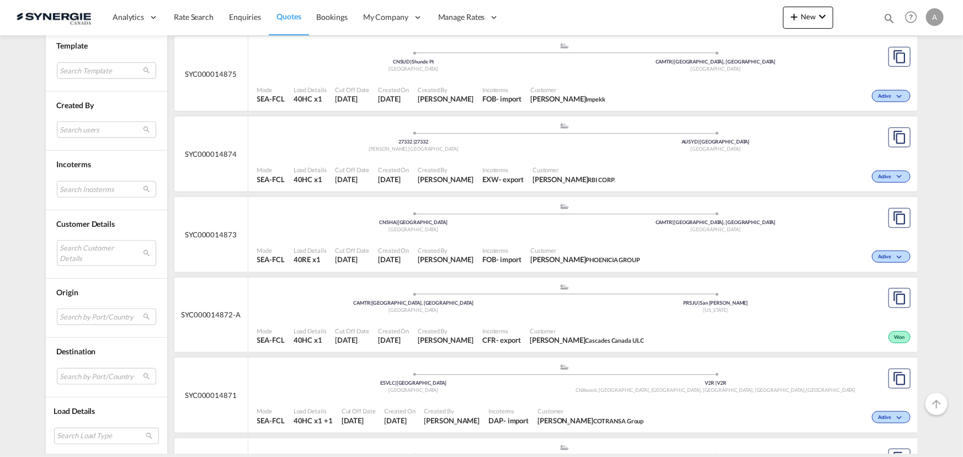
scroll to position [401, 0]
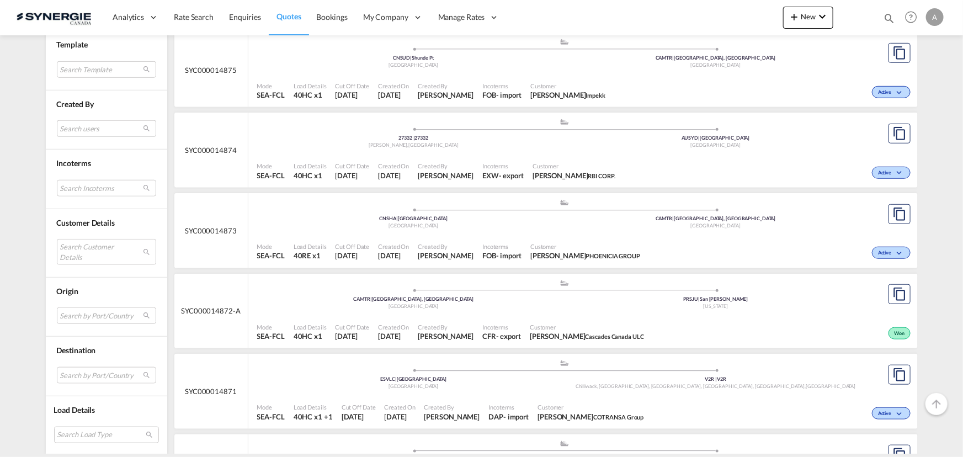
click at [104, 130] on md-select "Search users sugan T sugantha.rajan@freightfy.com raquel Jimenez raquel.jimenez…" at bounding box center [106, 128] width 99 height 17
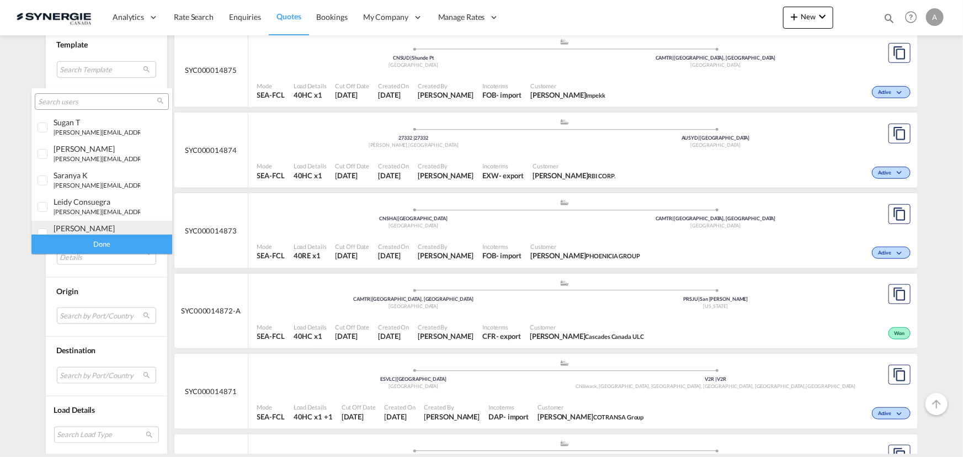
click at [89, 229] on div "adriana Groposila" at bounding box center [97, 228] width 87 height 9
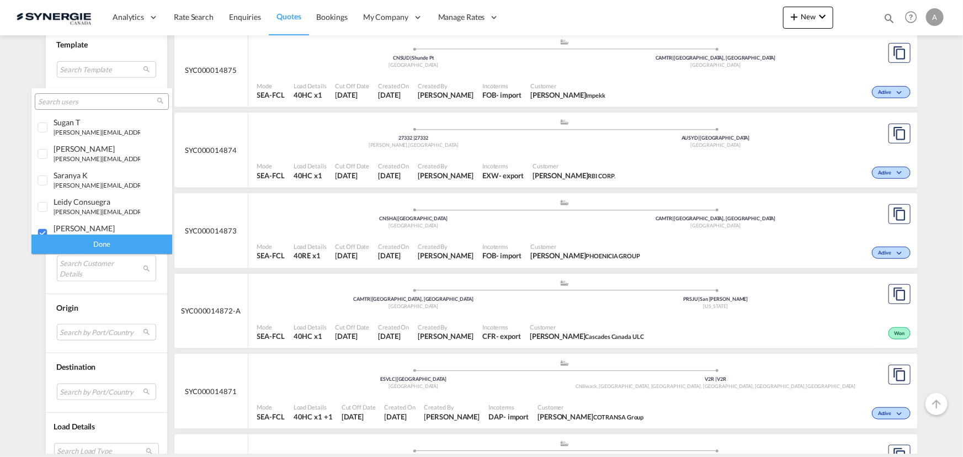
click at [97, 243] on div "Done" at bounding box center [101, 244] width 141 height 19
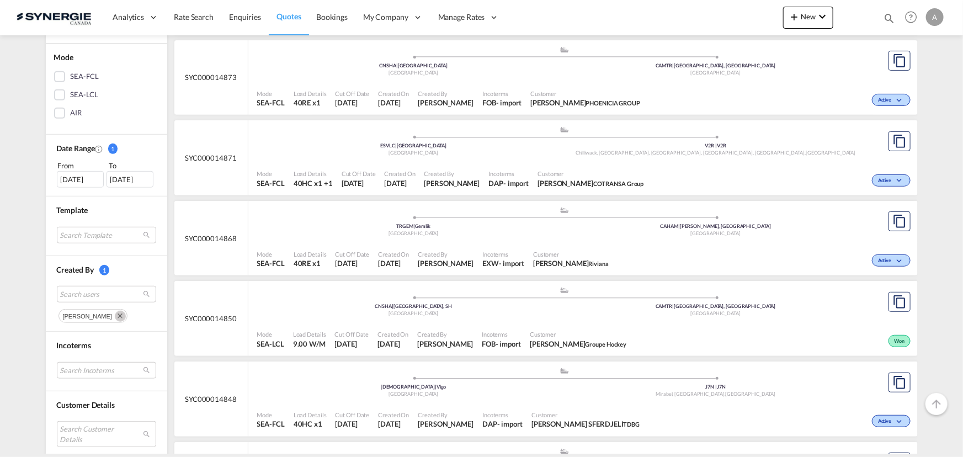
scroll to position [301, 0]
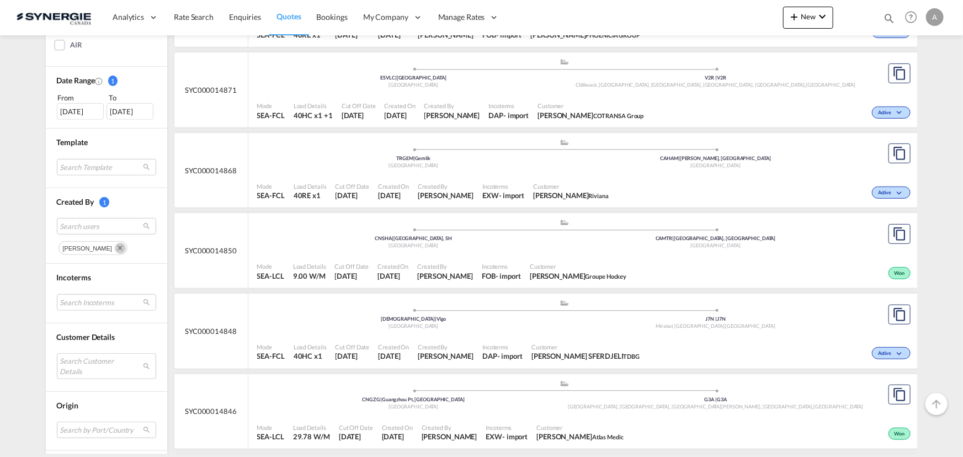
click at [116, 247] on md-icon "Remove" at bounding box center [120, 248] width 11 height 11
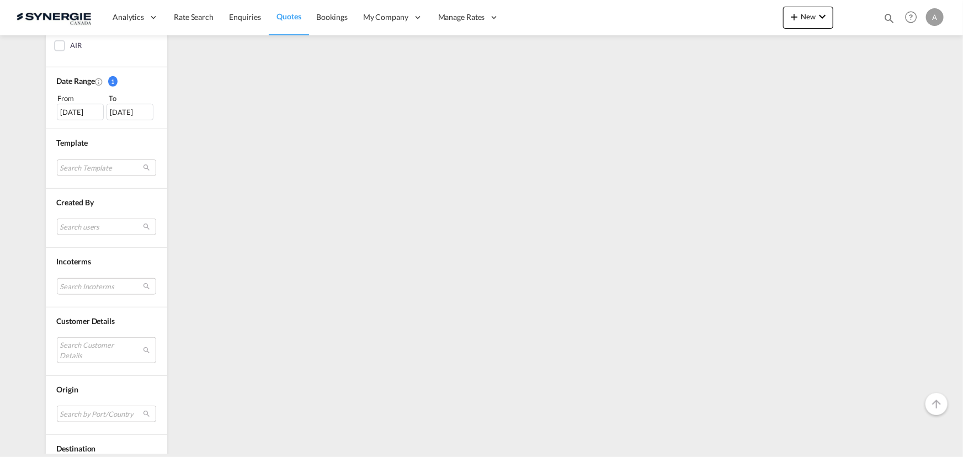
scroll to position [398, 0]
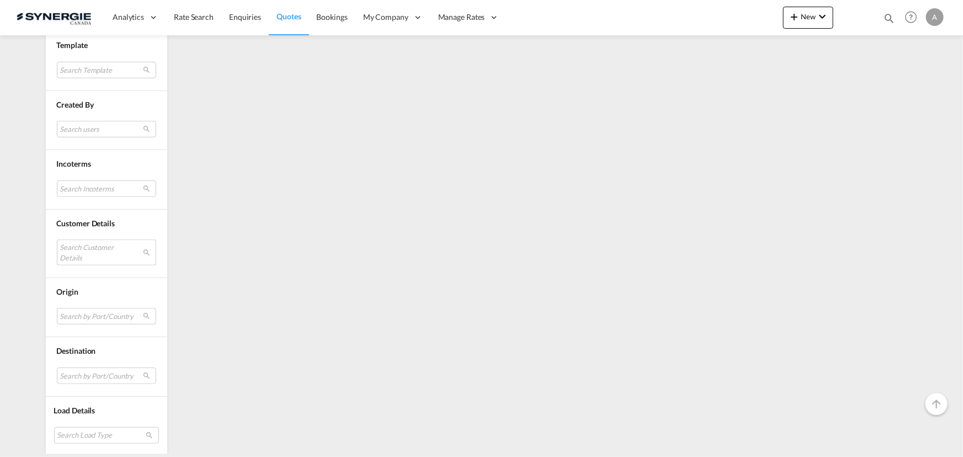
click at [100, 255] on md-select "Search Customer Details" at bounding box center [106, 252] width 99 height 25
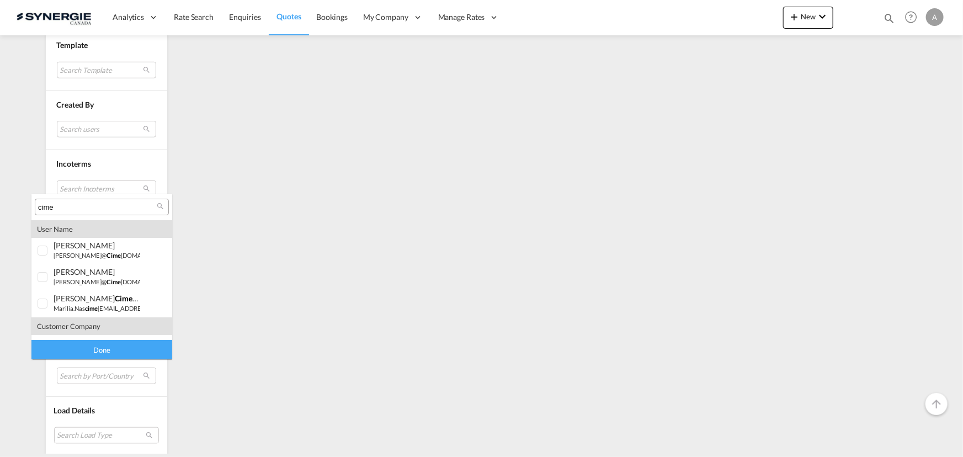
click at [86, 210] on input "cime" at bounding box center [97, 208] width 119 height 10
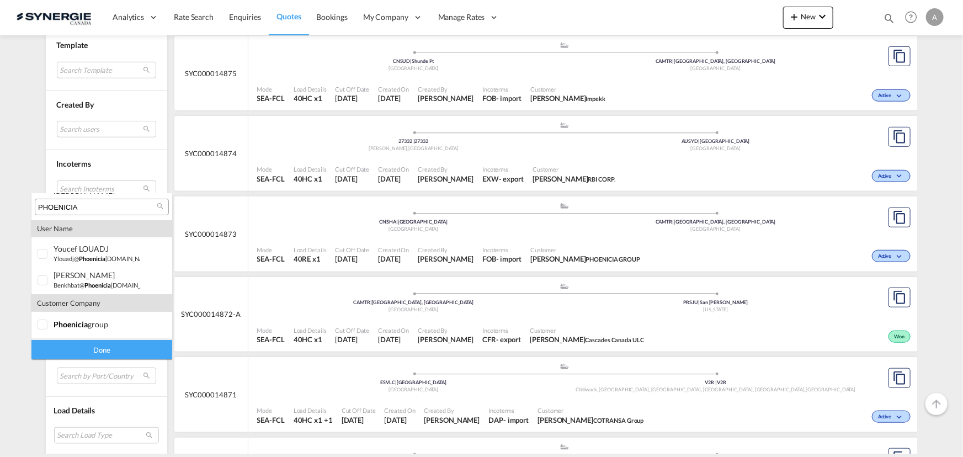
scroll to position [101, 0]
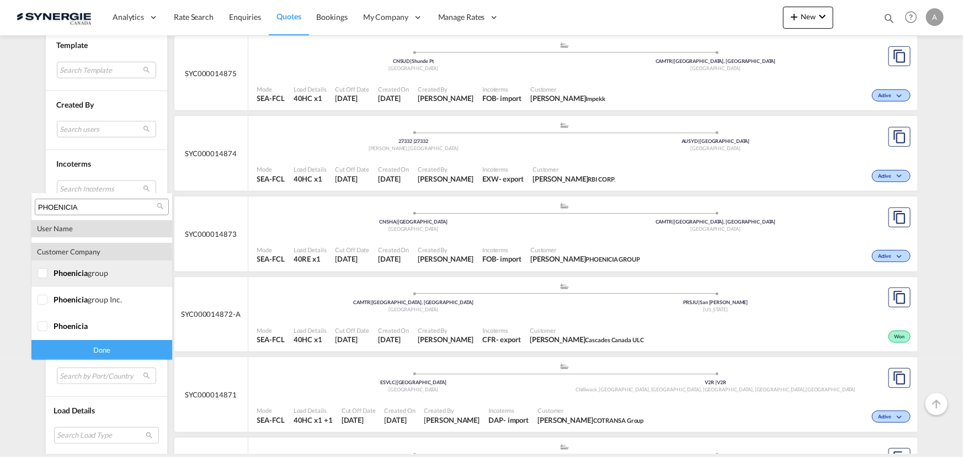
type input "PHOENICIA"
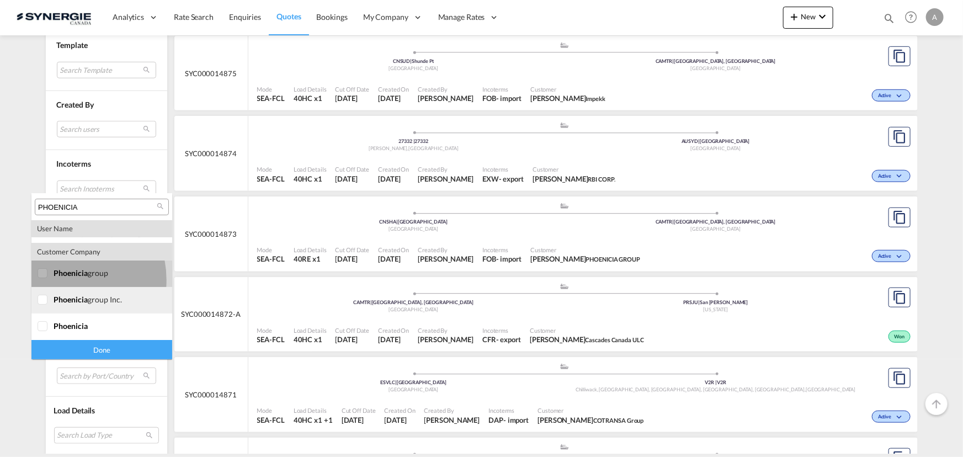
drag, startPoint x: 61, startPoint y: 279, endPoint x: 55, endPoint y: 301, distance: 22.9
click at [61, 280] on md-option "company phoenicia group" at bounding box center [101, 274] width 141 height 26
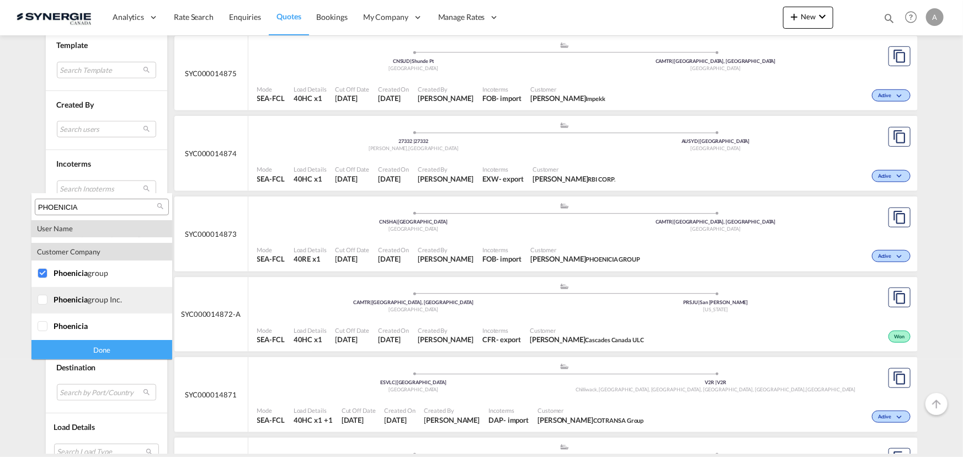
click at [49, 306] on div at bounding box center [43, 300] width 11 height 11
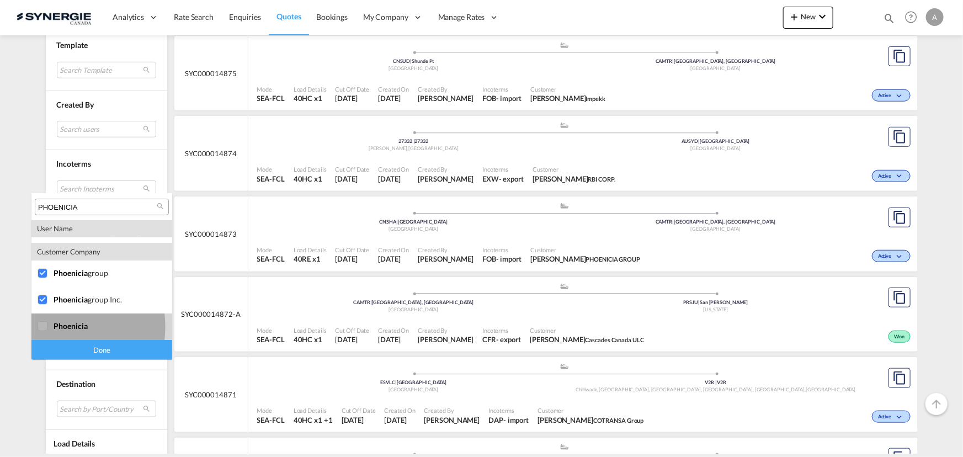
click at [48, 326] on div at bounding box center [43, 326] width 11 height 11
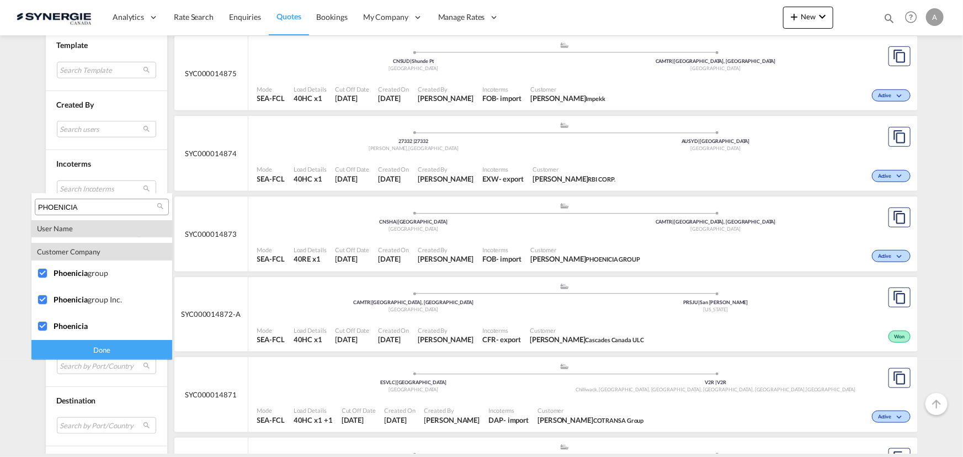
click at [79, 353] on div "Done" at bounding box center [101, 349] width 141 height 19
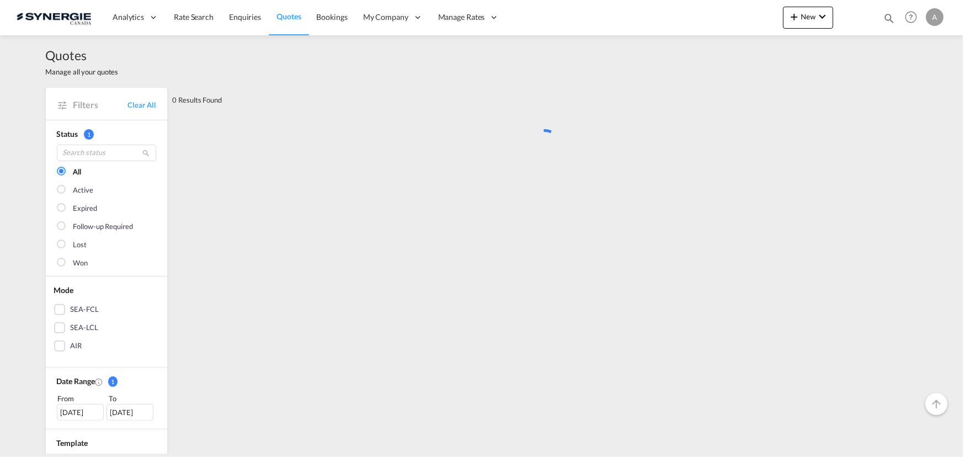
scroll to position [0, 0]
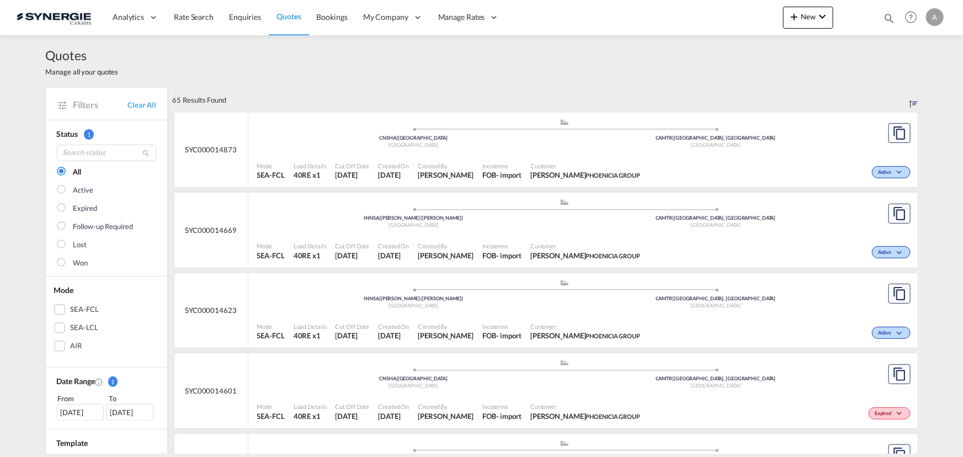
click at [554, 166] on span "Customer" at bounding box center [585, 166] width 110 height 8
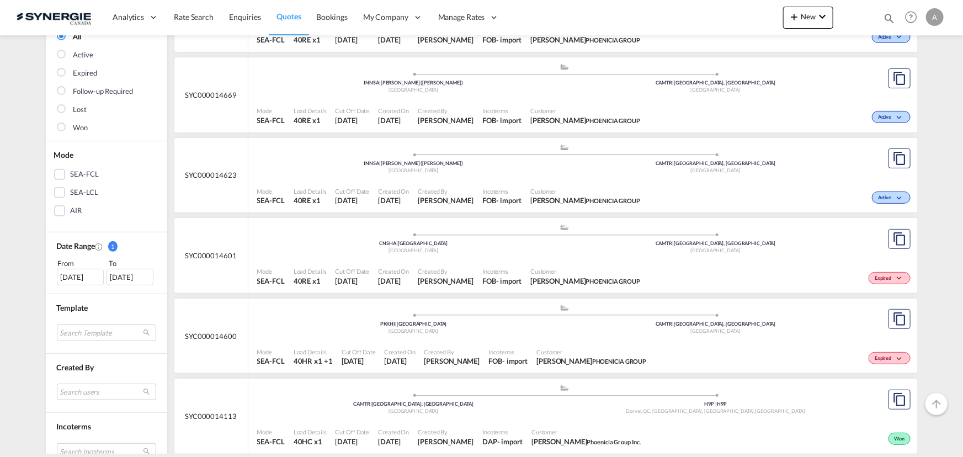
scroll to position [150, 0]
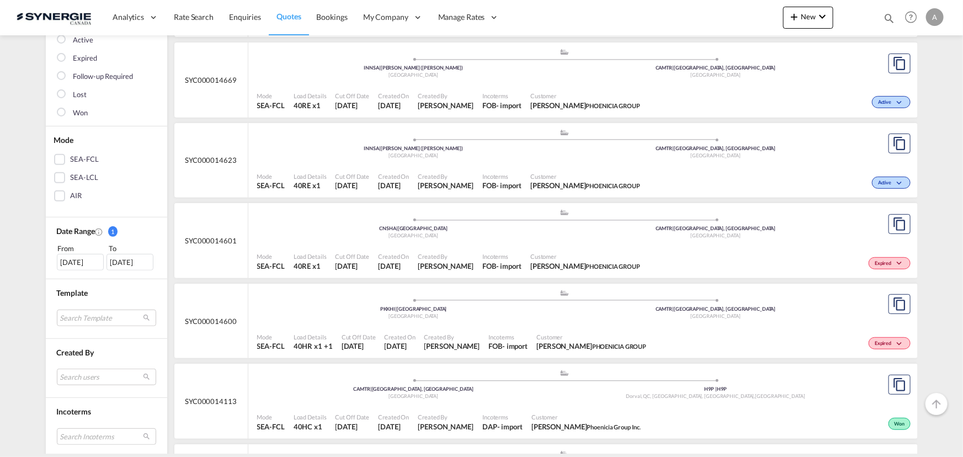
click at [518, 252] on span "Incoterms" at bounding box center [501, 256] width 39 height 8
click at [435, 173] on span "Created By" at bounding box center [446, 176] width 56 height 8
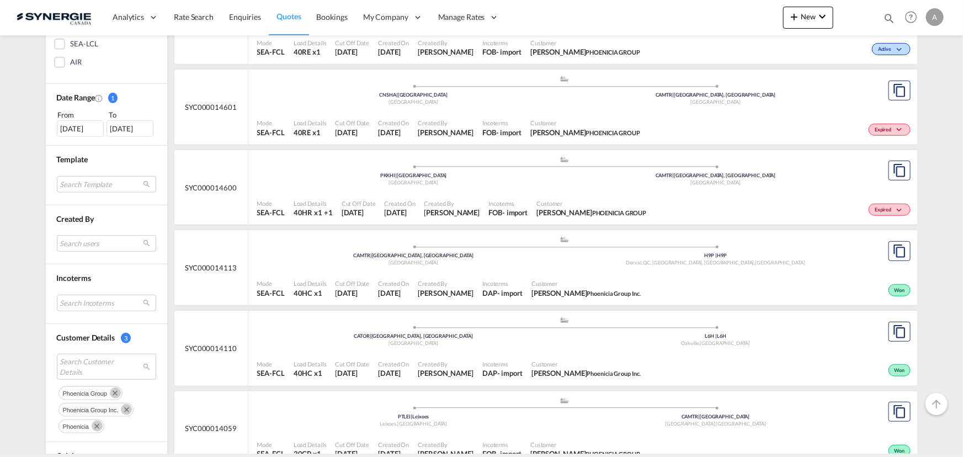
scroll to position [301, 0]
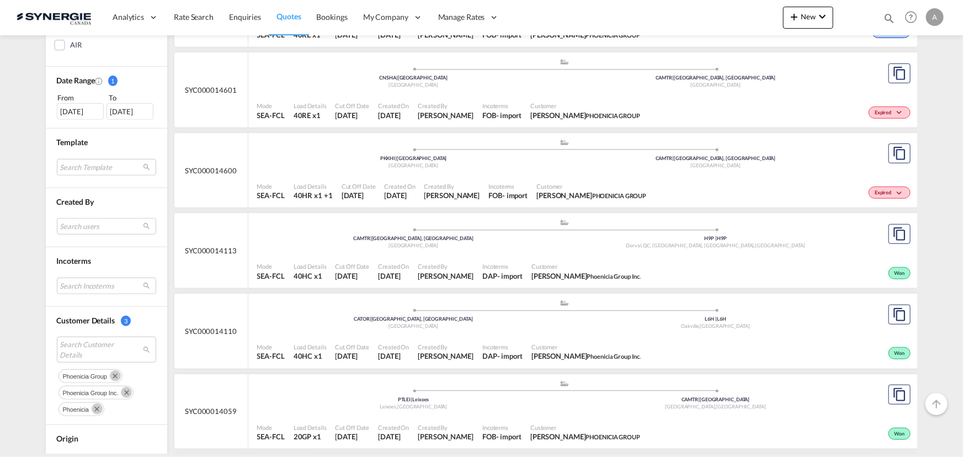
click at [539, 246] on div "[GEOGRAPHIC_DATA]" at bounding box center [414, 245] width 302 height 7
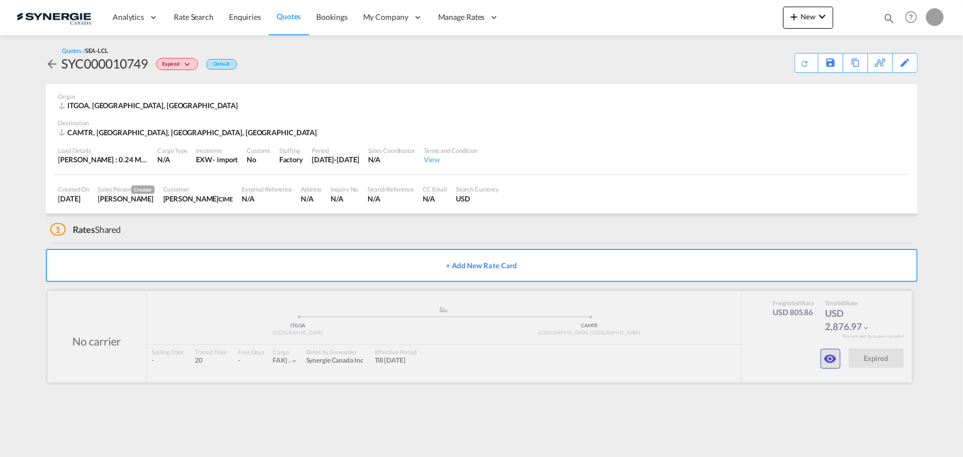
click at [833, 363] on md-icon "icon-eye" at bounding box center [830, 358] width 13 height 13
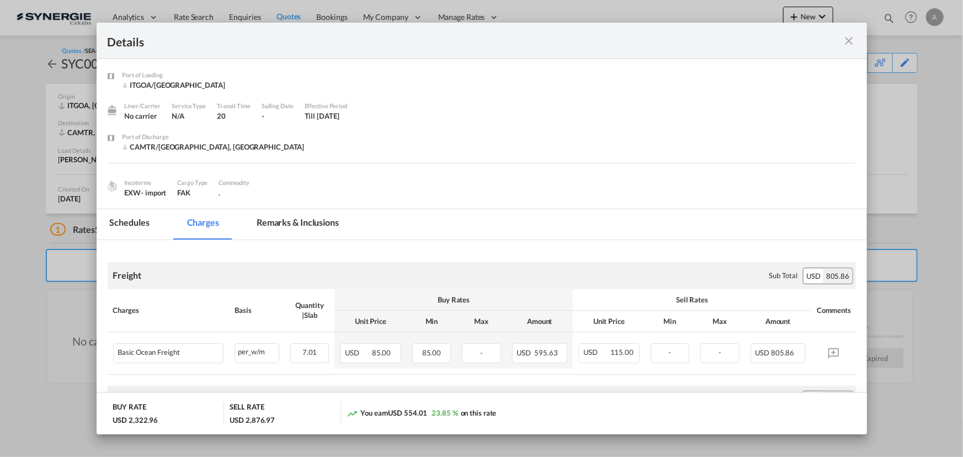
click at [325, 216] on md-tab-item "Remarks & Inclusions" at bounding box center [297, 224] width 109 height 30
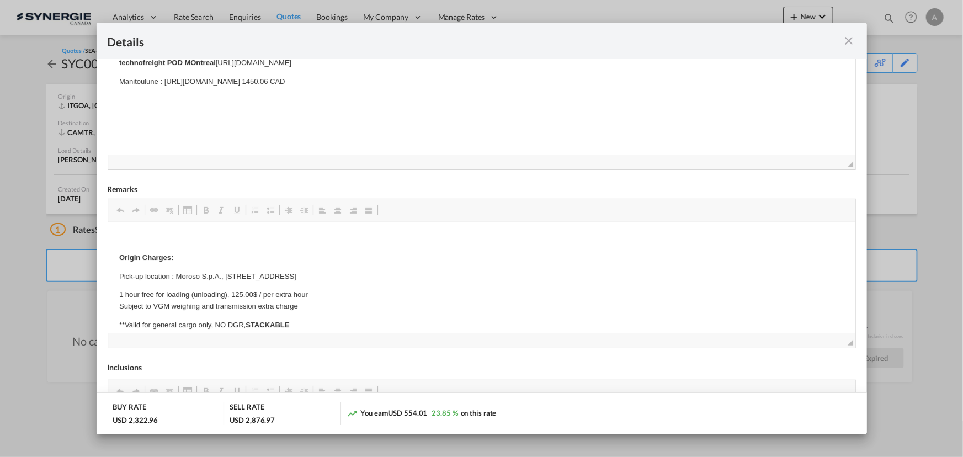
scroll to position [251, 0]
drag, startPoint x: 847, startPoint y: 38, endPoint x: 847, endPoint y: 25, distance: 12.7
click at [847, 38] on md-icon "icon-close fg-AAA8AD m-0 cursor" at bounding box center [849, 40] width 13 height 13
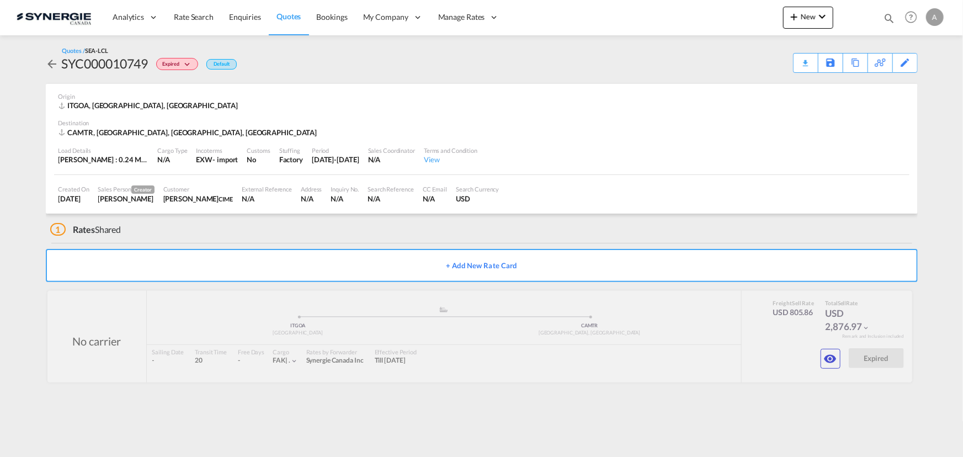
scroll to position [0, 0]
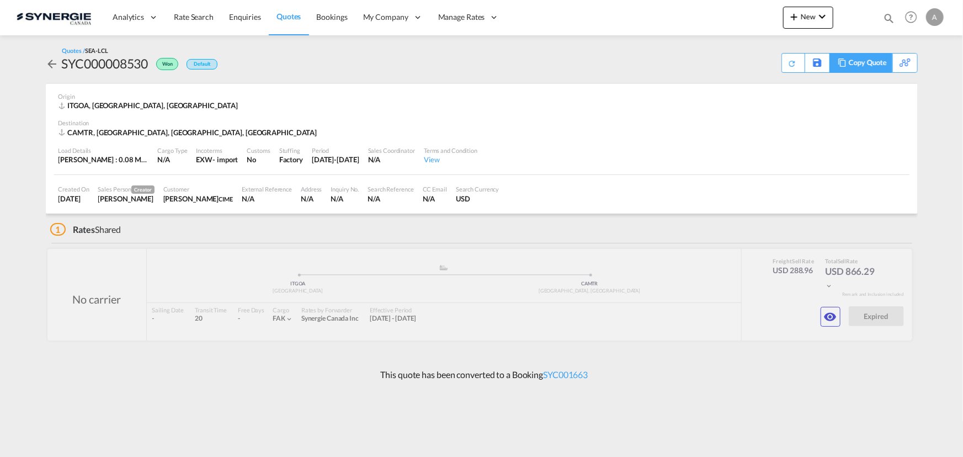
click at [876, 67] on div "Copy Quote" at bounding box center [868, 63] width 38 height 19
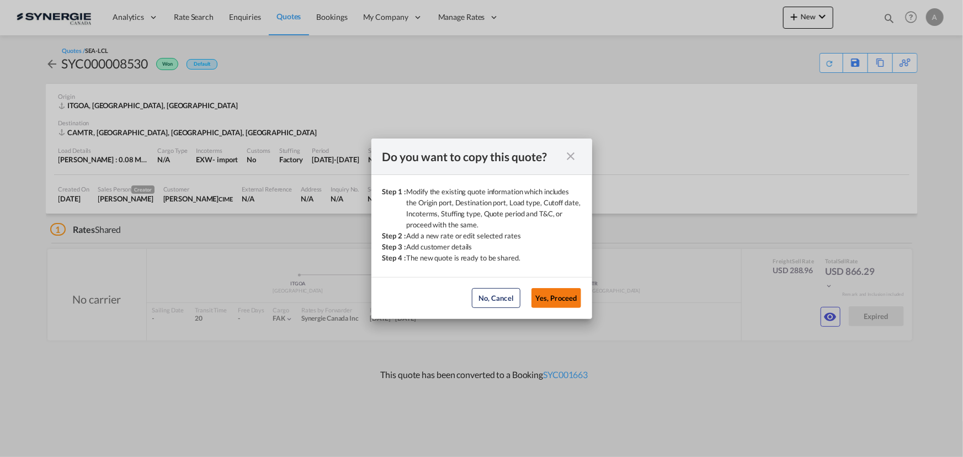
click at [560, 295] on button "Yes, Proceed" at bounding box center [557, 298] width 50 height 20
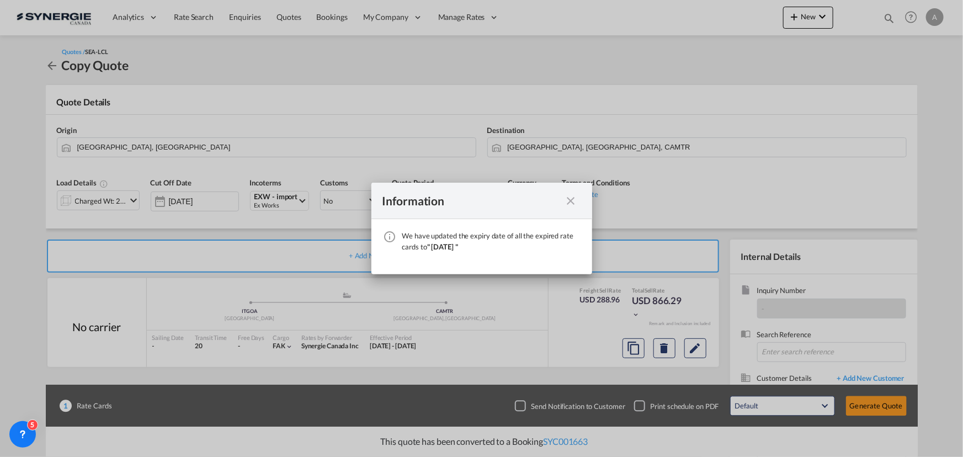
click at [3, 226] on div "Information We have updated the expiry date of all the expired rate cards to " …" at bounding box center [481, 228] width 963 height 457
click at [571, 203] on md-icon "icon-close fg-AAA8AD cursor" at bounding box center [571, 200] width 13 height 13
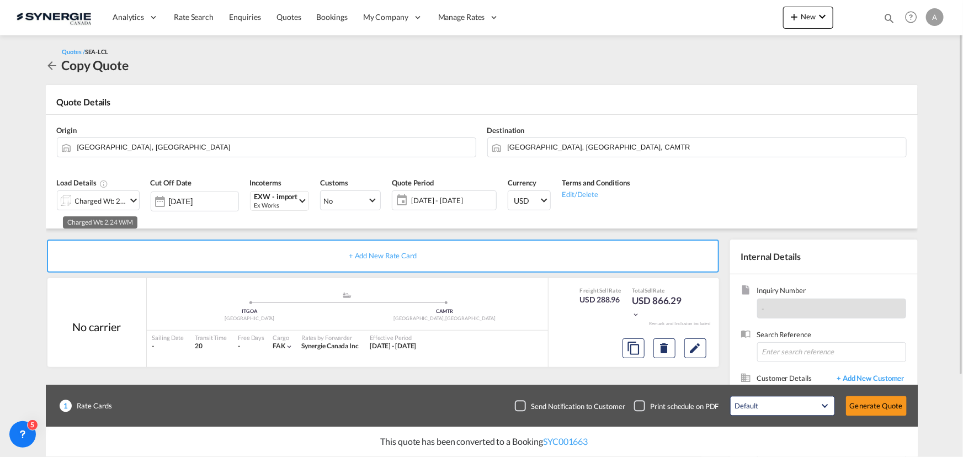
click at [88, 196] on div "Charged Wt: 2.24 W/M" at bounding box center [101, 200] width 52 height 15
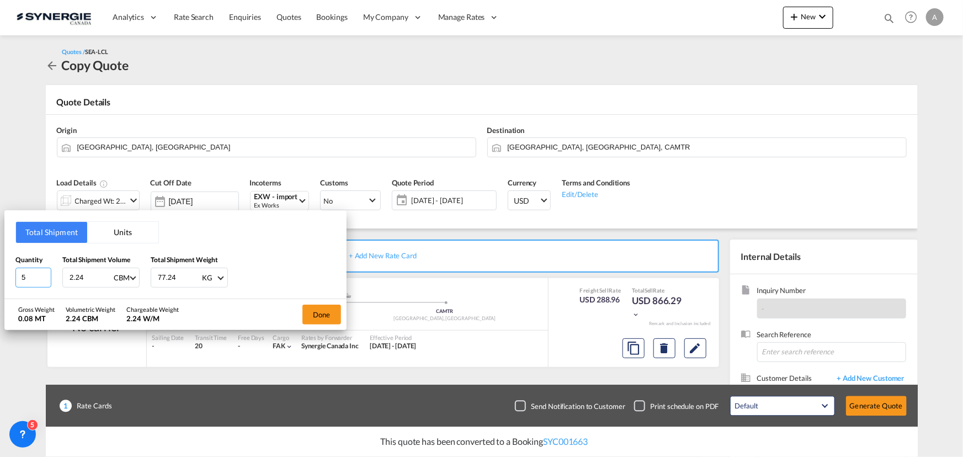
drag, startPoint x: 31, startPoint y: 281, endPoint x: 0, endPoint y: 279, distance: 31.0
click at [10, 281] on div "Total Shipment Units Quantity 5 Total Shipment Volume 2.24 CBM CBM CFT Total Sh…" at bounding box center [175, 254] width 342 height 88
click at [25, 276] on input "5" at bounding box center [33, 278] width 36 height 20
type input "85"
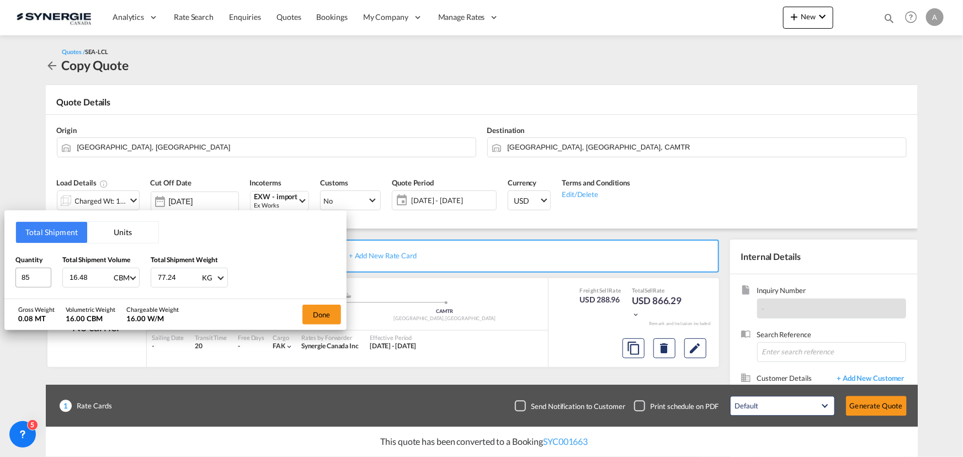
type input "16.48"
type input "1060"
click at [320, 315] on button "Done" at bounding box center [321, 315] width 39 height 20
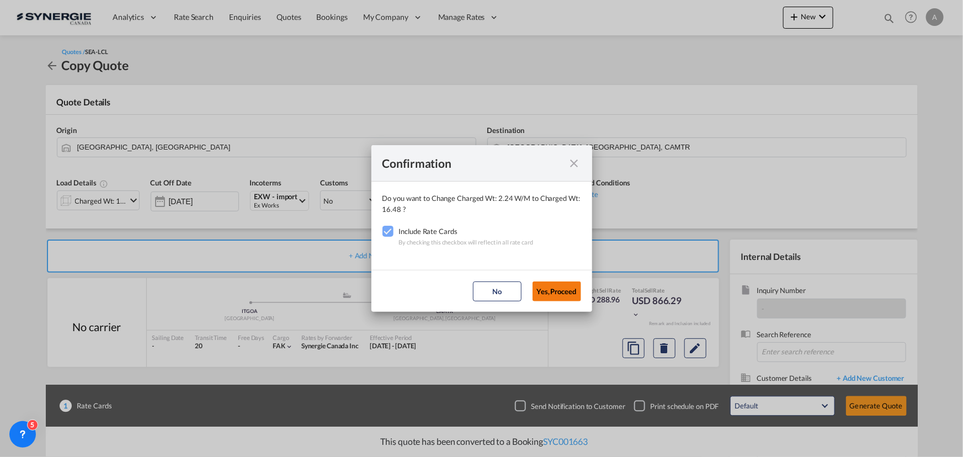
click at [567, 290] on button "Yes,Proceed" at bounding box center [557, 291] width 49 height 20
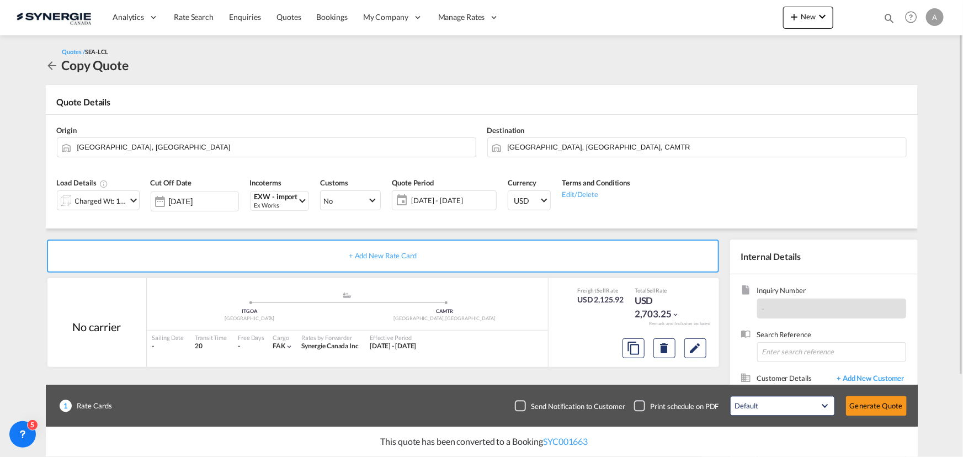
click at [452, 204] on span "18 Sep - 18 Oct 2025" at bounding box center [452, 200] width 82 height 10
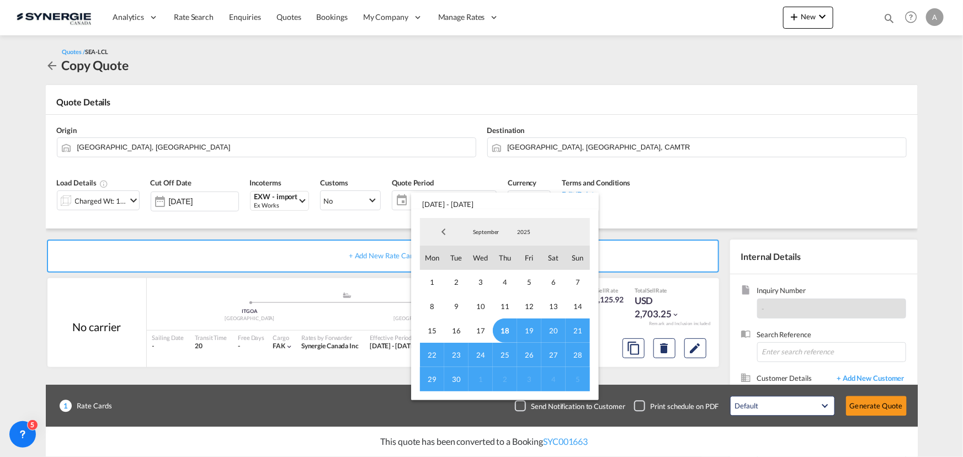
click at [502, 331] on span "18" at bounding box center [505, 330] width 24 height 24
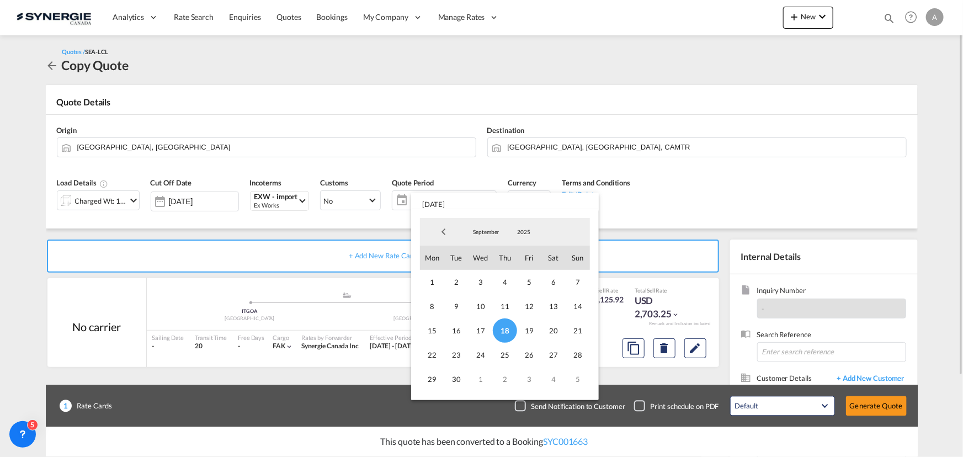
click at [455, 376] on span "30" at bounding box center [456, 379] width 24 height 24
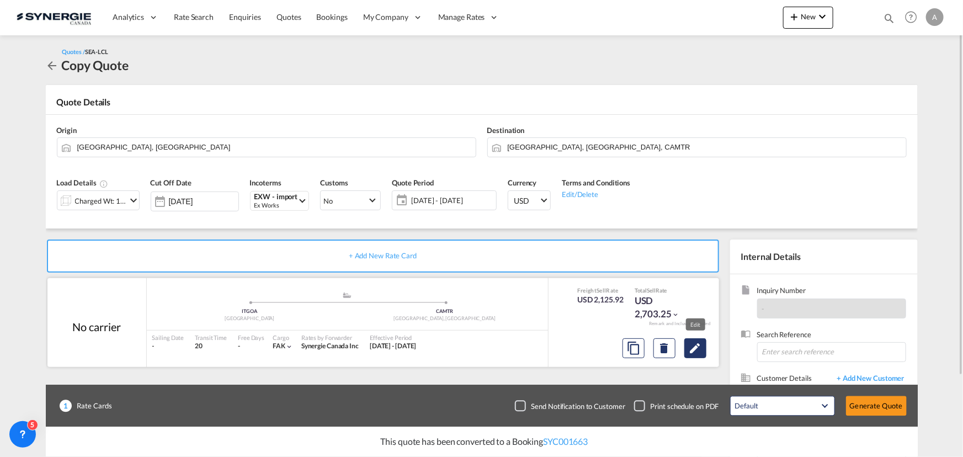
click at [690, 347] on md-icon "Edit" at bounding box center [695, 348] width 13 height 13
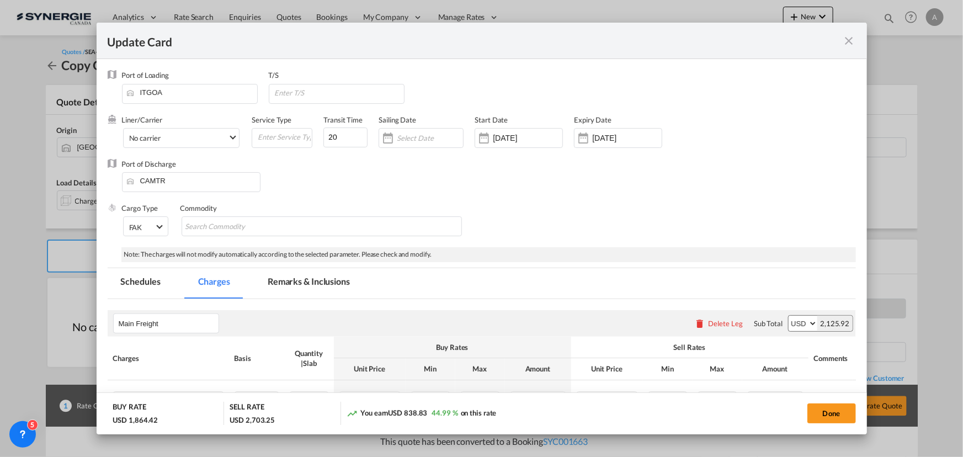
select select "per_w/m"
select select "per_bl"
select select "per_hbl"
select select "flat"
select select "per_bl"
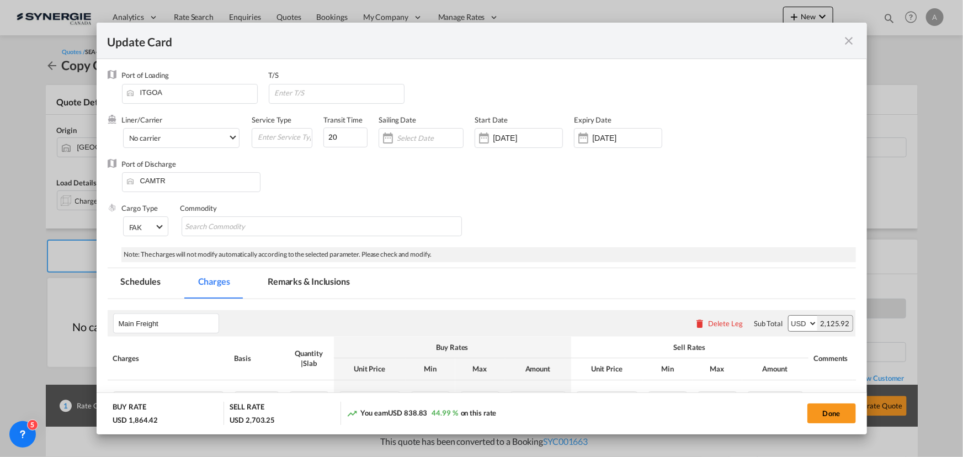
select select "per_bl"
select select "per_shipment"
click at [168, 280] on md-tab-item "Schedules" at bounding box center [141, 283] width 66 height 30
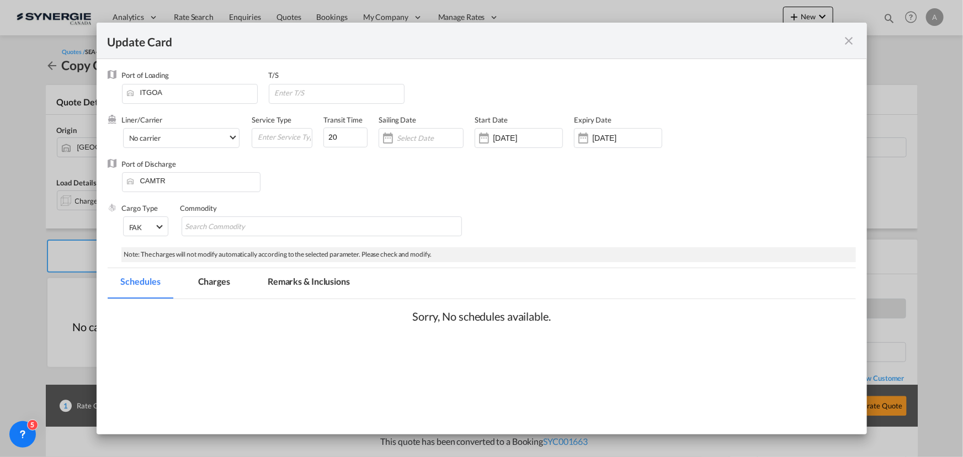
click at [222, 285] on md-tab-item "Charges" at bounding box center [214, 283] width 59 height 30
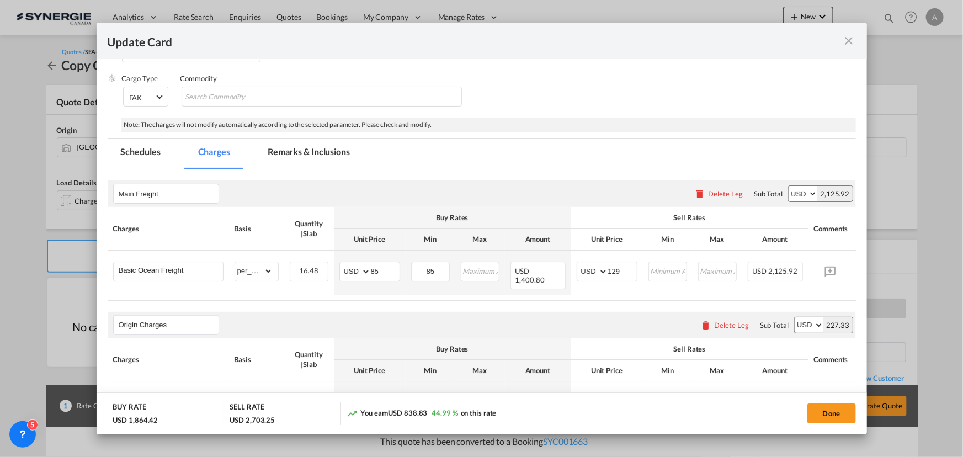
scroll to position [200, 0]
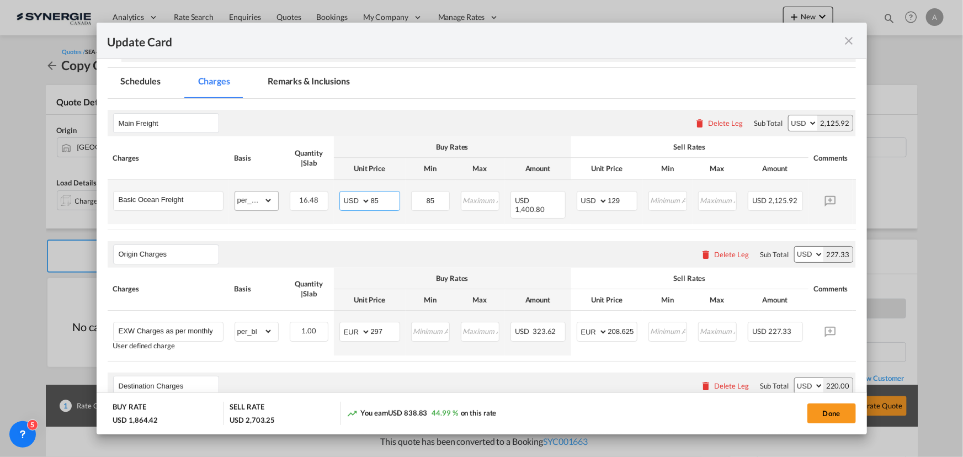
drag, startPoint x: 380, startPoint y: 202, endPoint x: 243, endPoint y: 194, distance: 137.1
click at [259, 198] on tr "Basic Ocean Freight Please Enter Already Exists gross_weight volumetric_weight …" at bounding box center [499, 202] width 782 height 44
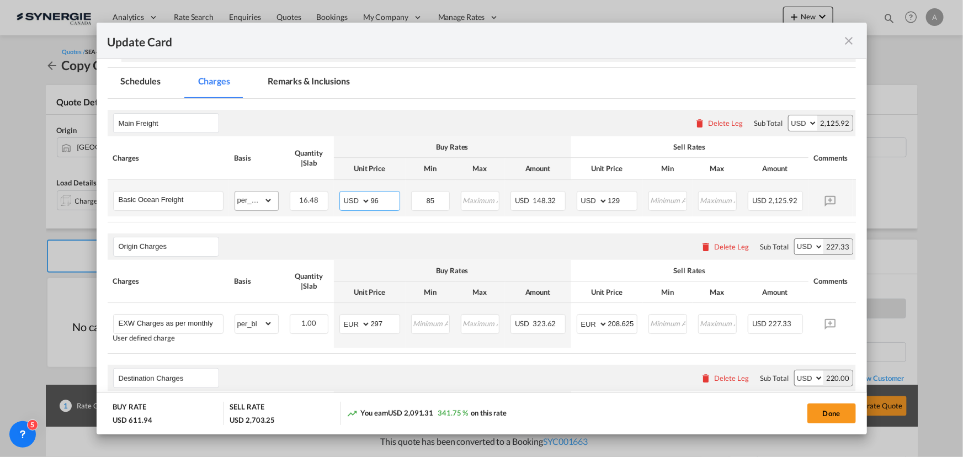
type input "96"
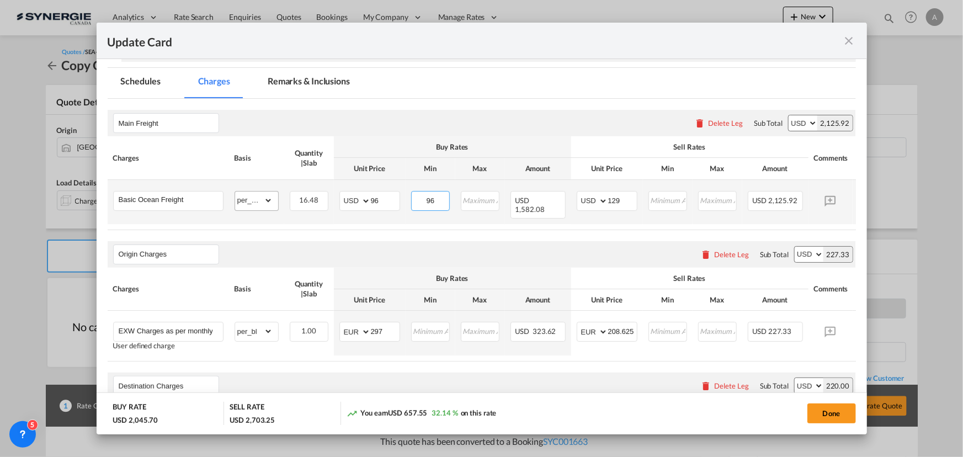
type input "96"
type input "121"
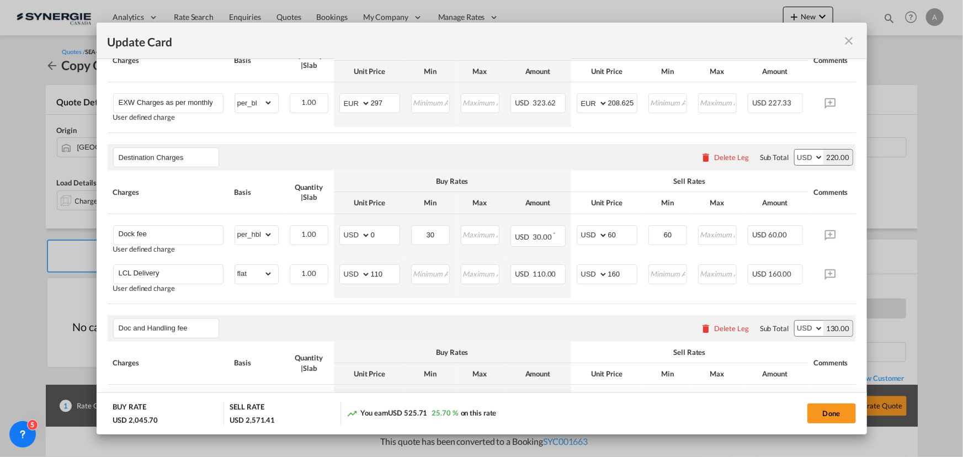
scroll to position [451, 0]
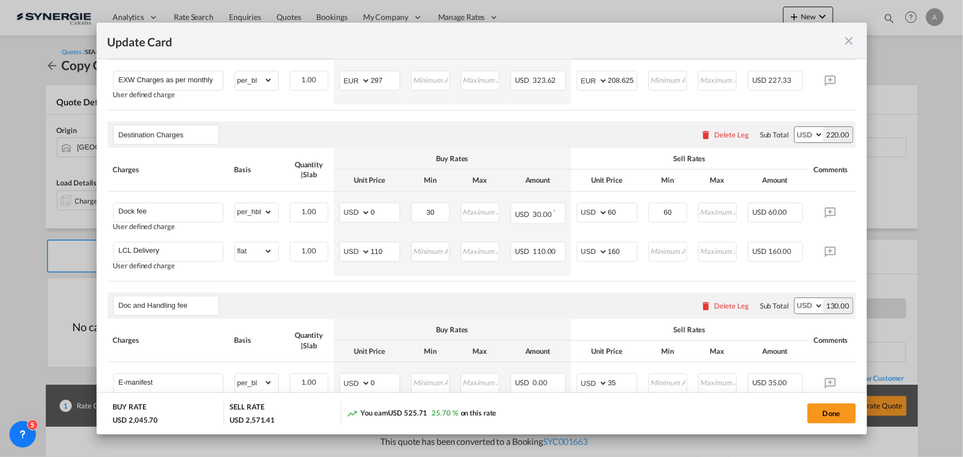
drag, startPoint x: 193, startPoint y: 166, endPoint x: 447, endPoint y: 185, distance: 255.2
click at [193, 166] on div "Charges" at bounding box center [168, 169] width 110 height 10
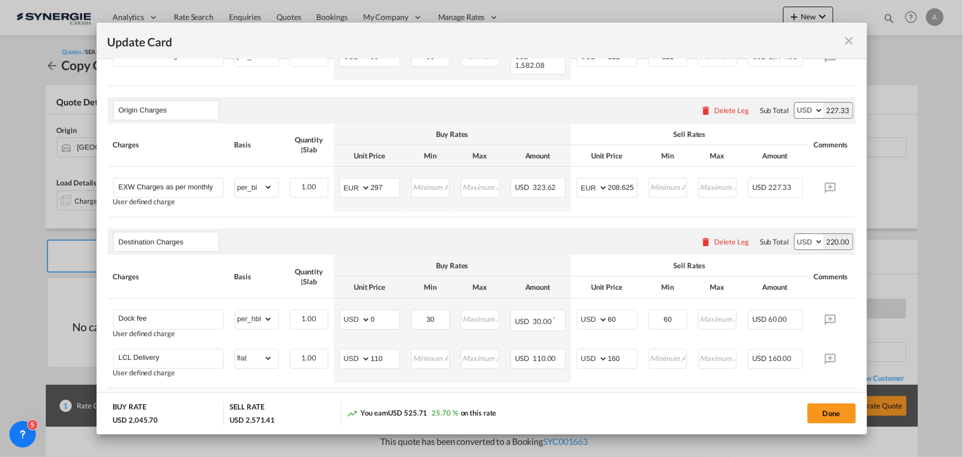
scroll to position [294, 0]
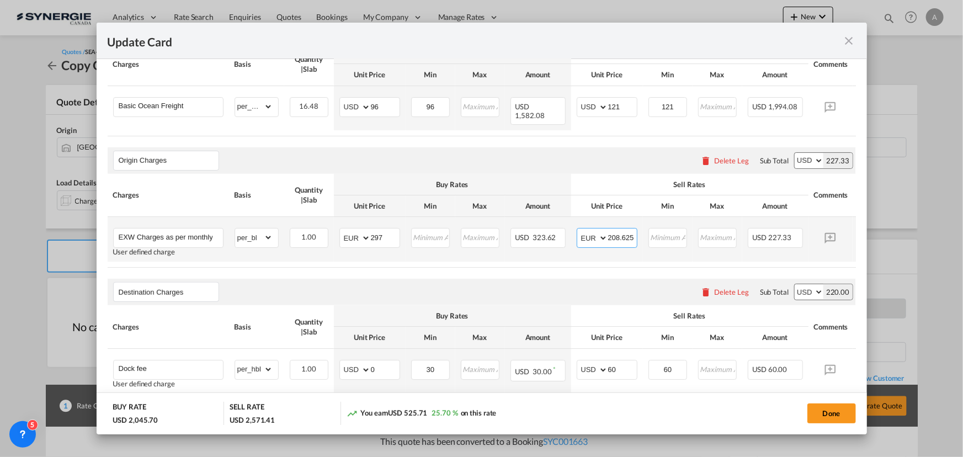
click at [618, 233] on input "208.625" at bounding box center [622, 237] width 29 height 17
type input "716"
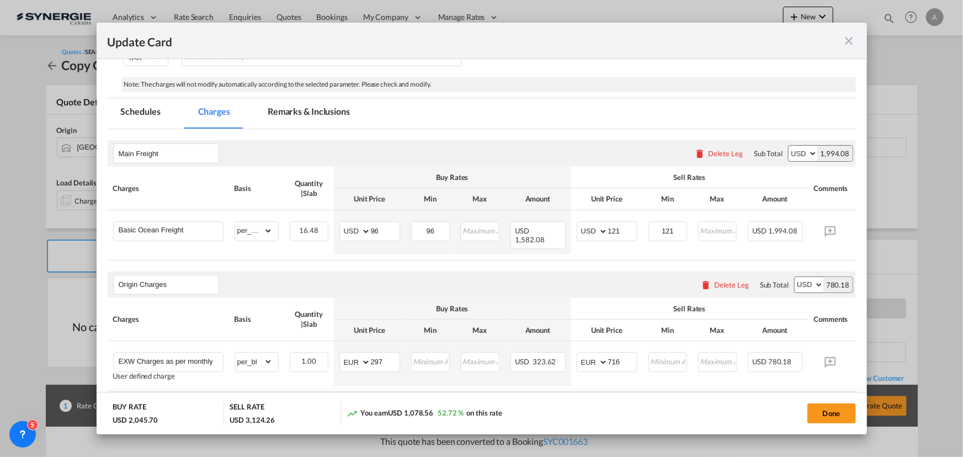
scroll to position [44, 0]
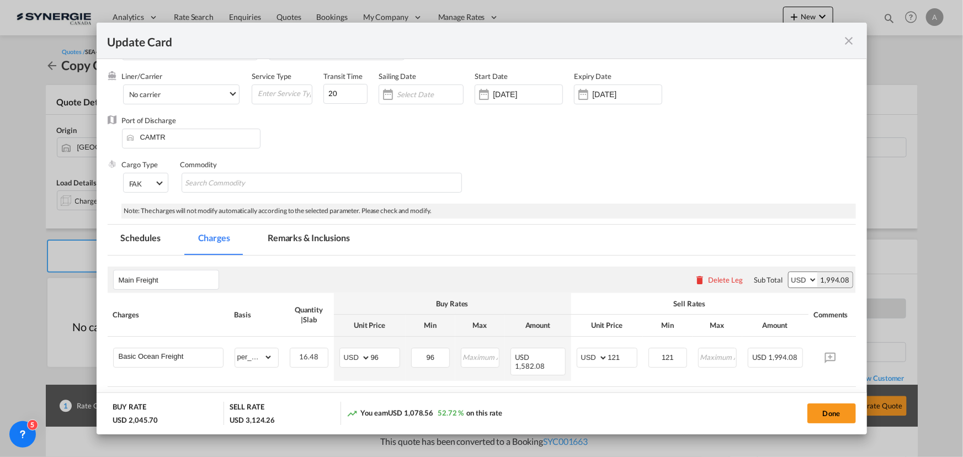
click at [328, 240] on md-tab-item "Remarks & Inclusions" at bounding box center [308, 240] width 109 height 30
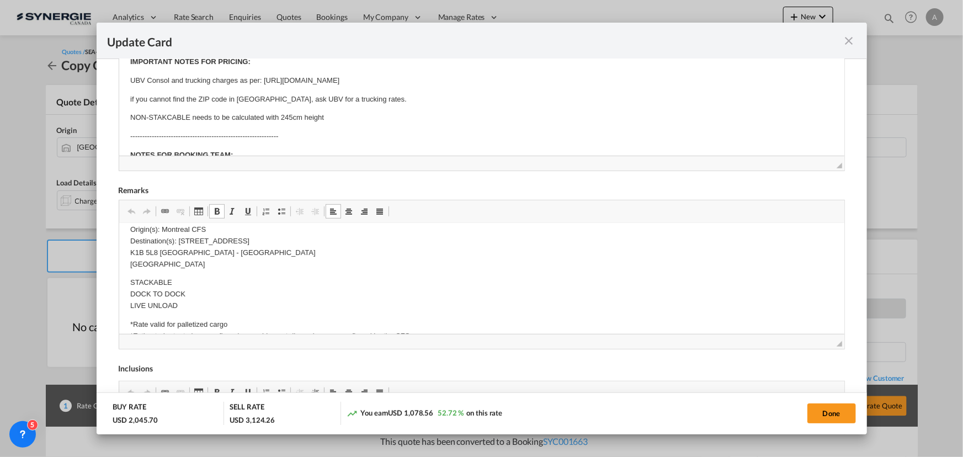
scroll to position [301, 0]
drag, startPoint x: 308, startPoint y: 273, endPoint x: 206, endPoint y: 256, distance: 103.6
click at [231, 262] on body "Origin Charges: Pick-up location : PEDRALI S.p.A. Strada Provinciale 122, 24050…" at bounding box center [481, 261] width 703 height 656
drag, startPoint x: 176, startPoint y: 240, endPoint x: 195, endPoint y: 261, distance: 28.5
click at [195, 261] on p "Origin(s): Montreal CFS Destination(s): 2630 LANCASTER RD K1B 5L8 OTTAWA - ON C…" at bounding box center [481, 246] width 703 height 46
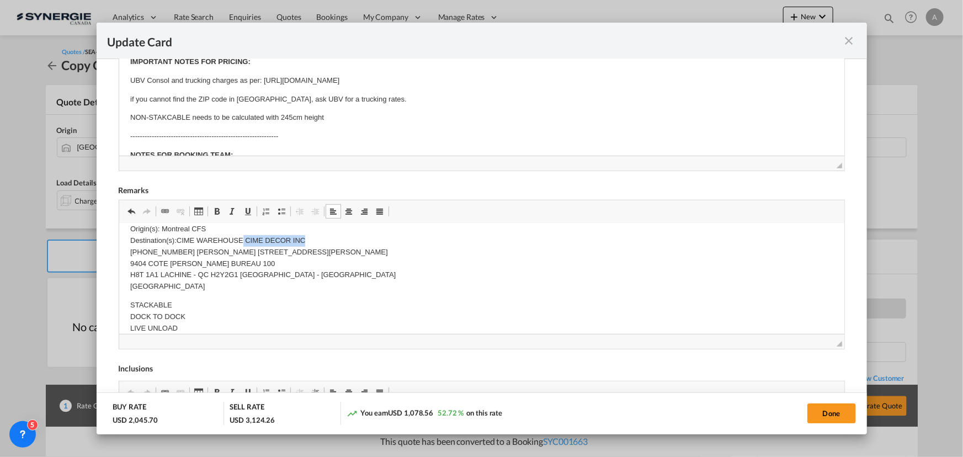
drag, startPoint x: 241, startPoint y: 240, endPoint x: 350, endPoint y: 242, distance: 109.3
click at [350, 242] on p "Origin(s): Montreal CFS Destination(s):CIME WAREHOUSE CIME DECOR INC (514) 209-…" at bounding box center [481, 257] width 703 height 69
drag, startPoint x: 273, startPoint y: 256, endPoint x: 302, endPoint y: 254, distance: 28.7
click at [275, 256] on p "Origin(s): Montreal CFS Destination(s):CIME WAREHOUSE (514) 209-8226 Rimana Feg…" at bounding box center [481, 257] width 703 height 69
drag, startPoint x: 300, startPoint y: 253, endPoint x: 235, endPoint y: 251, distance: 65.2
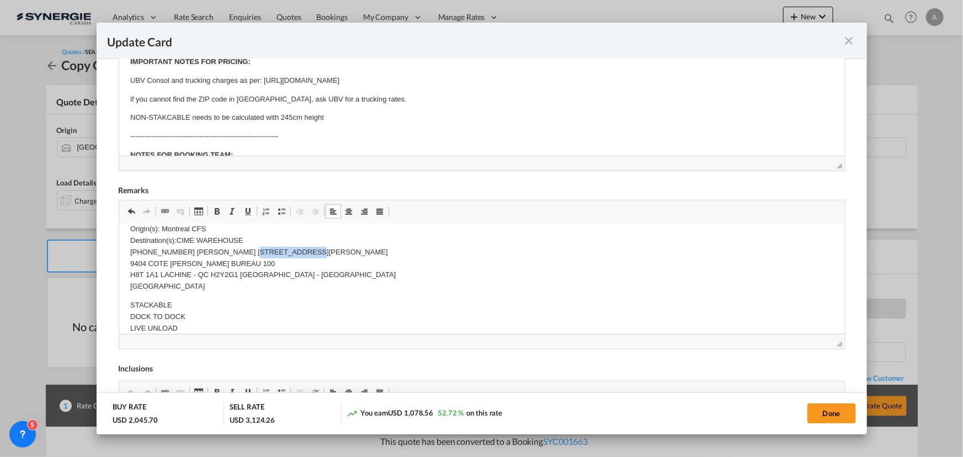
click at [235, 251] on p "Origin(s): Montreal CFS Destination(s):CIME WAREHOUSE (514) 209-8226 Rimana Feg…" at bounding box center [481, 257] width 703 height 69
drag, startPoint x: 257, startPoint y: 267, endPoint x: 211, endPoint y: 264, distance: 45.9
click at [211, 264] on p "Origin(s): Montreal CFS Destination(s):CIME WAREHOUSE (514) 209-8226 Rimana Feg…" at bounding box center [481, 257] width 703 height 69
click at [242, 277] on p "Origin(s): Montreal CFS Destination(s):CIME WAREHOUSE (514) 209-8226 Rimana Feg…" at bounding box center [481, 257] width 703 height 69
drag, startPoint x: 197, startPoint y: 273, endPoint x: 211, endPoint y: 273, distance: 14.4
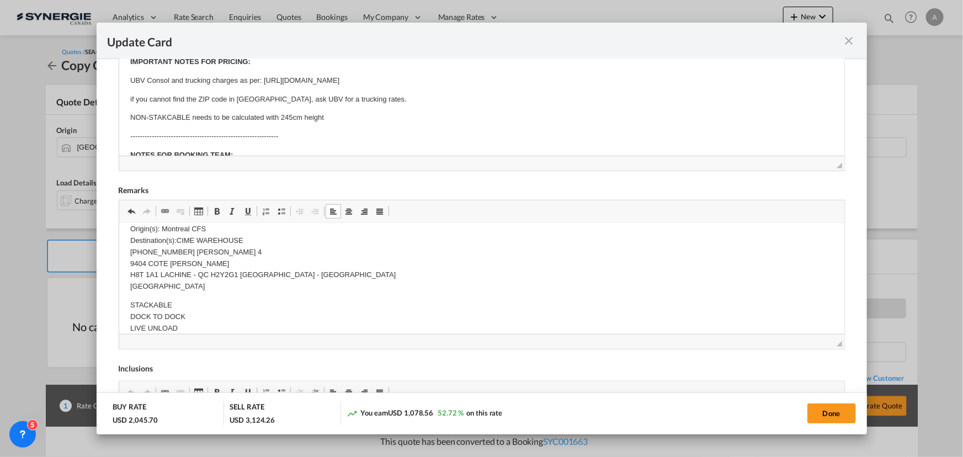
click at [202, 273] on p "Origin(s): Montreal CFS Destination(s):CIME WAREHOUSE (514) 209-8226 Rimana Feg…" at bounding box center [481, 257] width 703 height 69
drag, startPoint x: 208, startPoint y: 273, endPoint x: 240, endPoint y: 276, distance: 32.7
click at [240, 276] on p "Origin(s): Montreal CFS Destination(s):CIME WAREHOUSE (514) 209-8226 Rimana Feg…" at bounding box center [481, 257] width 703 height 69
click at [283, 275] on p "Origin(s): Montreal CFS Destination(s):CIME WAREHOUSE (514) 209-8226 Rimana Feg…" at bounding box center [481, 257] width 703 height 69
drag, startPoint x: 268, startPoint y: 276, endPoint x: 209, endPoint y: 272, distance: 59.2
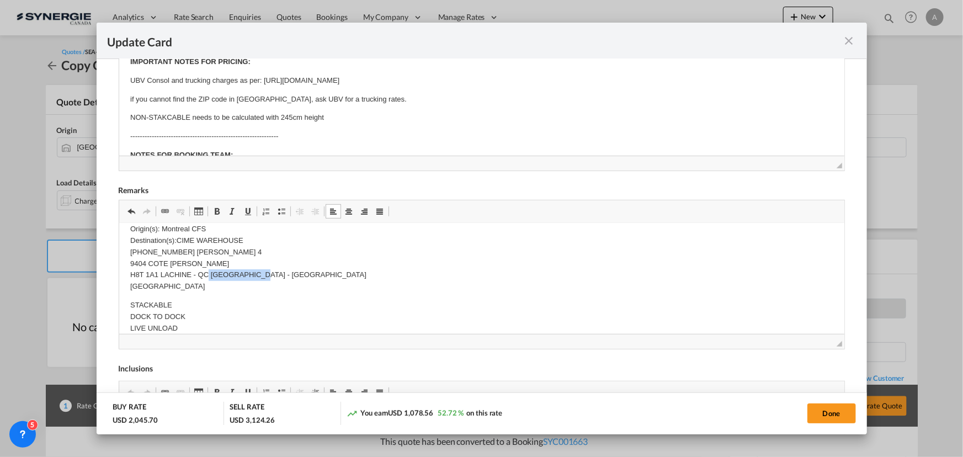
click at [209, 272] on p "Origin(s): Montreal CFS Destination(s):CIME WAREHOUSE (514) 209-8226 Rimana Feg…" at bounding box center [481, 257] width 703 height 69
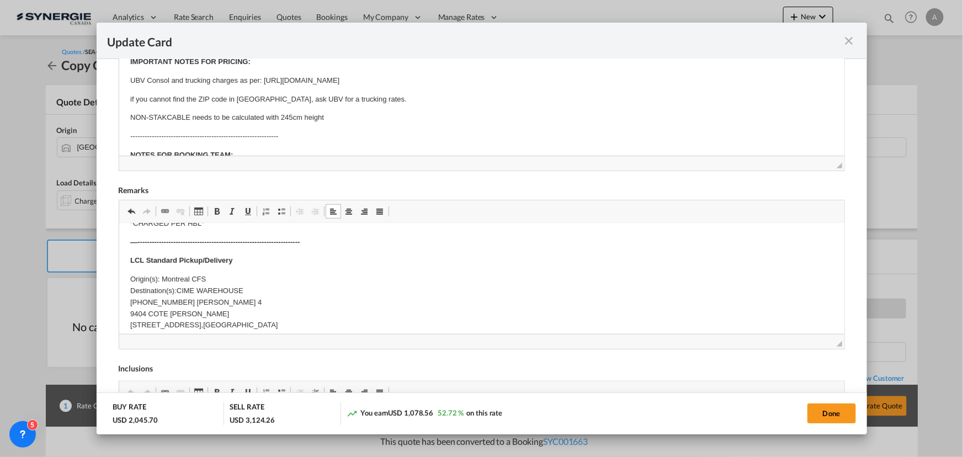
click at [177, 289] on p "Origin(s): Montreal CFS Destination(s):CIME WAREHOUSE (514) 209-8226 Rimana Feg…" at bounding box center [481, 301] width 703 height 57
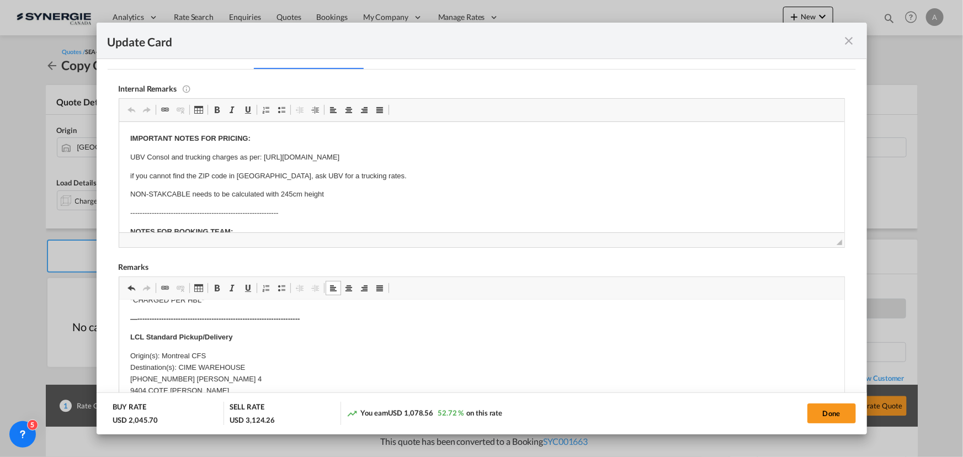
scroll to position [206, 0]
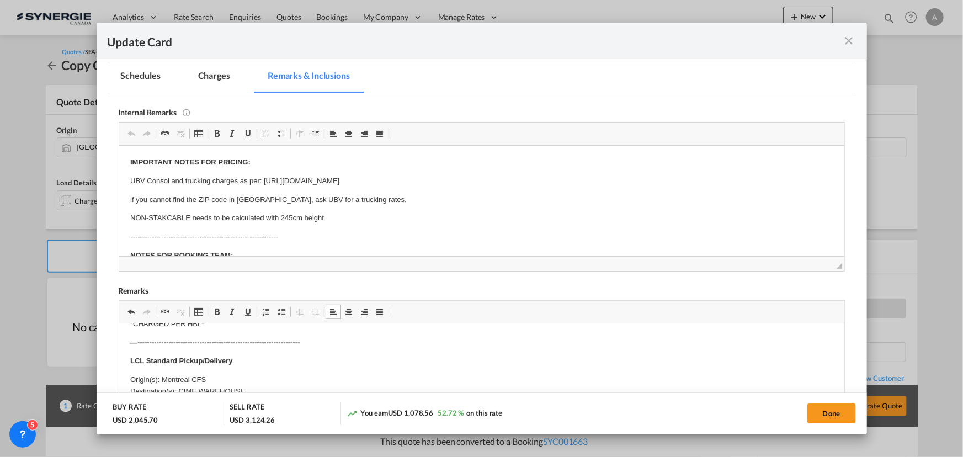
click at [224, 83] on md-tab-item "Charges" at bounding box center [214, 77] width 59 height 30
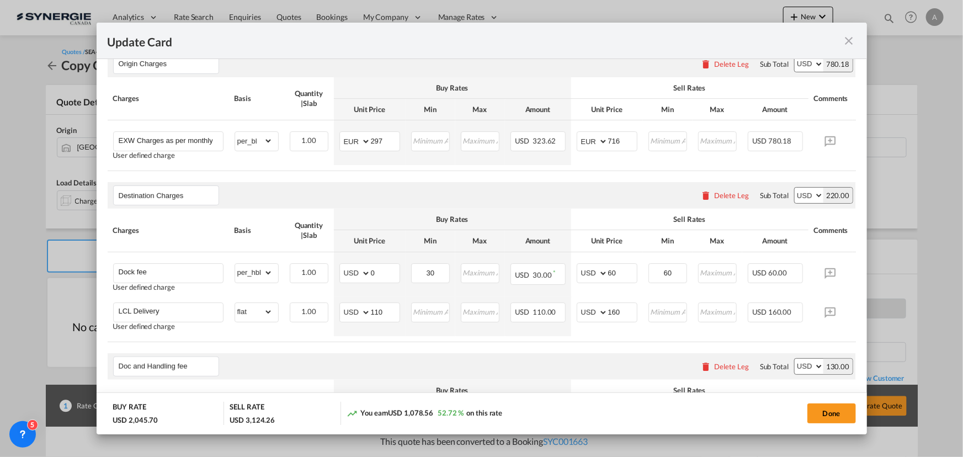
scroll to position [457, 0]
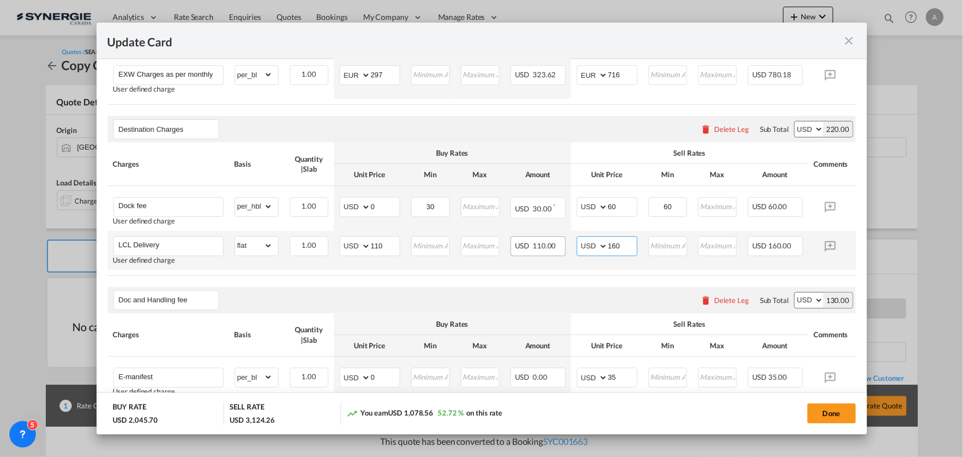
drag, startPoint x: 624, startPoint y: 243, endPoint x: 524, endPoint y: 238, distance: 100.0
click at [537, 242] on tr "LCL Delivery User defined charge Please Enter Already Exists gross_weight volum…" at bounding box center [499, 250] width 782 height 39
type input "215"
drag, startPoint x: 385, startPoint y: 247, endPoint x: 309, endPoint y: 248, distance: 76.2
click at [321, 249] on tr "LCL Delivery User defined charge Please Enter Already Exists gross_weight volum…" at bounding box center [499, 250] width 782 height 39
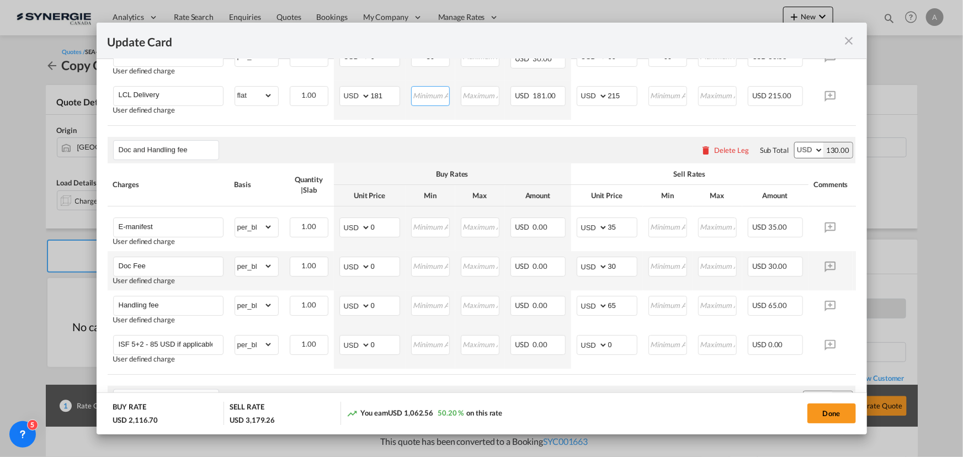
scroll to position [557, 0]
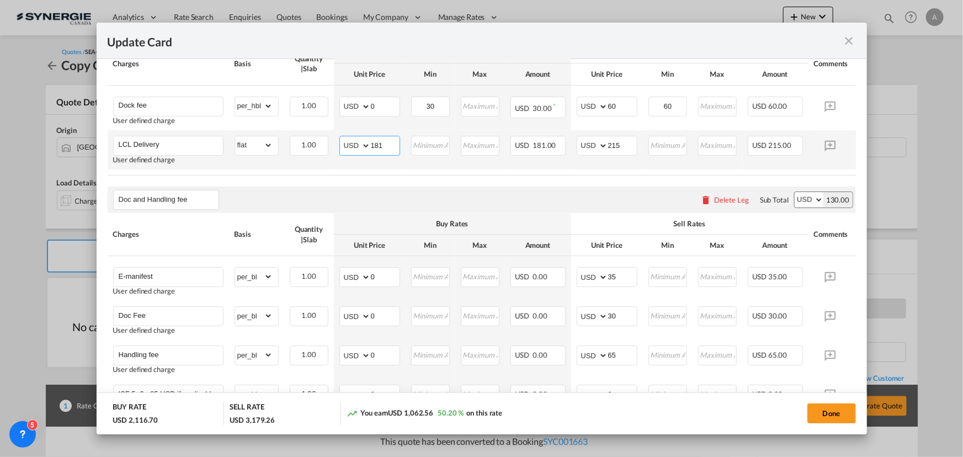
drag, startPoint x: 383, startPoint y: 144, endPoint x: 317, endPoint y: 131, distance: 67.4
click at [338, 136] on td "AED AFN ALL AMD ANG AOA ARS AUD AWG AZN BAM BBD BDT BGN BHD BIF BMD BND BOB BRL…" at bounding box center [370, 149] width 72 height 39
type input "143"
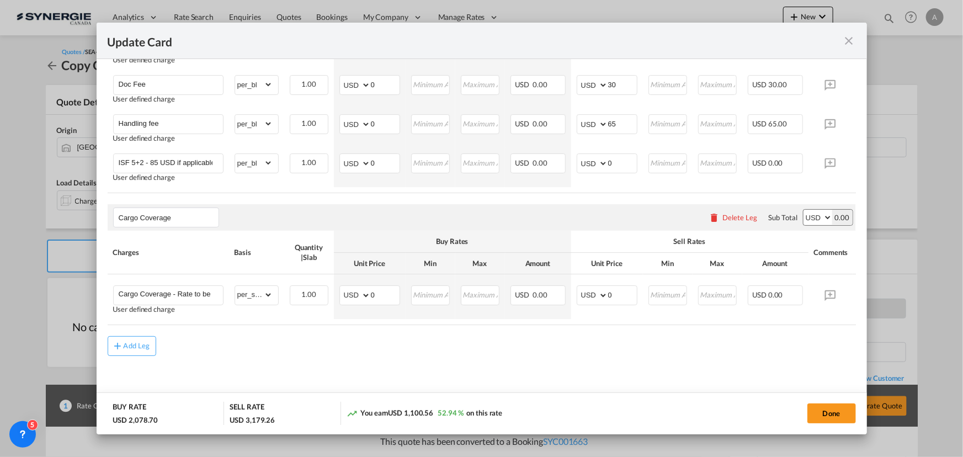
scroll to position [796, 0]
drag, startPoint x: 837, startPoint y: 411, endPoint x: 842, endPoint y: 366, distance: 44.4
click at [837, 411] on button "Done" at bounding box center [831, 413] width 49 height 20
type input "13 Feb 2025"
type input "17 Oct 2025"
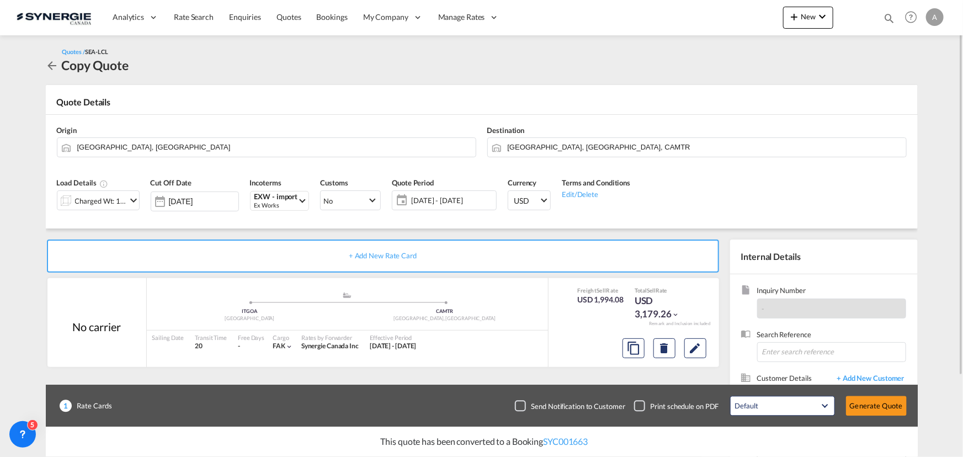
scroll to position [99, 0]
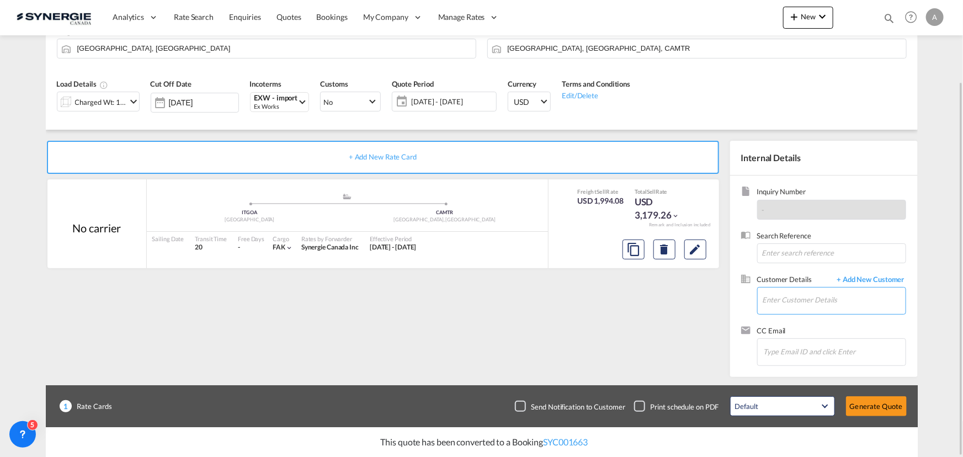
click at [798, 297] on input "Enter Customer Details" at bounding box center [834, 300] width 143 height 25
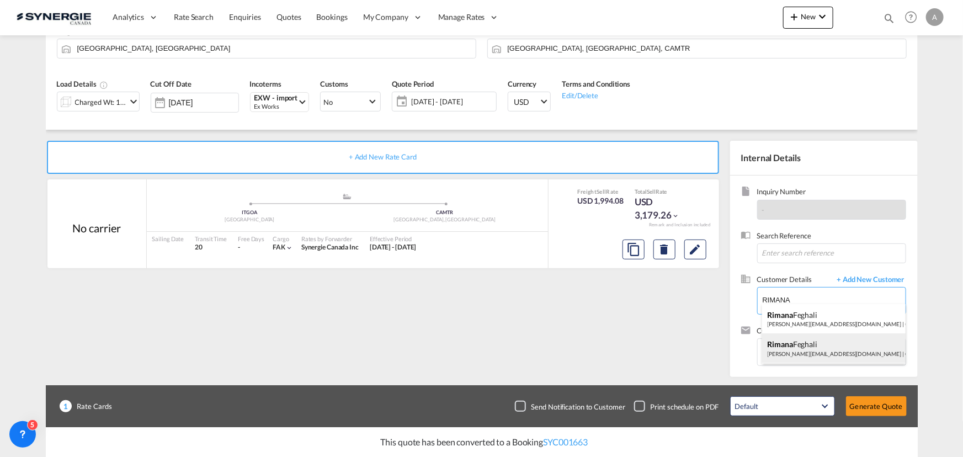
click at [787, 355] on div "Rimana Feghali r.feghali@cimedecor.ca | Cime Decor" at bounding box center [834, 348] width 144 height 30
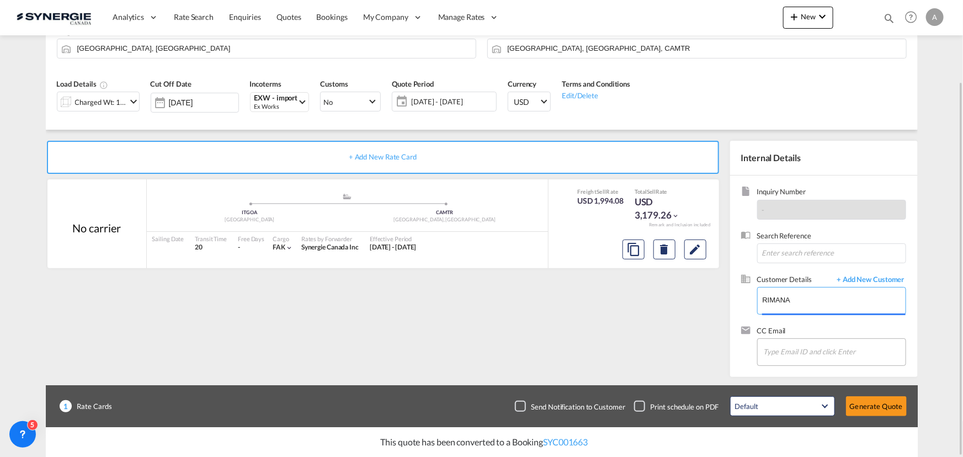
type input "Cime Decor, Rimana Feghali, r.feghali@cimedecor.ca"
click at [693, 246] on md-icon "Edit" at bounding box center [695, 249] width 13 height 13
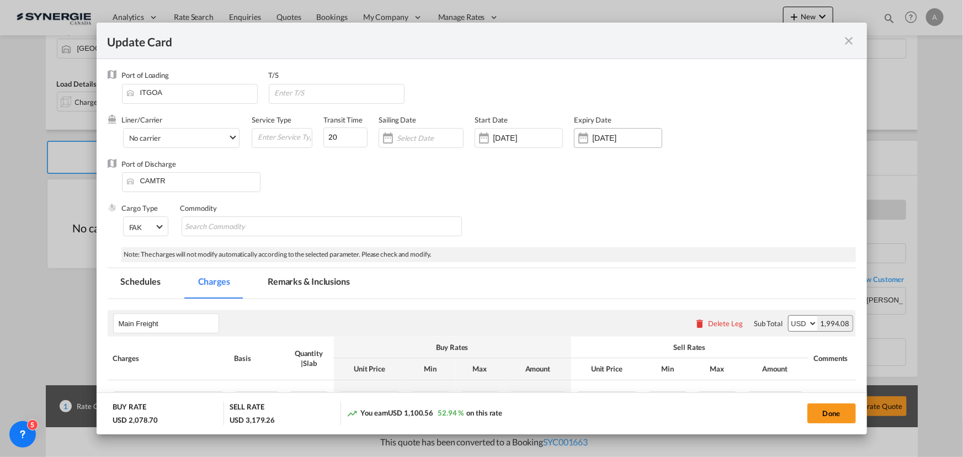
click at [597, 140] on input "18 Oct 2025" at bounding box center [627, 138] width 70 height 9
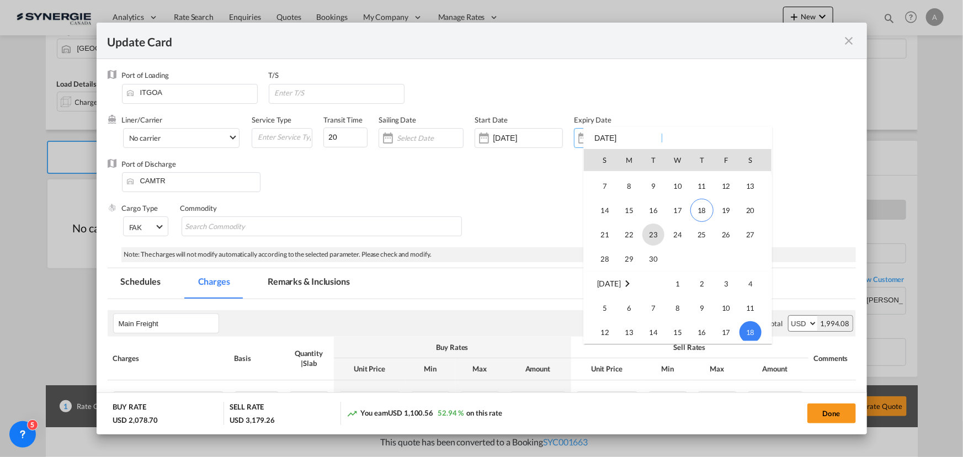
scroll to position [1070, 0]
click at [645, 257] on span "30" at bounding box center [653, 259] width 22 height 22
type input "[DATE]"
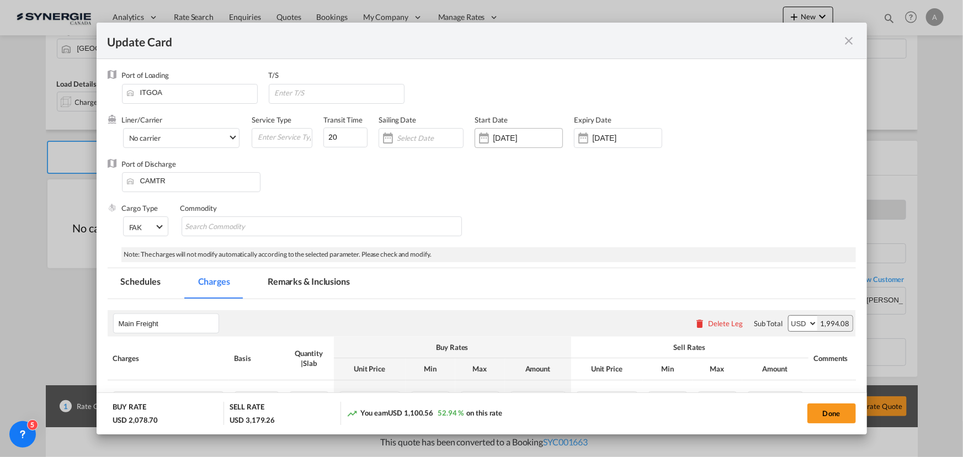
click at [515, 143] on div "14 Feb 2025" at bounding box center [519, 138] width 88 height 20
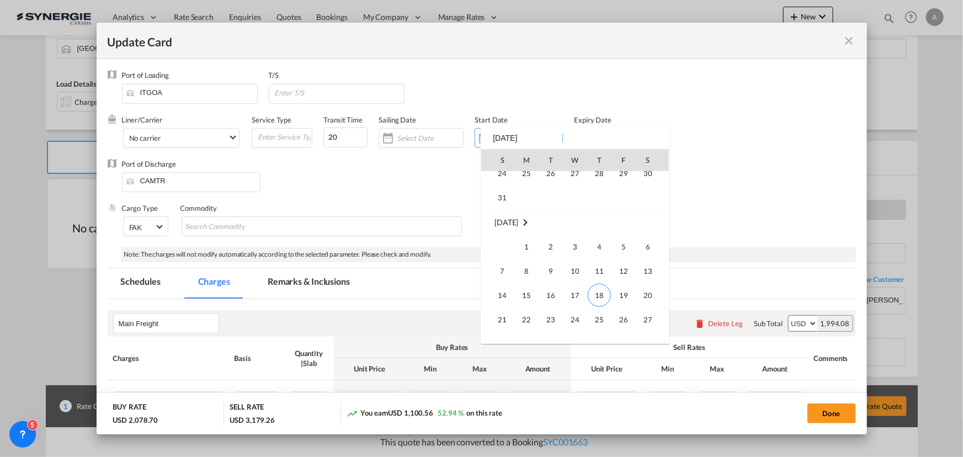
scroll to position [255672, 0]
click at [602, 252] on span "18" at bounding box center [599, 256] width 23 height 23
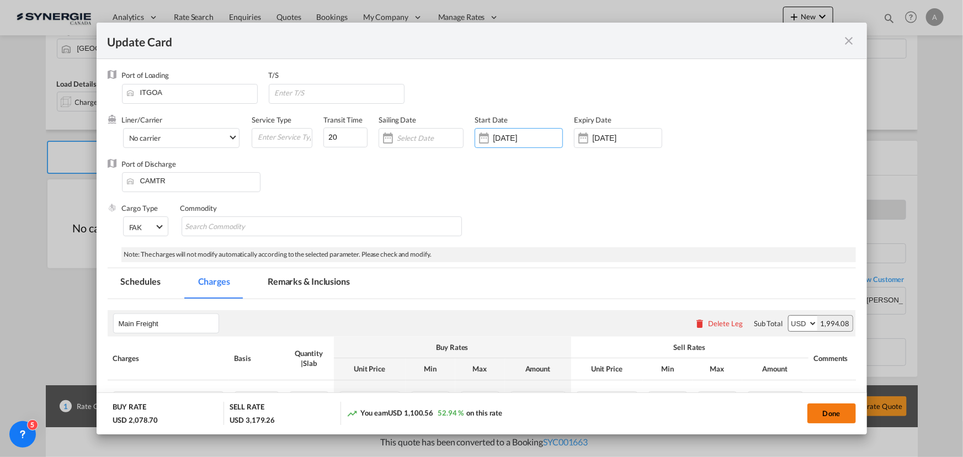
click at [825, 408] on button "Done" at bounding box center [831, 413] width 49 height 20
type input "17 Sep 2025"
type input "[DATE]"
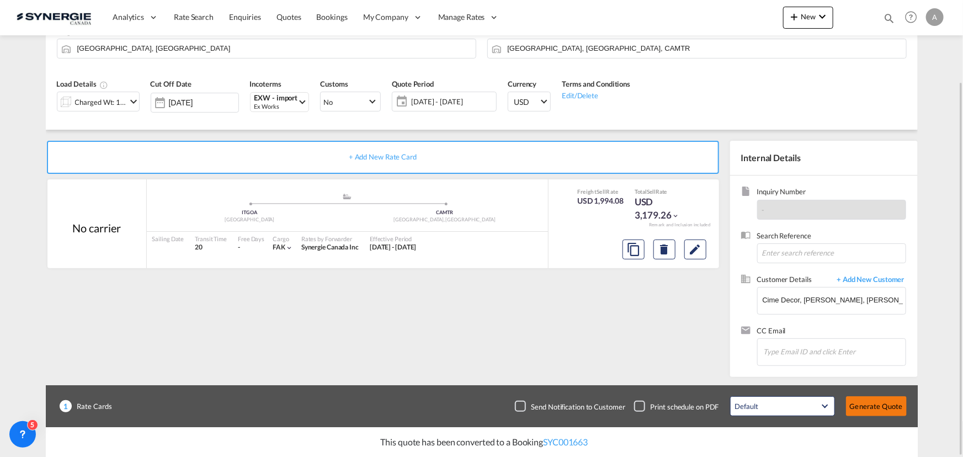
click at [888, 409] on button "Generate Quote" at bounding box center [876, 406] width 61 height 20
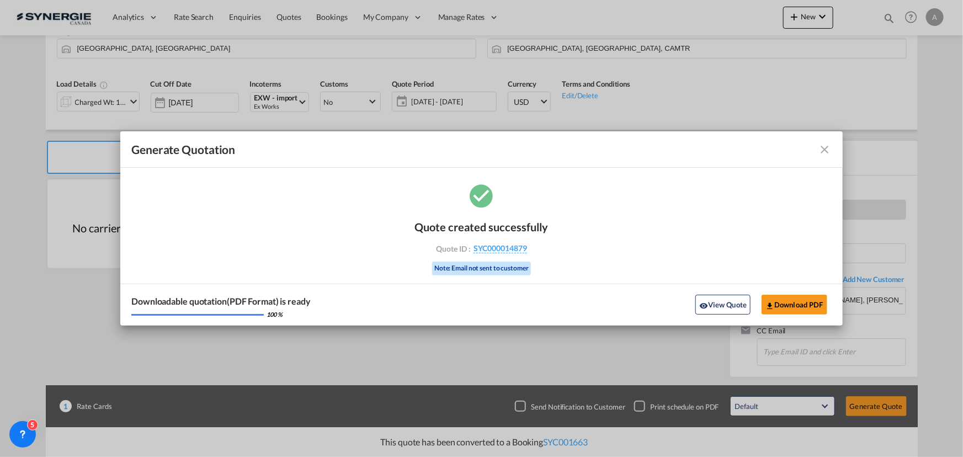
drag, startPoint x: 734, startPoint y: 296, endPoint x: 940, endPoint y: 289, distance: 206.0
click at [734, 296] on button "View Quote" at bounding box center [722, 305] width 55 height 20
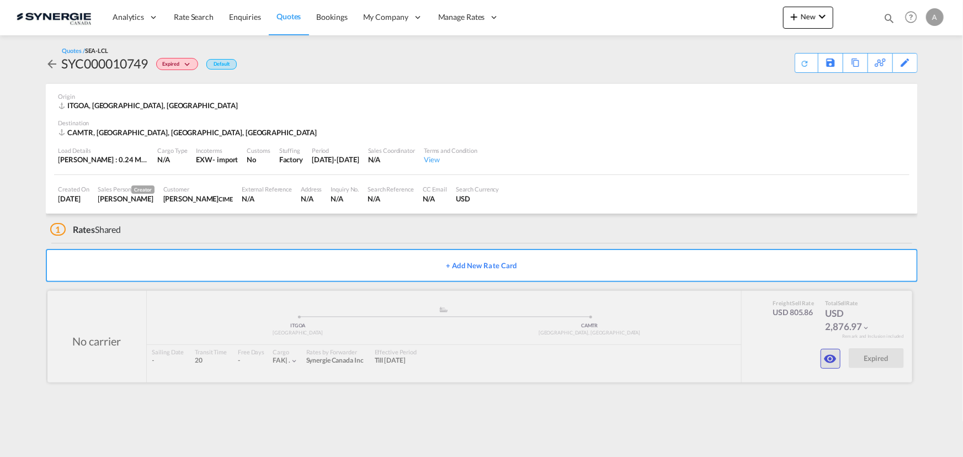
click at [827, 361] on md-icon "icon-eye" at bounding box center [830, 358] width 13 height 13
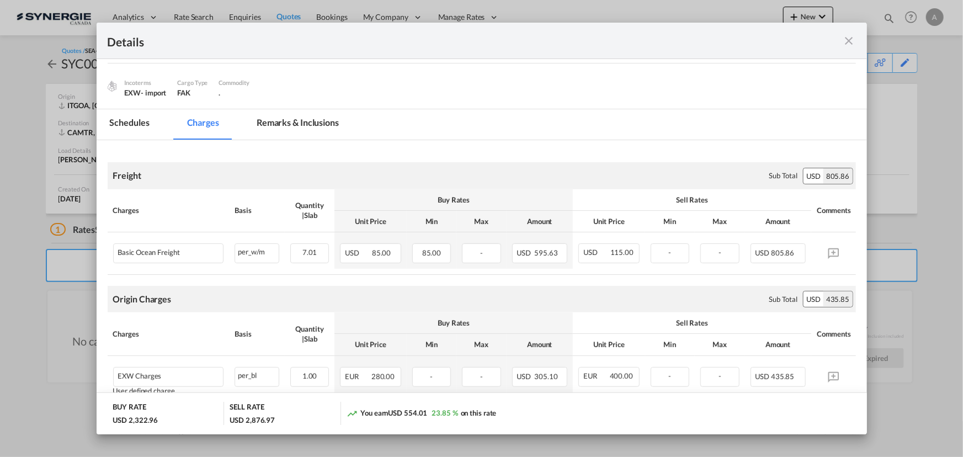
scroll to position [150, 0]
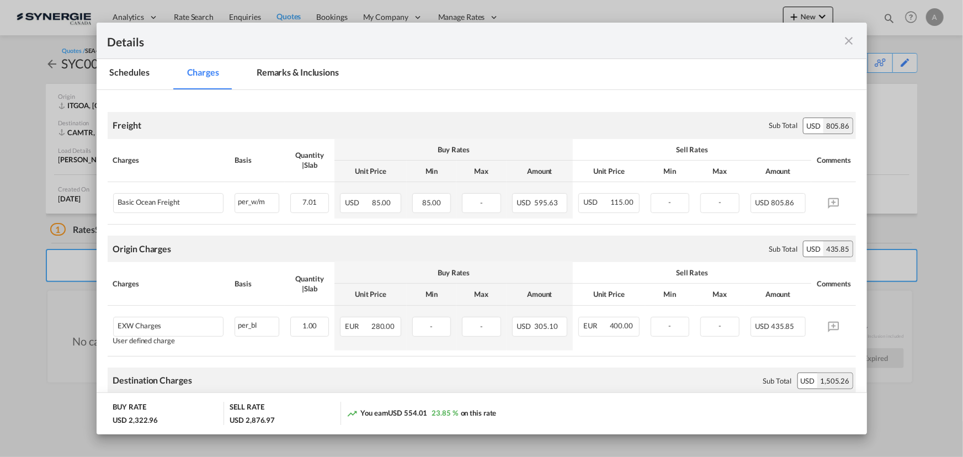
click at [298, 76] on md-tab-item "Remarks & Inclusions" at bounding box center [297, 74] width 109 height 30
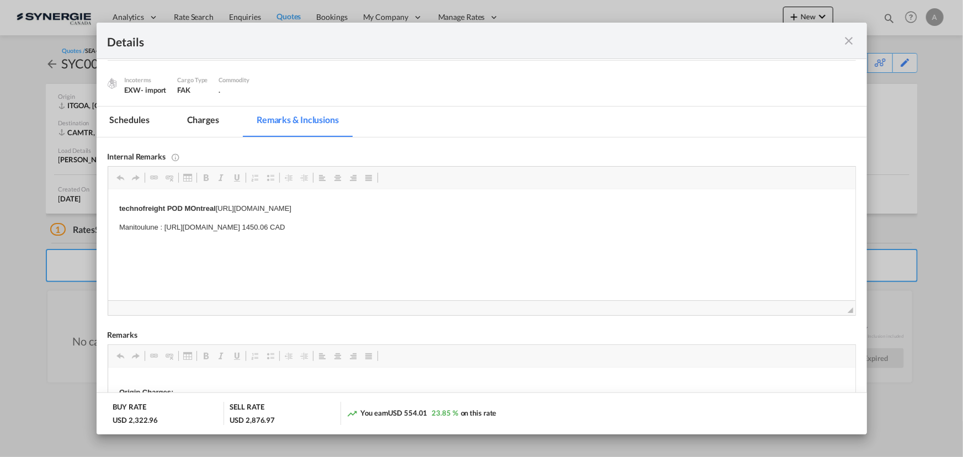
scroll to position [100, 0]
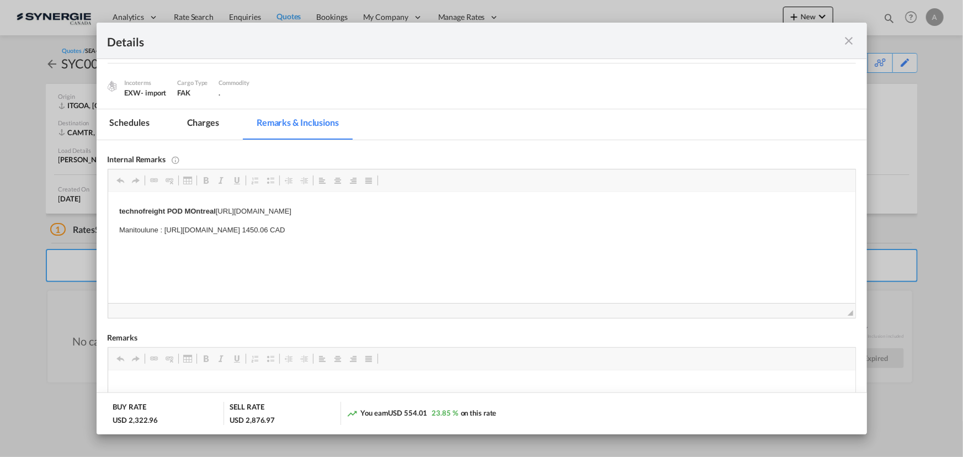
click at [203, 124] on md-tab-item "Charges" at bounding box center [203, 124] width 59 height 30
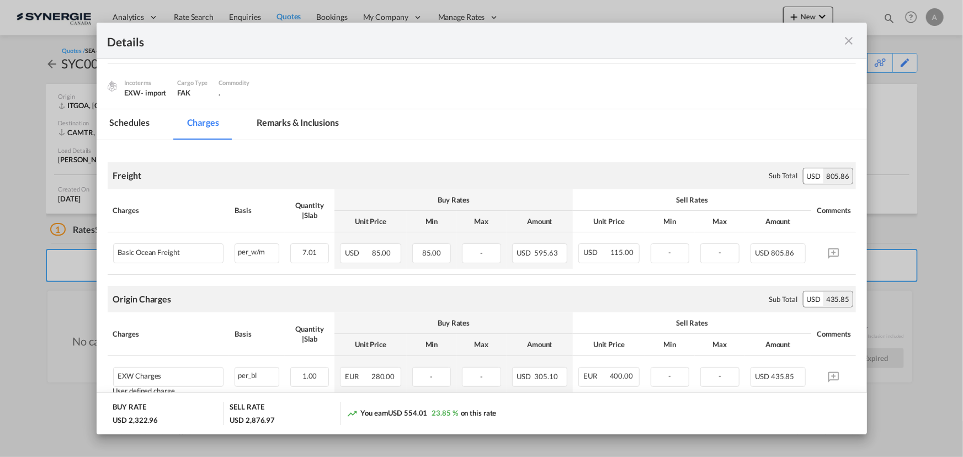
click at [849, 37] on md-icon "icon-close fg-AAA8AD m-0 cursor" at bounding box center [849, 40] width 13 height 13
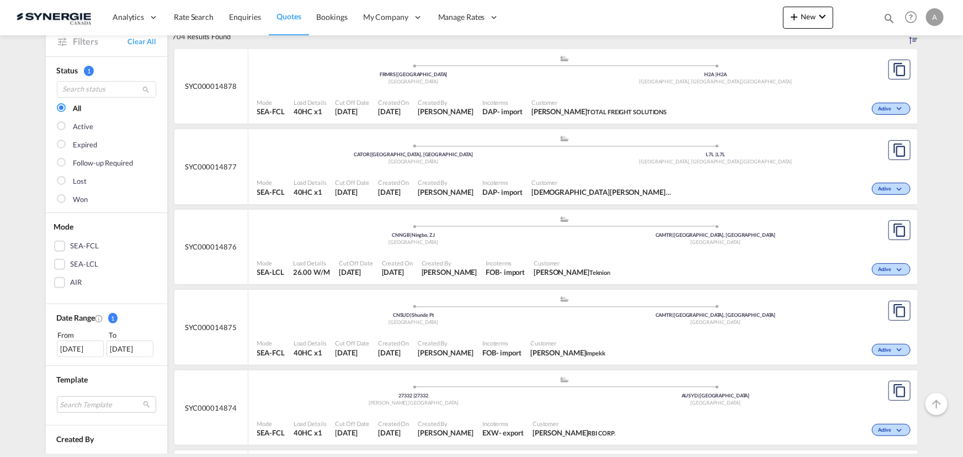
scroll to position [200, 0]
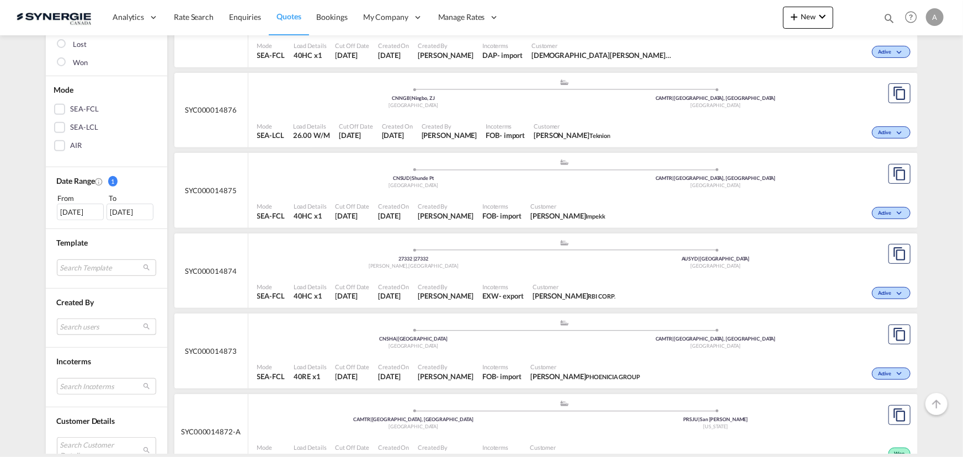
click at [93, 327] on md-select "Search users [PERSON_NAME] [PERSON_NAME][EMAIL_ADDRESS][DOMAIN_NAME] [PERSON_NA…" at bounding box center [106, 326] width 99 height 17
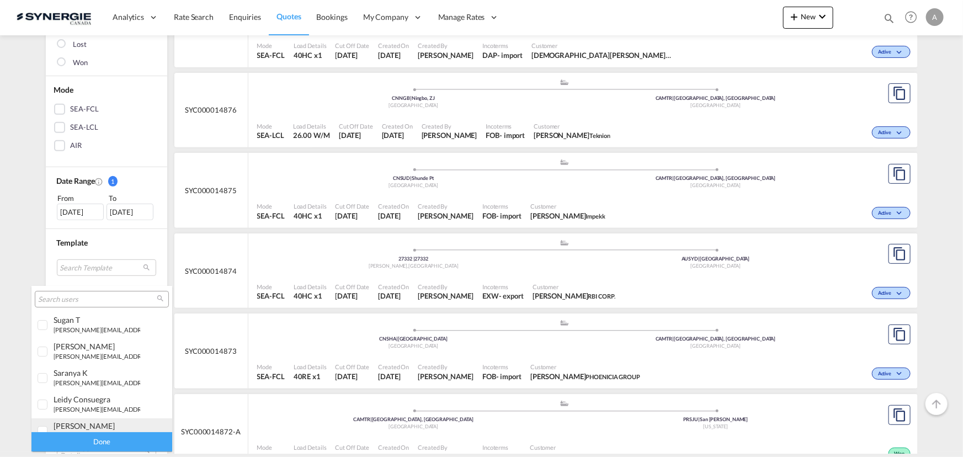
click at [88, 425] on div "adriana Groposila" at bounding box center [97, 425] width 87 height 9
click at [97, 440] on div "Done" at bounding box center [101, 441] width 141 height 19
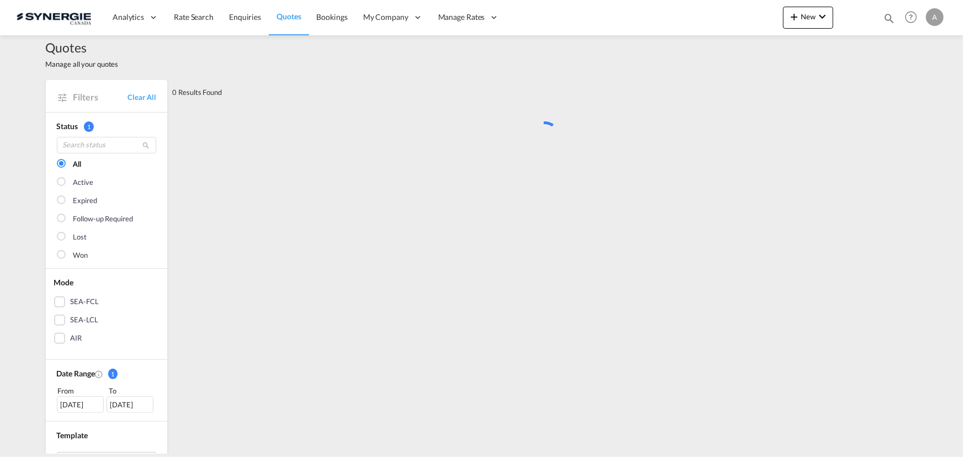
scroll to position [0, 0]
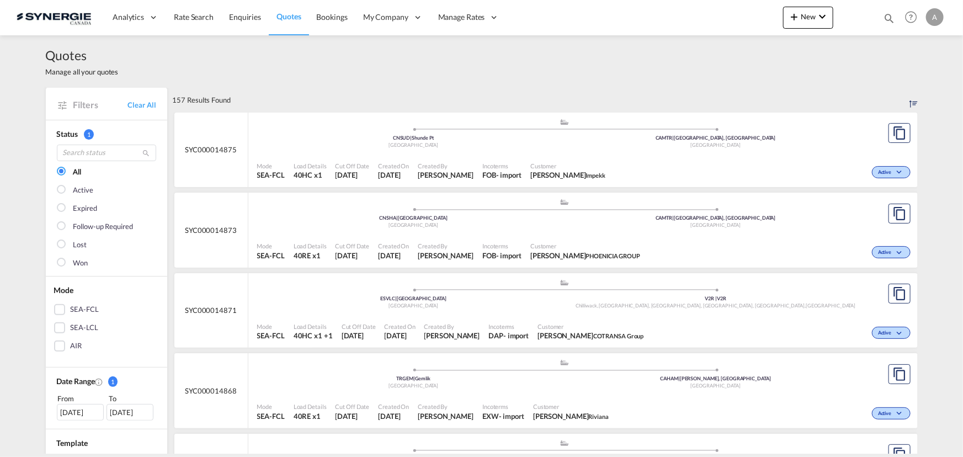
click at [607, 249] on span "Customer" at bounding box center [585, 246] width 110 height 8
click at [569, 251] on span "Sahil Chadha PHOENICIA GROUP" at bounding box center [585, 256] width 110 height 10
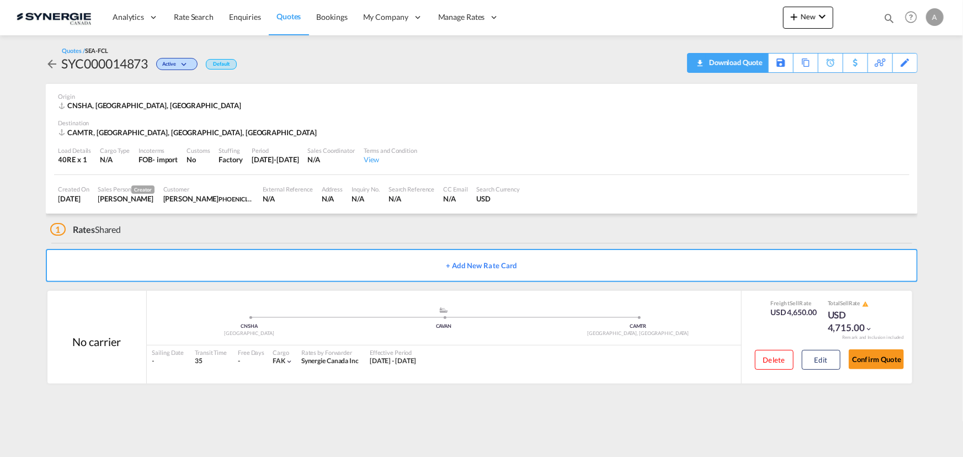
click at [753, 65] on div "Download Quote" at bounding box center [734, 63] width 56 height 18
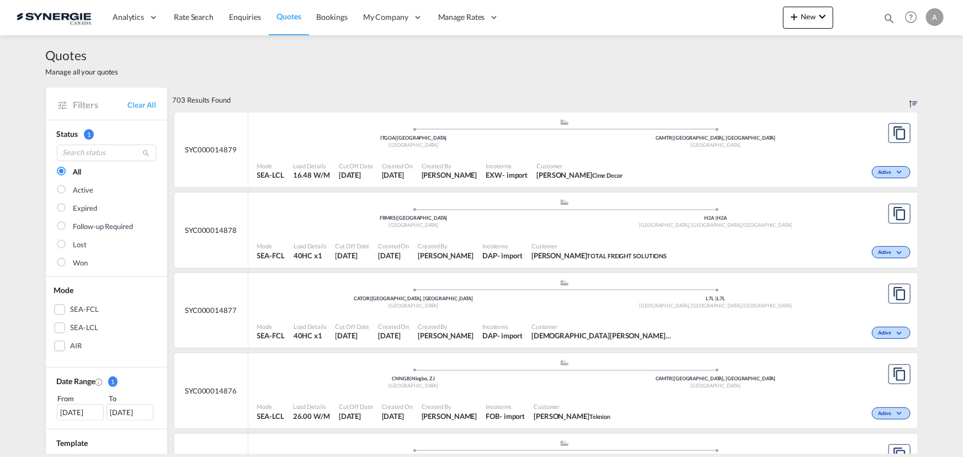
click at [891, 15] on md-icon "icon-magnify" at bounding box center [889, 18] width 12 height 12
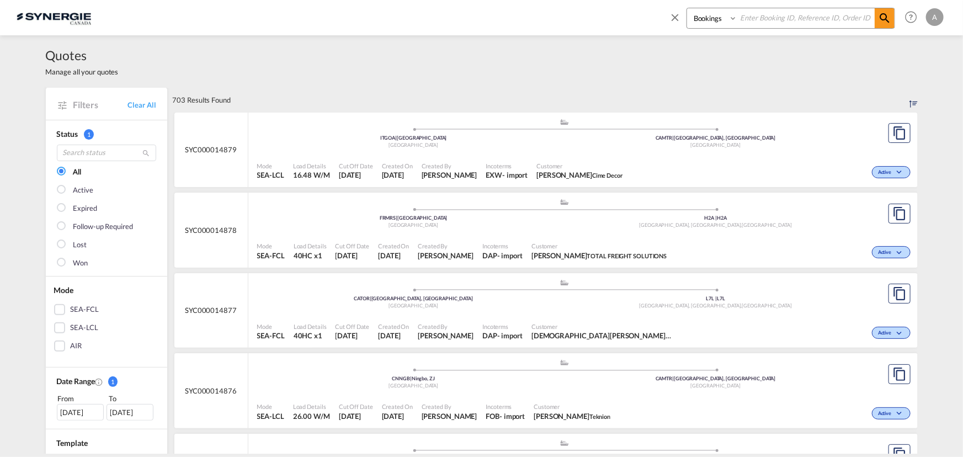
drag, startPoint x: 706, startPoint y: 20, endPoint x: 706, endPoint y: 28, distance: 7.2
click at [706, 20] on select "Bookings Quotes Enquiries" at bounding box center [713, 18] width 52 height 20
select select "Quotes"
click at [687, 8] on select "Bookings Quotes Enquiries" at bounding box center [713, 18] width 52 height 20
click at [768, 22] on input at bounding box center [805, 17] width 137 height 19
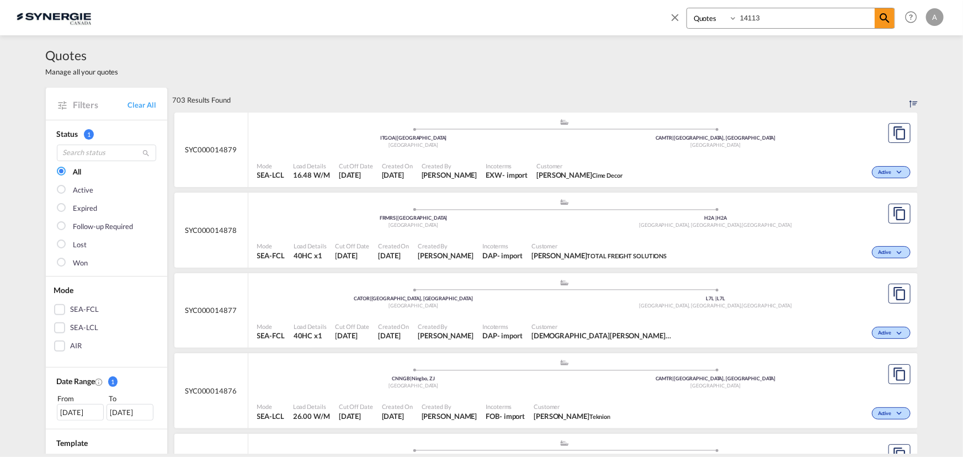
type input "14113"
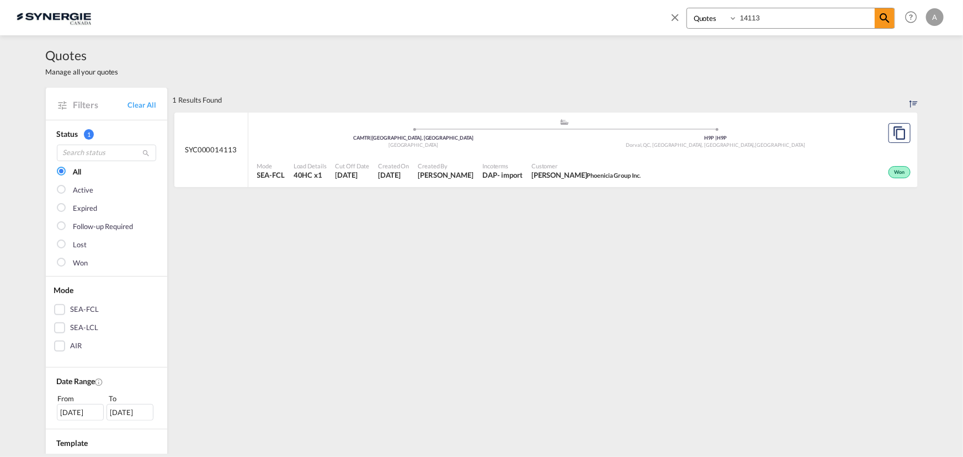
click at [631, 156] on div "Mode SEA-FCL Load Details 40HC x1 Cut Off Date 15 Aug 2025 Created On 15 Aug 20…" at bounding box center [583, 171] width 670 height 33
click at [622, 172] on span "Phoenicia Group Inc." at bounding box center [614, 175] width 54 height 7
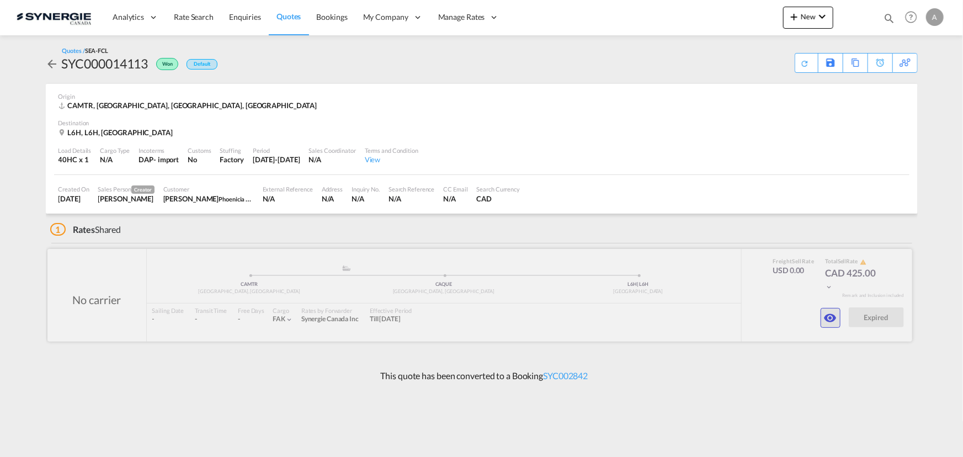
click at [828, 316] on md-icon "icon-eye" at bounding box center [830, 317] width 13 height 13
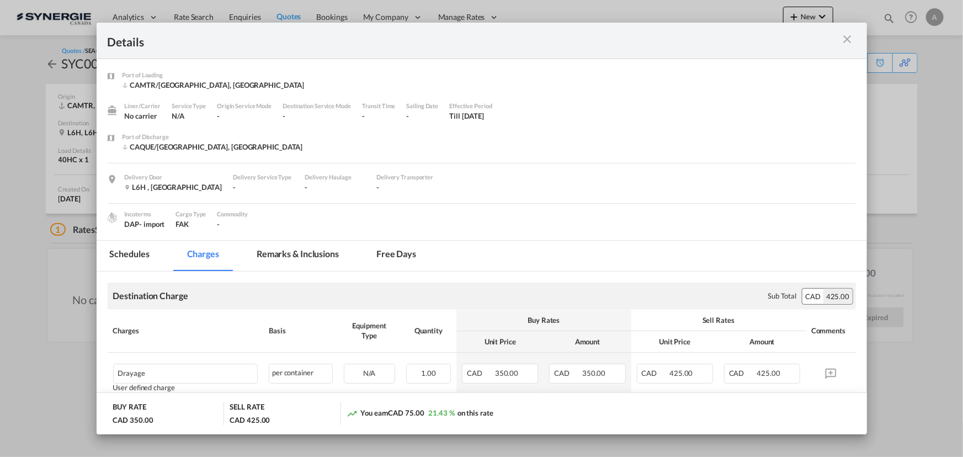
scroll to position [39, 0]
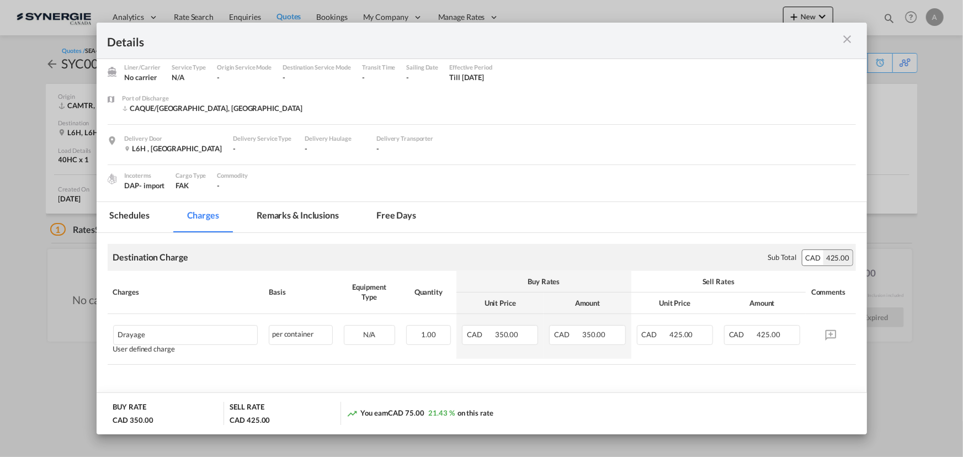
click at [845, 42] on md-icon "icon-close m-3 fg-AAA8AD cursor" at bounding box center [847, 39] width 13 height 13
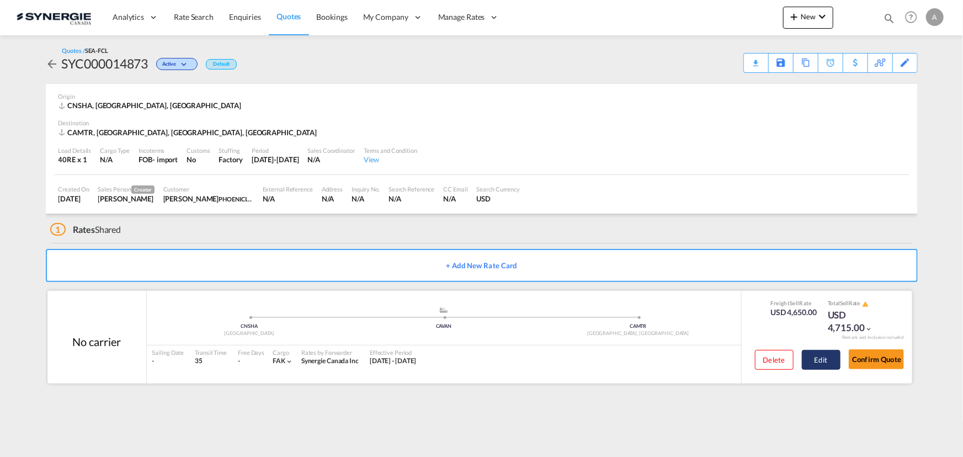
click at [830, 355] on button "Edit" at bounding box center [821, 360] width 39 height 20
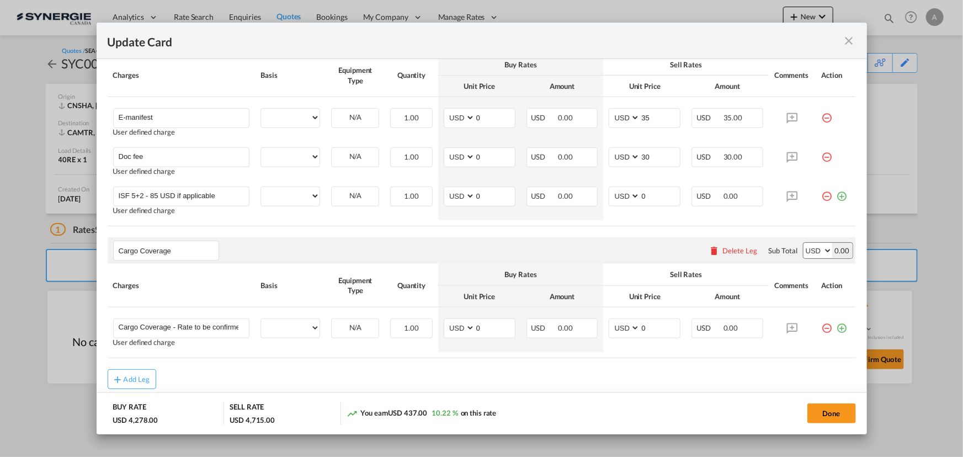
scroll to position [484, 0]
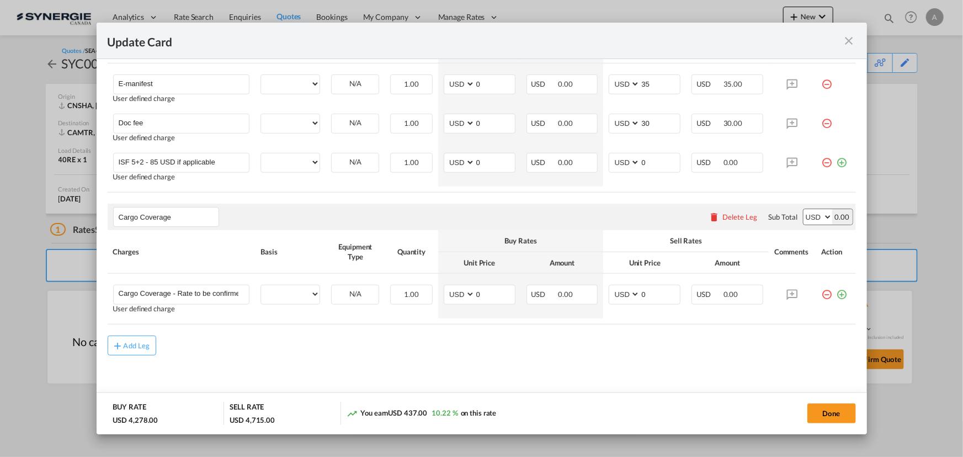
select select "per container"
select select "per B/L"
select select "per shipment"
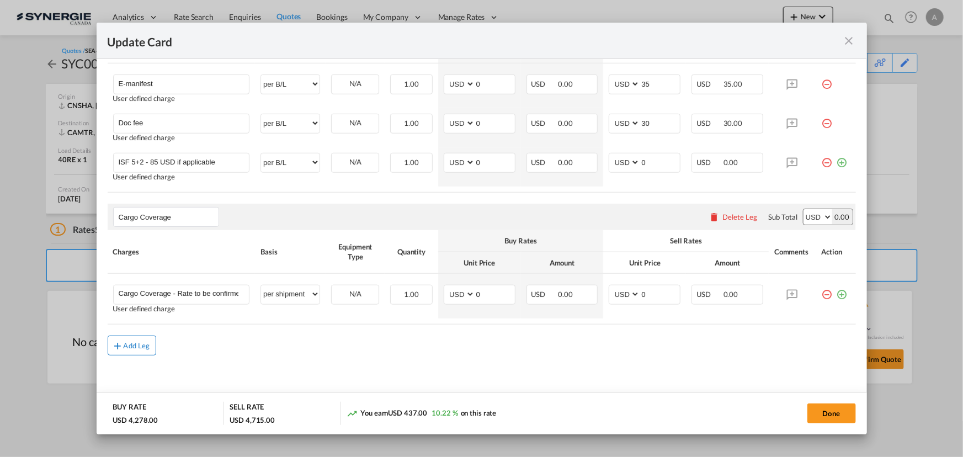
click at [122, 347] on md-icon "icon-plus md-link-fg s20" at bounding box center [118, 345] width 11 height 11
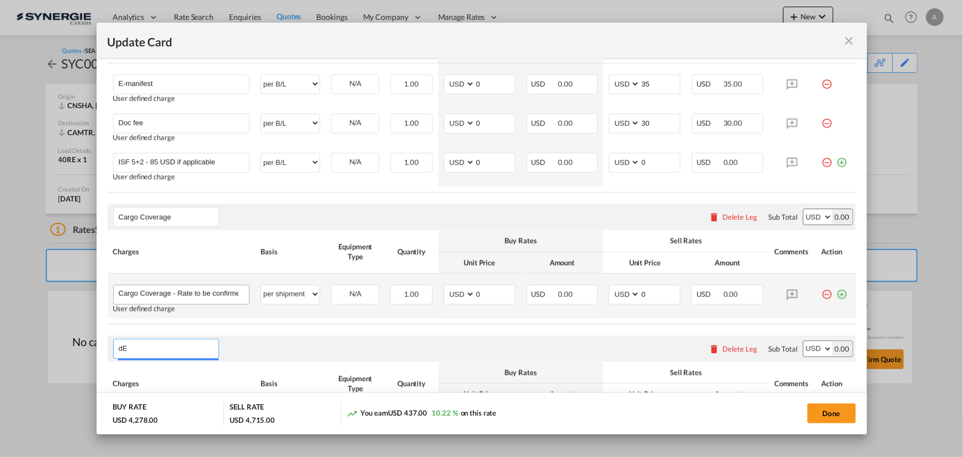
type input "d"
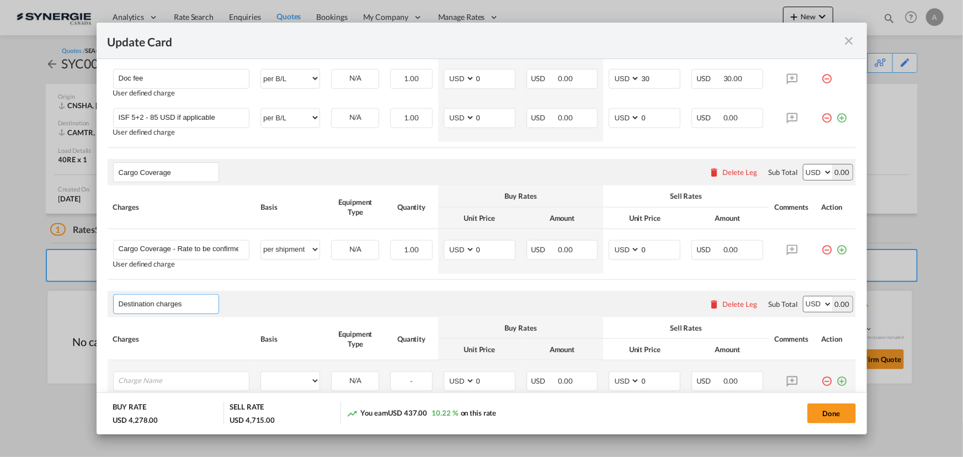
scroll to position [607, 0]
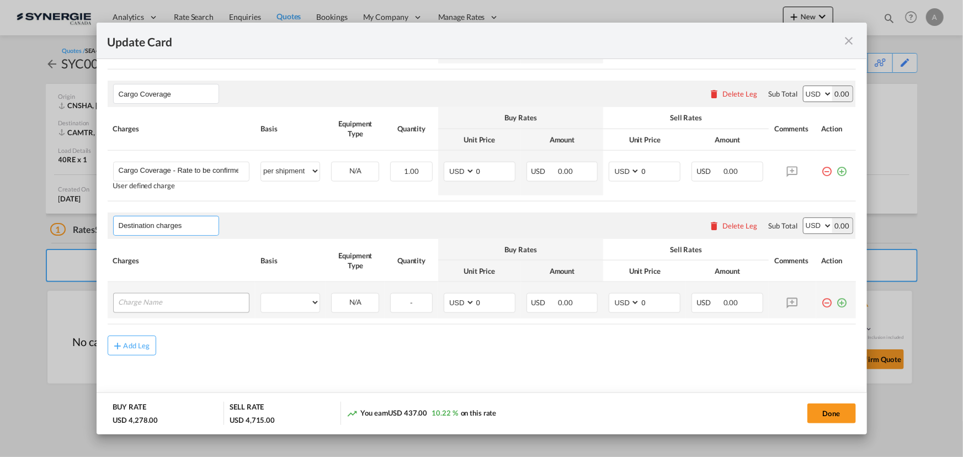
type input "Destination charges"
click at [144, 294] on input "Charge Name" at bounding box center [184, 302] width 131 height 17
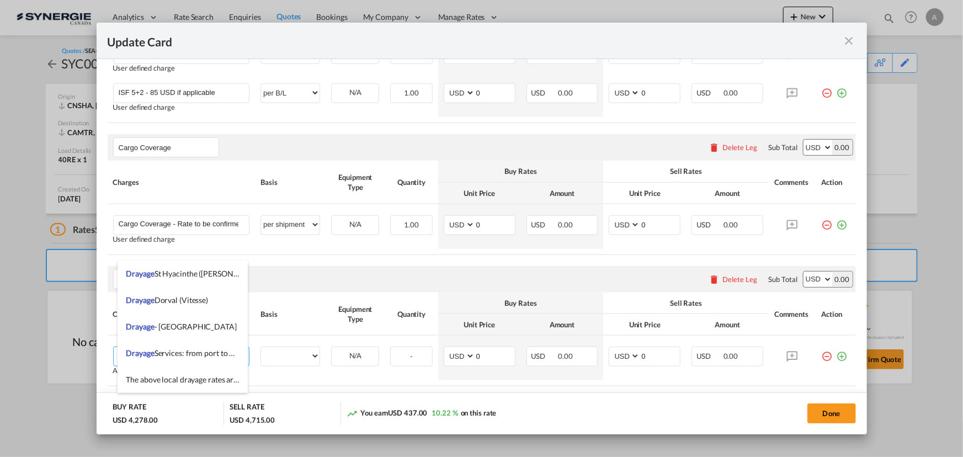
scroll to position [615, 0]
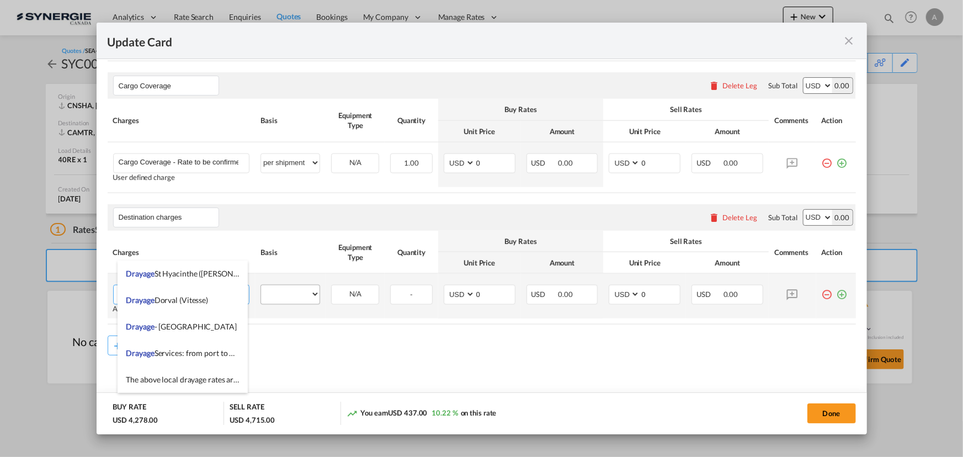
type input "Drayage"
click at [279, 287] on select "per equipment per container per B/L per shipping bill per shipment per pallet p…" at bounding box center [290, 294] width 59 height 18
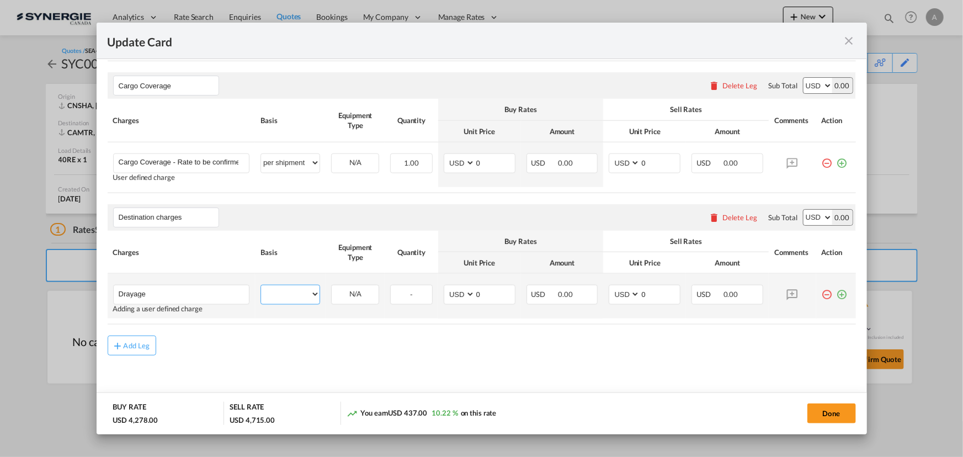
select select "per container"
click at [261, 285] on select "per equipment per container per B/L per shipping bill per shipment per pallet p…" at bounding box center [290, 294] width 59 height 18
drag, startPoint x: 455, startPoint y: 290, endPoint x: 434, endPoint y: 291, distance: 21.0
click at [439, 291] on td "AED AFN ALL AMD ANG AOA ARS AUD AWG AZN BAM BBD BDT BGN BHD BIF BMD BND BOB BRL…" at bounding box center [479, 296] width 83 height 45
type input "300"
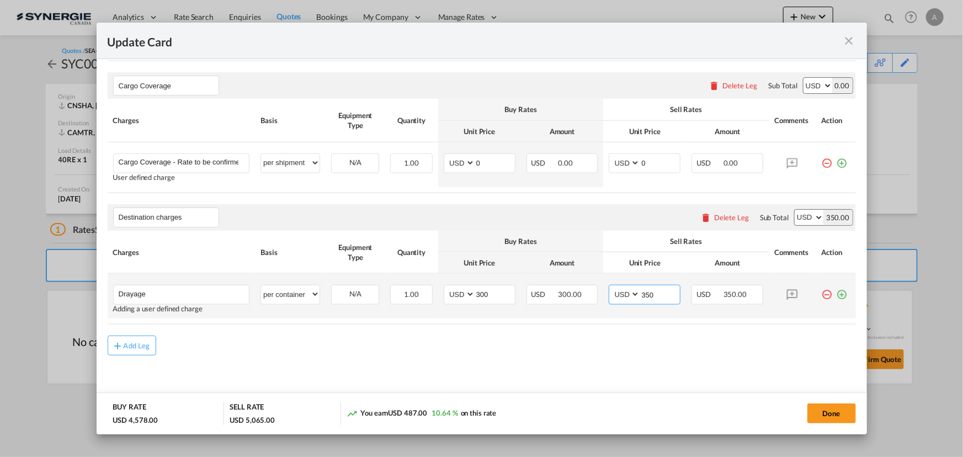
type input "350"
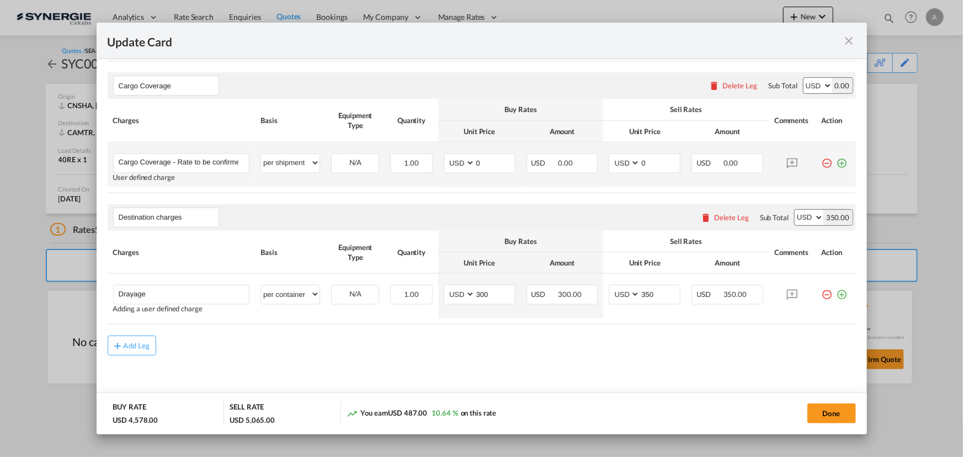
click at [837, 164] on md-icon "icon-plus-circle-outline green-400-fg" at bounding box center [842, 158] width 11 height 11
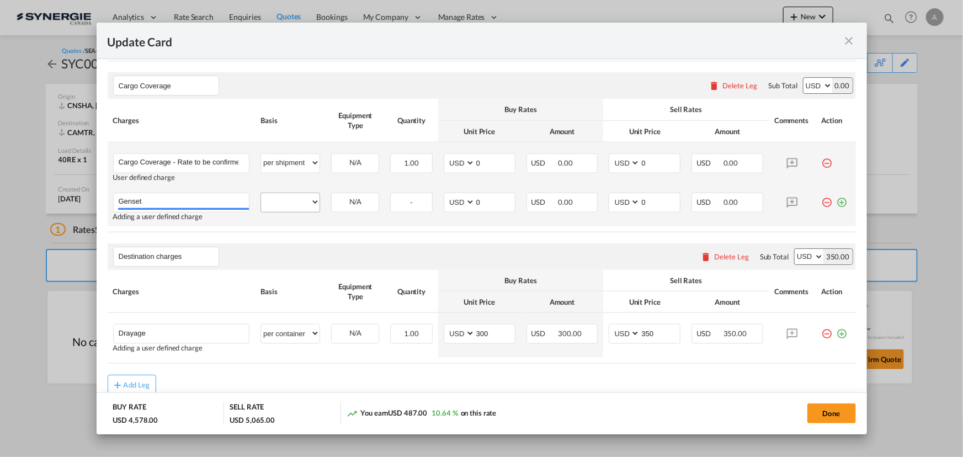
type input "Genset"
click at [269, 201] on select "per equipment per container per B/L per shipping bill per shipment per pallet p…" at bounding box center [290, 202] width 59 height 18
select select "per container"
click at [261, 193] on select "per equipment per container per B/L per shipping bill per shipment per pallet p…" at bounding box center [290, 202] width 59 height 18
drag, startPoint x: 301, startPoint y: 162, endPoint x: 304, endPoint y: 168, distance: 6.2
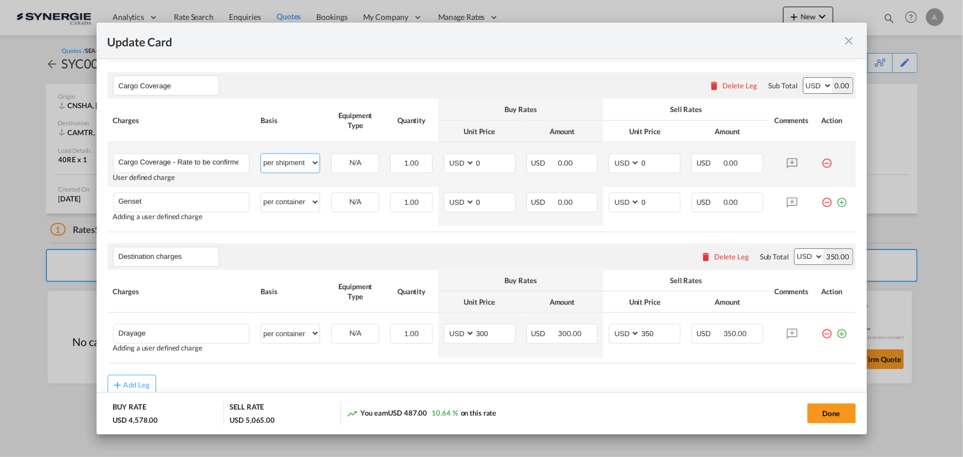
click at [301, 162] on select "per equipment per container per B/L per shipping bill per shipment per pallet p…" at bounding box center [290, 163] width 59 height 18
select select "per container"
click at [261, 154] on select "per equipment per container per B/L per shipping bill per shipment per pallet p…" at bounding box center [290, 163] width 59 height 18
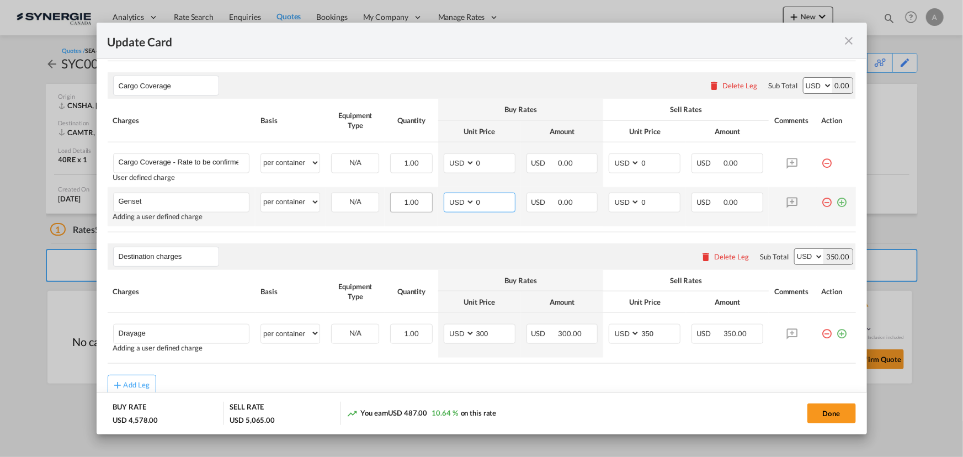
drag, startPoint x: 436, startPoint y: 205, endPoint x: 425, endPoint y: 207, distance: 11.3
click at [425, 207] on tr "Genset Please Enter User Defined Charges Cannot Be Published Adding a user defi…" at bounding box center [482, 206] width 748 height 39
type input "150"
type input "200"
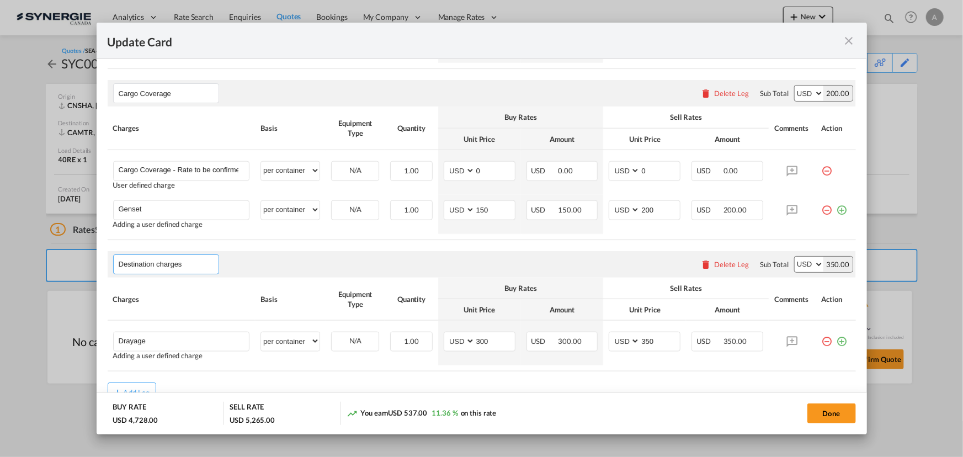
scroll to position [655, 0]
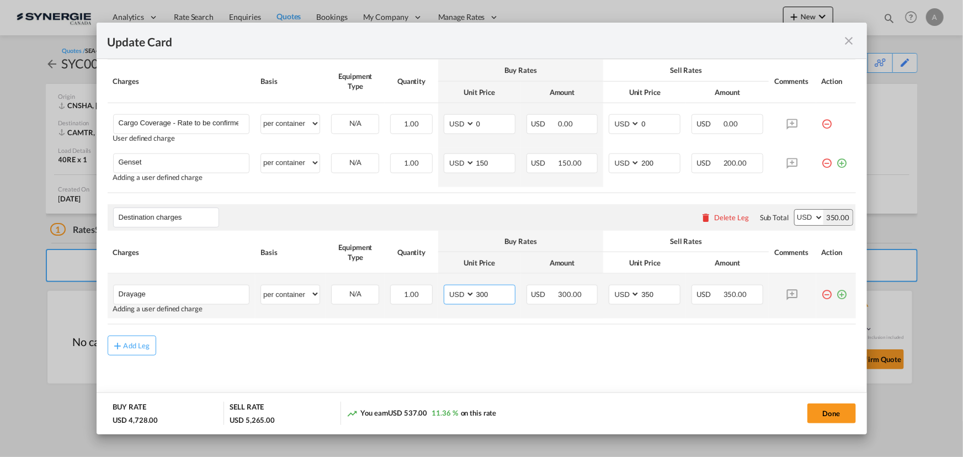
click at [478, 293] on input "300" at bounding box center [495, 293] width 40 height 17
drag, startPoint x: 485, startPoint y: 295, endPoint x: 403, endPoint y: 294, distance: 82.2
click at [438, 296] on td "AED AFN ALL AMD ANG AOA ARS AUD AWG AZN BAM BBD BDT BGN BHD BIF BMD BND BOB BRL…" at bounding box center [479, 296] width 83 height 45
type input "308"
click at [837, 294] on md-icon "icon-plus-circle-outline green-400-fg" at bounding box center [842, 290] width 11 height 11
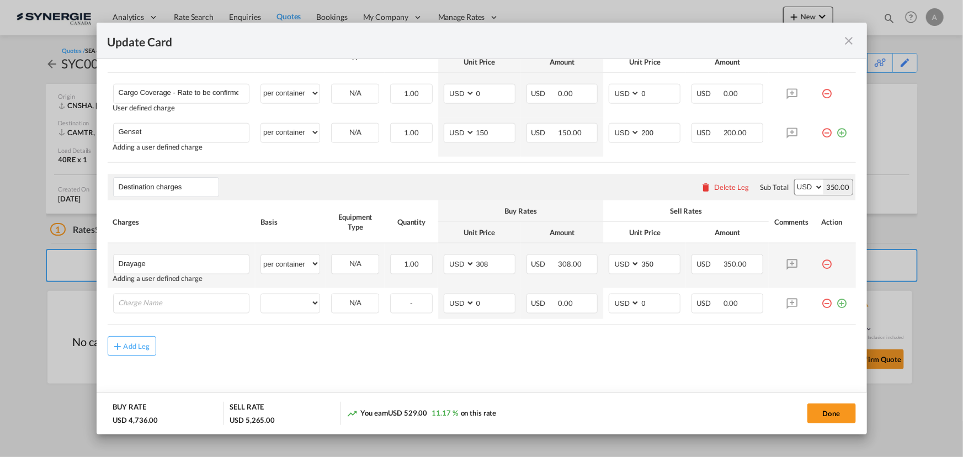
scroll to position [686, 0]
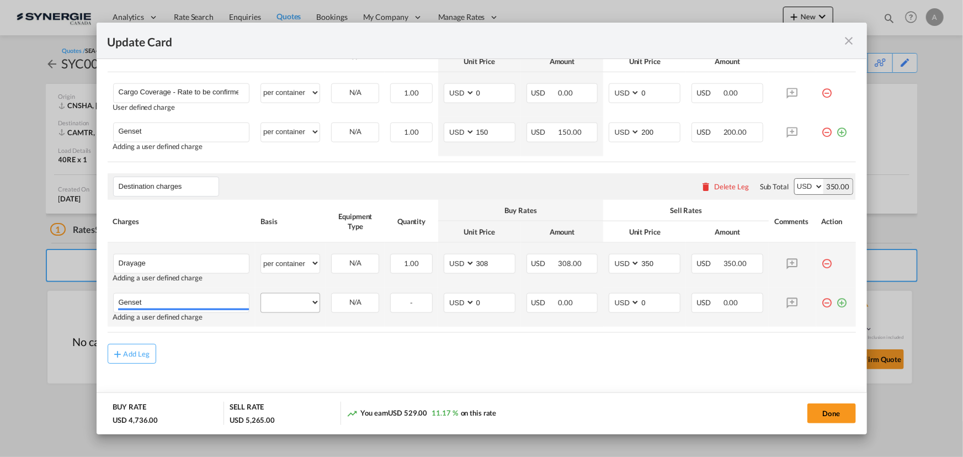
type input "Genset"
drag, startPoint x: 284, startPoint y: 307, endPoint x: 292, endPoint y: 299, distance: 10.9
click at [284, 307] on select "per equipment per container per B/L per shipping bill per shipment per pallet p…" at bounding box center [290, 303] width 59 height 18
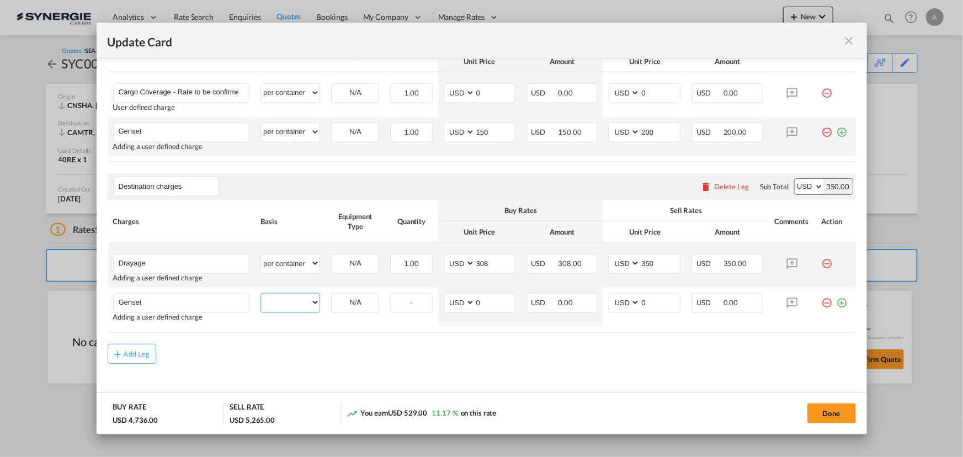
select select "per container"
click at [261, 294] on select "per equipment per container per B/L per shipping bill per shipment per pallet p…" at bounding box center [290, 303] width 59 height 18
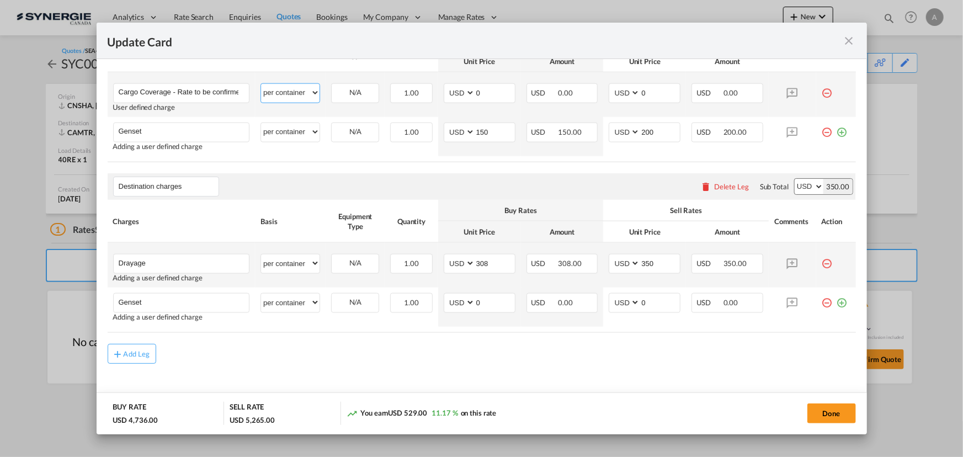
drag, startPoint x: 305, startPoint y: 88, endPoint x: 305, endPoint y: 99, distance: 11.0
click at [305, 88] on select "per equipment per container per B/L per shipping bill per shipment per pallet p…" at bounding box center [290, 93] width 59 height 18
click at [261, 84] on select "per equipment per container per B/L per shipping bill per shipment per pallet p…" at bounding box center [290, 93] width 59 height 18
click at [301, 89] on select "per equipment per container per B/L per shipping bill per shipment per pallet p…" at bounding box center [290, 93] width 59 height 18
select select "per shipment"
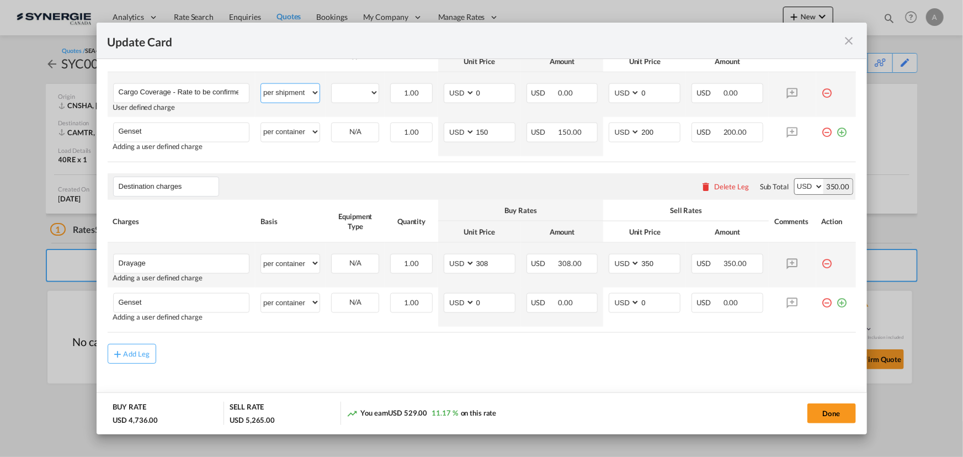
click at [261, 84] on select "per equipment per container per B/L per shipping bill per shipment per pallet p…" at bounding box center [290, 93] width 59 height 18
click at [822, 132] on md-icon "icon-minus-circle-outline red-400-fg" at bounding box center [827, 128] width 11 height 11
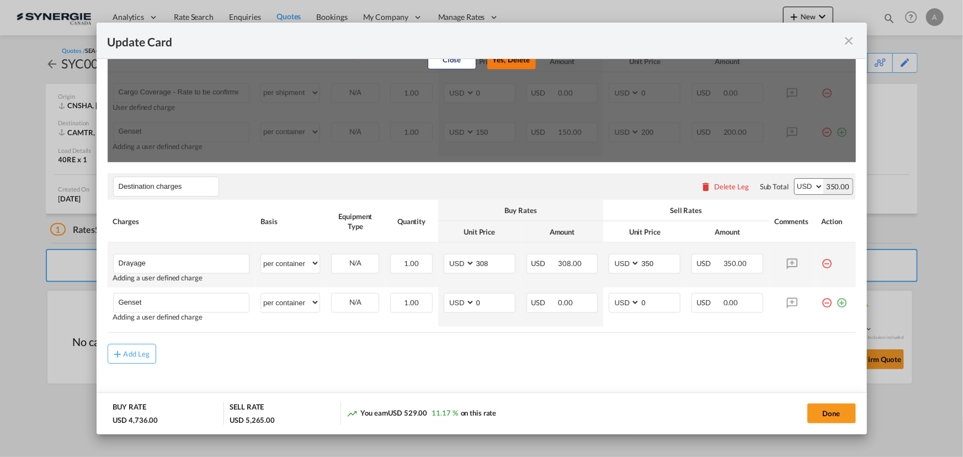
click at [521, 65] on button "Yes, Delete" at bounding box center [511, 60] width 49 height 20
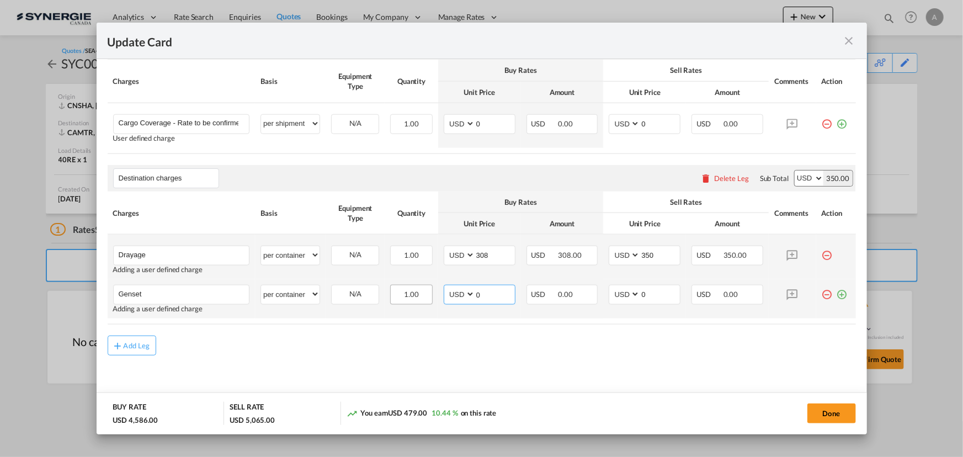
drag, startPoint x: 451, startPoint y: 293, endPoint x: 428, endPoint y: 288, distance: 23.2
click at [428, 290] on tr "Genset Please Enter User Defined Charges Cannot Be Published Adding a user defi…" at bounding box center [482, 298] width 748 height 39
type input "150"
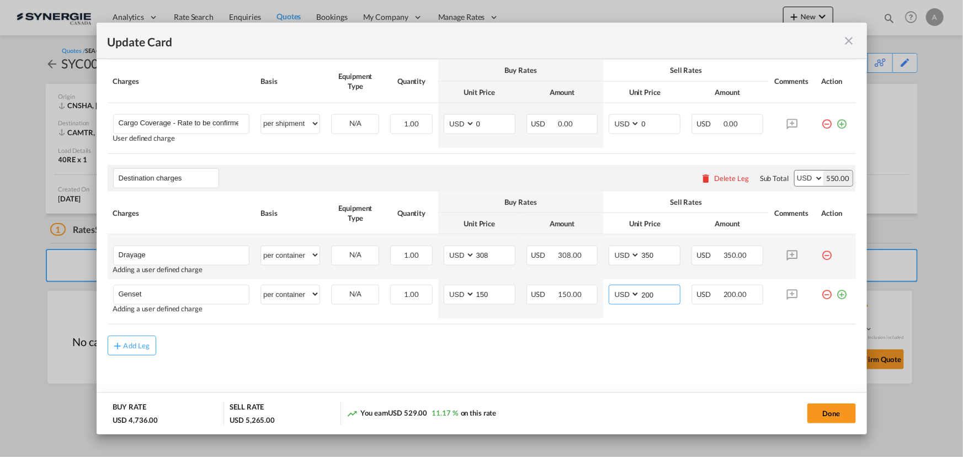
type input "200"
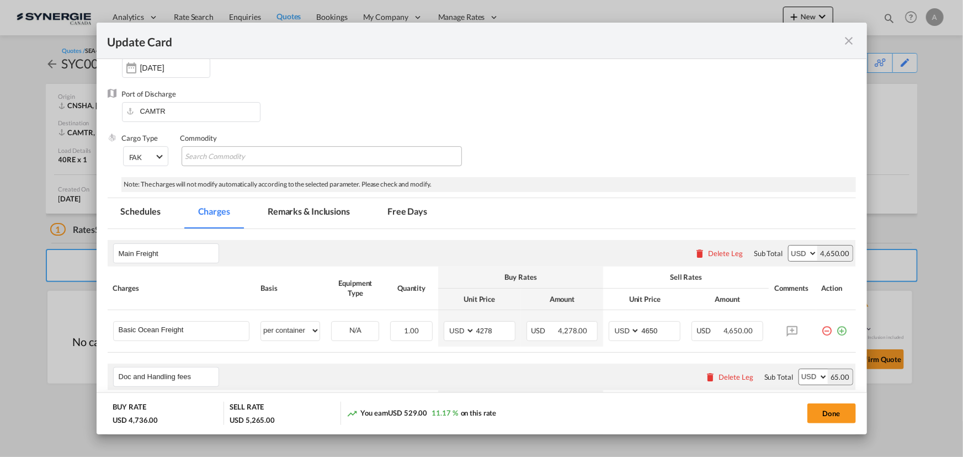
scroll to position [103, 0]
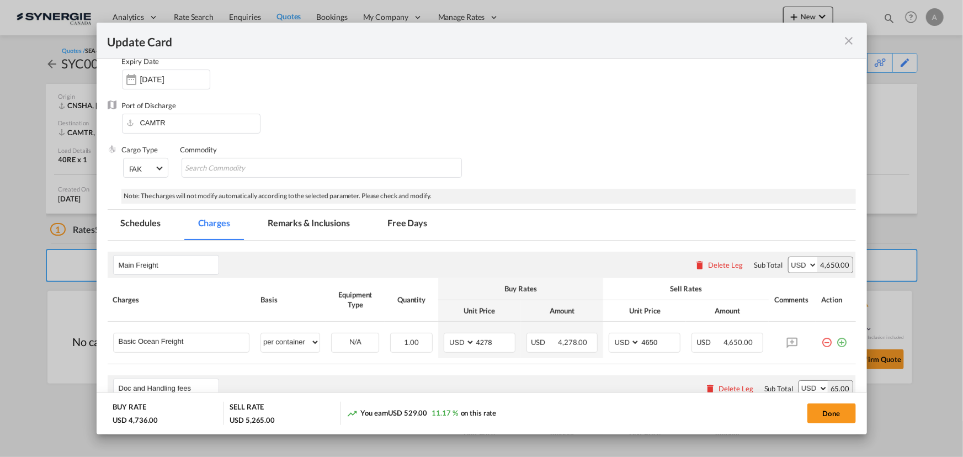
click at [283, 224] on md-tab-item "Remarks & Inclusions" at bounding box center [308, 225] width 109 height 30
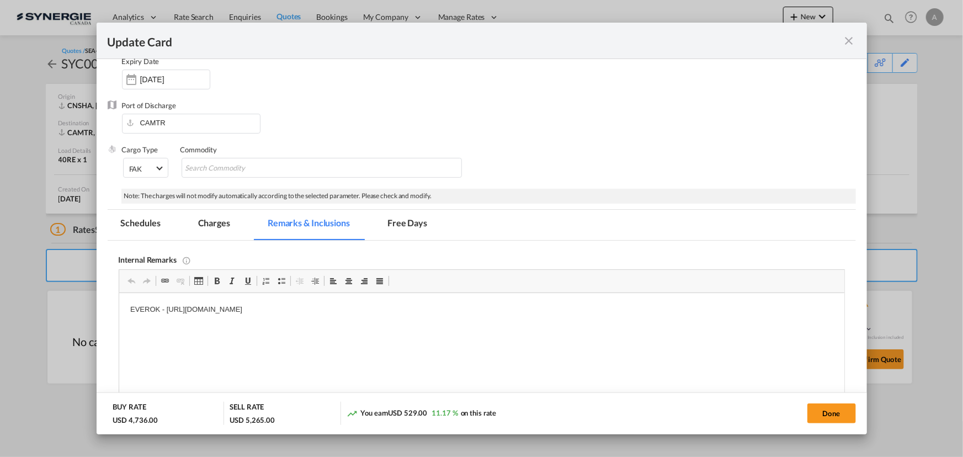
scroll to position [0, 0]
click at [458, 307] on p "EVEROK - https://app.frontapp.com/open/cnv_qffrlvz?key=YxqxIQLYid6cBNoqfOrCa2MB…" at bounding box center [481, 310] width 703 height 12
click at [201, 346] on p "Drayage A1 -" at bounding box center [481, 348] width 703 height 12
click at [212, 226] on md-tab-item "Charges" at bounding box center [214, 225] width 59 height 30
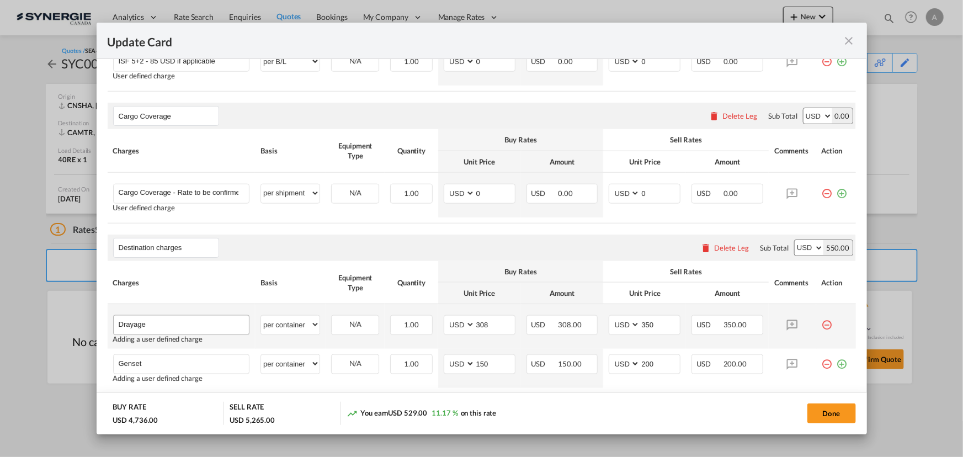
scroll to position [604, 0]
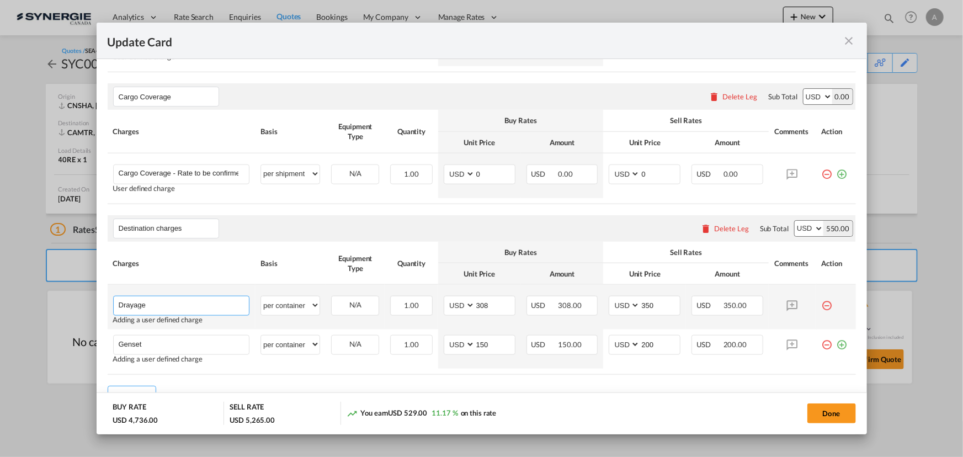
click at [171, 304] on input "Drayage" at bounding box center [184, 304] width 131 height 17
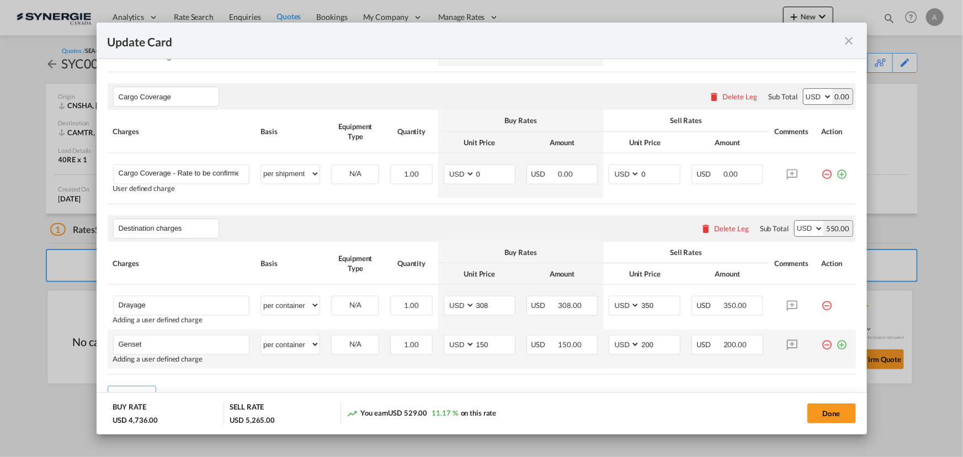
drag, startPoint x: 273, startPoint y: 379, endPoint x: 227, endPoint y: 354, distance: 52.3
click at [270, 375] on rate-modification "Main Freight Please enter leg name Leg Name Already Exists Delete Leg Sub Total…" at bounding box center [482, 72] width 748 height 667
click at [200, 339] on input "Genset" at bounding box center [184, 344] width 131 height 17
type input "Genset - per day"
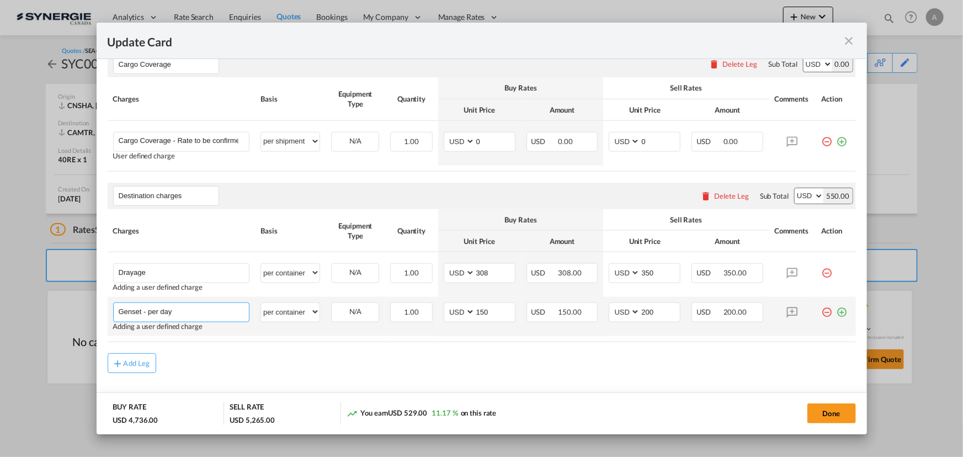
scroll to position [655, 0]
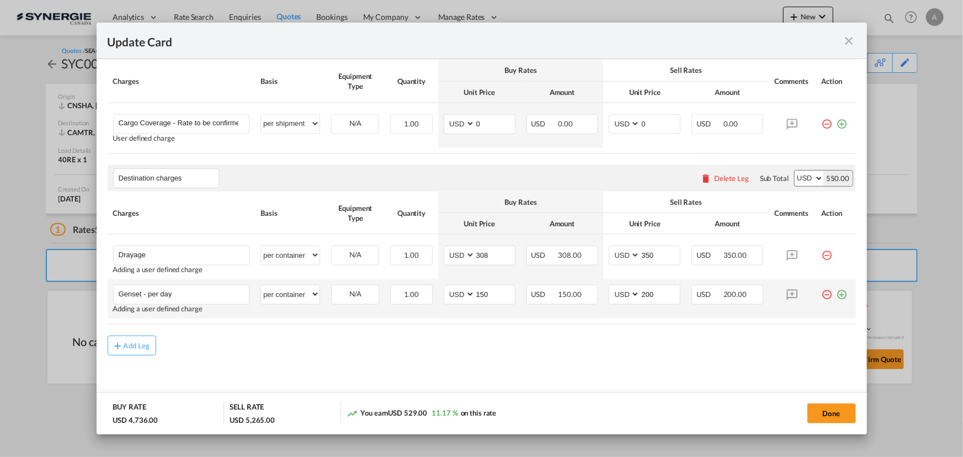
click at [837, 296] on md-icon "icon-plus-circle-outline green-400-fg" at bounding box center [842, 290] width 11 height 11
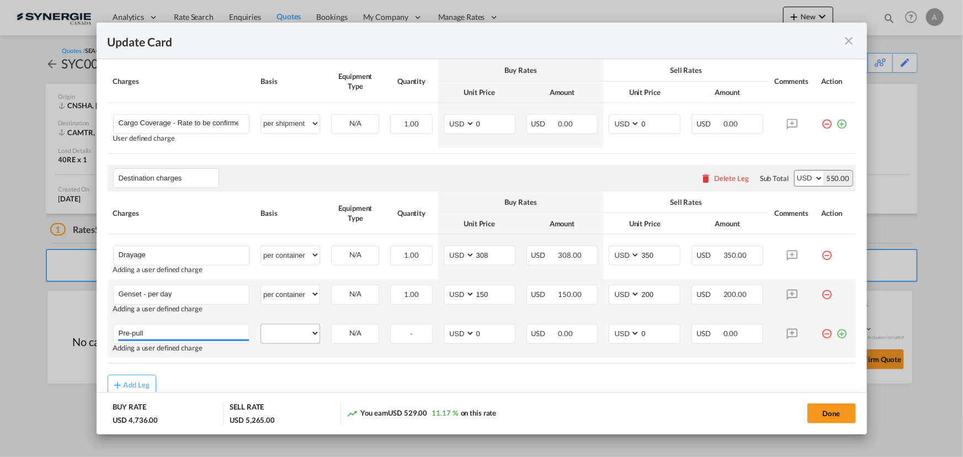
type input "Pre-pull"
click at [302, 331] on select "per equipment per container per B/L per shipping bill per shipment per pallet p…" at bounding box center [290, 334] width 59 height 18
select select "per container"
click at [261, 325] on select "per equipment per container per B/L per shipping bill per shipment per pallet p…" at bounding box center [290, 334] width 59 height 18
drag, startPoint x: 490, startPoint y: 339, endPoint x: 435, endPoint y: 337, distance: 54.7
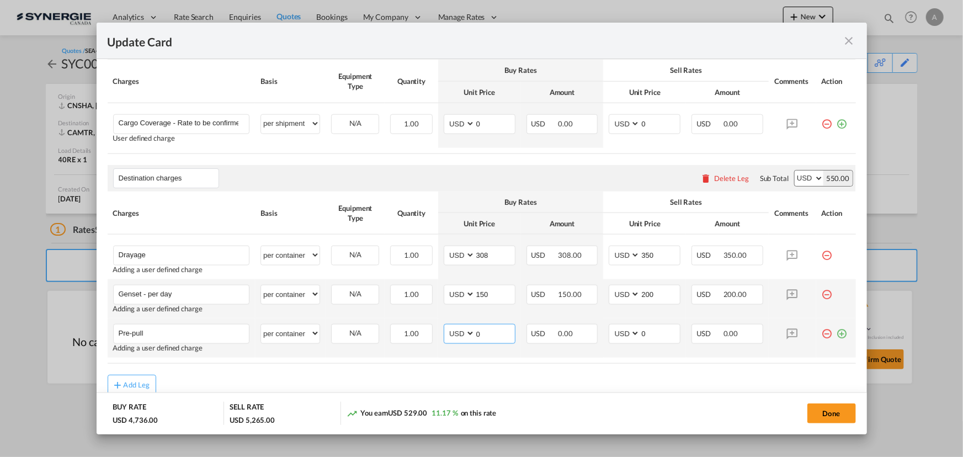
click at [438, 337] on td "AED AFN ALL AMD ANG AOA ARS AUD AWG AZN BAM BBD BDT BGN BHD BIF BMD BND BOB BRL…" at bounding box center [479, 337] width 83 height 39
type input "133"
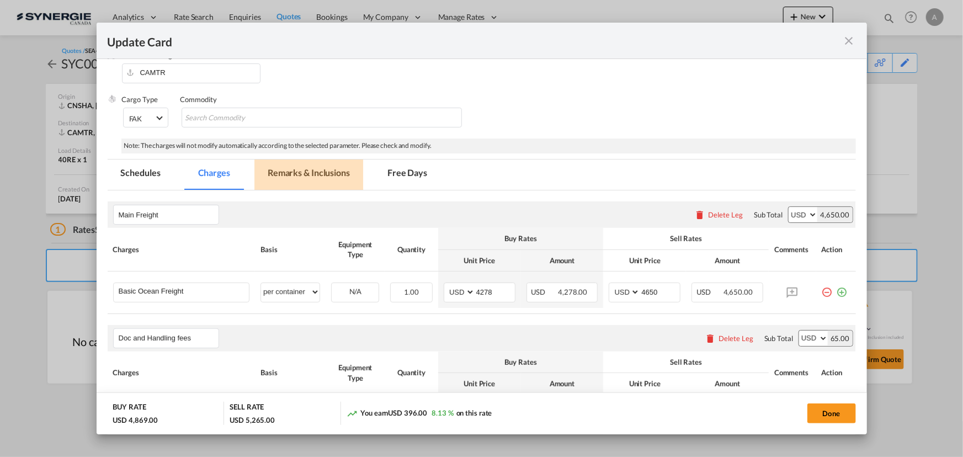
click at [300, 167] on md-tab-item "Remarks & Inclusions" at bounding box center [308, 175] width 109 height 30
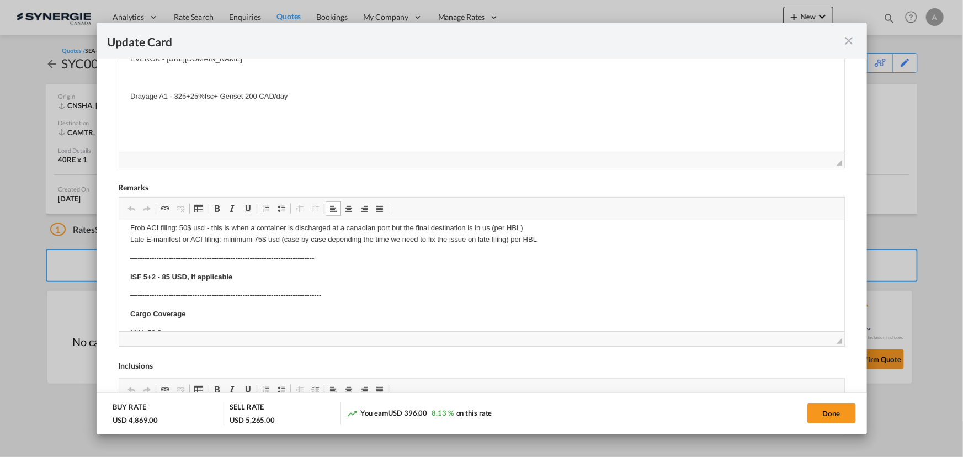
scroll to position [83, 0]
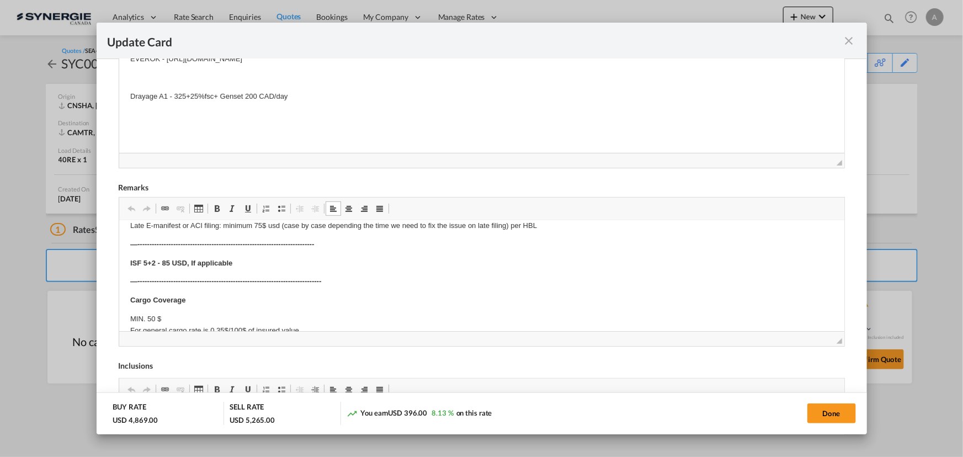
click at [336, 280] on p "—-----------------------------------------------------------------------------" at bounding box center [481, 282] width 703 height 12
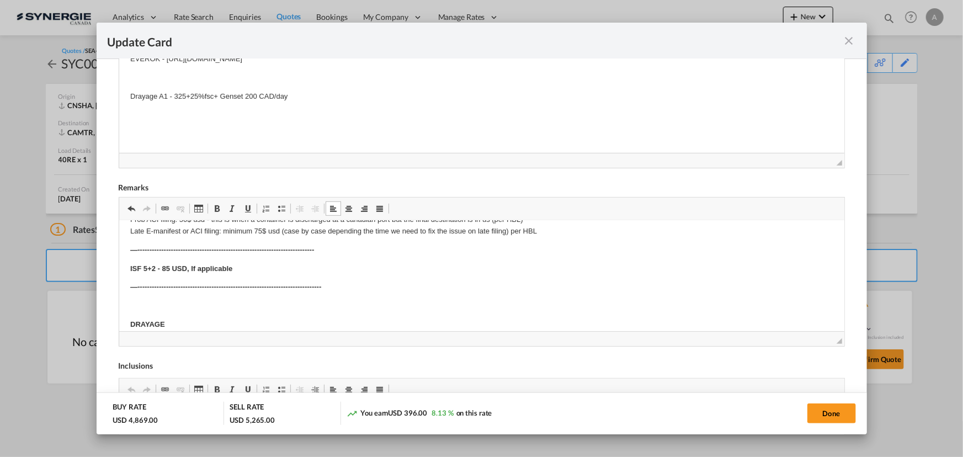
scroll to position [178, 0]
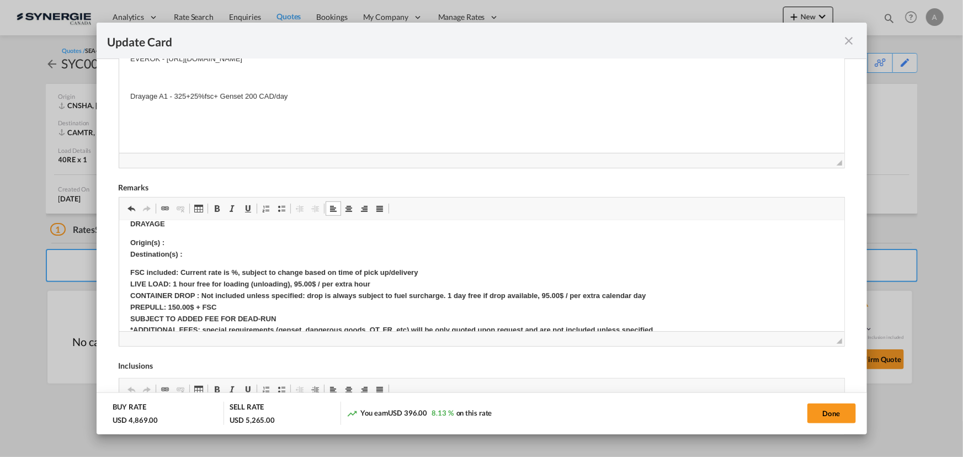
click at [178, 227] on p "DRAYAGE" at bounding box center [481, 225] width 703 height 12
click at [179, 239] on p "Origin(s) : Destination(s) :" at bounding box center [481, 248] width 703 height 23
click at [198, 246] on strong "Origin(s) : MONTREAL RAMP, QC" at bounding box center [219, 242] width 179 height 8
click at [198, 252] on p "Origin(s) : MONTREAL RAMP, QC Destination(s) :" at bounding box center [481, 248] width 703 height 23
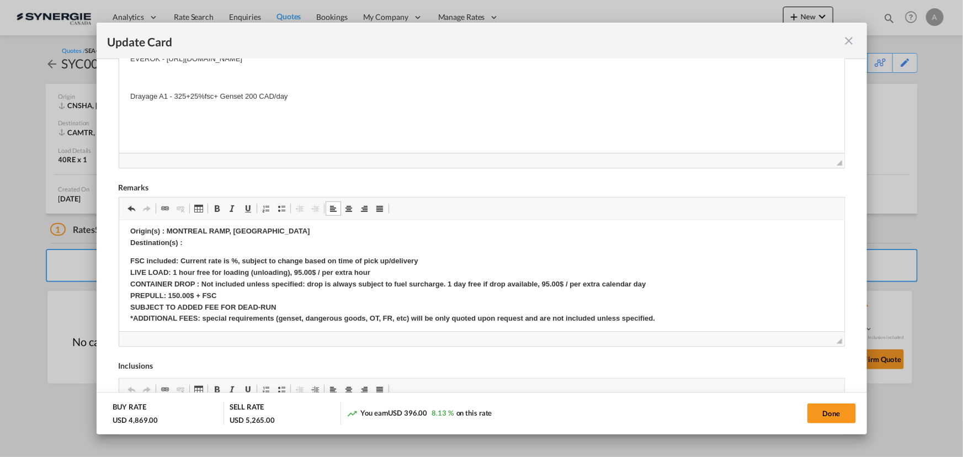
scroll to position [200, 0]
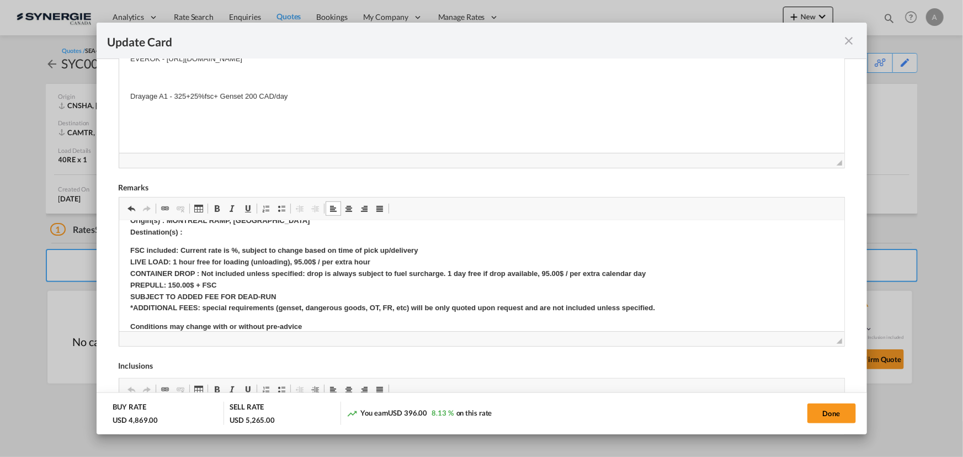
click at [191, 221] on iframe "Update CardPort of ..." at bounding box center [481, 276] width 725 height 110
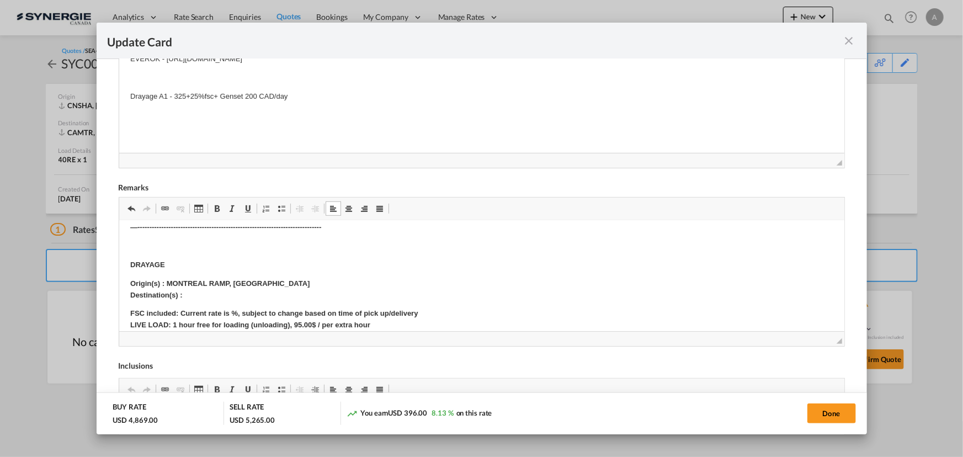
scroll to position [150, 0]
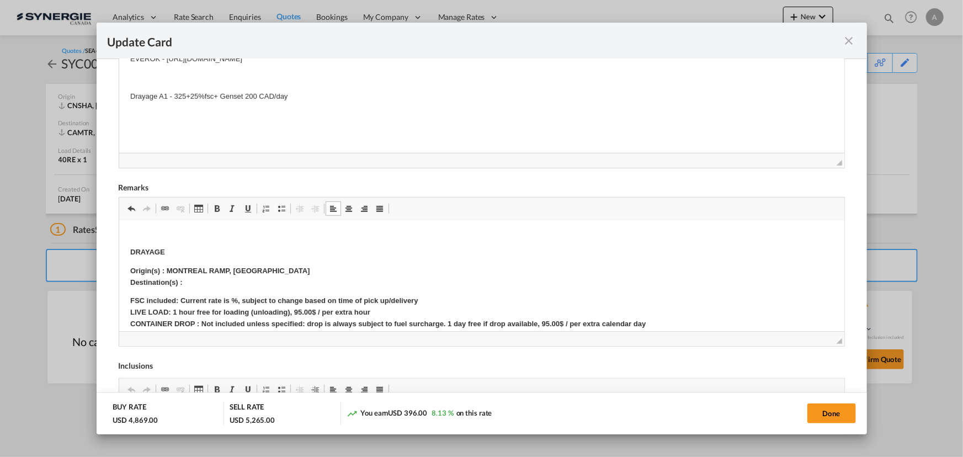
click at [197, 284] on p "Origin(s) : MONTREAL RAMP, QC Destination(s) :" at bounding box center [481, 276] width 703 height 23
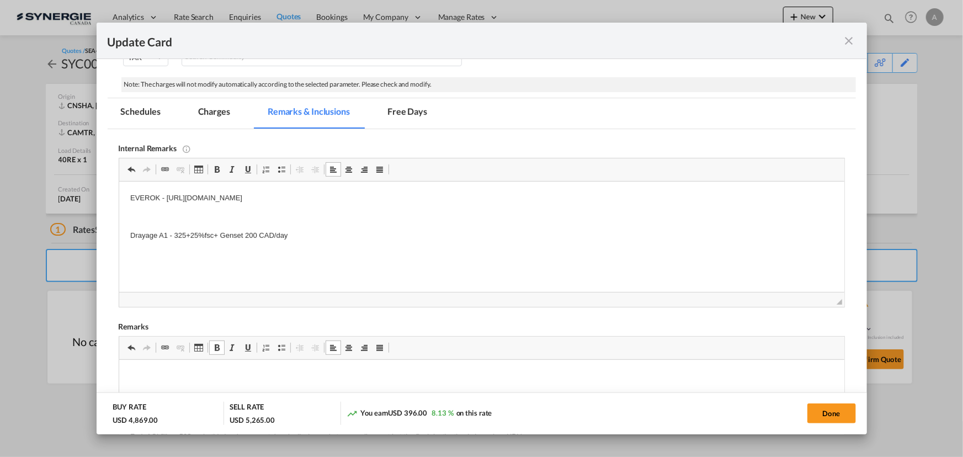
scroll to position [203, 0]
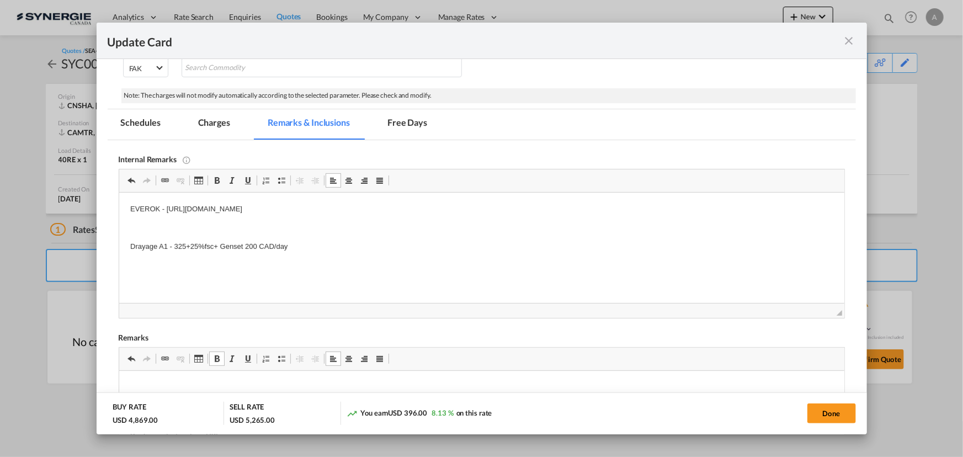
click at [220, 127] on md-tab-item "Charges" at bounding box center [214, 124] width 59 height 30
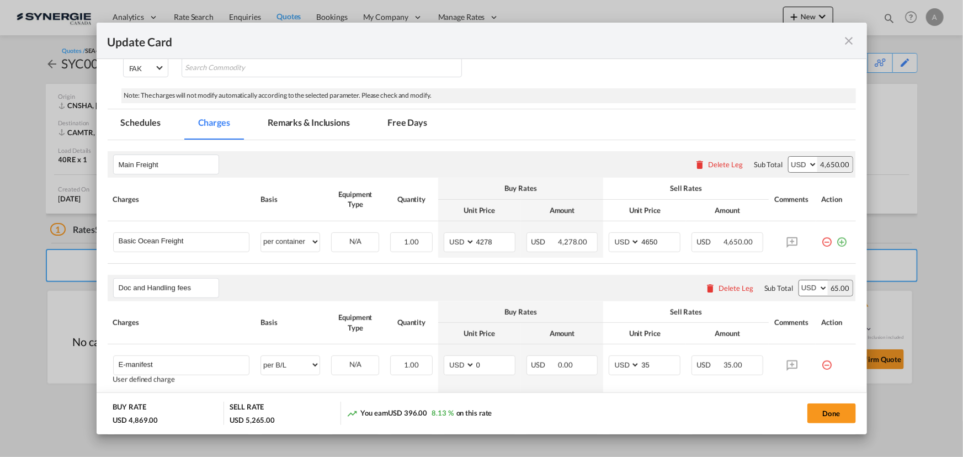
click at [314, 132] on md-tab-item "Remarks & Inclusions" at bounding box center [308, 124] width 109 height 30
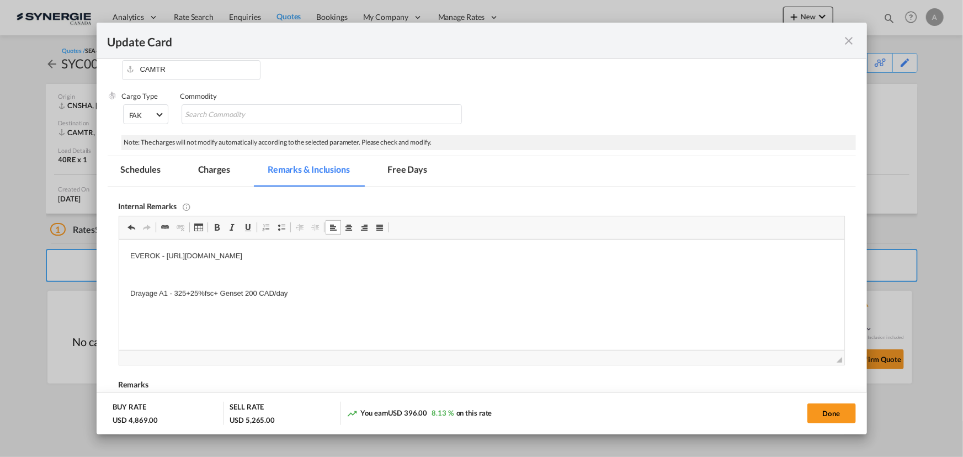
scroll to position [153, 0]
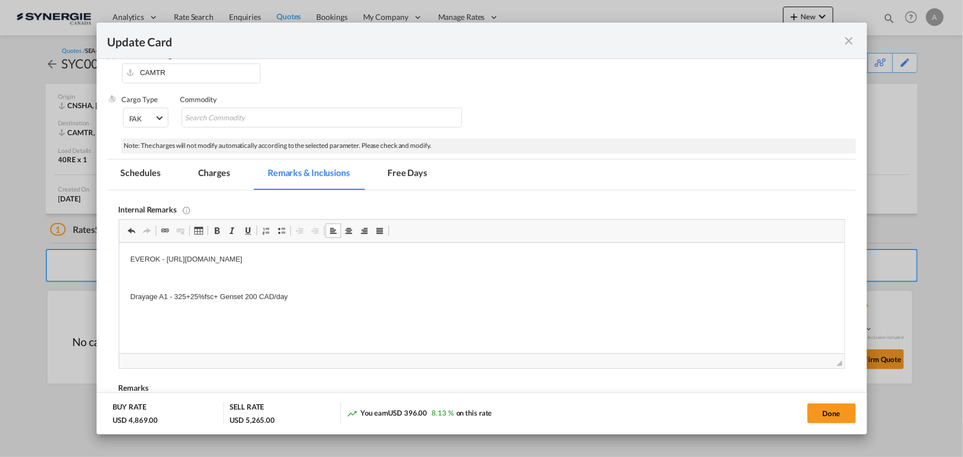
click at [215, 179] on md-tab-item "Charges" at bounding box center [214, 175] width 59 height 30
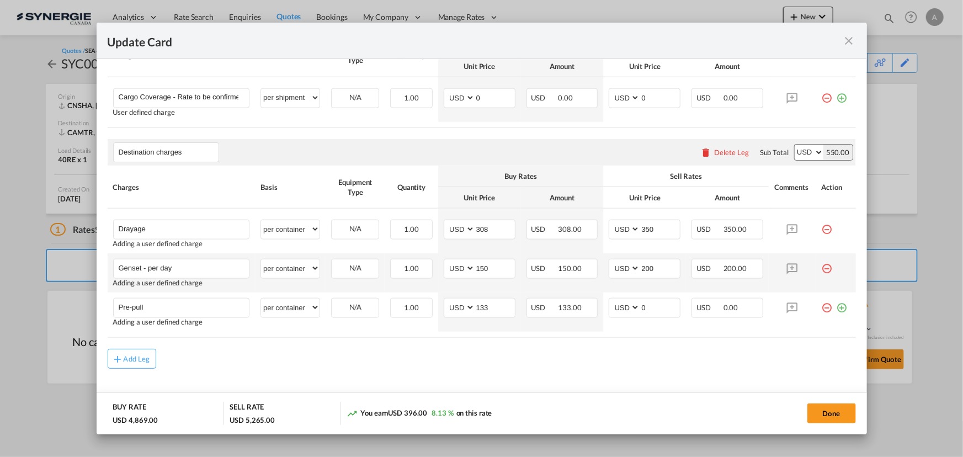
scroll to position [694, 0]
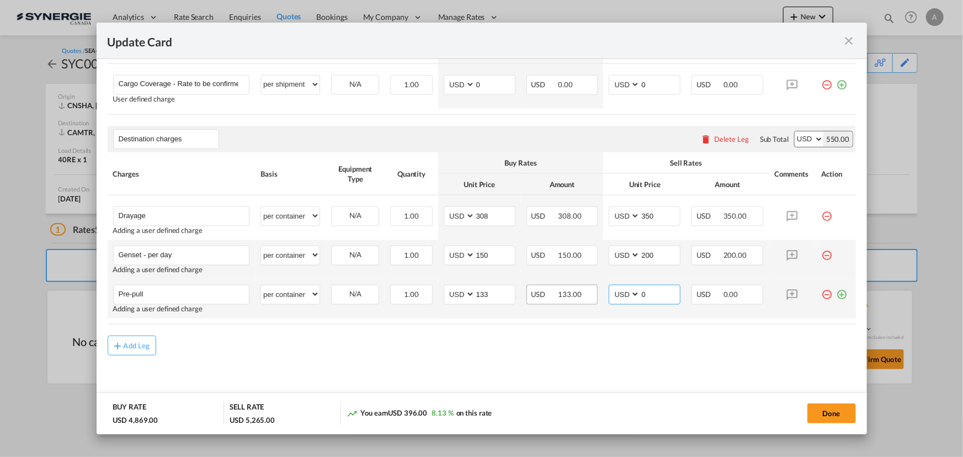
drag, startPoint x: 651, startPoint y: 298, endPoint x: 574, endPoint y: 290, distance: 77.7
click at [586, 294] on tr "Pre-pull Please Enter User Defined Charges Cannot Be Published Adding a user de…" at bounding box center [482, 298] width 748 height 39
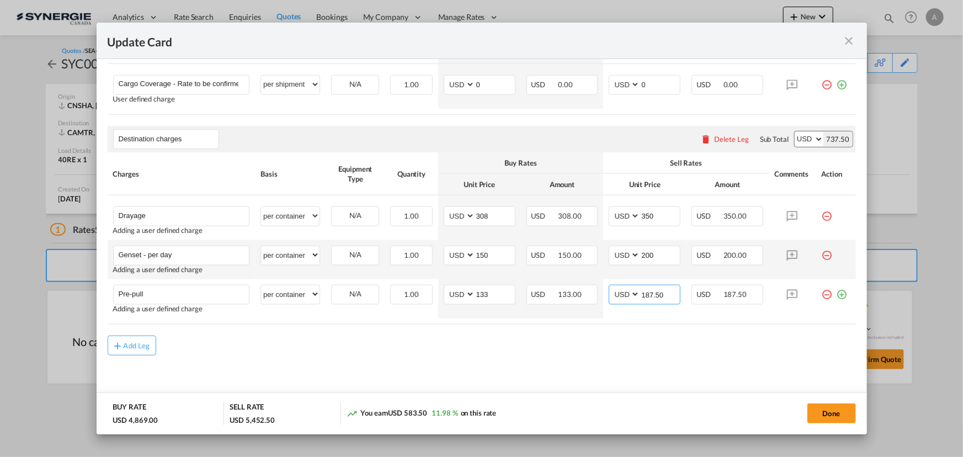
type input "187.50"
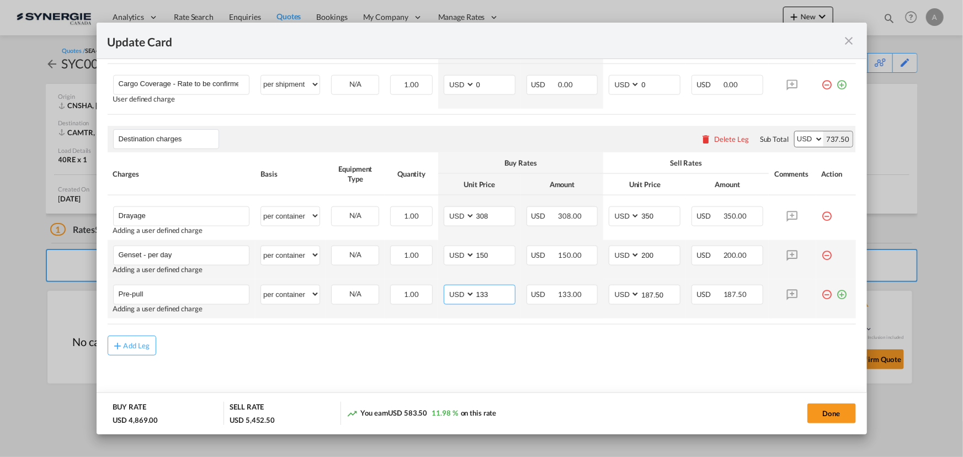
drag, startPoint x: 475, startPoint y: 297, endPoint x: 467, endPoint y: 295, distance: 8.6
click at [466, 298] on md-input-container "AED AFN ALL AMD ANG AOA ARS AUD AWG AZN BAM BBD BDT BGN BHD BIF BMD BND BOB BRL…" at bounding box center [480, 295] width 72 height 20
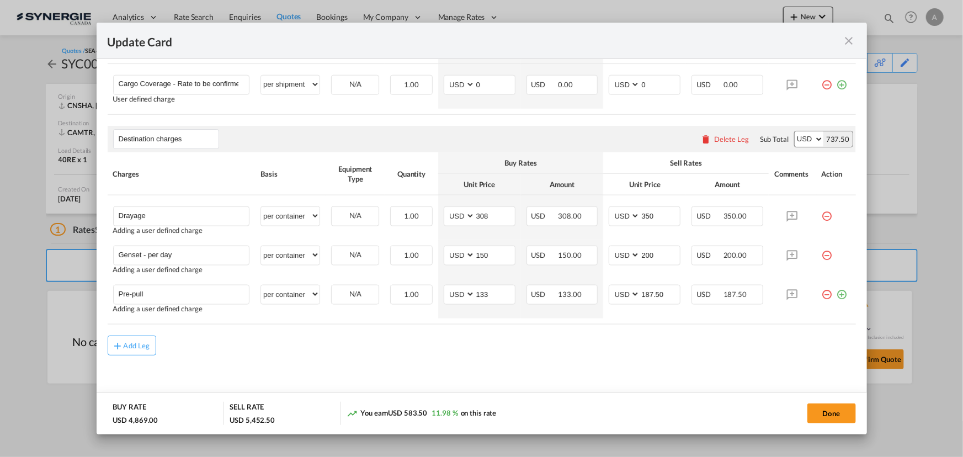
click at [204, 331] on rate-modification "Main Freight Please enter leg name Leg Name Already Exists Delete Leg Sub Total…" at bounding box center [482, 3] width 748 height 706
click at [825, 412] on button "Done" at bounding box center [831, 413] width 49 height 20
type input "17 Sep 2025"
type input "[DATE]"
type input "Destination charges"
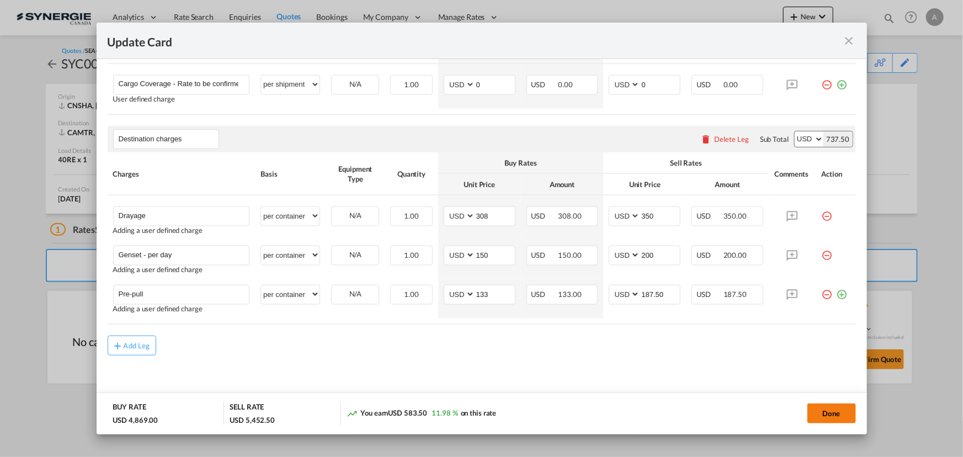
type input "Drayage"
select select "per container"
type input "308"
type input "350"
type input "Genset - per day"
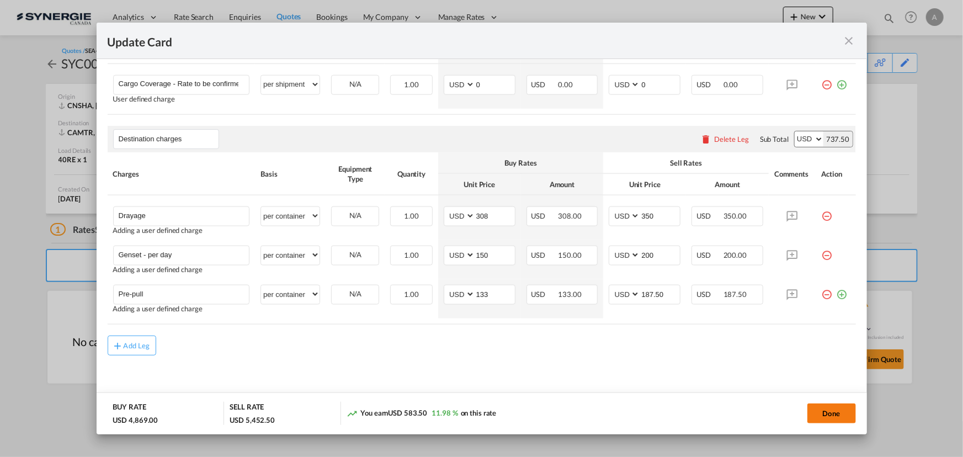
select select "per container"
type input "150"
type input "200"
type input "Pre-pull"
select select "per container"
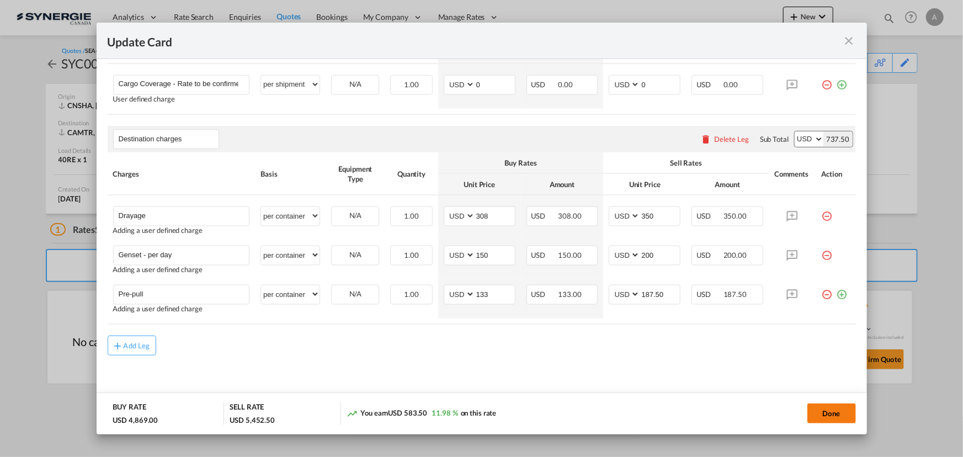
type input "133"
type input "187.5"
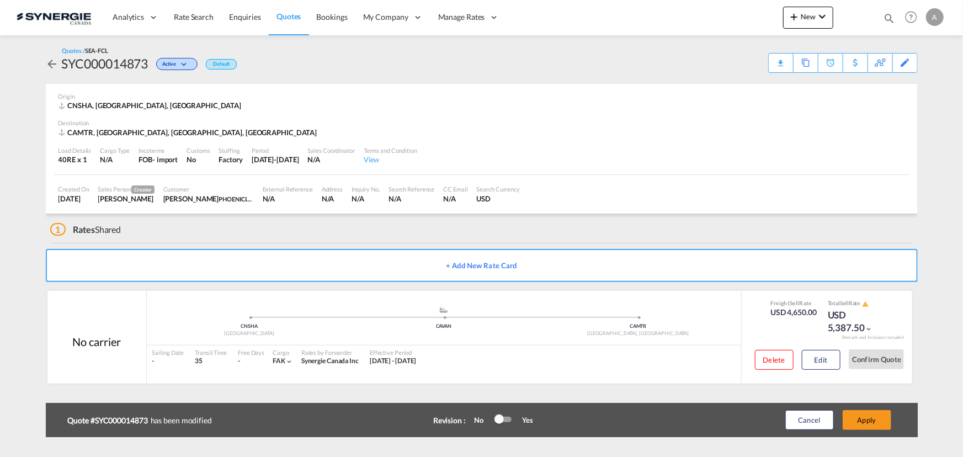
scroll to position [484, 0]
click at [864, 415] on button "Apply" at bounding box center [867, 420] width 49 height 20
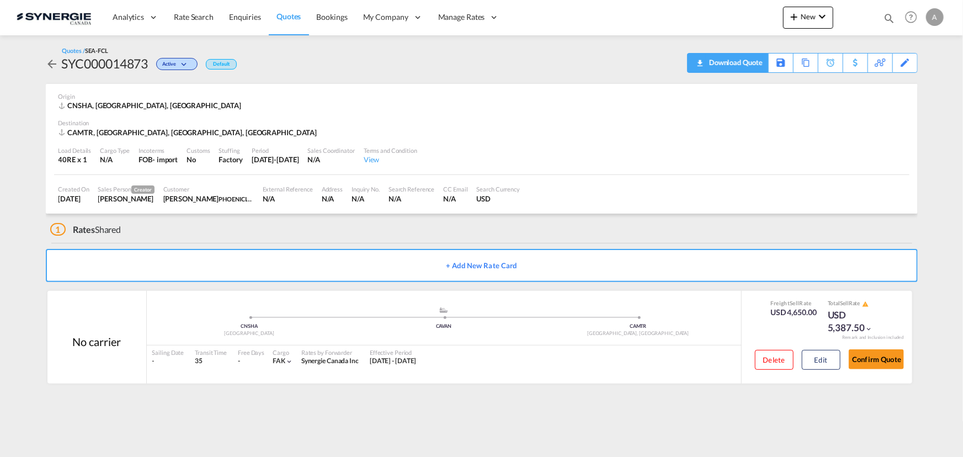
click at [744, 59] on div "Download Quote" at bounding box center [734, 63] width 56 height 18
click at [831, 358] on button "Edit" at bounding box center [821, 360] width 39 height 20
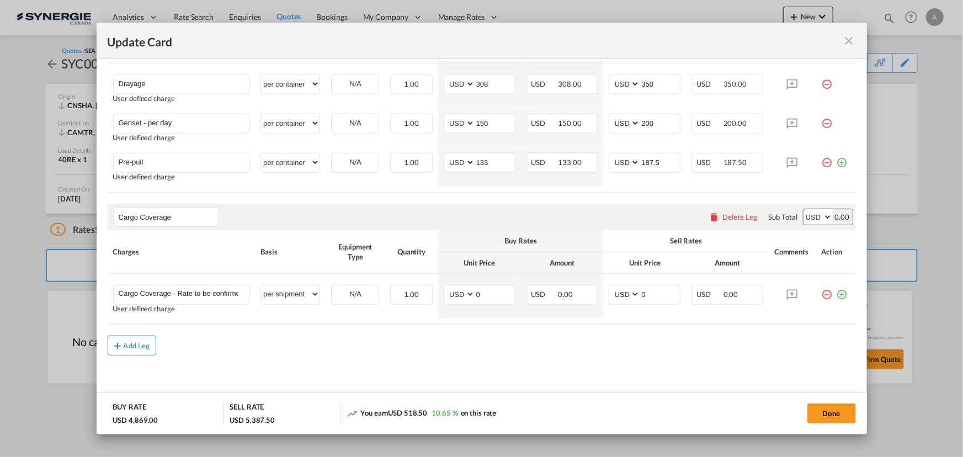
click at [118, 347] on md-icon "icon-plus md-link-fg s20" at bounding box center [118, 345] width 11 height 11
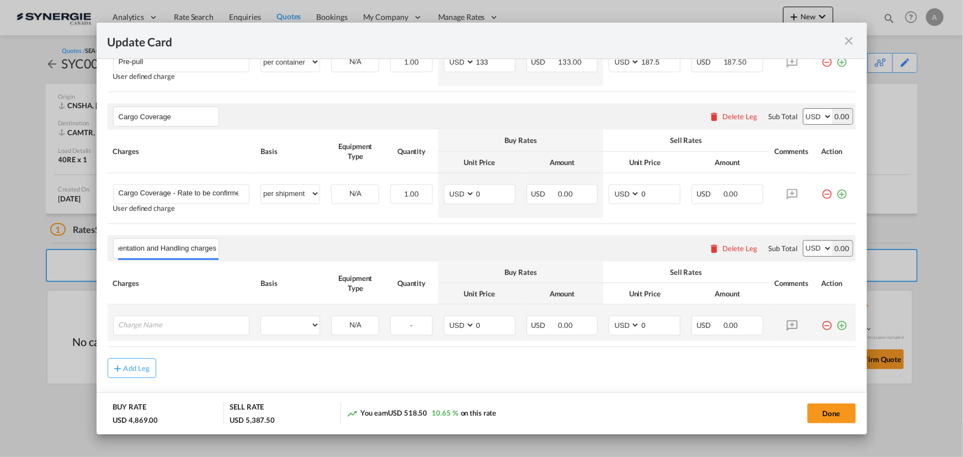
scroll to position [607, 0]
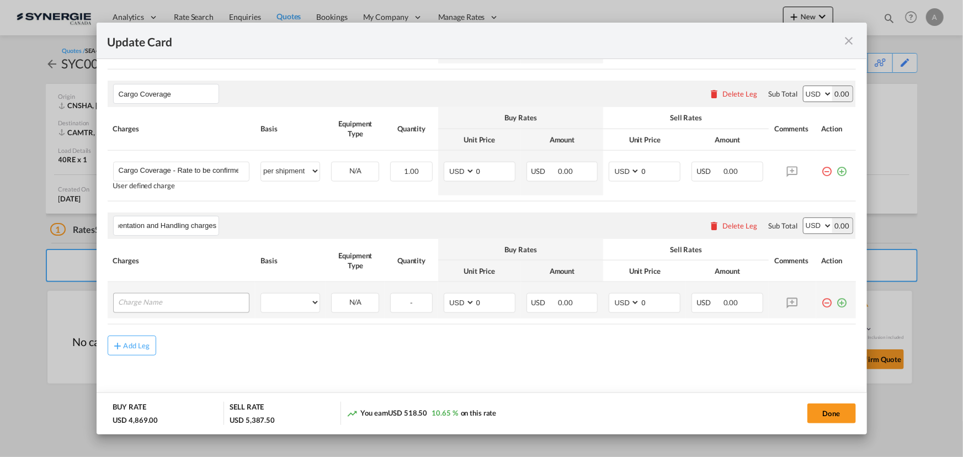
type input "Documentation and Handling charges"
click at [197, 296] on input "Charge Name" at bounding box center [184, 302] width 131 height 17
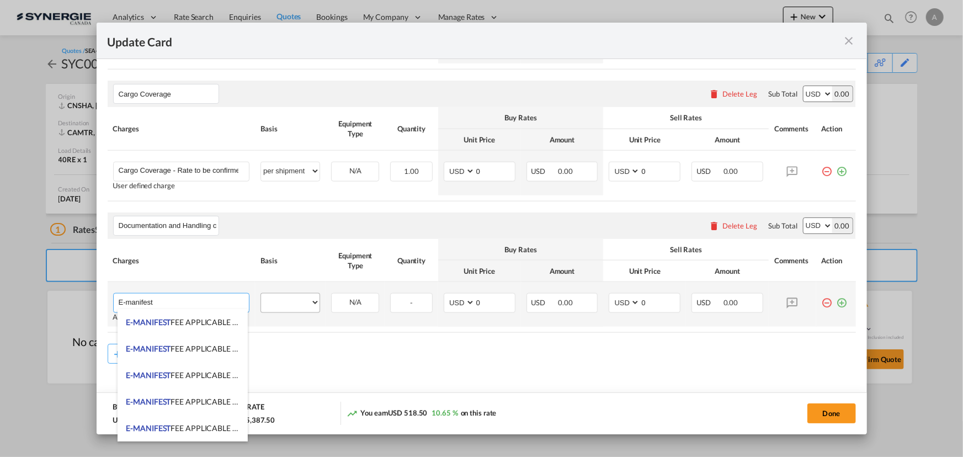
type input "E-manifest"
click at [277, 304] on select "per equipment per container per B/L per shipping bill per shipment per pallet p…" at bounding box center [290, 303] width 59 height 18
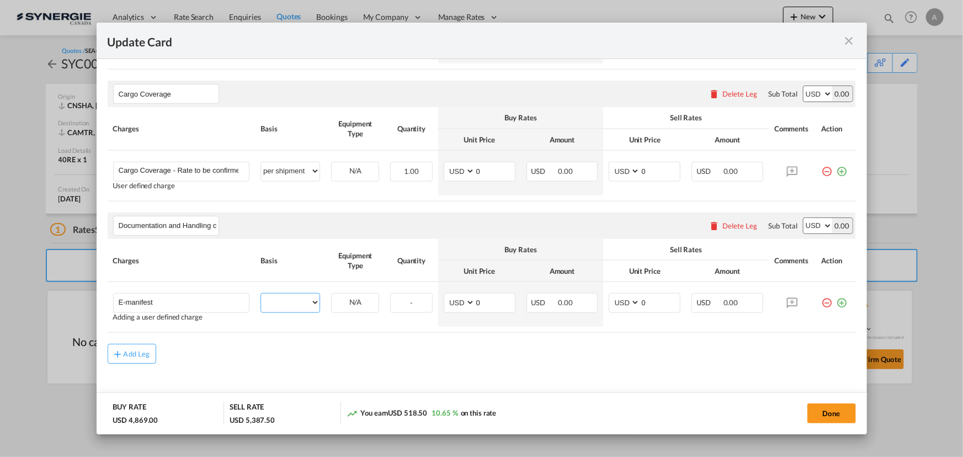
select select "per B/L"
click at [261, 294] on select "per equipment per container per B/L per shipping bill per shipment per pallet p…" at bounding box center [290, 303] width 59 height 18
drag, startPoint x: 648, startPoint y: 299, endPoint x: 538, endPoint y: 300, distance: 110.4
click at [564, 304] on tr "E-manifest Please Enter User Defined Charges Cannot Be Published Adding a user …" at bounding box center [482, 304] width 748 height 45
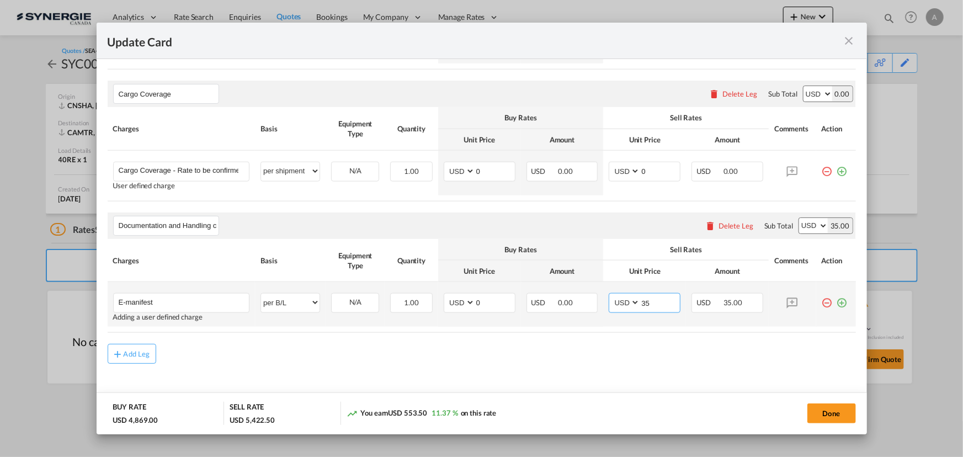
type input "35"
click at [837, 302] on md-icon "icon-plus-circle-outline green-400-fg" at bounding box center [842, 298] width 11 height 11
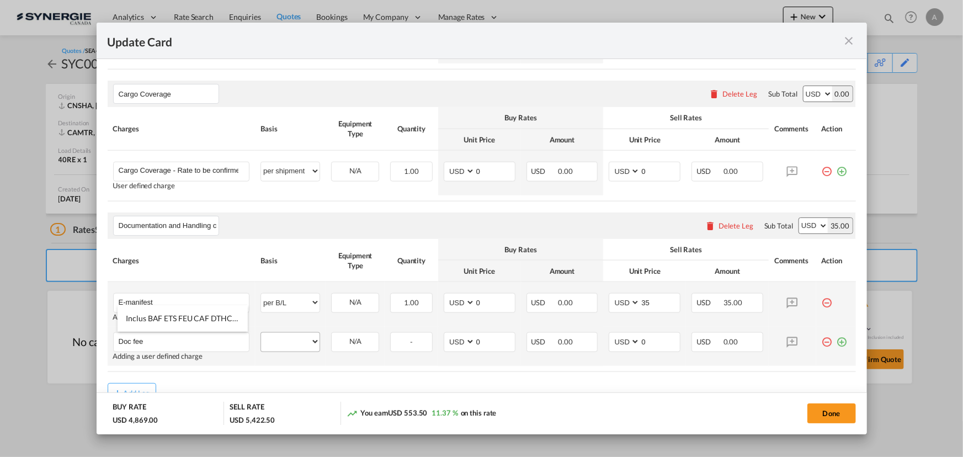
type input "Doc fee"
drag, startPoint x: 296, startPoint y: 343, endPoint x: 295, endPoint y: 333, distance: 10.0
click at [296, 343] on select "per equipment per container per B/L per shipping bill per shipment per pallet p…" at bounding box center [290, 342] width 59 height 18
select select "per B/L"
click at [261, 333] on select "per equipment per container per B/L per shipping bill per shipment per pallet p…" at bounding box center [290, 342] width 59 height 18
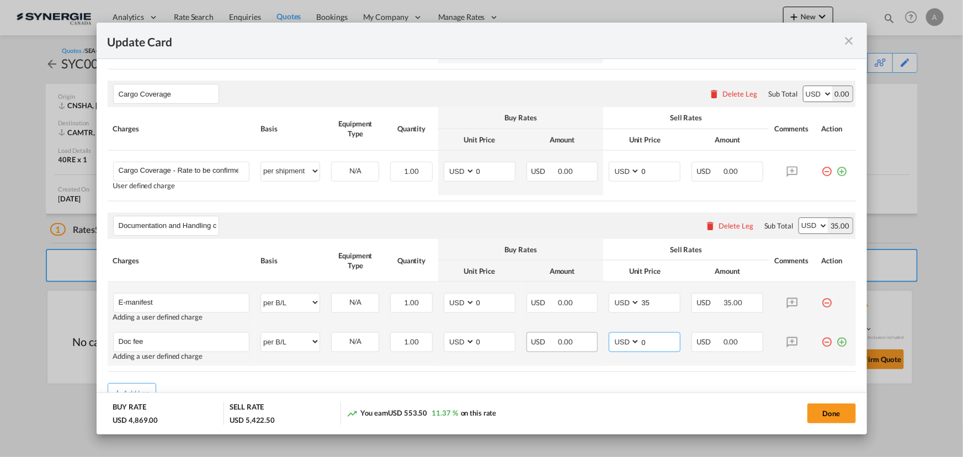
drag, startPoint x: 645, startPoint y: 343, endPoint x: 551, endPoint y: 338, distance: 94.0
click at [563, 341] on tr "Doc fee Please Enter User Defined Charges Cannot Be Published Adding a user def…" at bounding box center [482, 346] width 748 height 39
type input "30"
click at [839, 338] on md-icon "icon-plus-circle-outline green-400-fg" at bounding box center [842, 337] width 11 height 11
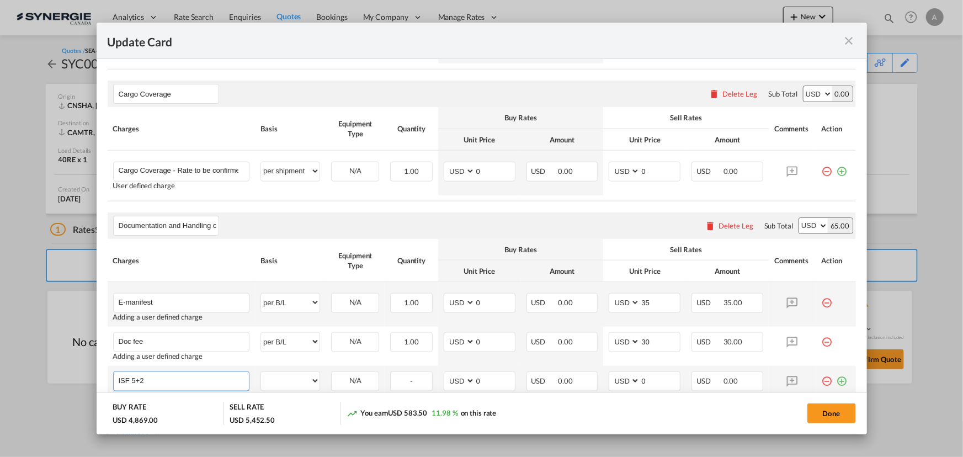
drag, startPoint x: 141, startPoint y: 386, endPoint x: 169, endPoint y: 382, distance: 28.4
click at [168, 386] on input "ISF 5+2" at bounding box center [184, 380] width 131 height 17
type input "ISF 5+2 - 85 USD if applicable"
drag, startPoint x: 280, startPoint y: 386, endPoint x: 277, endPoint y: 379, distance: 7.4
click at [280, 386] on select "per equipment per container per B/L per shipping bill per shipment per pallet p…" at bounding box center [290, 381] width 59 height 18
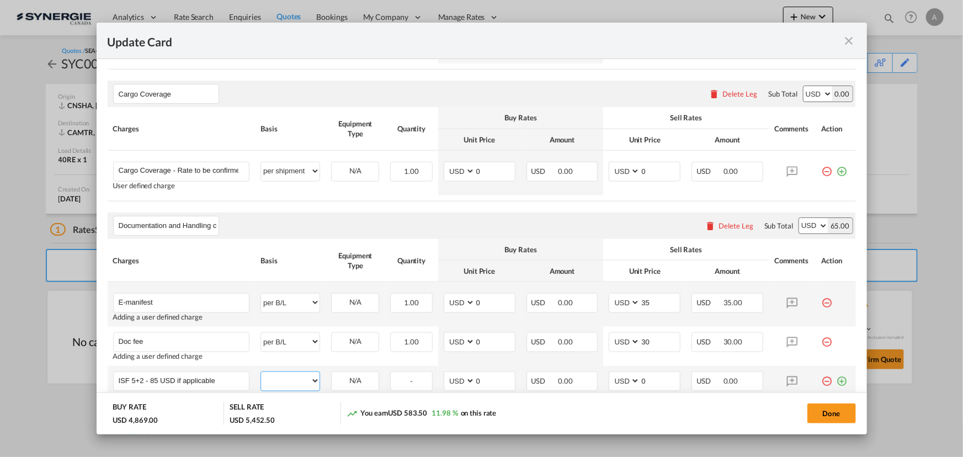
select select "per B/L"
click at [261, 372] on select "per equipment per container per B/L per shipping bill per shipment per pallet p…" at bounding box center [290, 381] width 59 height 18
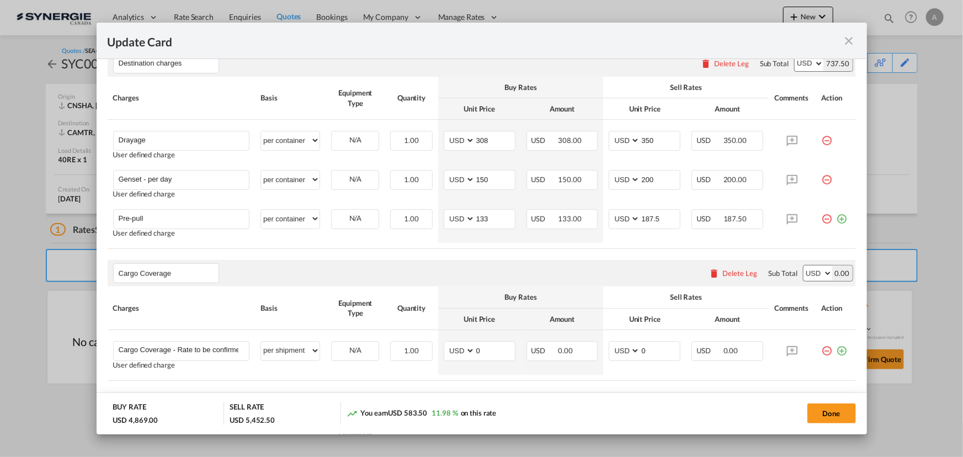
scroll to position [443, 0]
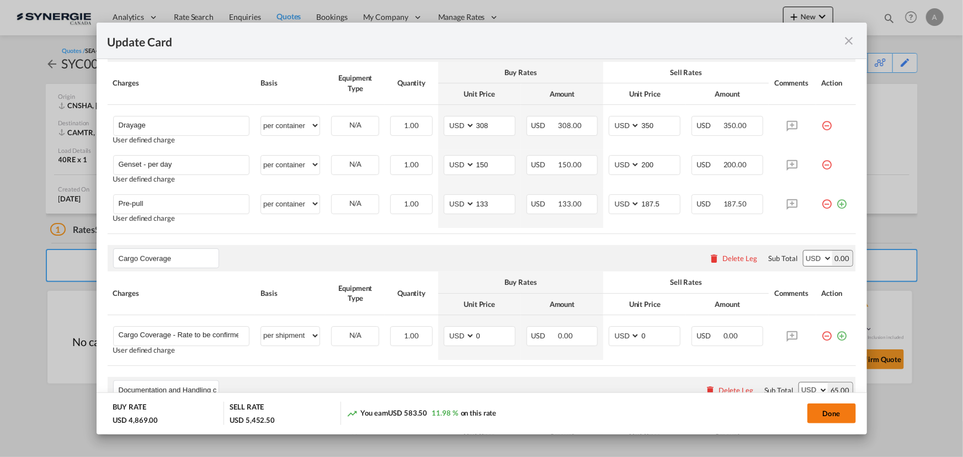
click at [839, 407] on button "Done" at bounding box center [831, 413] width 49 height 20
type input "17 Sep 2025"
type input "[DATE]"
type input "Documentation and Handling charges"
type input "E-manifest"
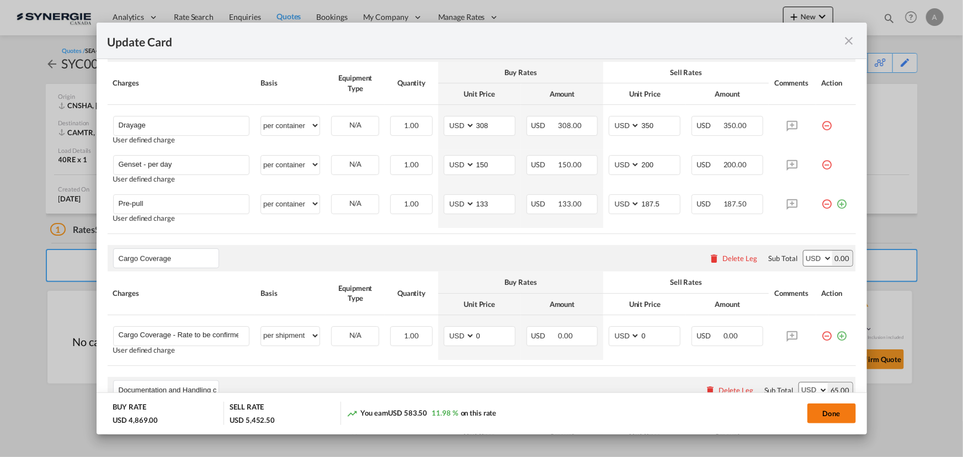
select select "per B/L"
type input "0"
type input "35"
type input "Doc fee"
select select "per B/L"
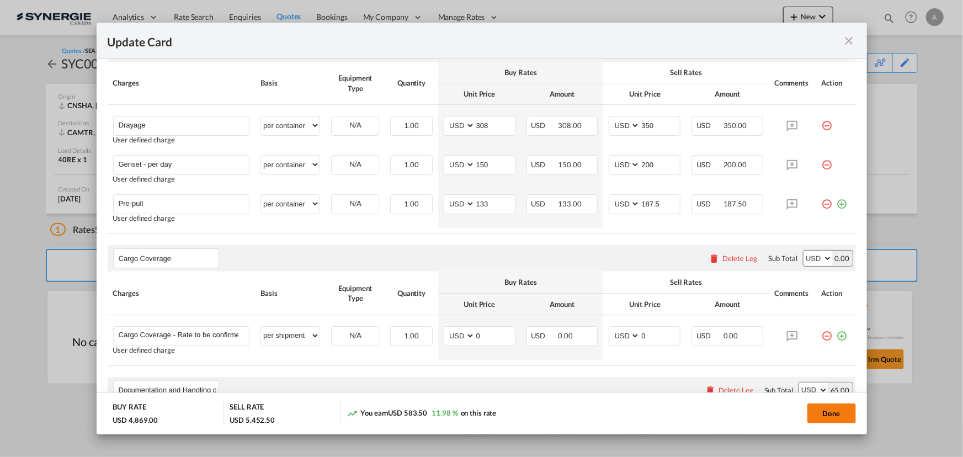
type input "0"
type input "30"
type input "ISF 5+2 - 85 USD if applicable"
select select "per B/L"
type input "0"
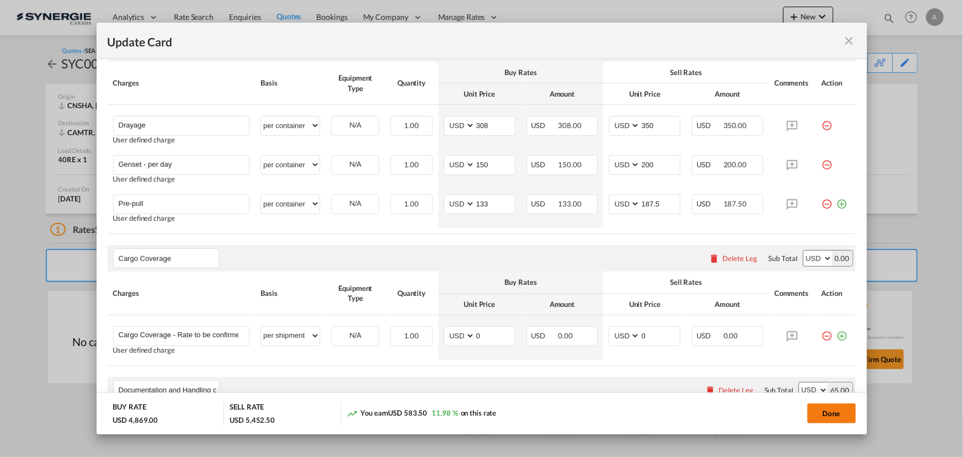
type input "0"
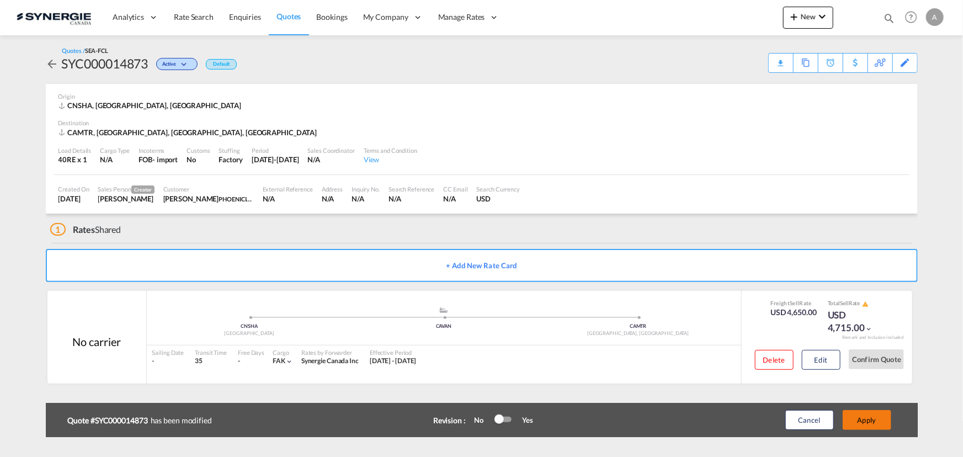
click at [880, 422] on button "Apply" at bounding box center [867, 420] width 49 height 20
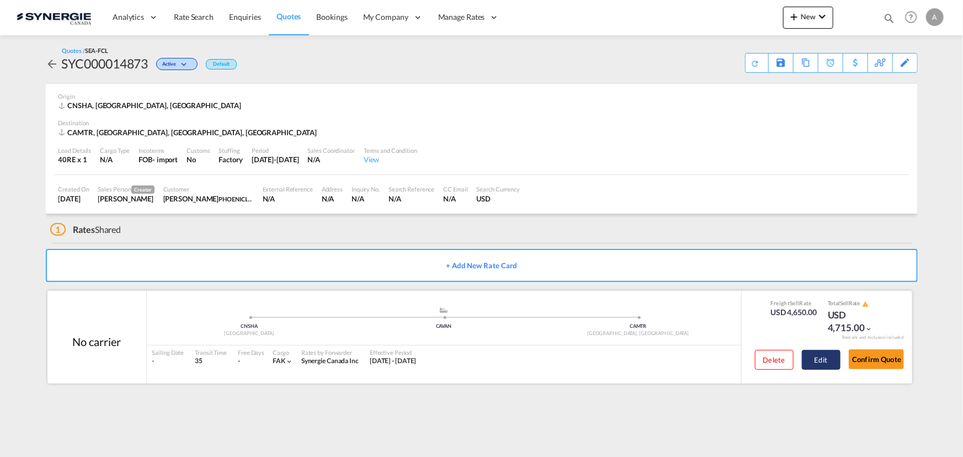
click at [819, 362] on button "Edit" at bounding box center [821, 360] width 39 height 20
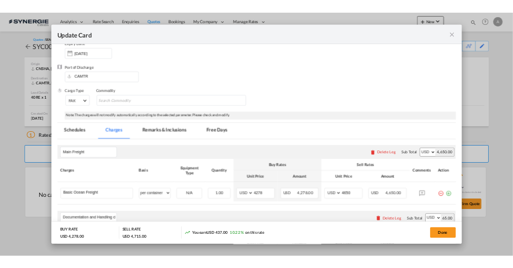
scroll to position [33, 0]
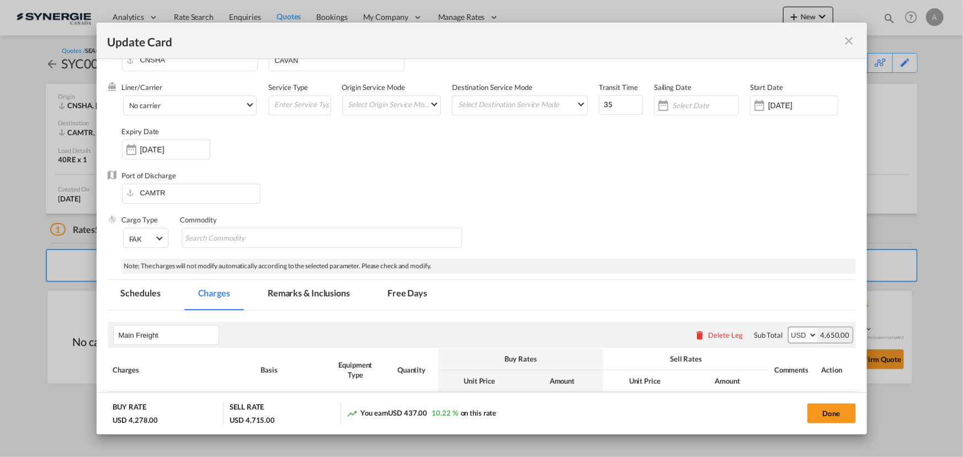
click at [848, 46] on md-icon "icon-close fg-AAA8AD m-0 pointer" at bounding box center [849, 40] width 13 height 13
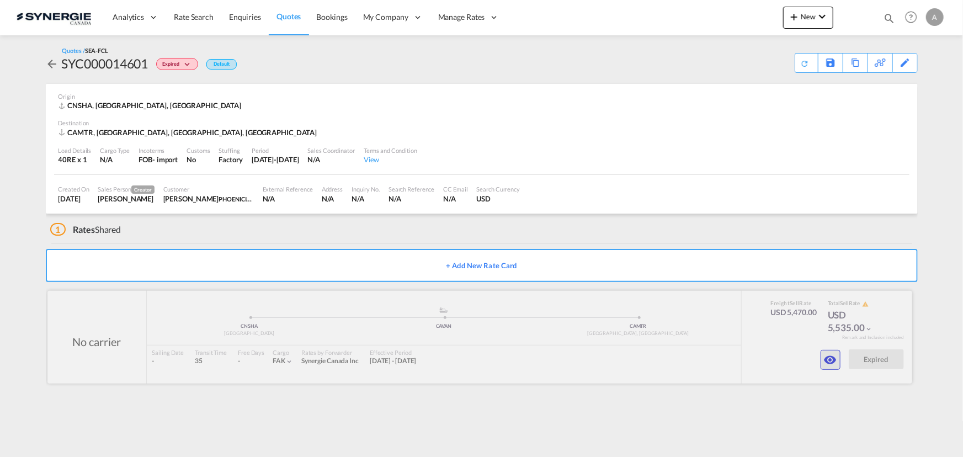
click at [828, 368] on button "button" at bounding box center [831, 360] width 20 height 20
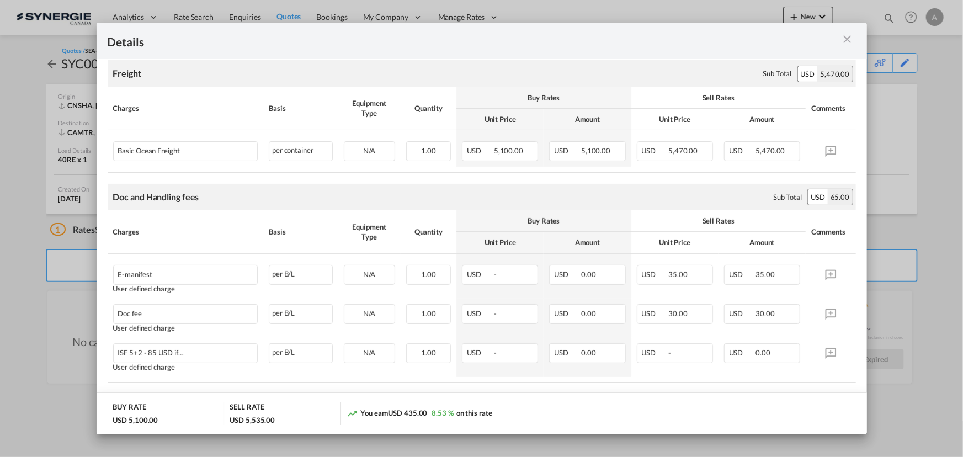
scroll to position [190, 0]
click at [850, 41] on md-icon "icon-close m-3 fg-AAA8AD cursor" at bounding box center [847, 39] width 13 height 13
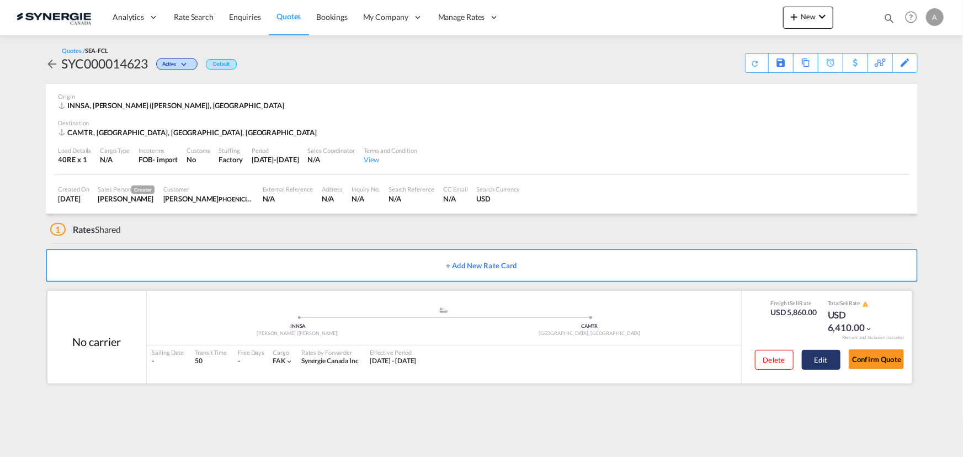
click at [817, 365] on button "Edit" at bounding box center [821, 360] width 39 height 20
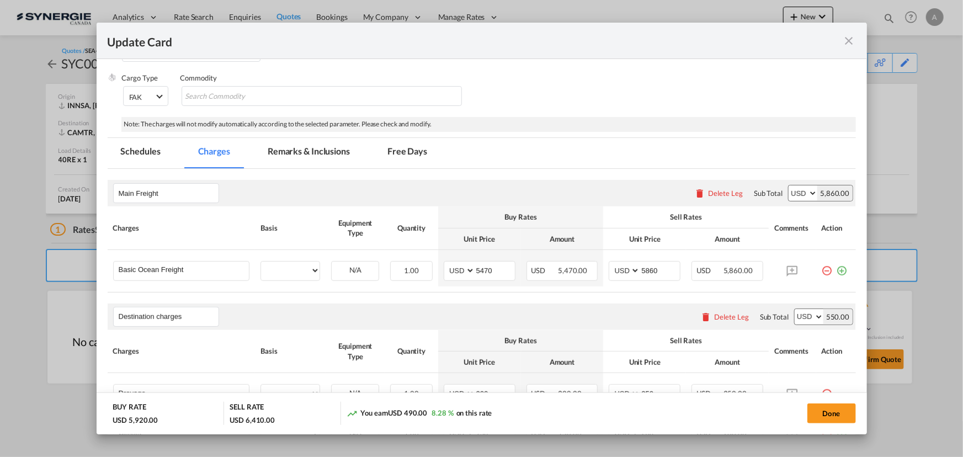
select select "per container"
select select "per shipment"
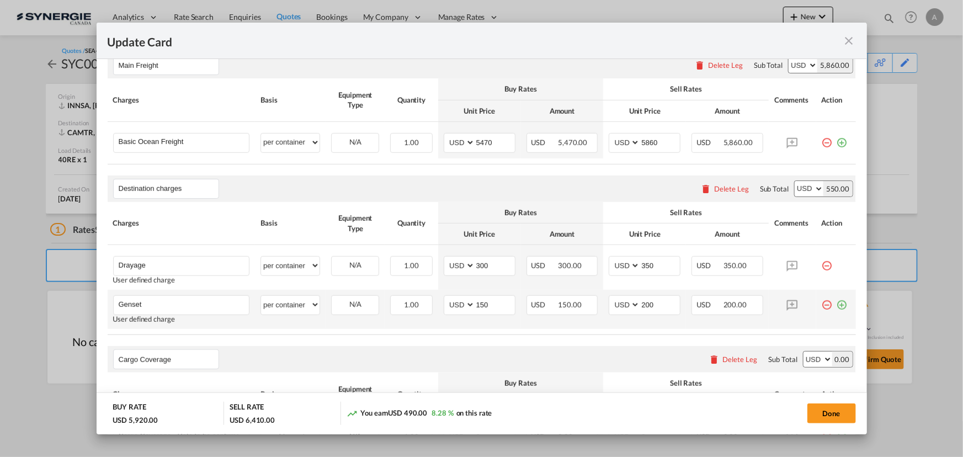
scroll to position [194, 0]
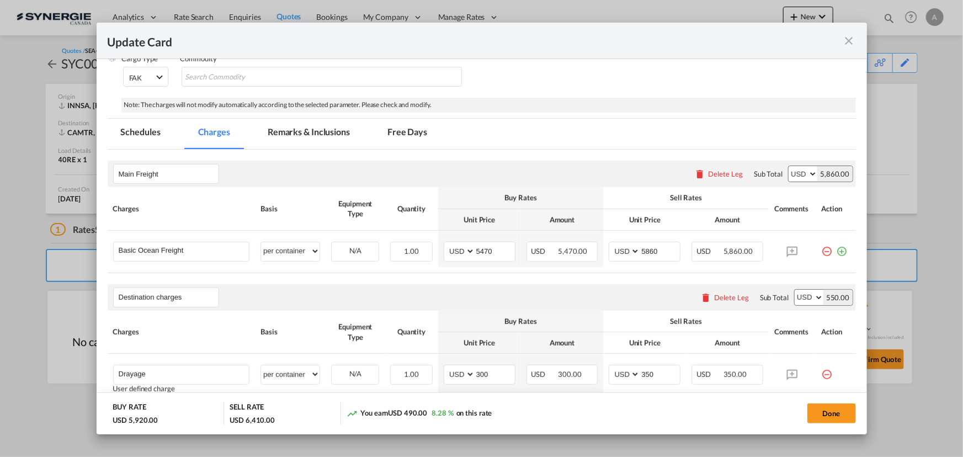
click at [312, 122] on md-tab-item "Remarks & Inclusions" at bounding box center [308, 134] width 109 height 30
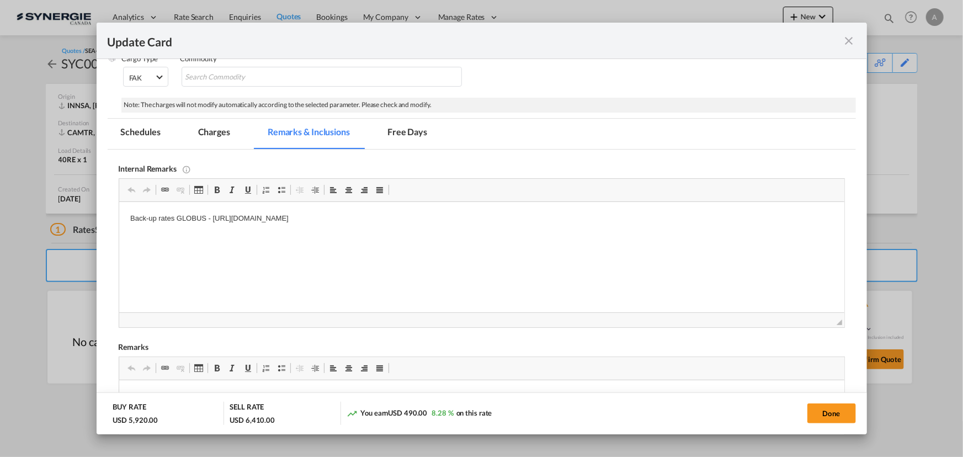
click at [221, 130] on md-tab-item "Charges" at bounding box center [214, 134] width 59 height 30
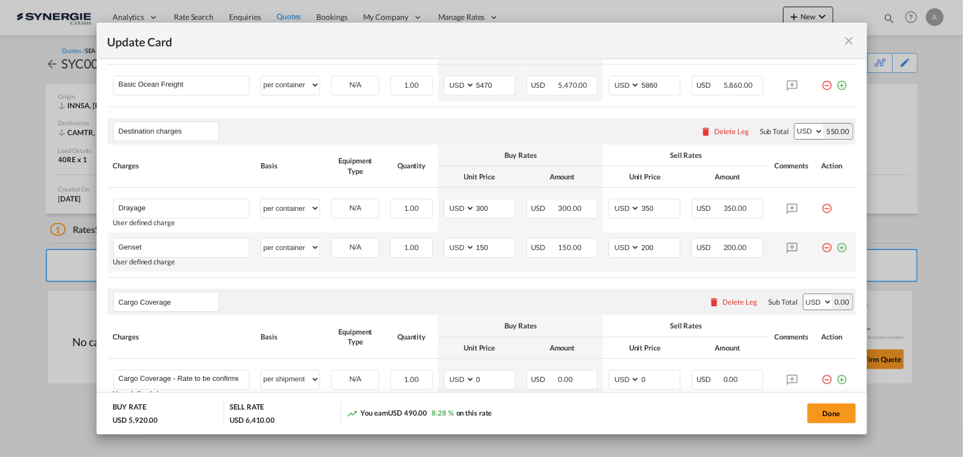
scroll to position [350, 0]
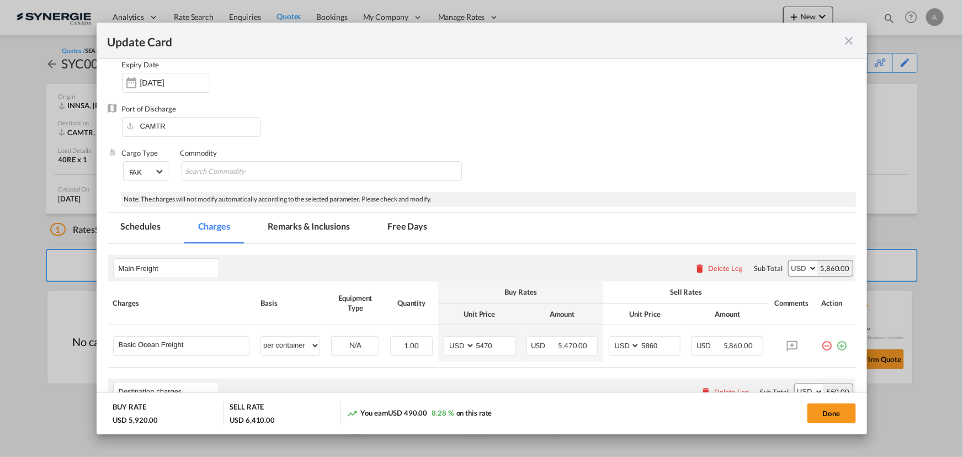
click at [279, 224] on md-tab-item "Remarks & Inclusions" at bounding box center [308, 228] width 109 height 30
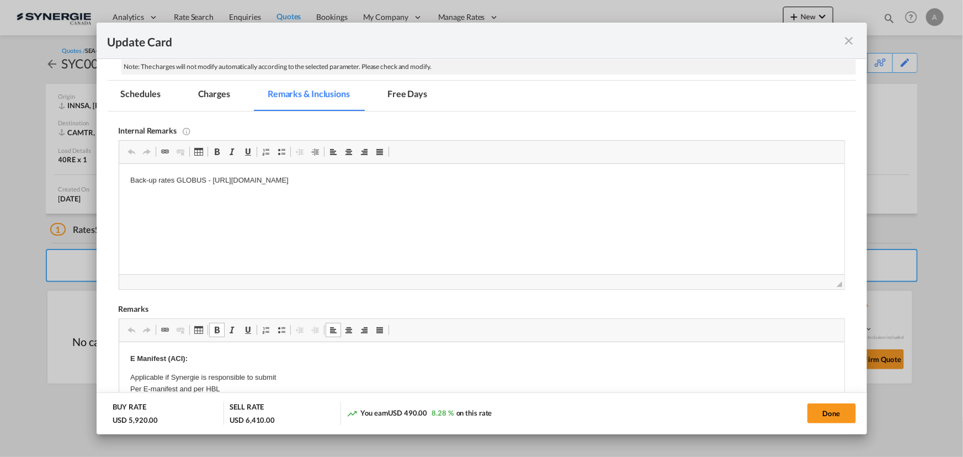
scroll to position [200, 0]
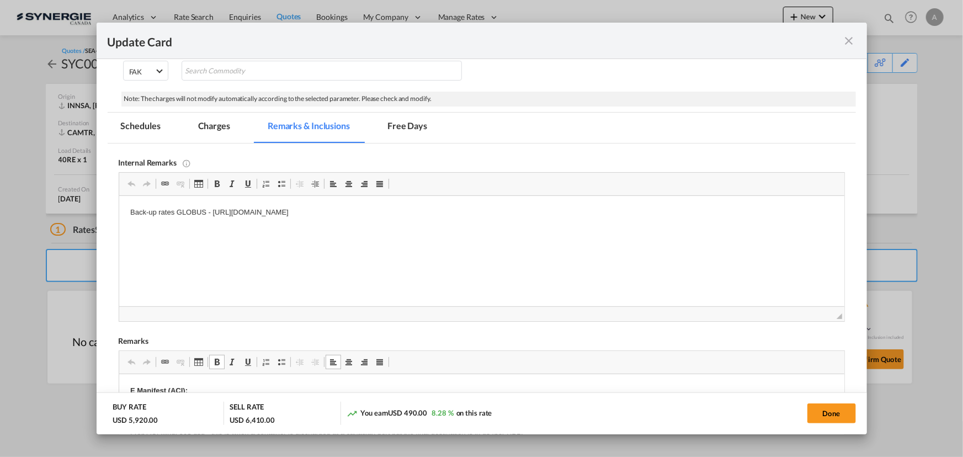
click at [219, 127] on md-tab-item "Charges" at bounding box center [214, 128] width 59 height 30
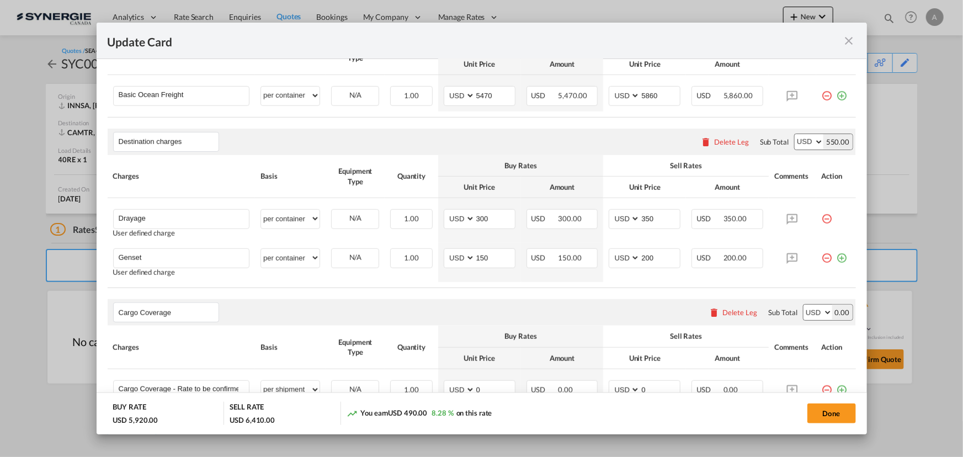
scroll to position [350, 0]
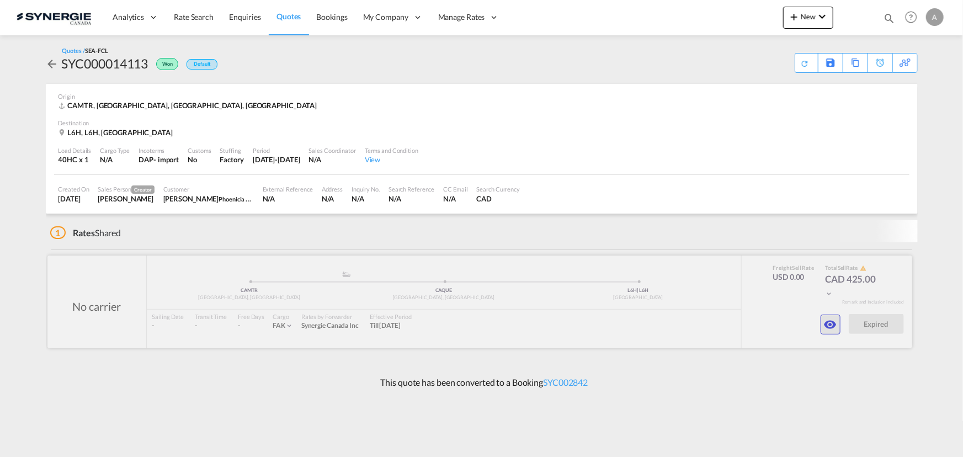
click at [825, 327] on button "button" at bounding box center [831, 325] width 20 height 20
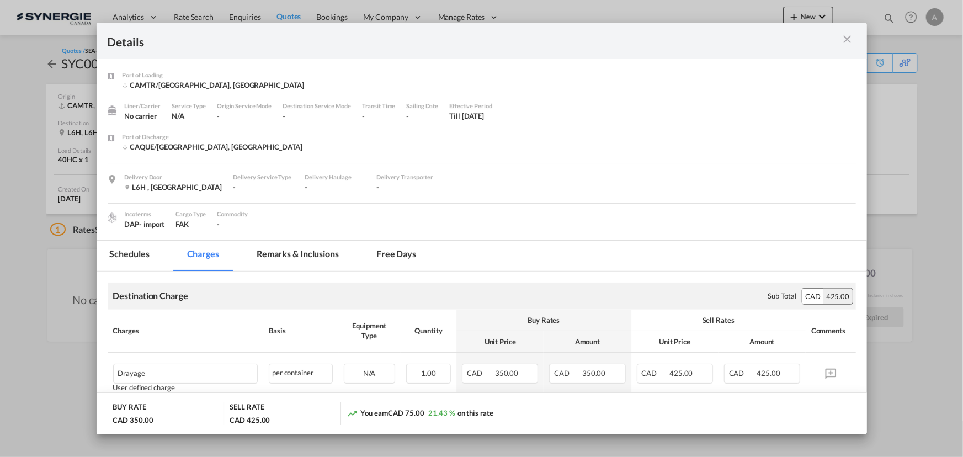
click at [305, 255] on md-tab-item "Remarks & Inclusions" at bounding box center [297, 256] width 109 height 30
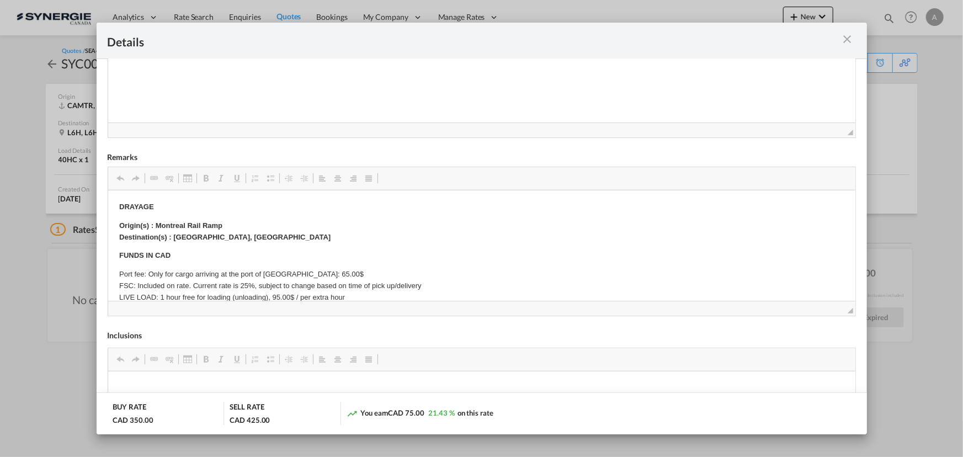
click at [844, 40] on md-icon "icon-close m-3 fg-AAA8AD cursor" at bounding box center [847, 39] width 13 height 13
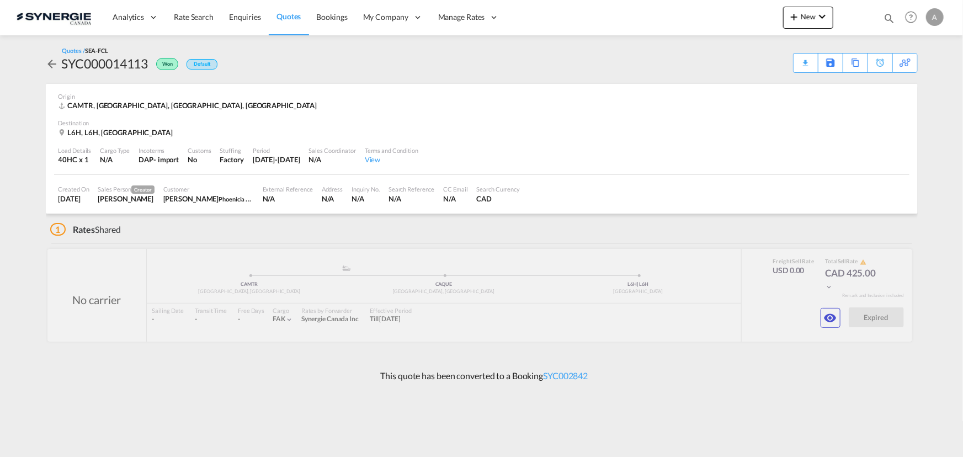
scroll to position [14, 0]
click at [825, 320] on md-icon "icon-eye" at bounding box center [830, 317] width 13 height 13
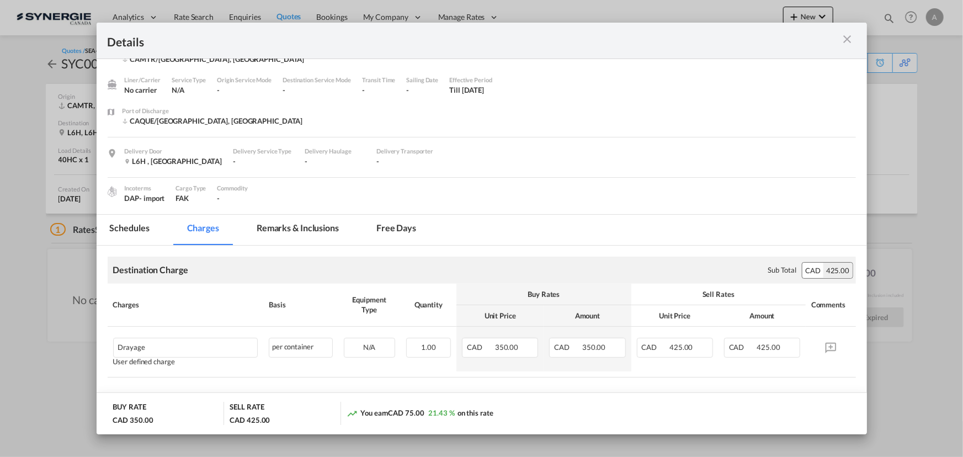
scroll to position [39, 0]
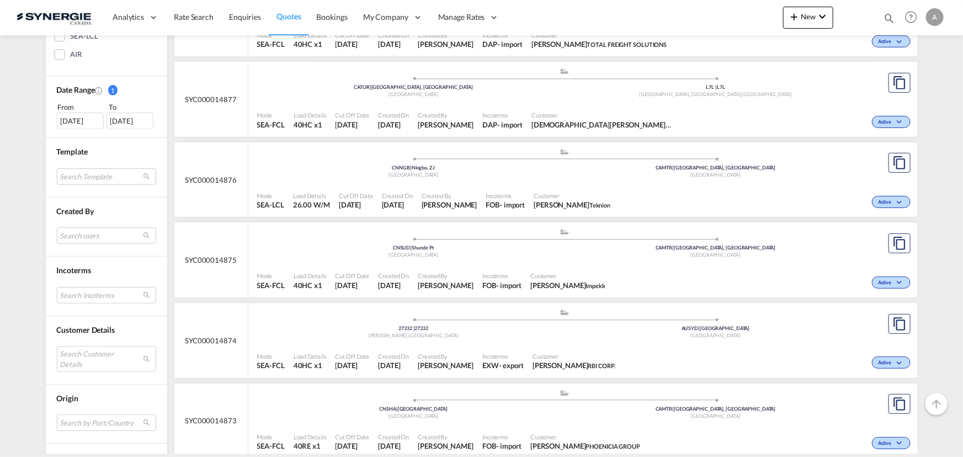
scroll to position [351, 0]
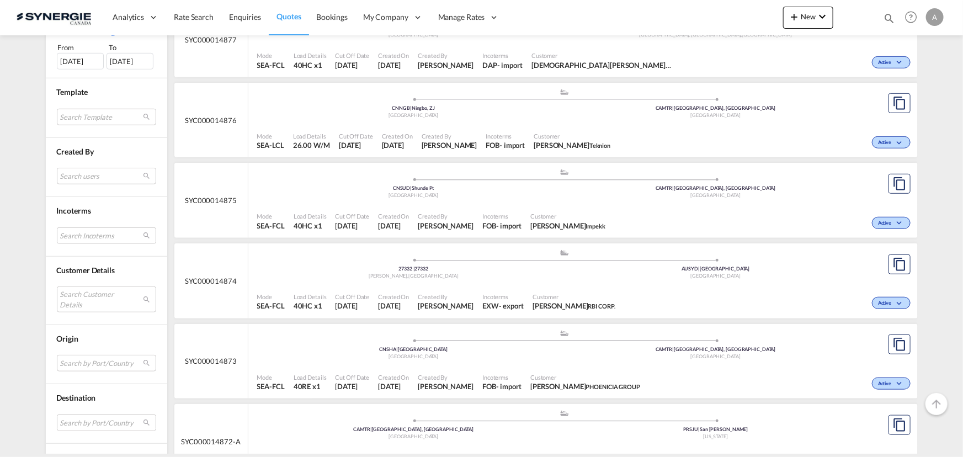
click at [522, 212] on span "Incoterms" at bounding box center [501, 216] width 39 height 8
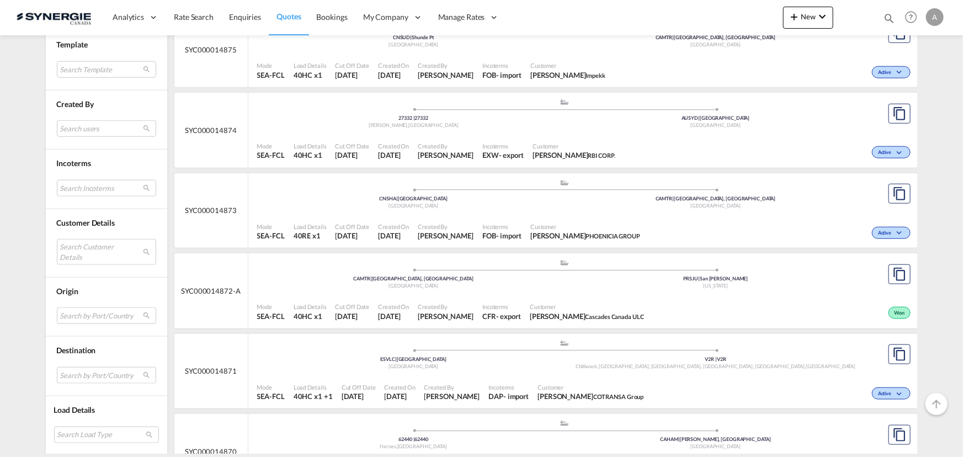
scroll to position [451, 0]
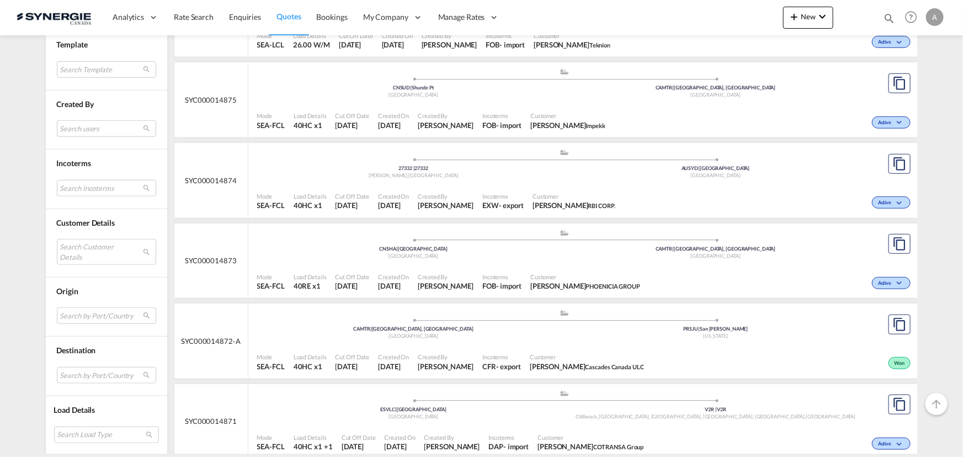
click at [507, 260] on div ".a{fill:#aaa8ad;} .a{fill:#aaa8ad;} CNSHA | [GEOGRAPHIC_DATA] CAMTR | [GEOGRAPH…" at bounding box center [564, 245] width 615 height 33
click at [887, 16] on md-icon "icon-magnify" at bounding box center [889, 18] width 12 height 12
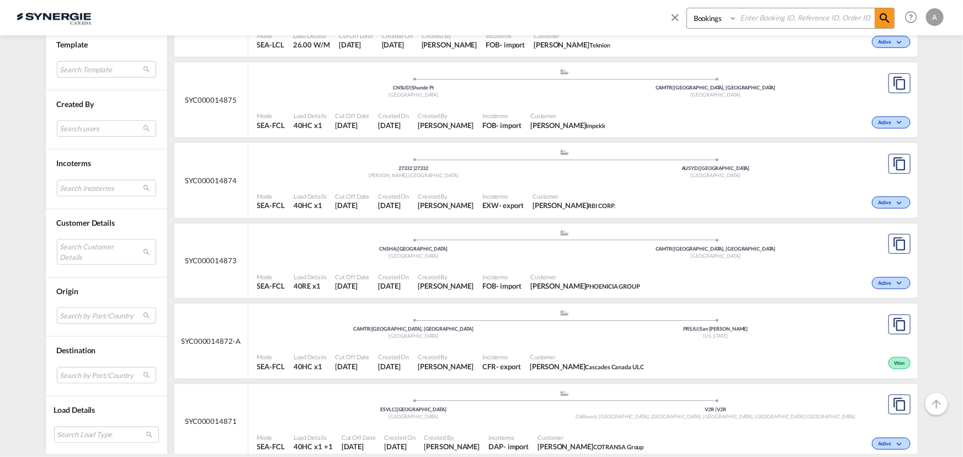
drag, startPoint x: 715, startPoint y: 22, endPoint x: 713, endPoint y: 28, distance: 6.5
click at [715, 22] on select "Bookings Quotes Enquiries" at bounding box center [713, 18] width 52 height 20
select select "Quotes"
click at [687, 8] on select "Bookings Quotes Enquiries" at bounding box center [713, 18] width 52 height 20
click at [759, 14] on input at bounding box center [805, 17] width 137 height 19
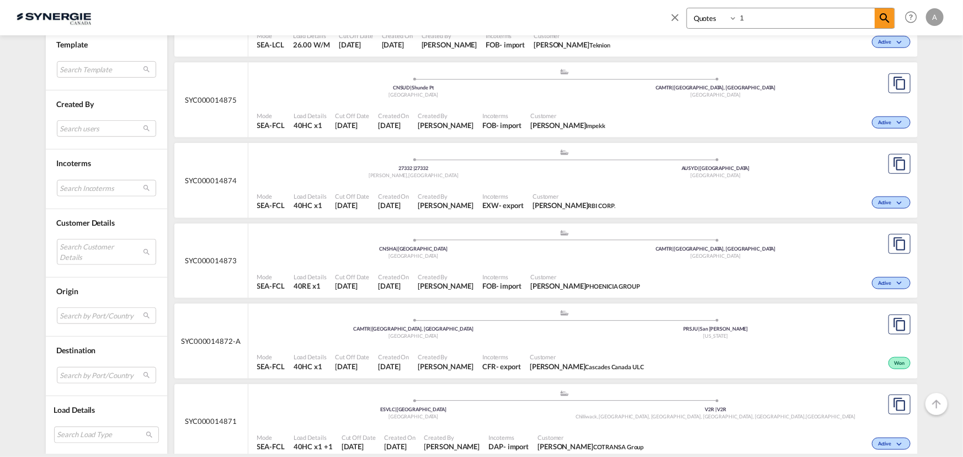
click at [753, 23] on input "1" at bounding box center [805, 17] width 137 height 19
type input "14875"
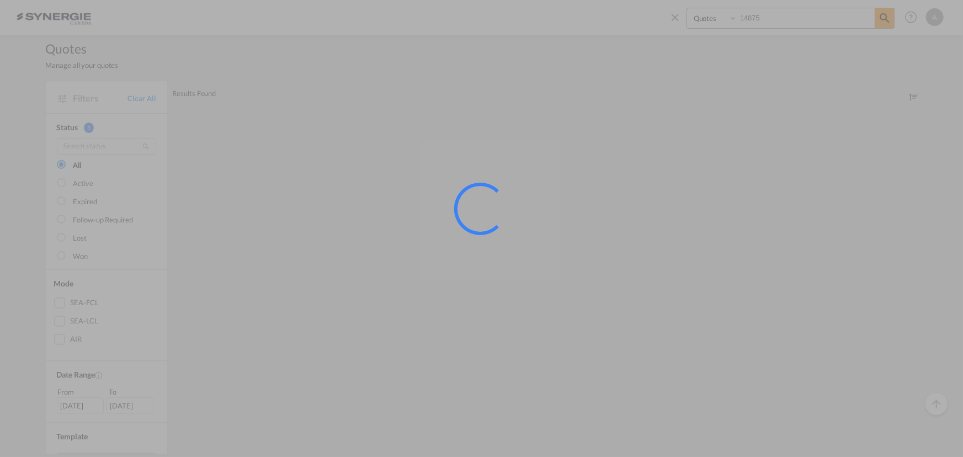
scroll to position [0, 0]
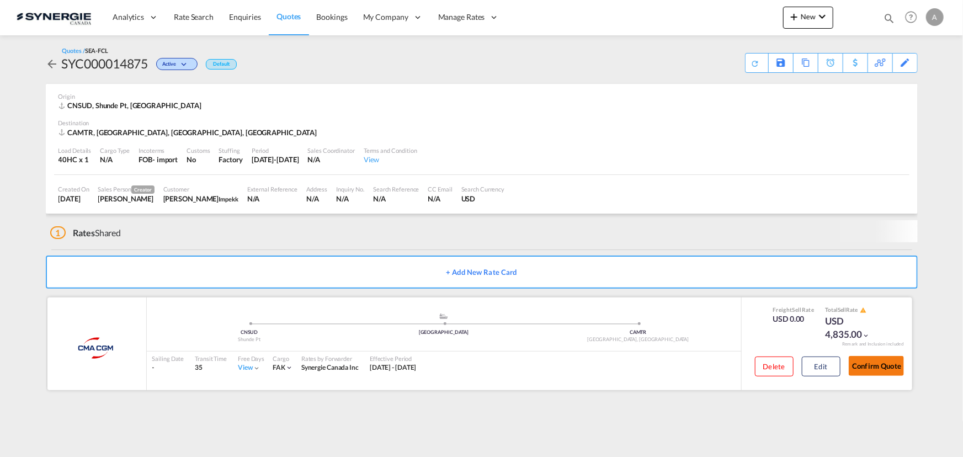
click at [883, 364] on button "Confirm Quote" at bounding box center [876, 366] width 55 height 20
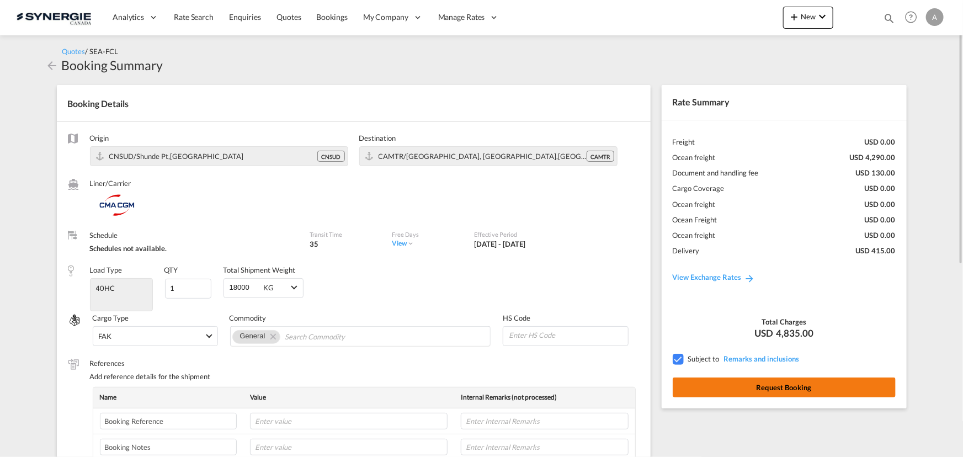
click at [806, 392] on button "Request Booking" at bounding box center [784, 388] width 223 height 20
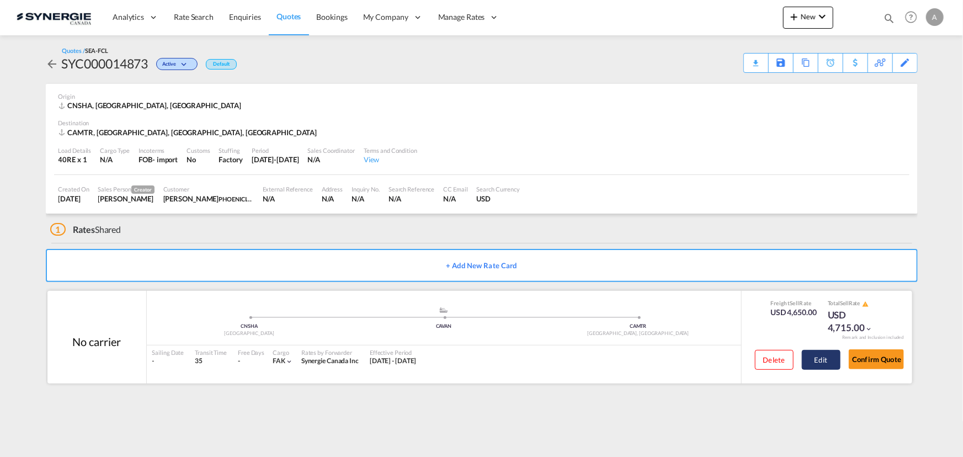
click at [817, 365] on button "Edit" at bounding box center [821, 360] width 39 height 20
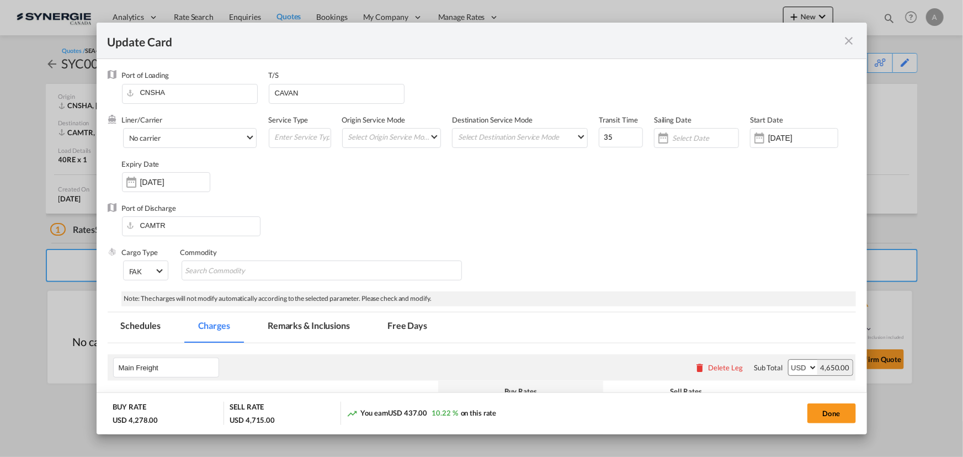
select select "per container"
select select "per B/L"
select select "per shipment"
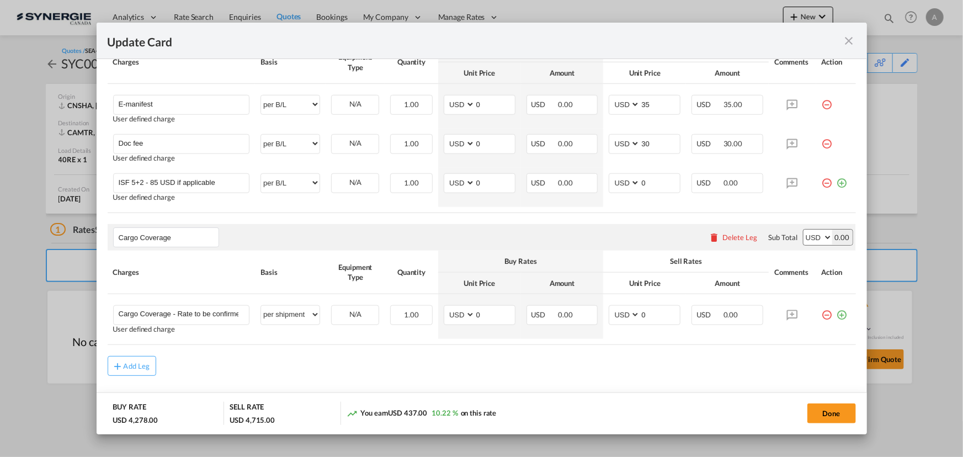
scroll to position [484, 0]
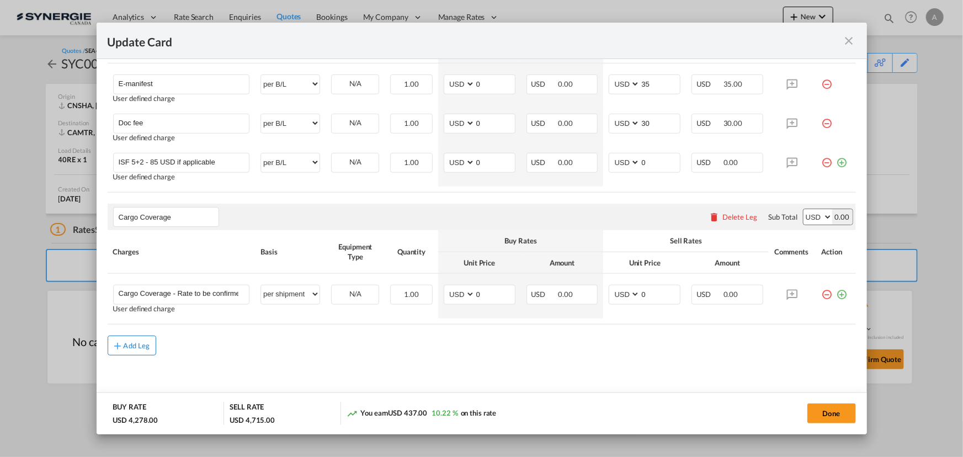
click at [137, 344] on div "Add Leg" at bounding box center [137, 345] width 26 height 7
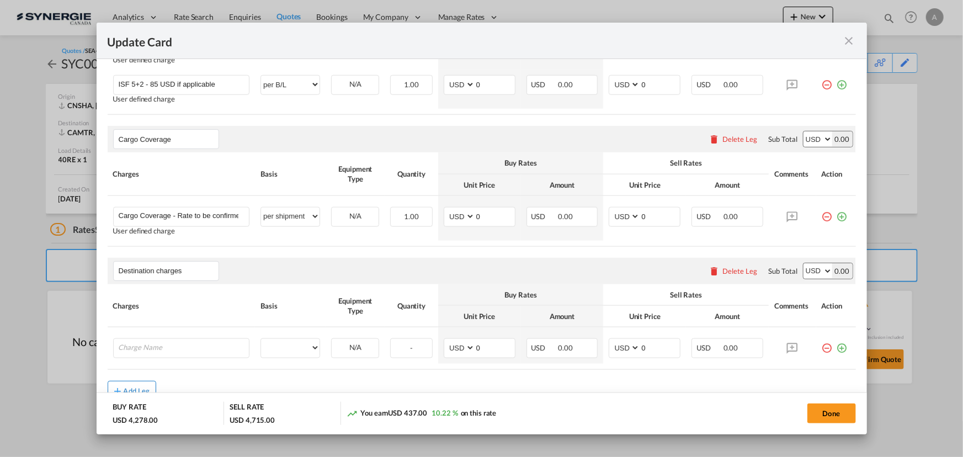
scroll to position [607, 0]
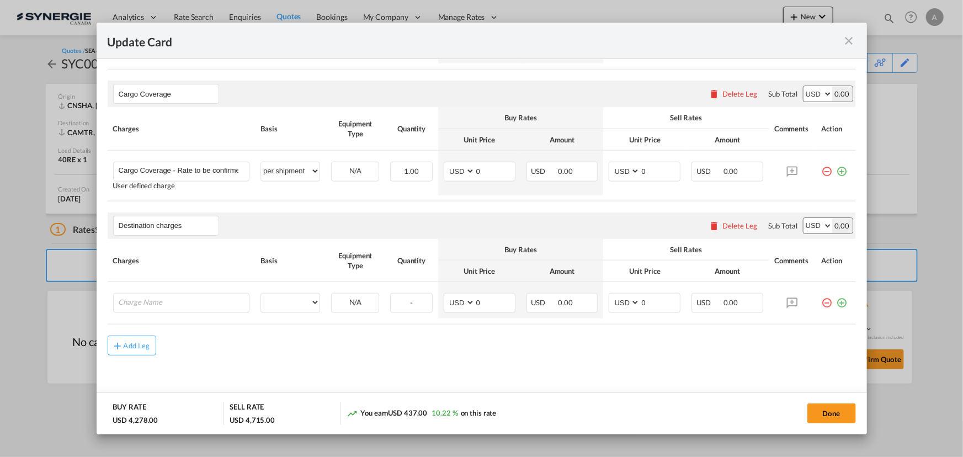
drag, startPoint x: 193, startPoint y: 226, endPoint x: 45, endPoint y: 220, distance: 148.1
click at [45, 220] on div "Update Card Port of [GEOGRAPHIC_DATA] [GEOGRAPHIC_DATA] T/S CAVAN Liner/Carrier…" at bounding box center [481, 228] width 963 height 457
type input "Documentation and handling charges"
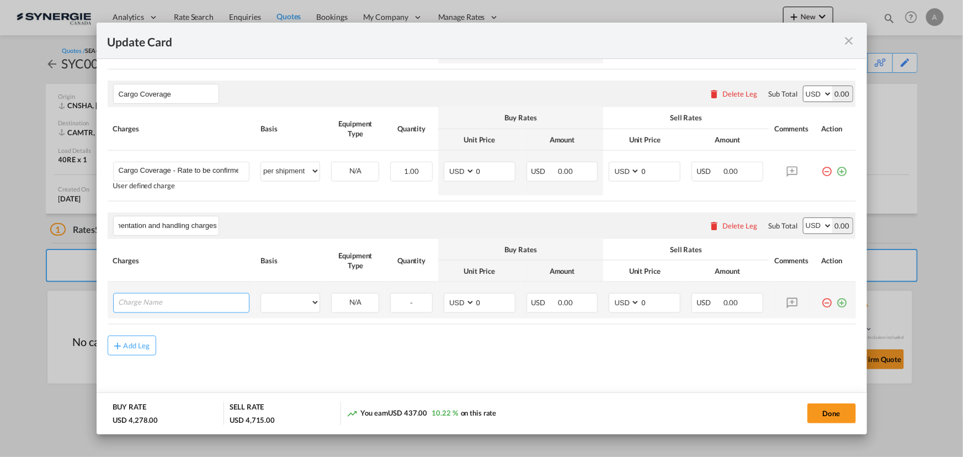
click at [152, 300] on input "Charge Name" at bounding box center [184, 302] width 131 height 17
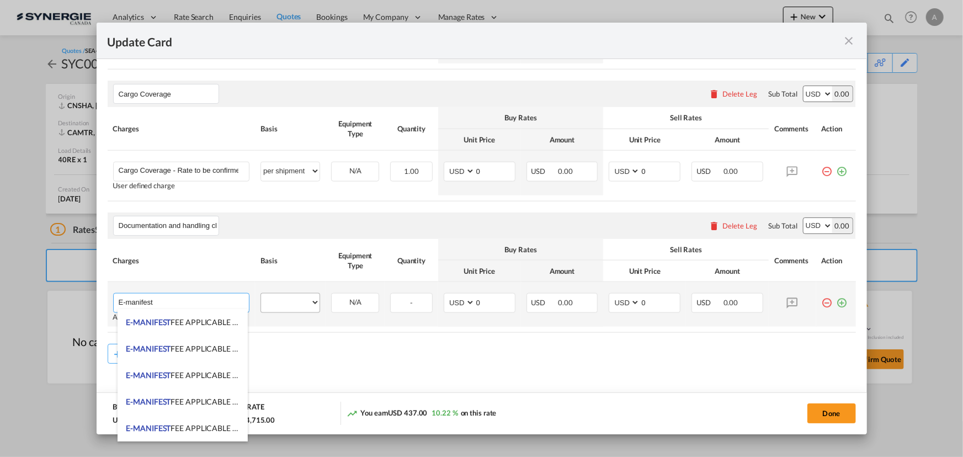
type input "E-manifest"
click at [292, 300] on select "per equipment per container per B/L per shipping bill per shipment per pallet p…" at bounding box center [290, 303] width 59 height 18
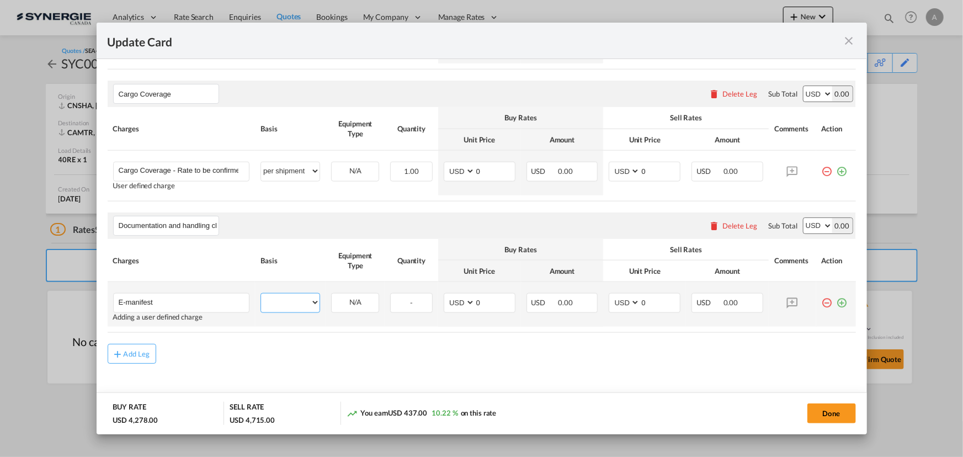
select select "per B/L"
click at [261, 294] on select "per equipment per container per B/L per shipping bill per shipment per pallet p…" at bounding box center [290, 303] width 59 height 18
drag, startPoint x: 640, startPoint y: 304, endPoint x: 602, endPoint y: 303, distance: 38.1
click at [603, 304] on td "AED AFN ALL AMD ANG AOA ARS AUD AWG AZN BAM BBD BDT BGN BHD BIF BMD BND [PERSON…" at bounding box center [644, 304] width 83 height 45
type input "35"
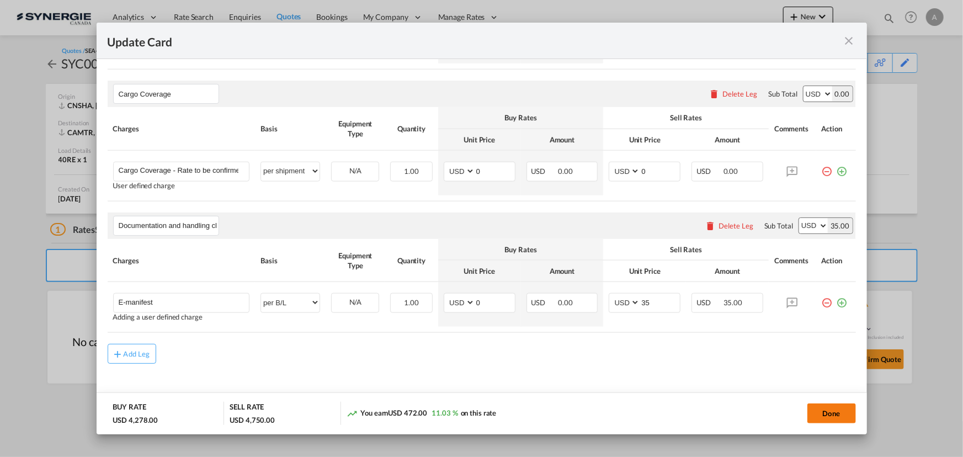
click at [829, 413] on button "Done" at bounding box center [831, 413] width 49 height 20
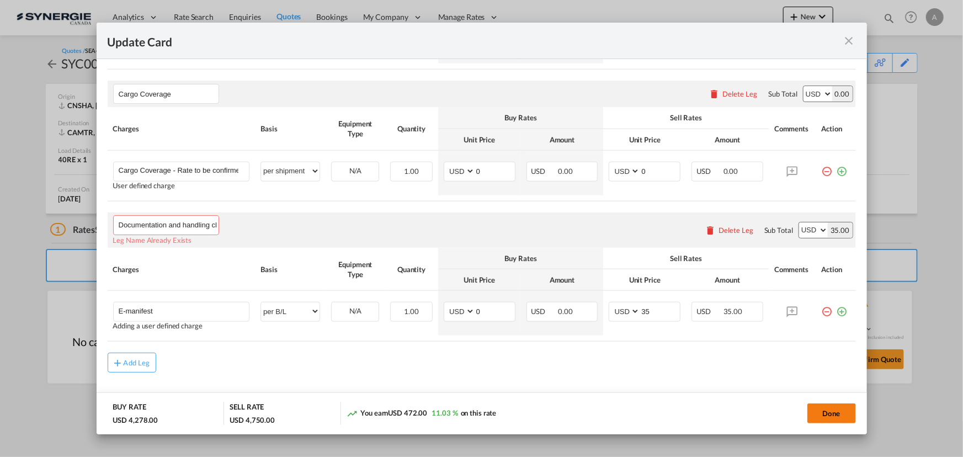
scroll to position [585, 0]
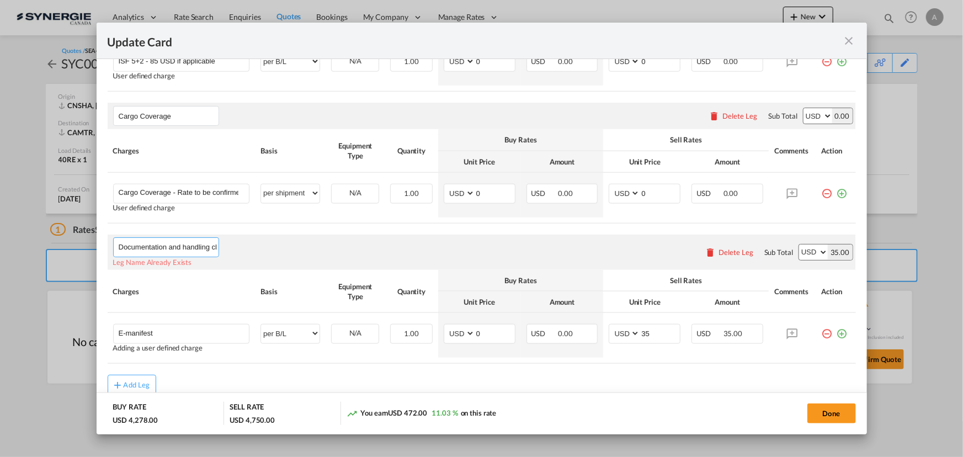
click at [168, 244] on input "Documentation and handling charges" at bounding box center [169, 247] width 100 height 17
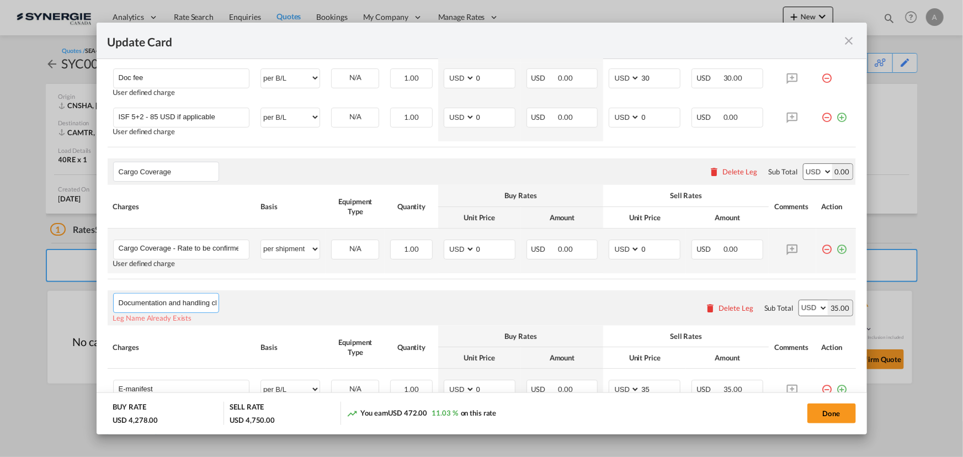
scroll to position [535, 0]
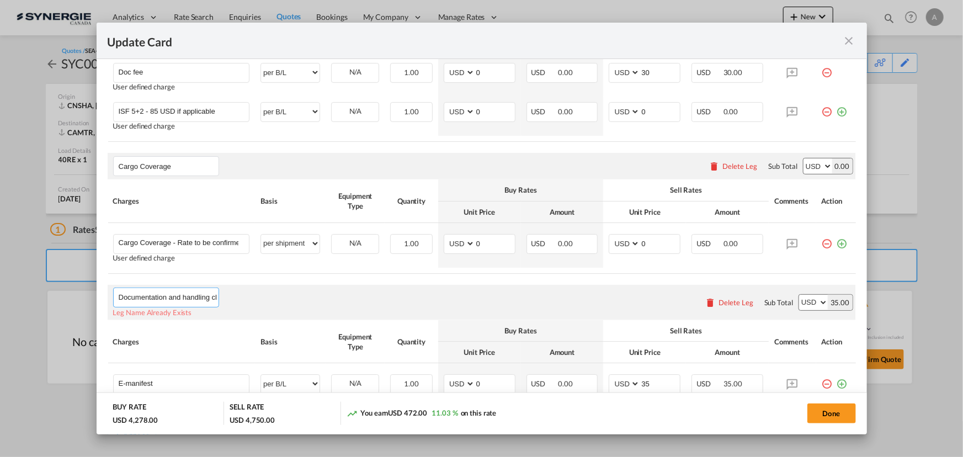
click at [170, 301] on input "Documentation and handling charges" at bounding box center [169, 297] width 100 height 17
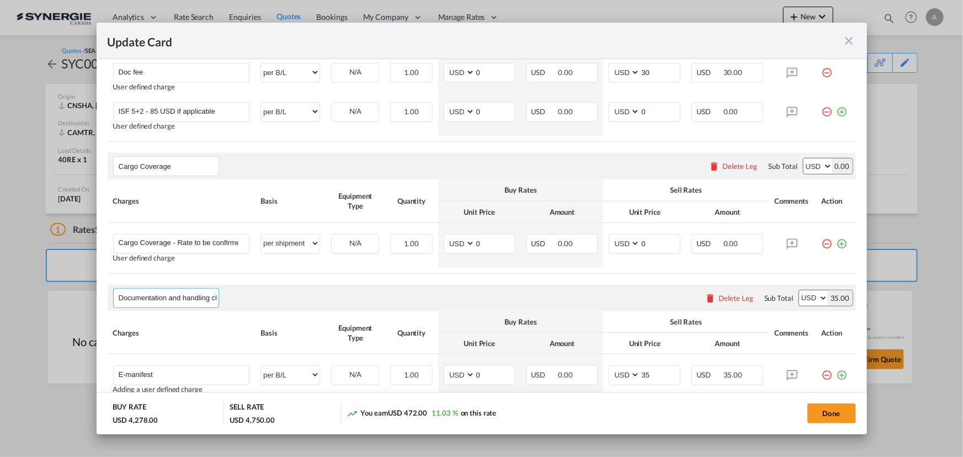
click at [164, 291] on input "Documentation and handling charges" at bounding box center [169, 298] width 100 height 17
click at [164, 293] on input "Documentation and handling charges" at bounding box center [169, 298] width 100 height 17
click at [164, 296] on input "Leg Name" at bounding box center [169, 298] width 100 height 17
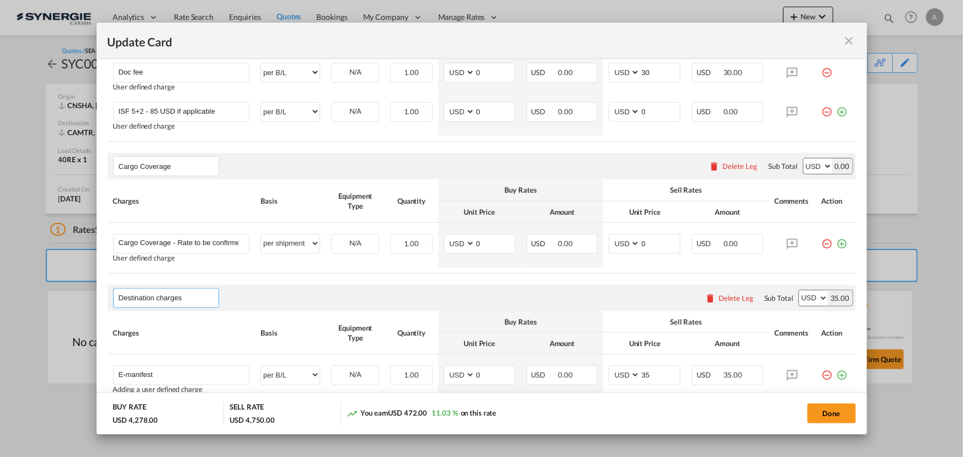
type input "Destination charges"
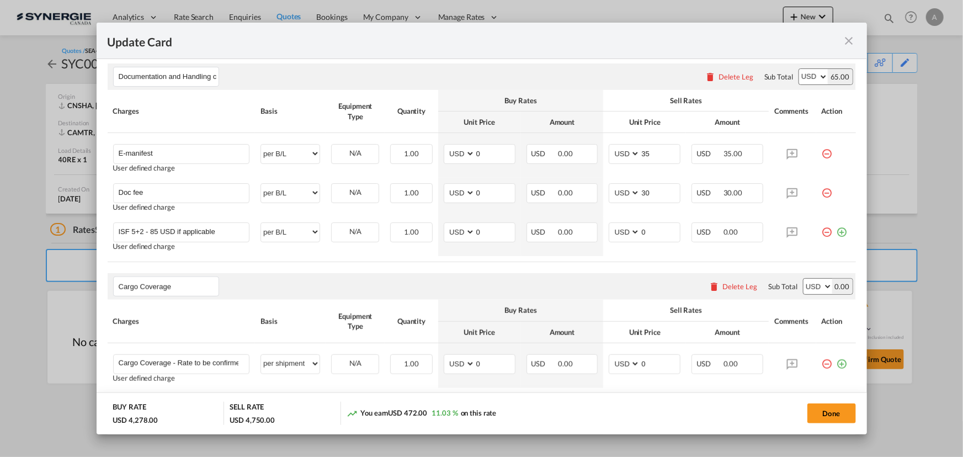
scroll to position [615, 0]
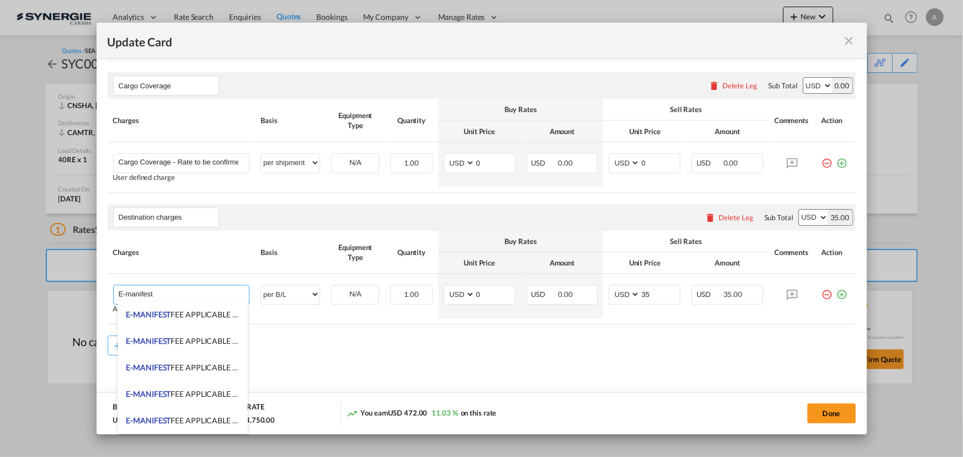
drag, startPoint x: 131, startPoint y: 294, endPoint x: -10, endPoint y: 280, distance: 141.4
click at [0, 280] on html "Analytics Reports Dashboard Rate Search Enquiries Quotes" at bounding box center [481, 228] width 963 height 457
type input "Drayage"
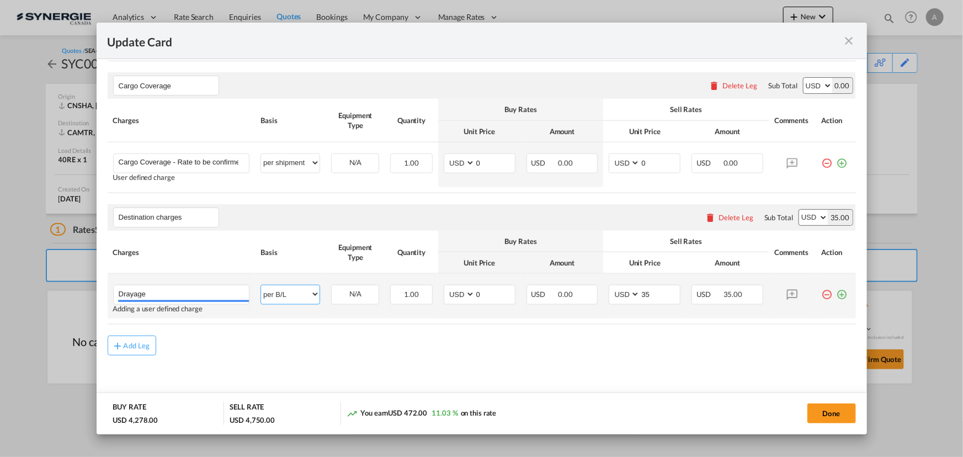
click at [274, 291] on select "per equipment per container per B/L per shipping bill per shipment per pallet p…" at bounding box center [290, 294] width 59 height 18
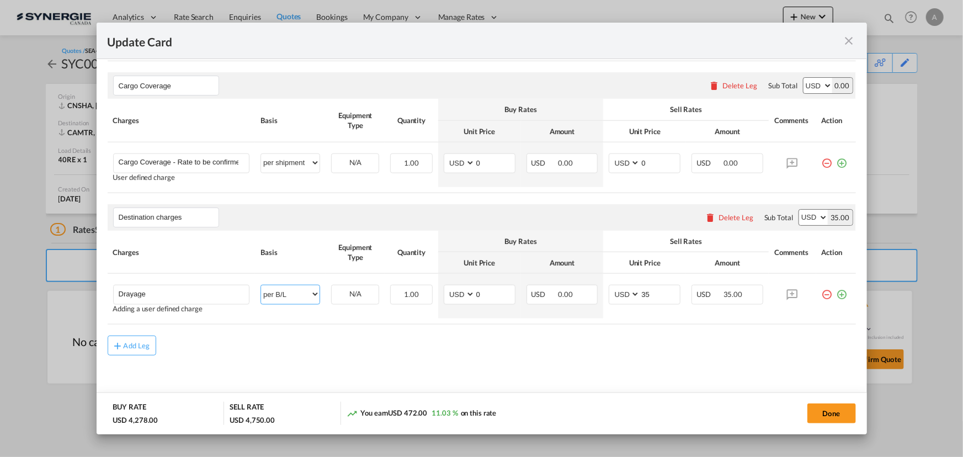
select select "per container"
click at [261, 285] on select "per equipment per container per B/L per shipping bill per shipment per pallet p…" at bounding box center [290, 294] width 59 height 18
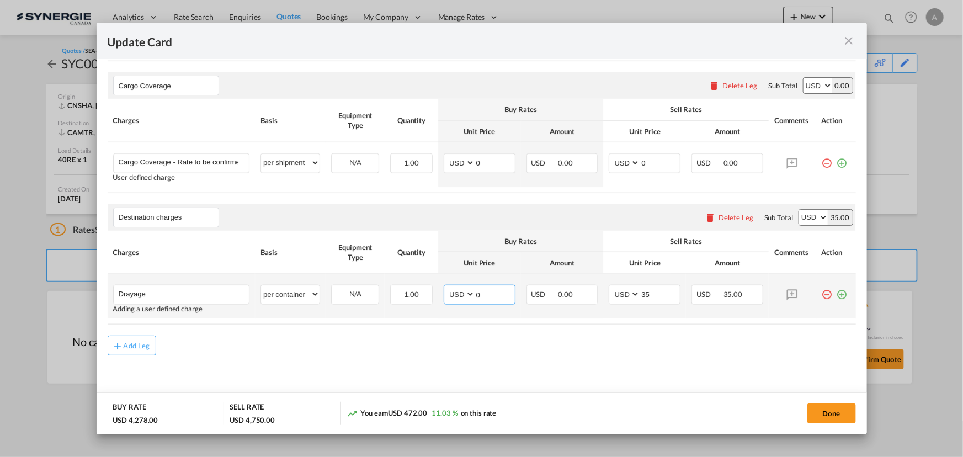
drag, startPoint x: 480, startPoint y: 290, endPoint x: 407, endPoint y: 283, distance: 72.7
click at [431, 292] on tr "Drayage Please Enter User Defined Charges Cannot Be Published Adding a user def…" at bounding box center [482, 296] width 748 height 45
type input "308"
type input "350"
click at [837, 294] on md-icon "icon-plus-circle-outline green-400-fg" at bounding box center [842, 290] width 11 height 11
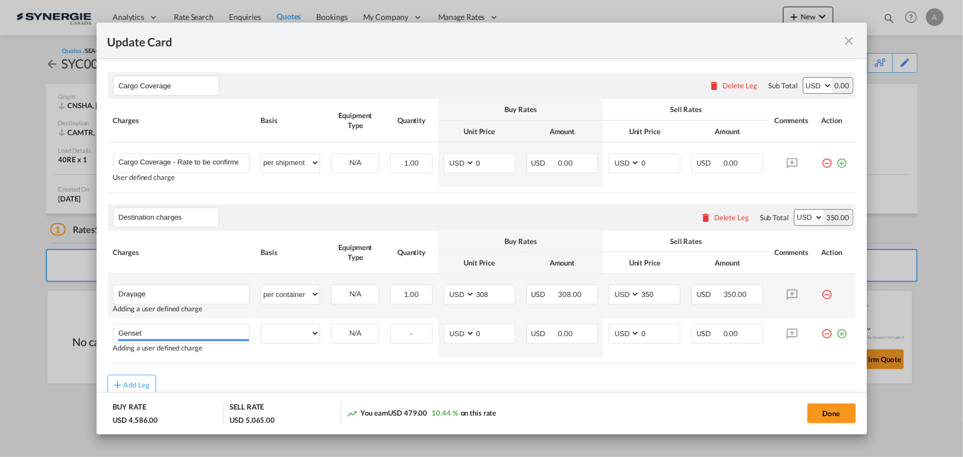
type input "Genset"
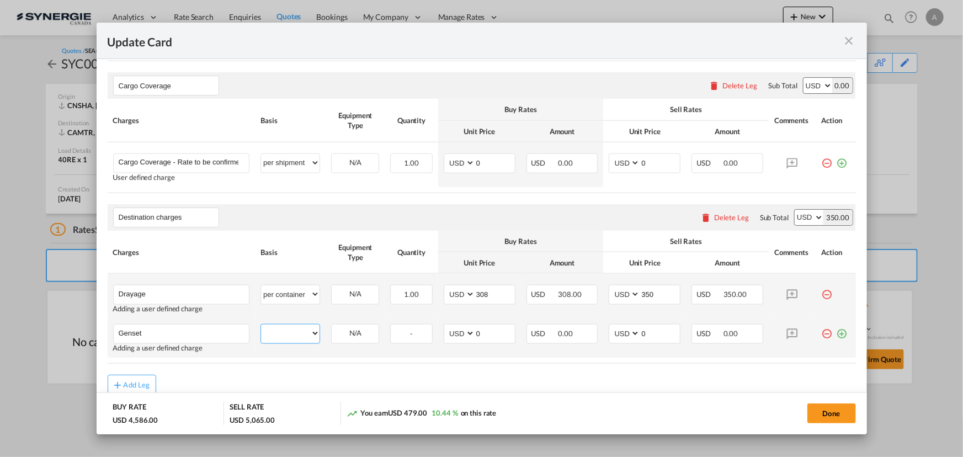
click at [261, 334] on select "per equipment per container per B/L per shipping bill per shipment per pallet p…" at bounding box center [290, 334] width 59 height 18
select select "per container"
click at [261, 325] on select "per equipment per container per B/L per shipping bill per shipment per pallet p…" at bounding box center [290, 334] width 59 height 18
drag, startPoint x: 454, startPoint y: 332, endPoint x: 413, endPoint y: 327, distance: 41.1
click at [431, 331] on tr "Genset Please Enter User Defined Charges Cannot Be Published Adding a user defi…" at bounding box center [482, 337] width 748 height 39
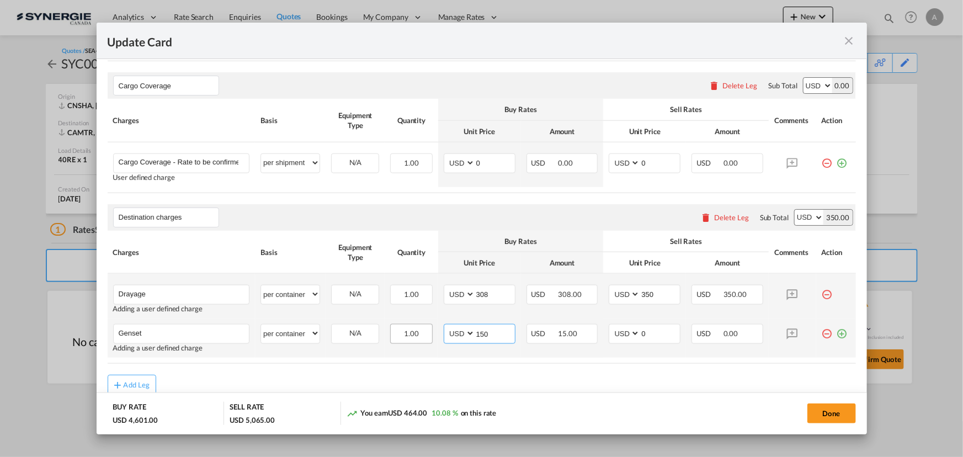
type input "150"
type input "200"
click at [837, 331] on md-icon "icon-plus-circle-outline green-400-fg" at bounding box center [842, 329] width 11 height 11
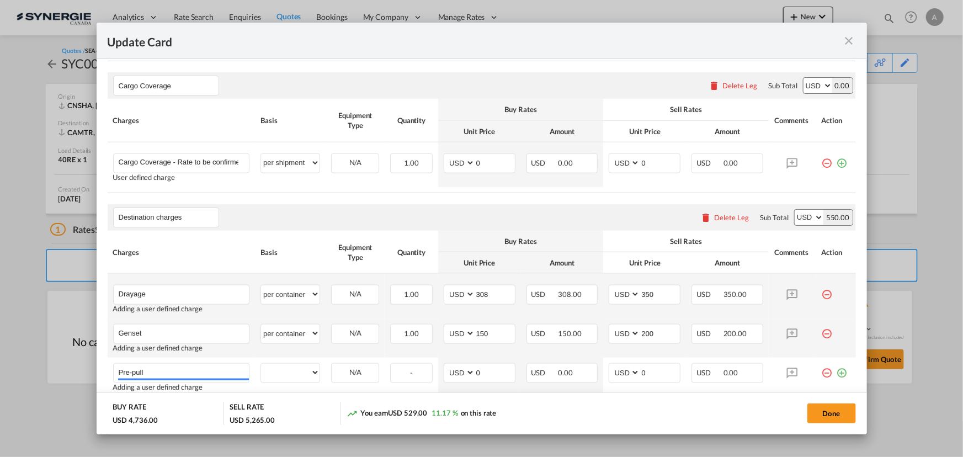
type input "Pre-pull"
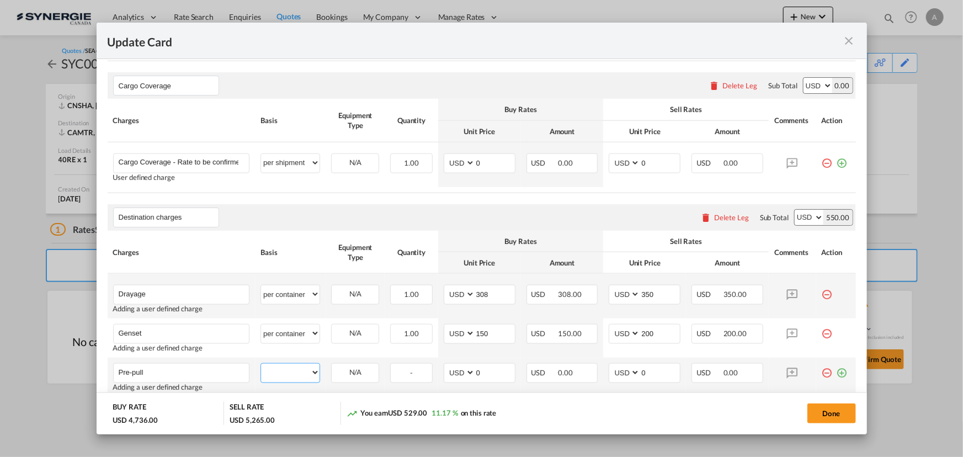
drag, startPoint x: 275, startPoint y: 371, endPoint x: 277, endPoint y: 363, distance: 8.9
click at [275, 371] on select "per equipment per container per B/L per shipping bill per shipment per pallet p…" at bounding box center [290, 373] width 59 height 18
select select "per container"
click at [261, 364] on select "per equipment per container per B/L per shipping bill per shipment per pallet p…" at bounding box center [290, 373] width 59 height 18
click at [413, 369] on tr "Pre-pull Please Enter User Defined Charges Cannot Be Published Adding a user de…" at bounding box center [482, 377] width 748 height 39
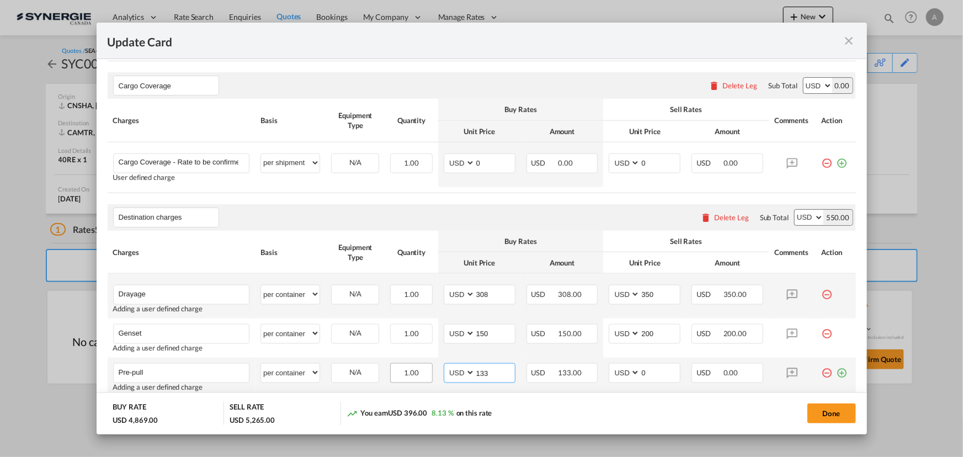
type input "133"
click at [640, 376] on input "0" at bounding box center [660, 372] width 40 height 17
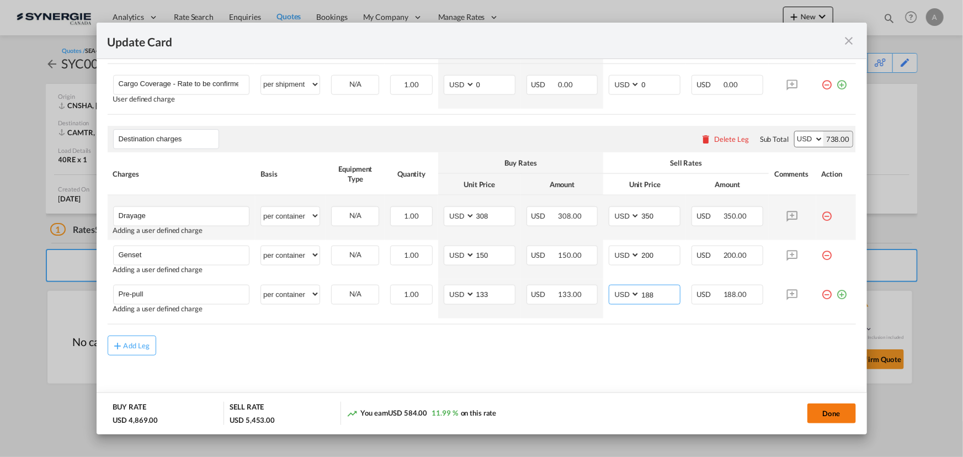
type input "188"
click at [814, 416] on button "Done" at bounding box center [831, 413] width 49 height 20
type input "[DATE]"
type input "Destination charges"
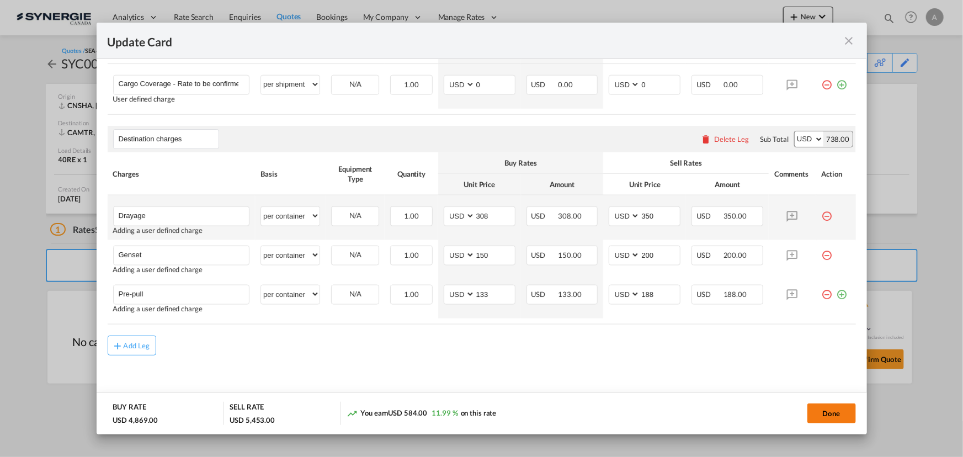
type input "Drayage"
select select "per container"
type input "308"
type input "350"
type input "Genset"
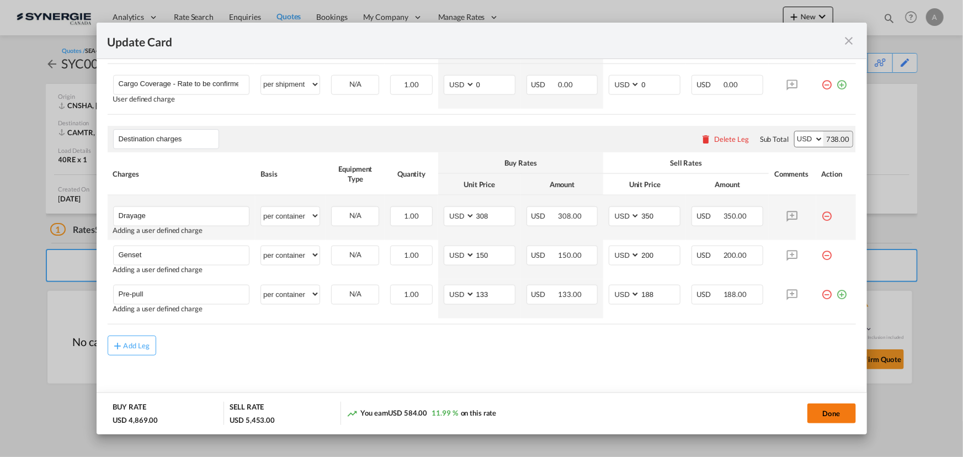
select select "per container"
type input "150"
type input "200"
type input "Pre-pull"
select select "per container"
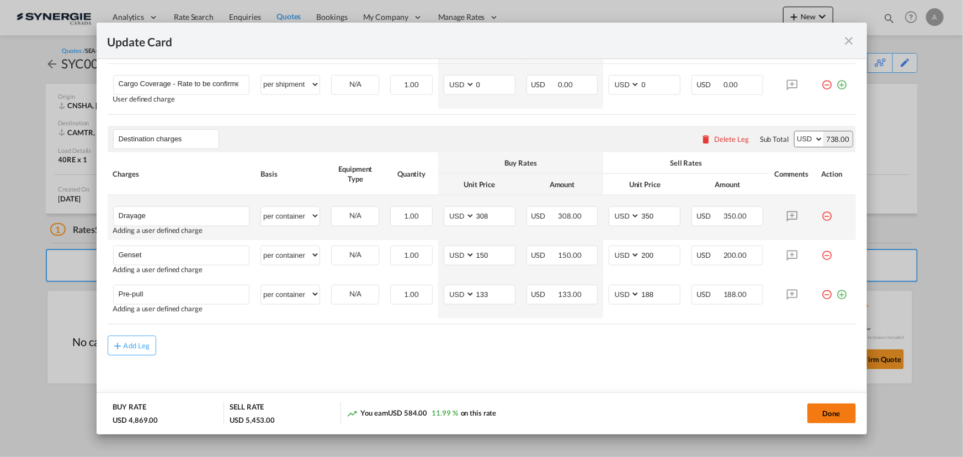
type input "133"
type input "188"
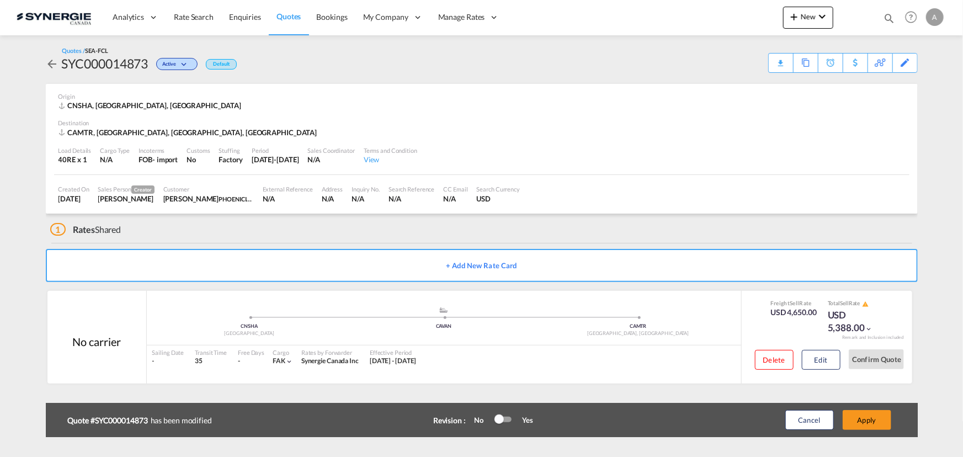
scroll to position [0, 0]
click at [865, 419] on button "Apply" at bounding box center [867, 420] width 49 height 20
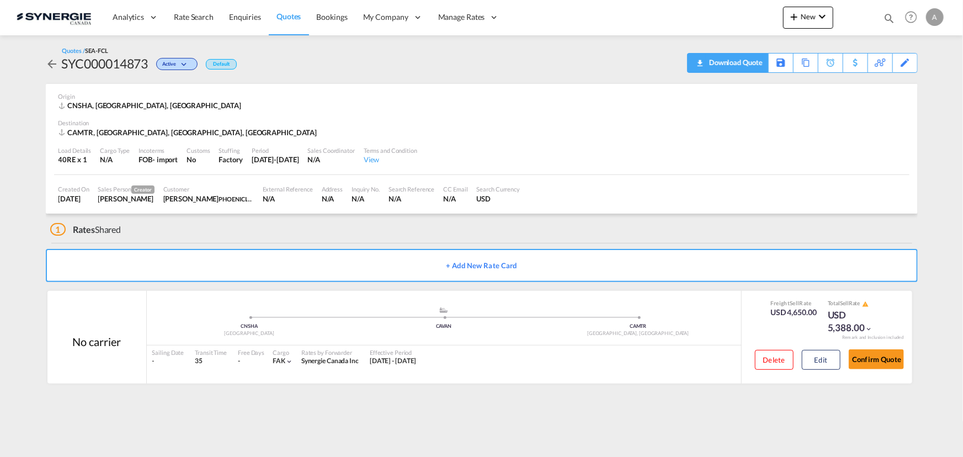
click at [753, 63] on div "Download Quote" at bounding box center [734, 63] width 56 height 18
click at [815, 362] on button "Edit" at bounding box center [821, 360] width 39 height 20
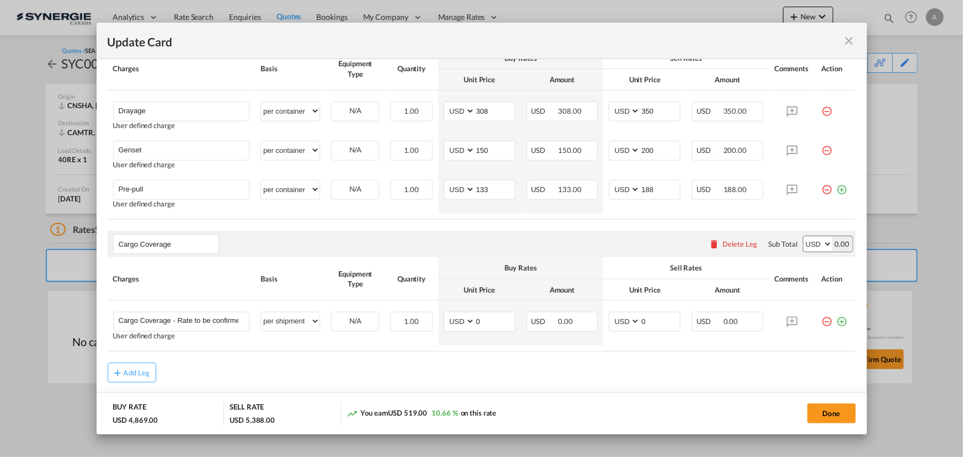
scroll to position [484, 0]
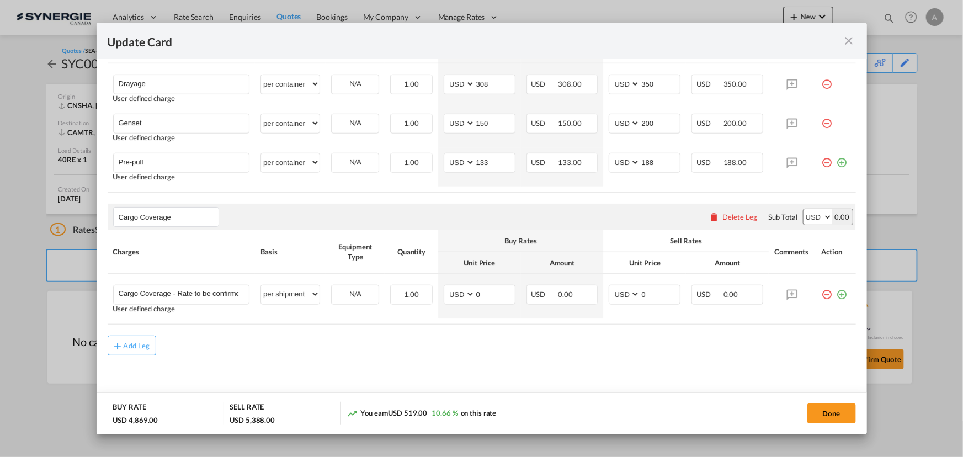
click at [852, 44] on md-icon "icon-close fg-AAA8AD m-0 pointer" at bounding box center [849, 40] width 13 height 13
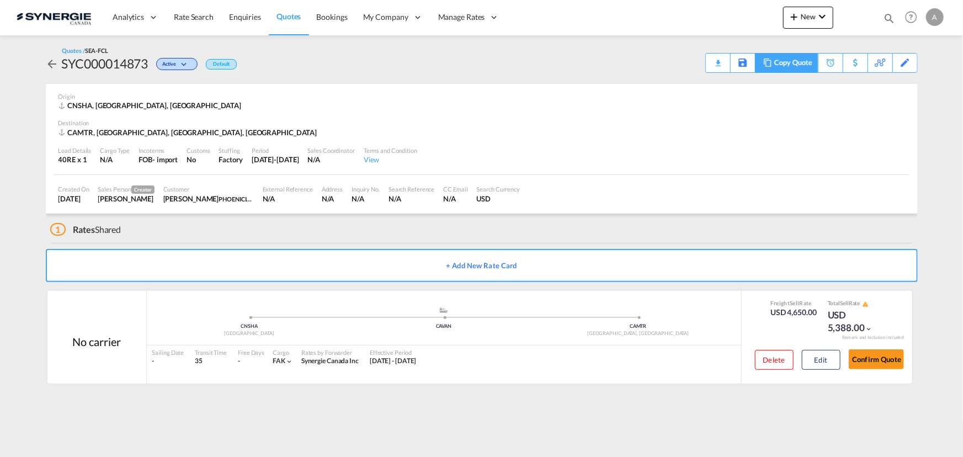
click at [773, 66] on md-icon at bounding box center [767, 63] width 13 height 8
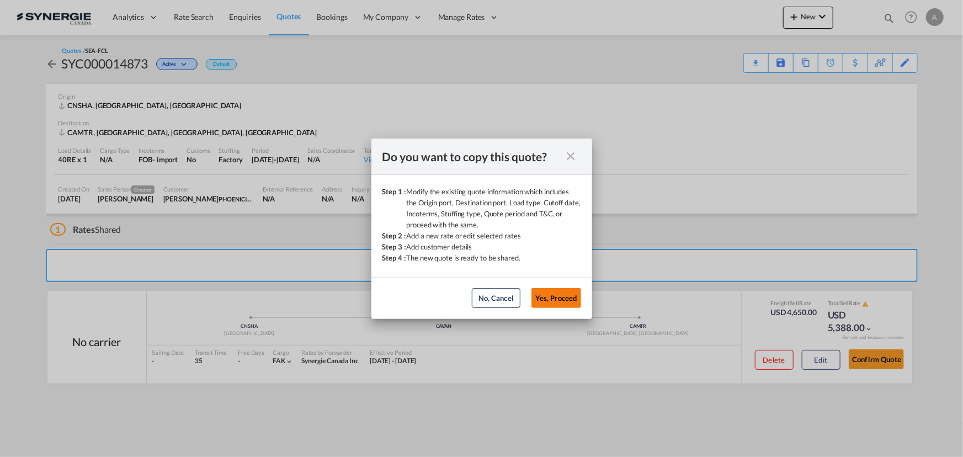
click at [568, 303] on button "Yes, Proceed" at bounding box center [557, 298] width 50 height 20
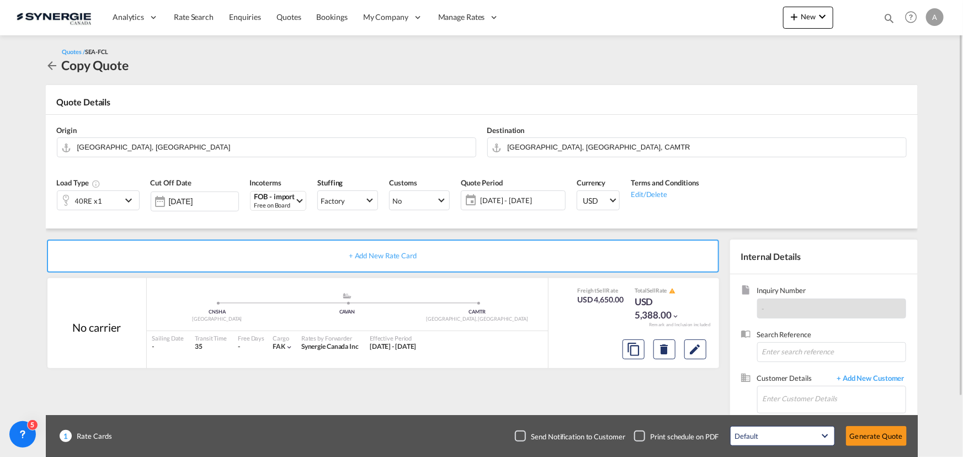
scroll to position [50, 0]
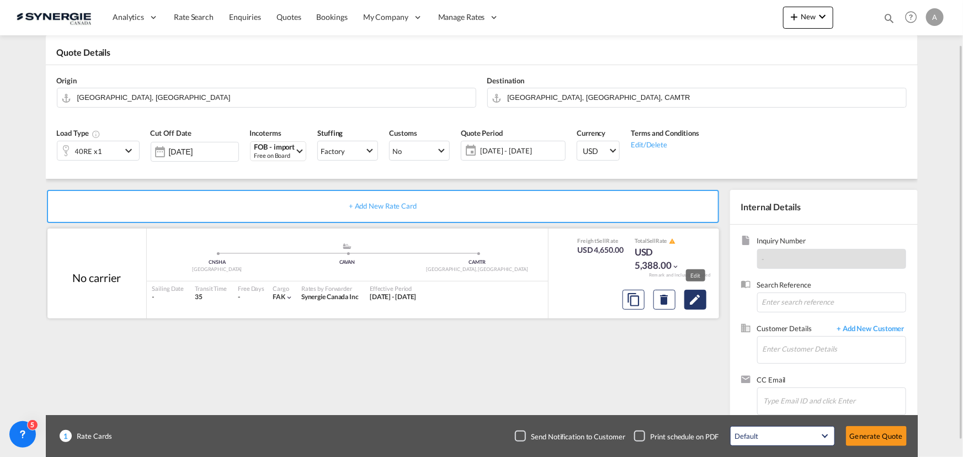
click at [697, 297] on md-icon "Edit" at bounding box center [695, 299] width 13 height 13
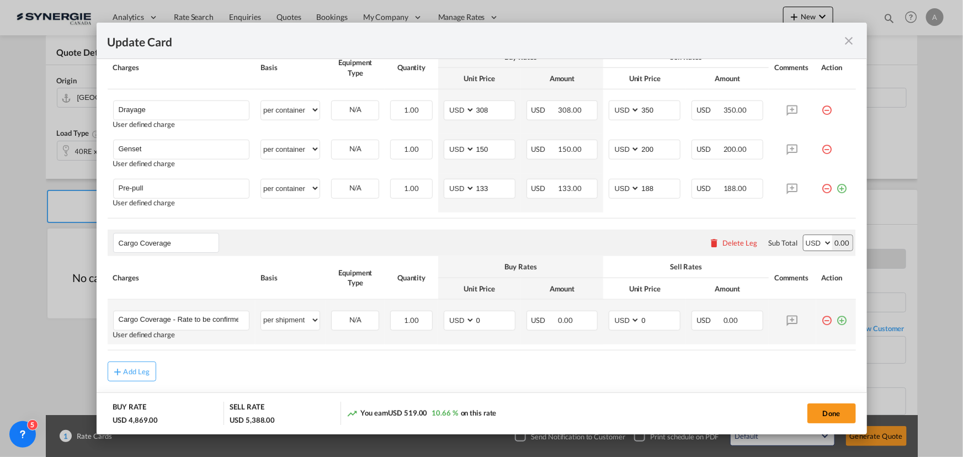
scroll to position [484, 0]
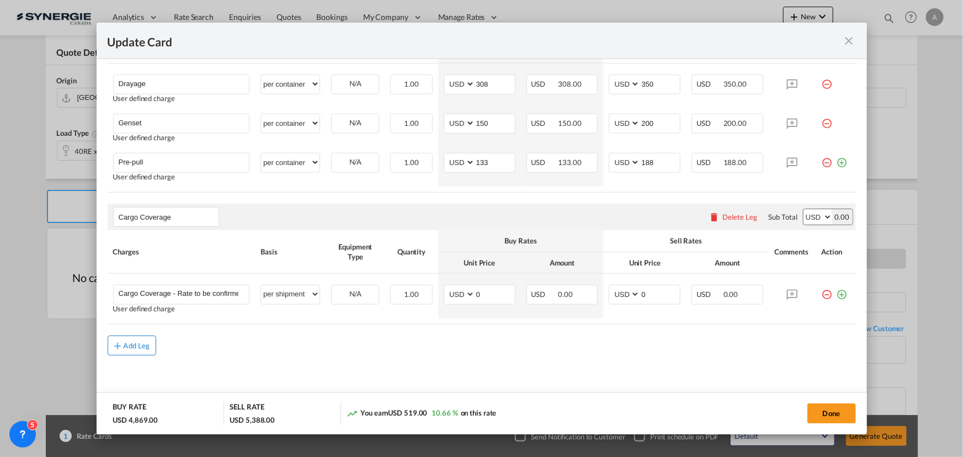
click at [111, 344] on button "Add Leg" at bounding box center [132, 346] width 49 height 20
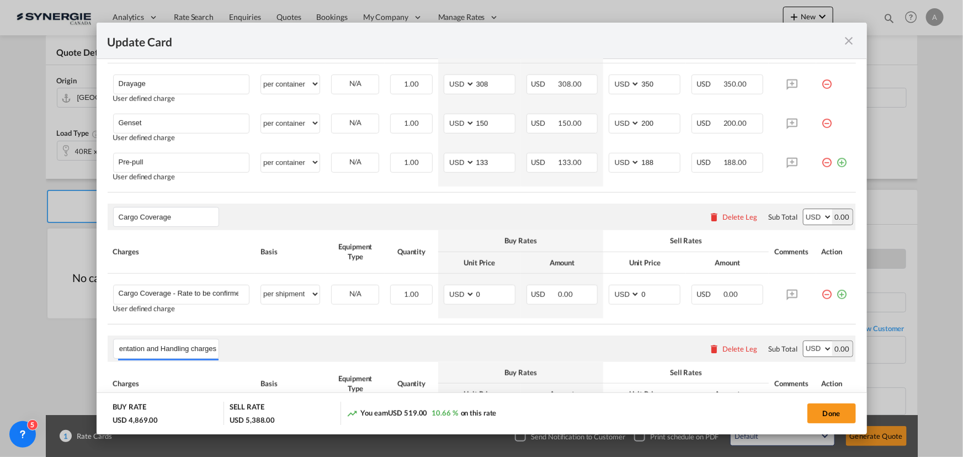
scroll to position [607, 0]
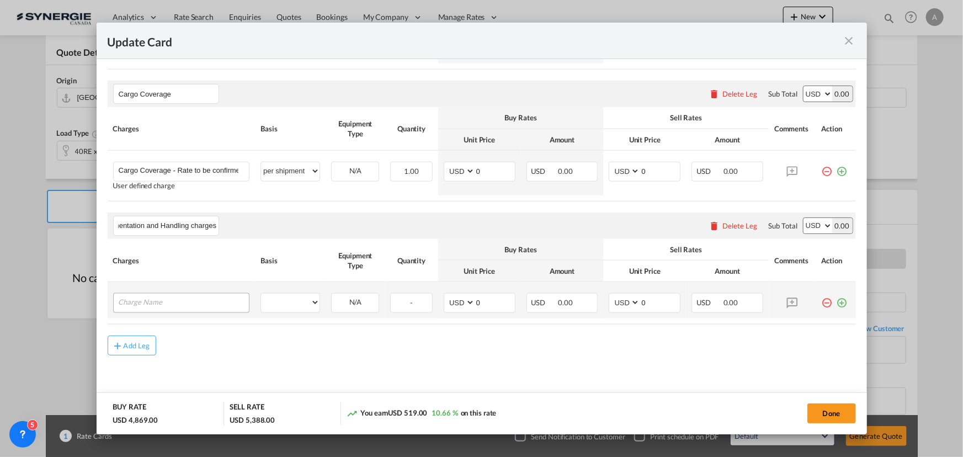
type input "Documentation and Handling charges"
click at [199, 304] on input "Charge Name" at bounding box center [184, 302] width 131 height 17
type input "E-manifest"
click at [278, 294] on select "per equipment per container per B/L per shipping bill per shipment per pallet p…" at bounding box center [290, 303] width 59 height 18
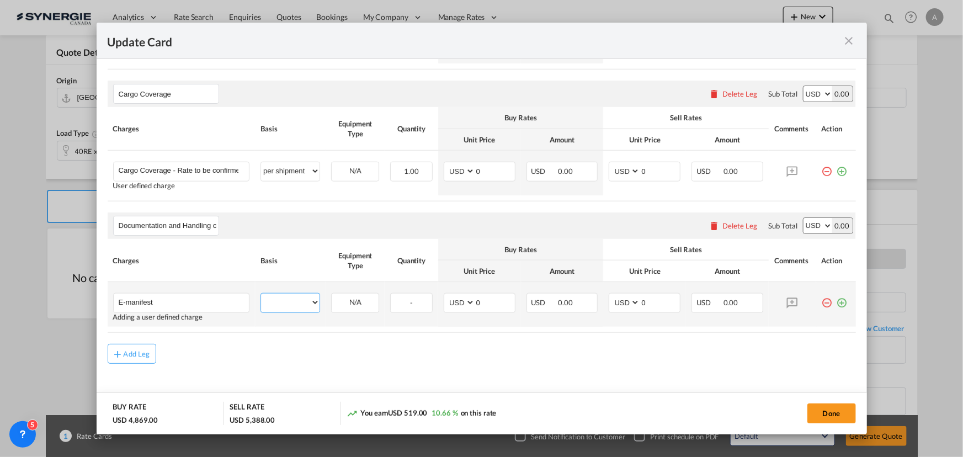
select select "per B/L"
click at [261, 294] on select "per equipment per container per B/L per shipping bill per shipment per pallet p…" at bounding box center [290, 303] width 59 height 18
drag, startPoint x: 644, startPoint y: 301, endPoint x: 585, endPoint y: 295, distance: 59.4
click at [591, 300] on tr "E-manifest Please Enter User Defined Charges Cannot Be Published Adding a user …" at bounding box center [482, 304] width 748 height 45
type input "35"
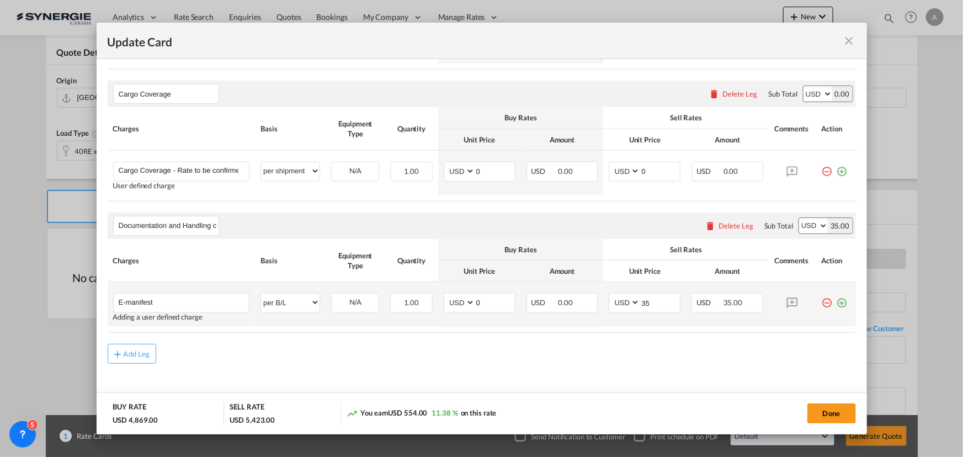
click at [839, 300] on md-icon "icon-plus-circle-outline green-400-fg" at bounding box center [842, 298] width 11 height 11
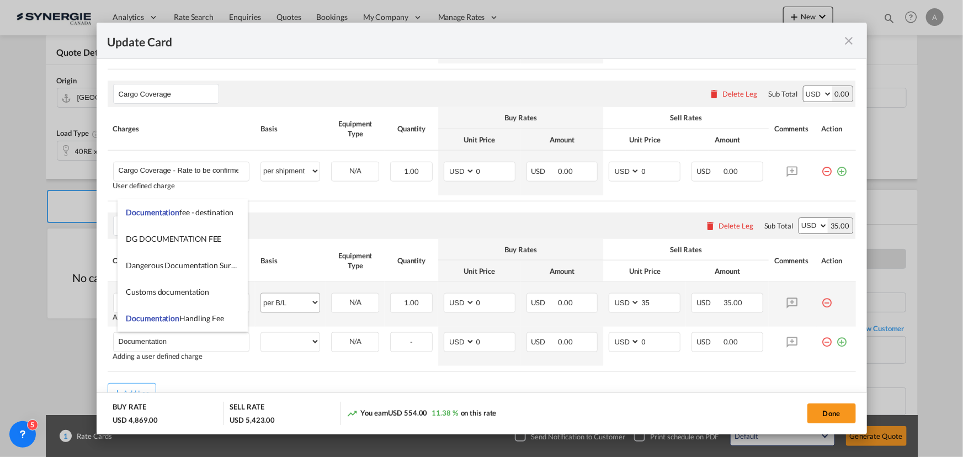
type input "Documentation"
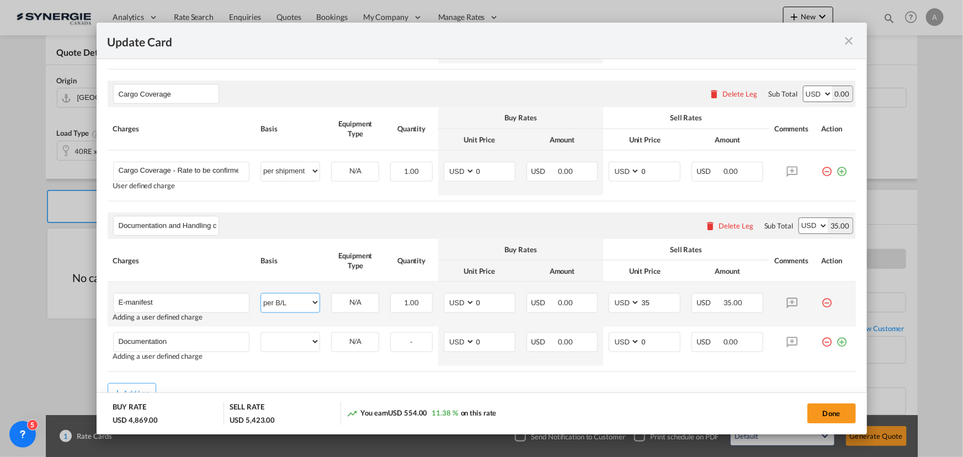
click at [295, 301] on select "per equipment per container per B/L per shipping bill per shipment per pallet p…" at bounding box center [290, 303] width 59 height 18
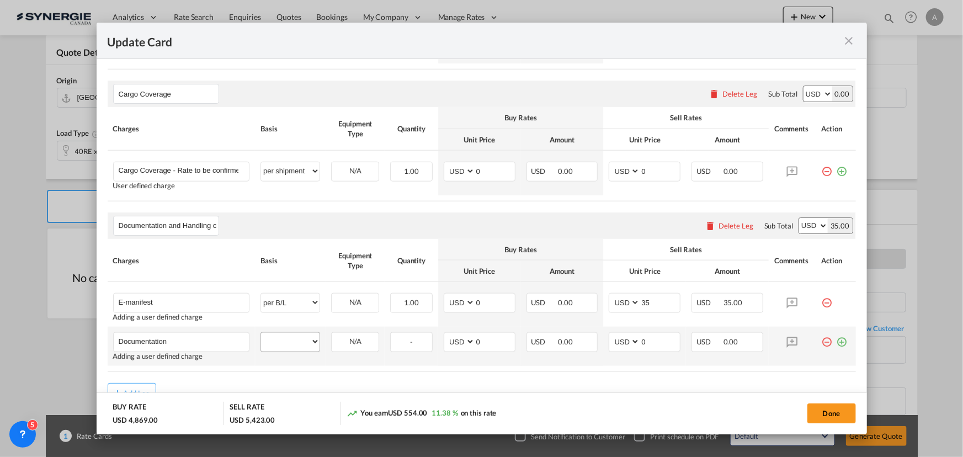
click at [283, 332] on div "per equipment per container per B/L per shipping bill per shipment per pallet p…" at bounding box center [291, 342] width 60 height 20
click at [281, 340] on select "per equipment per container per B/L per shipping bill per shipment per pallet p…" at bounding box center [290, 342] width 59 height 18
select select "per B/L"
click at [261, 333] on select "per equipment per container per B/L per shipping bill per shipment per pallet p…" at bounding box center [290, 342] width 59 height 18
drag, startPoint x: 650, startPoint y: 342, endPoint x: 618, endPoint y: 332, distance: 33.2
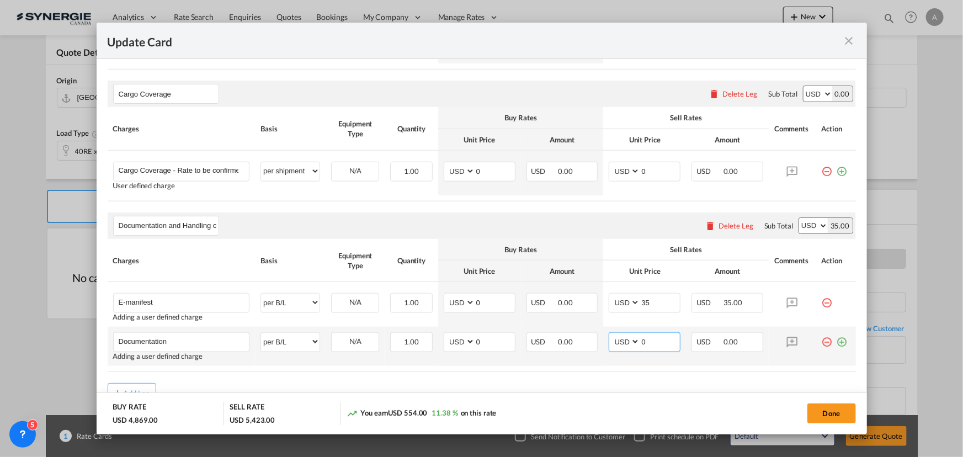
click at [619, 334] on md-input-container "AED AFN ALL AMD ANG AOA ARS AUD AWG AZN BAM BBD BDT BGN BHD BIF BMD BND BOB BRL…" at bounding box center [645, 342] width 72 height 20
type input "30"
click at [840, 338] on md-icon "icon-plus-circle-outline green-400-fg" at bounding box center [842, 337] width 11 height 11
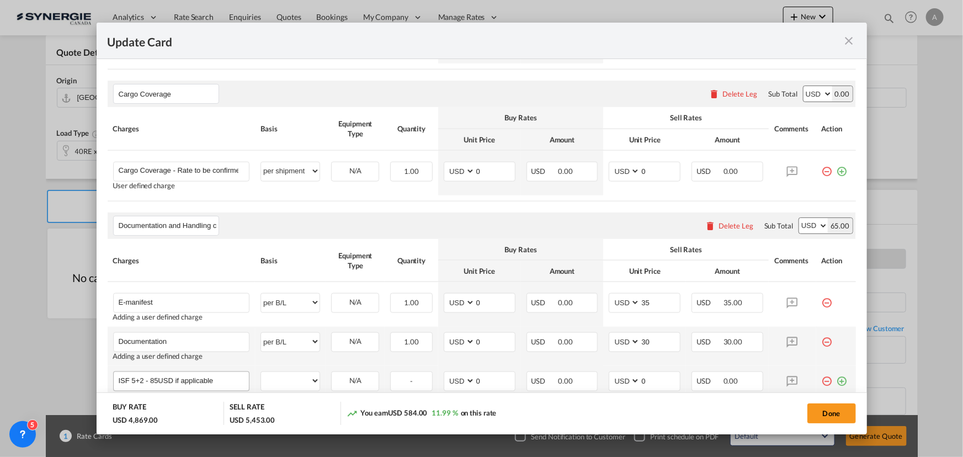
click at [156, 379] on input "ISF 5+2 - 85USD if applicable" at bounding box center [184, 380] width 131 height 17
type input "ISF 5+2 - 85 USD if applicable"
click at [278, 381] on select "per equipment per container per B/L per shipping bill per shipment per pallet p…" at bounding box center [290, 381] width 59 height 18
select select "per B/L"
click at [261, 372] on select "per equipment per container per B/L per shipping bill per shipment per pallet p…" at bounding box center [290, 381] width 59 height 18
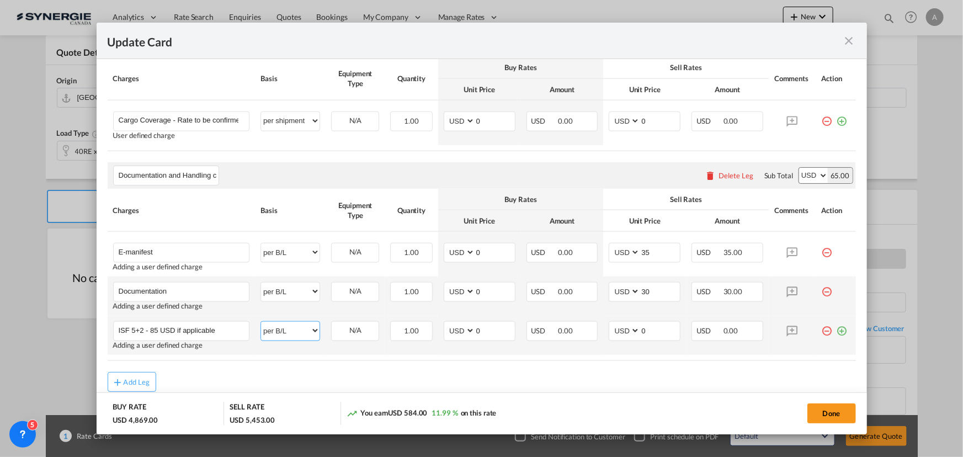
scroll to position [694, 0]
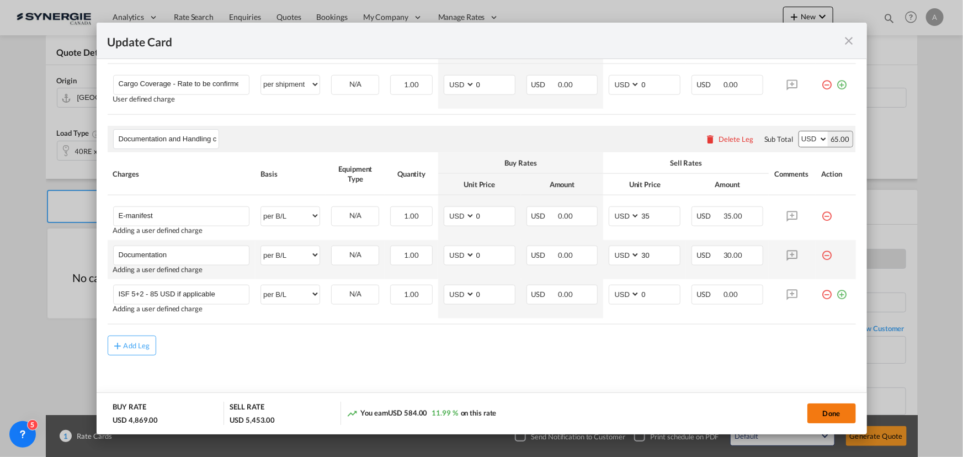
click at [835, 413] on button "Done" at bounding box center [831, 413] width 49 height 20
type input "[DATE]"
type input "Documentation and Handling charges"
type input "E-manifest"
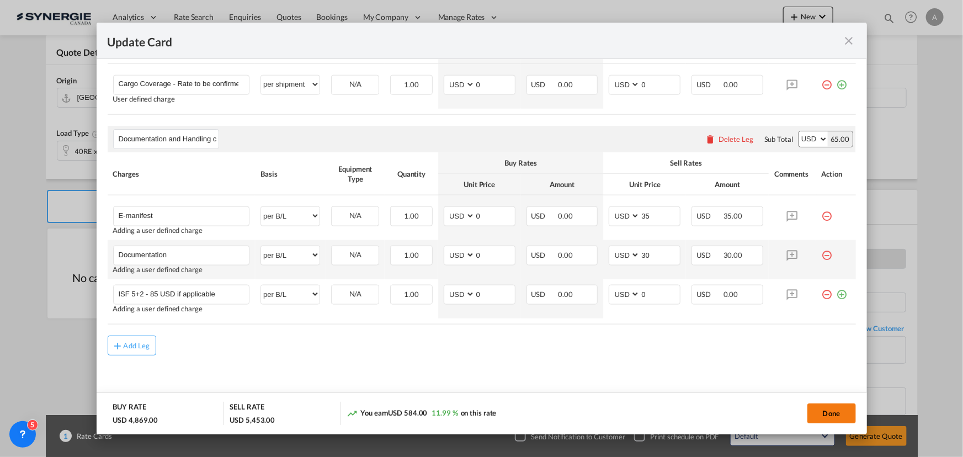
select select "per B/L"
type input "0"
type input "35"
type input "Documentation"
select select "per B/L"
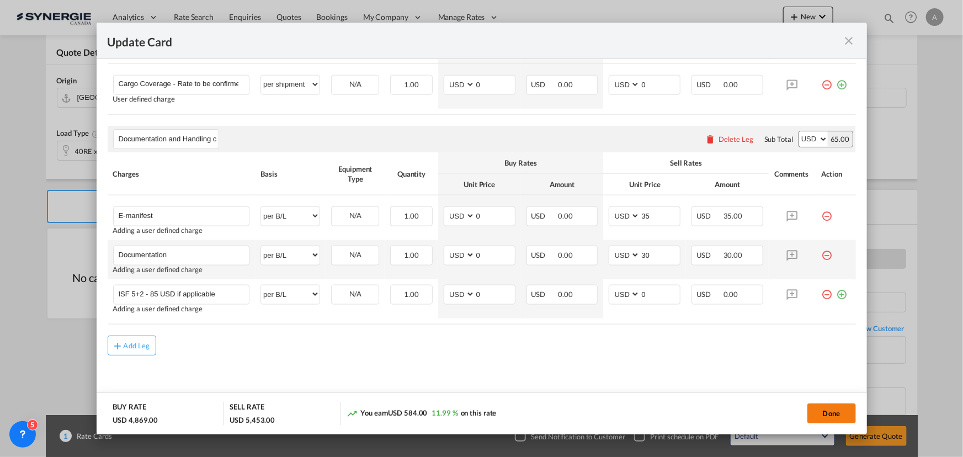
type input "0"
type input "30"
type input "ISF 5+2 - 85 USD if applicable"
select select "per B/L"
type input "0"
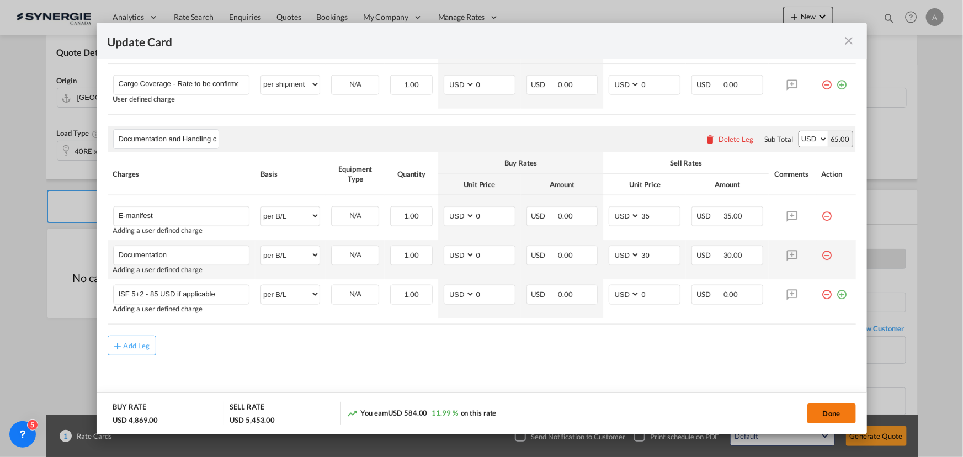
type input "0"
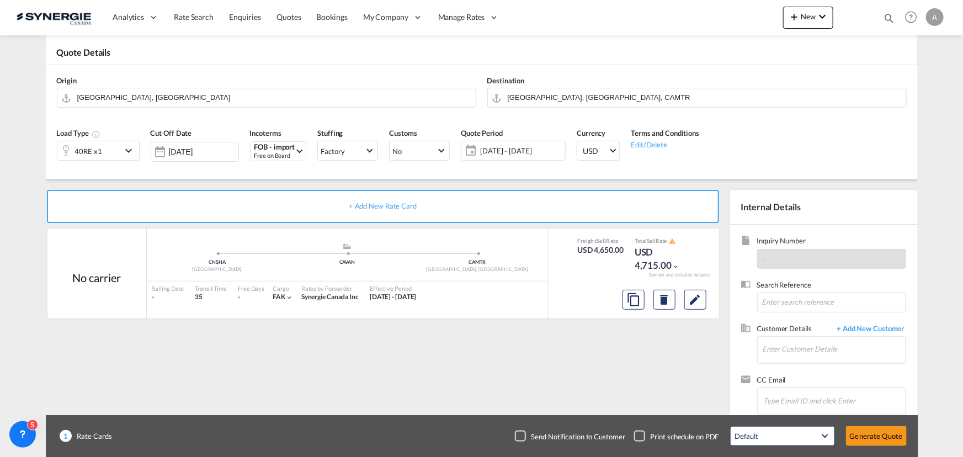
scroll to position [484, 0]
click at [804, 344] on input "Enter Customer Details" at bounding box center [834, 349] width 143 height 25
click at [795, 316] on div "[PERSON_NAME] [PERSON_NAME][EMAIL_ADDRESS][DOMAIN_NAME] | PHOENICIA GROUP" at bounding box center [834, 321] width 144 height 30
type input "PHOENICIA GROUP, [PERSON_NAME], [EMAIL_ADDRESS][DOMAIN_NAME]"
click at [883, 433] on button "Generate Quote" at bounding box center [876, 436] width 61 height 20
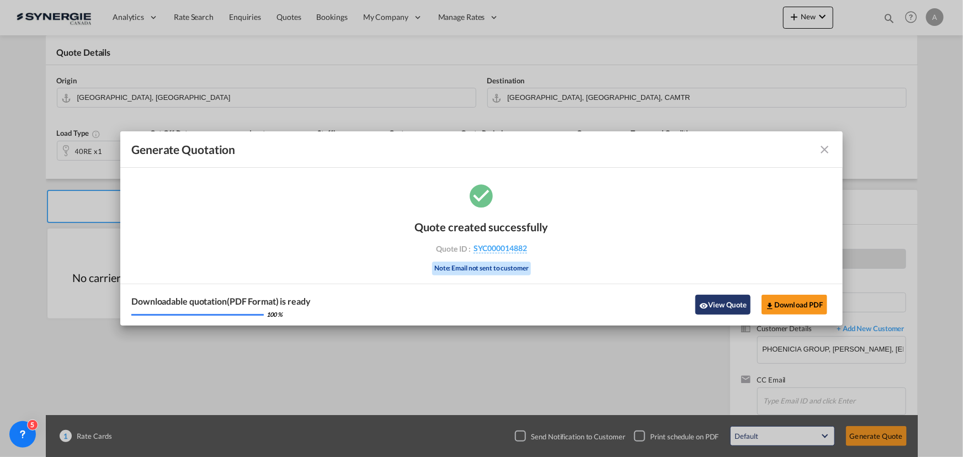
click at [727, 304] on button "View Quote" at bounding box center [722, 305] width 55 height 20
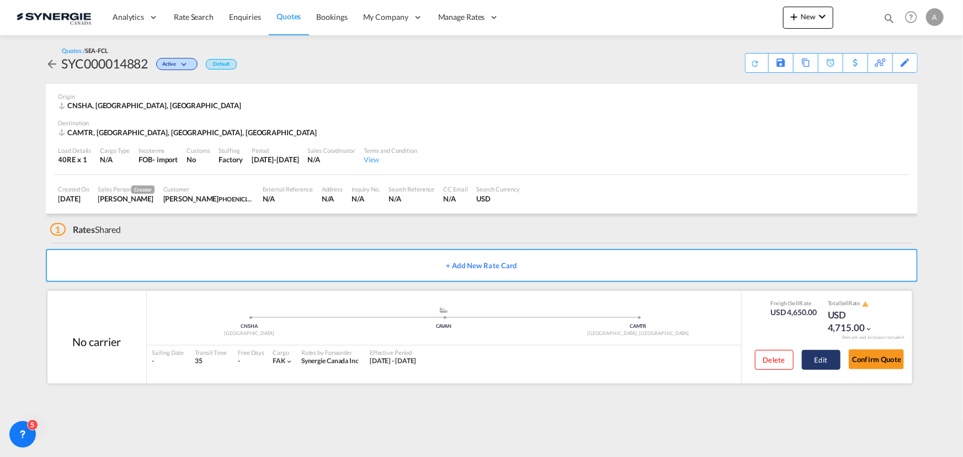
click at [819, 359] on button "Edit" at bounding box center [821, 360] width 39 height 20
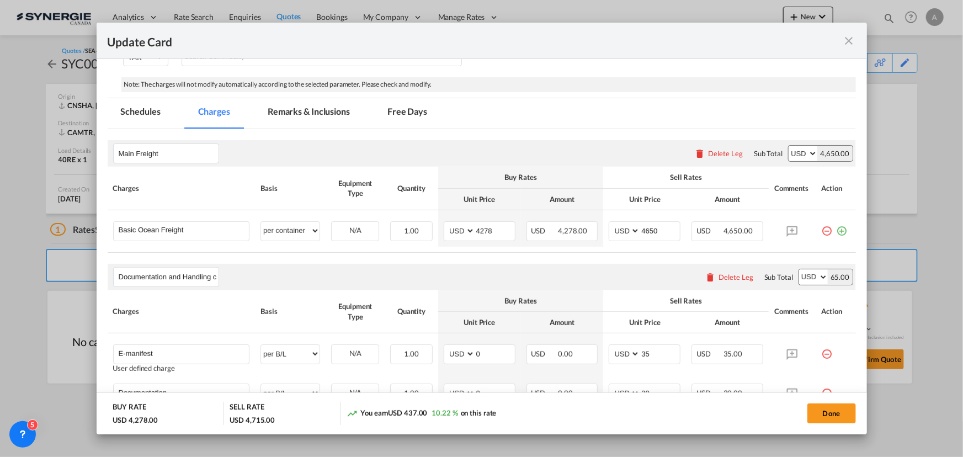
scroll to position [183, 0]
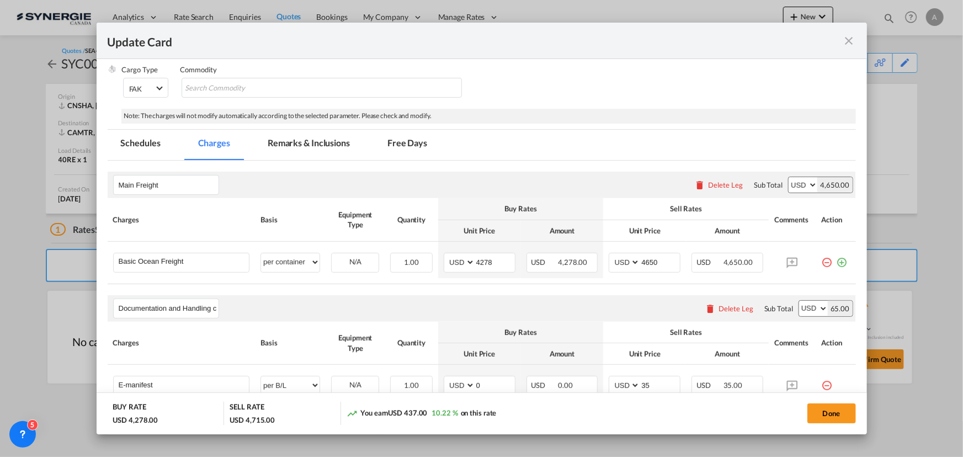
click at [850, 44] on md-icon "icon-close fg-AAA8AD m-0 pointer" at bounding box center [849, 40] width 13 height 13
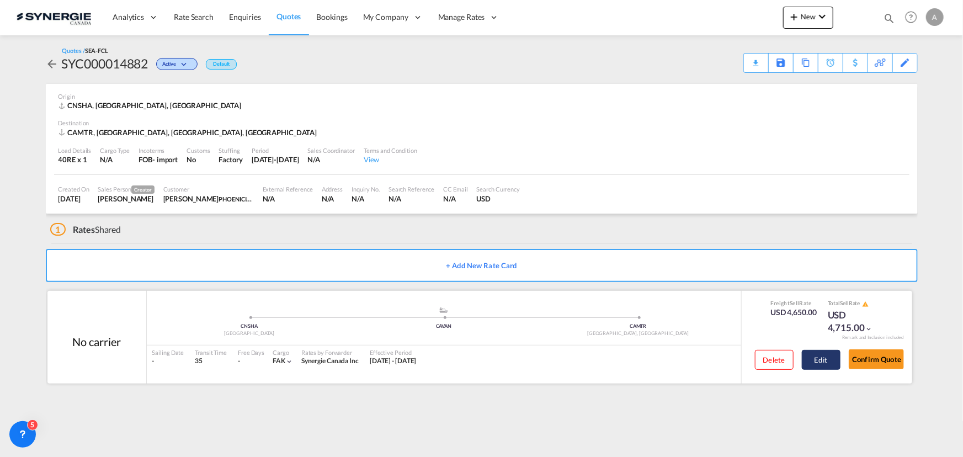
click at [825, 362] on button "Edit" at bounding box center [821, 360] width 39 height 20
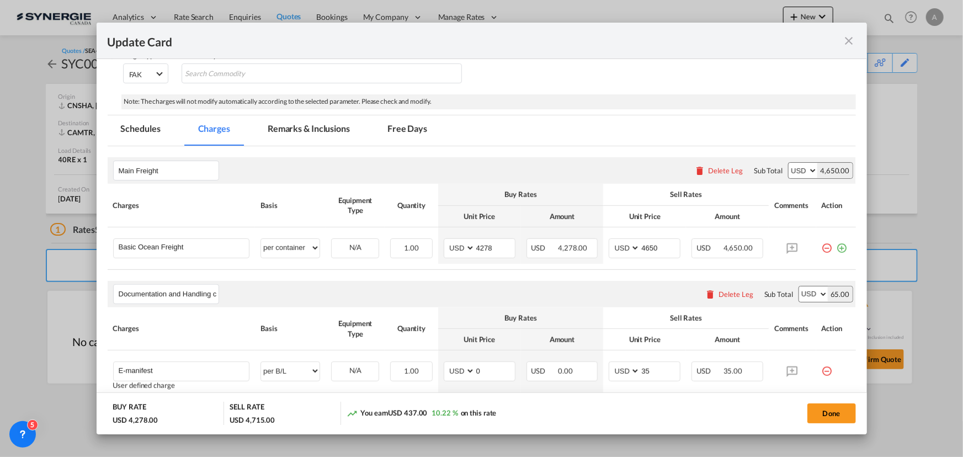
scroll to position [251, 0]
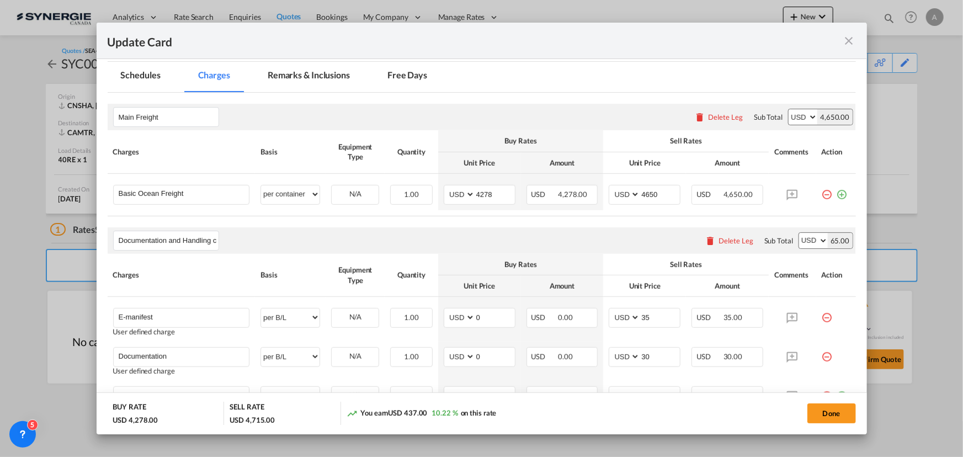
click at [289, 77] on md-tab-item "Remarks & Inclusions" at bounding box center [308, 77] width 109 height 30
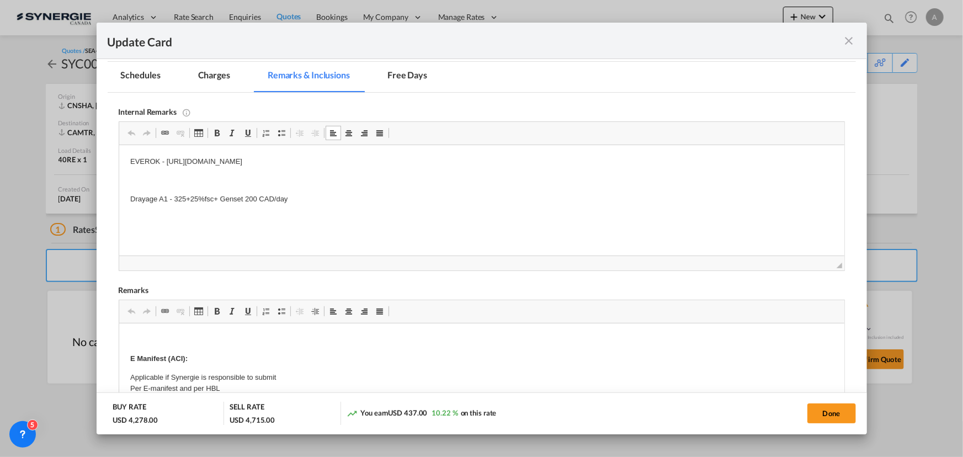
drag, startPoint x: 126, startPoint y: 160, endPoint x: 349, endPoint y: 210, distance: 228.2
click at [356, 216] on html "EVEROK - [URL][DOMAIN_NAME] Drayage A1 - 325+25%fsc+ Genset 200 CAD/day" at bounding box center [481, 180] width 725 height 71
copy body "EVEROK - [URL][DOMAIN_NAME] Drayage A1 - 325+25%fsc+ Genset 200 CAD/day"
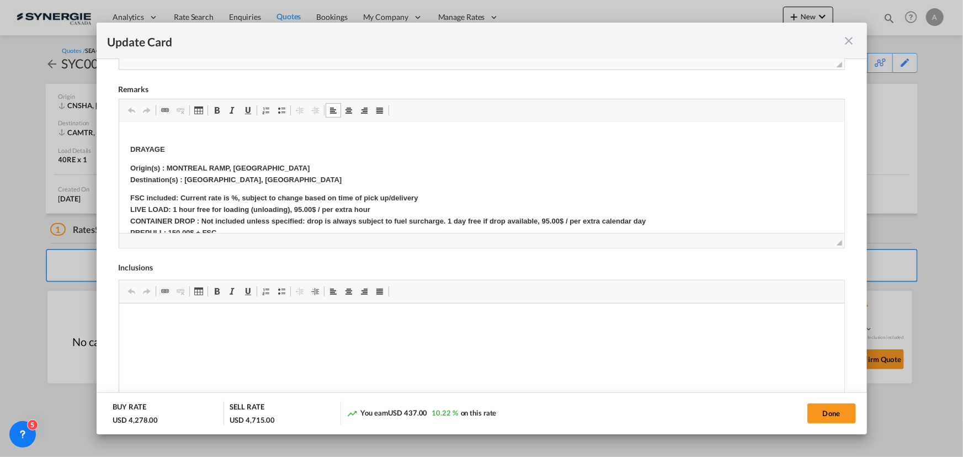
scroll to position [150, 0]
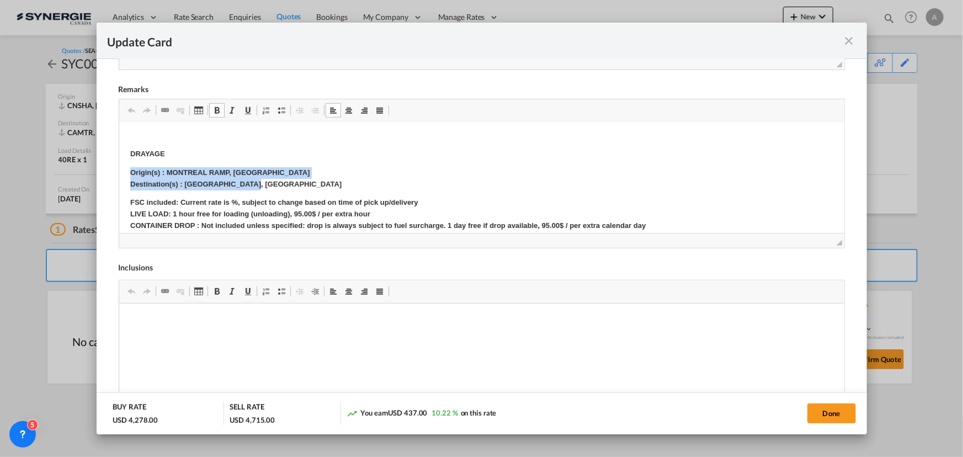
drag, startPoint x: 127, startPoint y: 171, endPoint x: 272, endPoint y: 182, distance: 144.5
click at [272, 182] on html "E Manifest (ACI): Applicable if Synergie is responsible to submit Per E-manifes…" at bounding box center [481, 209] width 725 height 474
copy p "Origin(s) : MONTREAL RAMP, QC Destination(s) : POINTE CLAIRE, QC"
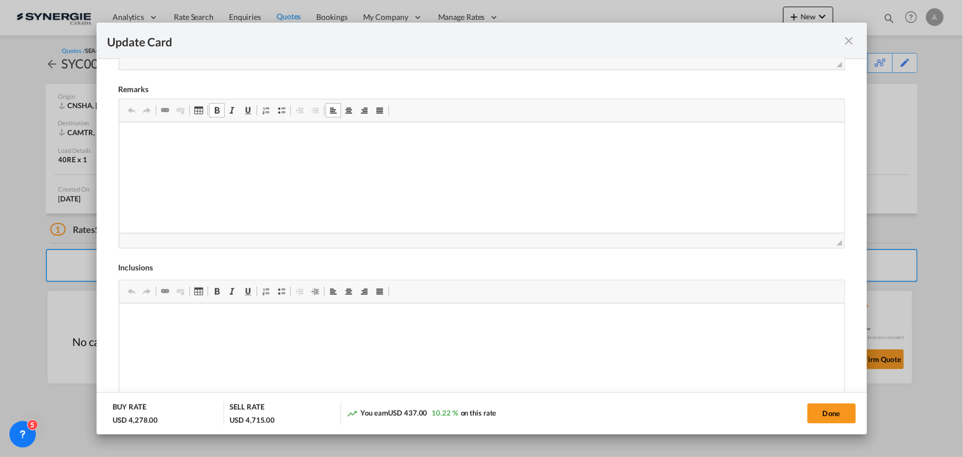
scroll to position [0, 0]
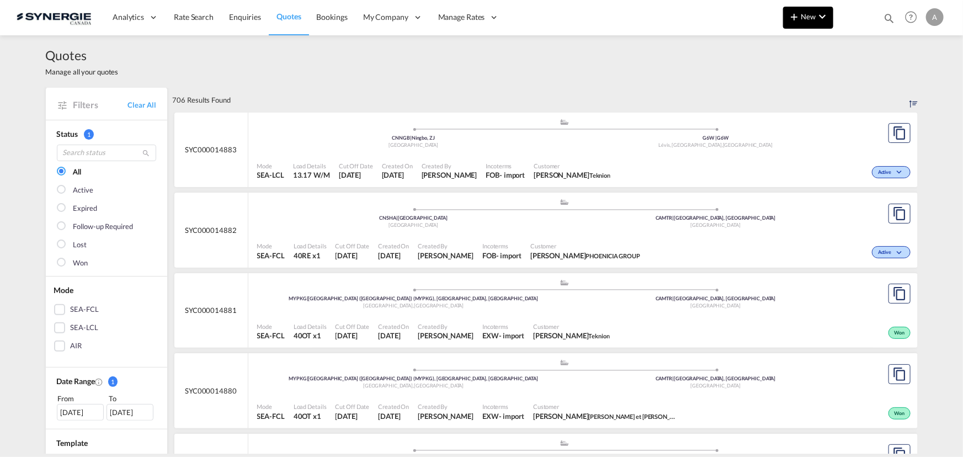
click at [789, 20] on md-icon "icon-plus 400-fg" at bounding box center [794, 16] width 13 height 13
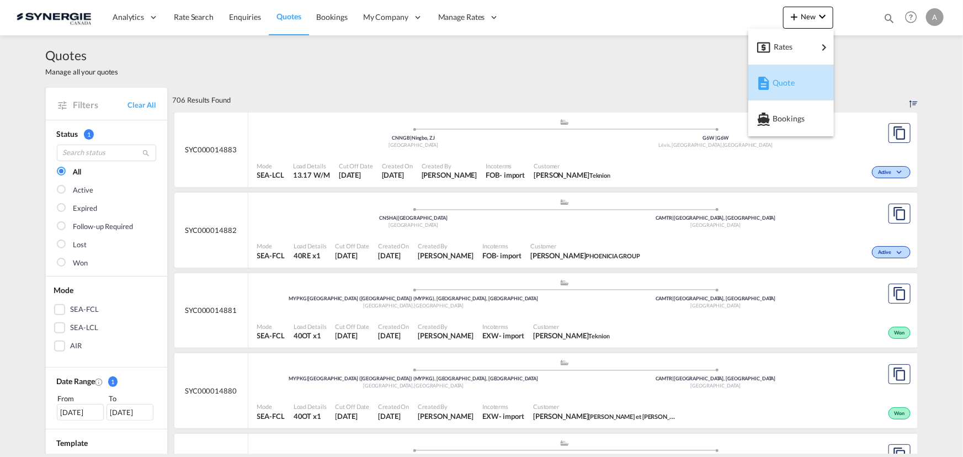
click at [773, 81] on span "Quote" at bounding box center [779, 83] width 12 height 22
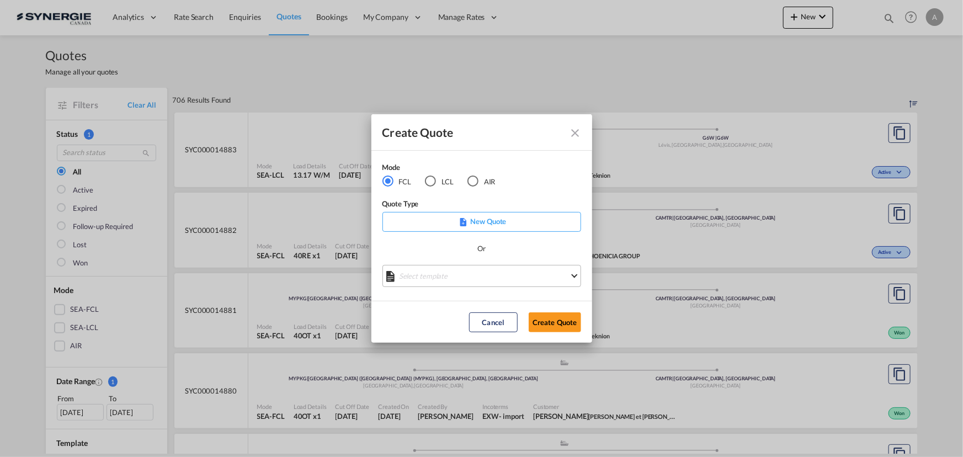
click at [440, 269] on md-select "Select template *NEW* FCL FREEHAND / DAP [PERSON_NAME] | [DATE] *NEW* Import FC…" at bounding box center [481, 276] width 199 height 22
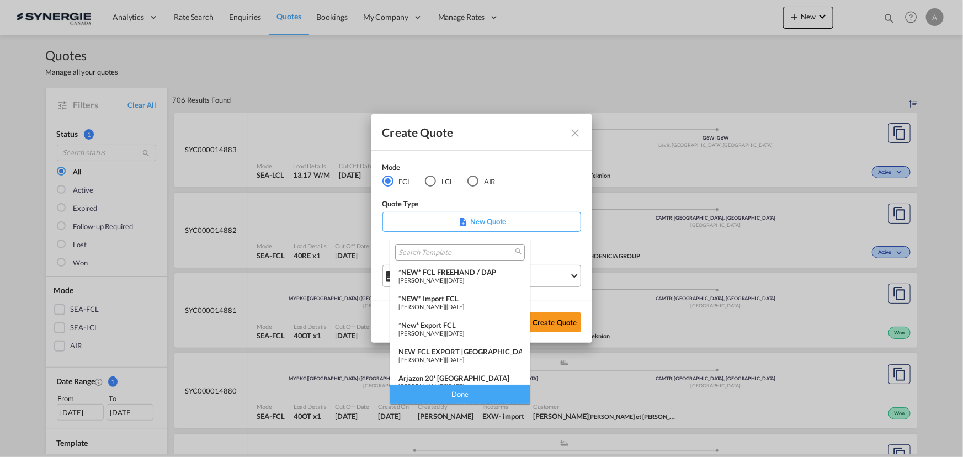
click at [445, 303] on span "[PERSON_NAME]" at bounding box center [422, 306] width 46 height 7
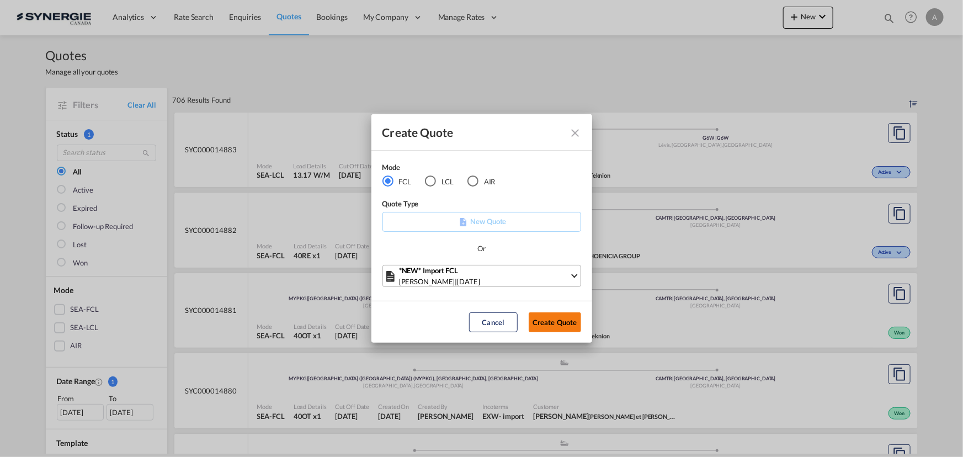
click at [552, 323] on button "Create Quote" at bounding box center [555, 322] width 52 height 20
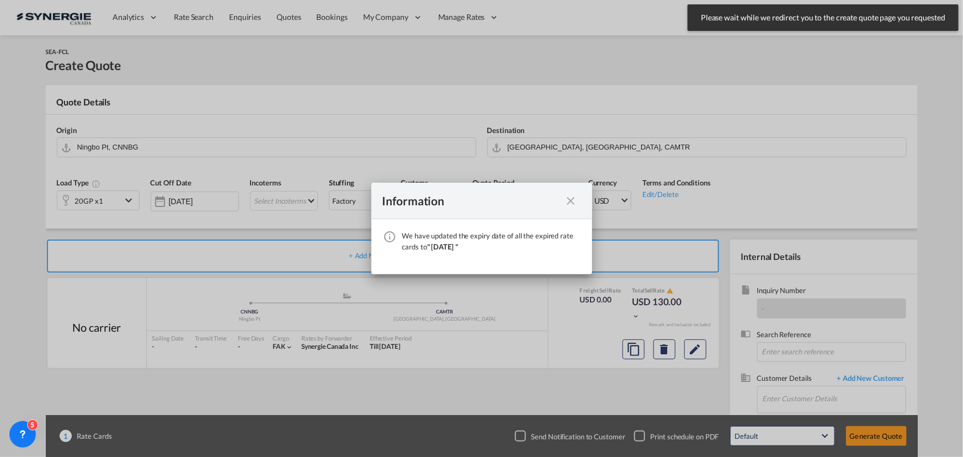
click at [577, 198] on div "Information" at bounding box center [481, 201] width 221 height 36
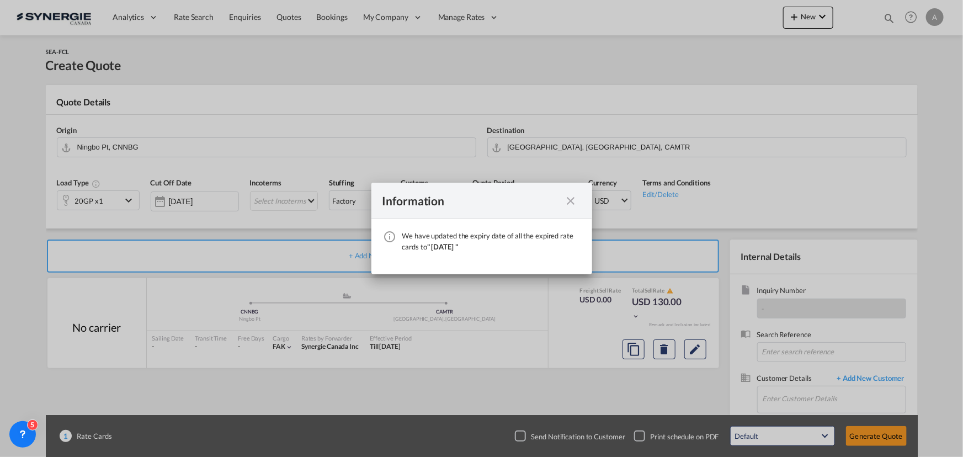
click at [571, 200] on md-icon "icon-close fg-AAA8AD cursor" at bounding box center [571, 200] width 13 height 13
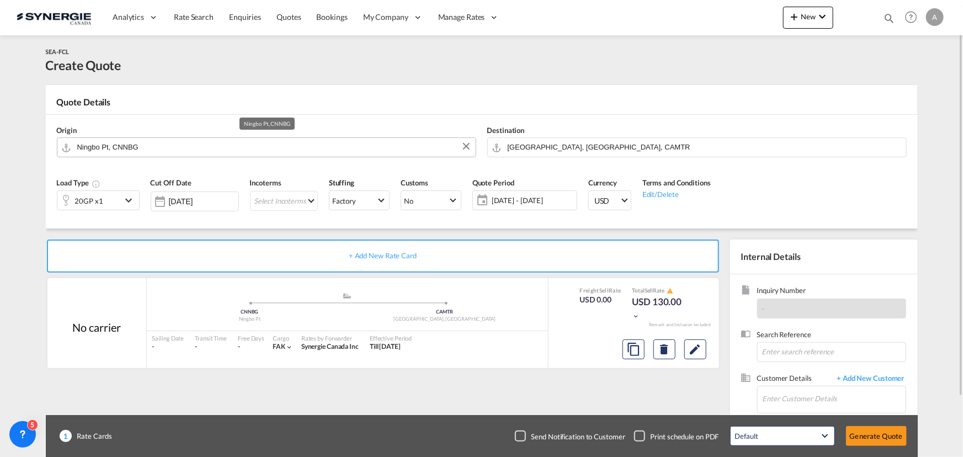
click at [187, 150] on input "Ningbo Pt, CNNBG" at bounding box center [273, 146] width 393 height 19
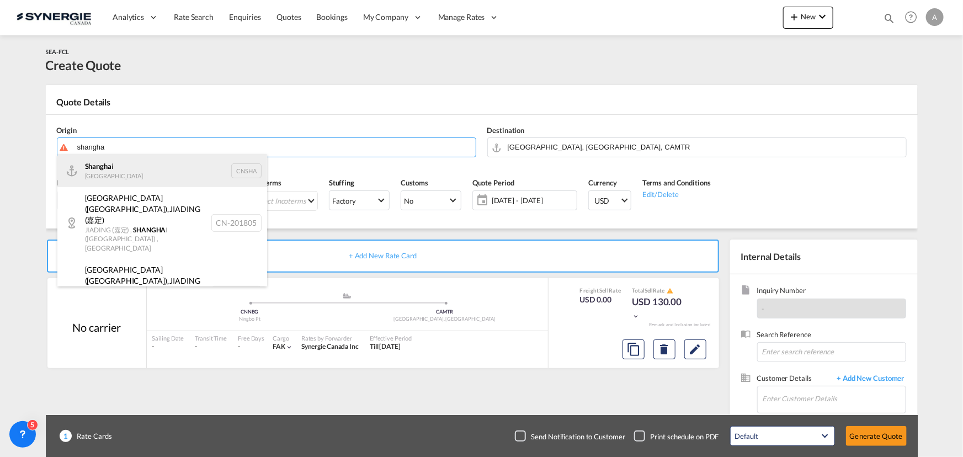
click at [128, 178] on div "Shangha i [GEOGRAPHIC_DATA] CNSHA" at bounding box center [162, 170] width 210 height 33
type input "[GEOGRAPHIC_DATA], [GEOGRAPHIC_DATA]"
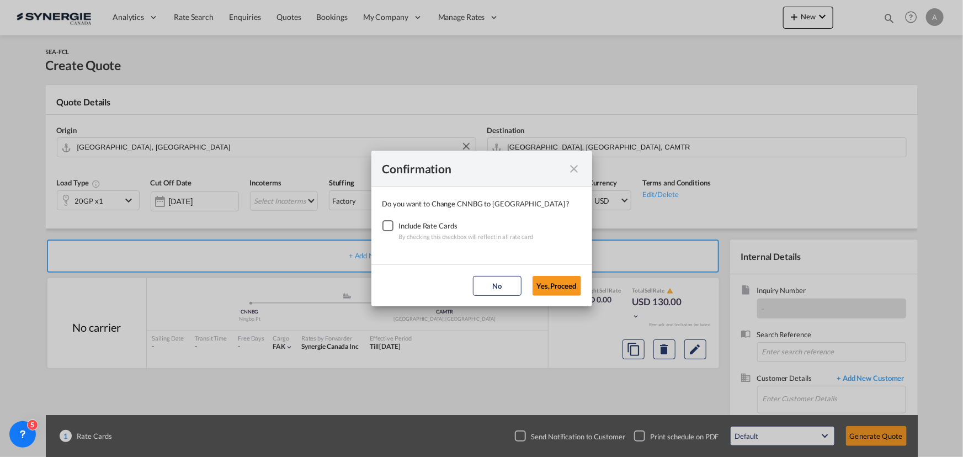
click at [394, 226] on div "Checkbox No Ink" at bounding box center [387, 225] width 11 height 11
click at [546, 283] on button "Yes,Proceed" at bounding box center [557, 286] width 49 height 20
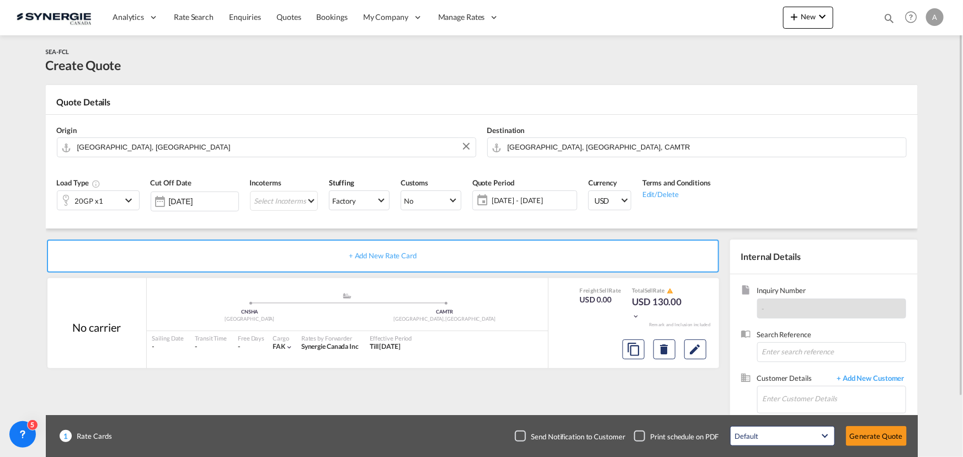
click at [92, 200] on div "20GP x1" at bounding box center [89, 200] width 28 height 15
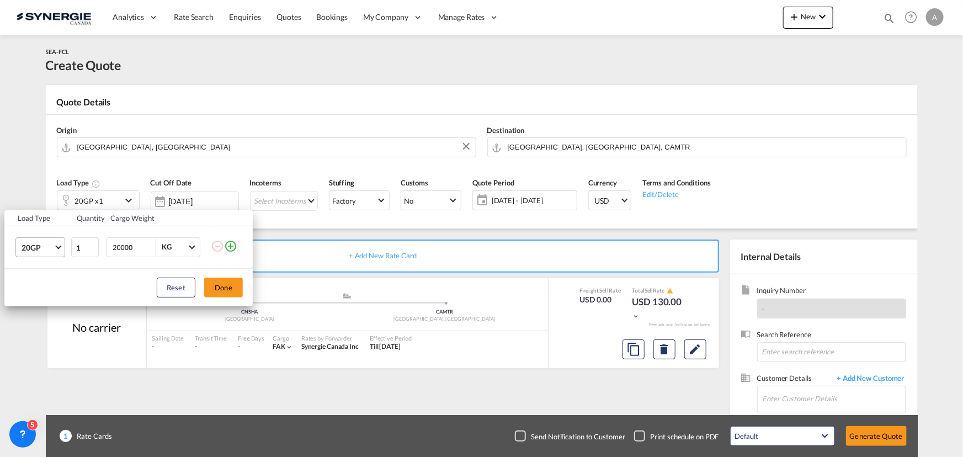
click at [41, 252] on span "20GP" at bounding box center [38, 247] width 32 height 11
click at [40, 330] on md-option "40RE" at bounding box center [49, 330] width 75 height 26
click at [229, 289] on button "Done" at bounding box center [223, 288] width 39 height 20
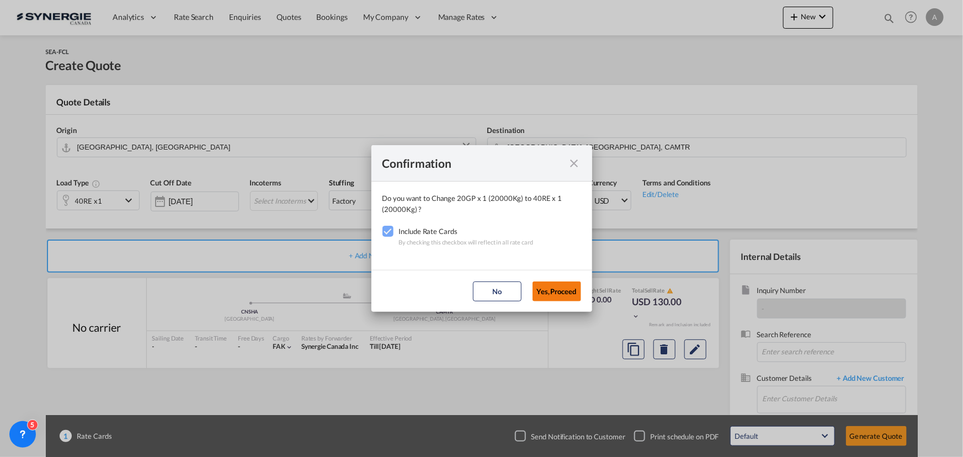
click at [556, 295] on button "Yes,Proceed" at bounding box center [557, 291] width 49 height 20
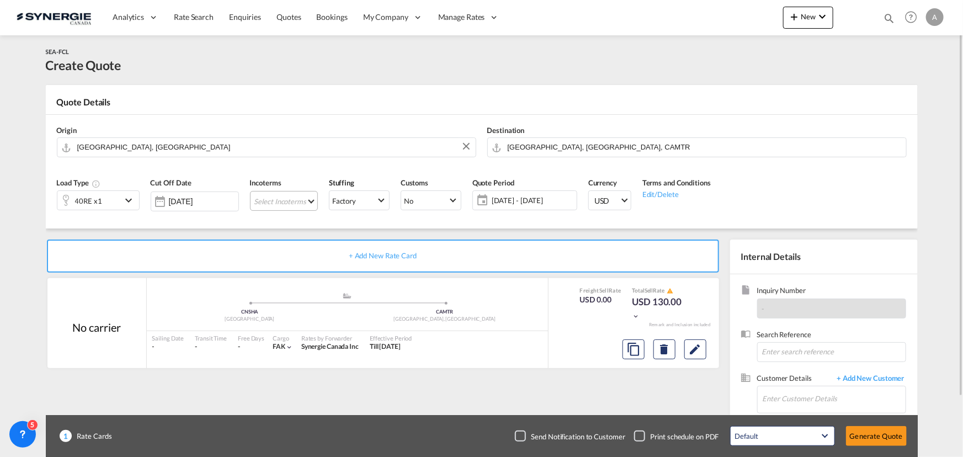
click at [299, 203] on md-select "Select Incoterms FAS - import Free Alongside Ship DPU - import Delivery at Plac…" at bounding box center [284, 201] width 68 height 20
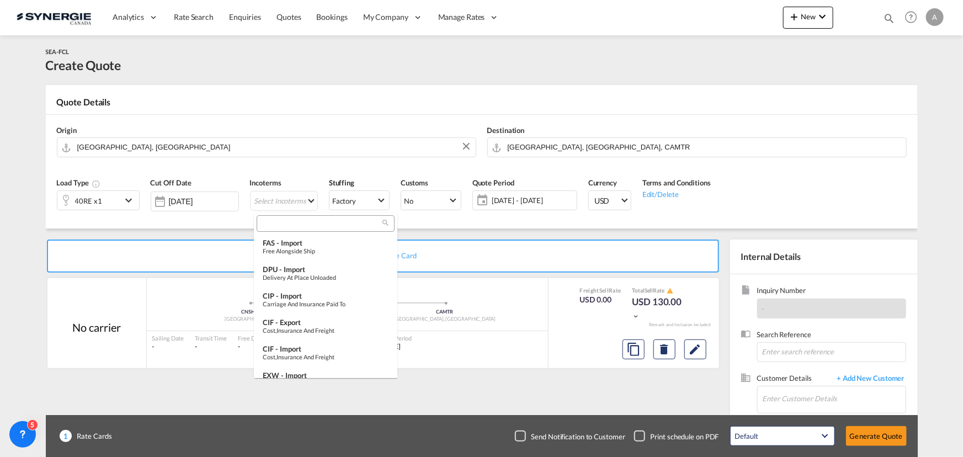
click at [300, 226] on input "search" at bounding box center [321, 224] width 123 height 10
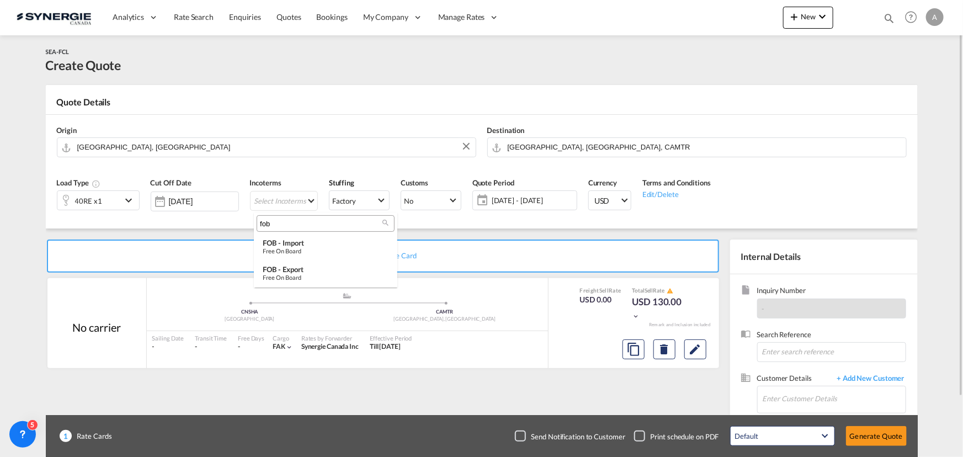
type input "fob"
click at [306, 248] on div "Free on Board" at bounding box center [326, 250] width 126 height 7
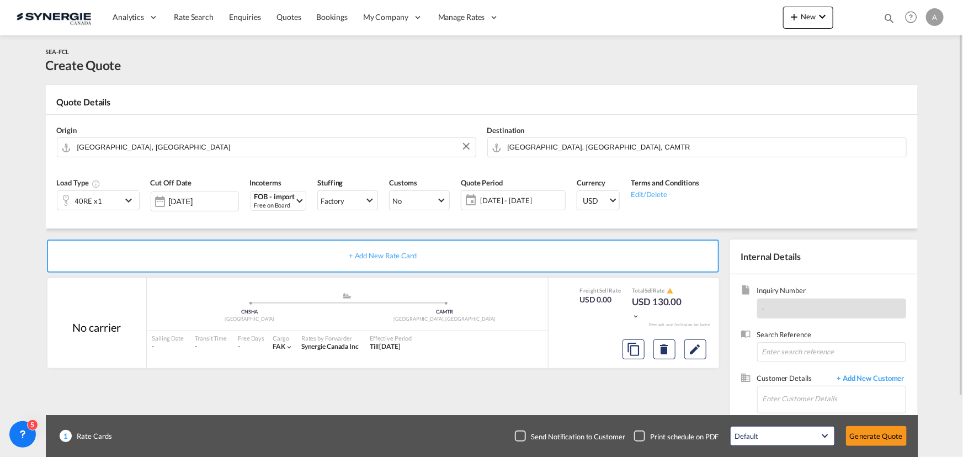
click at [518, 203] on span "[DATE] - [DATE]" at bounding box center [521, 200] width 82 height 10
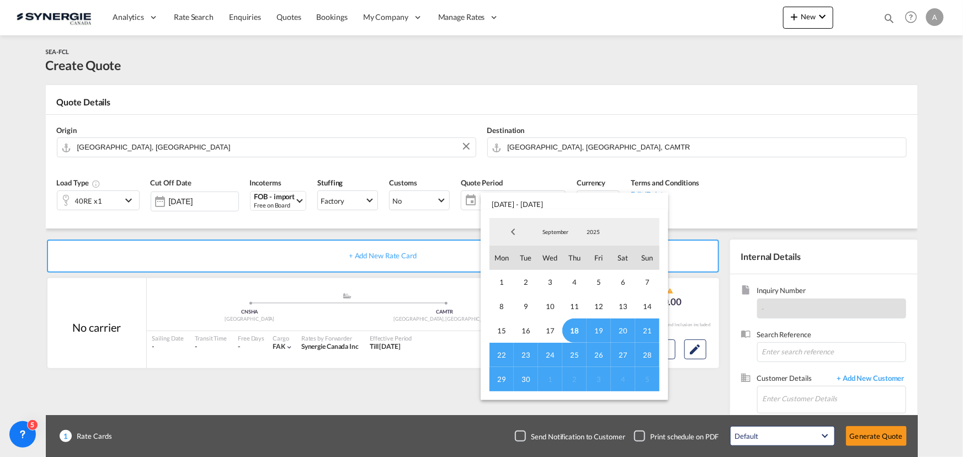
click at [576, 330] on span "18" at bounding box center [574, 330] width 24 height 24
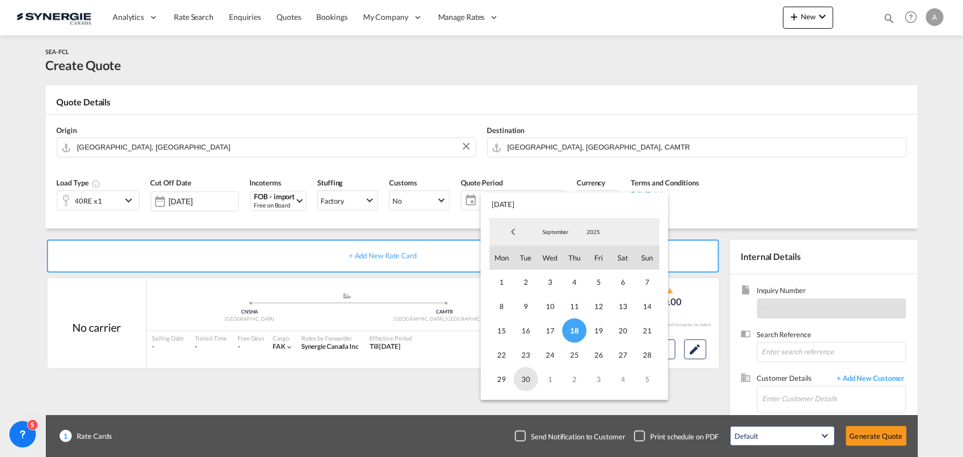
click at [533, 378] on span "30" at bounding box center [526, 379] width 24 height 24
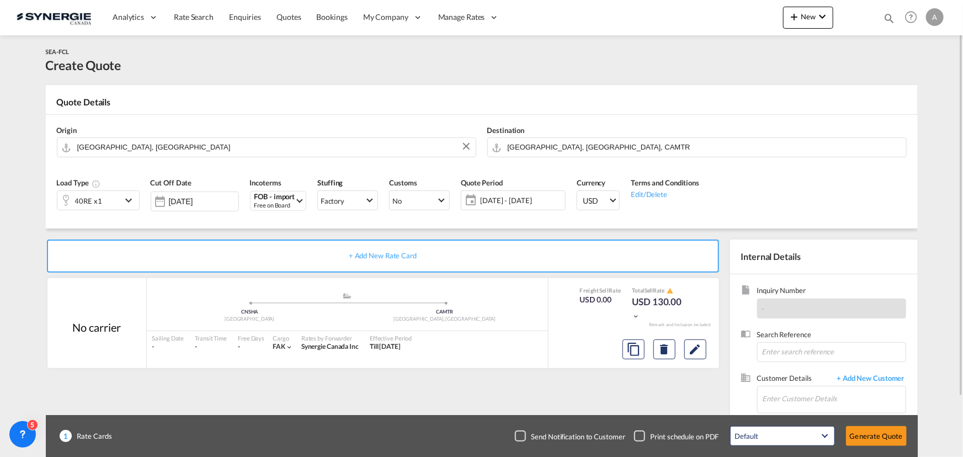
drag, startPoint x: 448, startPoint y: 379, endPoint x: 458, endPoint y: 378, distance: 9.4
click at [454, 378] on div "+ Add New Rate Card No carrier added by you .a{fill:#aaa8ad;} .a{fill:#aaa8ad;}…" at bounding box center [385, 355] width 679 height 231
click at [692, 353] on md-icon "Edit" at bounding box center [695, 349] width 13 height 13
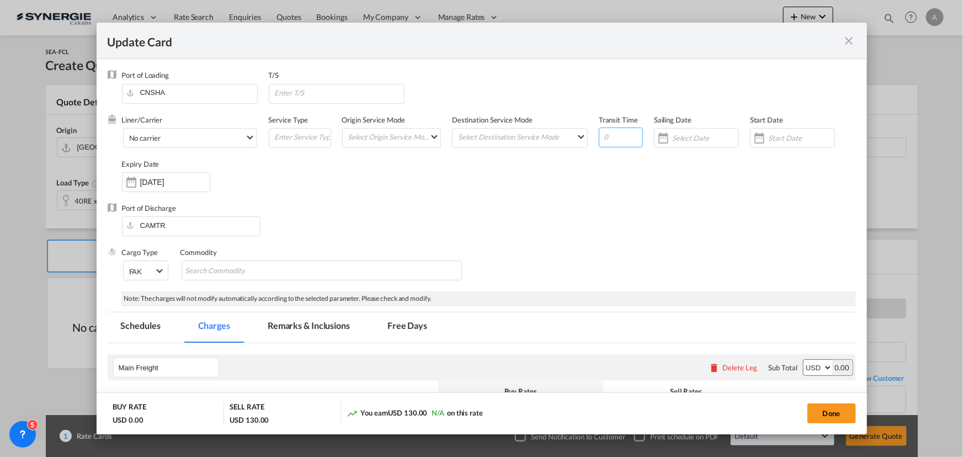
click at [614, 140] on input "Update CardPort of ..." at bounding box center [621, 137] width 44 height 20
select select "per container"
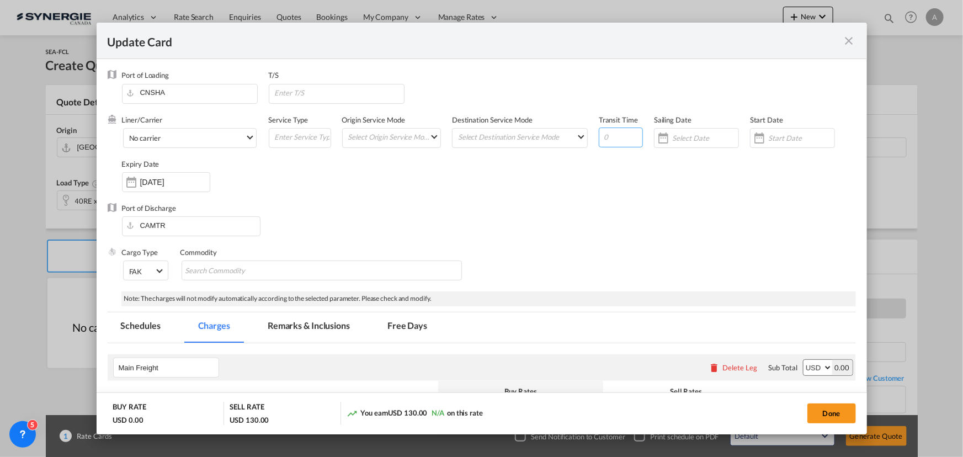
select select "per container"
select select "per B/L"
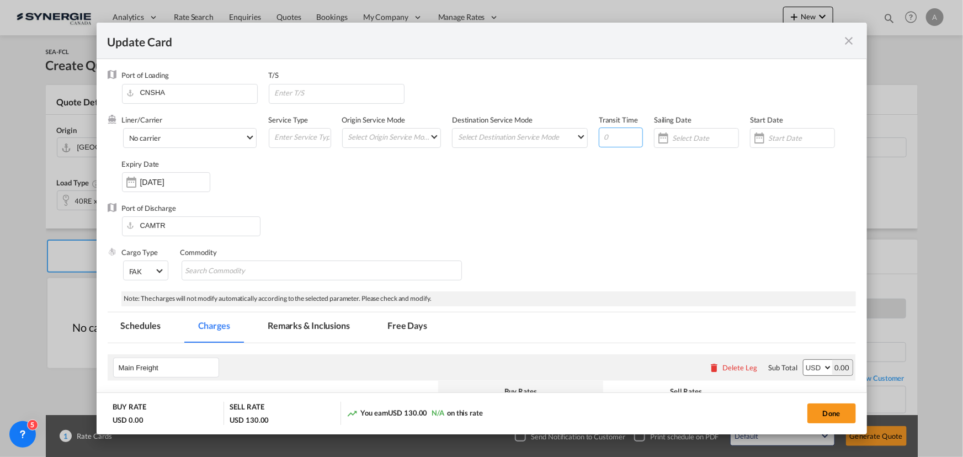
select select "per B/L"
select select "per shipment"
type input "35"
click at [311, 91] on input "Update CardPort of ..." at bounding box center [339, 92] width 130 height 17
type input "[GEOGRAPHIC_DATA]"
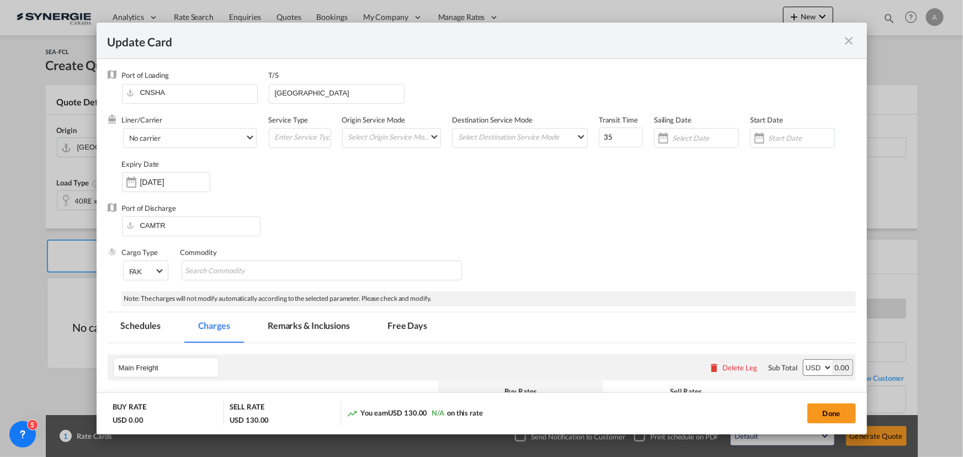
click at [775, 139] on input "Update CardPort of ..." at bounding box center [801, 138] width 66 height 9
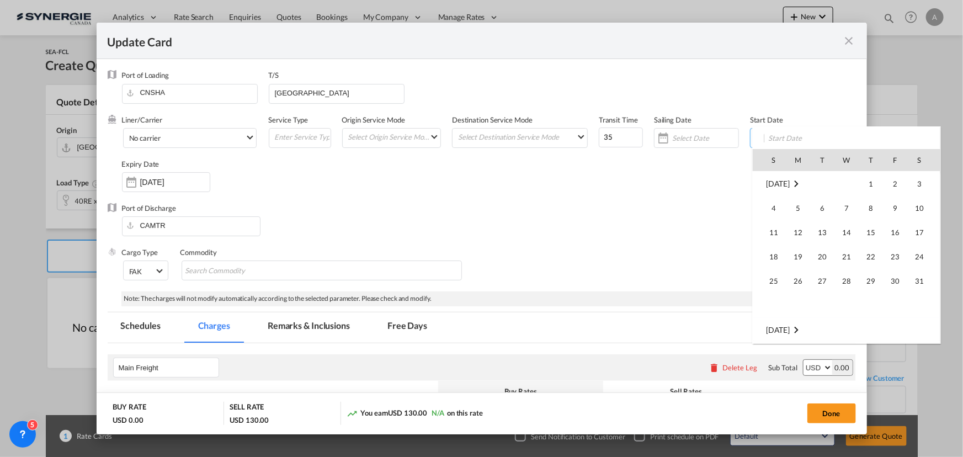
scroll to position [255671, 0]
click at [865, 256] on span "18" at bounding box center [870, 256] width 23 height 23
type input "[DATE]"
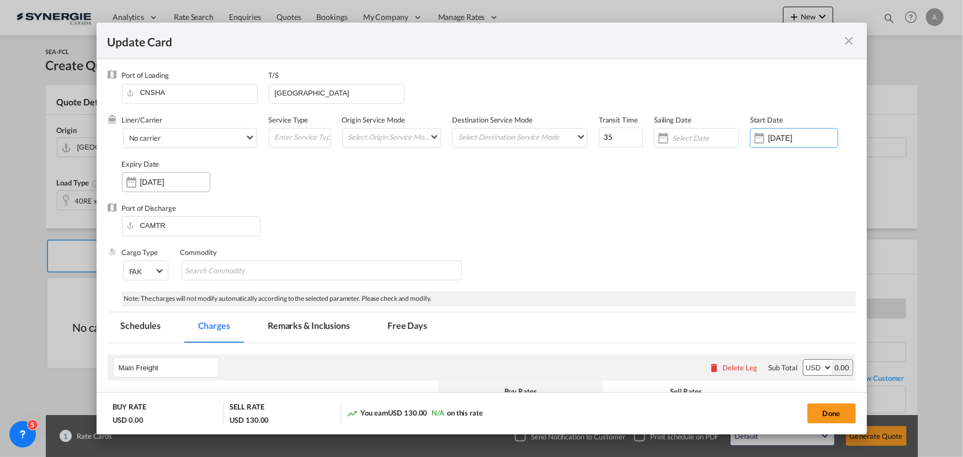
click at [182, 190] on div "[DATE]" at bounding box center [166, 182] width 88 height 20
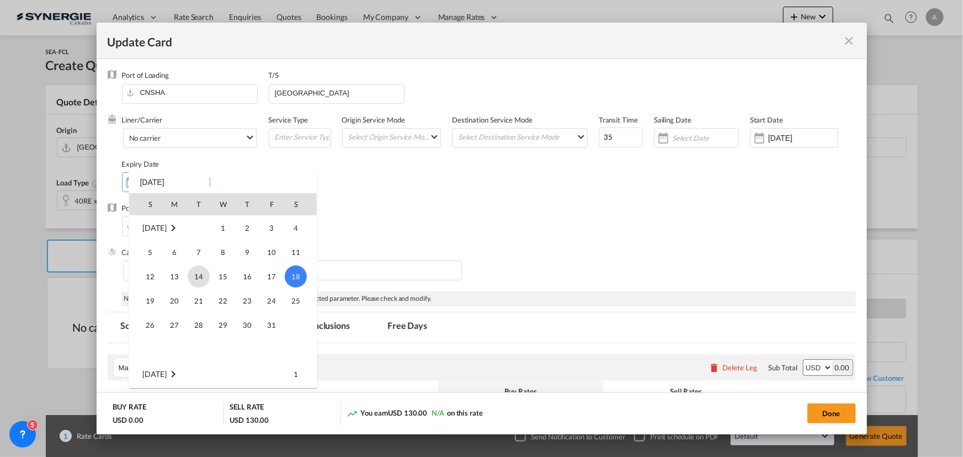
scroll to position [96, 0]
click at [190, 256] on span "30" at bounding box center [199, 253] width 22 height 22
type input "[DATE]"
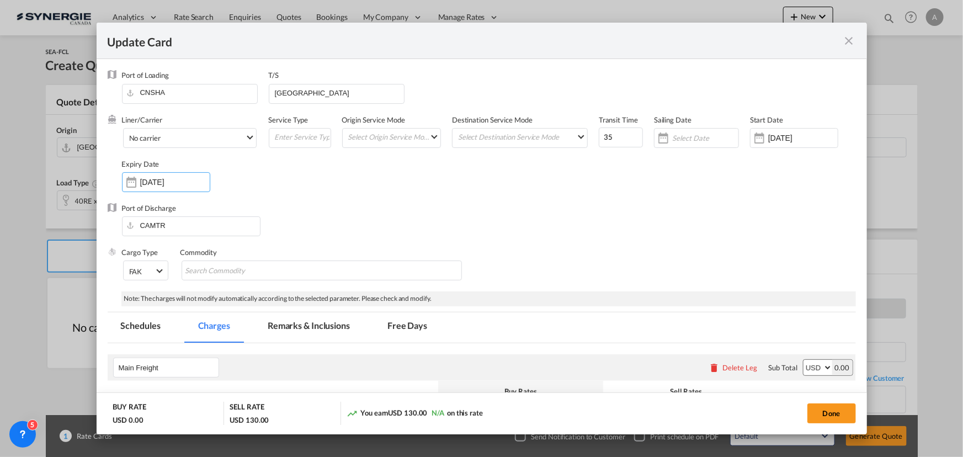
click at [467, 194] on div "Liner/Carrier No carrier 2HM LOGISTICS D.O.O AAXL GLOBAL SHIPPING LINES LLC [PE…" at bounding box center [489, 159] width 734 height 88
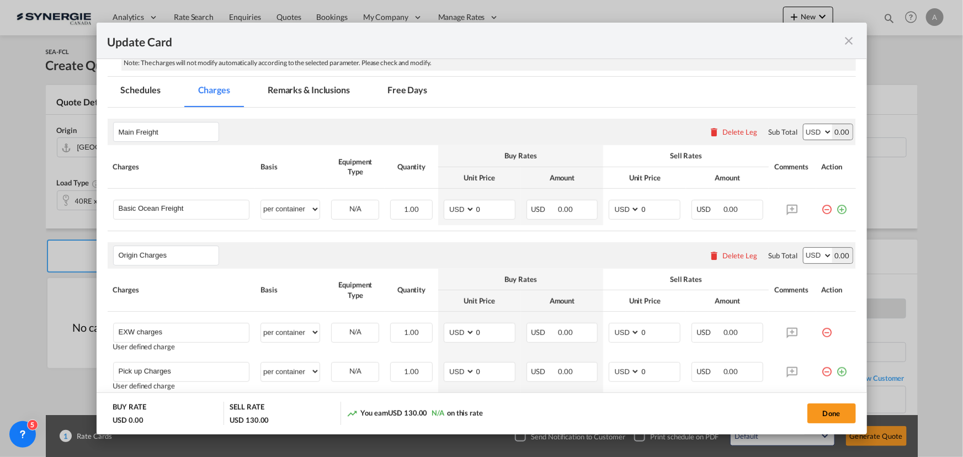
scroll to position [251, 0]
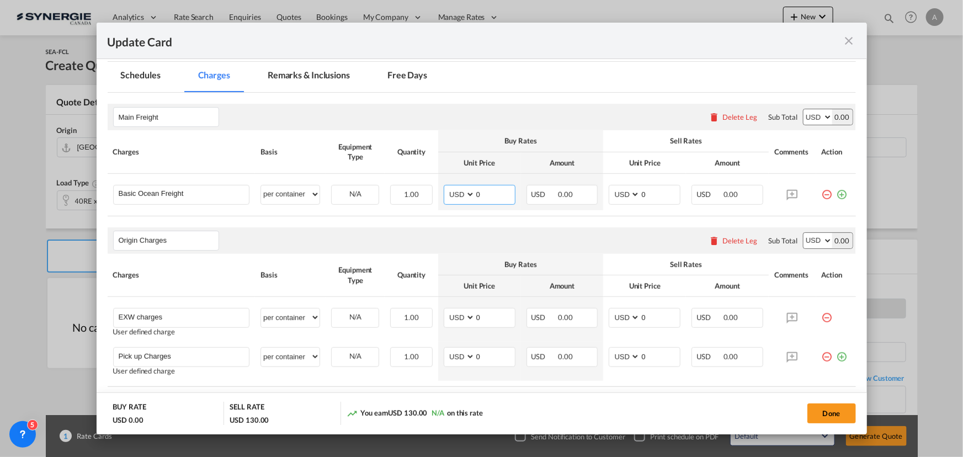
drag, startPoint x: 416, startPoint y: 180, endPoint x: 375, endPoint y: 164, distance: 43.2
click at [381, 168] on table "Charges Basis Equipment Type Quantity Buy Rates Sell Rates Comments Action Unit…" at bounding box center [482, 173] width 748 height 86
type input "4278"
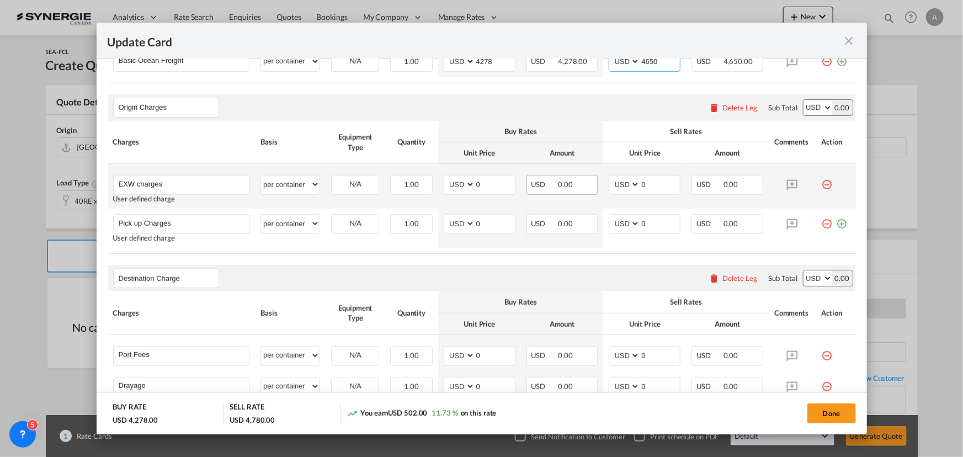
scroll to position [401, 0]
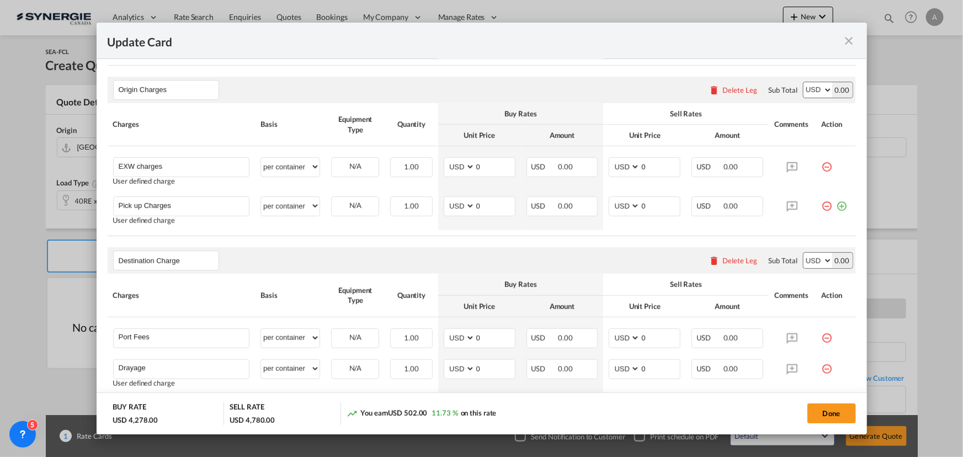
type input "4650"
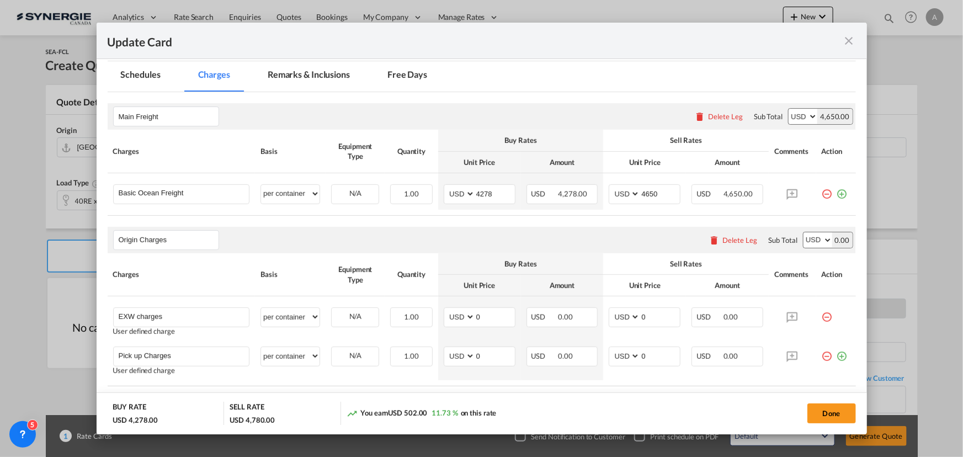
scroll to position [301, 0]
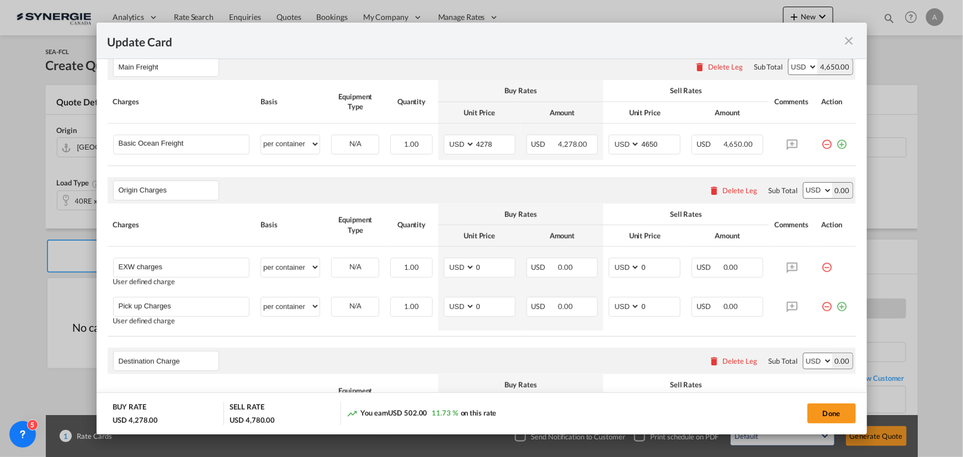
click at [730, 195] on div "Delete Leg" at bounding box center [734, 190] width 60 height 20
click at [741, 190] on div "Delete Leg" at bounding box center [740, 190] width 35 height 9
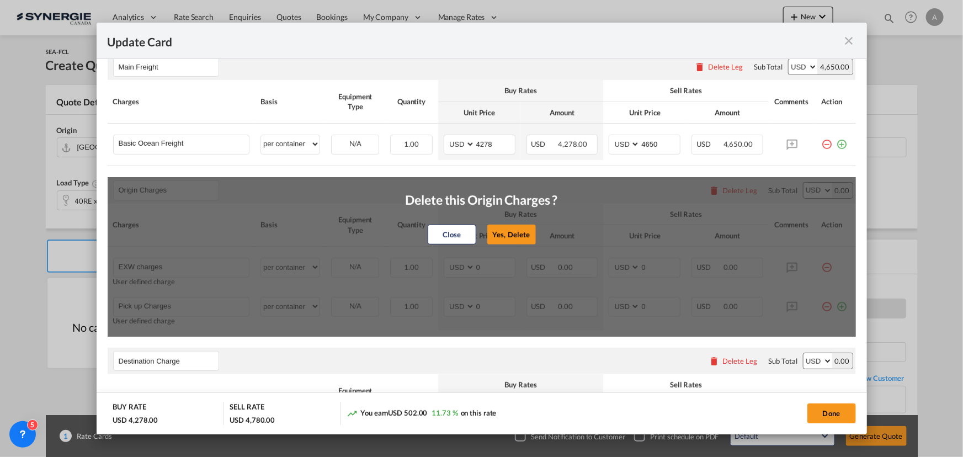
click at [516, 233] on button "Yes, Delete" at bounding box center [511, 235] width 49 height 20
type input "Destination Charge"
type input "Port Fees"
type input "Drayage"
type input "Doc and Handling fees"
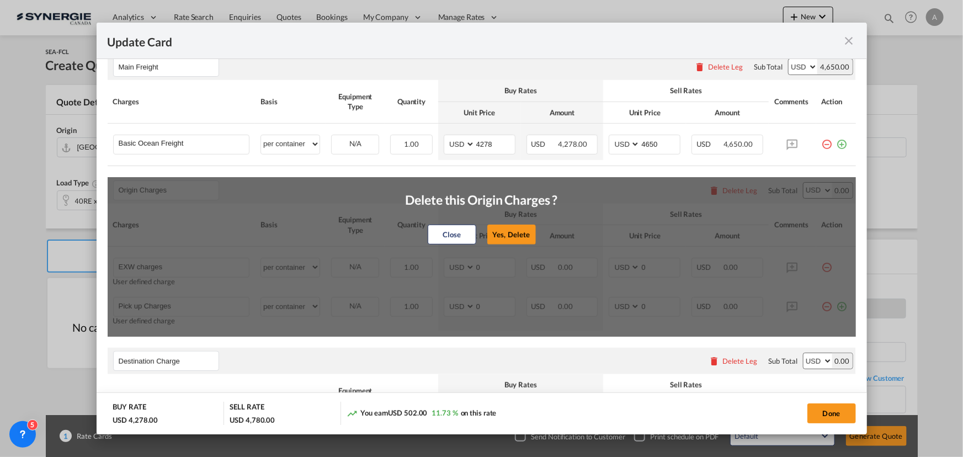
type input "E-manifest"
select select "per B/L"
type input "35"
type input "Doc fee"
select select "per B/L"
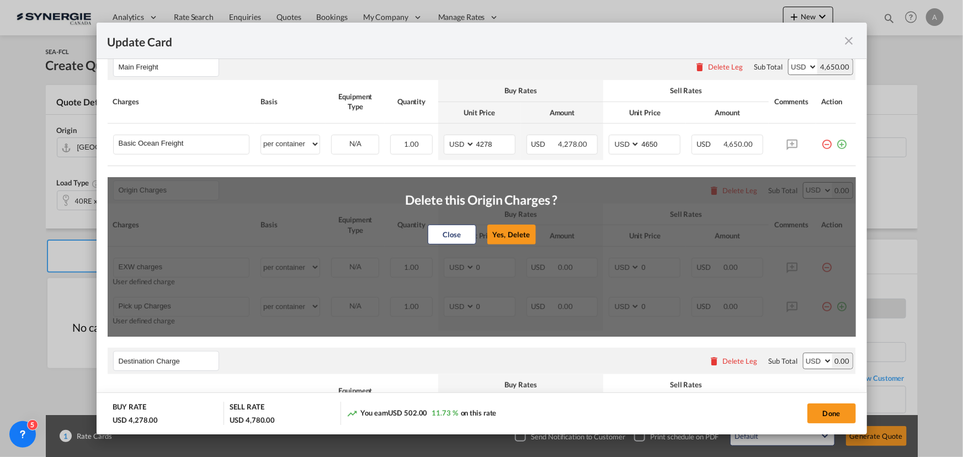
type input "30"
type input "Handling fee"
select select "per B/L"
type input "65"
type input "Cargo Coverage"
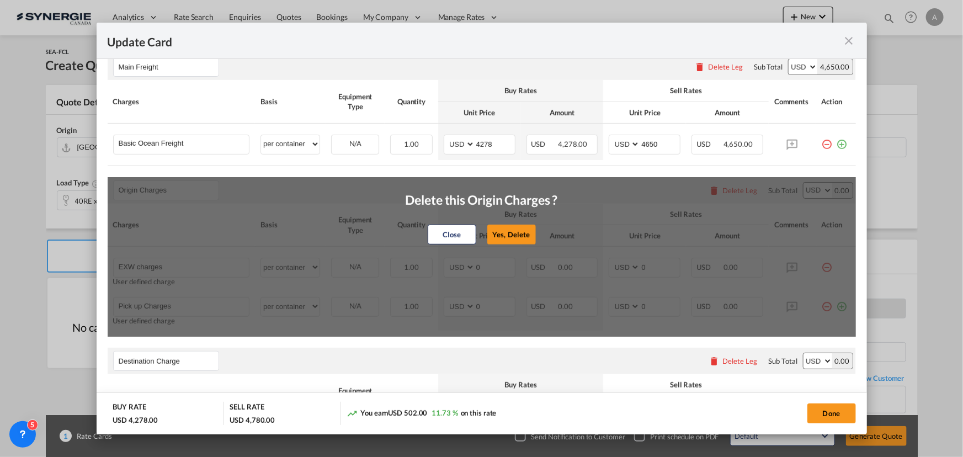
type input "Cargo Coverage - Rate to be confirmed depending on commodity and value Min 50 U…"
select select "per shipment"
type input "0"
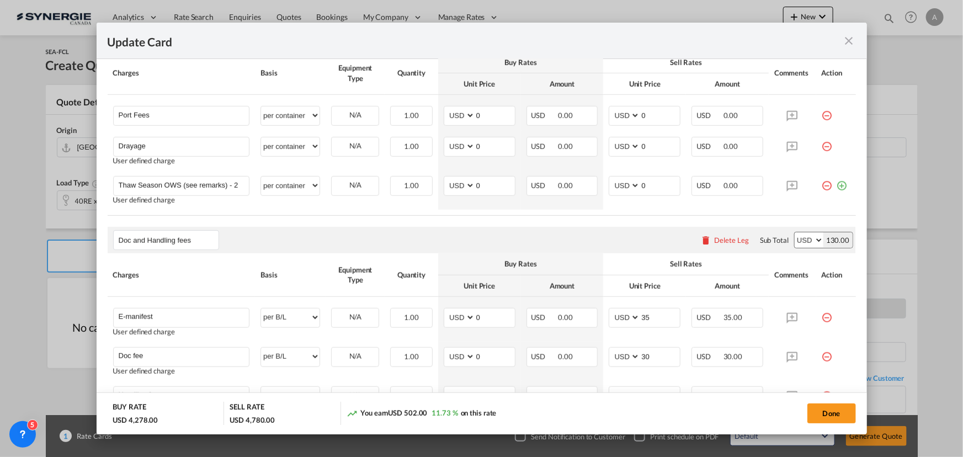
scroll to position [451, 0]
drag, startPoint x: 814, startPoint y: 187, endPoint x: 749, endPoint y: 168, distance: 67.8
click at [822, 187] on md-icon "icon-minus-circle-outline red-400-fg" at bounding box center [827, 182] width 11 height 11
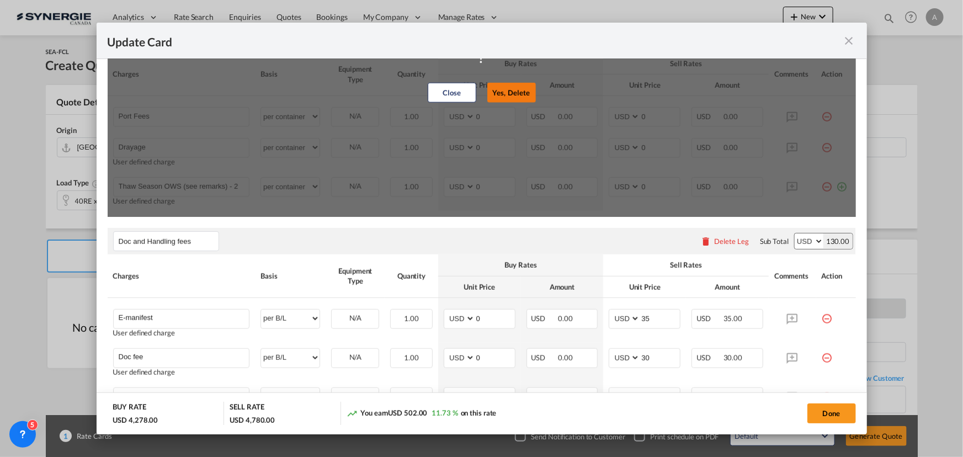
click at [494, 97] on button "Yes, Delete" at bounding box center [511, 93] width 49 height 20
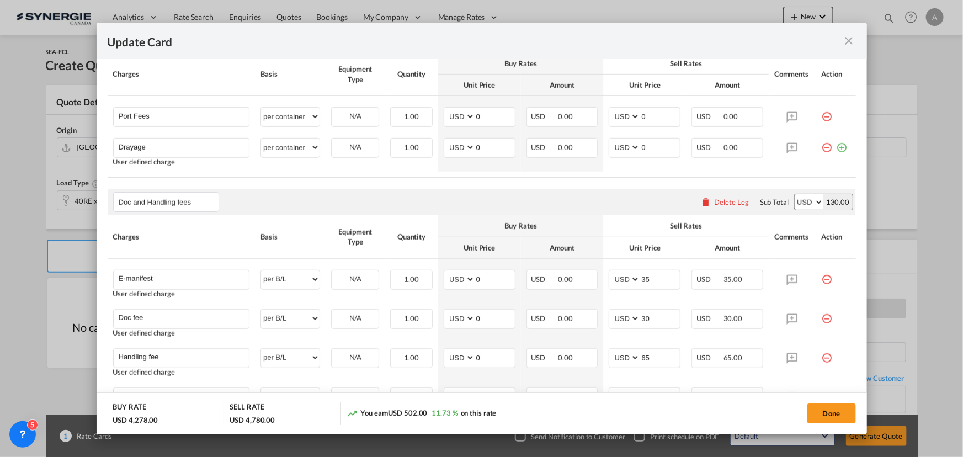
click at [822, 115] on md-icon "icon-minus-circle-outline red-400-fg" at bounding box center [827, 112] width 11 height 11
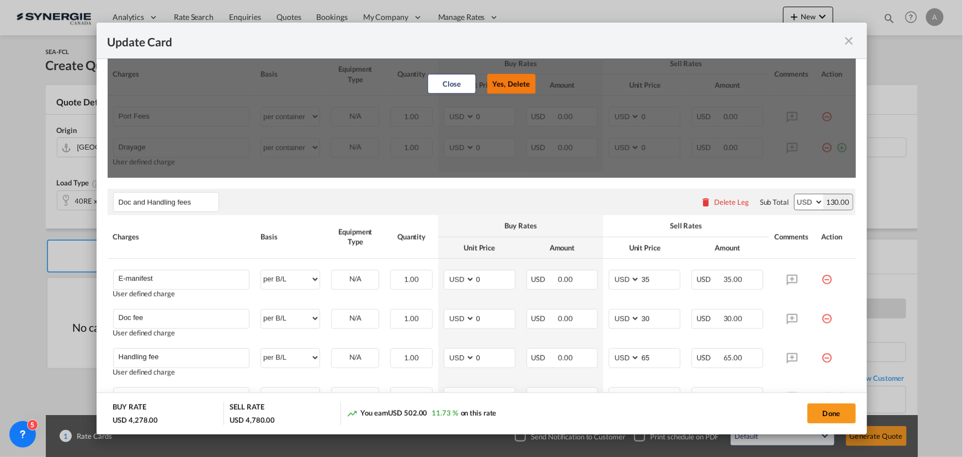
click at [502, 86] on button "Yes, Delete" at bounding box center [511, 84] width 49 height 20
type input "Drayage"
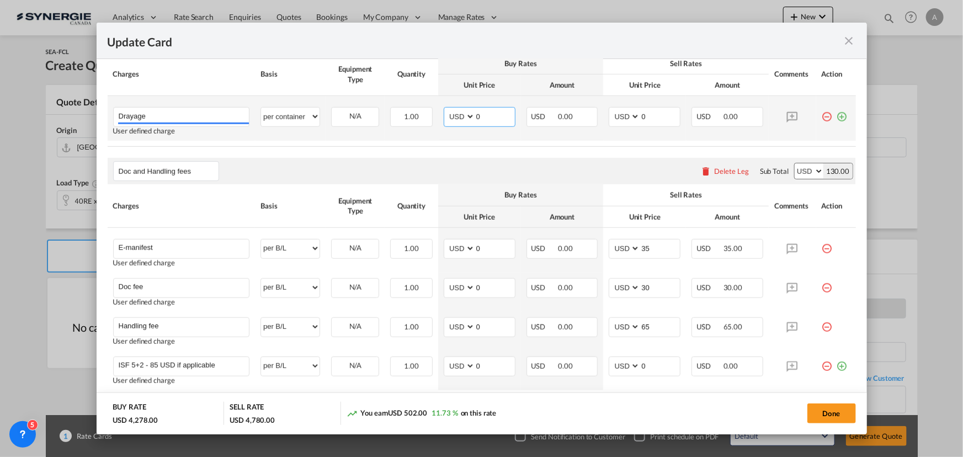
click at [439, 119] on td "AED AFN ALL AMD ANG AOA ARS AUD AWG AZN BAM BBD BDT BGN BHD BIF BMD BND [PERSON…" at bounding box center [479, 118] width 83 height 45
type input "310"
type input "350"
click at [837, 113] on md-icon "icon-plus-circle-outline green-400-fg" at bounding box center [842, 112] width 11 height 11
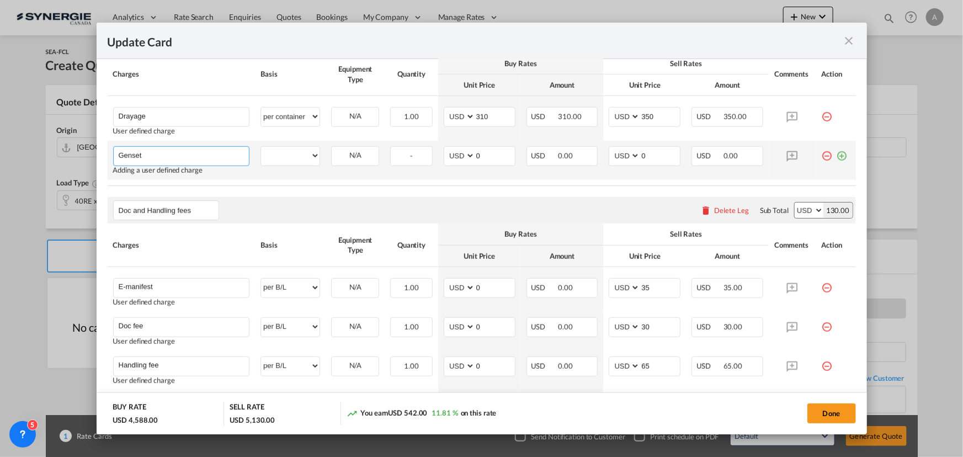
type input "Genset"
click at [300, 160] on select "per equipment per container per B/L per shipping bill per shipment per pallet p…" at bounding box center [290, 156] width 59 height 18
select select "per container"
click at [261, 147] on select "per equipment per container per B/L per shipping bill per shipment per pallet p…" at bounding box center [290, 156] width 59 height 18
drag, startPoint x: 483, startPoint y: 155, endPoint x: 391, endPoint y: 149, distance: 91.8
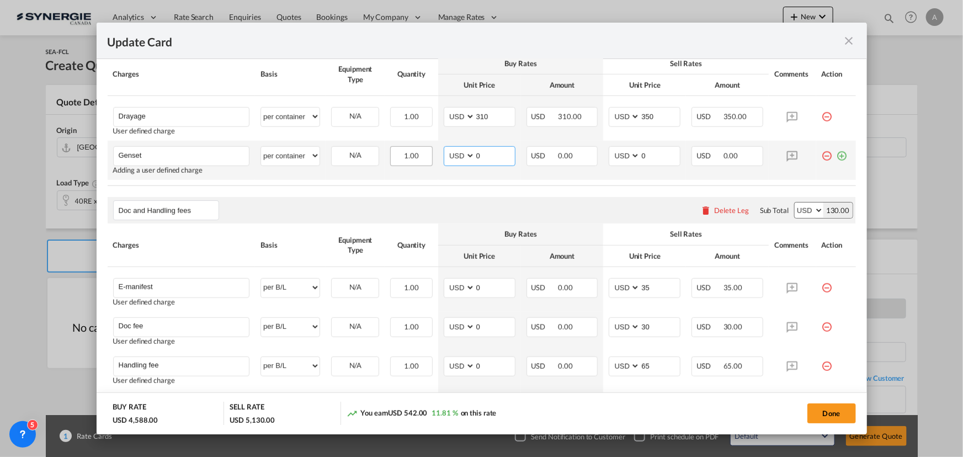
click at [396, 161] on tr "Genset Please Enter User Defined Charges Cannot Be Published Adding a user defi…" at bounding box center [482, 160] width 748 height 39
type input "150"
drag, startPoint x: 647, startPoint y: 156, endPoint x: 619, endPoint y: 149, distance: 29.6
click at [623, 152] on md-input-container "AED AFN ALL AMD ANG AOA ARS AUD AWG AZN BAM BBD BDT BGN BHD BIF BMD BND BOB BRL…" at bounding box center [645, 156] width 72 height 20
type input "200"
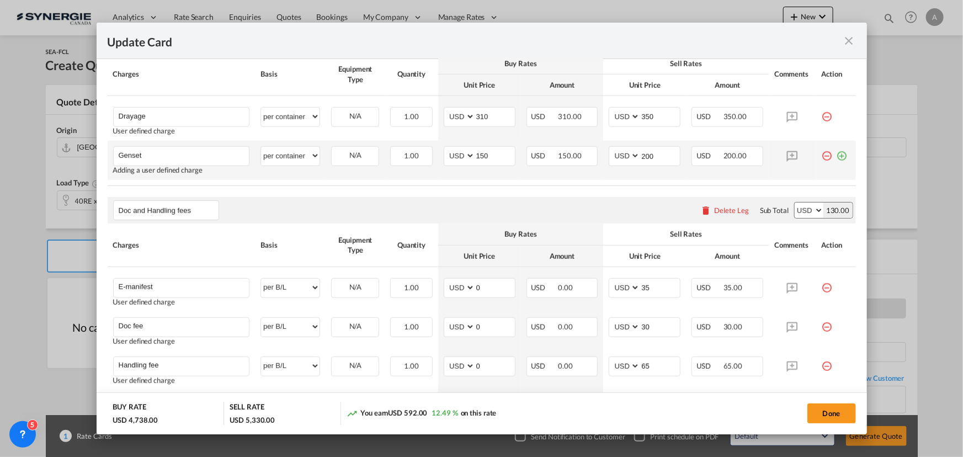
click at [837, 157] on md-icon "icon-plus-circle-outline green-400-fg" at bounding box center [842, 151] width 11 height 11
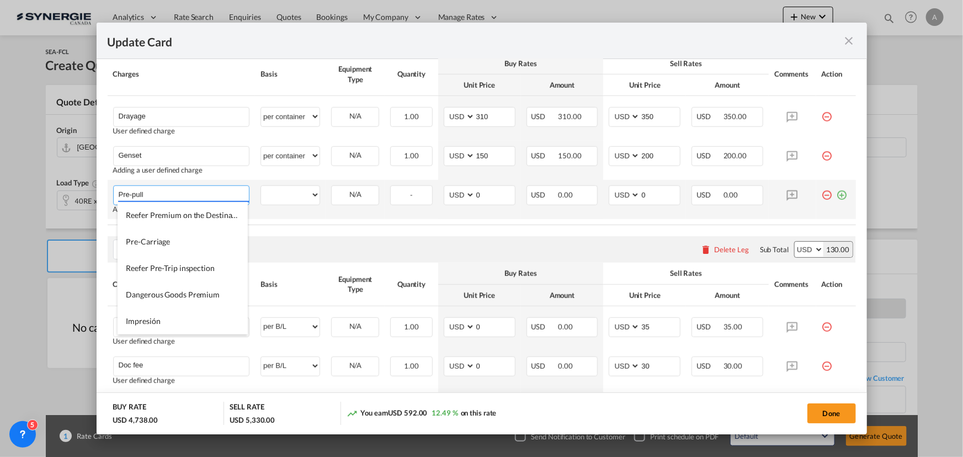
type input "Pre-pull"
click at [313, 187] on select "per equipment per container per B/L per shipping bill per shipment per pallet p…" at bounding box center [290, 195] width 59 height 18
select select "per container"
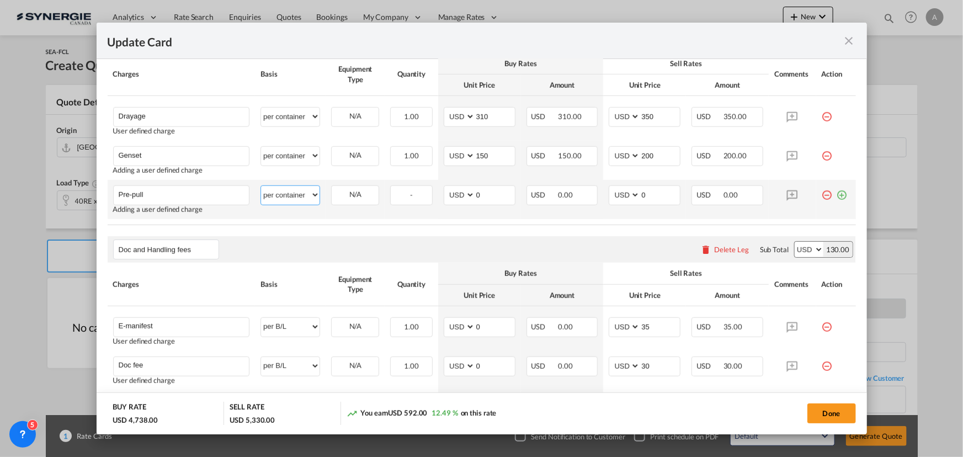
click at [261, 186] on select "per equipment per container per B/L per shipping bill per shipment per pallet p…" at bounding box center [290, 195] width 59 height 18
drag, startPoint x: 485, startPoint y: 198, endPoint x: 434, endPoint y: 186, distance: 52.6
click at [438, 191] on td "AED AFN ALL AMD ANG AOA ARS AUD AWG AZN BAM BBD BDT BGN BHD BIF BMD BND [PERSON…" at bounding box center [479, 199] width 83 height 39
type input "133"
type input "188"
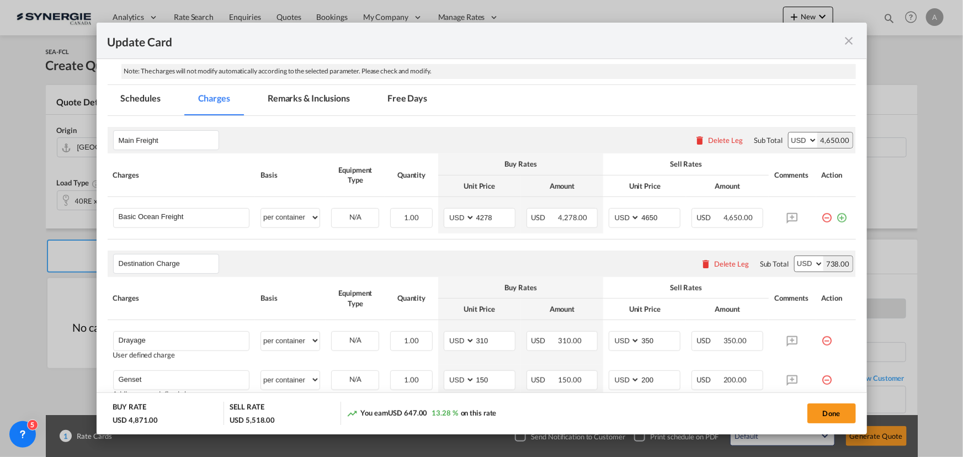
scroll to position [182, 0]
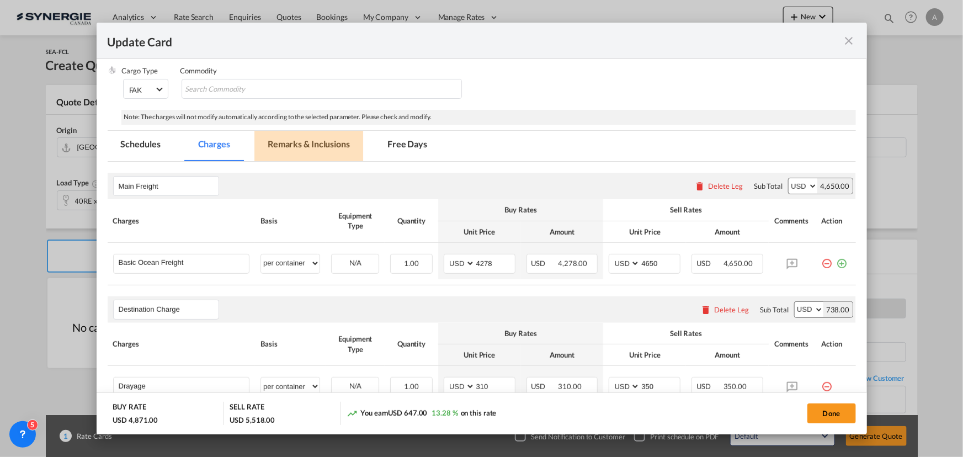
click at [306, 151] on md-tab-item "Remarks & Inclusions" at bounding box center [308, 146] width 109 height 30
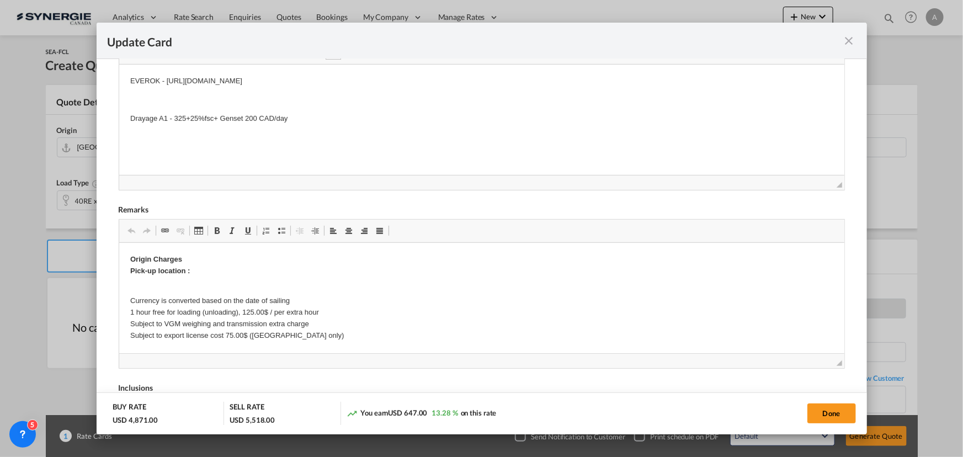
scroll to position [332, 0]
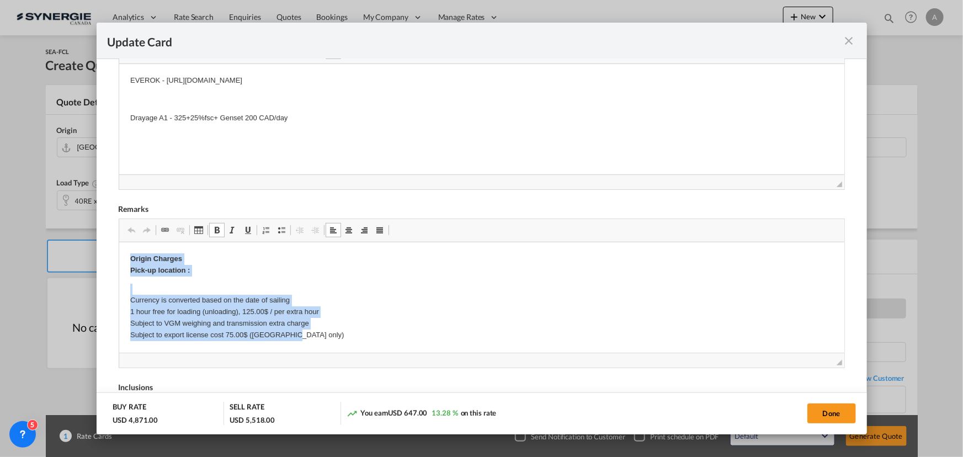
drag, startPoint x: 122, startPoint y: 261, endPoint x: 325, endPoint y: 334, distance: 216.0
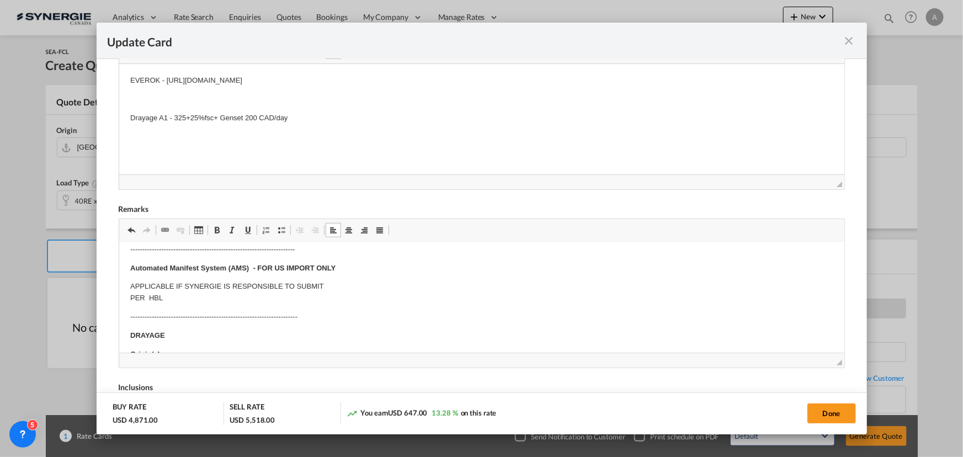
scroll to position [150, 0]
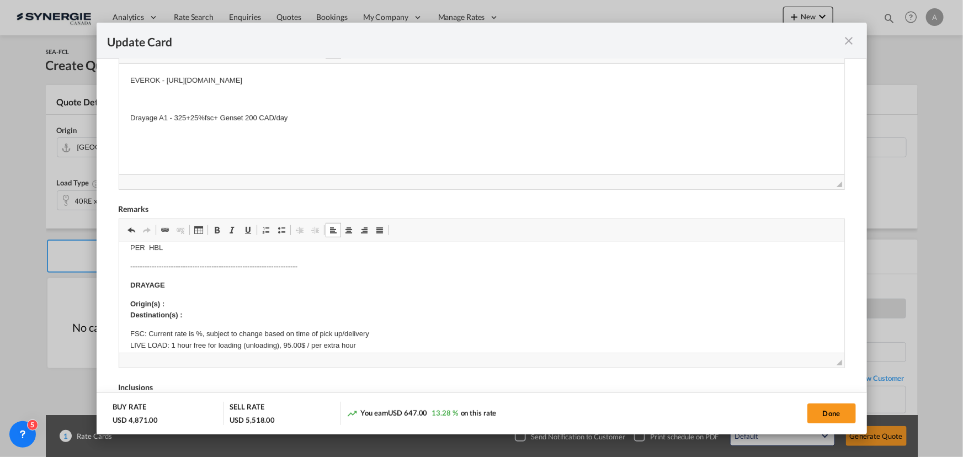
click at [176, 300] on p "Origin(s) : Destination(s) :" at bounding box center [481, 310] width 703 height 23
drag, startPoint x: 124, startPoint y: 300, endPoint x: 195, endPoint y: 316, distance: 72.9
click at [195, 316] on html "—--------------------------------------------------------------- E Manifest (AC…" at bounding box center [481, 447] width 725 height 711
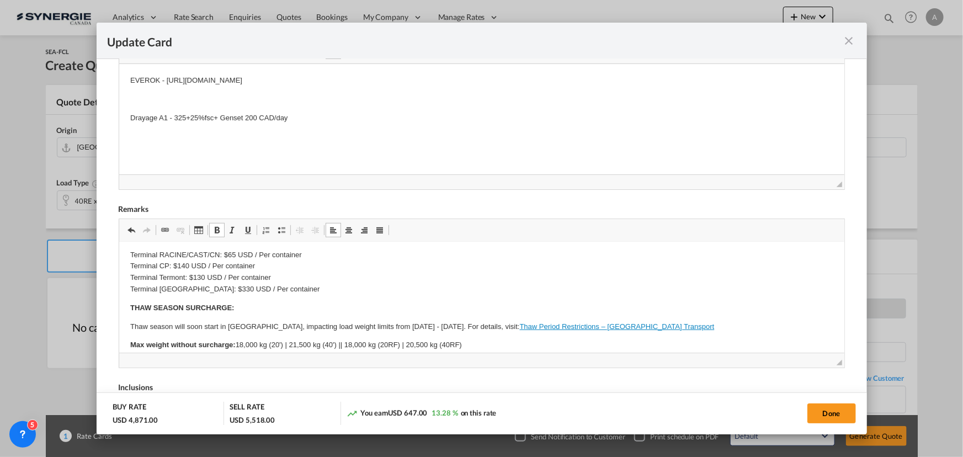
scroll to position [401, 0]
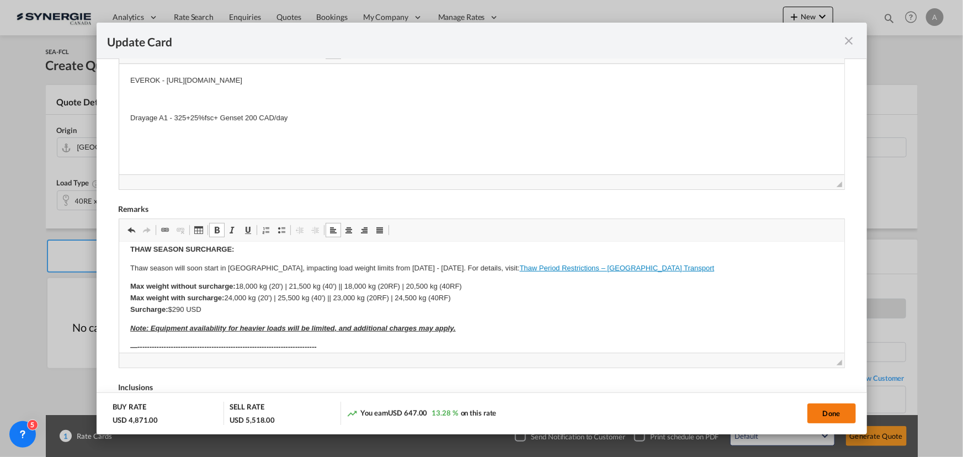
click at [839, 415] on button "Done" at bounding box center [831, 413] width 49 height 20
type input "[DATE]"
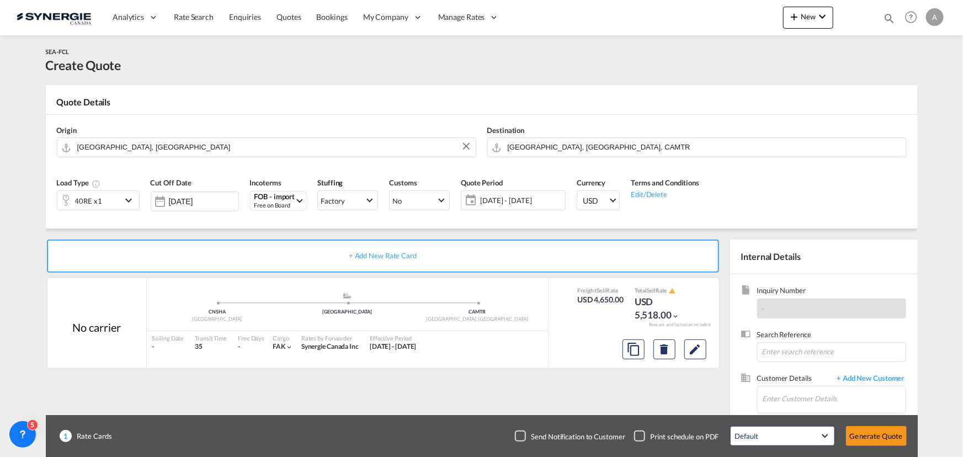
scroll to position [166, 0]
click at [795, 397] on input "Enter Customer Details" at bounding box center [834, 398] width 143 height 25
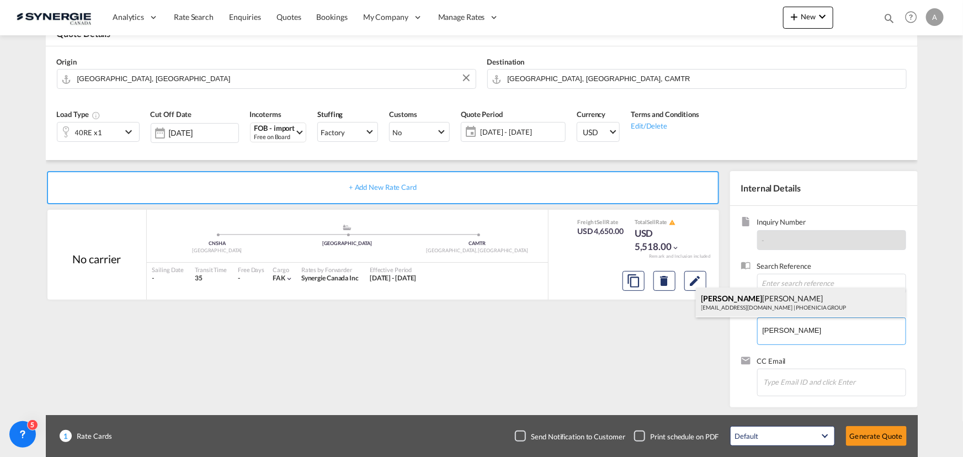
click at [779, 299] on div "[PERSON_NAME] [PERSON_NAME][EMAIL_ADDRESS][DOMAIN_NAME] | PHOENICIA GROUP" at bounding box center [801, 303] width 210 height 30
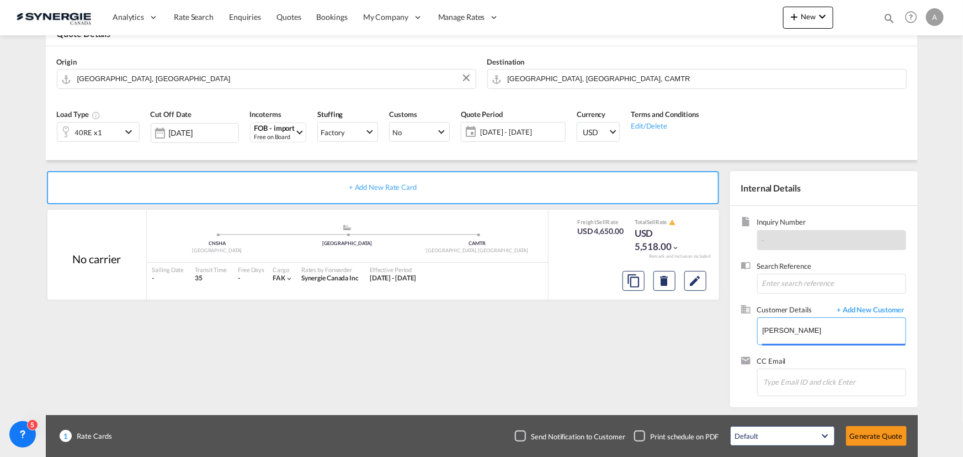
type input "PHOENICIA GROUP, [PERSON_NAME], [EMAIL_ADDRESS][DOMAIN_NAME]"
click at [857, 434] on button "Generate Quote" at bounding box center [876, 436] width 61 height 20
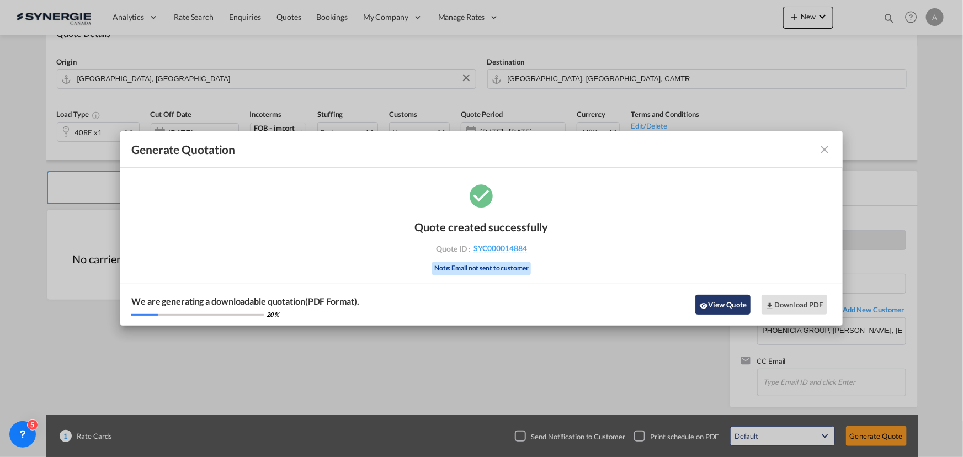
click at [704, 302] on md-icon "icon-eye" at bounding box center [703, 305] width 9 height 9
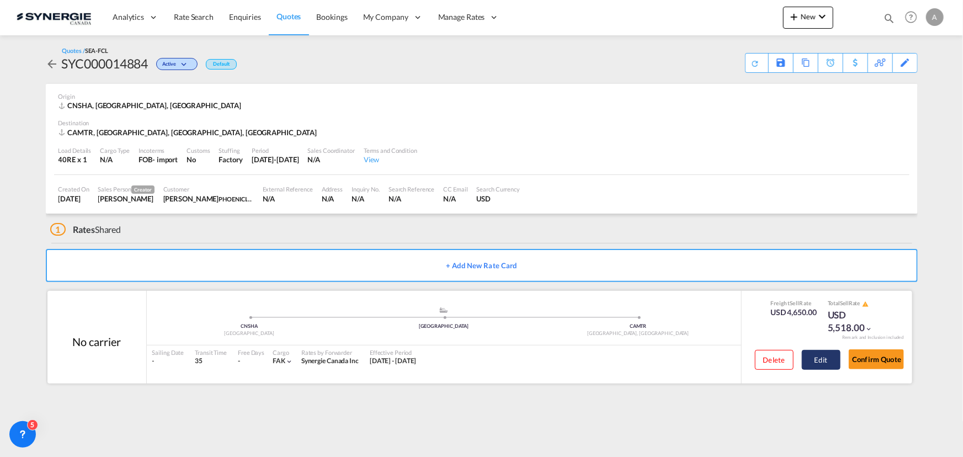
click at [823, 358] on button "Edit" at bounding box center [821, 360] width 39 height 20
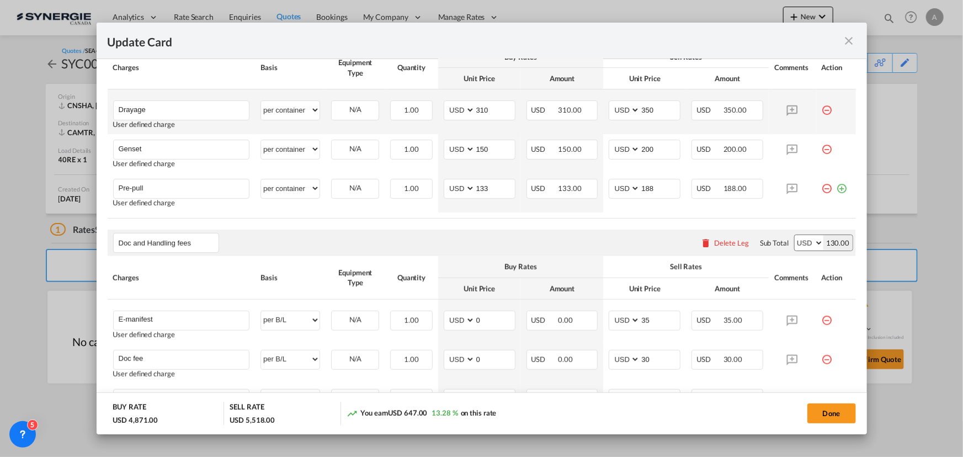
scroll to position [438, 0]
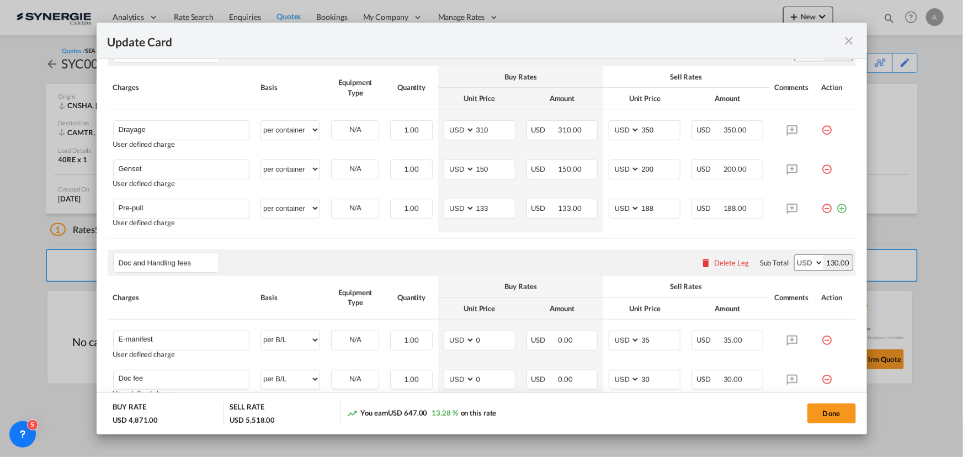
click at [844, 42] on md-icon "icon-close fg-AAA8AD m-0 pointer" at bounding box center [849, 40] width 13 height 13
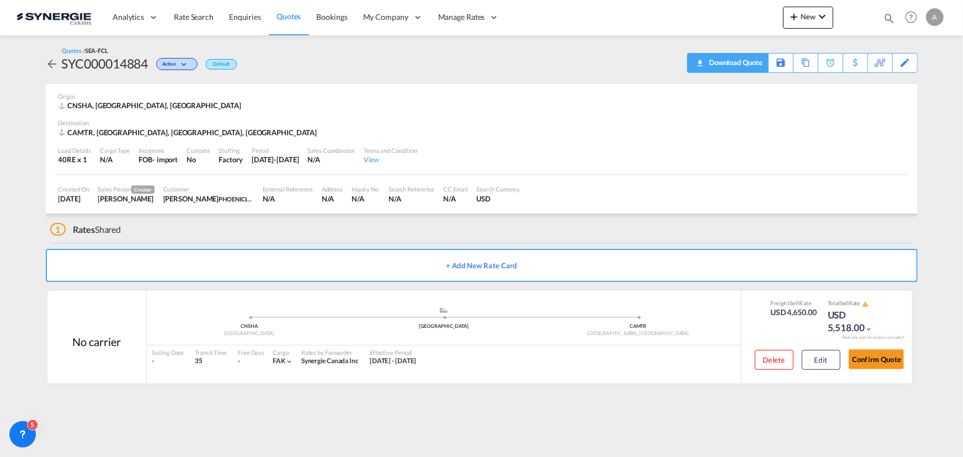
click at [748, 65] on div "Download Quote" at bounding box center [734, 63] width 56 height 18
click at [817, 353] on button "Edit" at bounding box center [821, 360] width 39 height 20
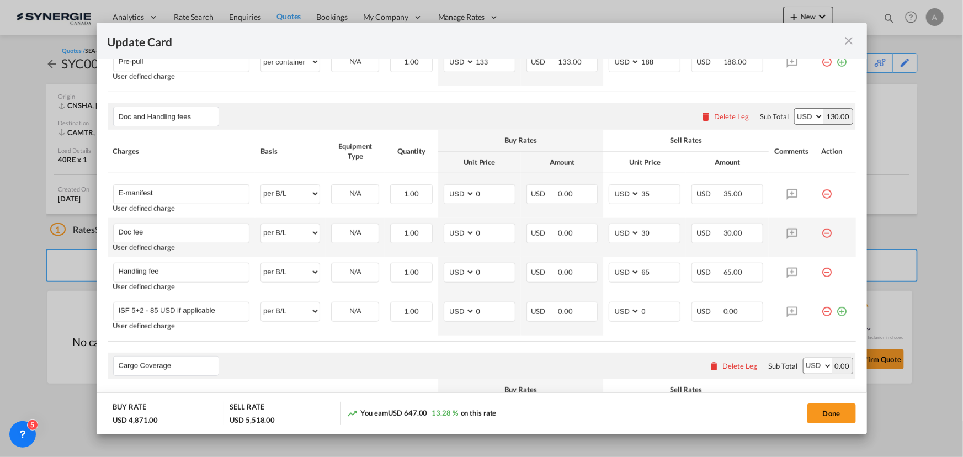
scroll to position [602, 0]
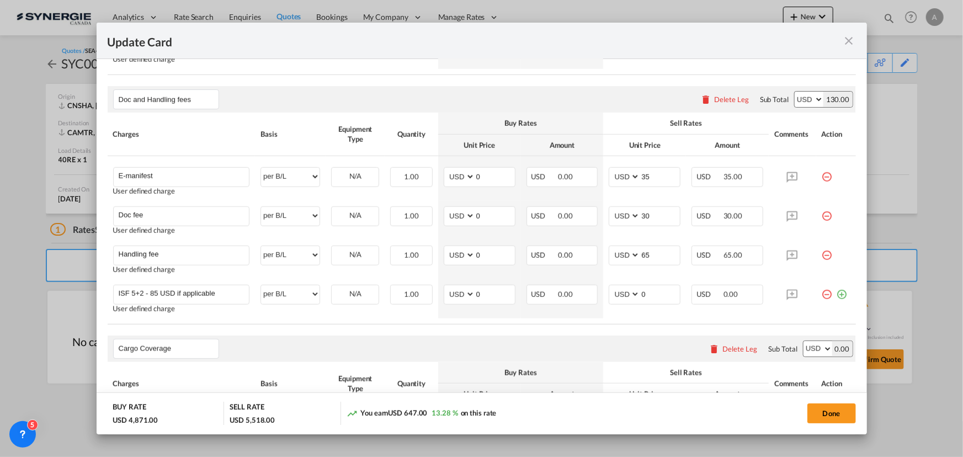
drag, startPoint x: 816, startPoint y: 256, endPoint x: 684, endPoint y: 208, distance: 139.9
click at [822, 256] on md-icon "icon-minus-circle-outline red-400-fg" at bounding box center [827, 251] width 11 height 11
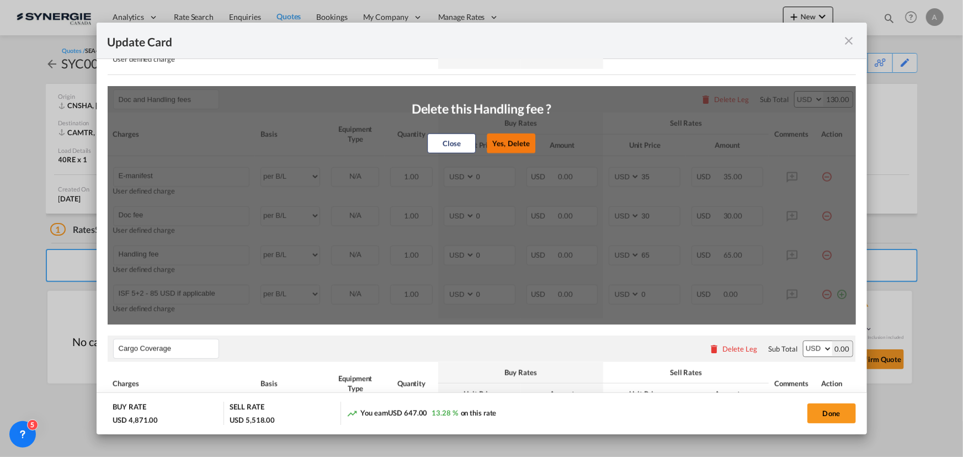
click at [519, 147] on button "Yes, Delete" at bounding box center [511, 144] width 49 height 20
type input "ISF 5+2 - 85 USD if applicable"
type input "0"
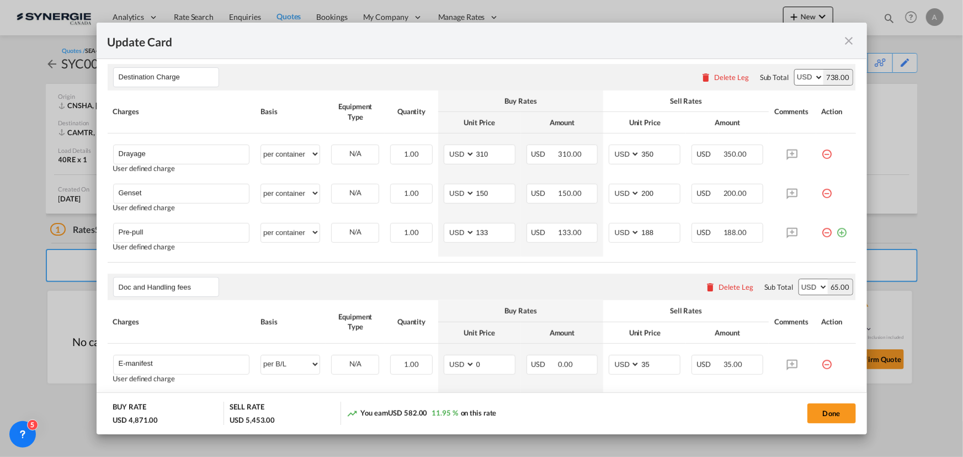
scroll to position [401, 0]
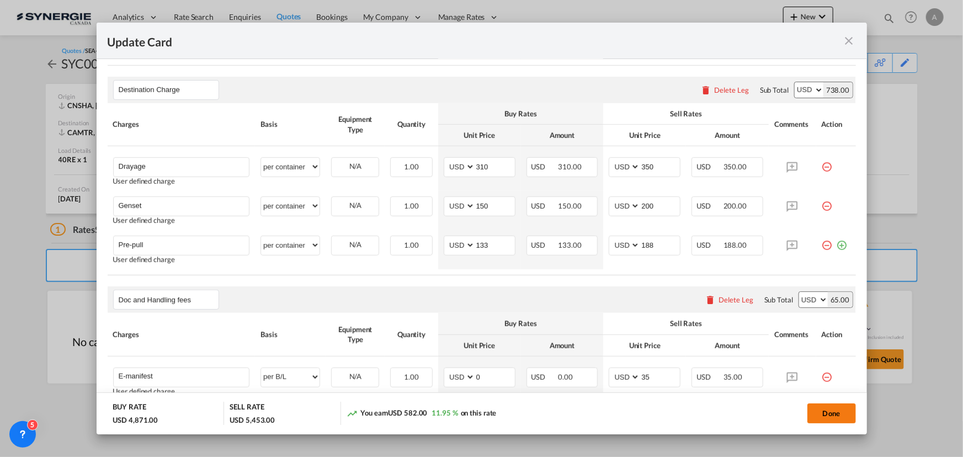
click at [836, 409] on button "Done" at bounding box center [831, 413] width 49 height 20
type input "17 Sep 2025"
type input "[DATE]"
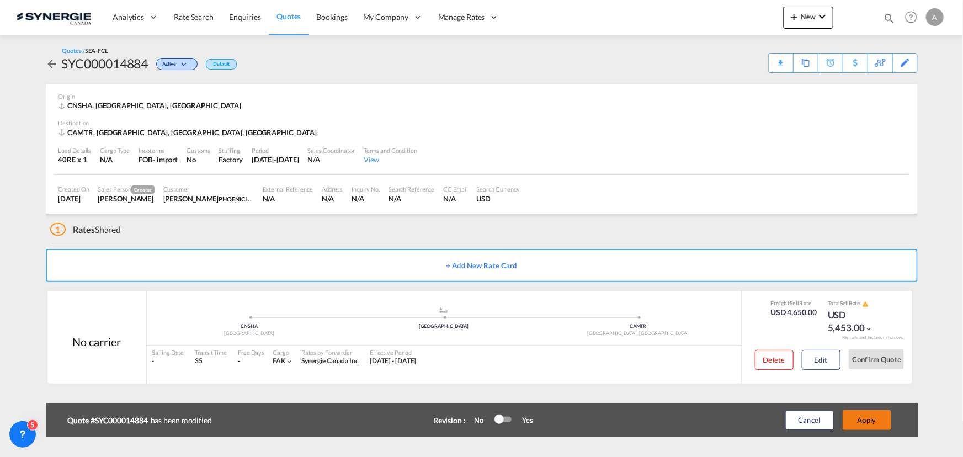
click at [865, 416] on button "Apply" at bounding box center [867, 420] width 49 height 20
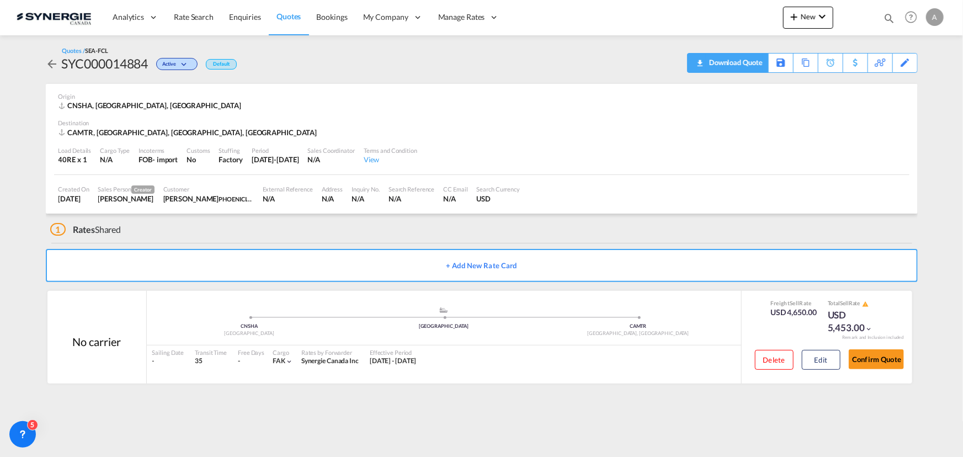
click at [745, 68] on div "Download Quote" at bounding box center [734, 63] width 56 height 18
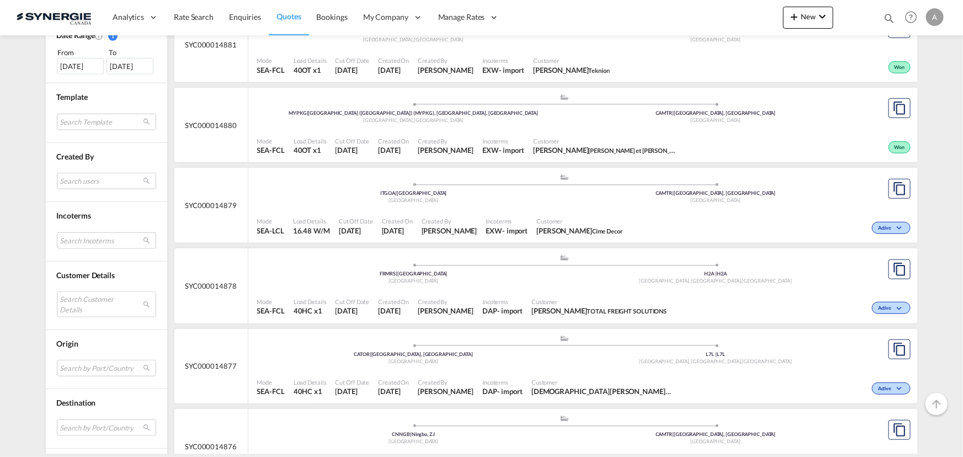
scroll to position [351, 0]
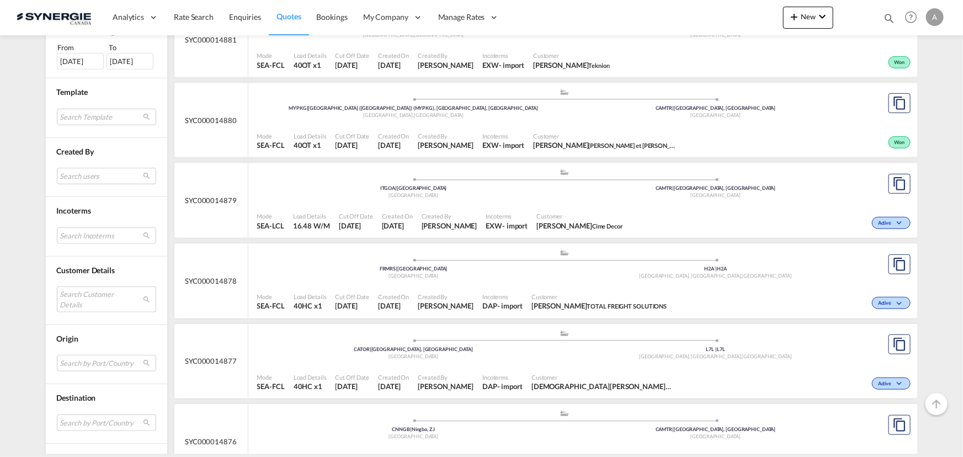
drag, startPoint x: 81, startPoint y: 298, endPoint x: 86, endPoint y: 288, distance: 11.1
click at [81, 298] on md-select "Search Customer Details user name user [PERSON_NAME] [EMAIL_ADDRESS][DOMAIN_NAM…" at bounding box center [106, 298] width 99 height 25
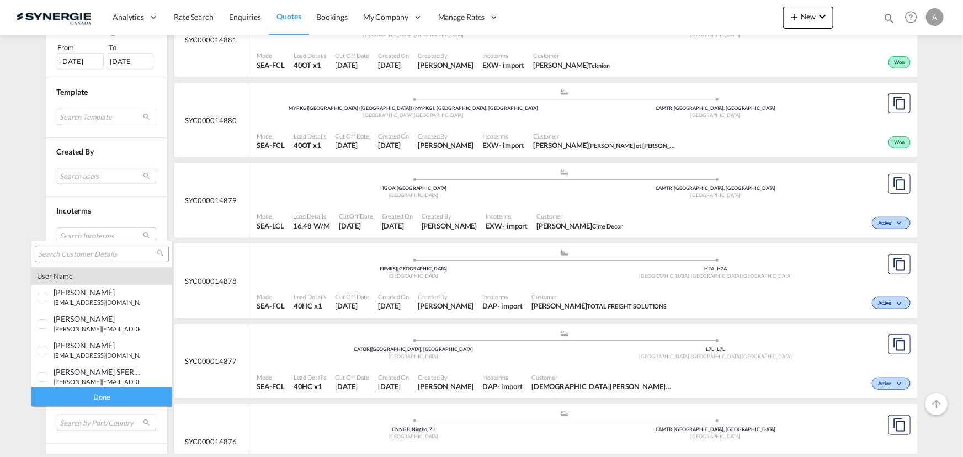
click at [88, 251] on input "search" at bounding box center [97, 254] width 119 height 10
paste input "[EMAIL_ADDRESS][DOMAIN_NAME]"
type input "[EMAIL_ADDRESS][DOMAIN_NAME]"
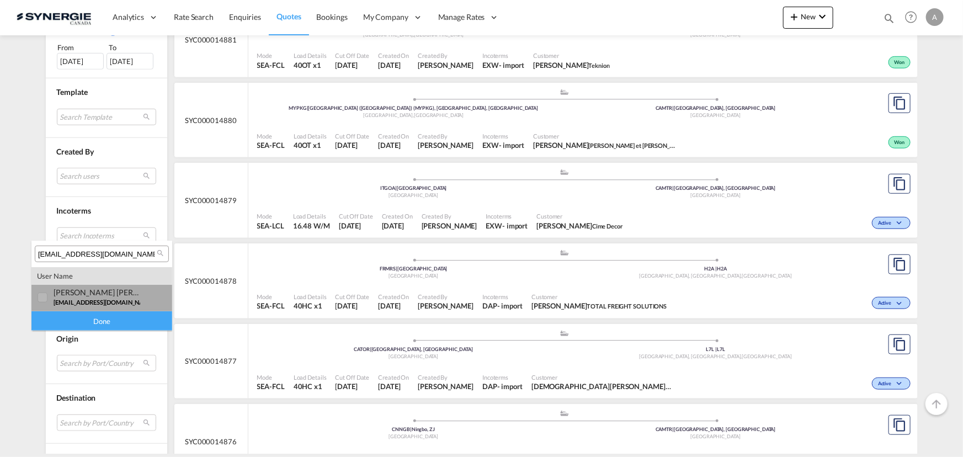
click at [62, 306] on md-option "user [PERSON_NAME] Khati [EMAIL_ADDRESS][DOMAIN_NAME] | designme hair" at bounding box center [101, 298] width 141 height 26
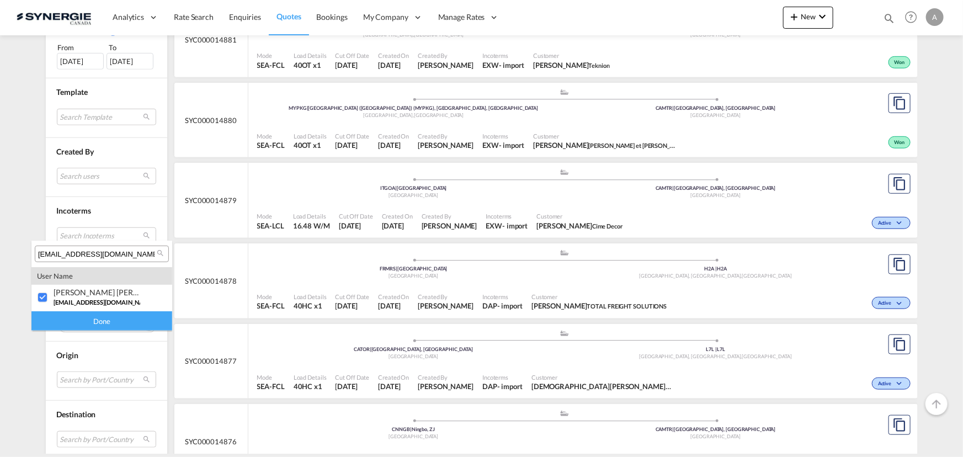
click at [76, 320] on div "Done" at bounding box center [101, 320] width 141 height 19
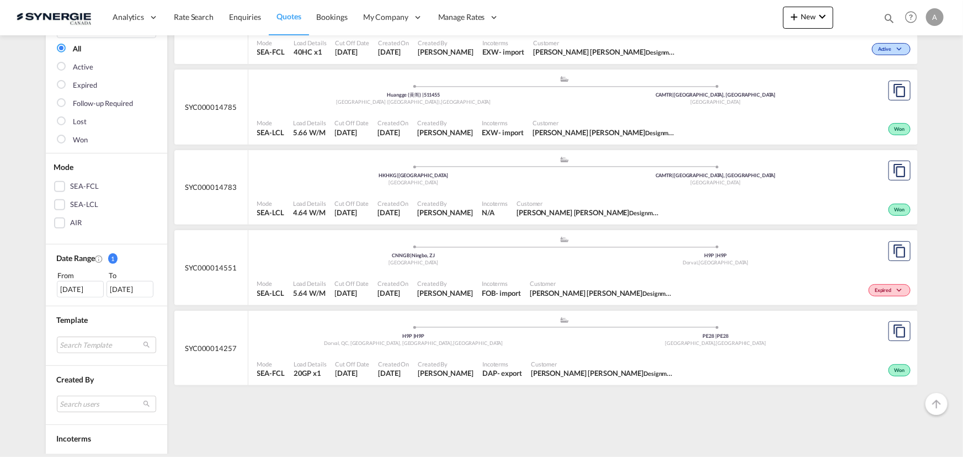
scroll to position [150, 0]
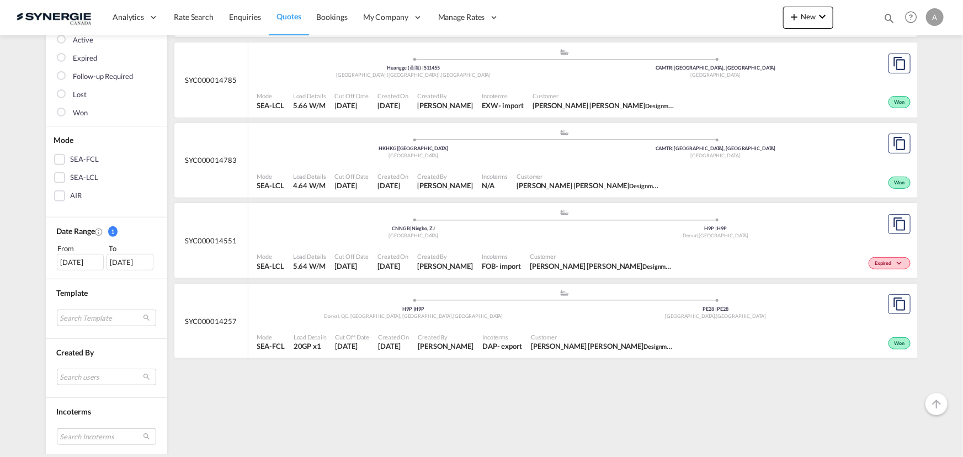
click at [499, 160] on div ".a{fill:#aaa8ad;} .a{fill:#aaa8ad;} HKHKG | [GEOGRAPHIC_DATA] [GEOGRAPHIC_DATA]…" at bounding box center [564, 145] width 615 height 33
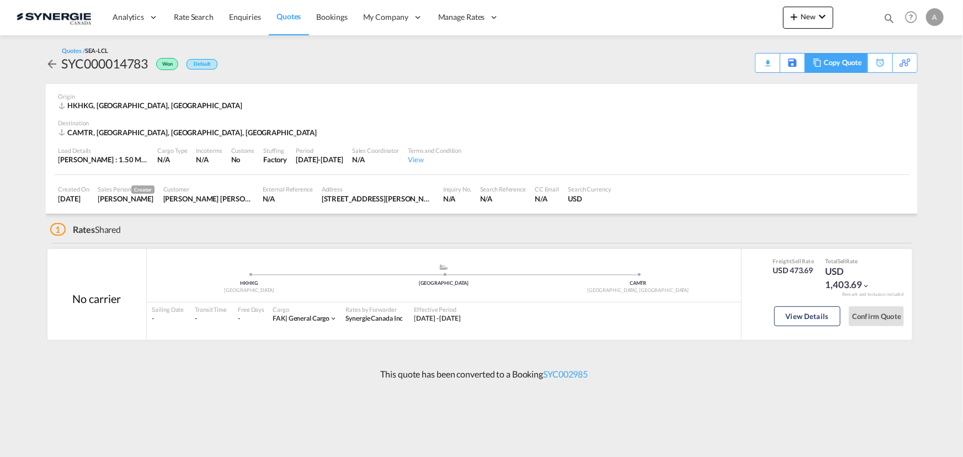
click at [850, 67] on div "Copy Quote" at bounding box center [843, 63] width 38 height 19
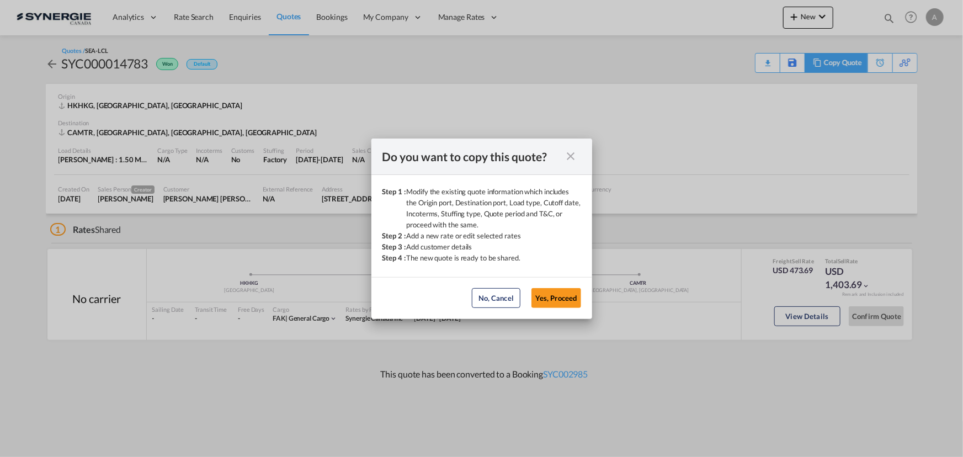
click at [850, 67] on div "Do you want to copy this quote? Step 1 : Modify the existing quote information …" at bounding box center [481, 228] width 963 height 457
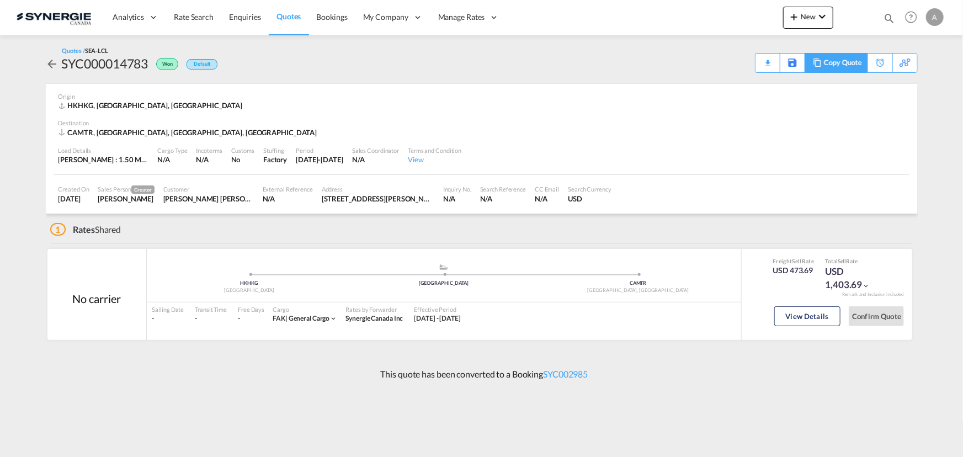
click at [848, 68] on div "Copy Quote" at bounding box center [843, 63] width 38 height 19
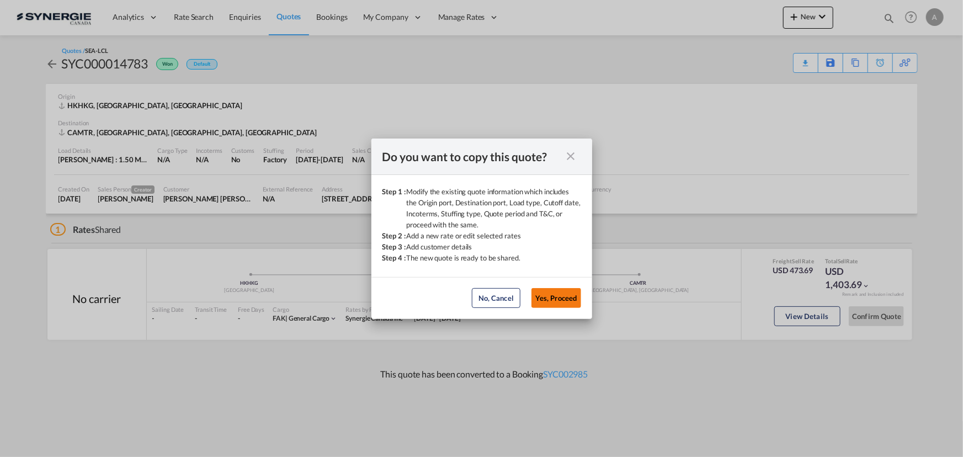
drag, startPoint x: 541, startPoint y: 299, endPoint x: 541, endPoint y: 292, distance: 6.6
click at [541, 298] on button "Yes, Proceed" at bounding box center [557, 298] width 50 height 20
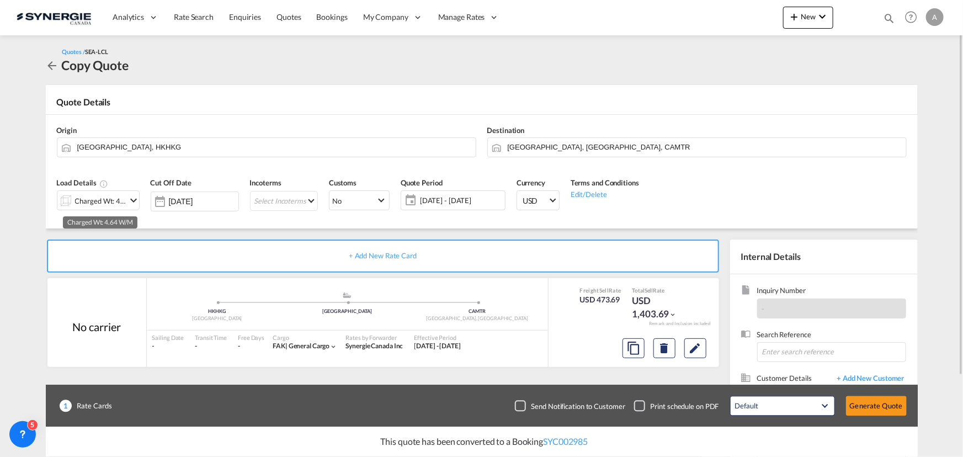
click at [88, 198] on div "Charged Wt: 4.64 W/M" at bounding box center [101, 200] width 52 height 15
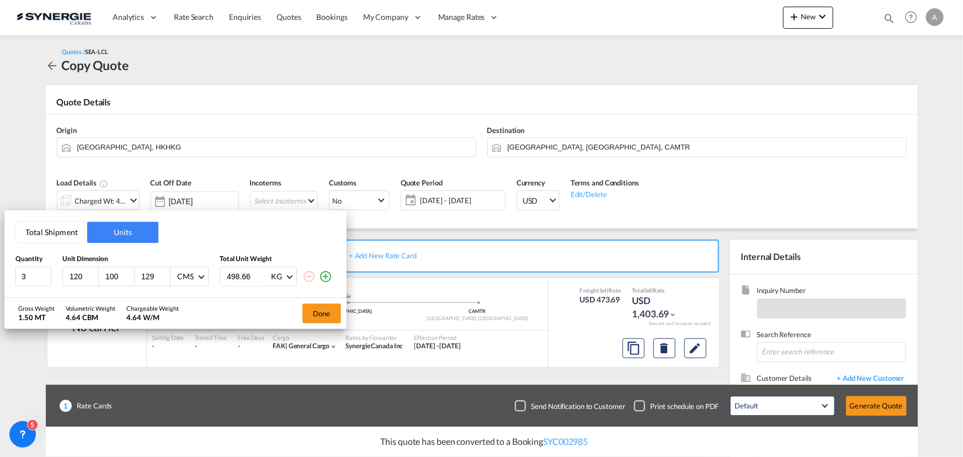
click at [55, 237] on button "Total Shipment" at bounding box center [51, 232] width 71 height 21
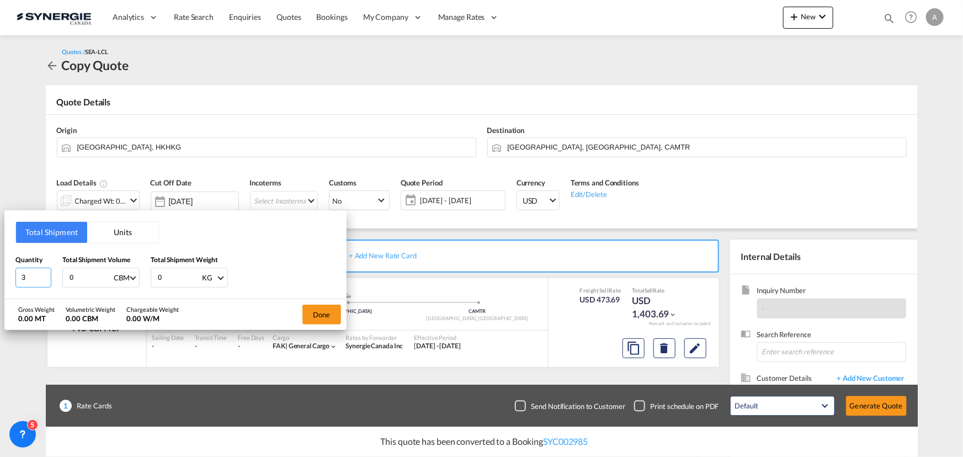
drag, startPoint x: 33, startPoint y: 279, endPoint x: -62, endPoint y: 279, distance: 94.4
click at [0, 279] on html "Analytics Reports Dashboard Rate Search Enquiries Quotes" at bounding box center [481, 228] width 963 height 457
type input "4"
type input "75"
type input "4.613"
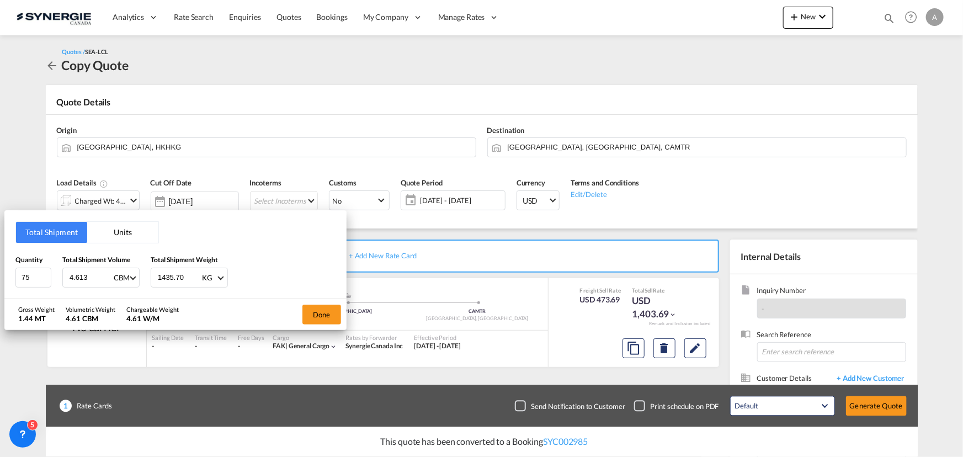
type input "1435.70"
click at [335, 314] on button "Done" at bounding box center [321, 315] width 39 height 20
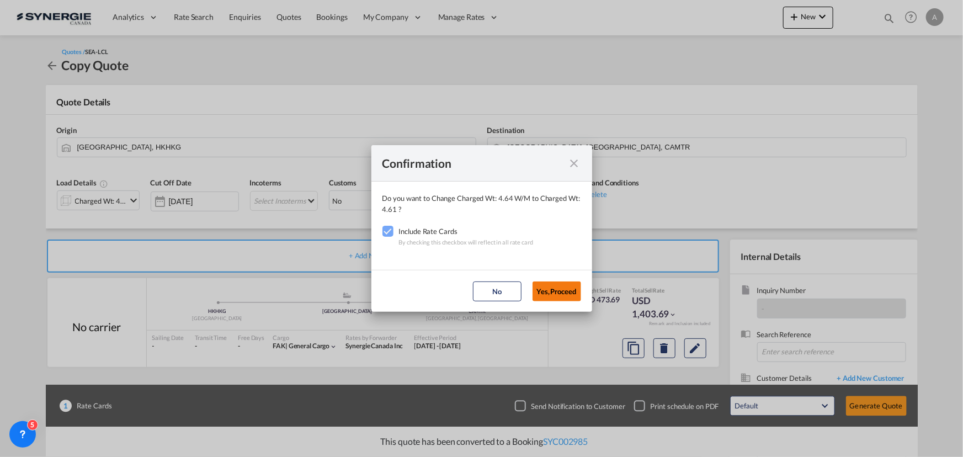
click at [538, 295] on button "Yes,Proceed" at bounding box center [557, 291] width 49 height 20
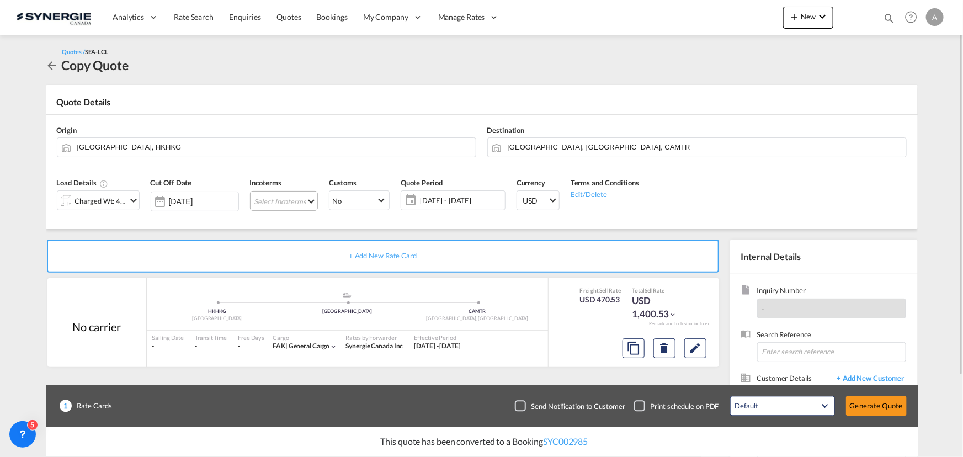
click at [307, 199] on md-select "Select Incoterms FCA - import Free Carrier FCA - export Free Carrier DAP - impo…" at bounding box center [284, 201] width 68 height 20
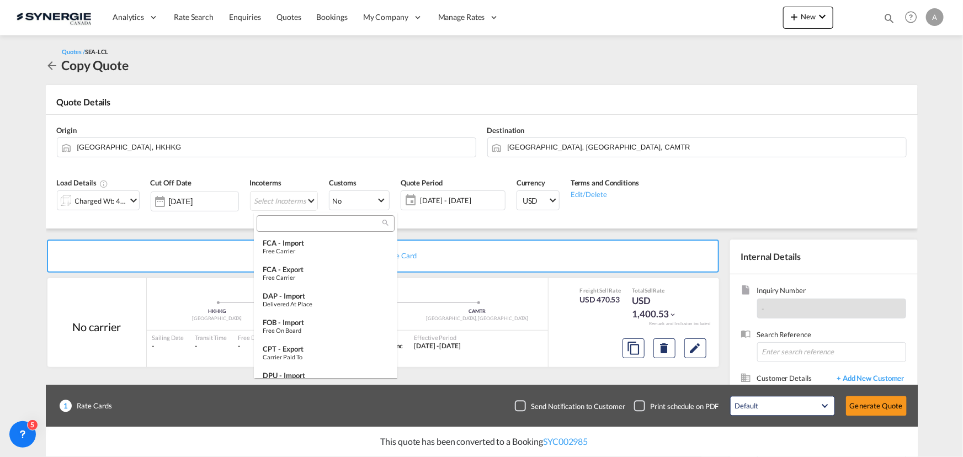
click at [316, 224] on input "search" at bounding box center [321, 224] width 123 height 10
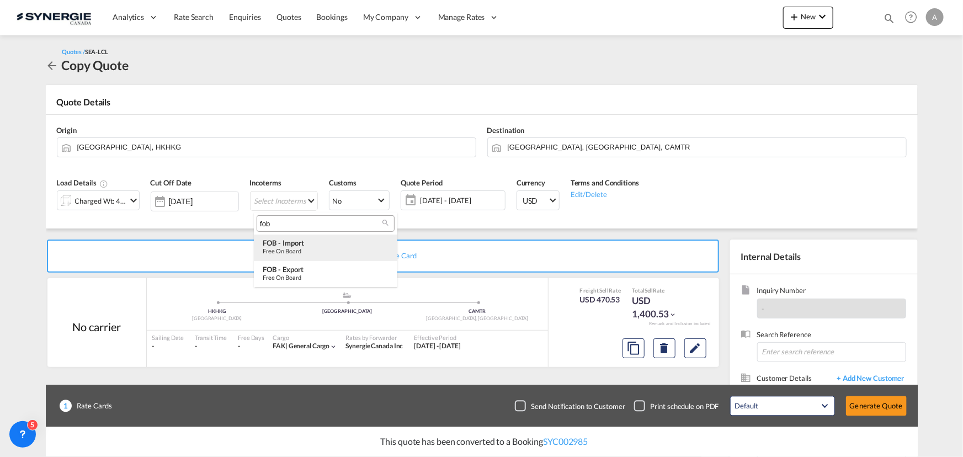
type input "fob"
click at [304, 248] on div "Free on Board" at bounding box center [326, 250] width 126 height 7
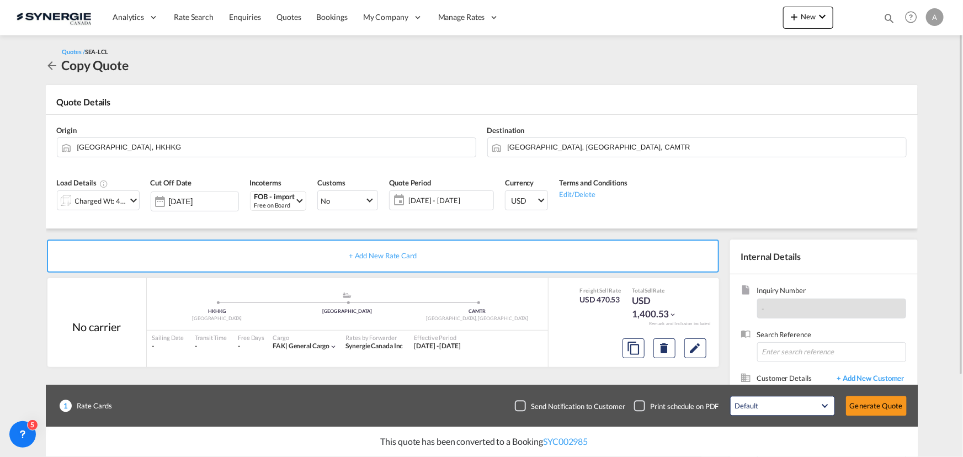
click at [451, 199] on span "[DATE] - [DATE]" at bounding box center [449, 200] width 82 height 10
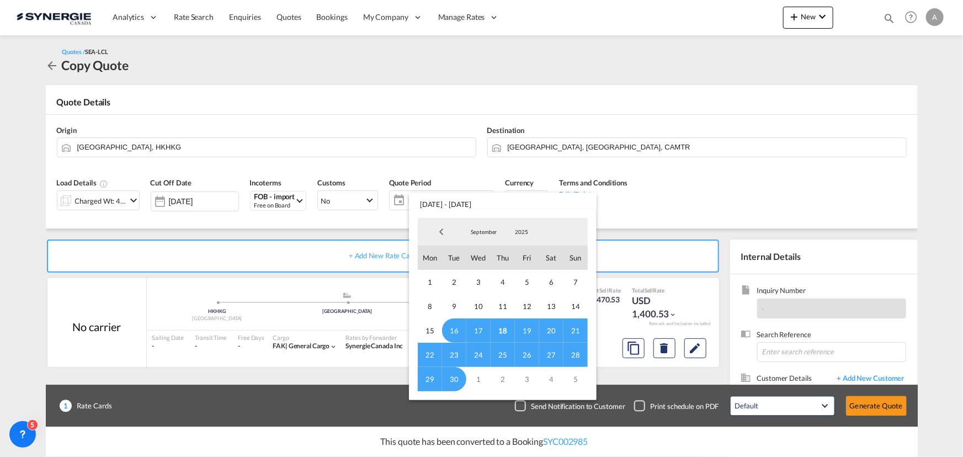
click at [654, 203] on md-backdrop at bounding box center [481, 228] width 963 height 457
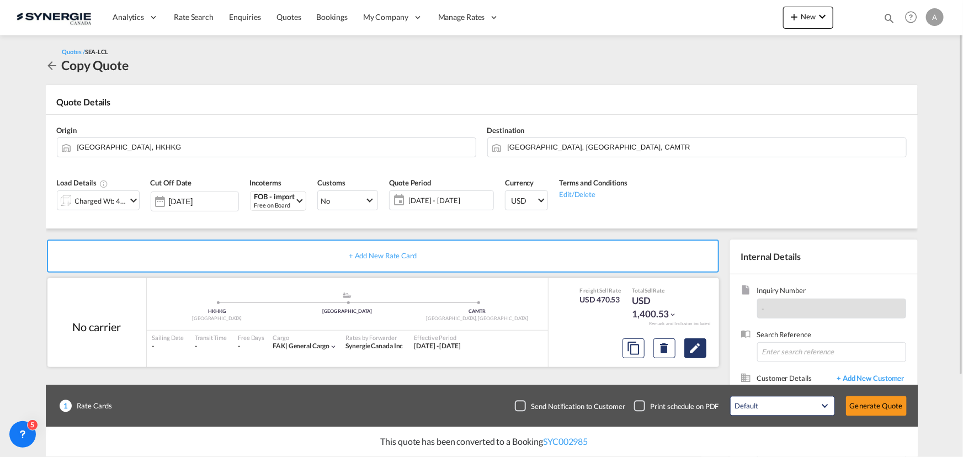
click at [700, 350] on md-icon "Edit" at bounding box center [695, 348] width 13 height 13
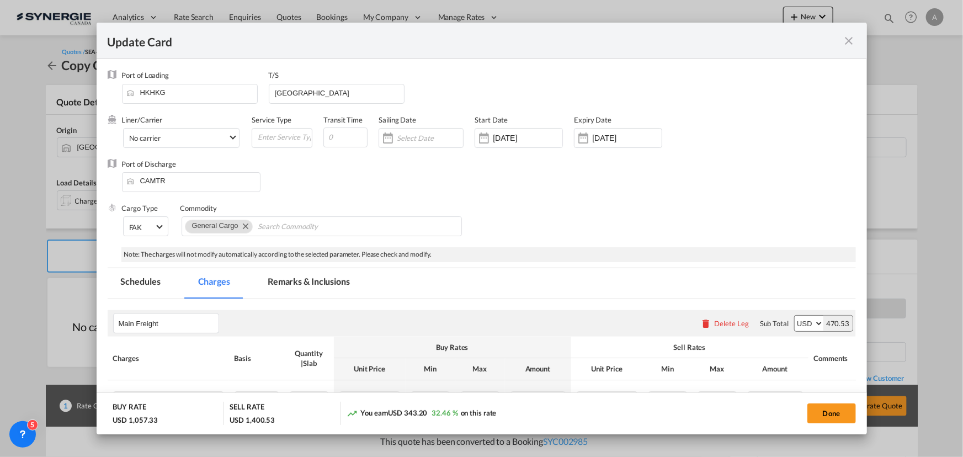
scroll to position [100, 0]
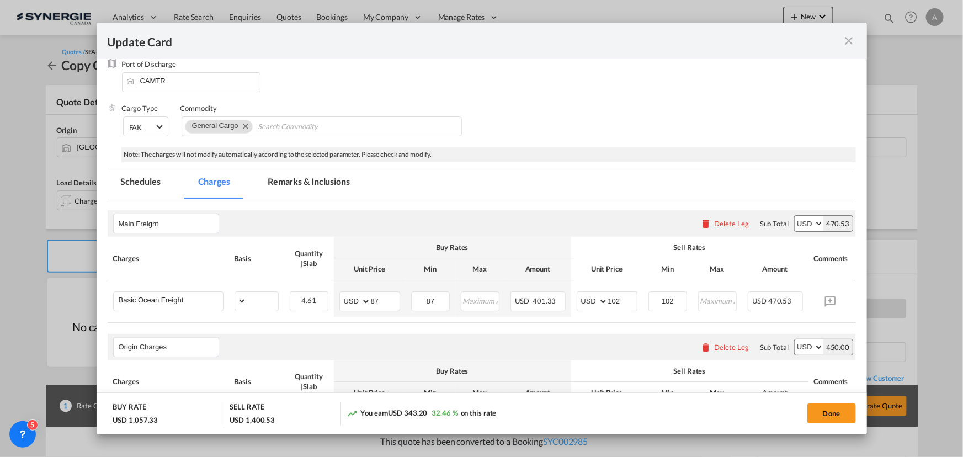
select select "per_w/m"
select select "flat"
select select "per_hbl"
select select "per_bl"
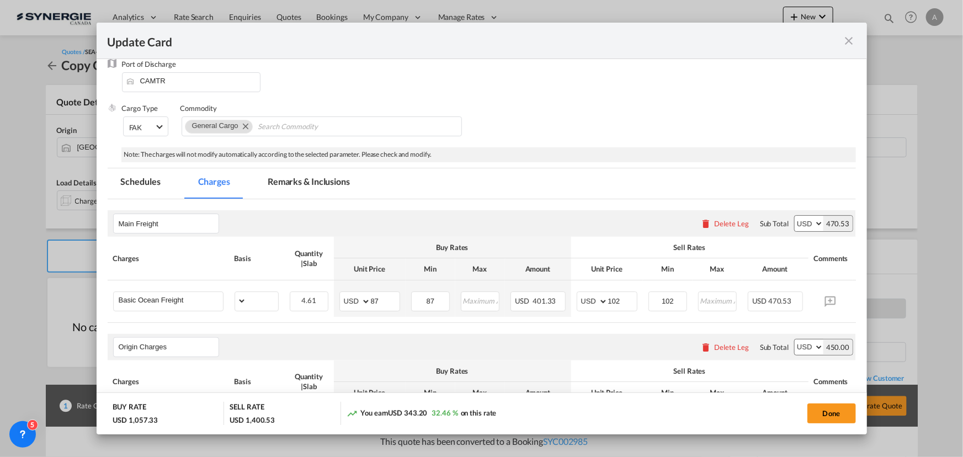
select select "per_bl"
select select "flat"
select select "per_bl"
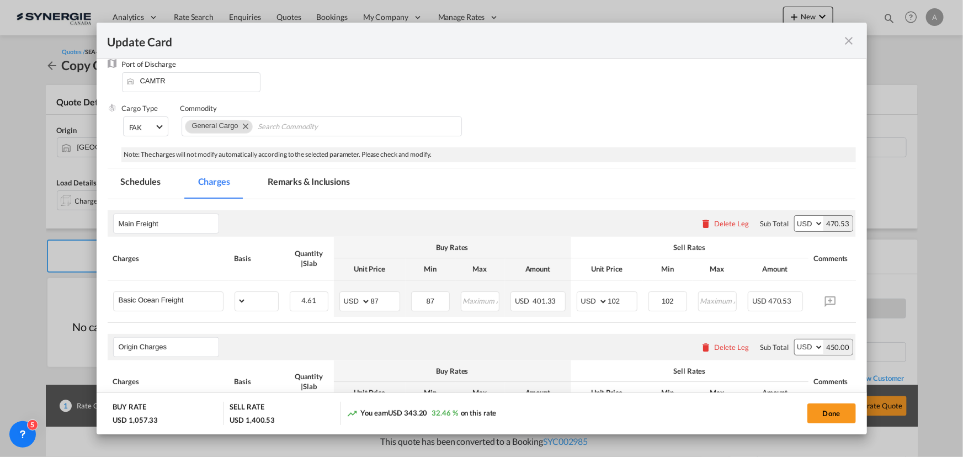
select select "per_bl"
select select "per_shipment"
click at [291, 174] on md-tab-item "Remarks & Inclusions" at bounding box center [308, 183] width 109 height 30
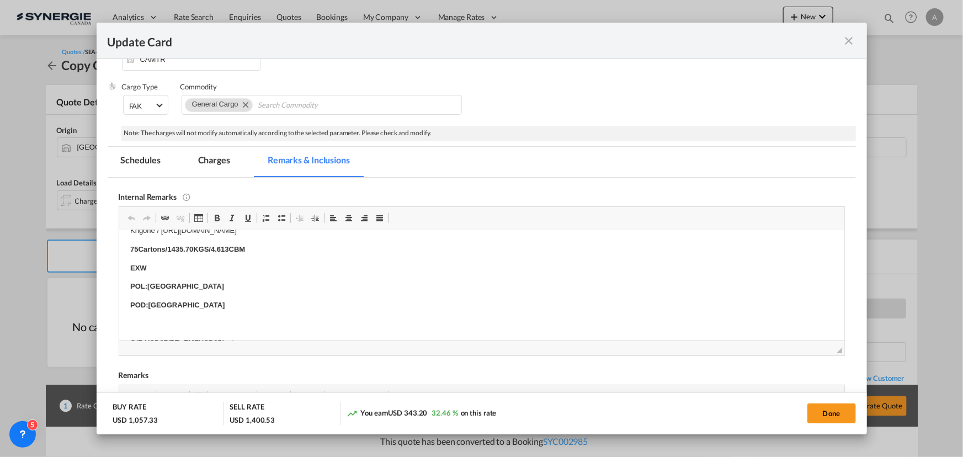
scroll to position [0, 0]
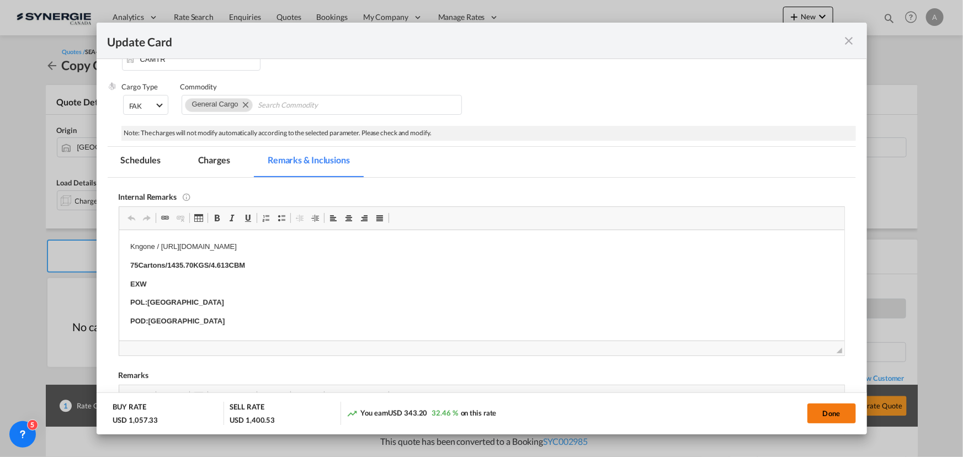
click at [820, 415] on button "Done" at bounding box center [831, 413] width 49 height 20
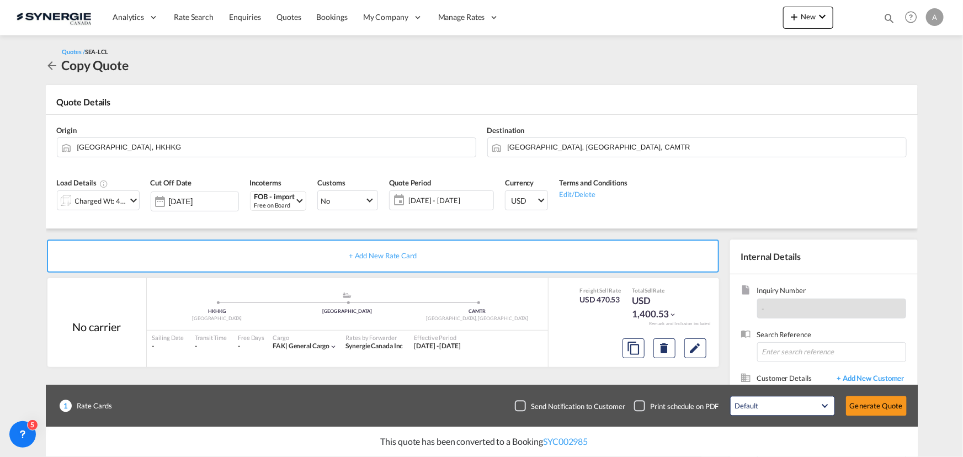
type input "[DATE]"
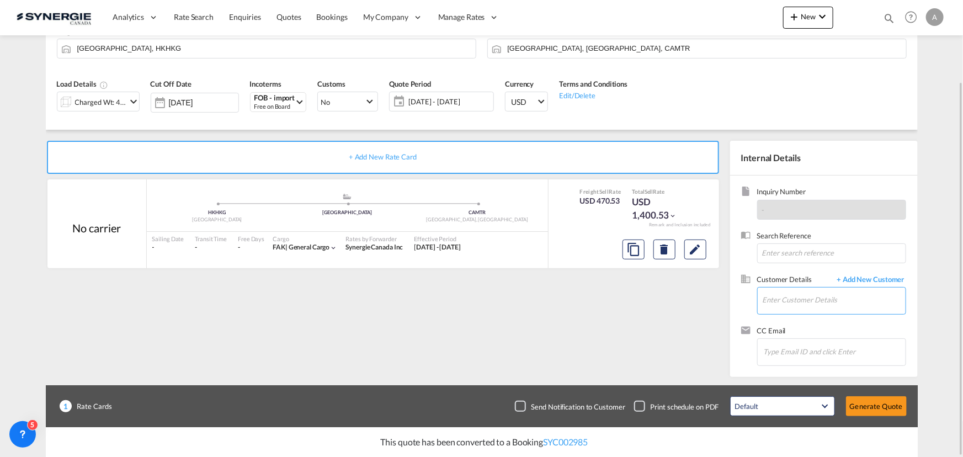
click at [790, 304] on input "Enter Customer Details" at bounding box center [834, 300] width 143 height 25
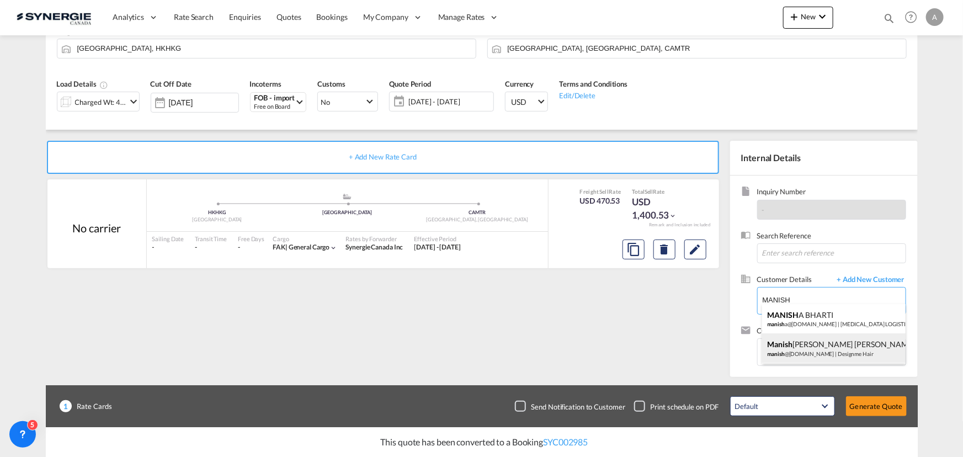
click at [805, 354] on div "[PERSON_NAME] [PERSON_NAME] @[DOMAIN_NAME] | Designme Hair" at bounding box center [834, 348] width 144 height 30
type input "Designme Hair, [PERSON_NAME] Khati, [EMAIL_ADDRESS][DOMAIN_NAME]"
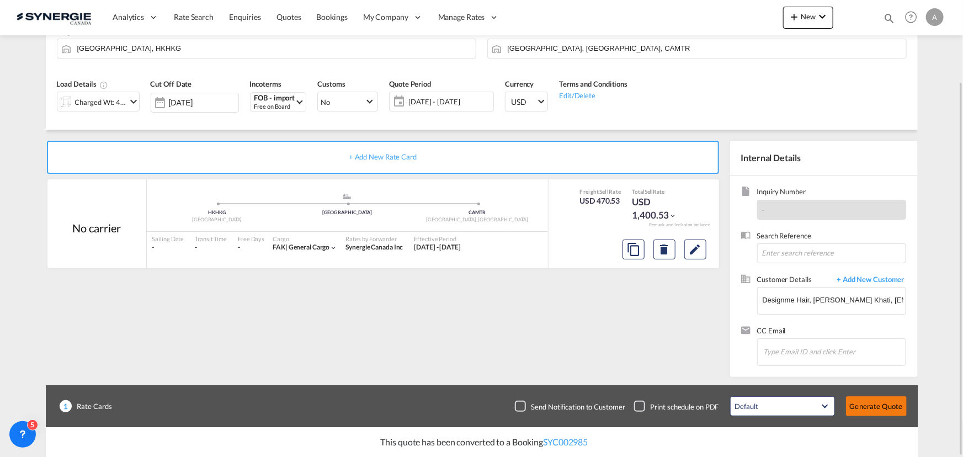
click at [879, 405] on button "Generate Quote" at bounding box center [876, 406] width 61 height 20
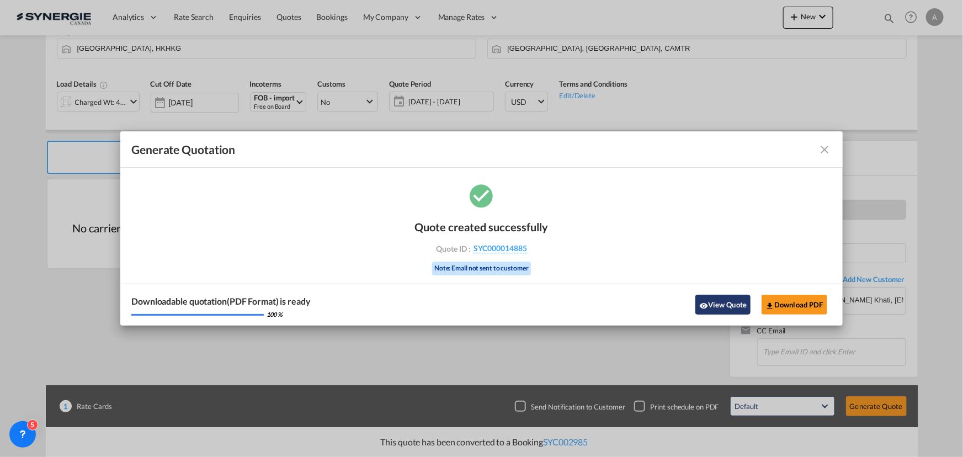
click at [713, 302] on button "View Quote" at bounding box center [722, 305] width 55 height 20
